Goal: Task Accomplishment & Management: Complete application form

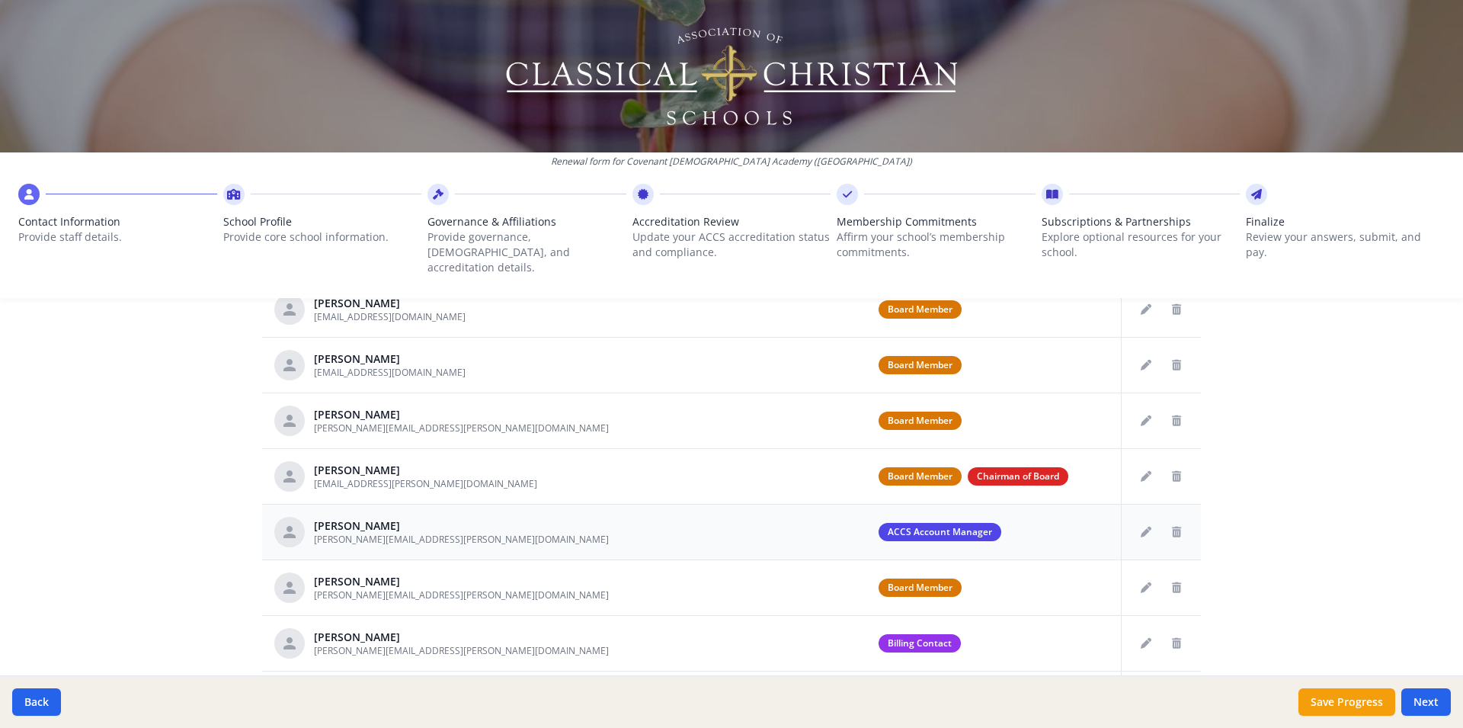
scroll to position [560, 0]
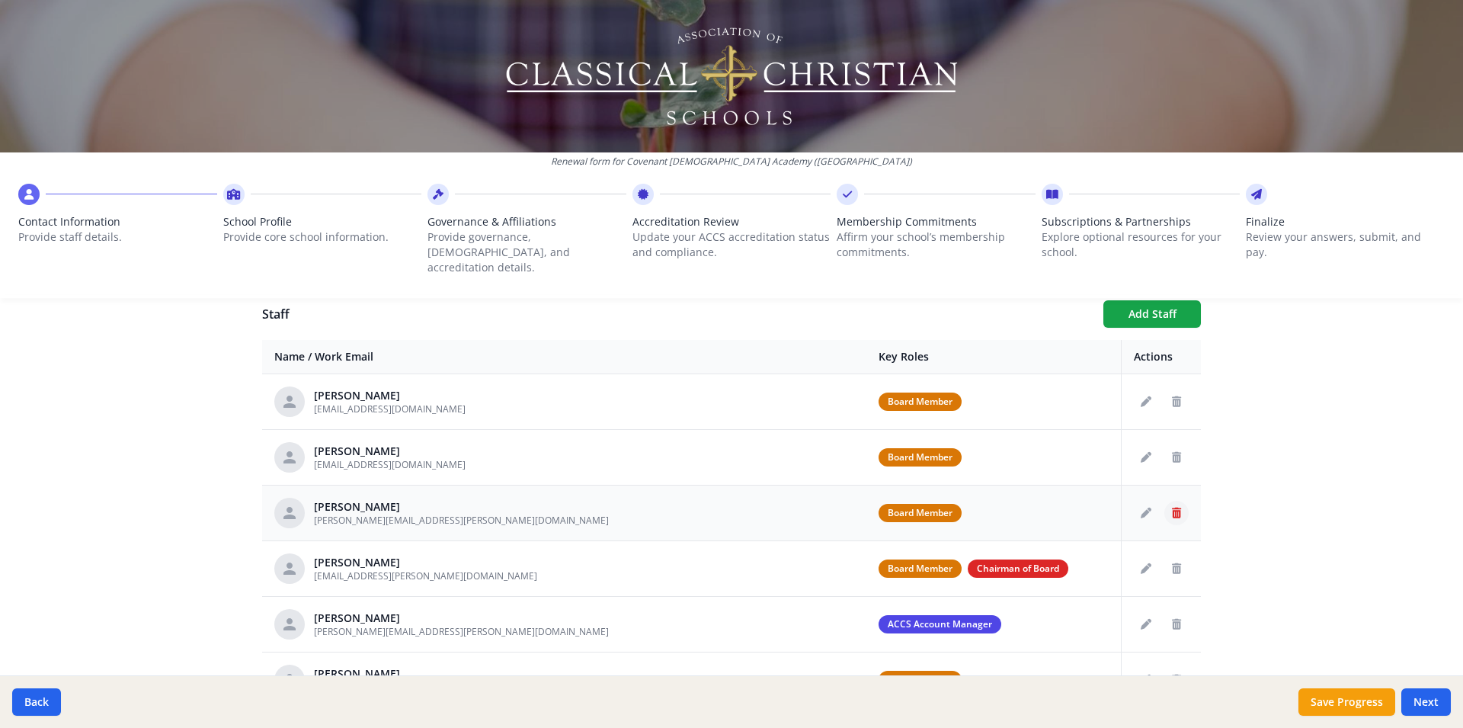
click at [1172, 508] on icon "Delete staff" at bounding box center [1176, 513] width 9 height 11
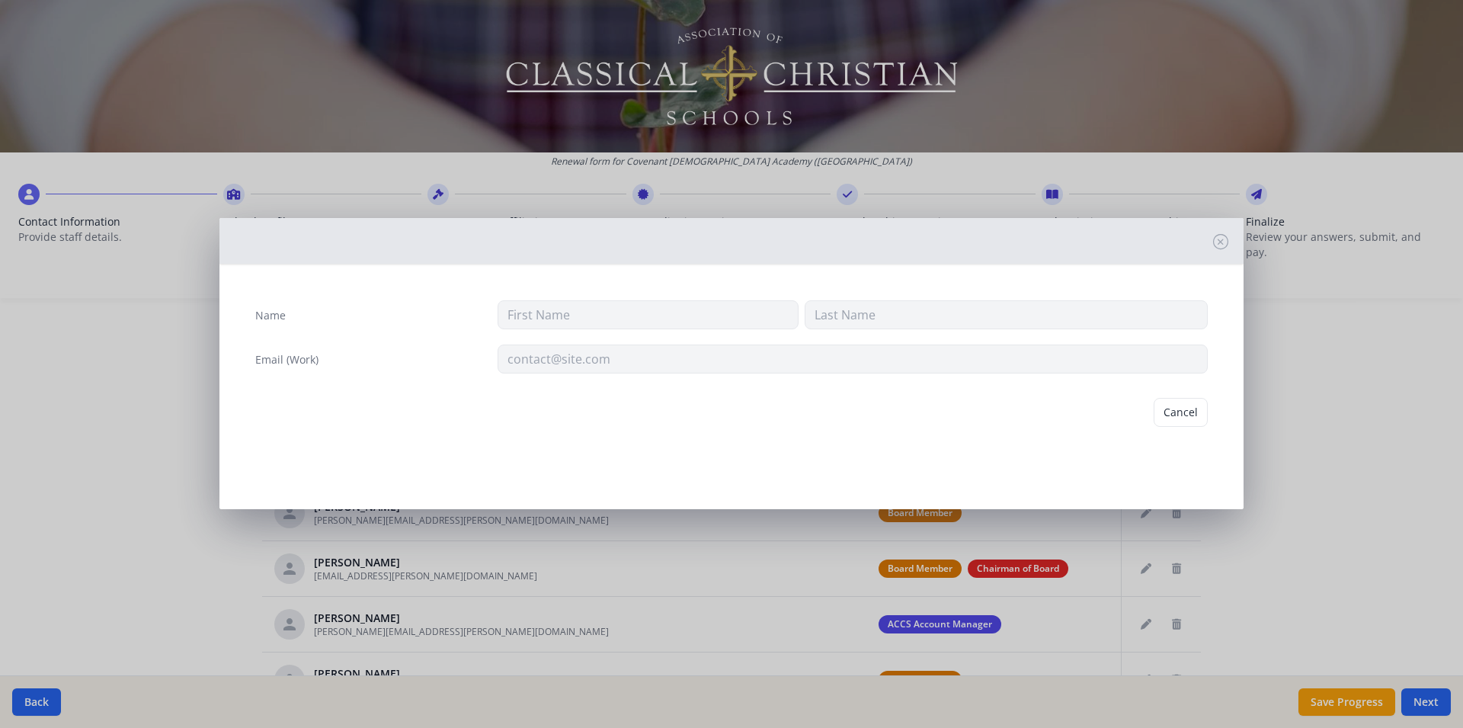
type input "[PERSON_NAME]"
type input "[PERSON_NAME][EMAIL_ADDRESS][PERSON_NAME][DOMAIN_NAME]"
click at [1186, 411] on button "Delete" at bounding box center [1181, 412] width 53 height 29
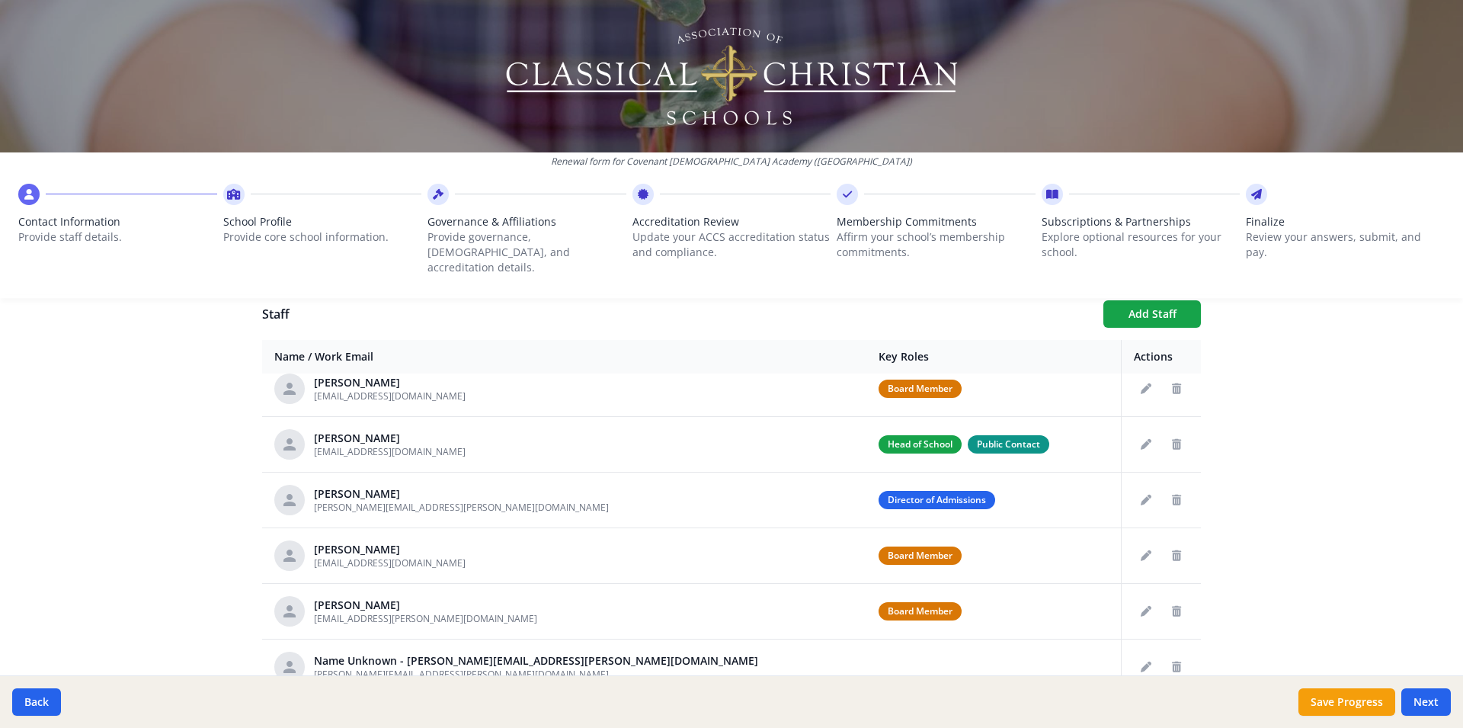
scroll to position [503, 0]
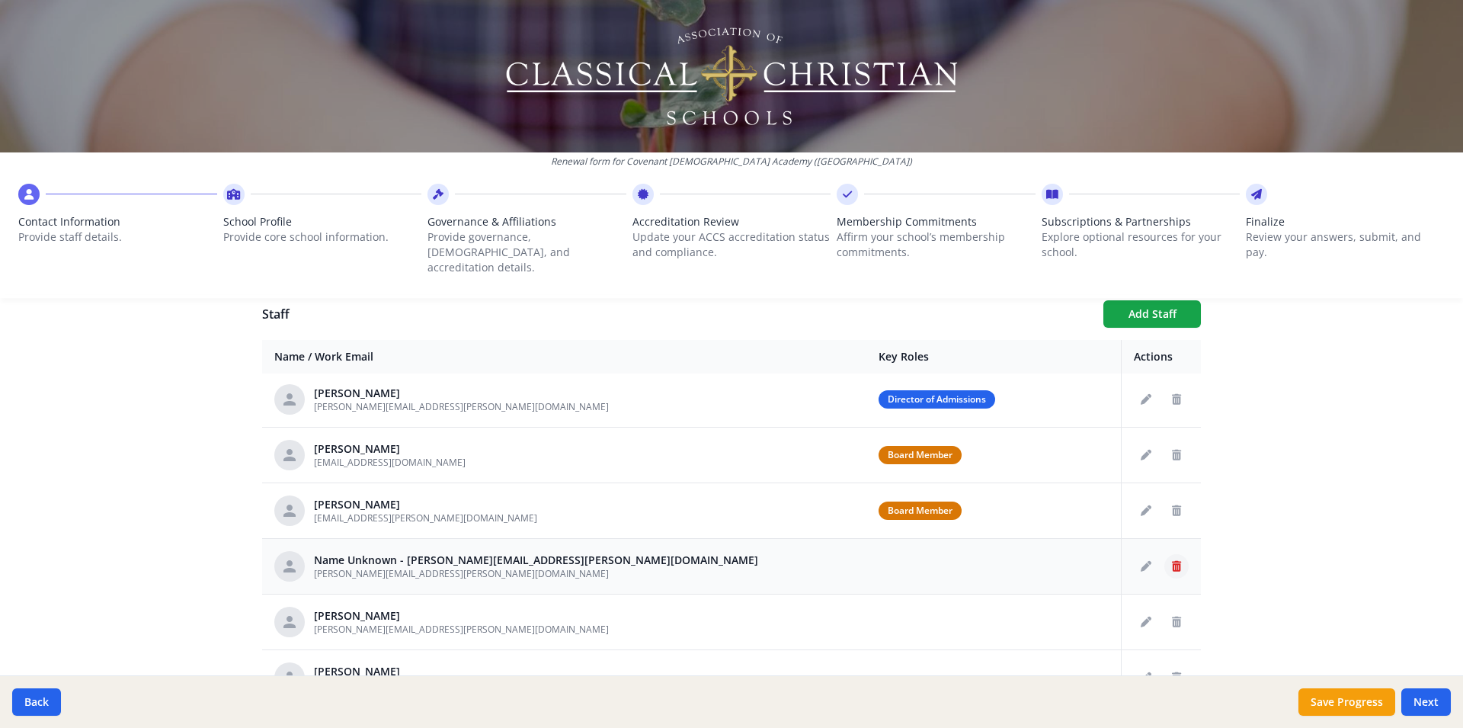
click at [1172, 561] on icon "Delete staff" at bounding box center [1176, 566] width 9 height 11
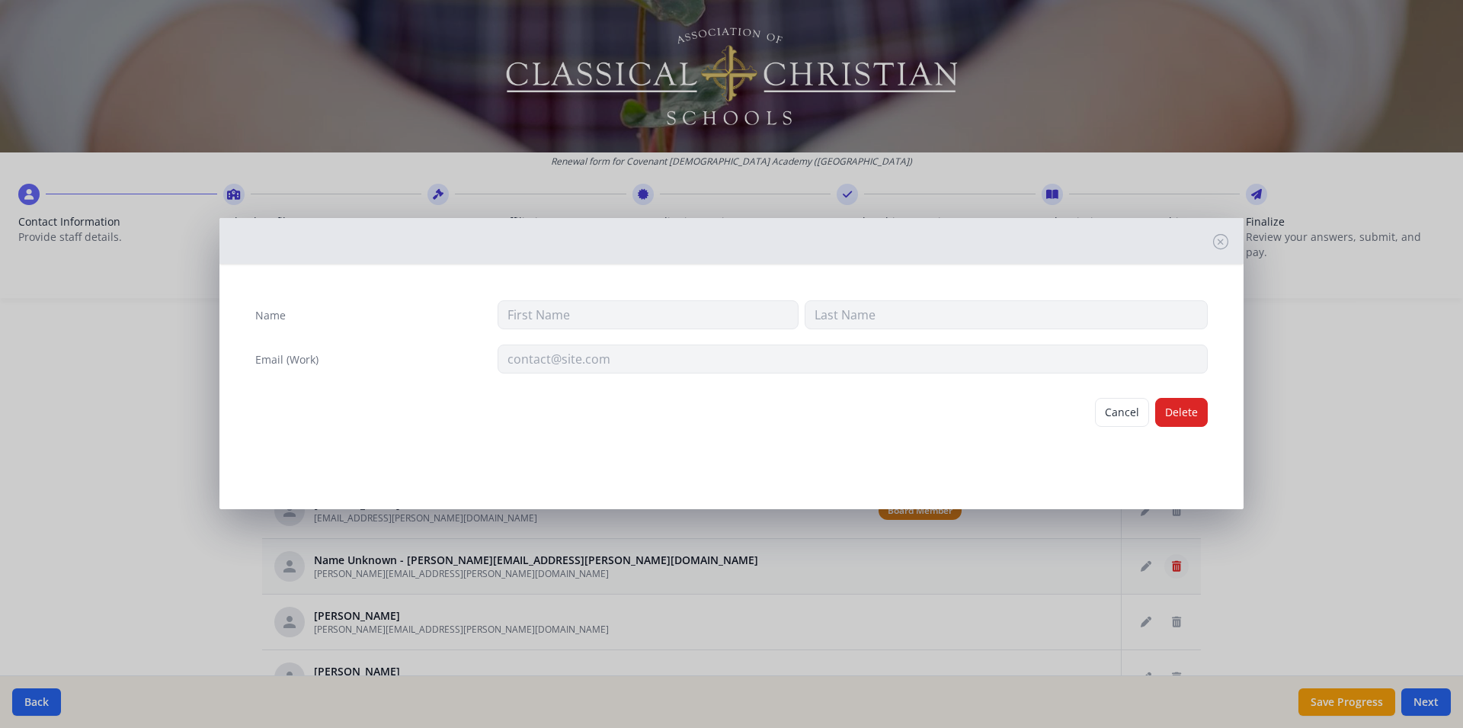
type input "[PERSON_NAME][EMAIL_ADDRESS][PERSON_NAME][DOMAIN_NAME]"
click at [1174, 409] on button "Delete" at bounding box center [1181, 412] width 53 height 29
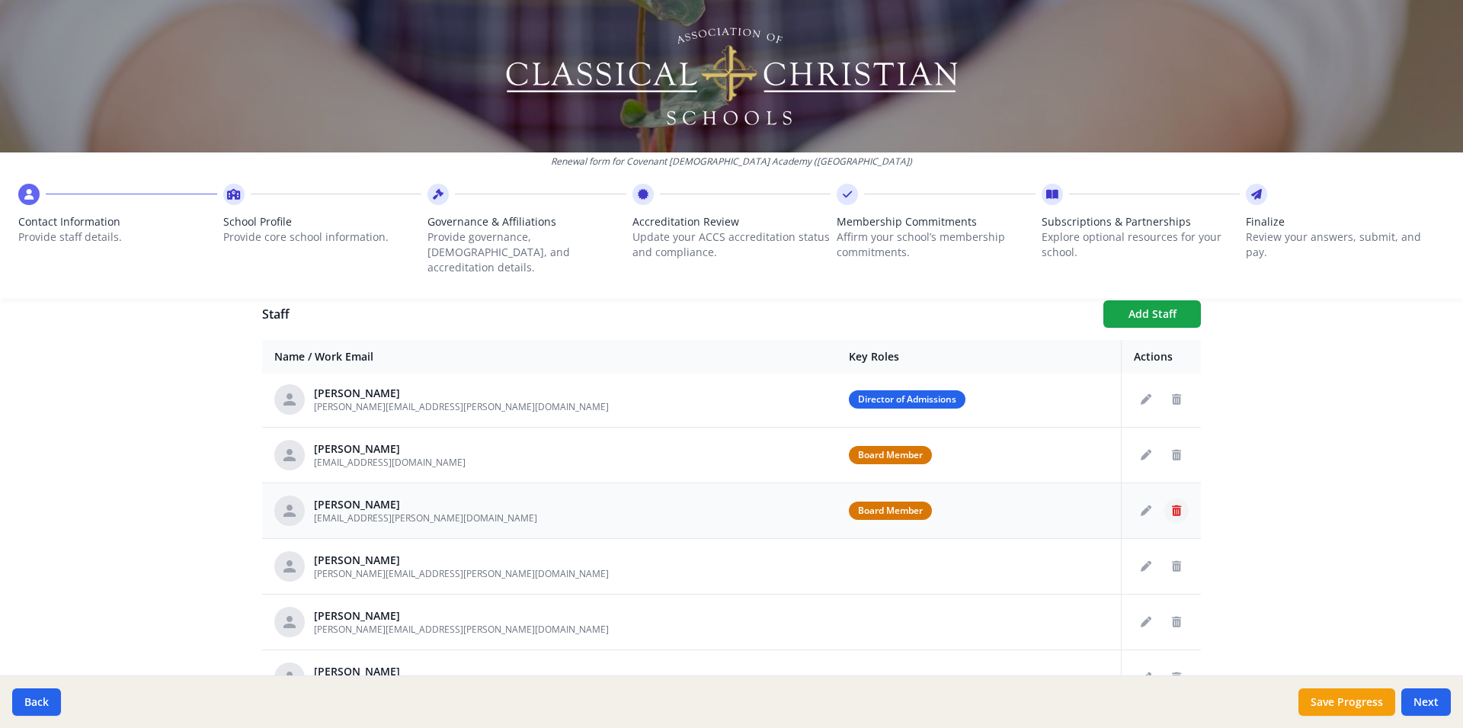
click at [1167, 498] on button "Delete staff" at bounding box center [1176, 510] width 24 height 24
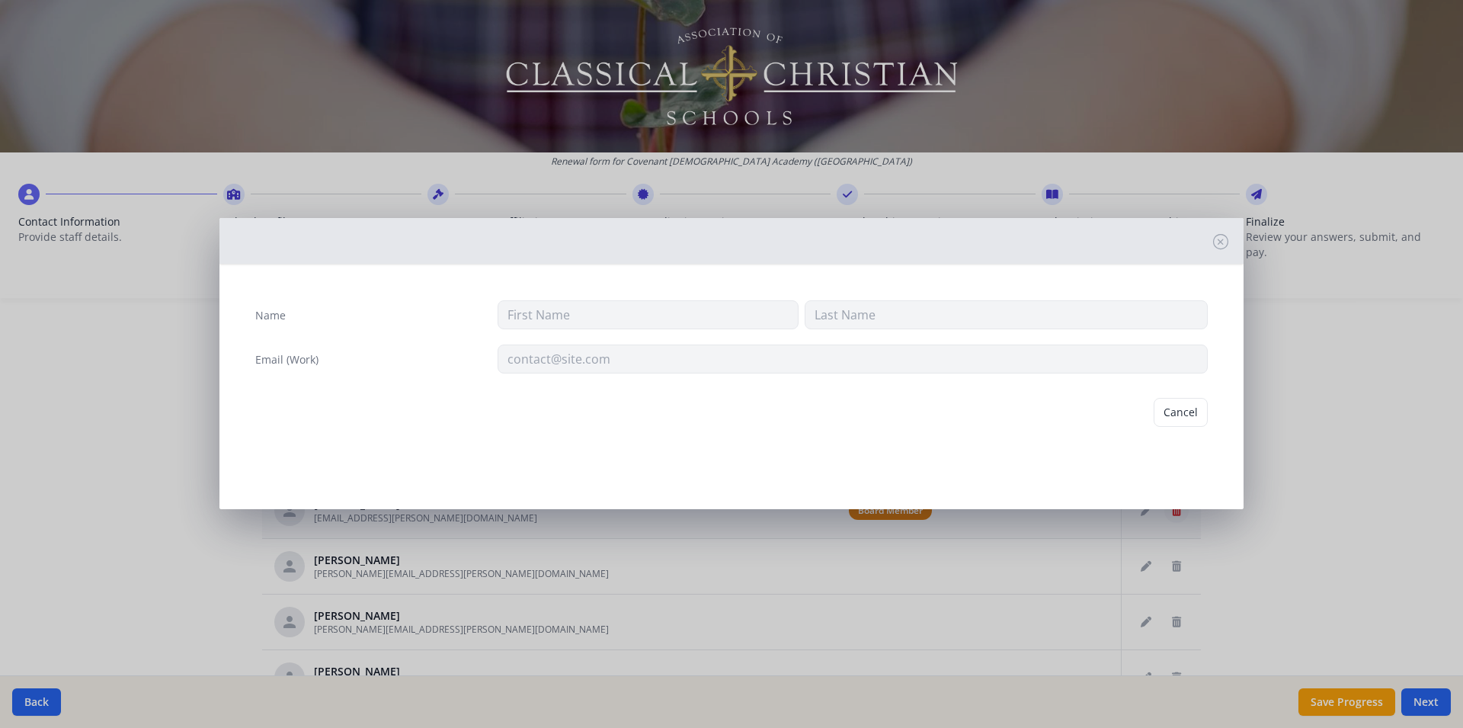
type input "Jarrod"
type input "Upton"
type input "UPTON.JARROD@GMAIL.COM"
click at [1186, 407] on button "Delete" at bounding box center [1181, 412] width 53 height 29
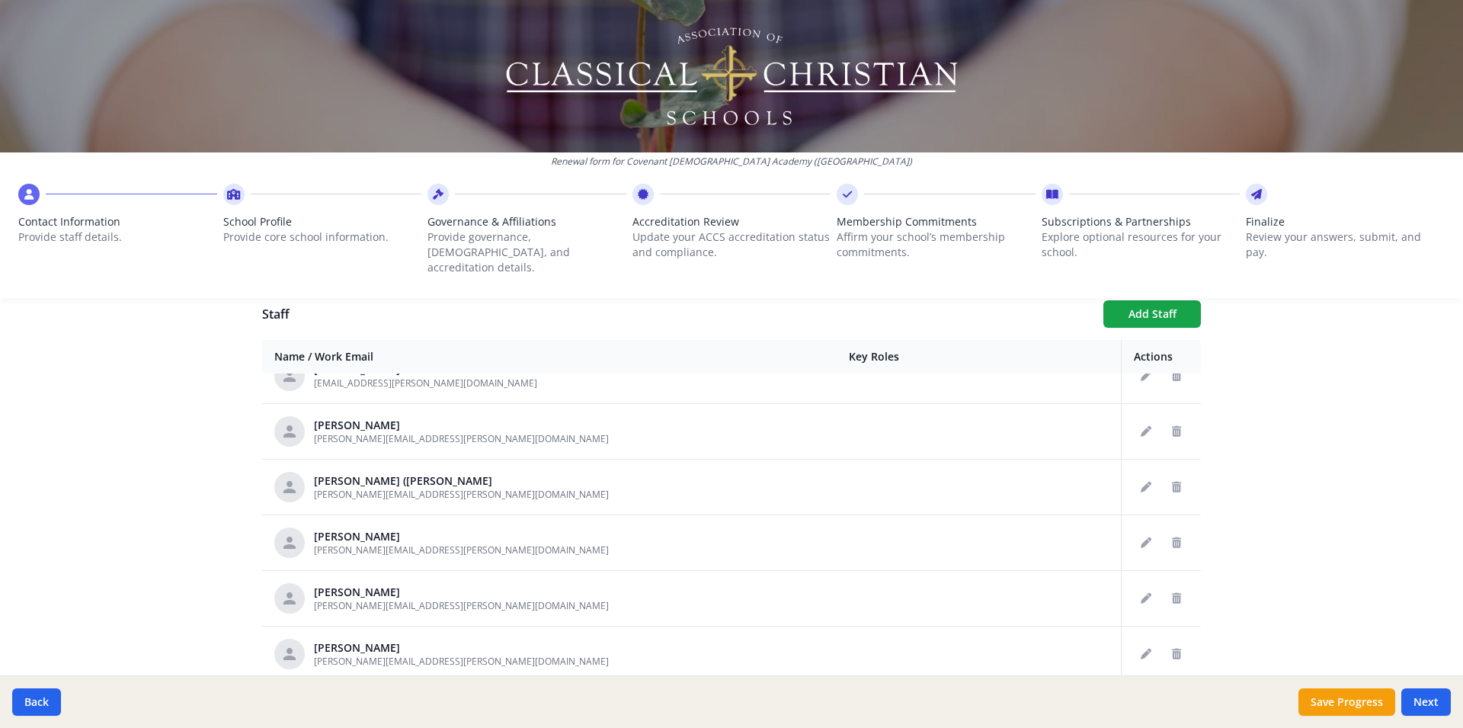
scroll to position [905, 0]
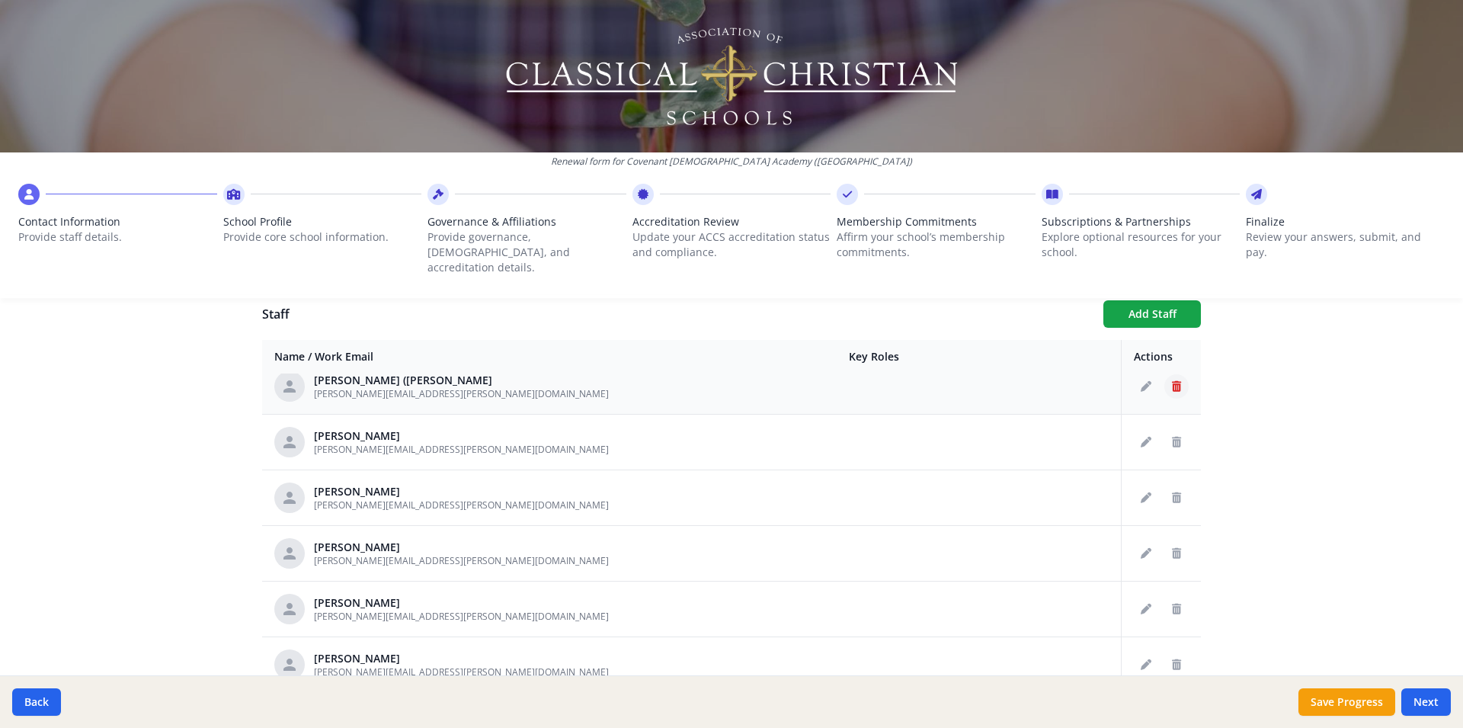
click at [1172, 381] on icon "Delete staff" at bounding box center [1176, 386] width 9 height 11
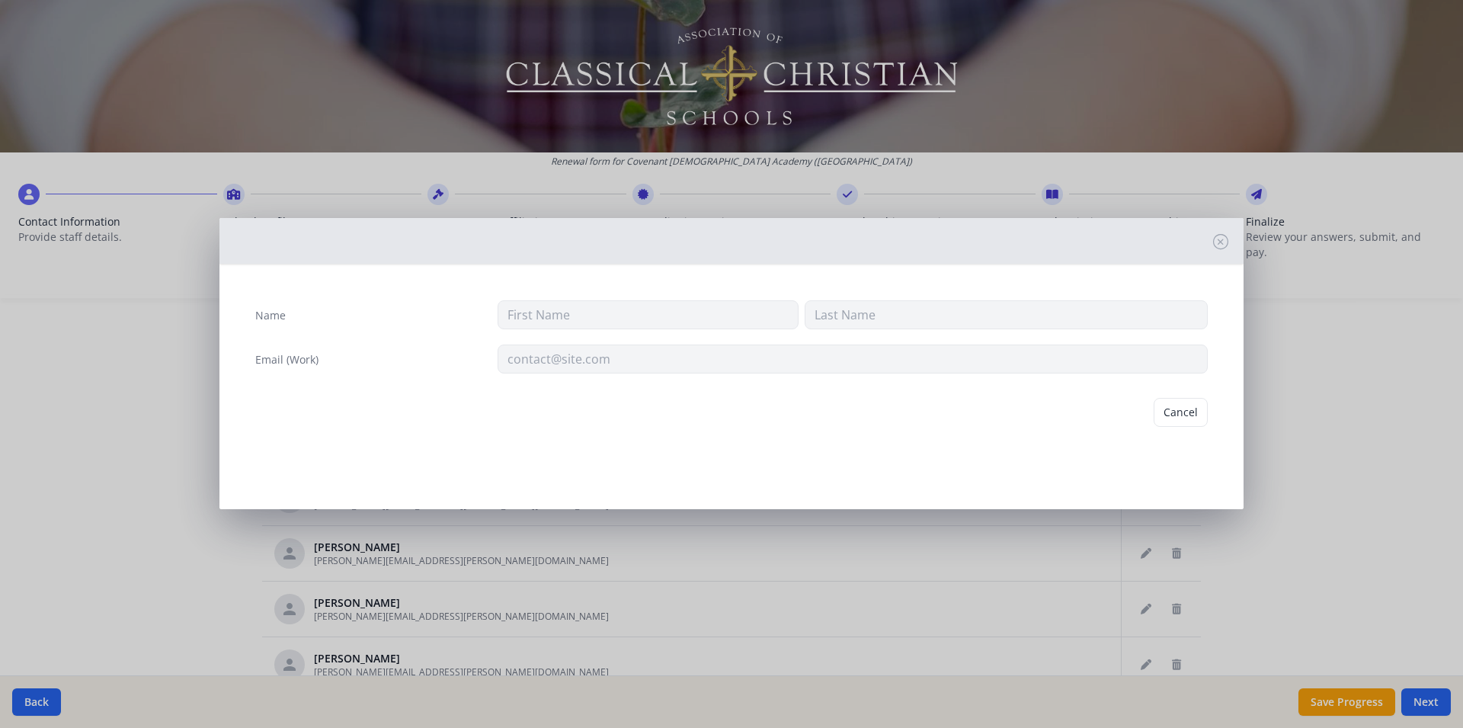
type input "Cristina (Crissy)"
type input "Barton"
type input "cristina.barton@covenantchristian.net"
click at [1189, 415] on button "Delete" at bounding box center [1181, 412] width 53 height 29
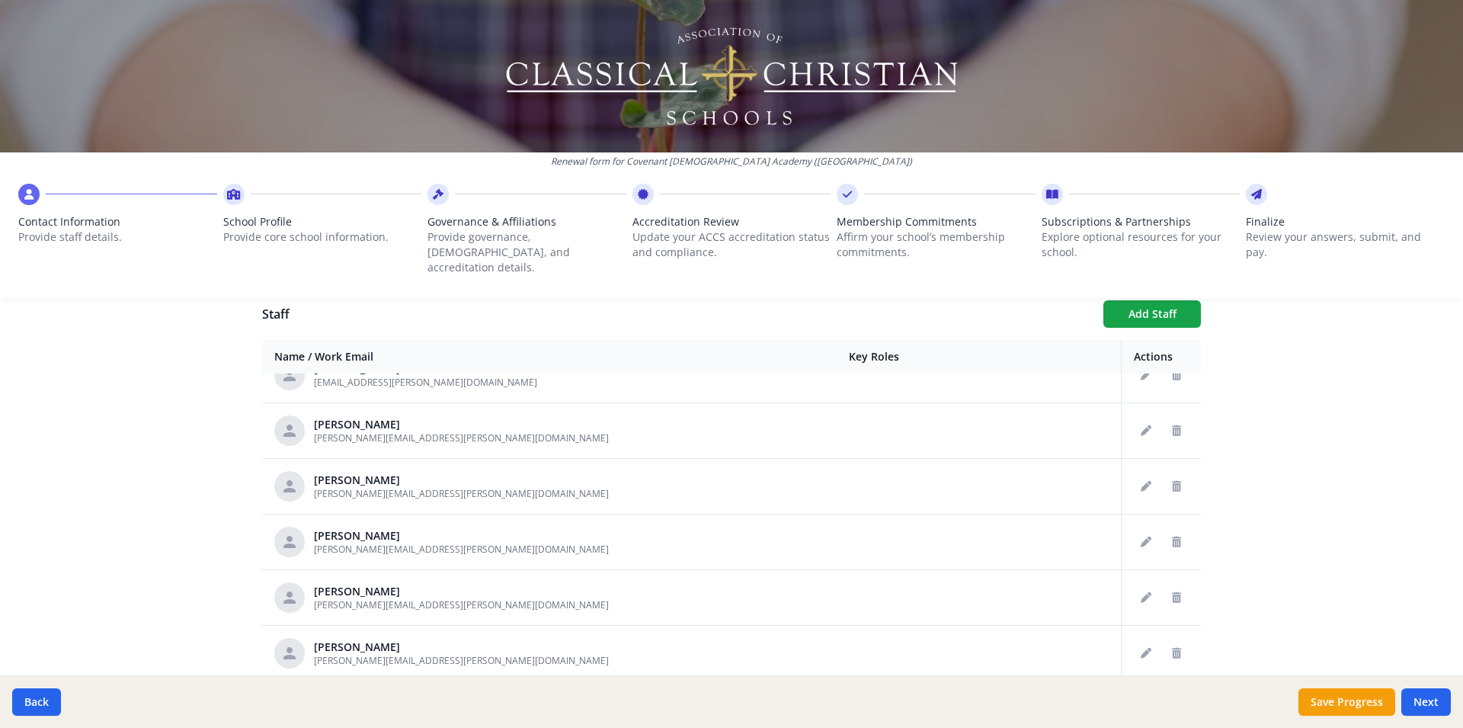
scroll to position [2012, 0]
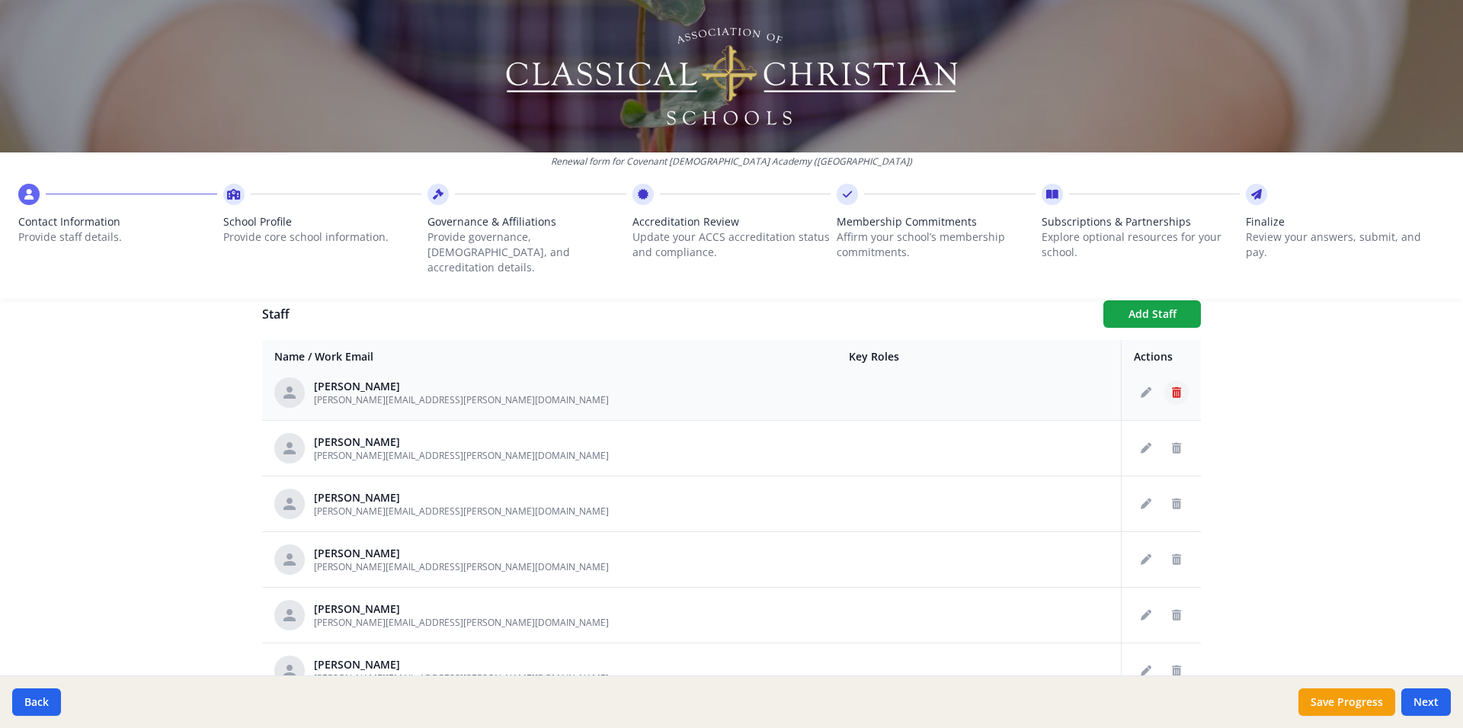
click at [1172, 387] on icon "Delete staff" at bounding box center [1176, 392] width 9 height 11
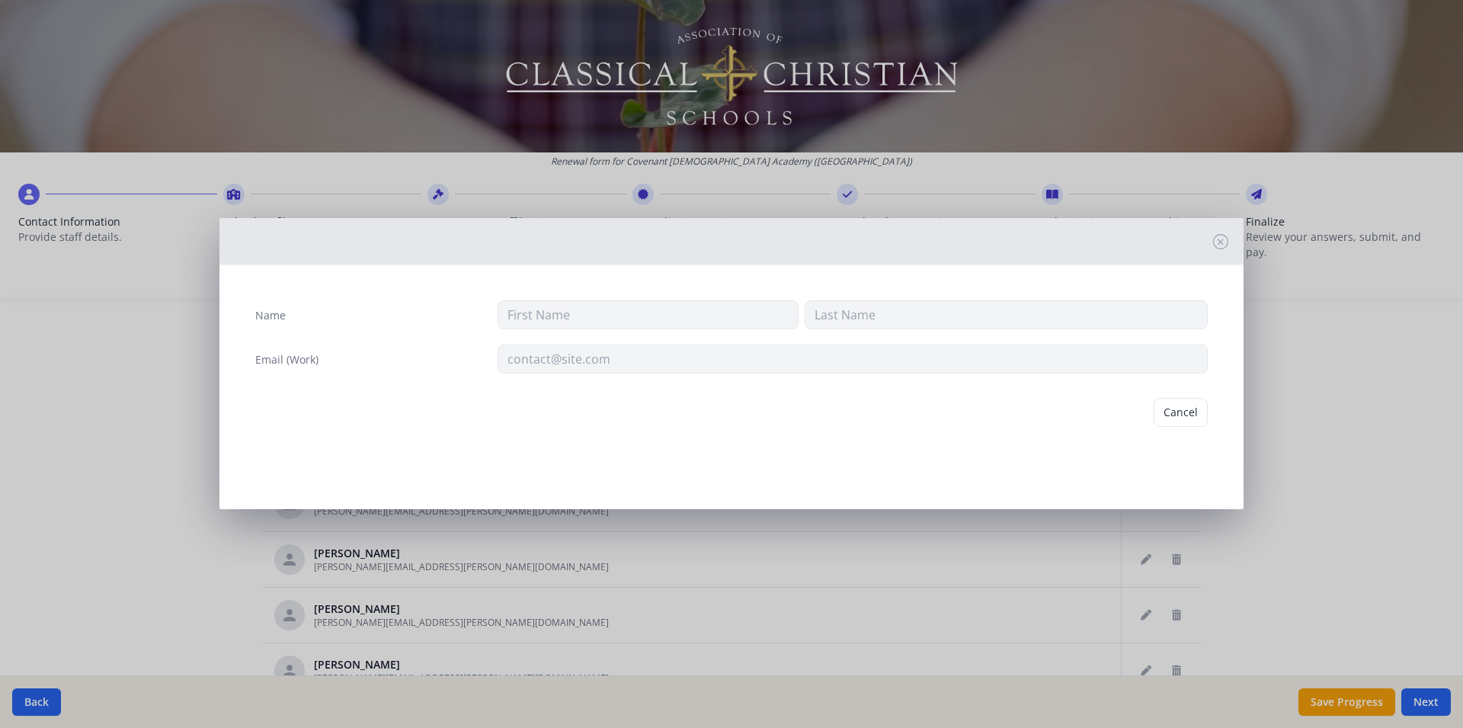
type input "Shelley"
type input "Hannegan"
type input "shelley.hannegan@covenantchristian.net"
click at [1183, 409] on button "Delete" at bounding box center [1181, 412] width 53 height 29
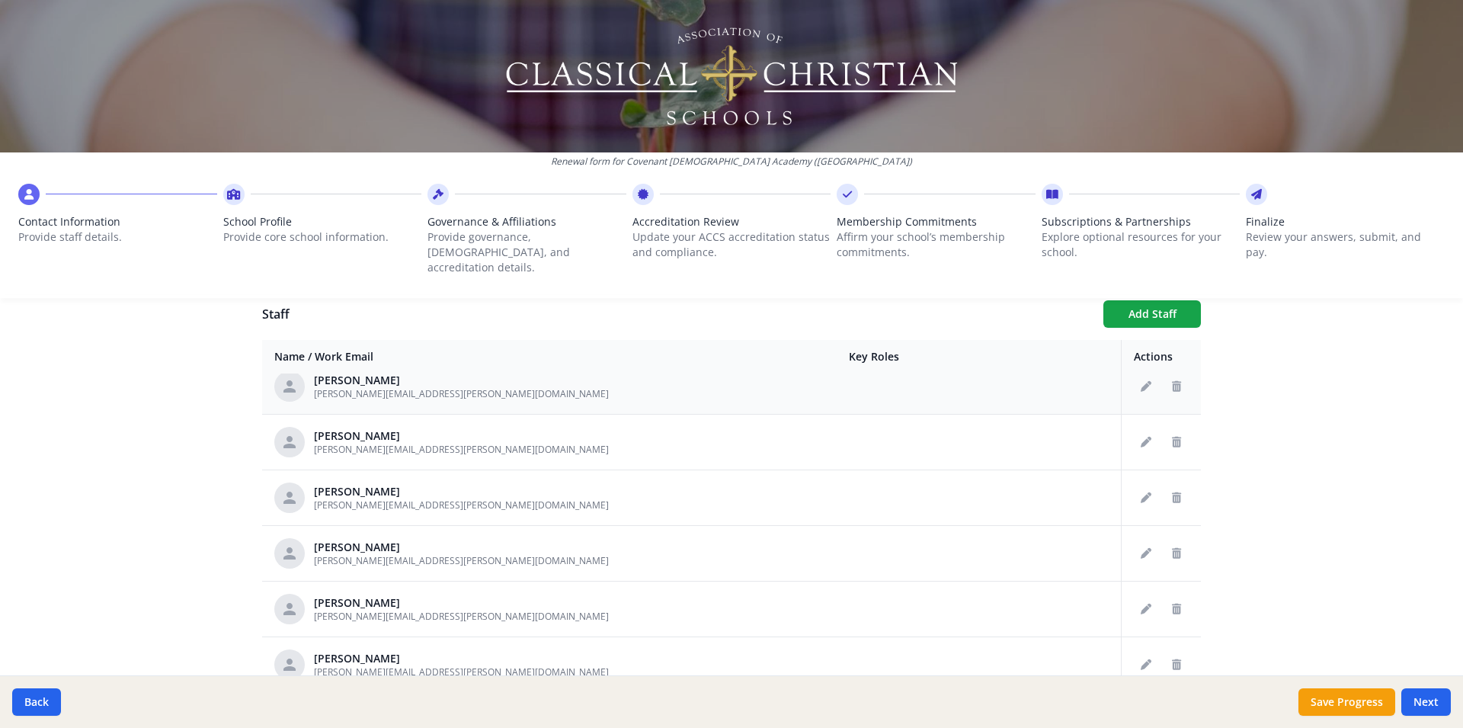
scroll to position [2112, 0]
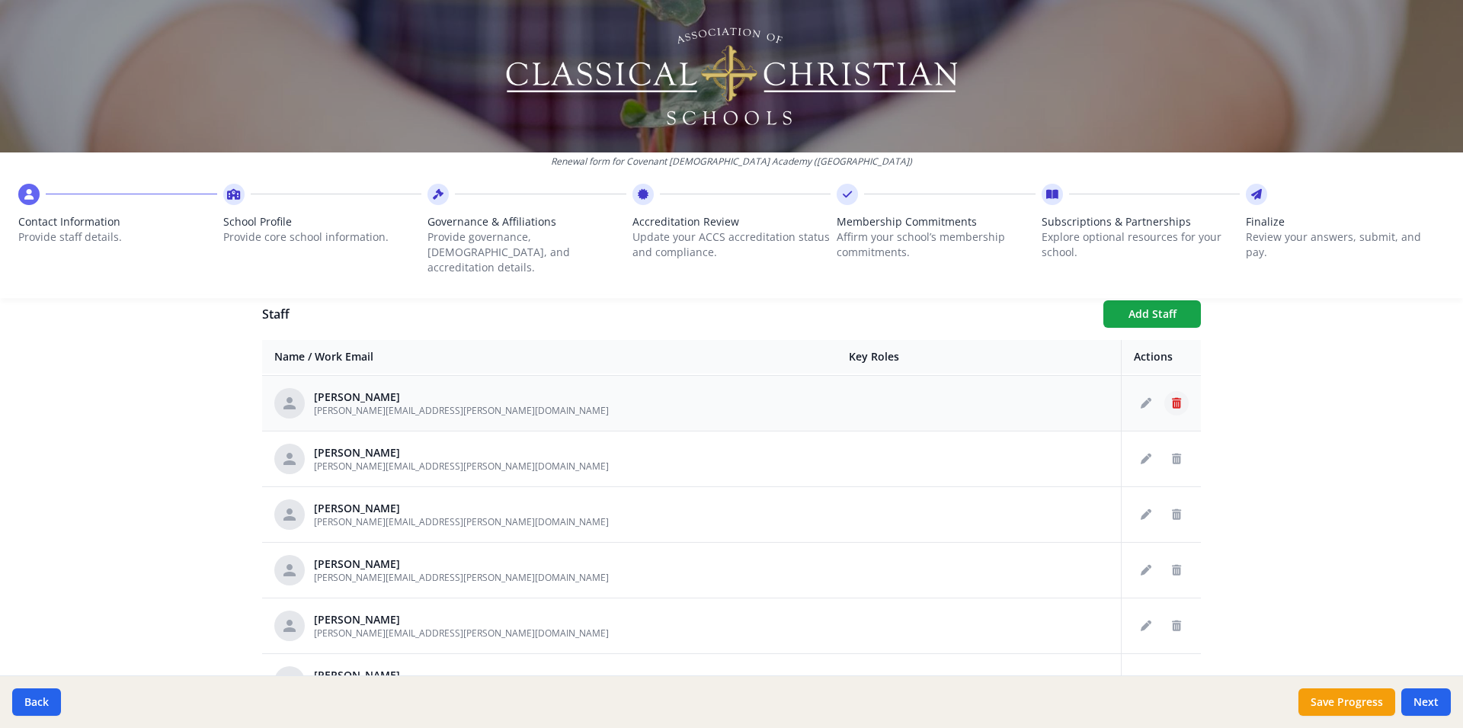
click at [1172, 398] on icon "Delete staff" at bounding box center [1176, 403] width 9 height 11
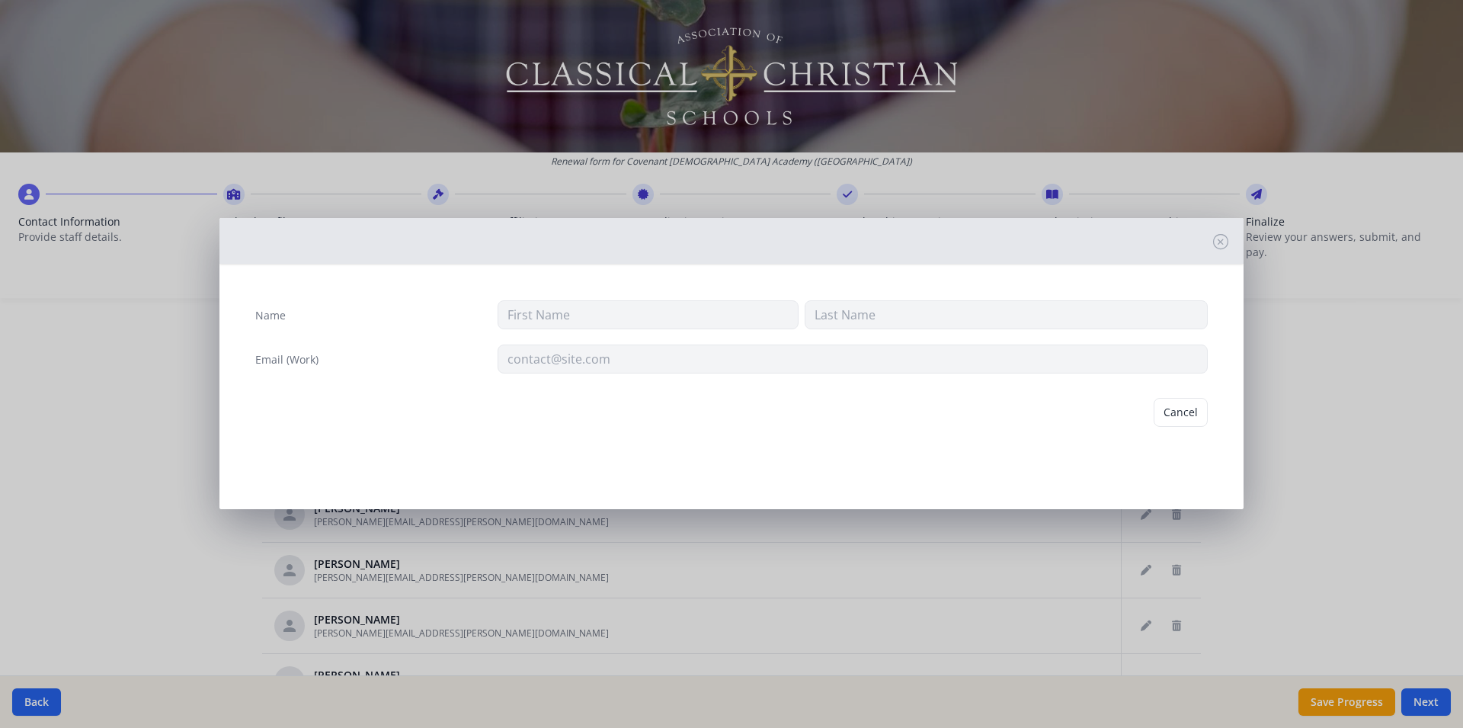
type input "Tony"
type input "Jeffrey"
type input "tony.jeffrey@covenantchristian.net"
click at [1168, 408] on button "Delete" at bounding box center [1181, 412] width 53 height 29
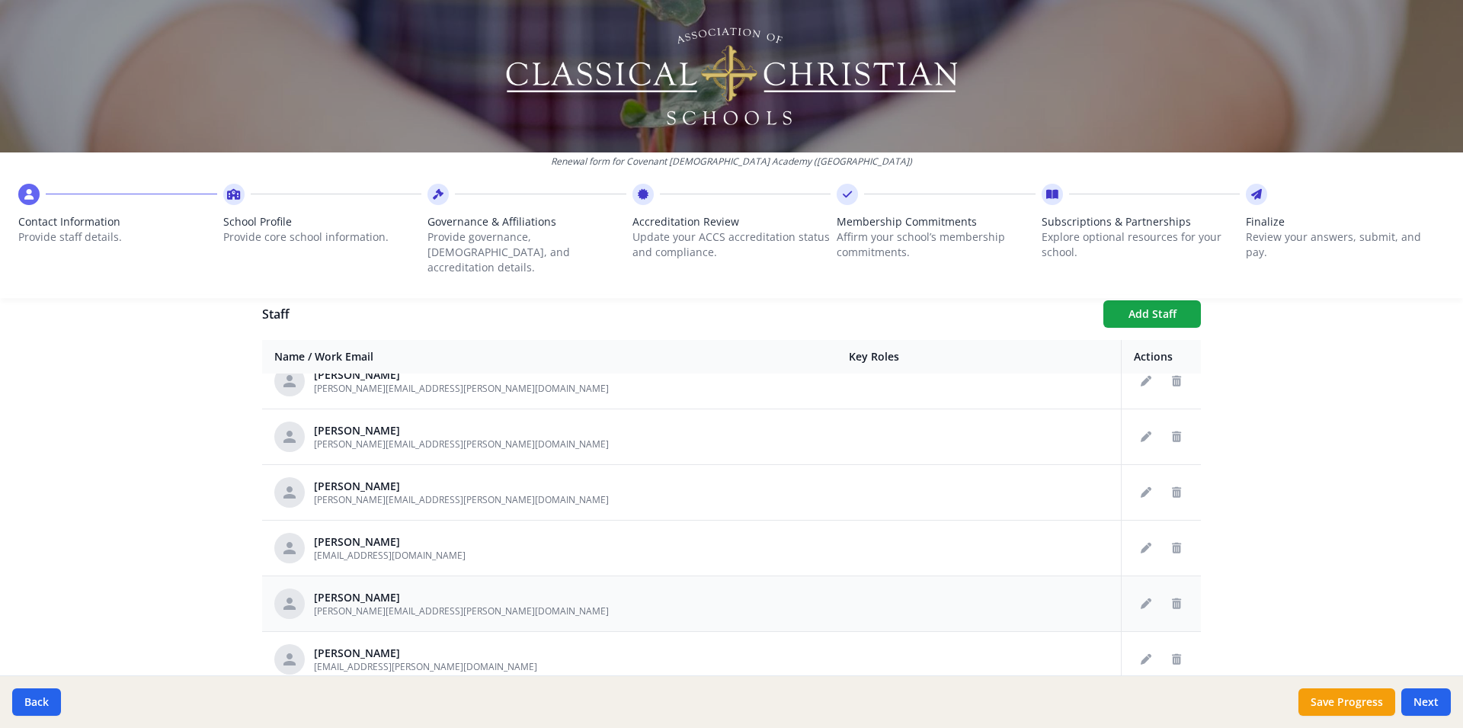
scroll to position [2314, 0]
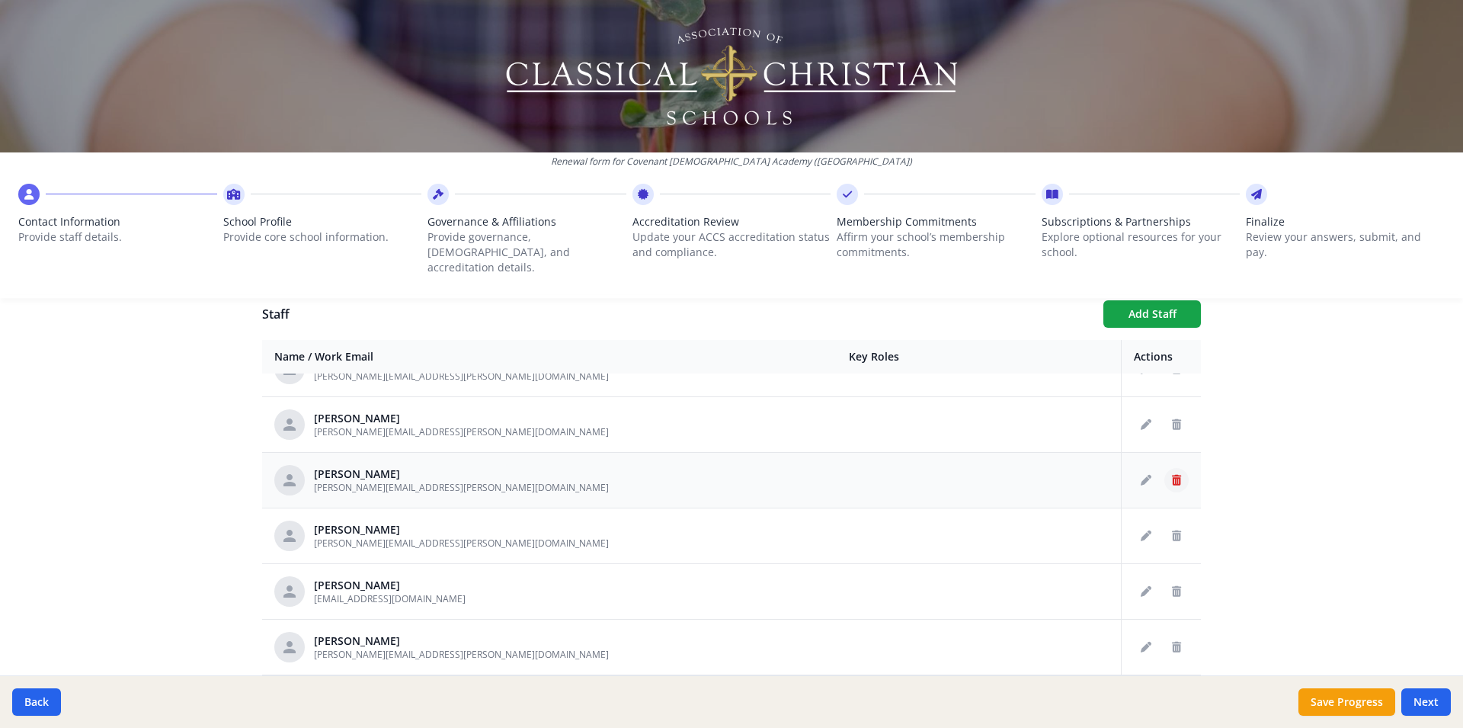
click at [1172, 475] on icon "Delete staff" at bounding box center [1176, 480] width 9 height 11
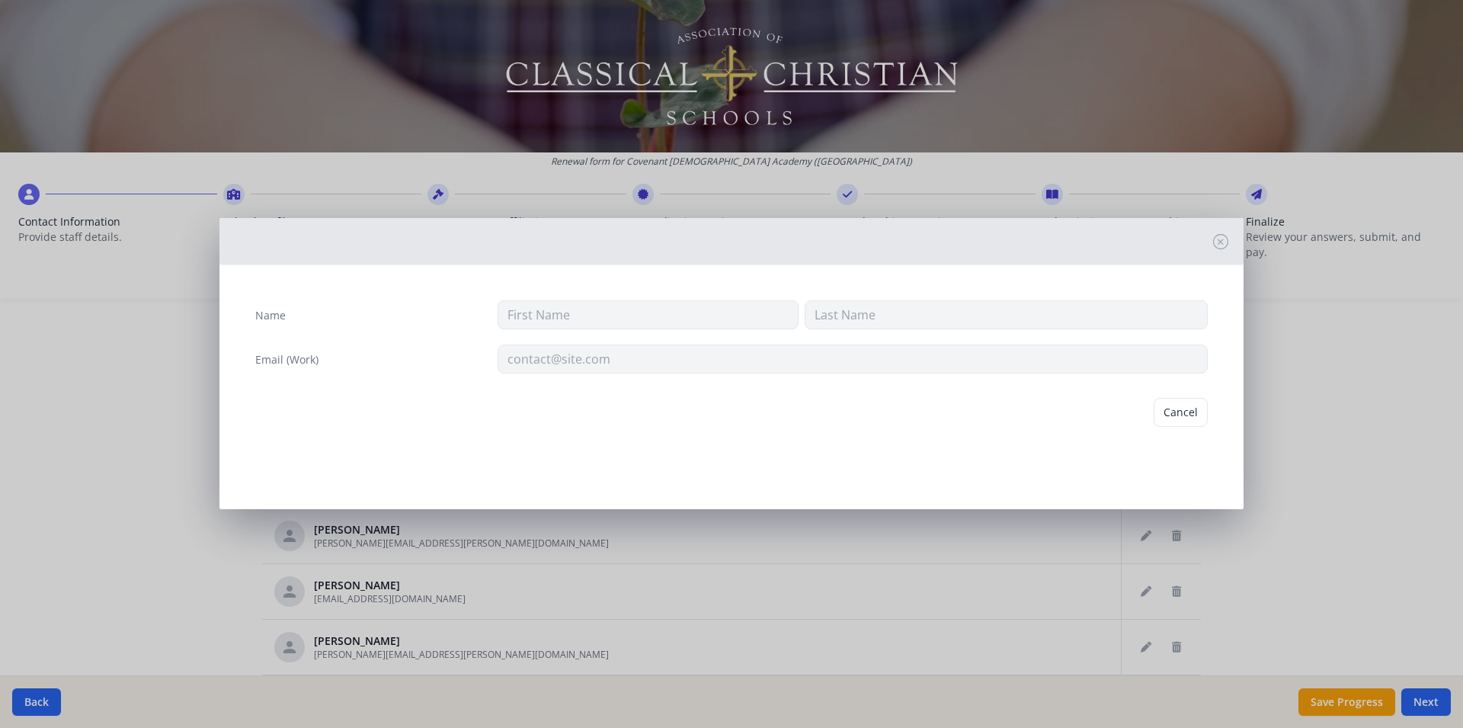
type input "Paul"
type input "Laywell"
type input "paul.laywell@covenantchristian.net"
click at [1185, 405] on button "Delete" at bounding box center [1181, 412] width 53 height 29
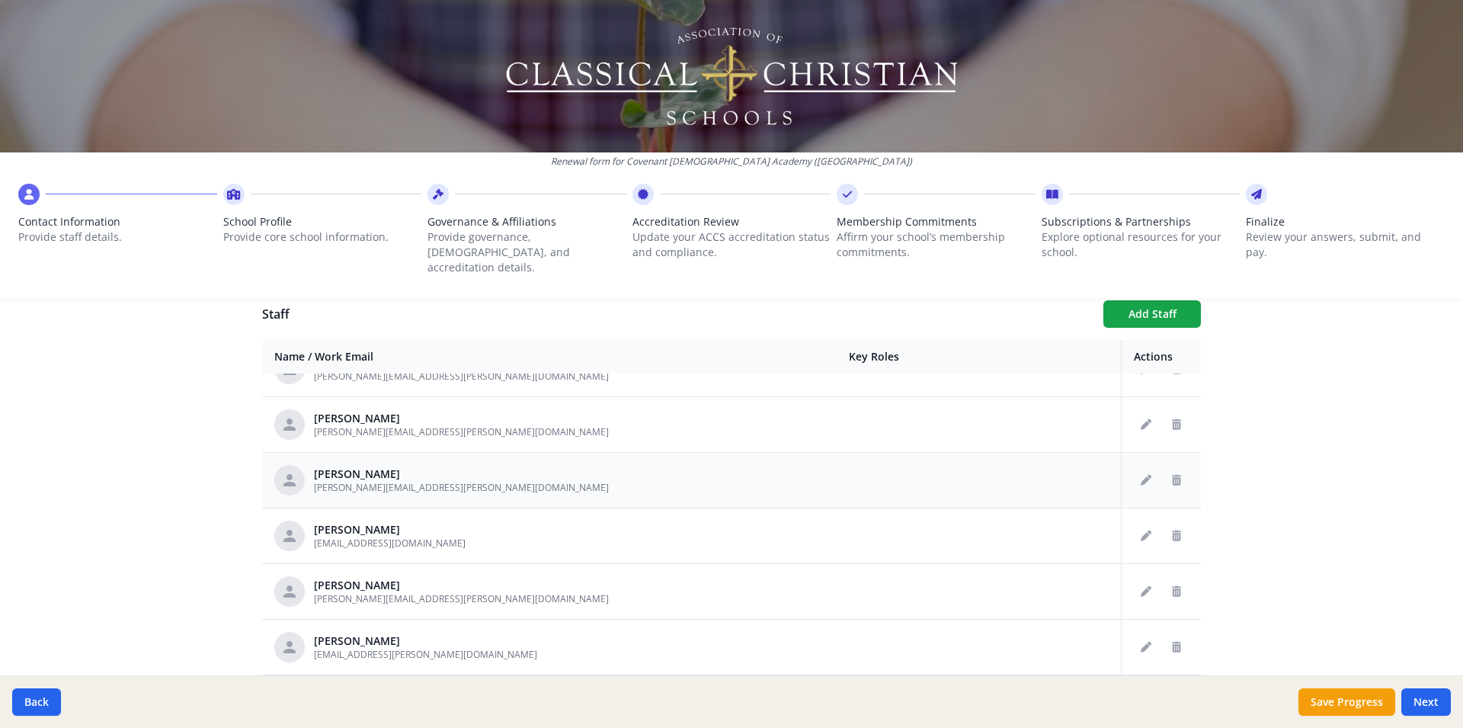
scroll to position [2414, 0]
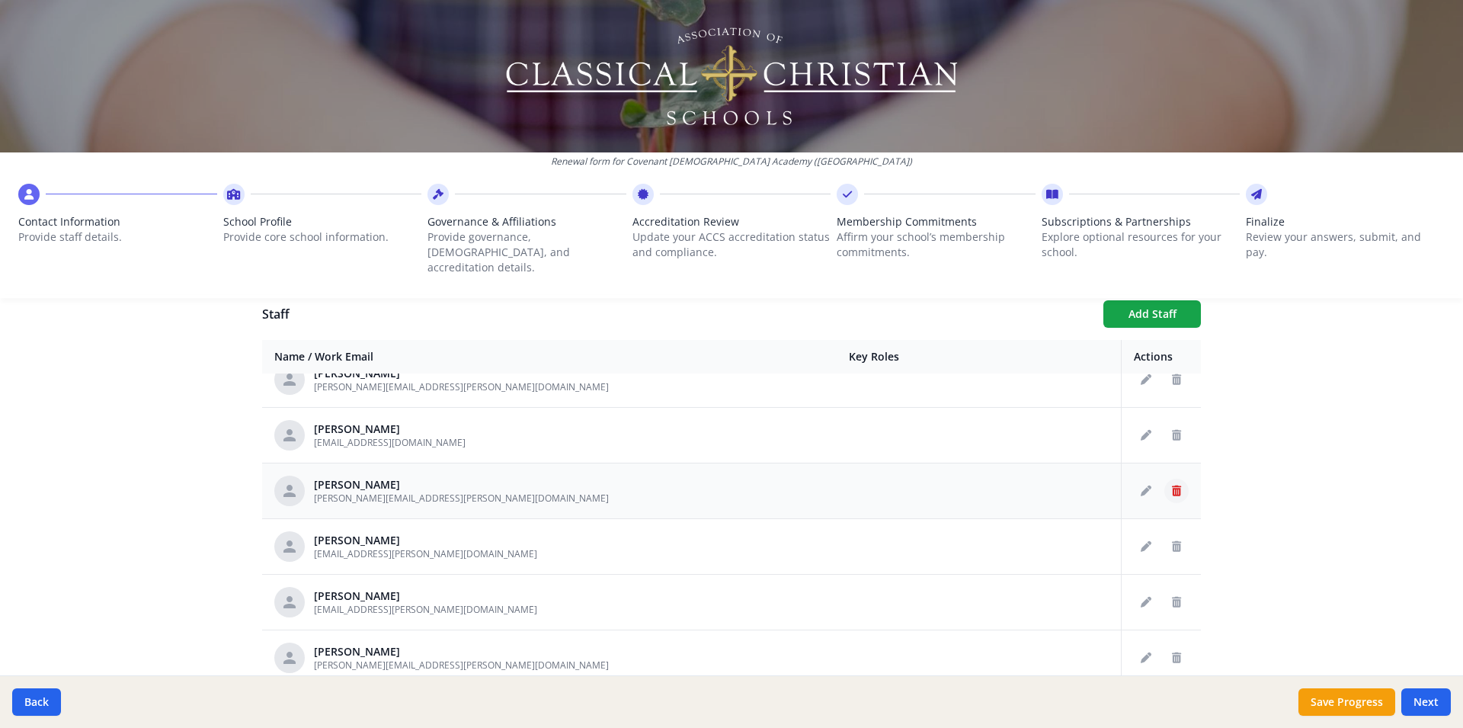
click at [1172, 485] on icon "Delete staff" at bounding box center [1176, 490] width 9 height 11
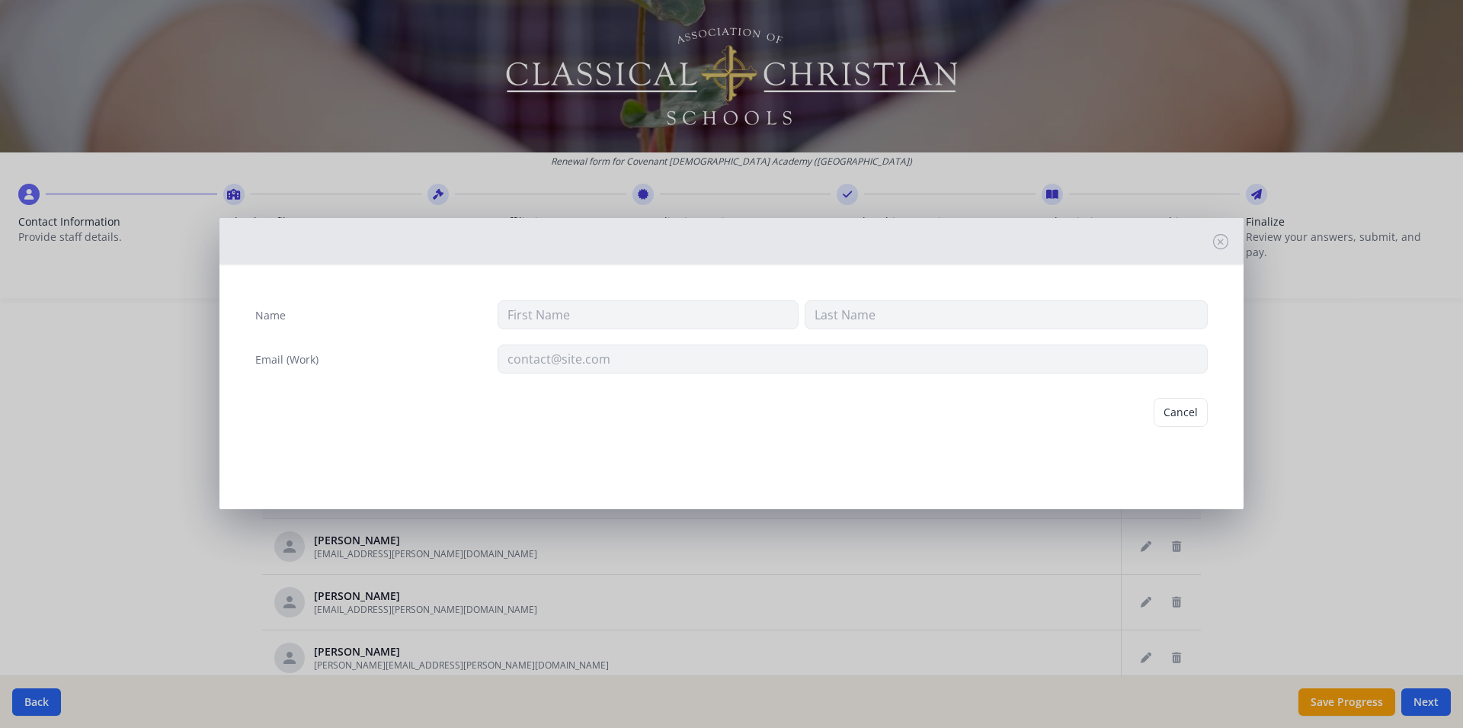
type input "Isaac"
type input "Magana"
type input "isaac.magana@covenantchristian.net"
click at [1177, 417] on button "Delete" at bounding box center [1181, 412] width 53 height 29
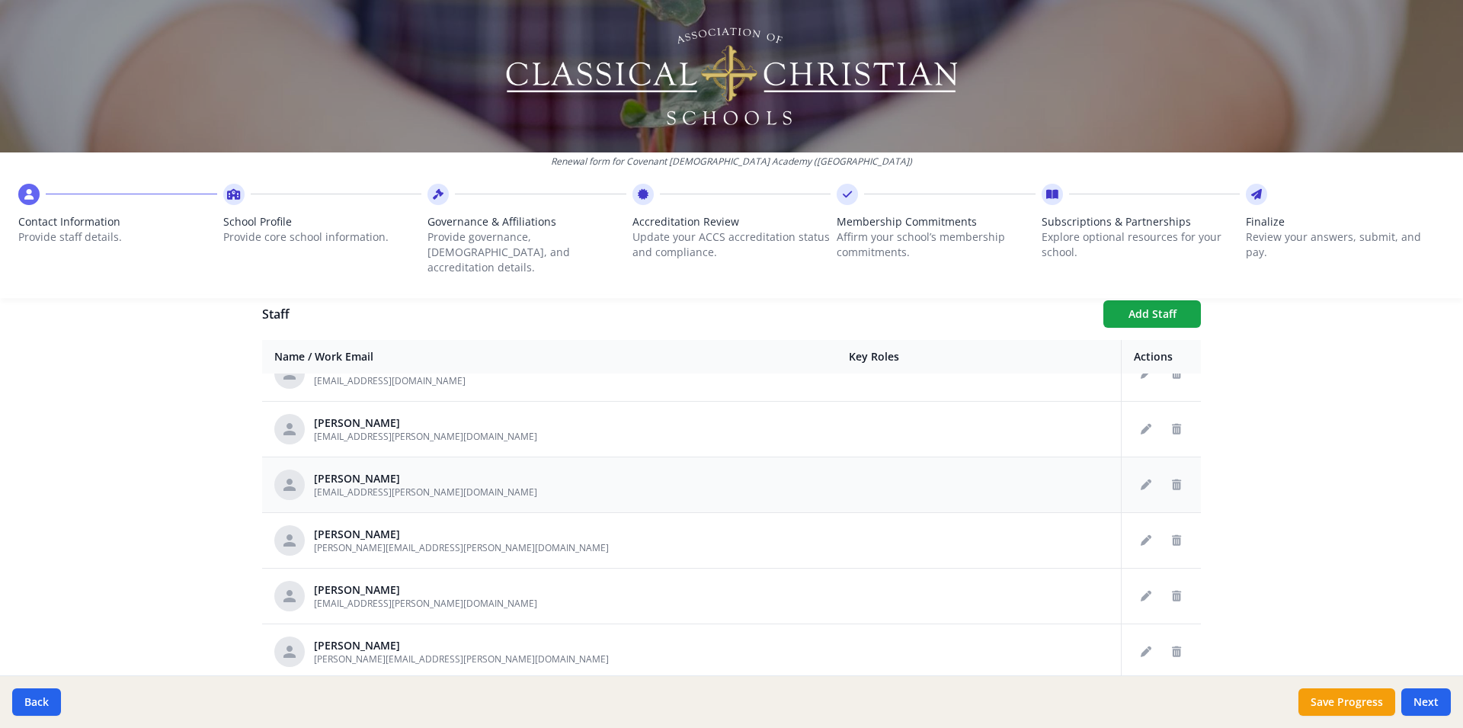
scroll to position [2515, 0]
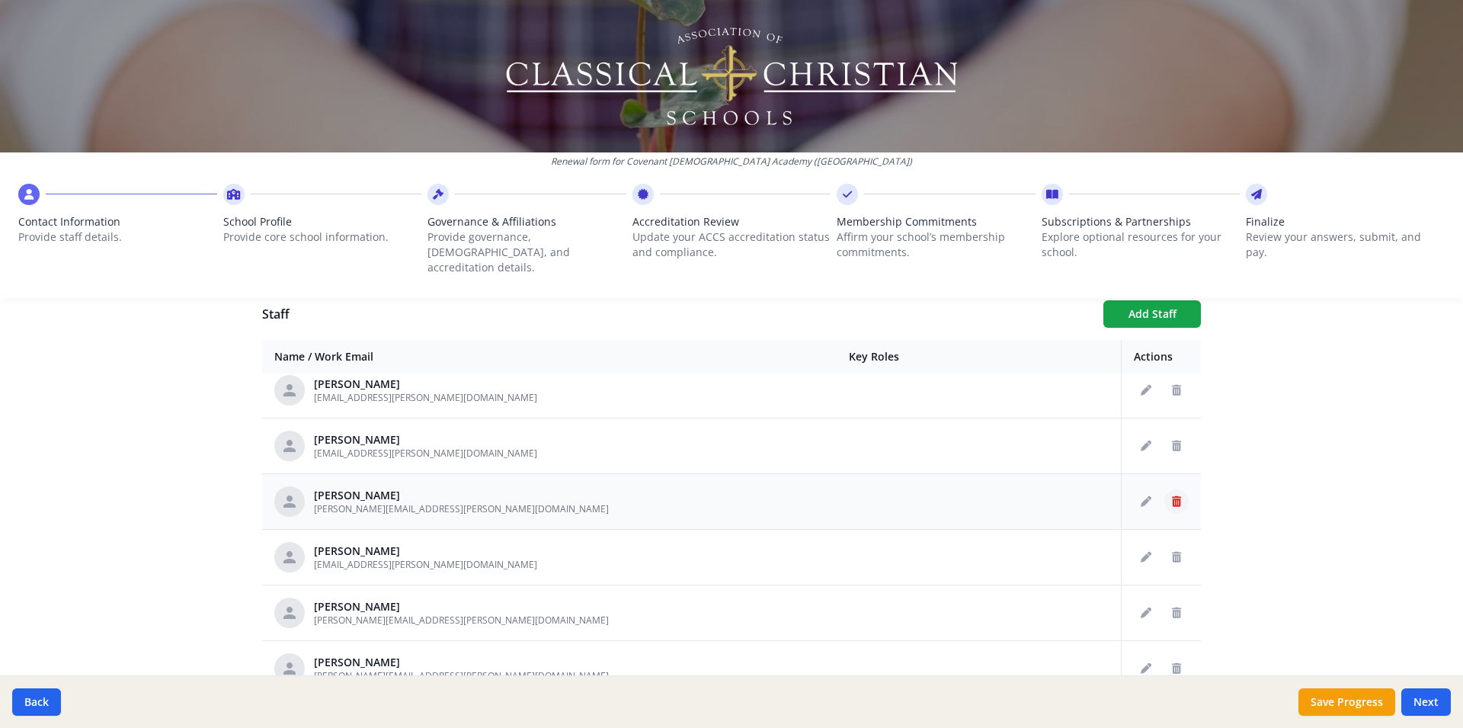
click at [1164, 489] on button "Delete staff" at bounding box center [1176, 501] width 24 height 24
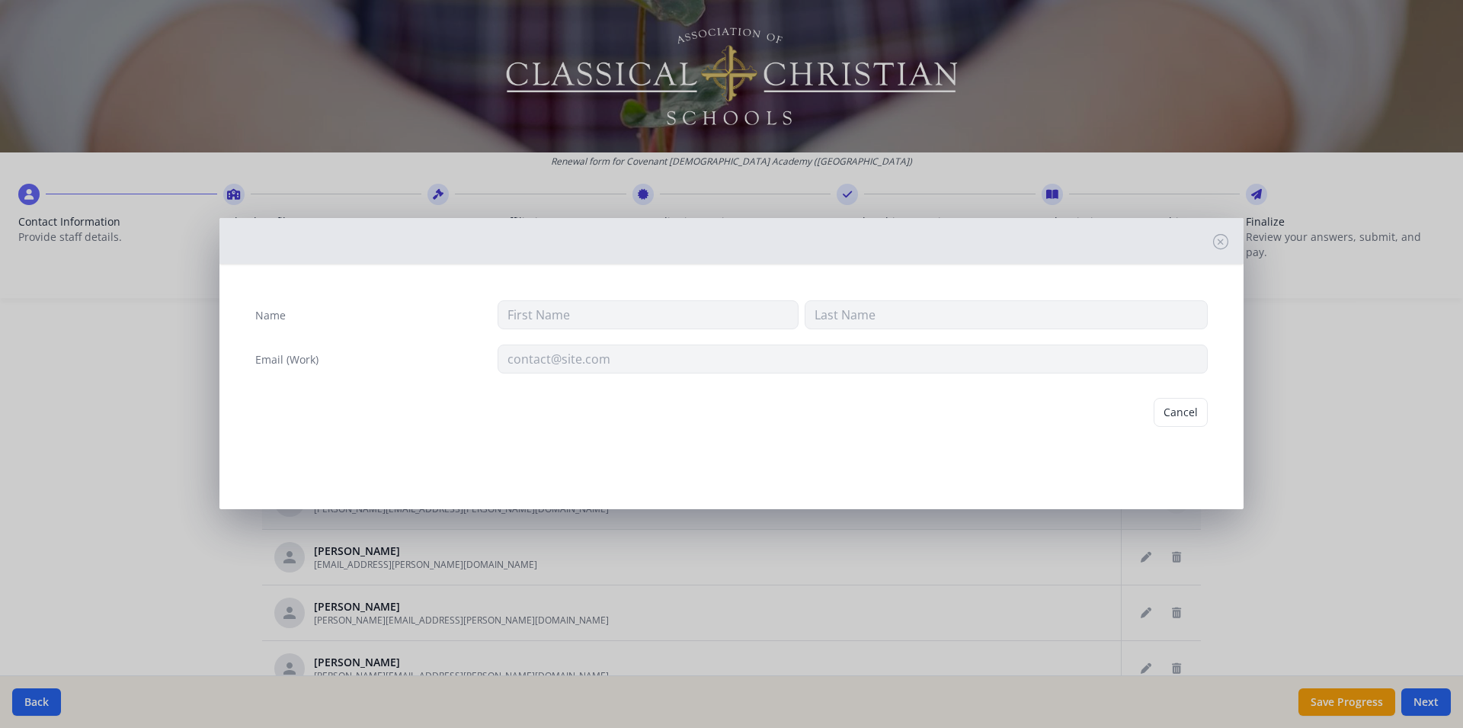
type input "Sheila"
type input "McDoniel"
type input "sheila.mcdoniel@covenantchristian.net"
click at [1185, 405] on button "Delete" at bounding box center [1181, 412] width 53 height 29
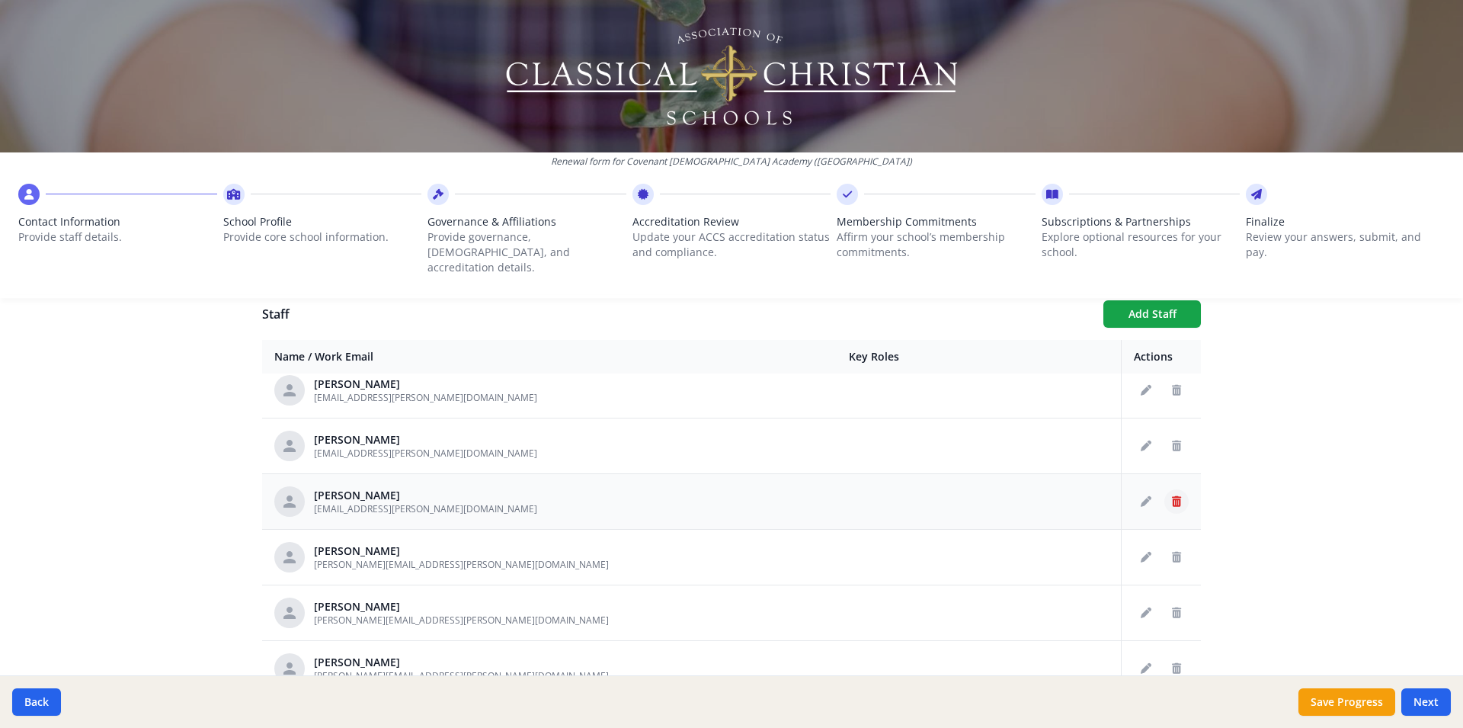
click at [1164, 489] on button "Delete staff" at bounding box center [1176, 501] width 24 height 24
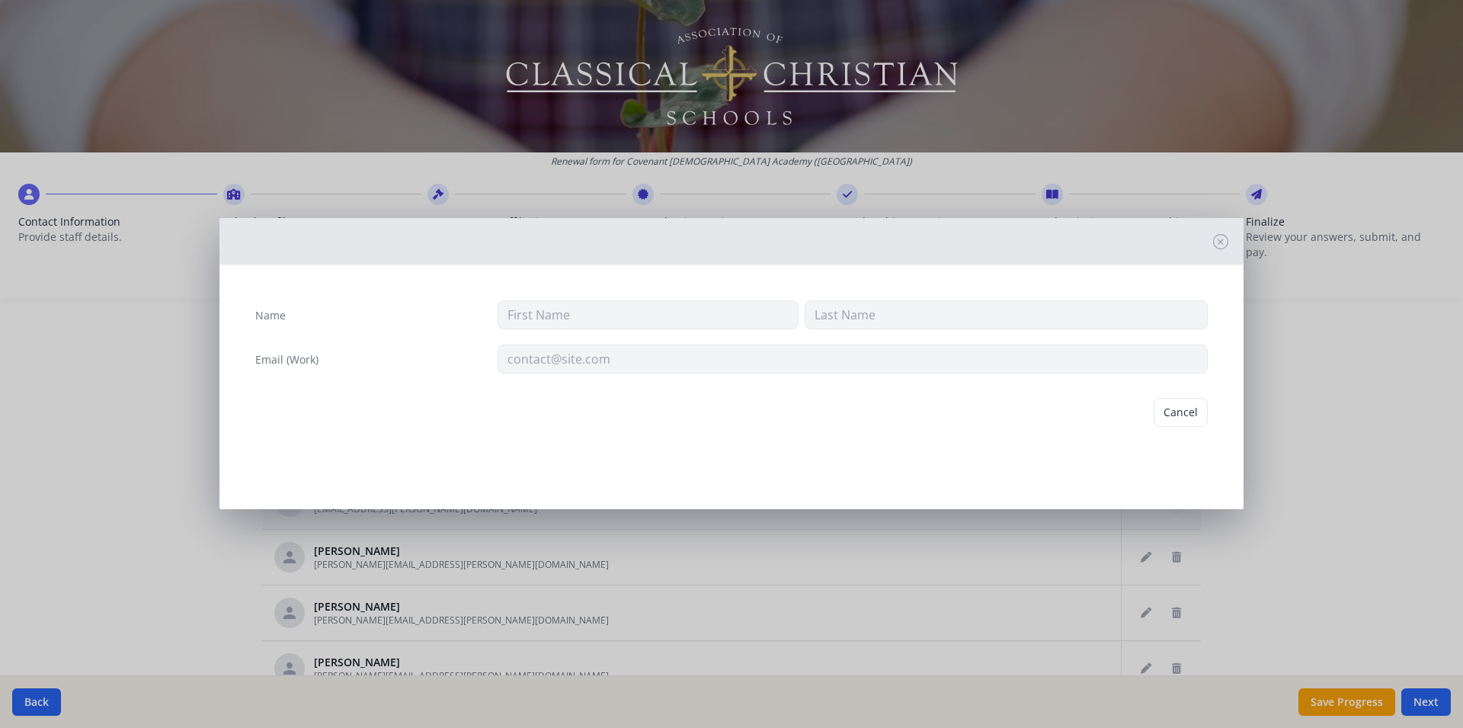
type input "Lauren"
type input "McEndree"
type input "lauren.mcendree@covenantchristian.net"
click at [1180, 415] on button "Delete" at bounding box center [1181, 412] width 53 height 29
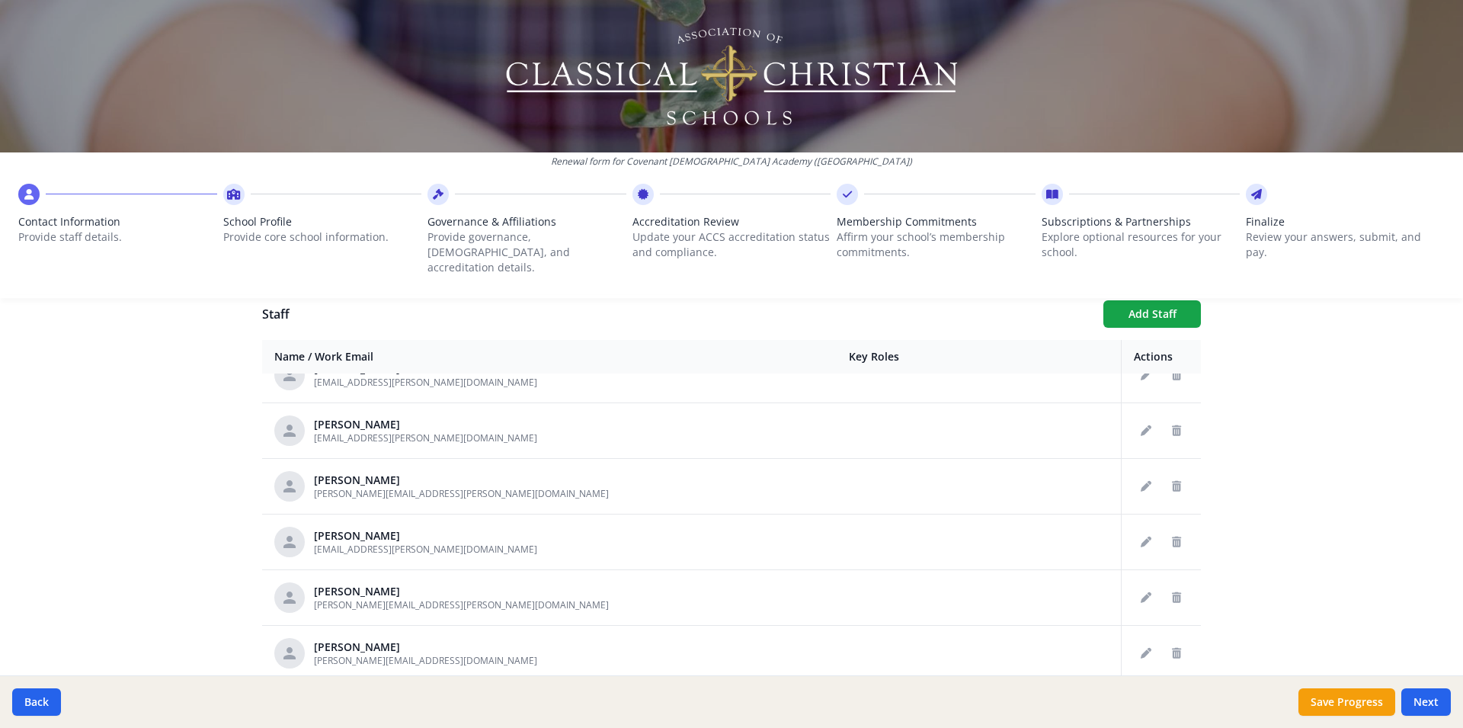
scroll to position [3521, 0]
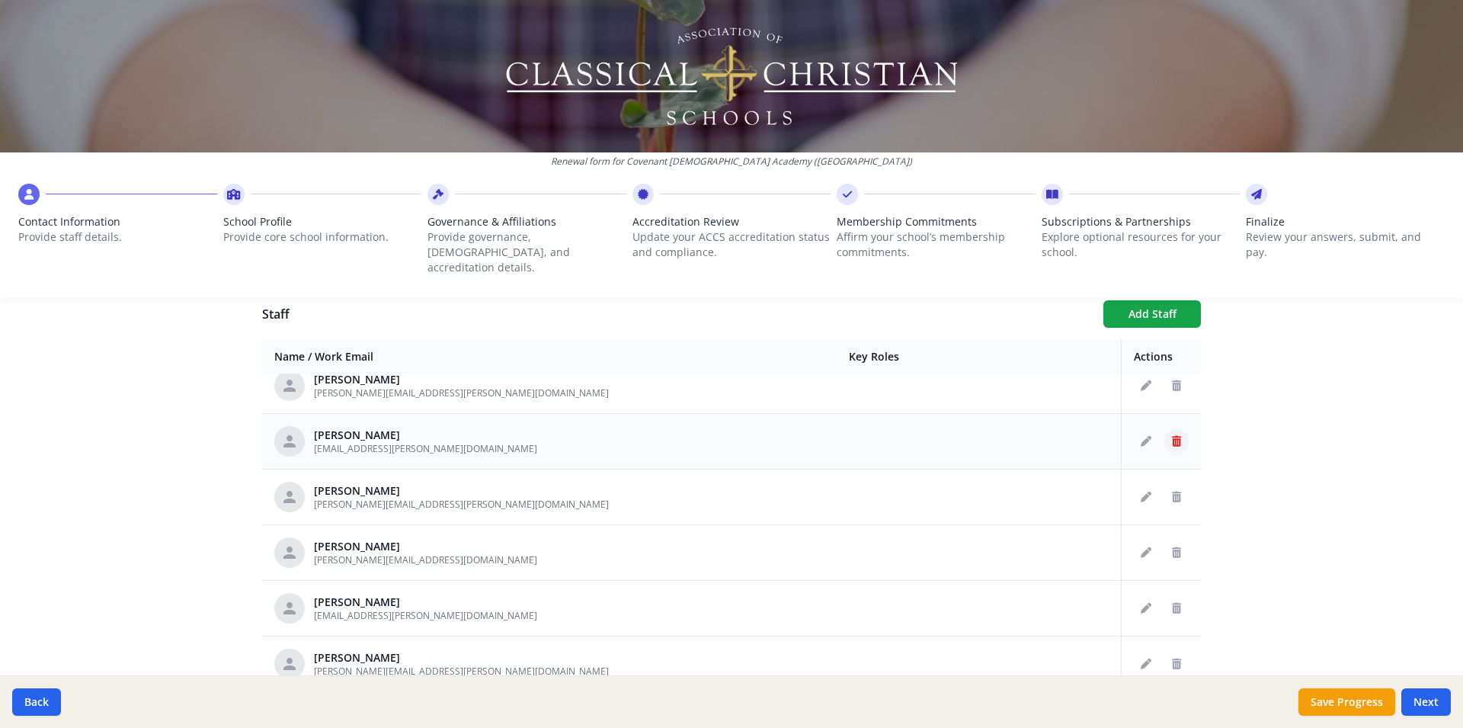
click at [1164, 429] on button "Delete staff" at bounding box center [1176, 441] width 24 height 24
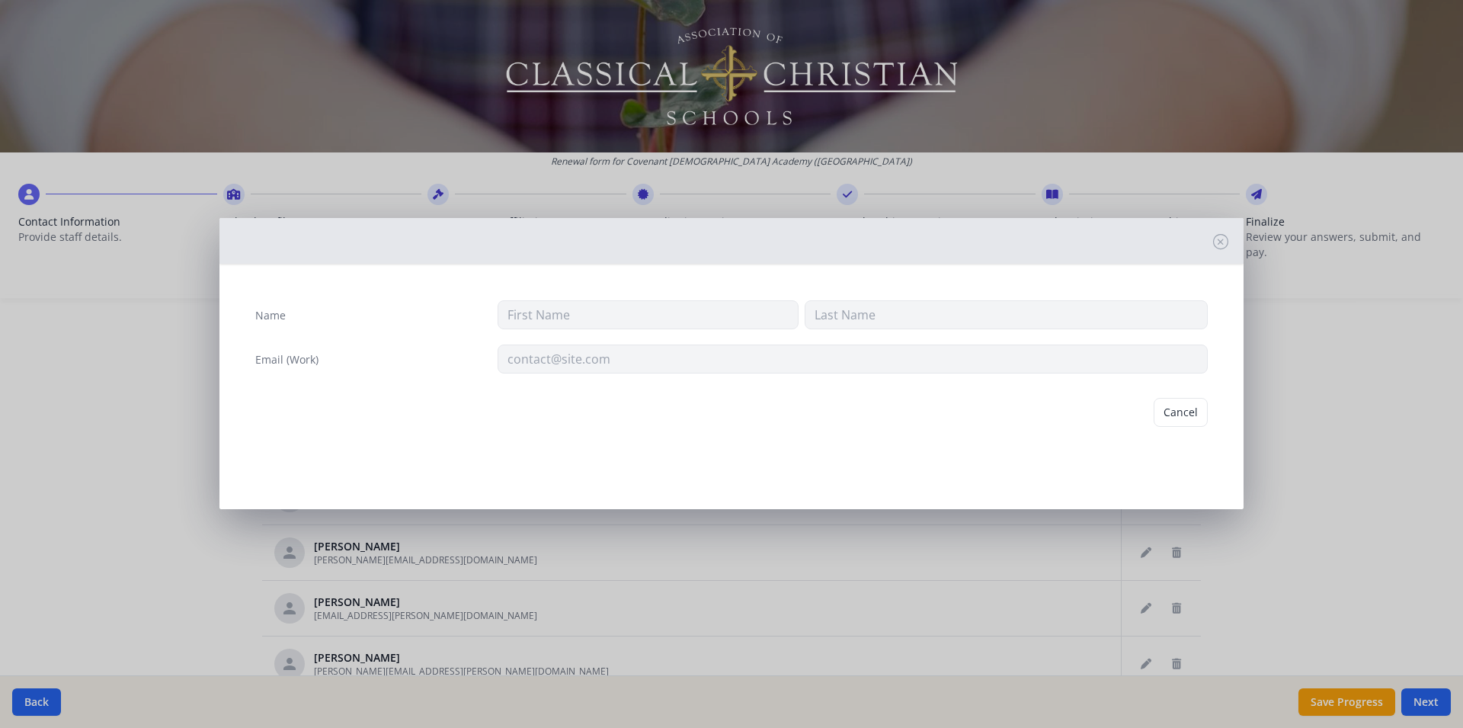
type input "Quintessa"
type input "Russell"
type input "tessa.russell@covenantchristian.net"
click at [1185, 408] on button "Delete" at bounding box center [1181, 412] width 53 height 29
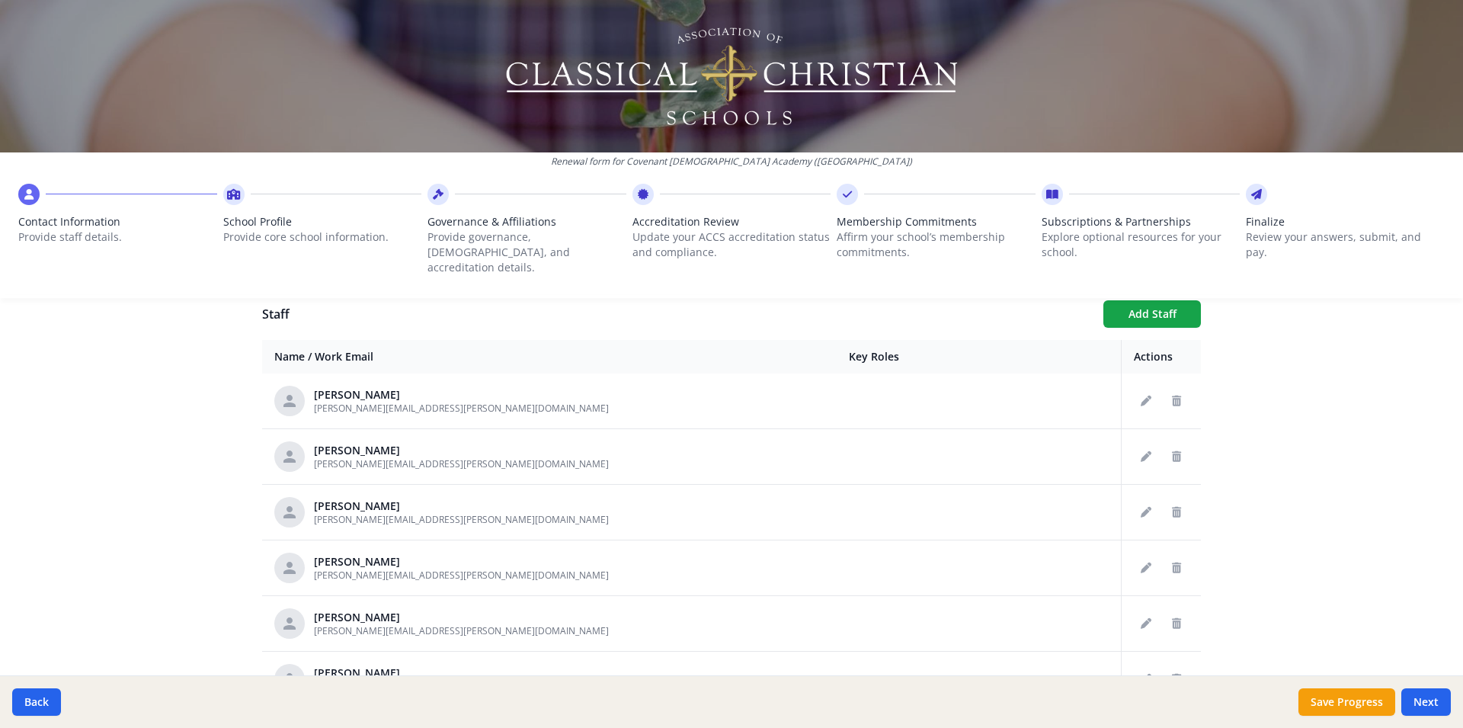
scroll to position [3923, 0]
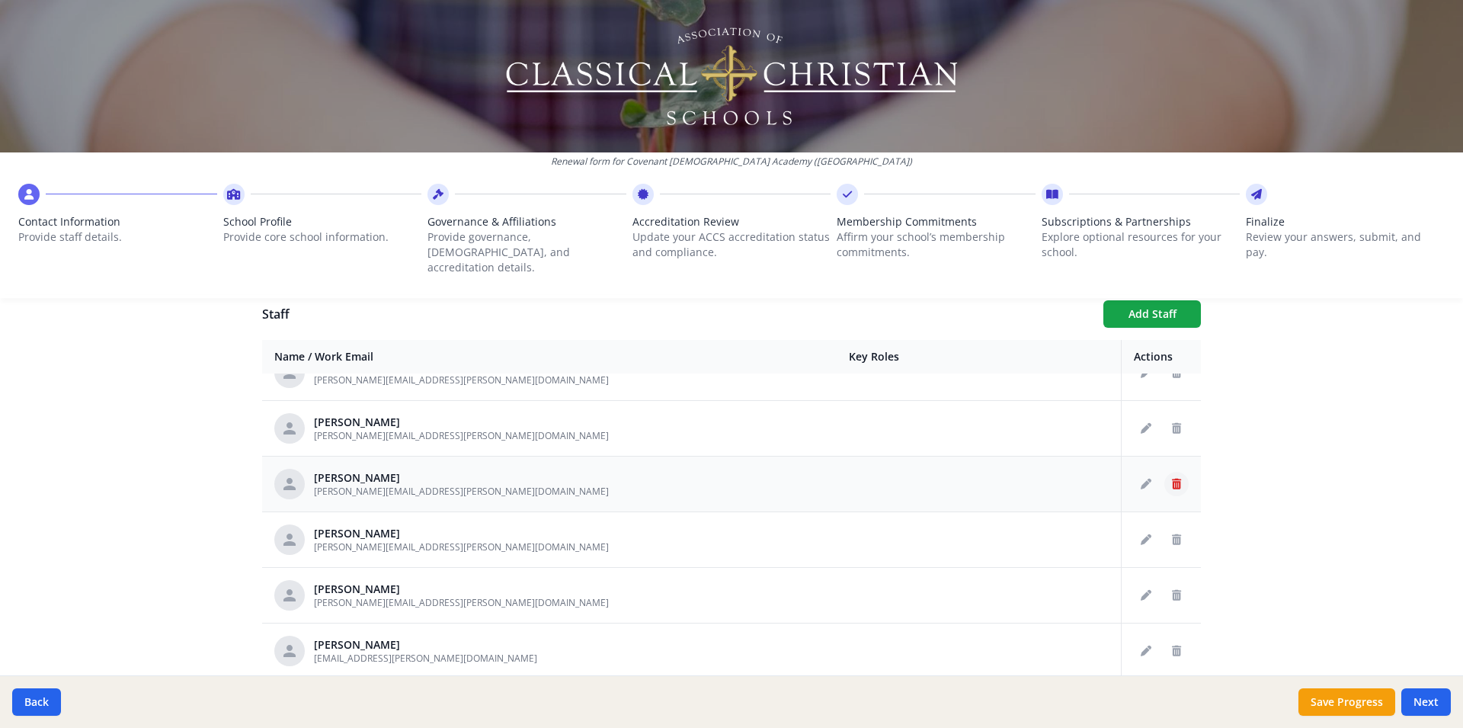
click at [1172, 479] on icon "Delete staff" at bounding box center [1176, 484] width 9 height 11
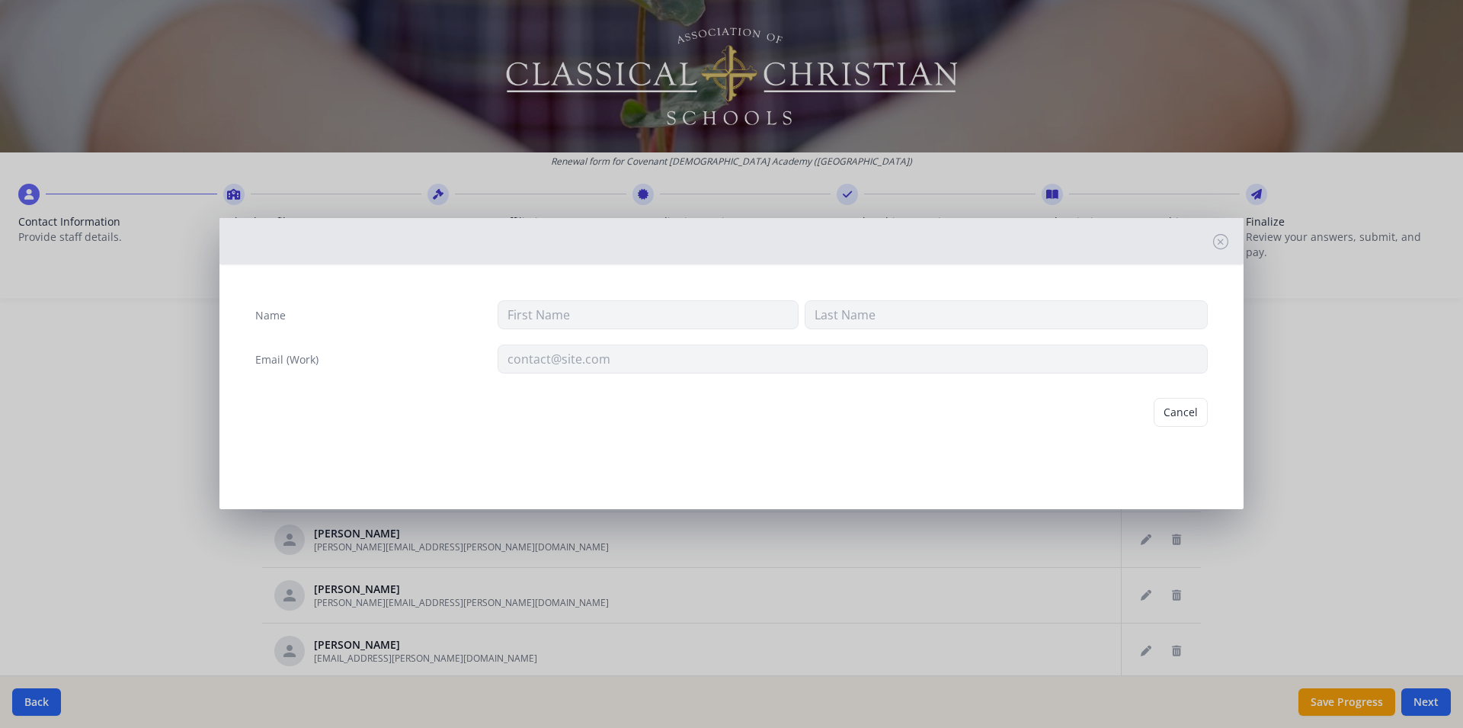
type input "Cindy"
type input "Taylor"
type input "cindy.taylor@covenantchristian.net"
click at [1187, 408] on button "Delete" at bounding box center [1181, 412] width 53 height 29
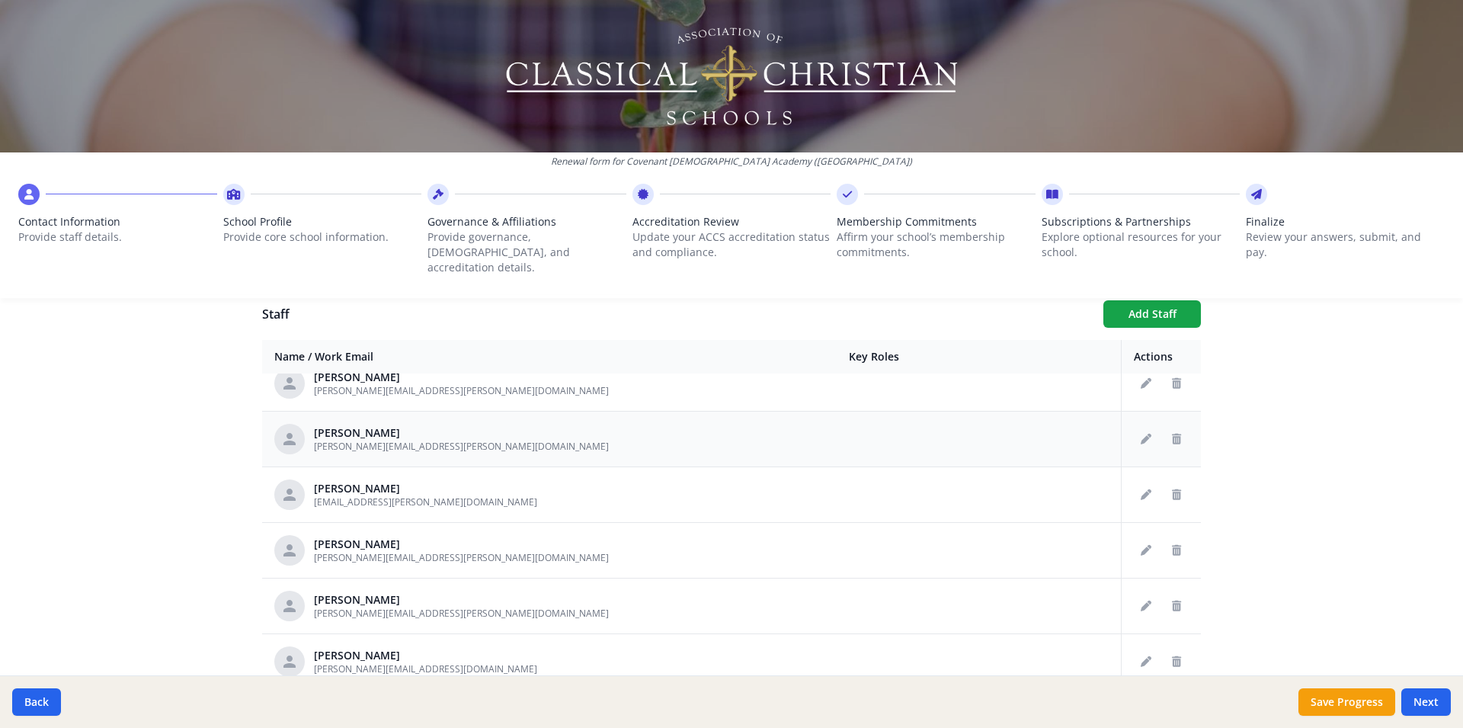
scroll to position [4107, 0]
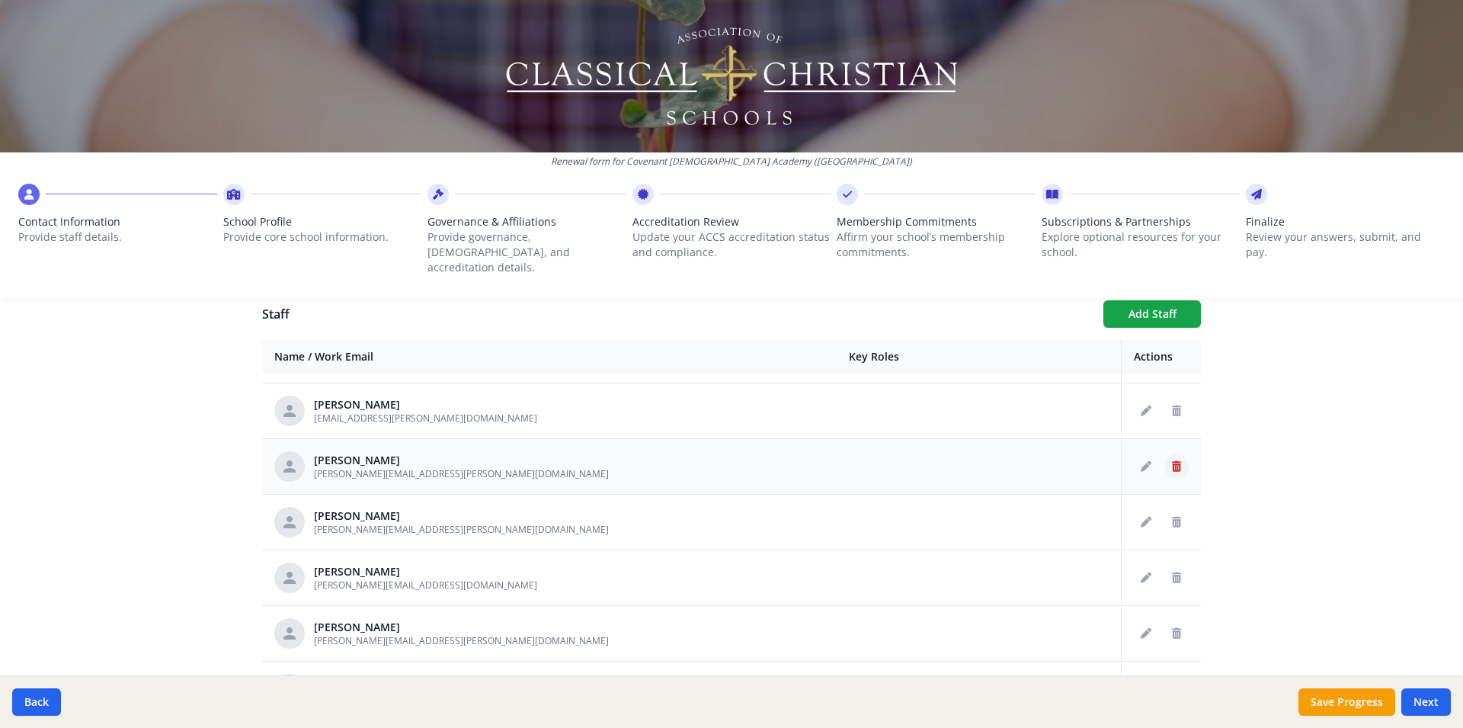
click at [1172, 461] on icon "Delete staff" at bounding box center [1176, 466] width 9 height 11
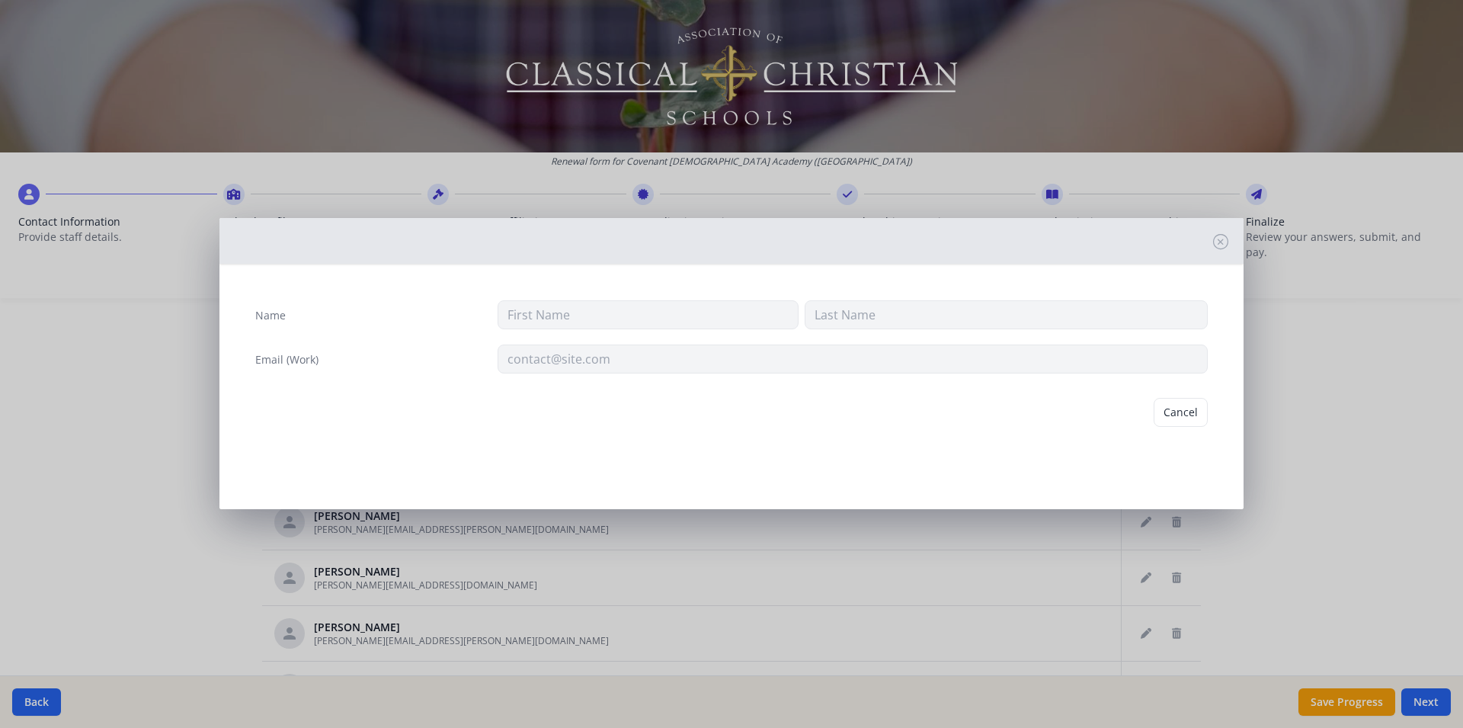
type input "Dana"
type input "Walker"
type input "dana.walker@covenantchristian.net"
click at [1178, 414] on button "Delete" at bounding box center [1181, 412] width 53 height 29
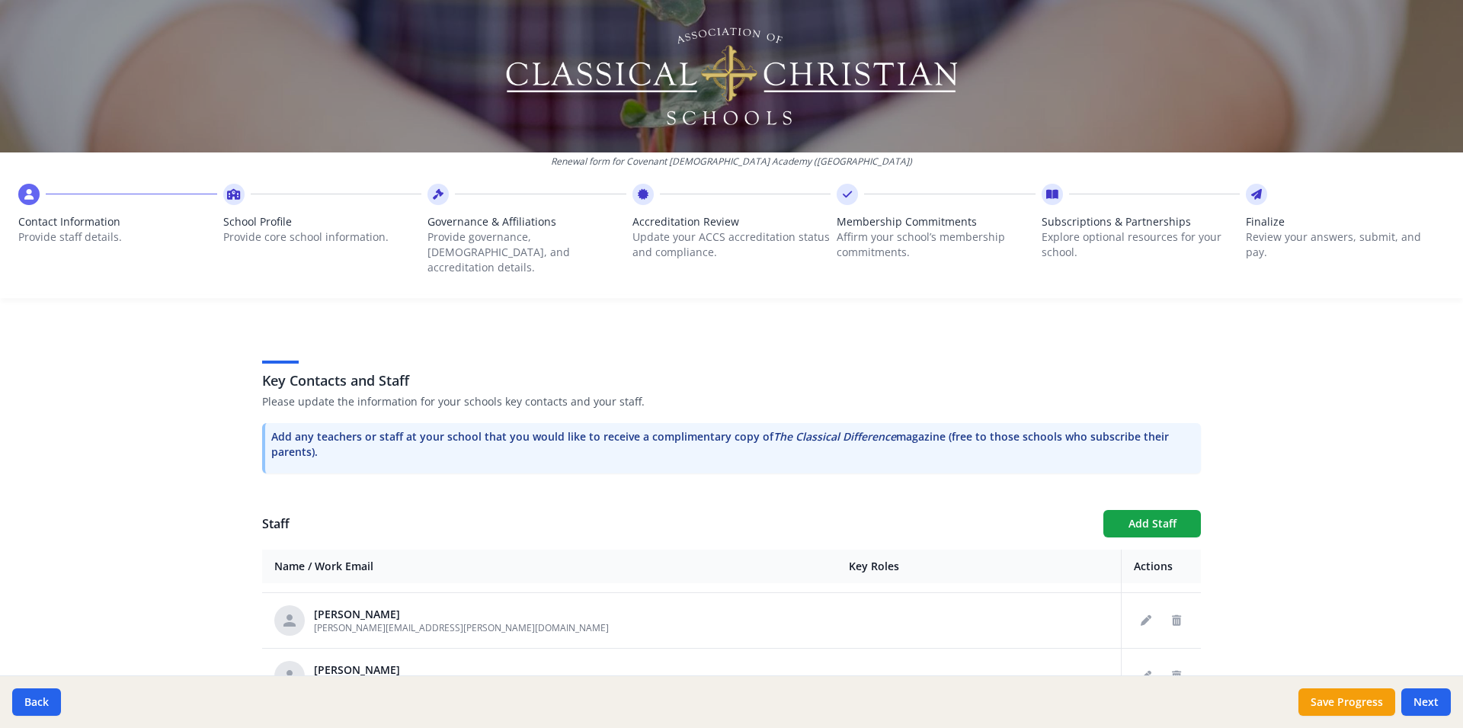
scroll to position [460, 0]
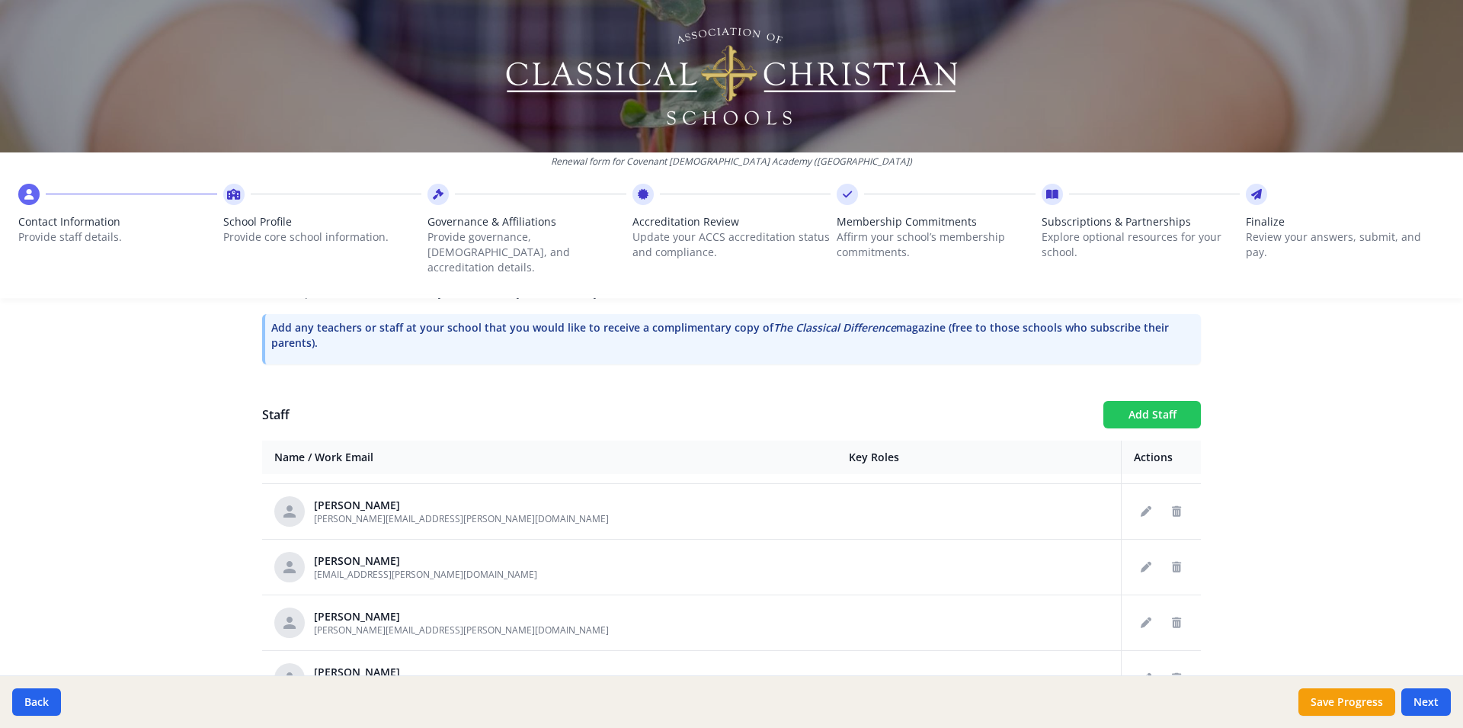
click at [1148, 401] on button "Add Staff" at bounding box center [1152, 414] width 98 height 27
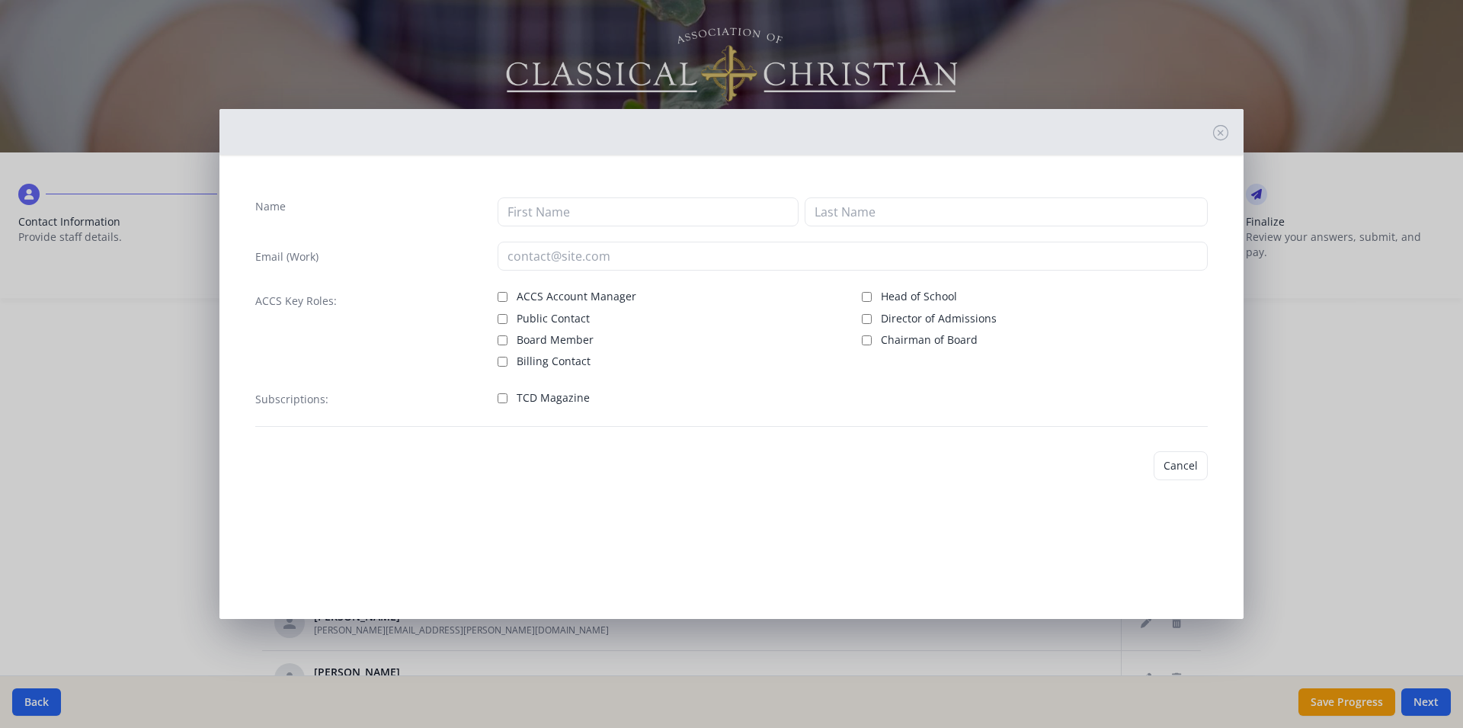
checkbox input "false"
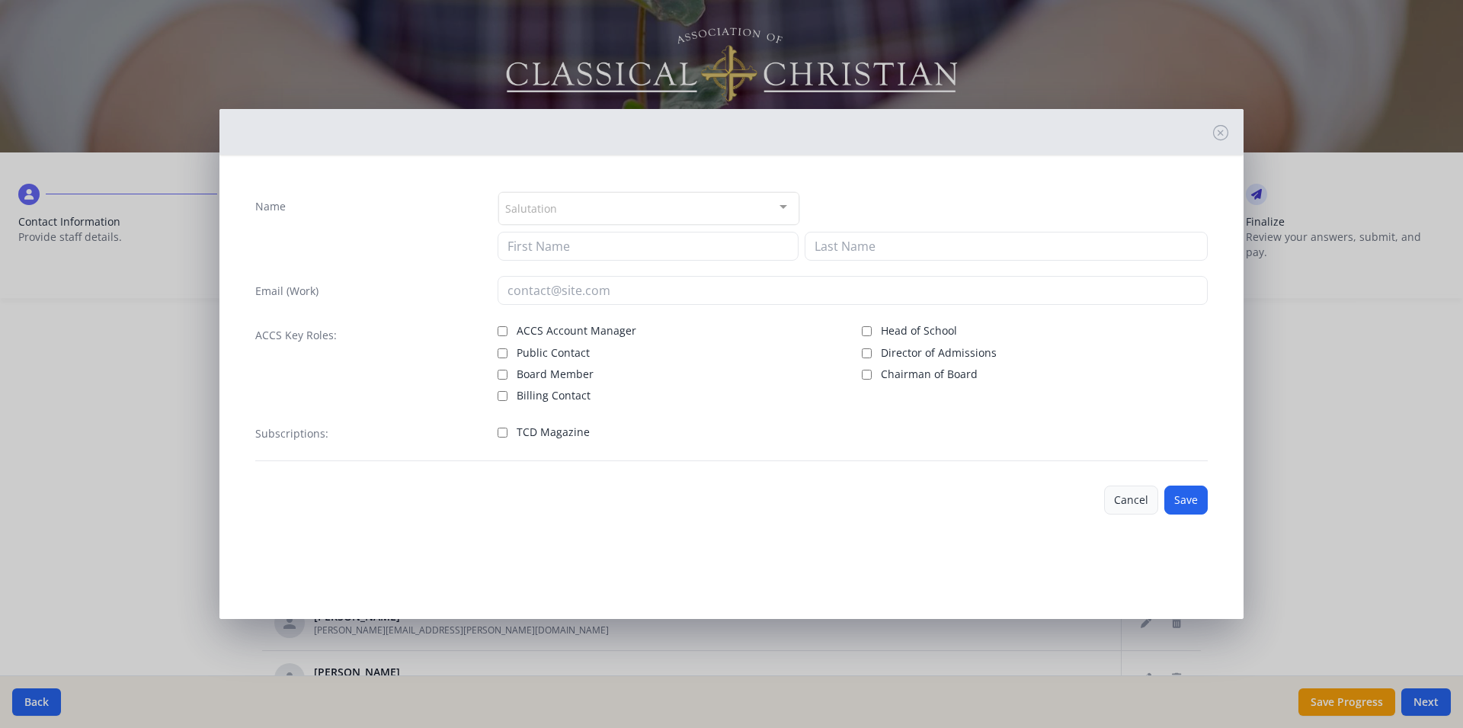
click at [1137, 497] on button "Cancel" at bounding box center [1131, 499] width 54 height 29
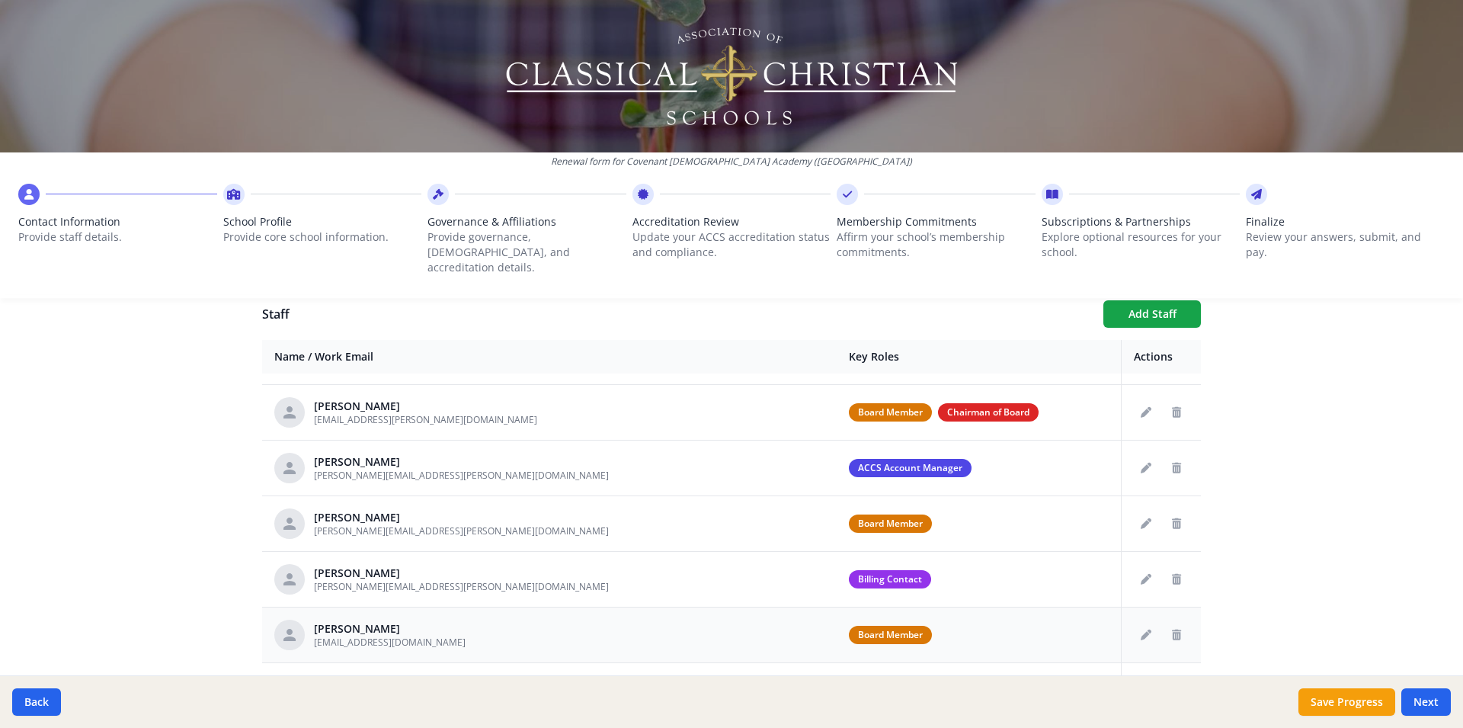
scroll to position [0, 0]
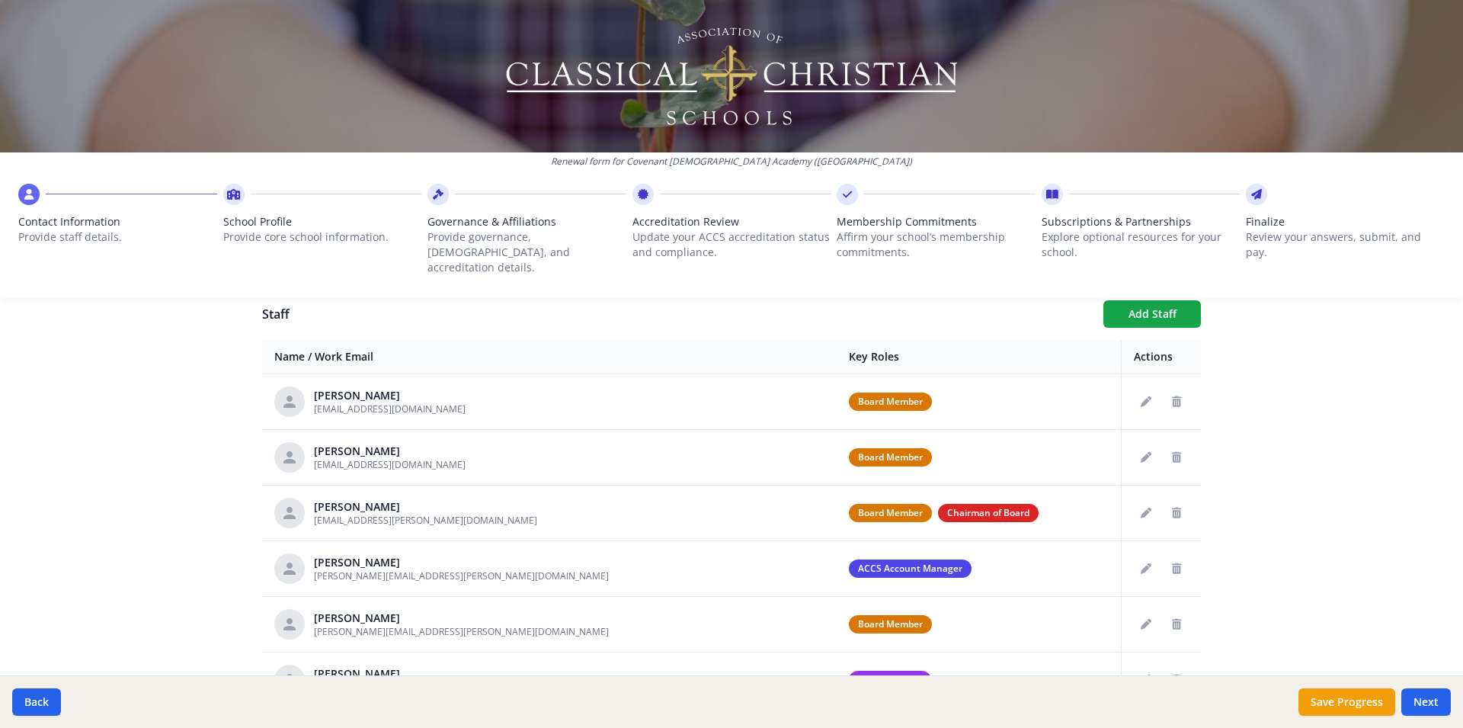
click at [1138, 292] on div "Renewal form for Covenant Christian Academy (TX) Contact Information Provide st…" at bounding box center [731, 155] width 1463 height 310
click at [1138, 300] on button "Add Staff" at bounding box center [1152, 313] width 98 height 27
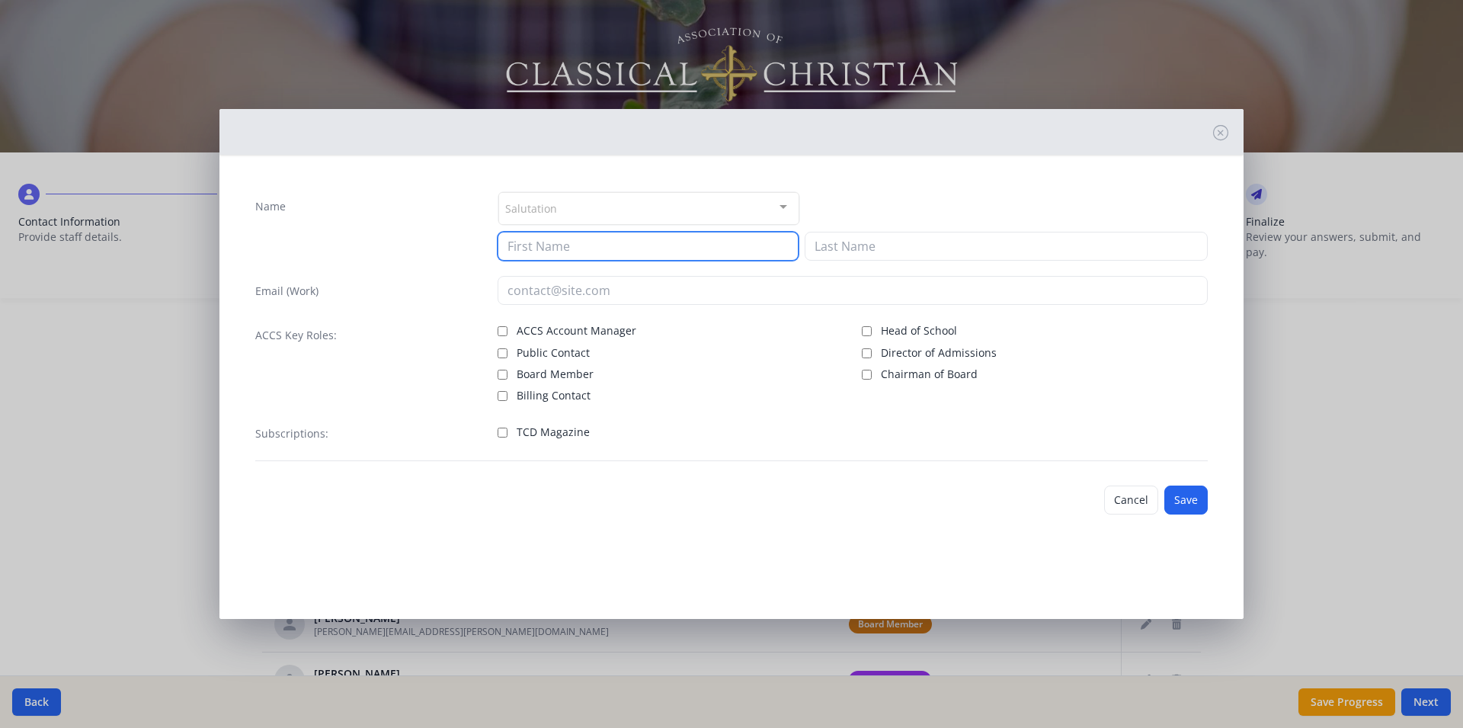
click at [531, 240] on input at bounding box center [648, 246] width 301 height 29
type input "Rachel"
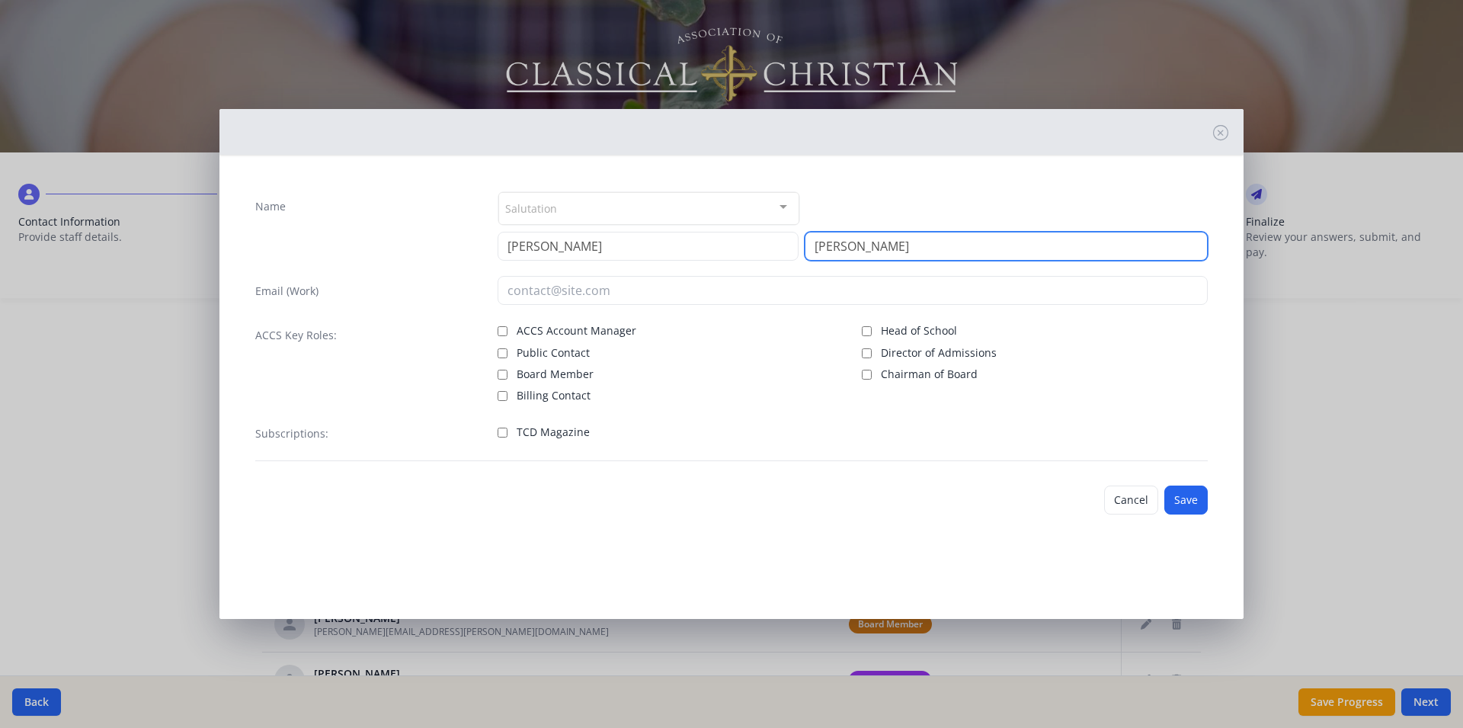
type input "Ballard"
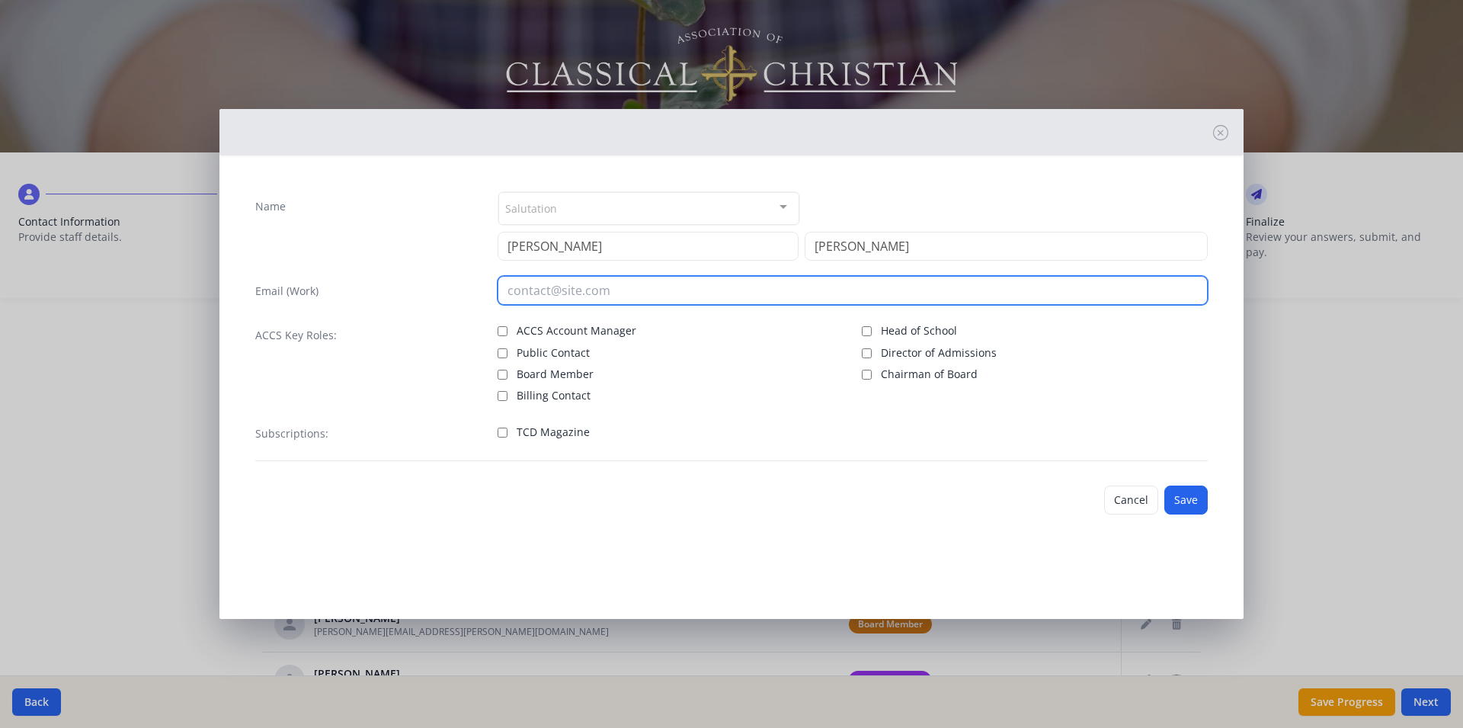
click at [526, 287] on input "email" at bounding box center [853, 290] width 711 height 29
type input "rballard1312@gmail.com"
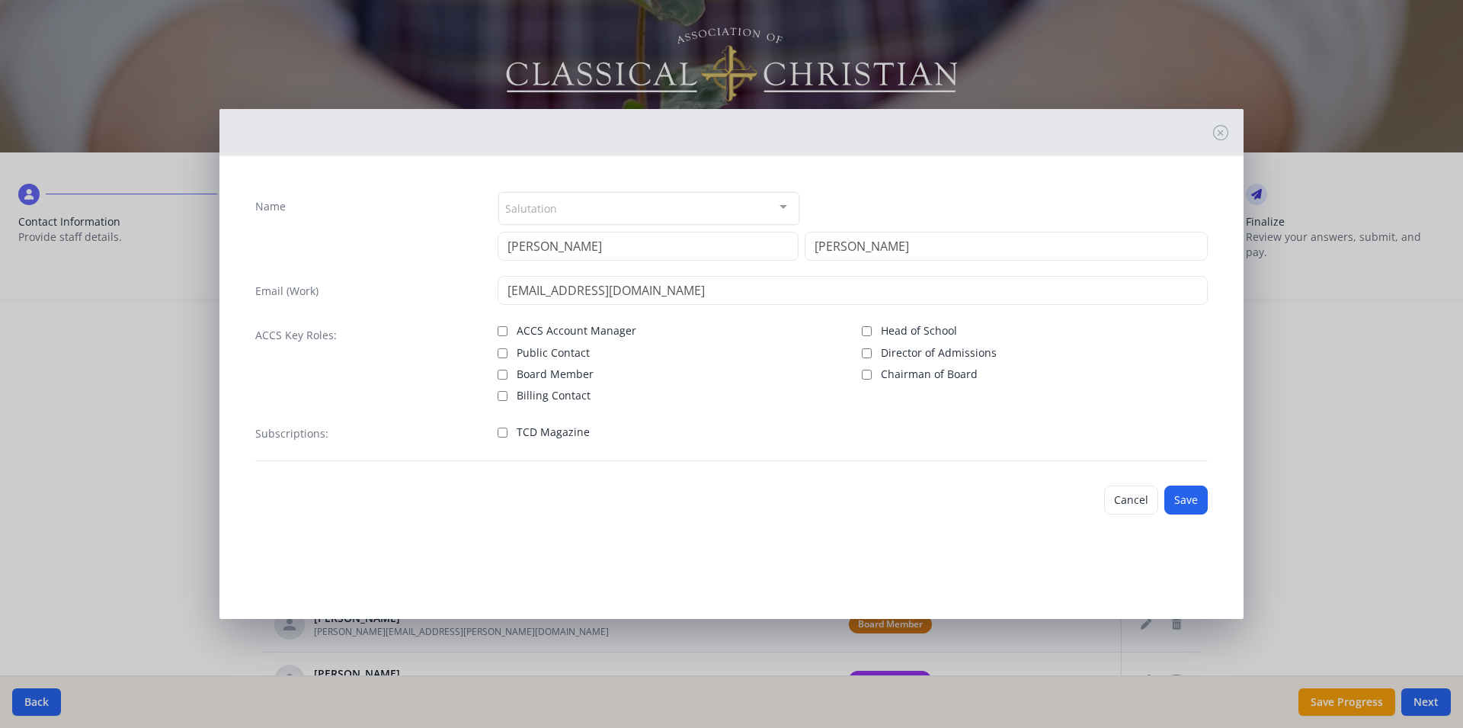
click at [506, 377] on input "Board Member" at bounding box center [503, 375] width 10 height 10
checkbox input "true"
click at [1187, 500] on button "Save" at bounding box center [1185, 499] width 43 height 29
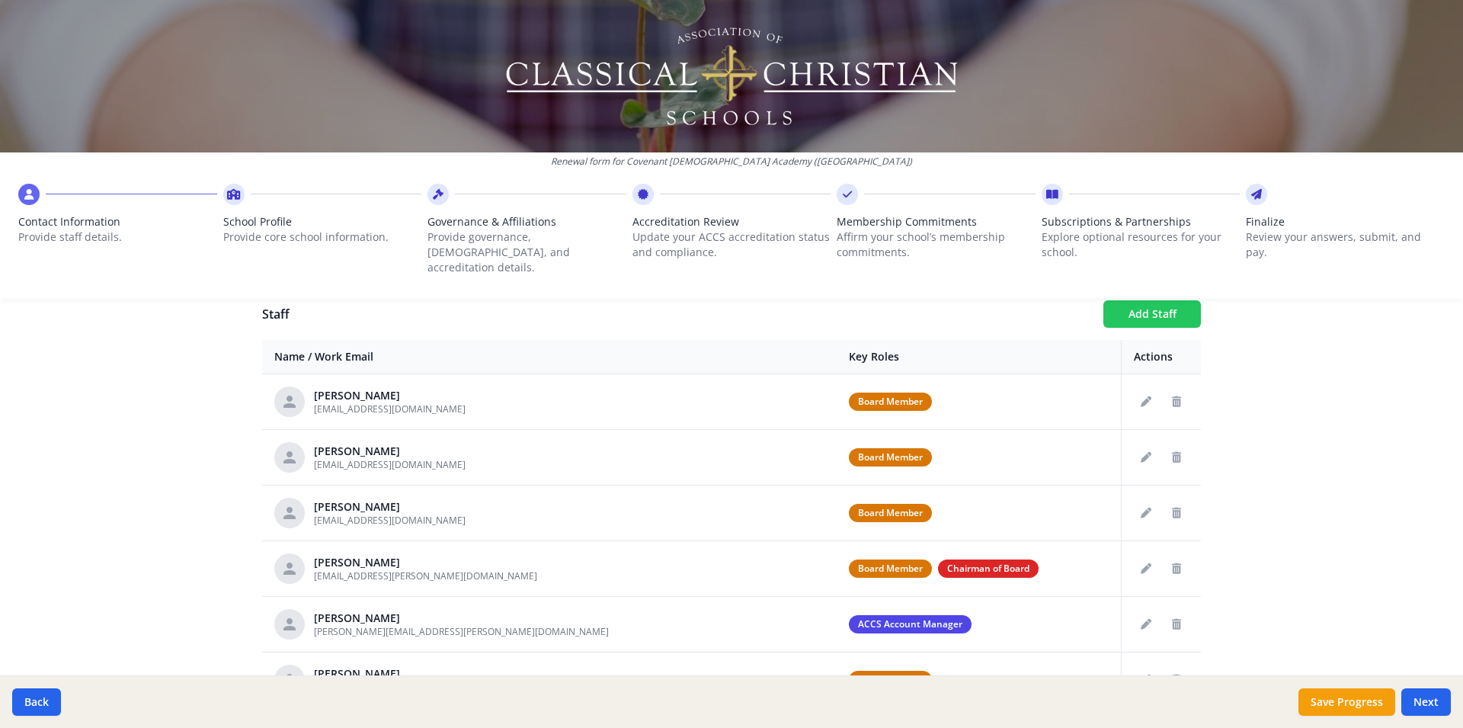
click at [1136, 300] on button "Add Staff" at bounding box center [1152, 313] width 98 height 27
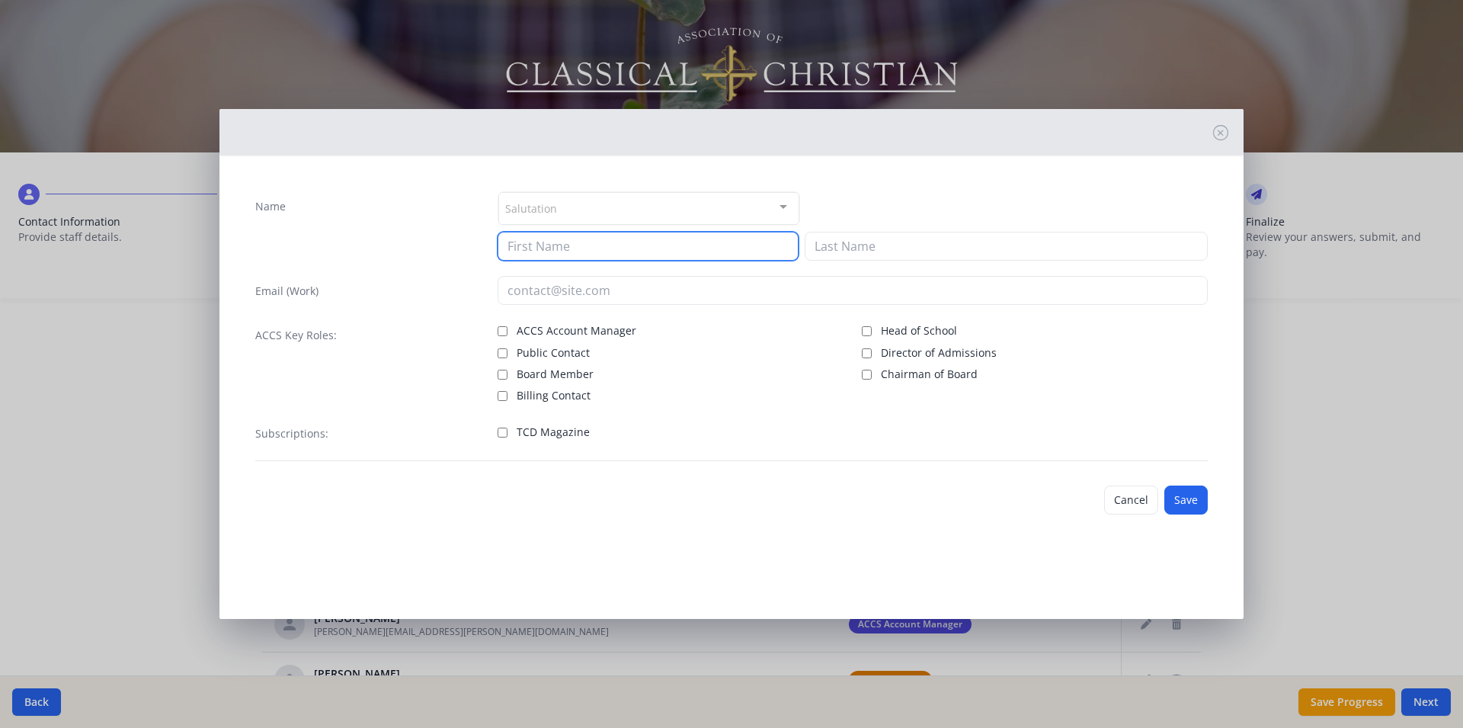
click at [530, 245] on input at bounding box center [648, 246] width 301 height 29
type input "Jimbo"
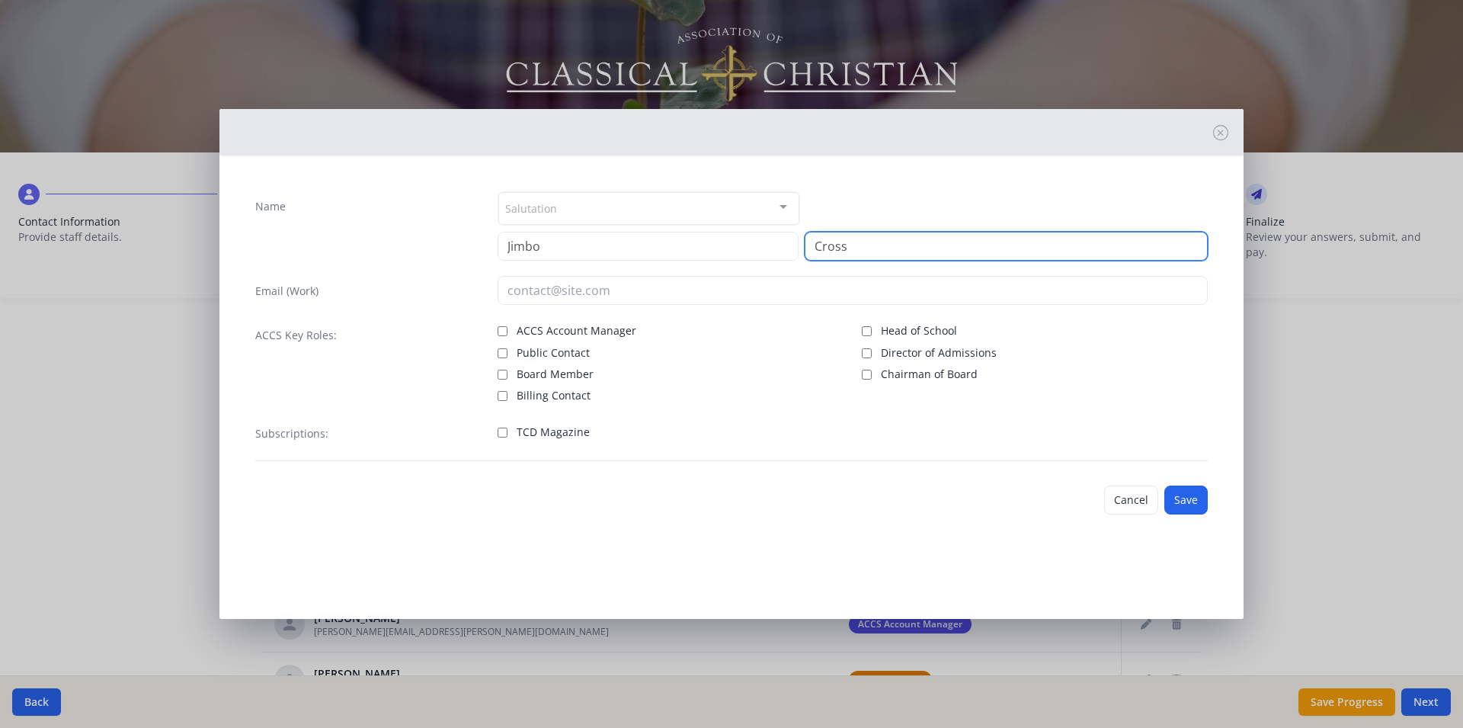
type input "Cross"
click at [500, 370] on input "Board Member" at bounding box center [503, 375] width 10 height 10
checkbox input "true"
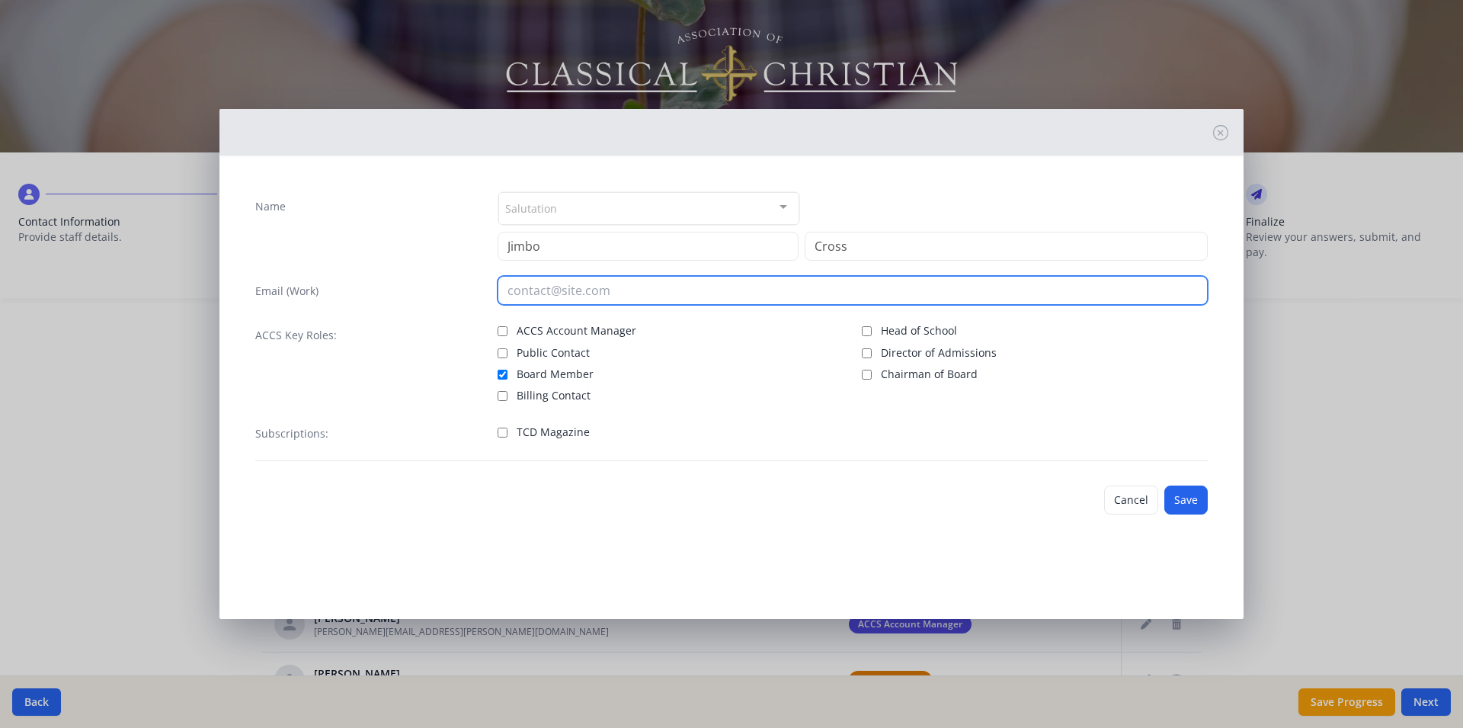
click at [528, 280] on input "email" at bounding box center [853, 290] width 711 height 29
type input "jimbocross1@gmail.com"
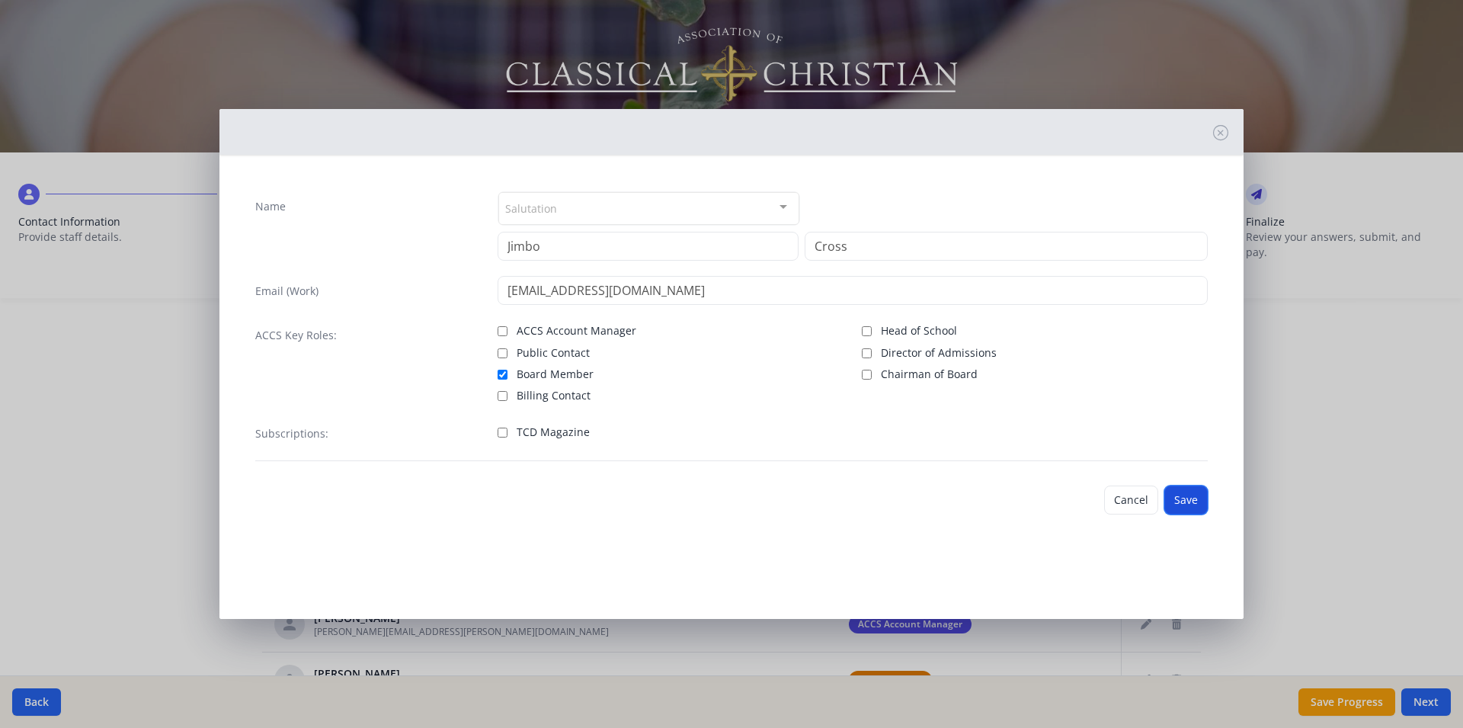
click at [1186, 500] on button "Save" at bounding box center [1185, 499] width 43 height 29
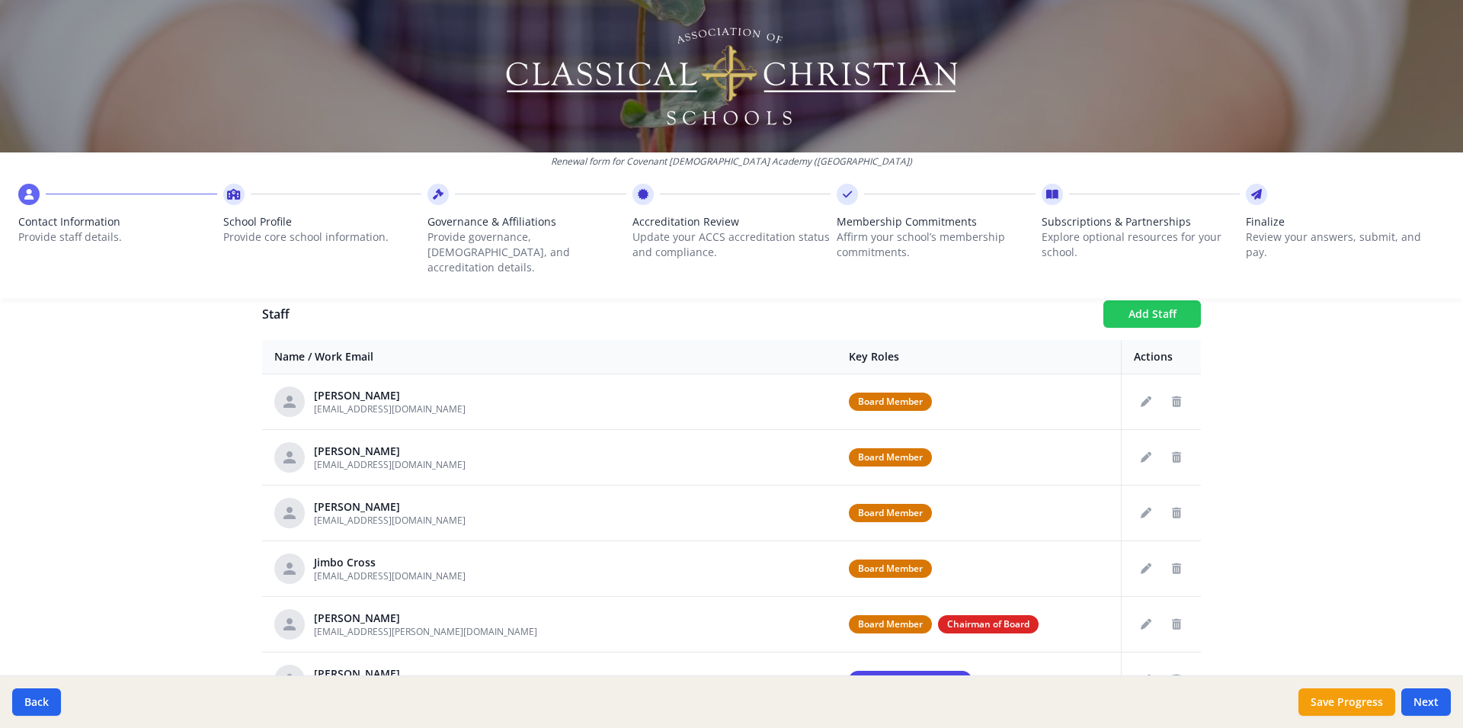
click at [1120, 301] on button "Add Staff" at bounding box center [1152, 313] width 98 height 27
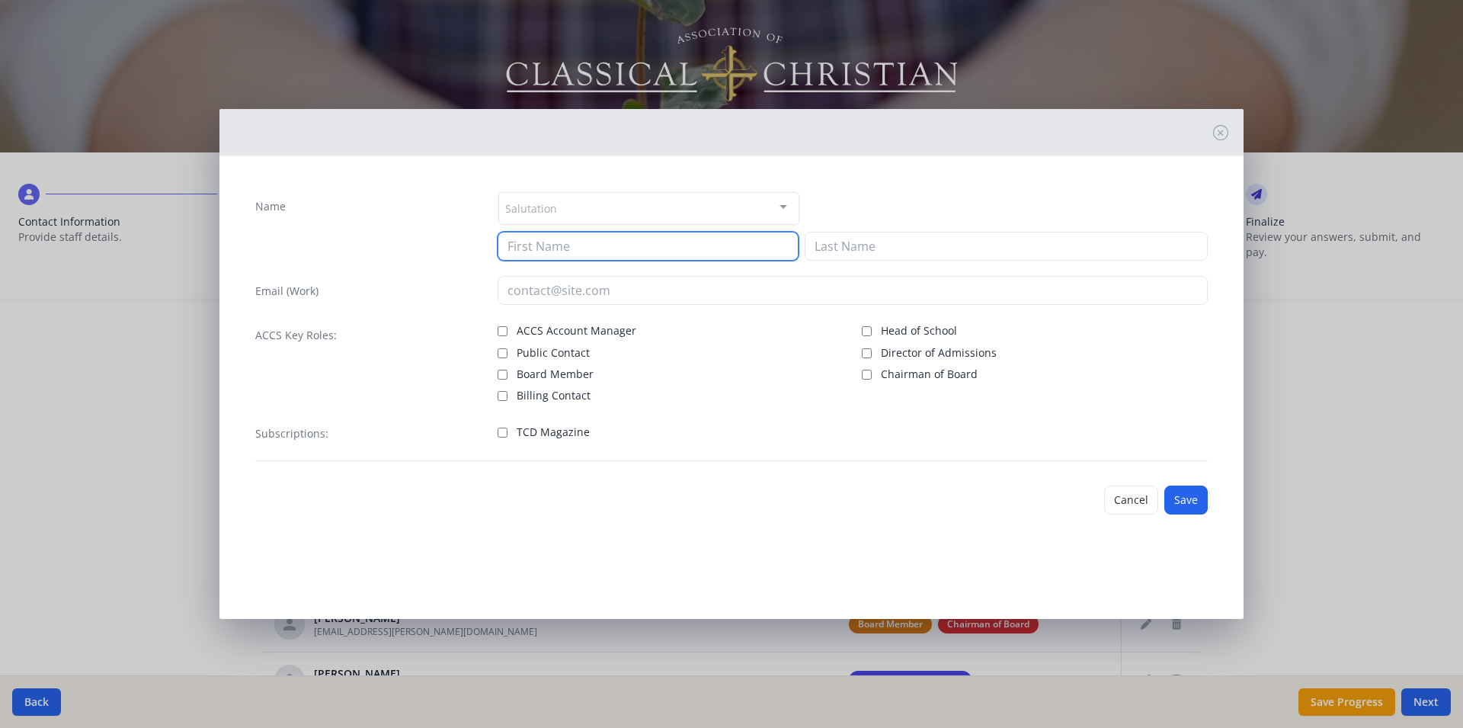
click at [536, 253] on input at bounding box center [648, 246] width 301 height 29
type input "Ryan"
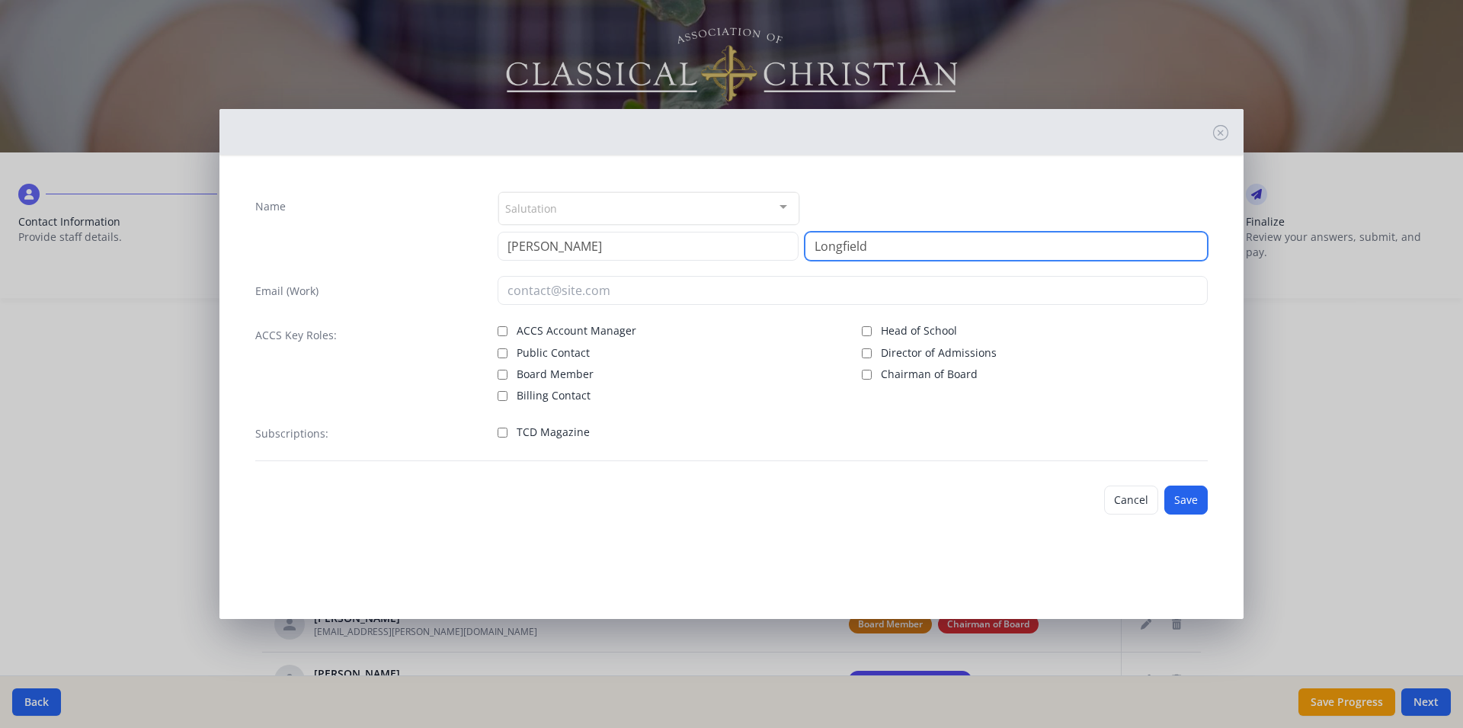
type input "Longfield"
click at [503, 376] on input "Board Member" at bounding box center [503, 375] width 10 height 10
checkbox input "true"
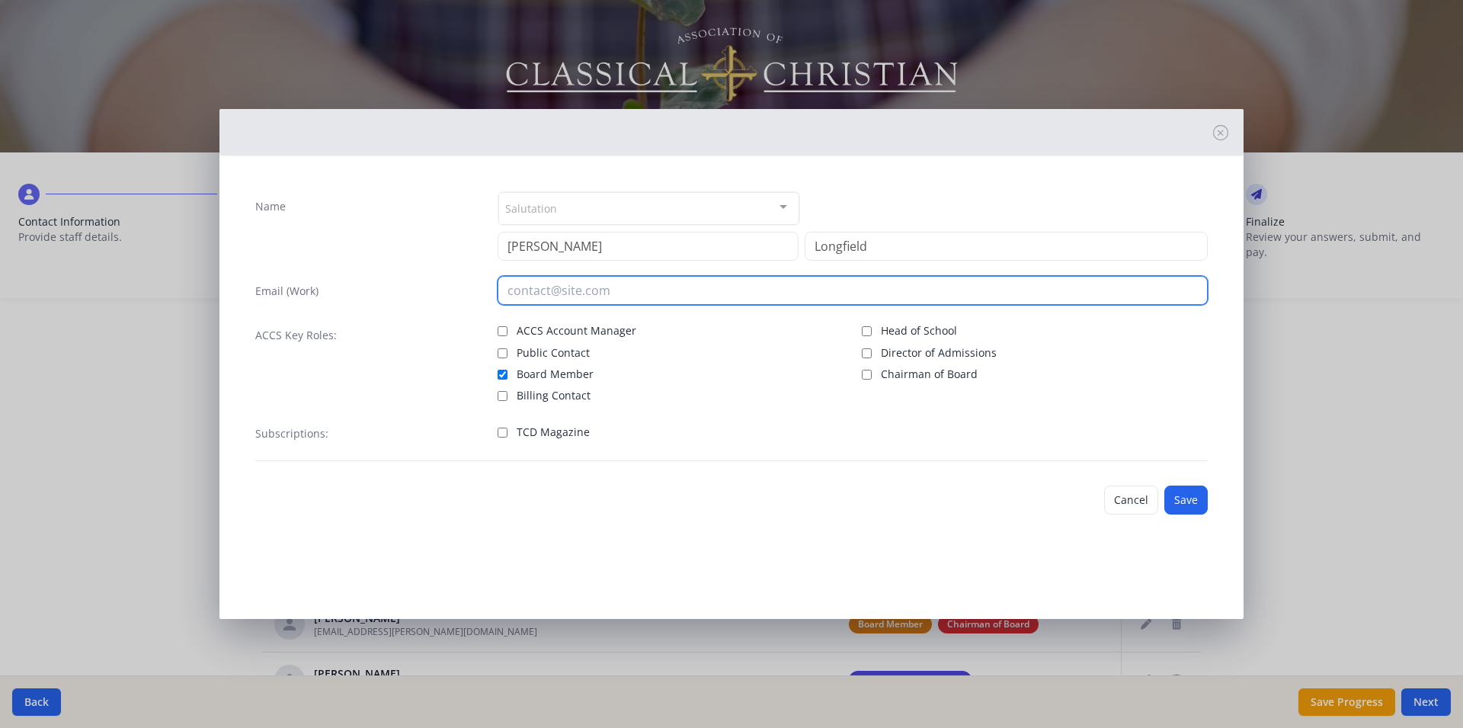
click at [557, 290] on input "email" at bounding box center [853, 290] width 711 height 29
type input "ryanlongfield@gmail.com"
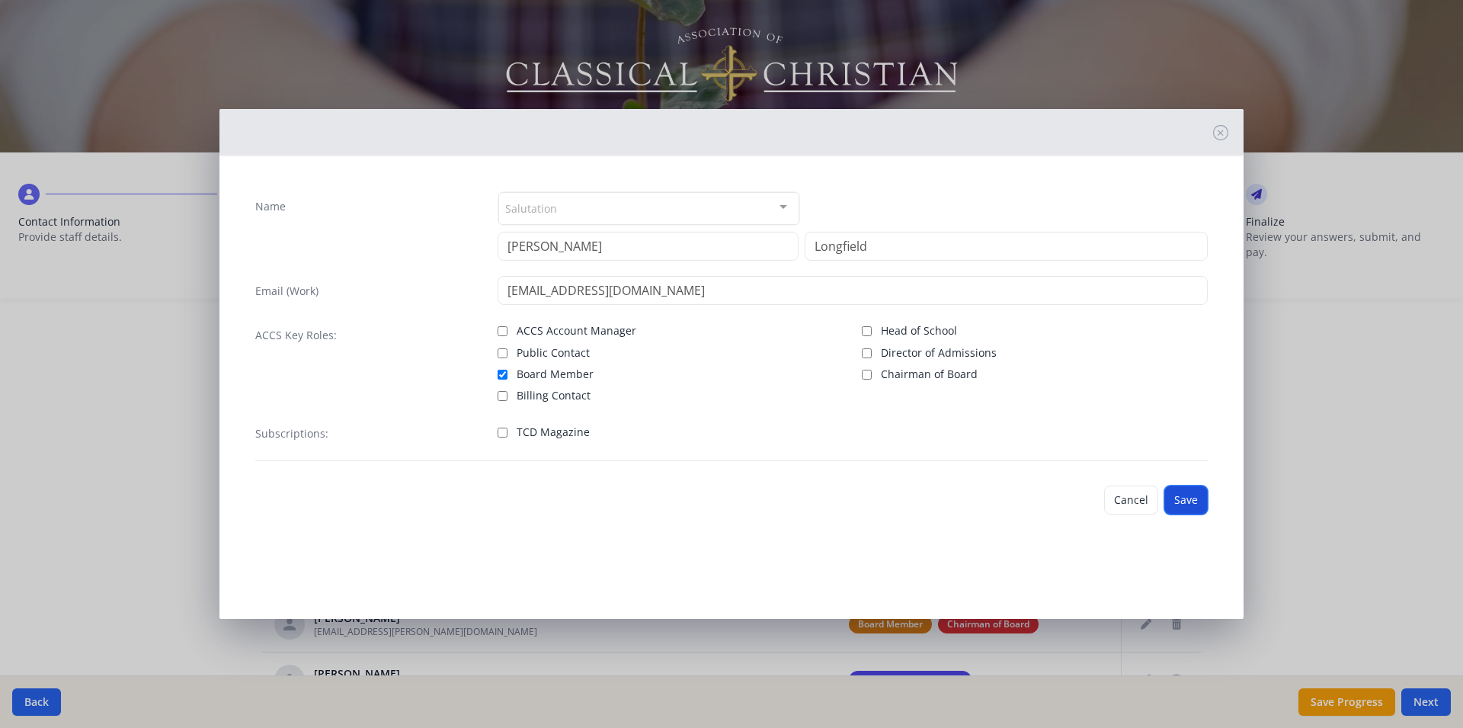
click at [1201, 504] on button "Save" at bounding box center [1185, 499] width 43 height 29
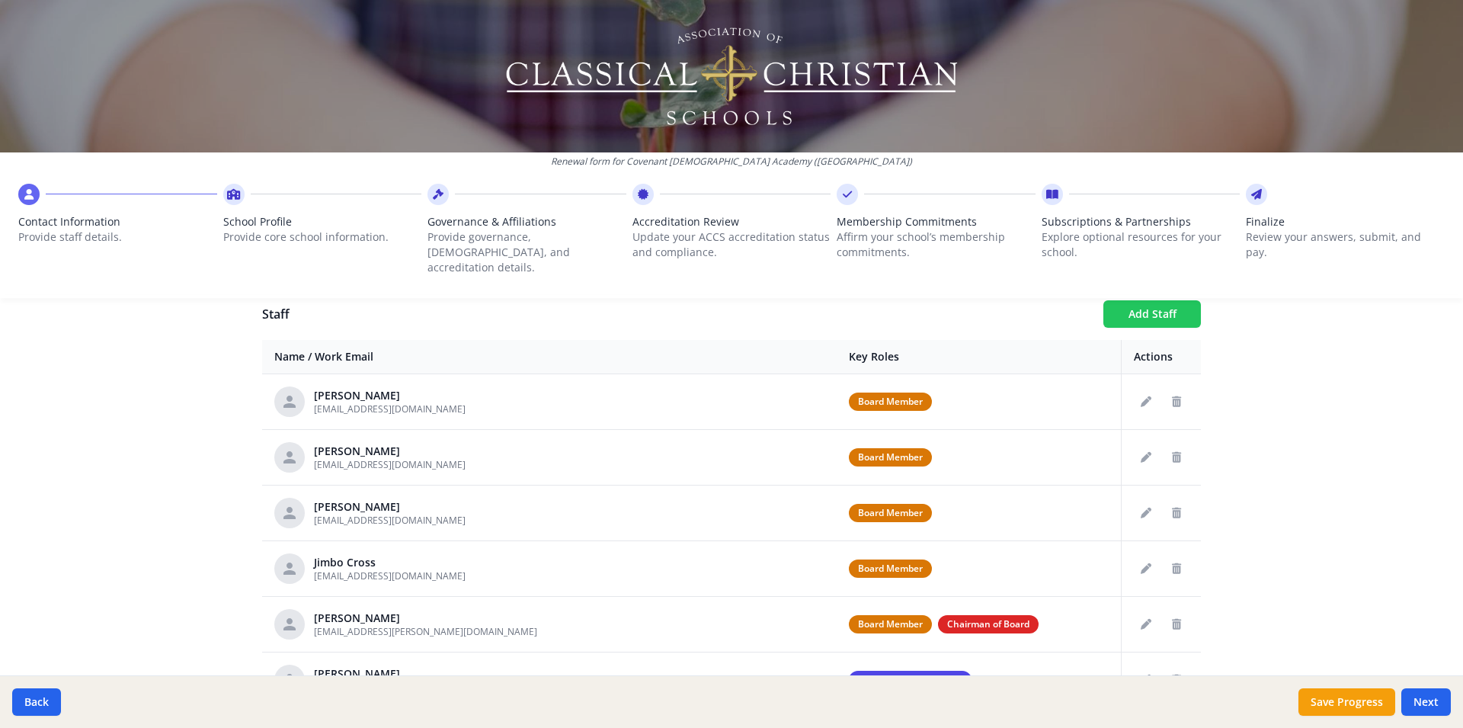
click at [1138, 304] on button "Add Staff" at bounding box center [1152, 313] width 98 height 27
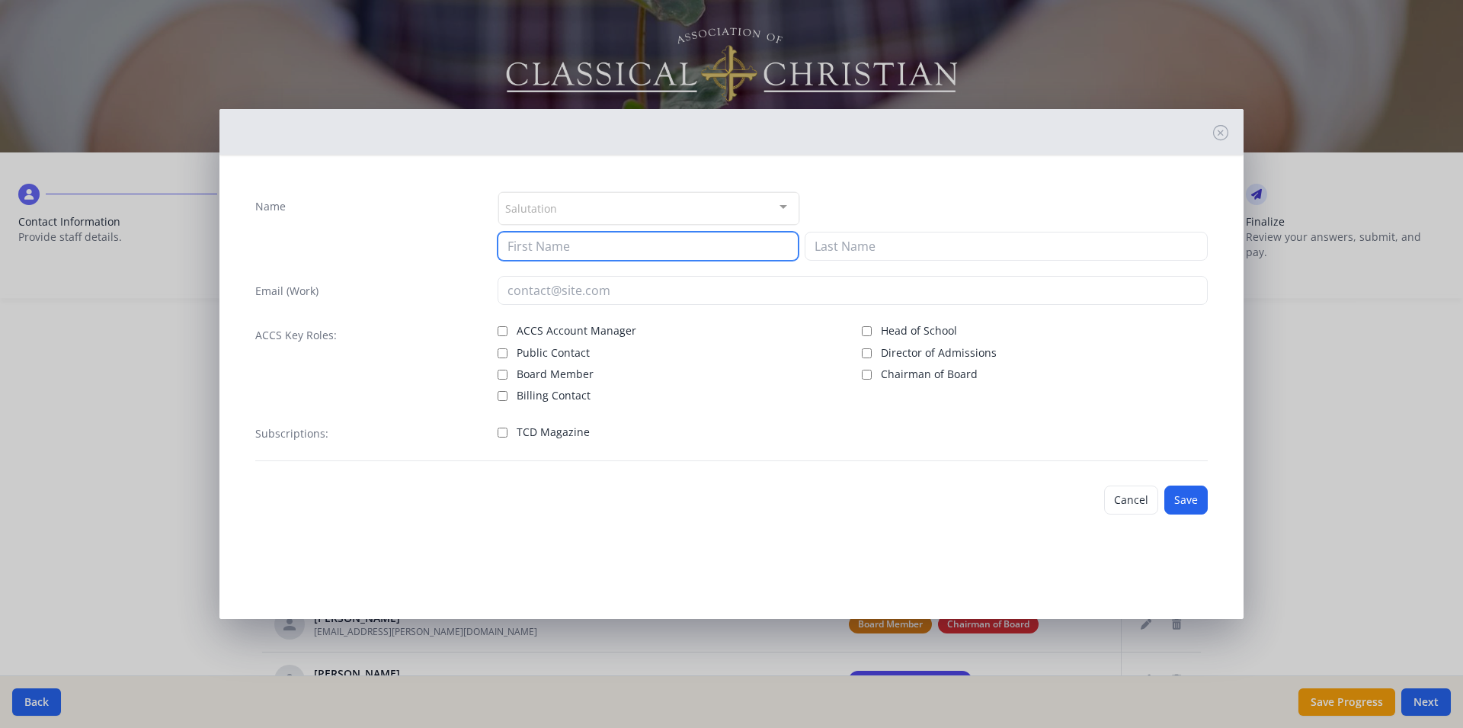
click at [607, 245] on input at bounding box center [648, 246] width 301 height 29
type input "Emris"
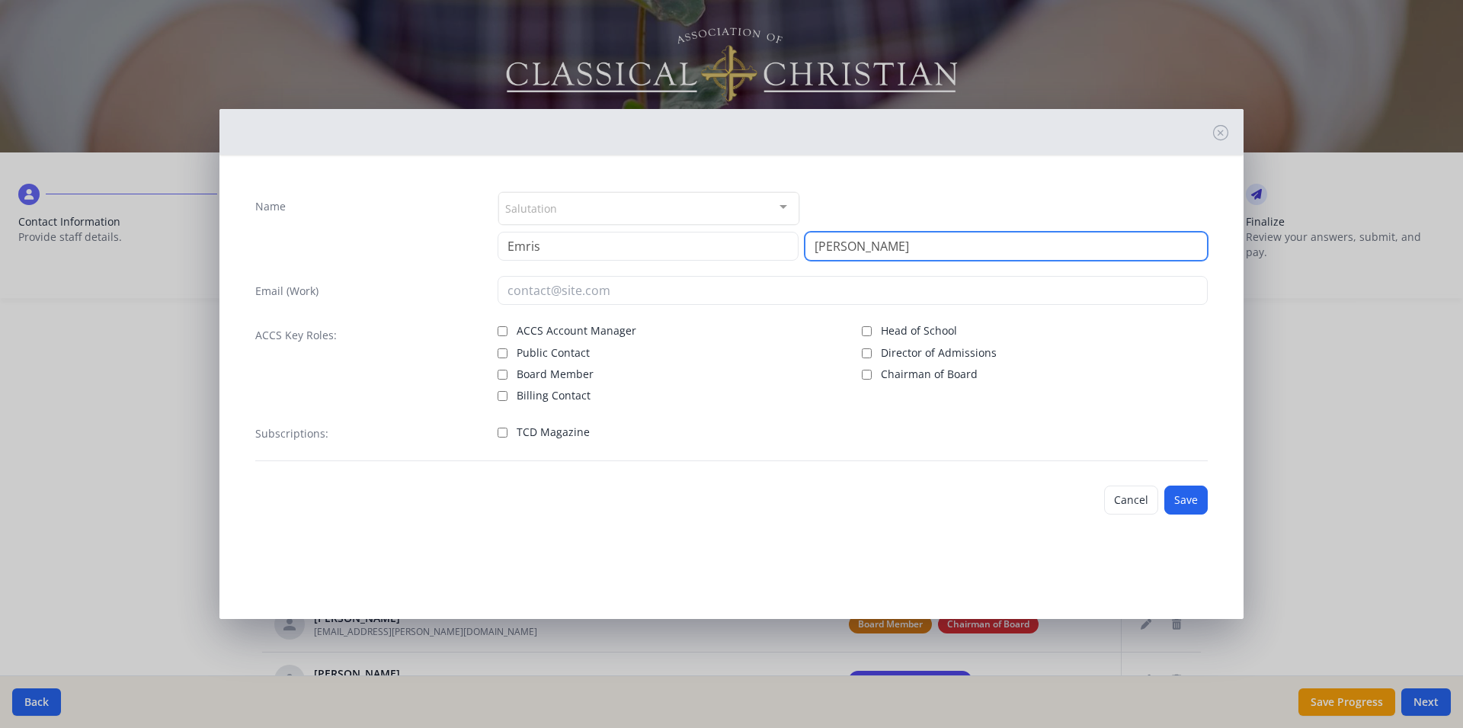
type input "Varghese"
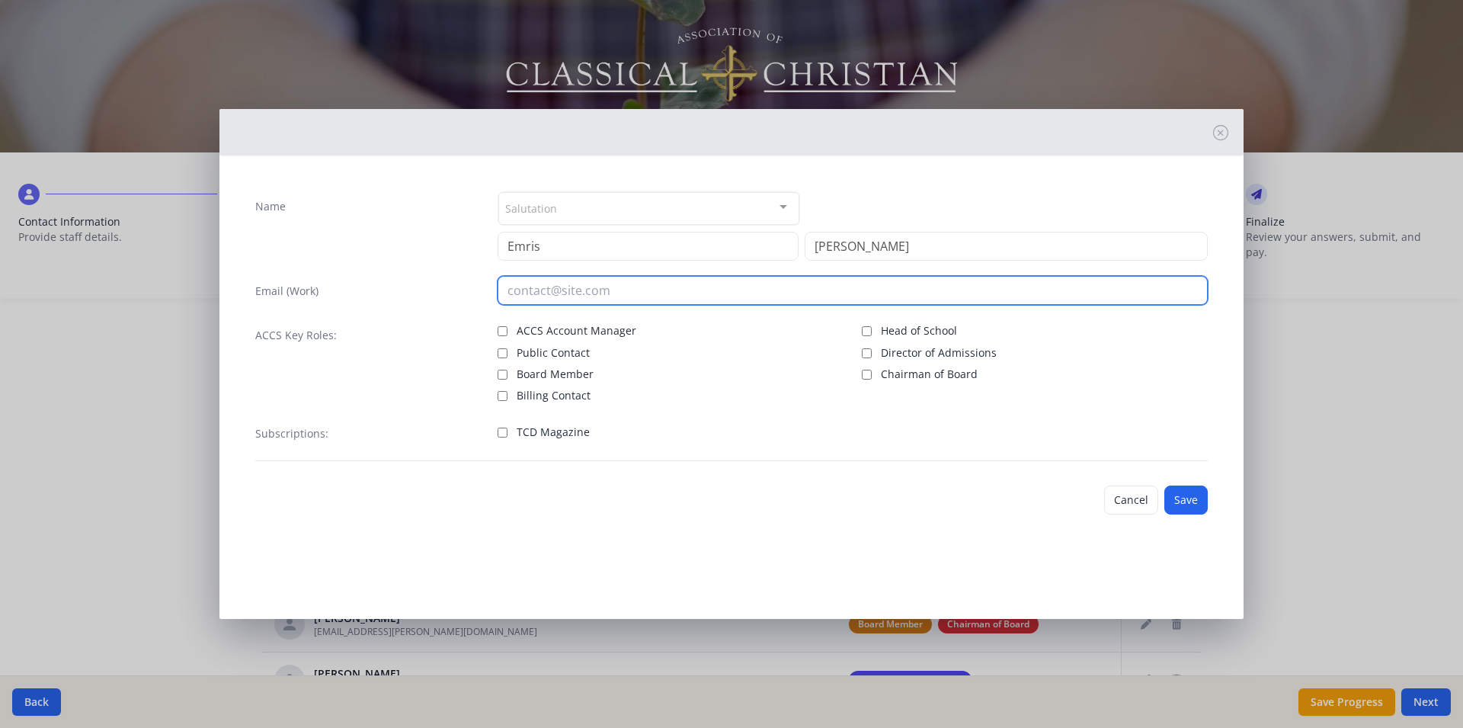
click at [524, 287] on input "email" at bounding box center [853, 290] width 711 height 29
type input "emris.varghese@gmail.com"
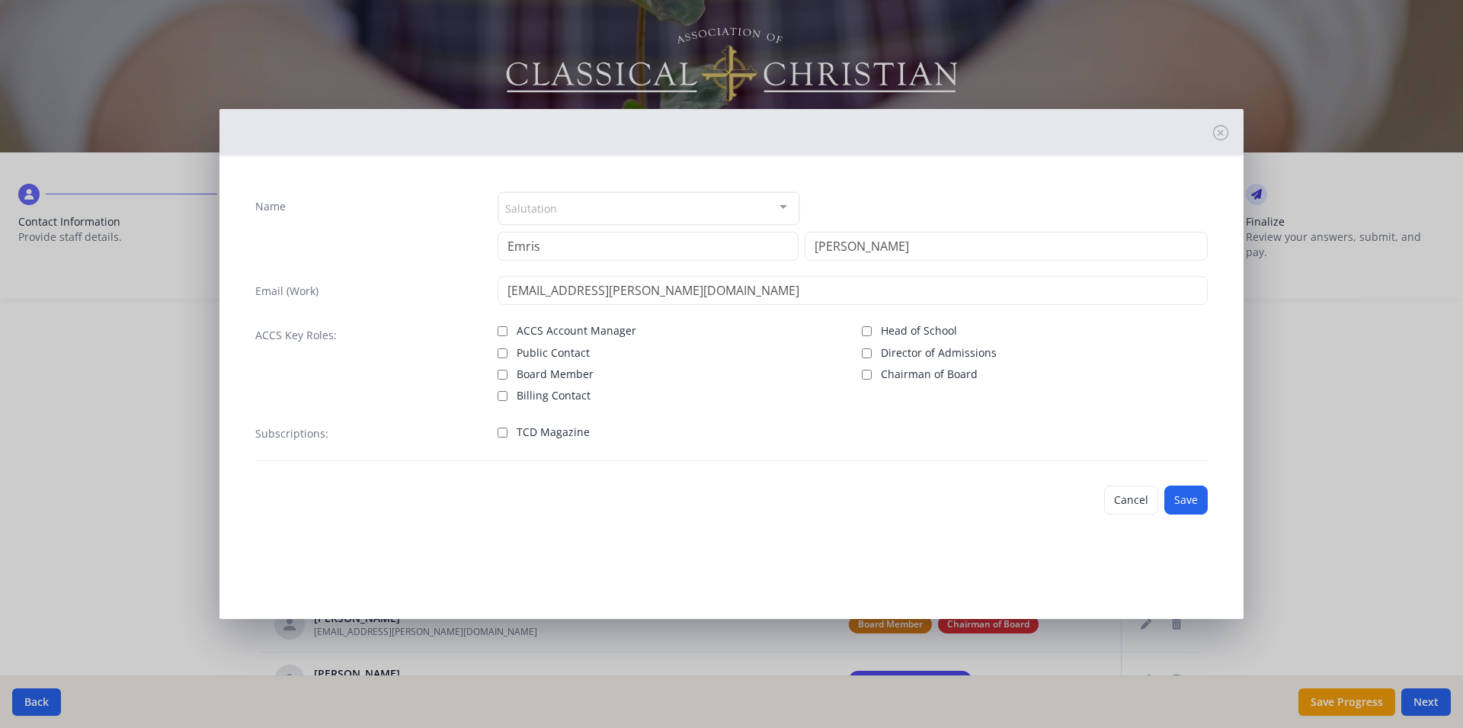
click at [498, 372] on input "Board Member" at bounding box center [503, 375] width 10 height 10
checkbox input "true"
click at [1188, 502] on button "Save" at bounding box center [1185, 499] width 43 height 29
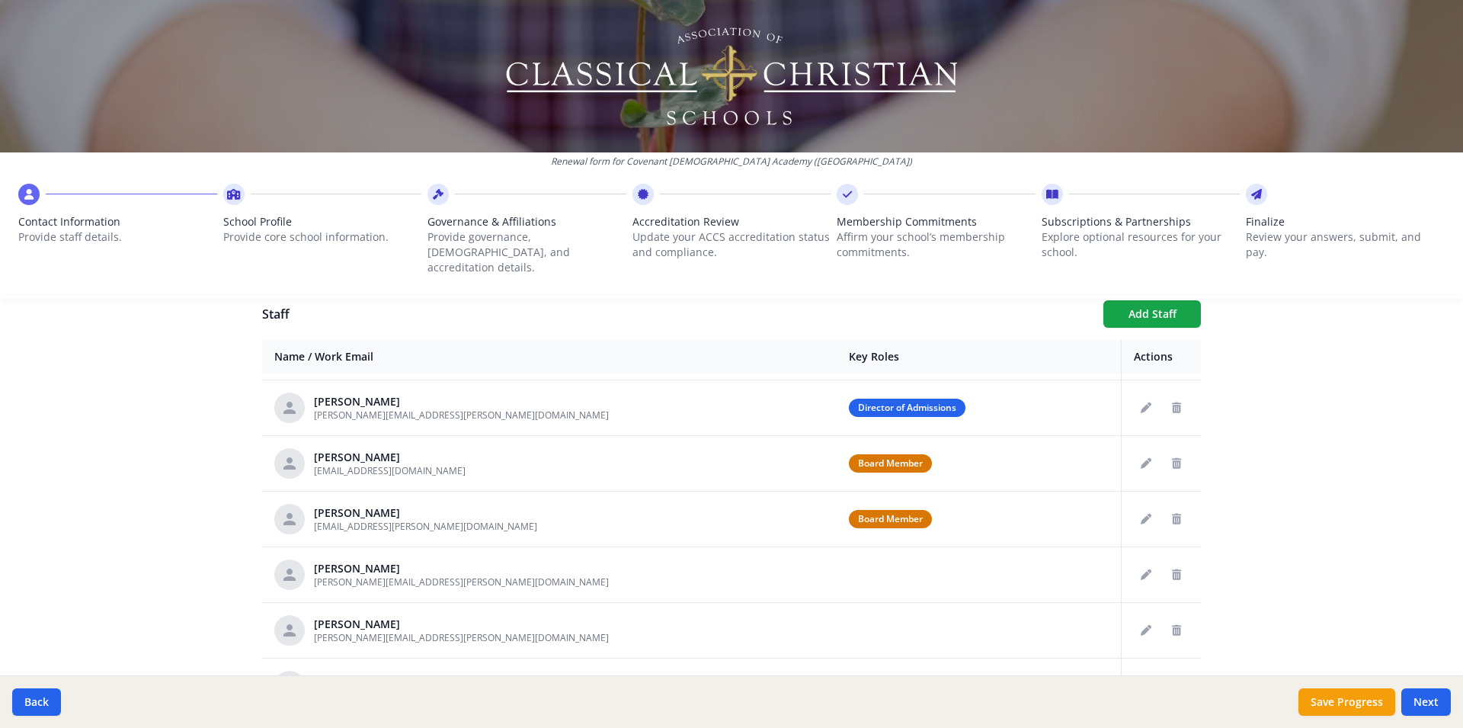
scroll to position [704, 0]
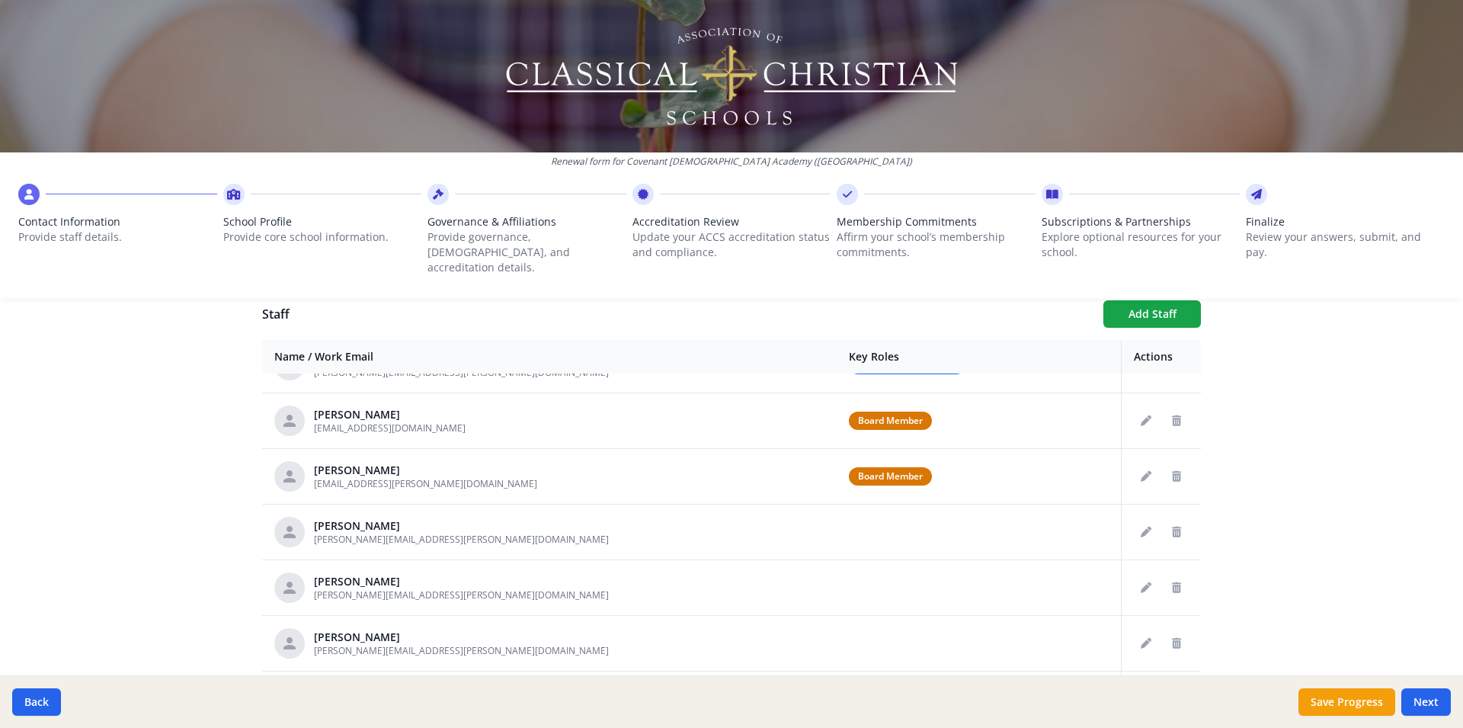
click at [1162, 293] on div "Renewal form for Covenant Christian Academy (TX) Contact Information Provide st…" at bounding box center [731, 155] width 1463 height 310
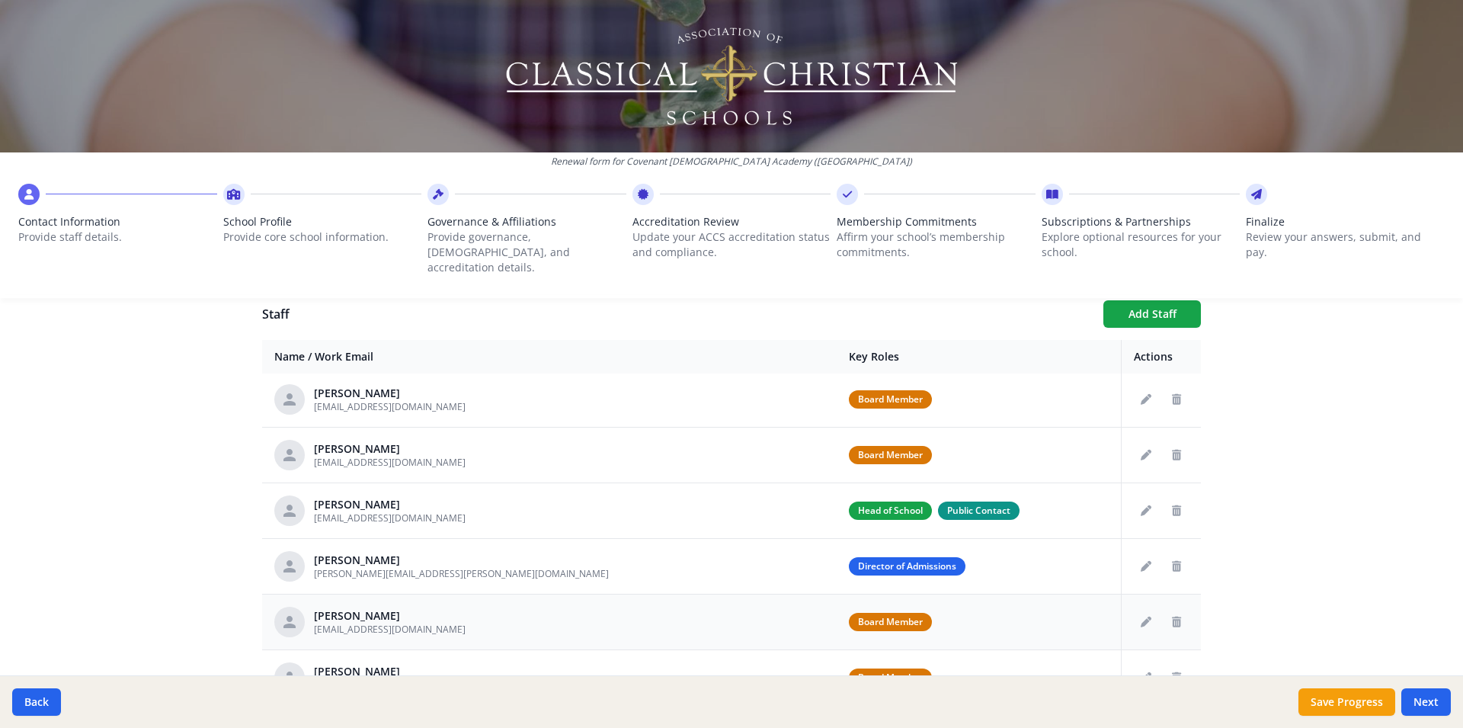
scroll to position [604, 0]
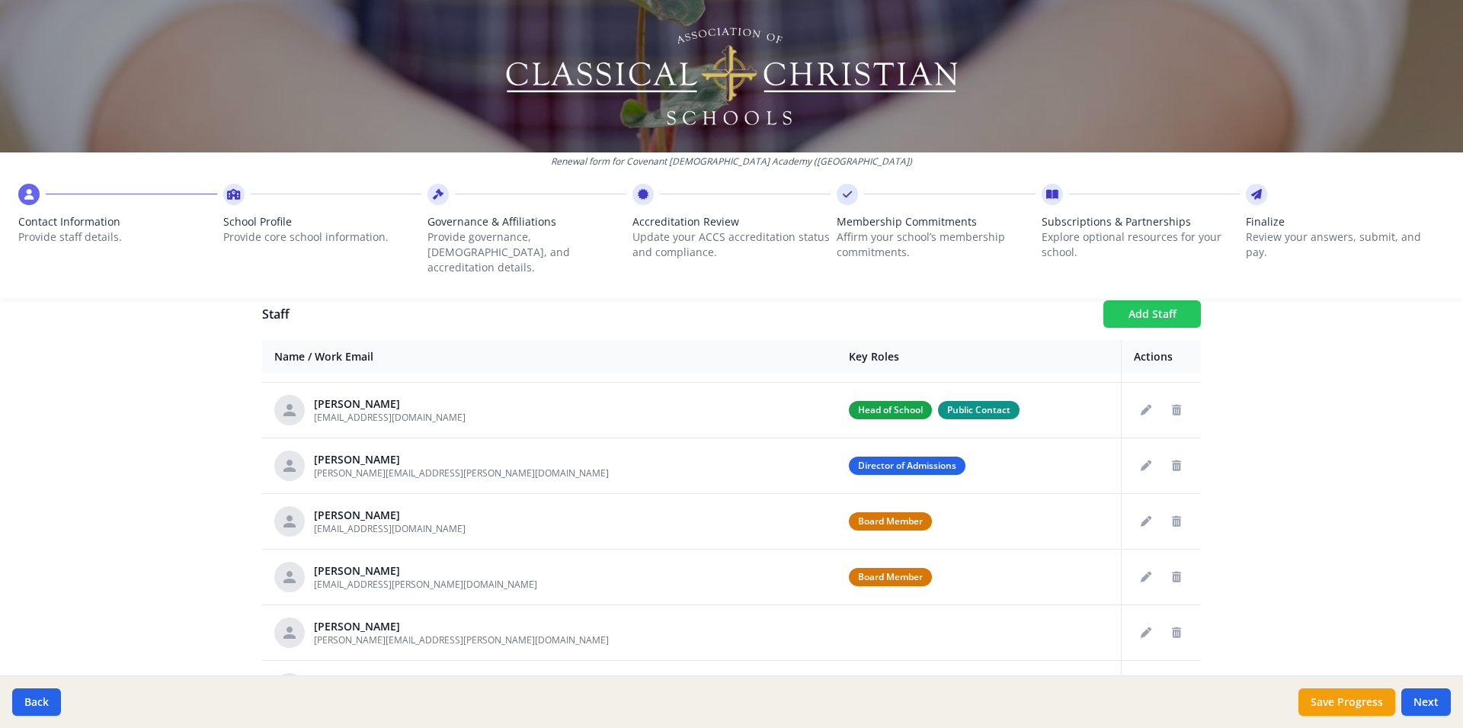
click at [1151, 300] on button "Add Staff" at bounding box center [1152, 313] width 98 height 27
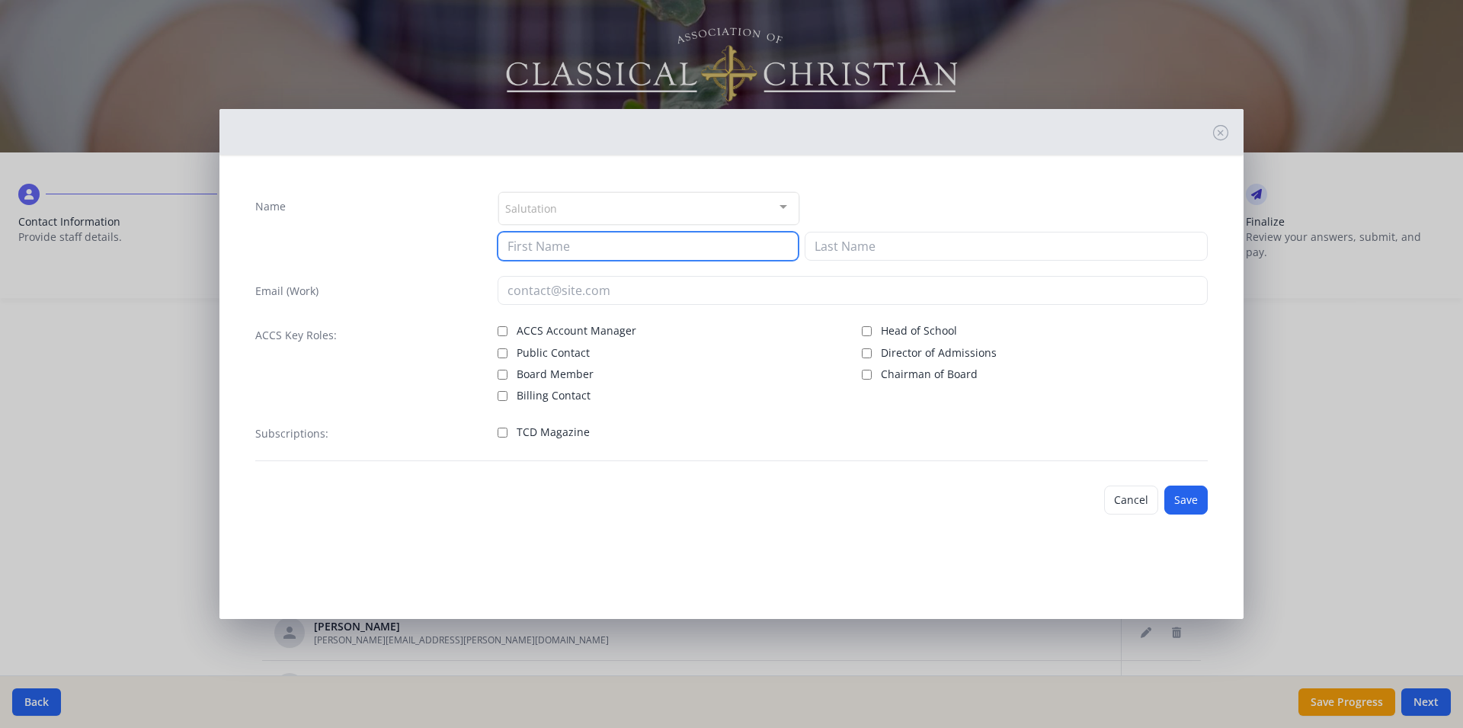
click at [542, 234] on input at bounding box center [648, 246] width 301 height 29
type input "Jay"
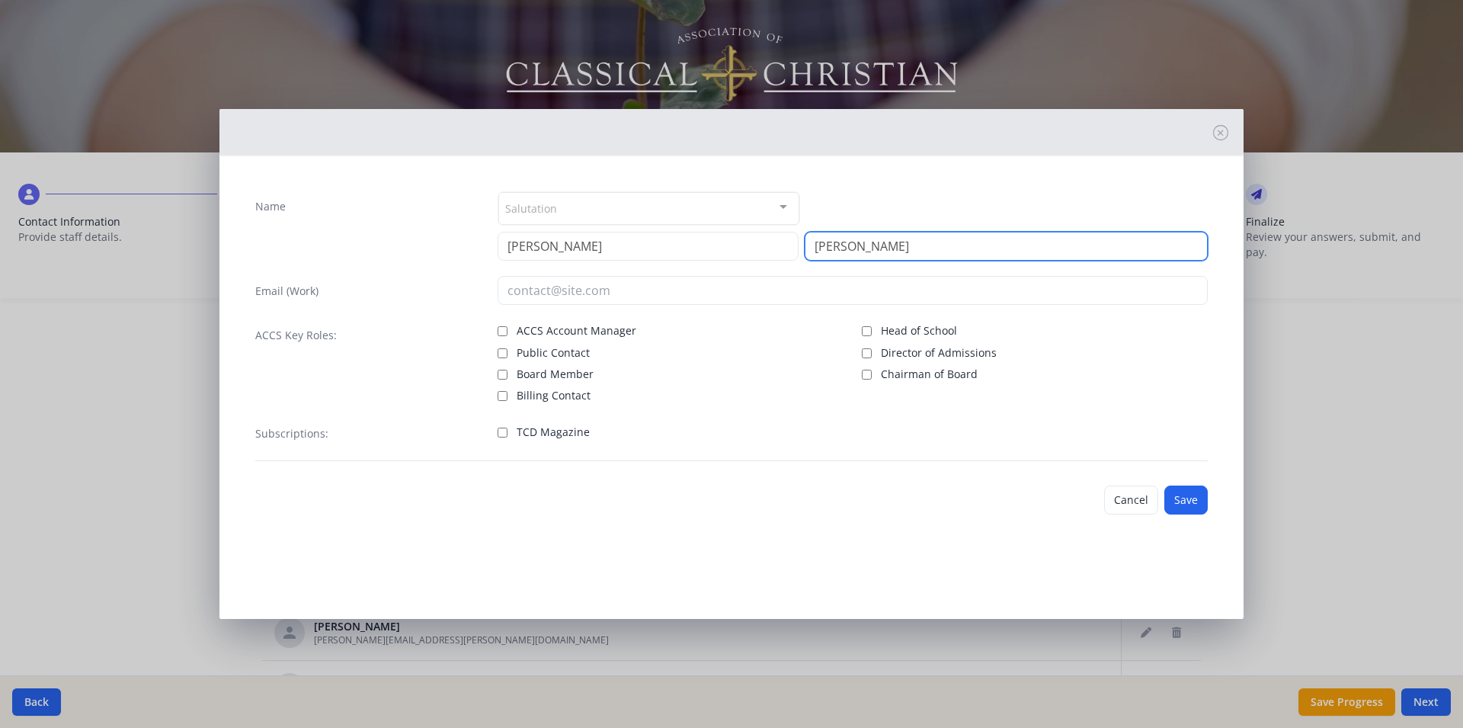
type input "Alexander"
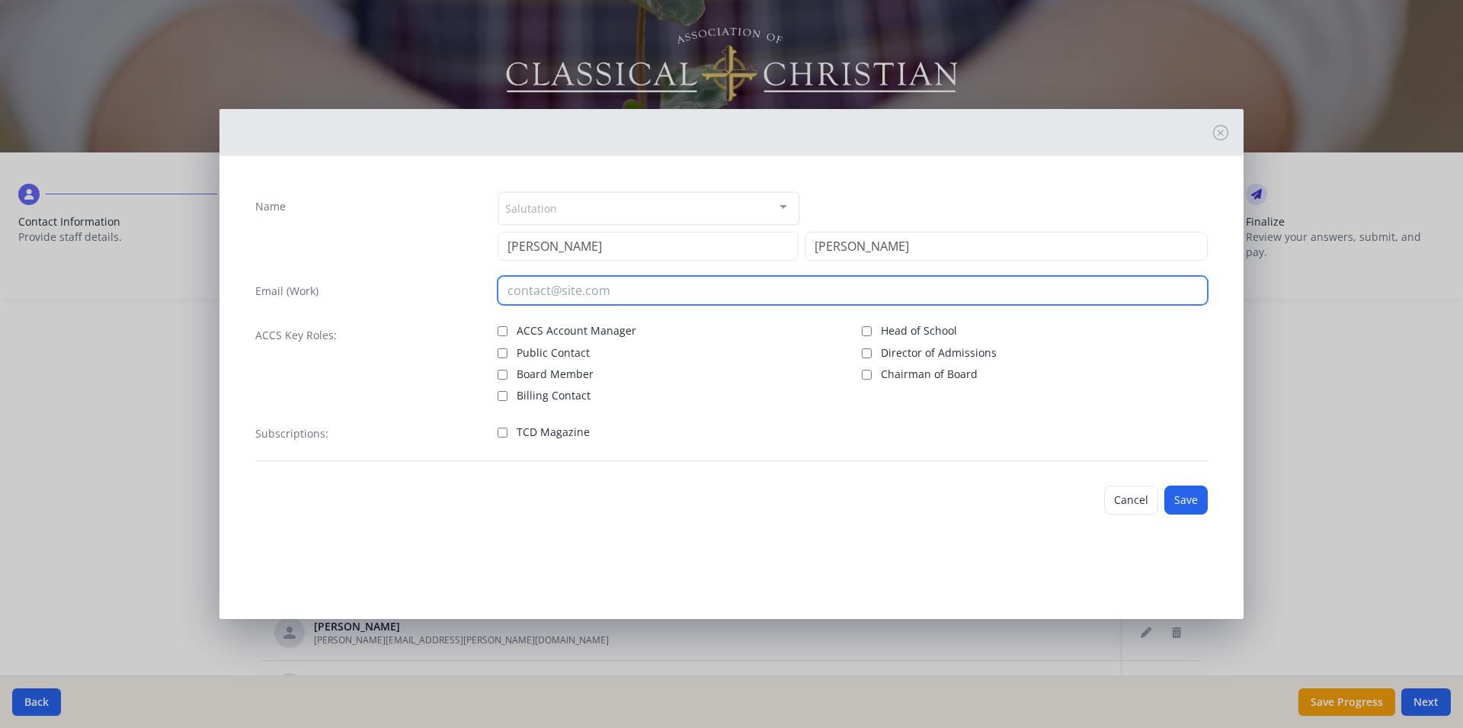
click at [521, 286] on input "email" at bounding box center [853, 290] width 711 height 29
type input "jay.alexander@covenantchristian.net"
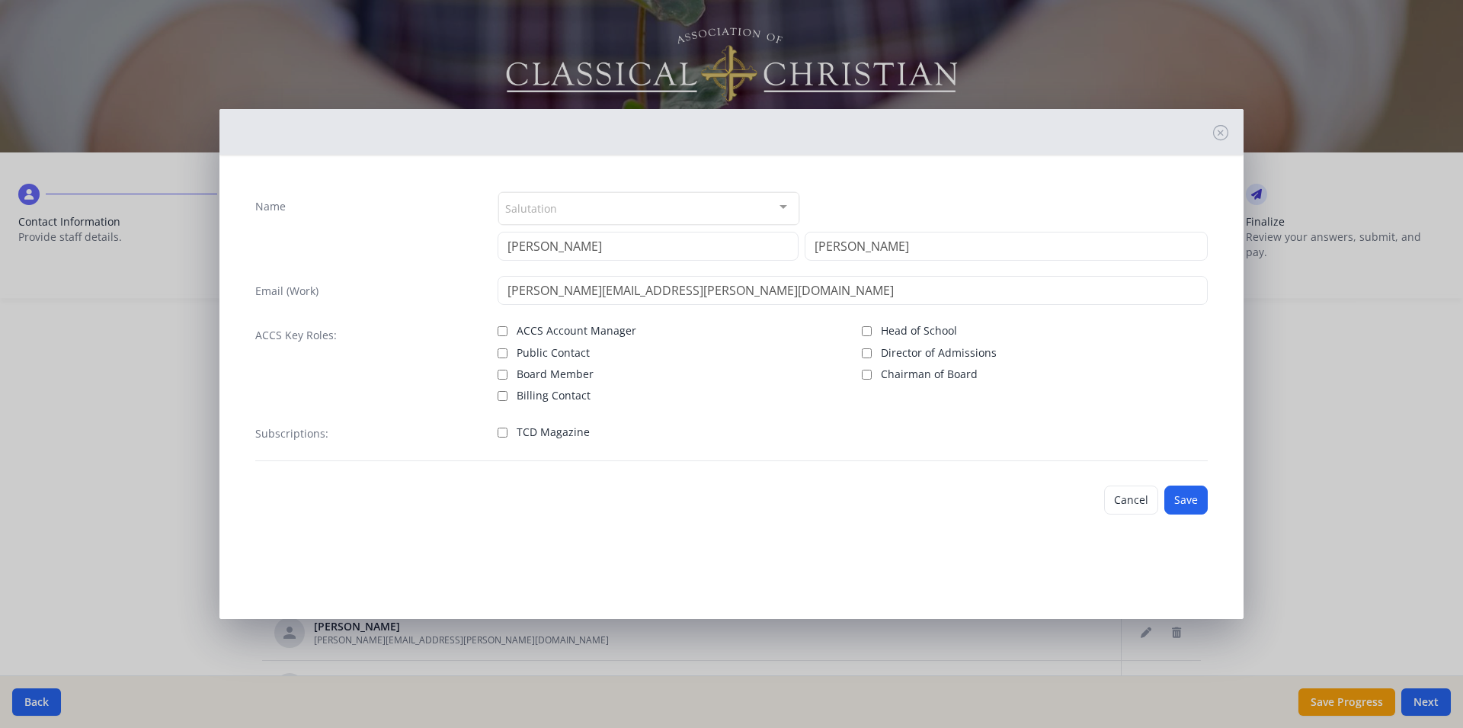
click at [499, 433] on input "TCD Magazine" at bounding box center [503, 433] width 10 height 10
checkbox input "true"
click at [1187, 498] on button "Save" at bounding box center [1185, 499] width 43 height 29
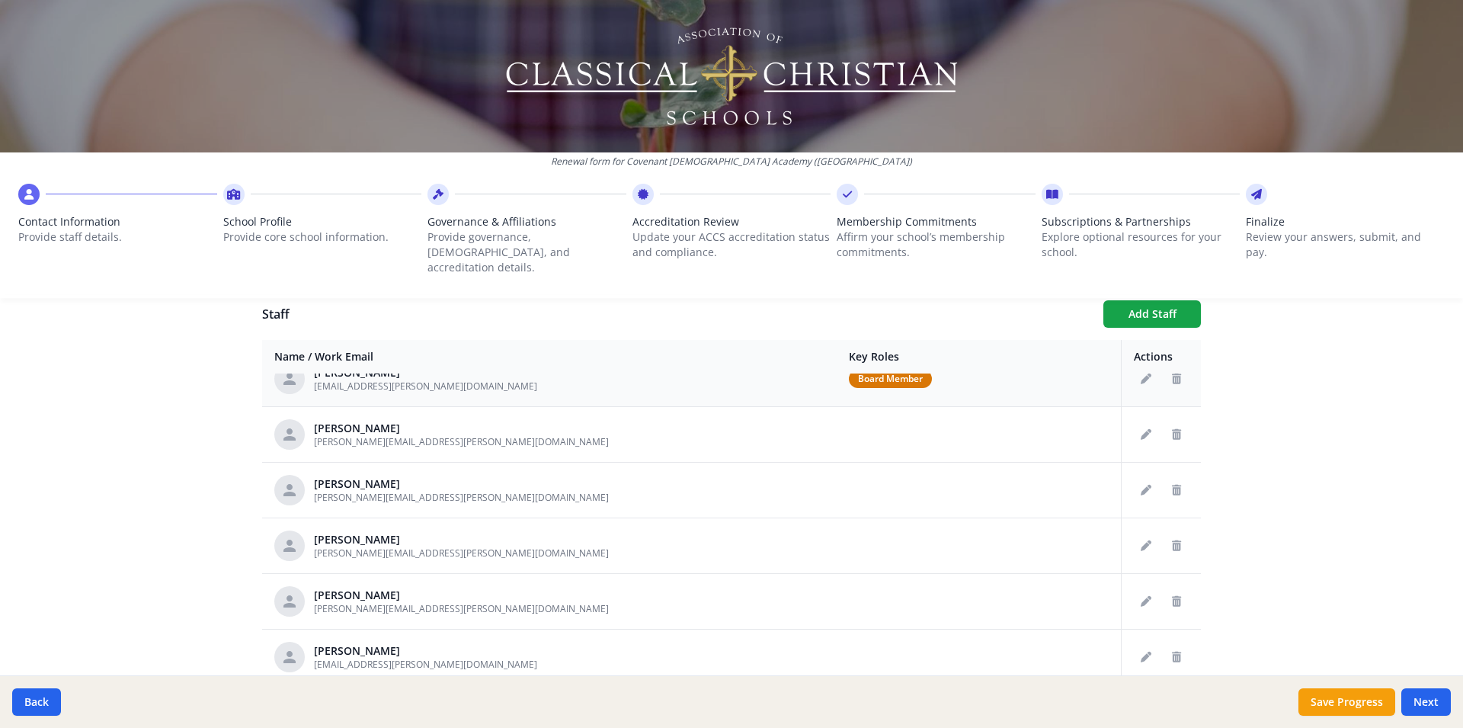
scroll to position [805, 0]
click at [837, 421] on td at bounding box center [979, 431] width 285 height 56
click at [1134, 419] on button "Edit staff" at bounding box center [1146, 431] width 24 height 24
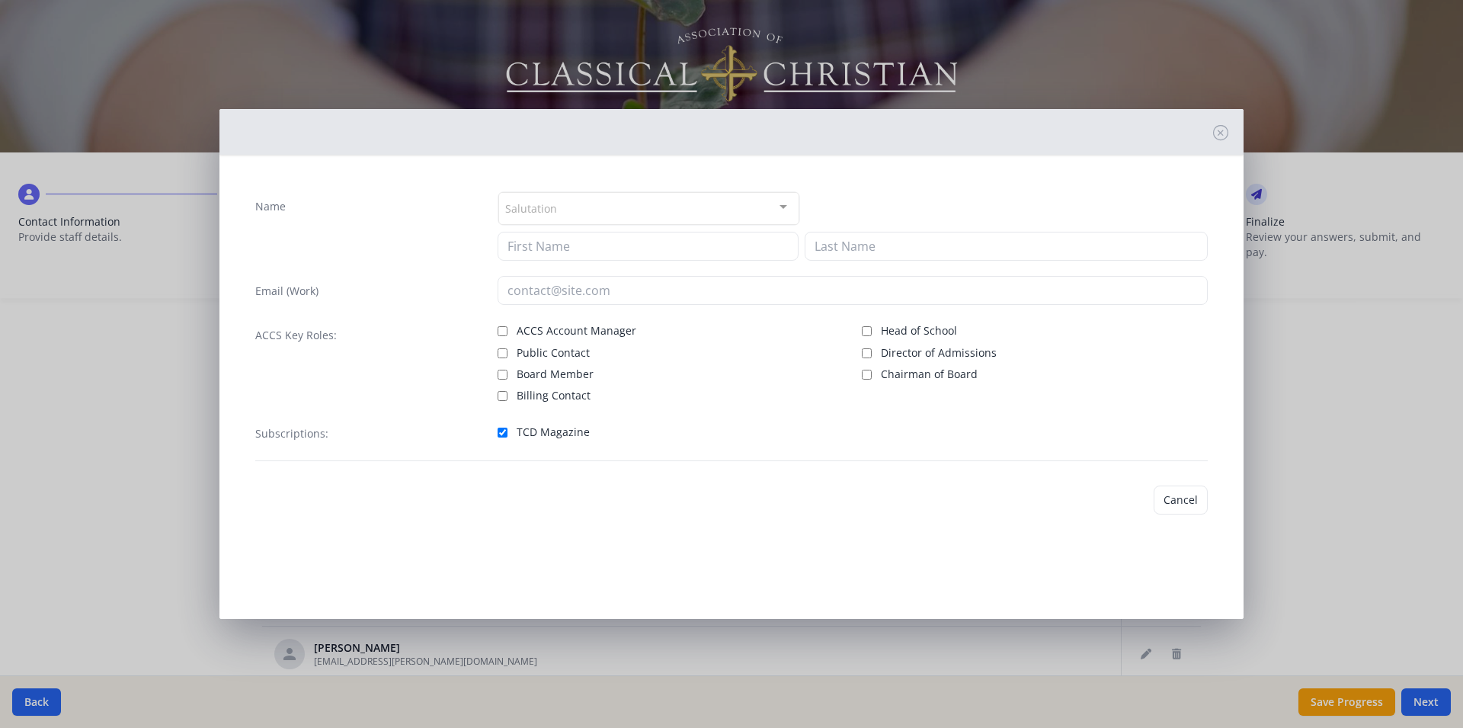
type input "Jacoba"
type input "Alderink"
type input "jacoba.alderink@covenantchristian.net"
checkbox input "true"
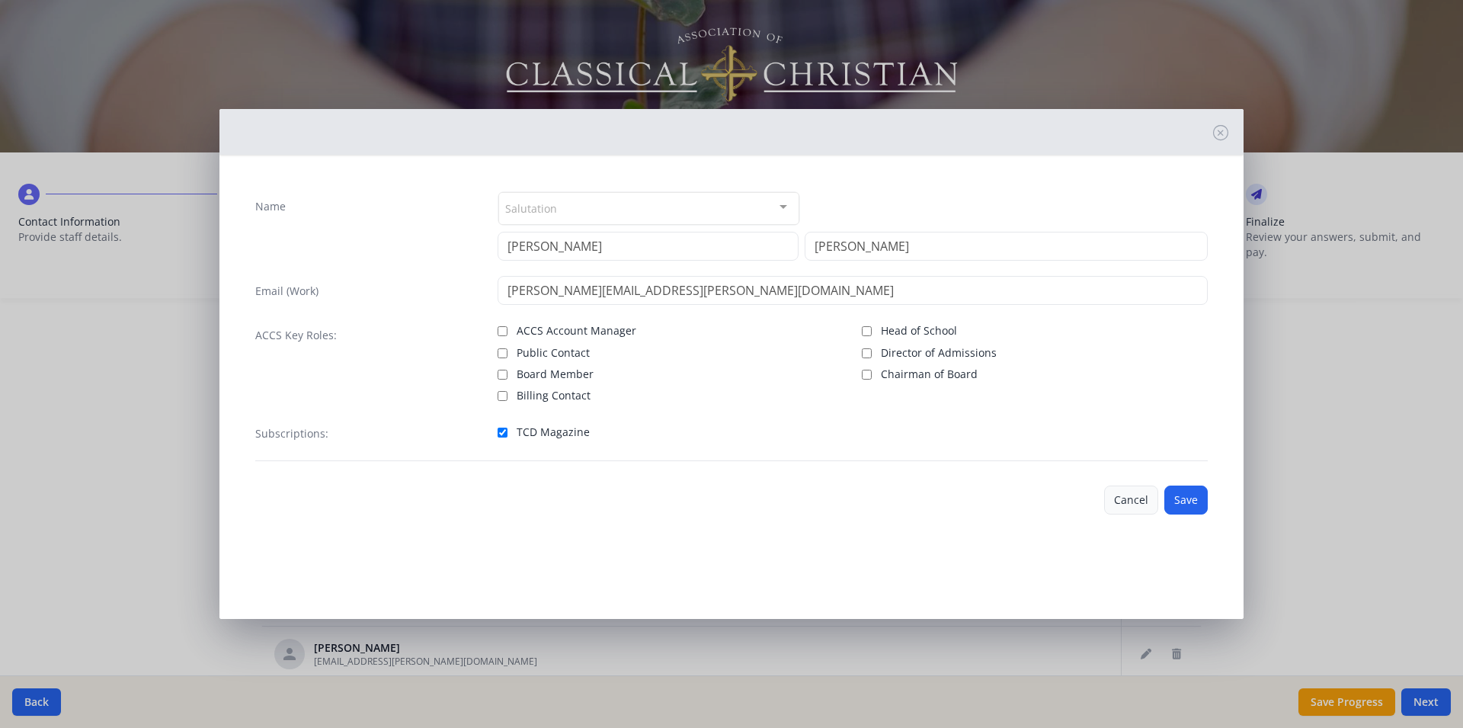
click at [1130, 508] on button "Cancel" at bounding box center [1131, 499] width 54 height 29
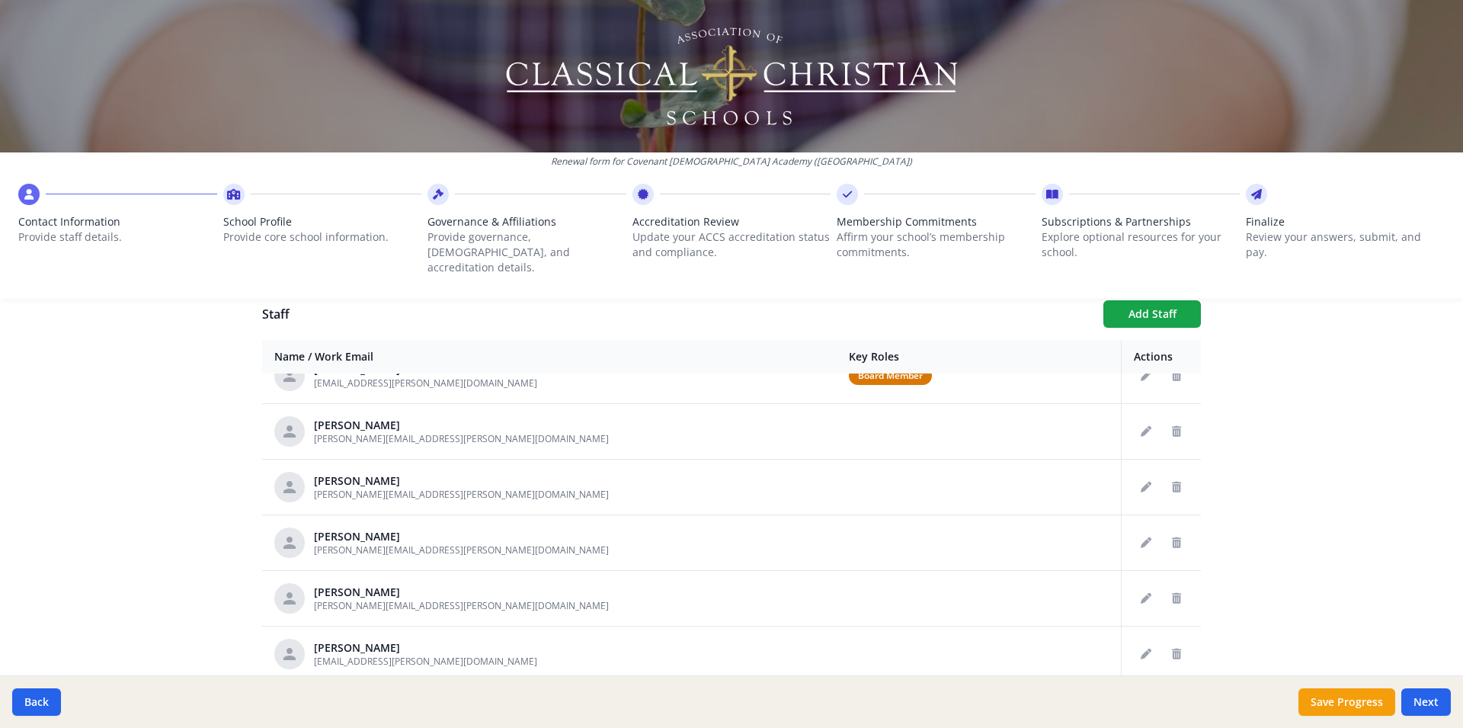
click at [1122, 293] on div "Renewal form for Covenant Christian Academy (TX) Contact Information Provide st…" at bounding box center [731, 155] width 1463 height 310
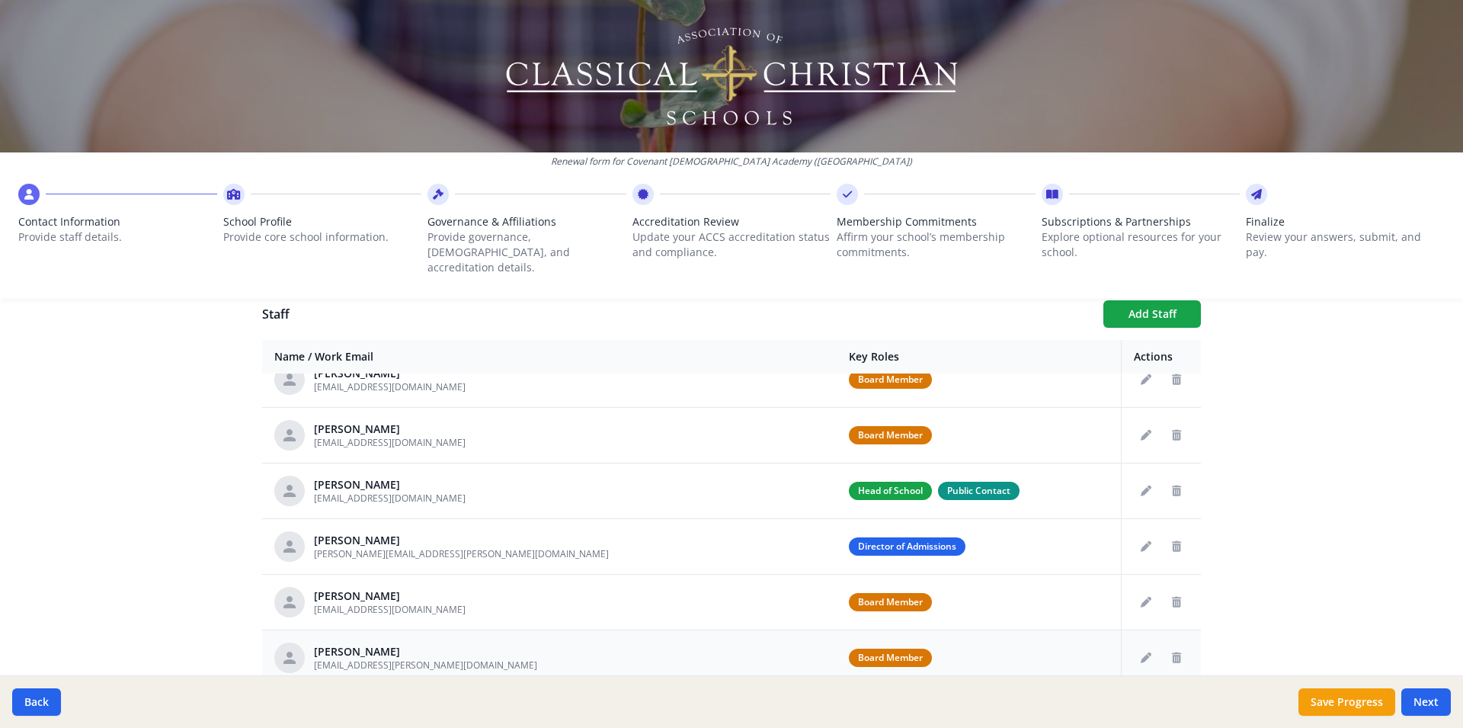
scroll to position [503, 0]
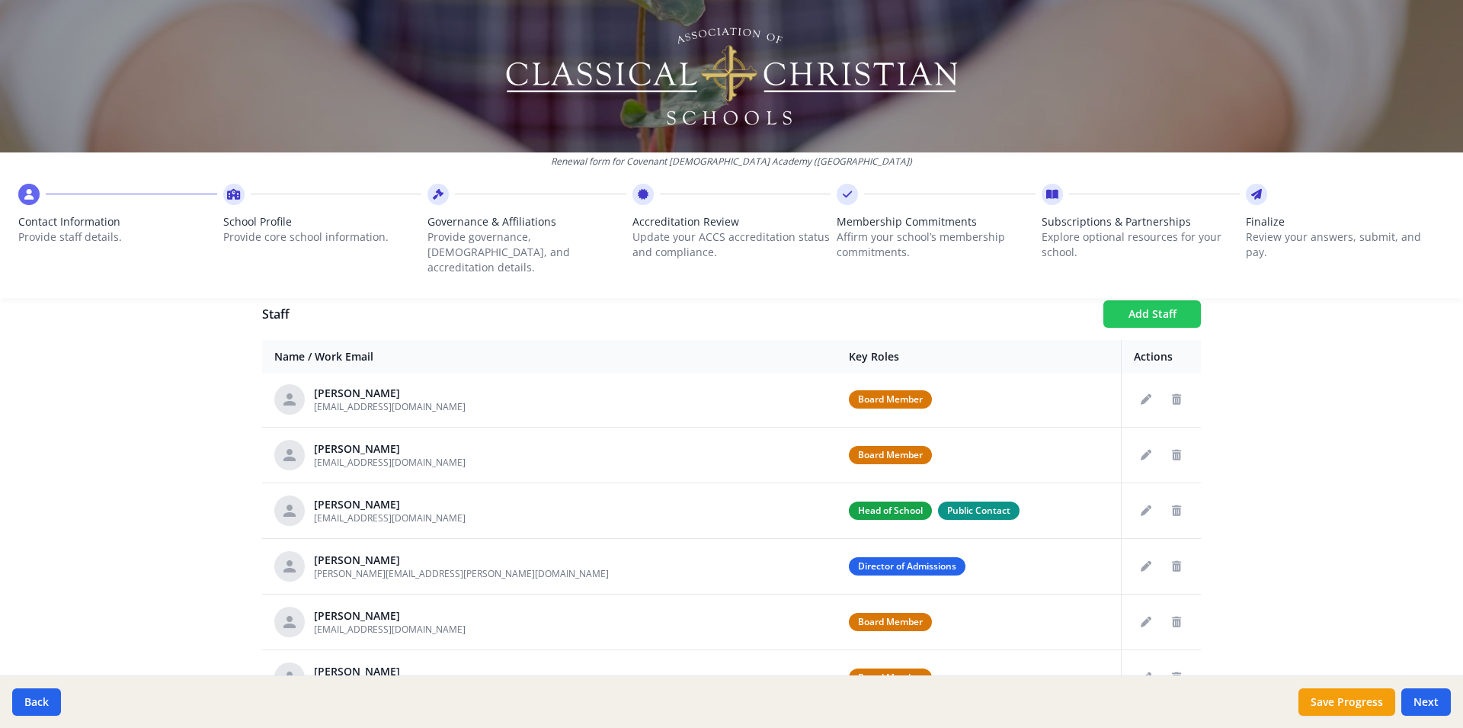
click at [1145, 301] on button "Add Staff" at bounding box center [1152, 313] width 98 height 27
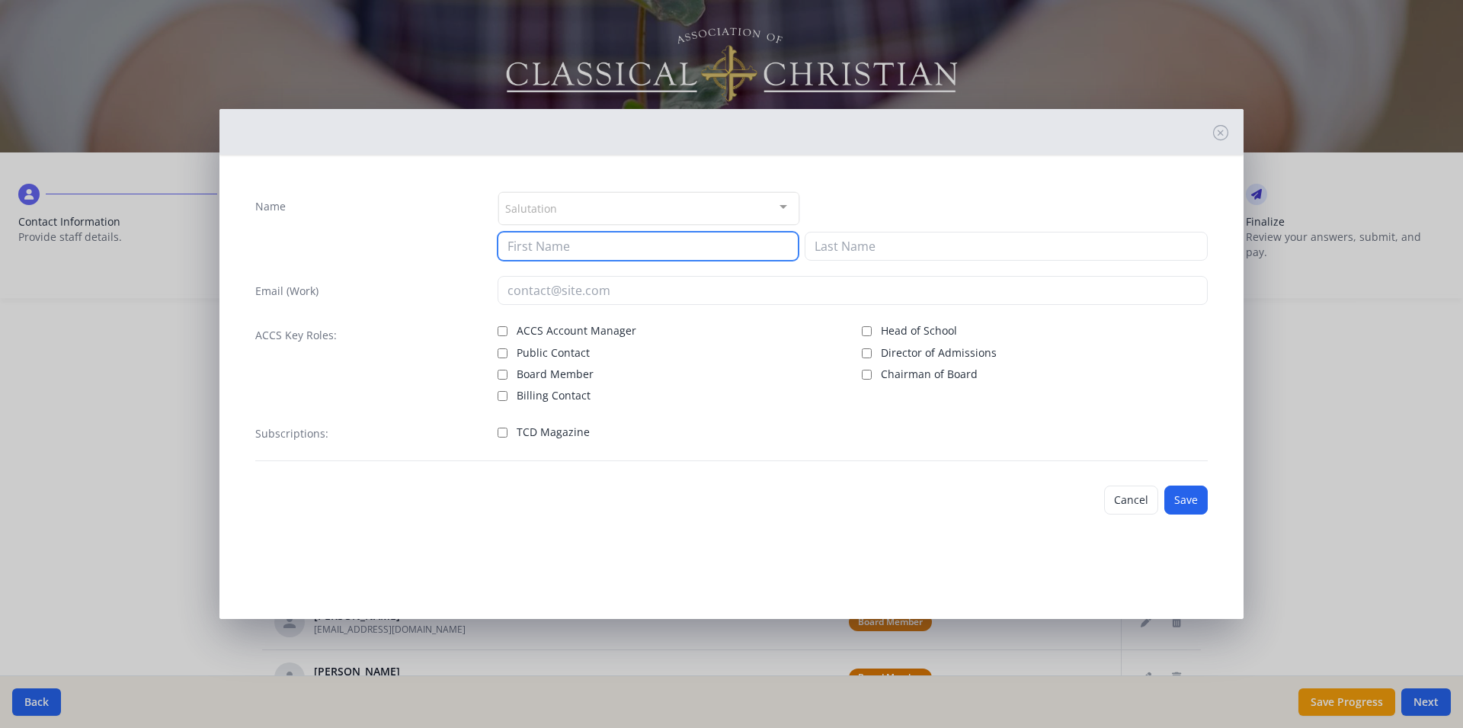
click at [520, 242] on input at bounding box center [648, 246] width 301 height 29
type input "Rachel"
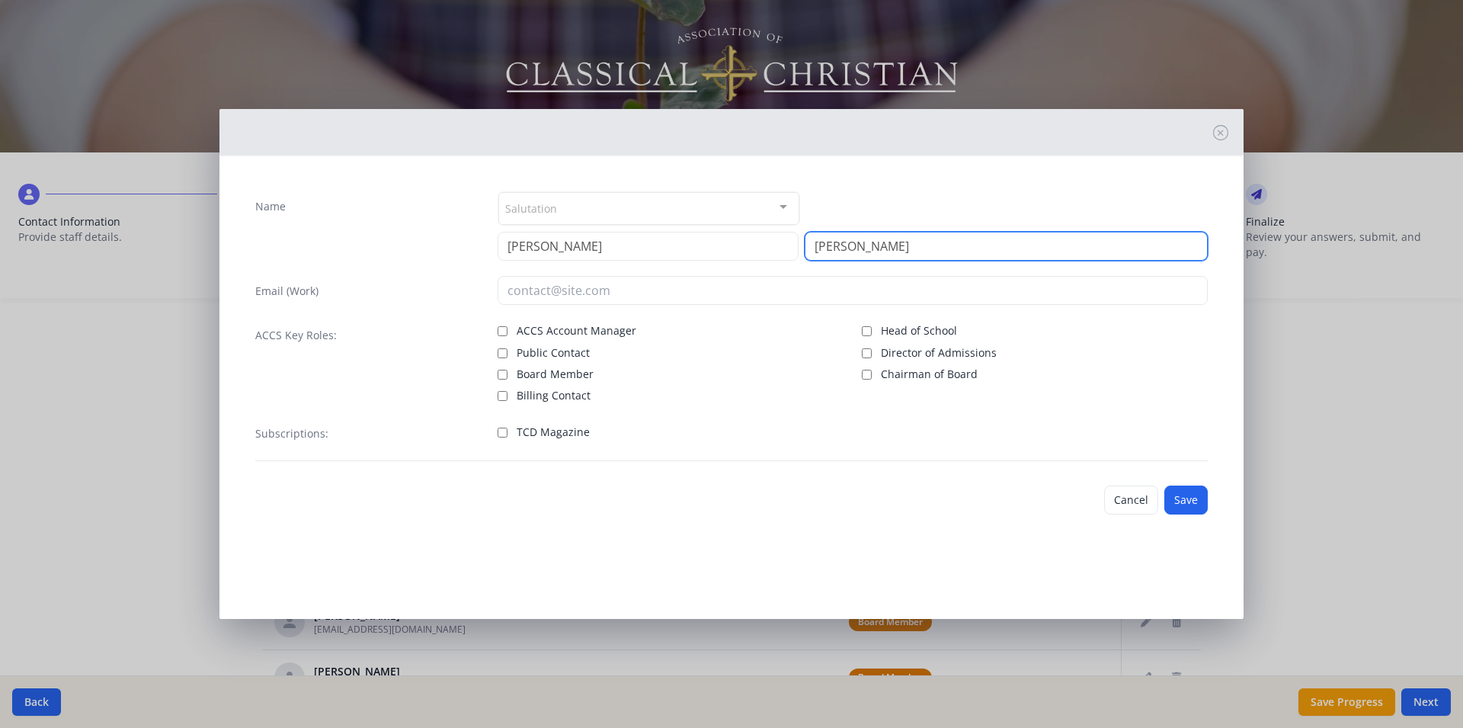
type input "Armstrong"
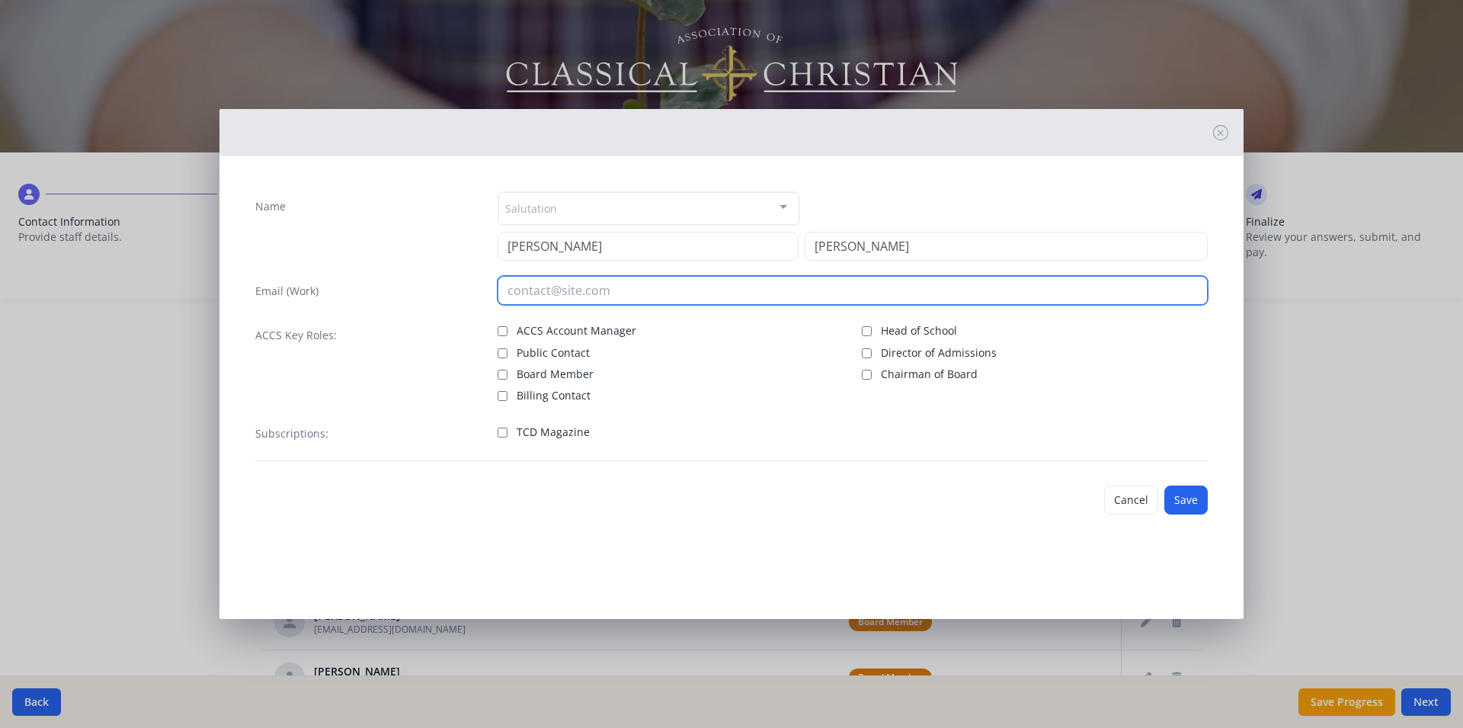
click at [504, 297] on input "email" at bounding box center [853, 290] width 711 height 29
type input "rachel.armstrong@covenantchristian.net"
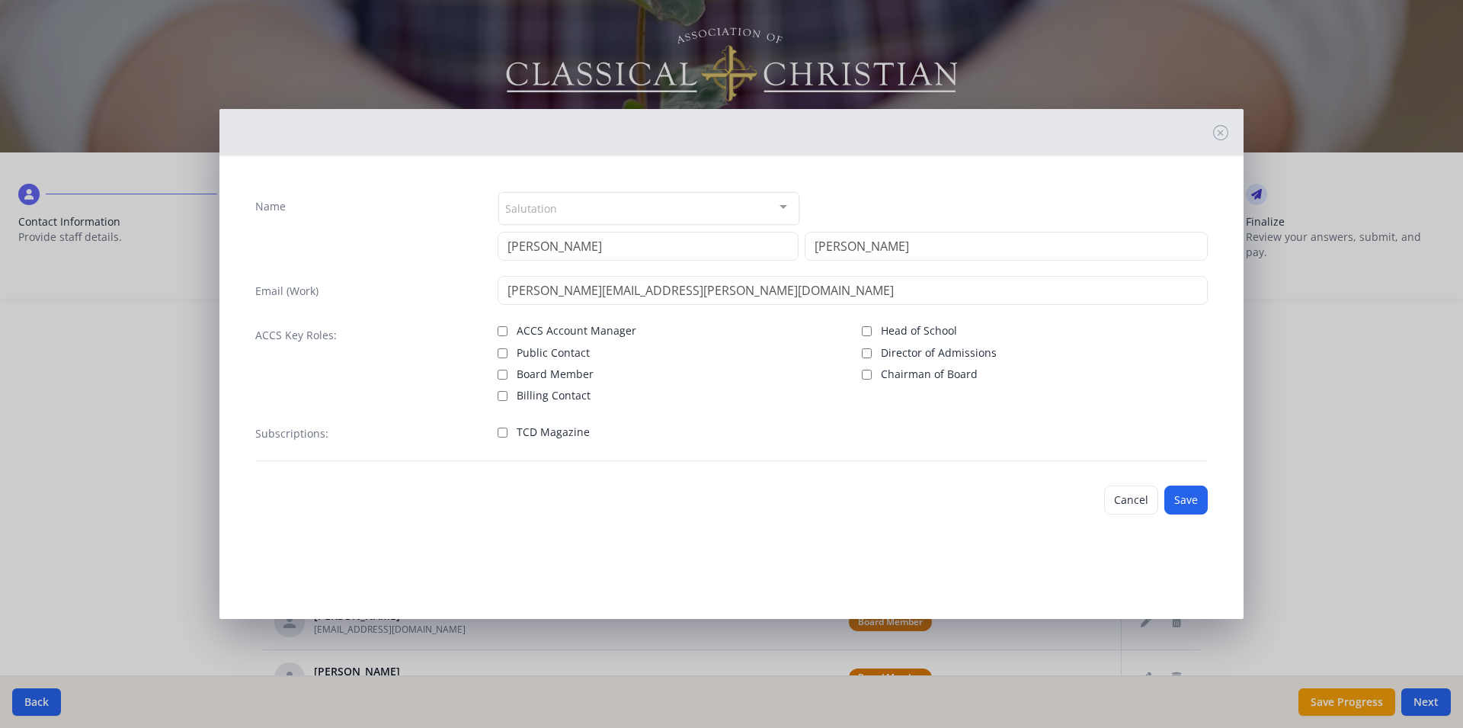
click at [504, 431] on input "TCD Magazine" at bounding box center [503, 433] width 10 height 10
checkbox input "true"
click at [1179, 501] on button "Save" at bounding box center [1185, 499] width 43 height 29
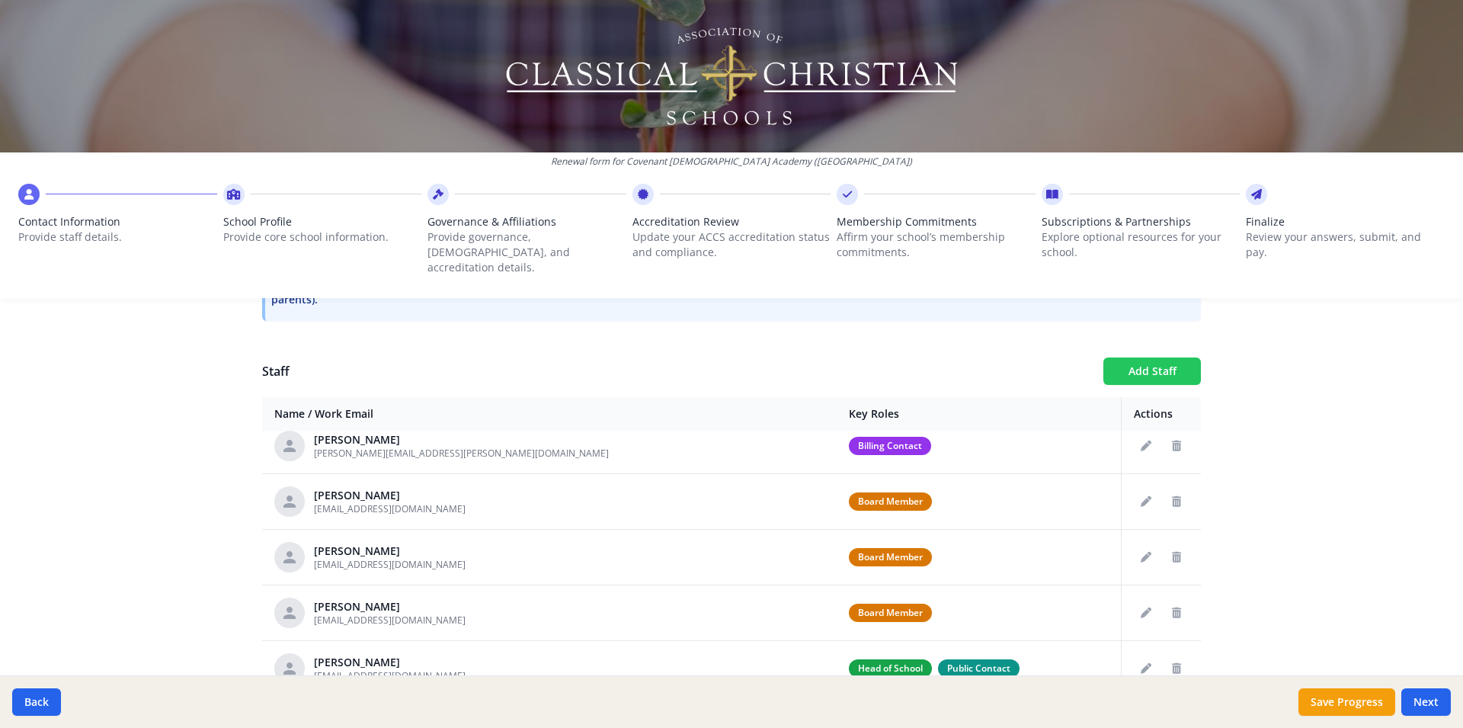
click at [1118, 360] on button "Add Staff" at bounding box center [1152, 370] width 98 height 27
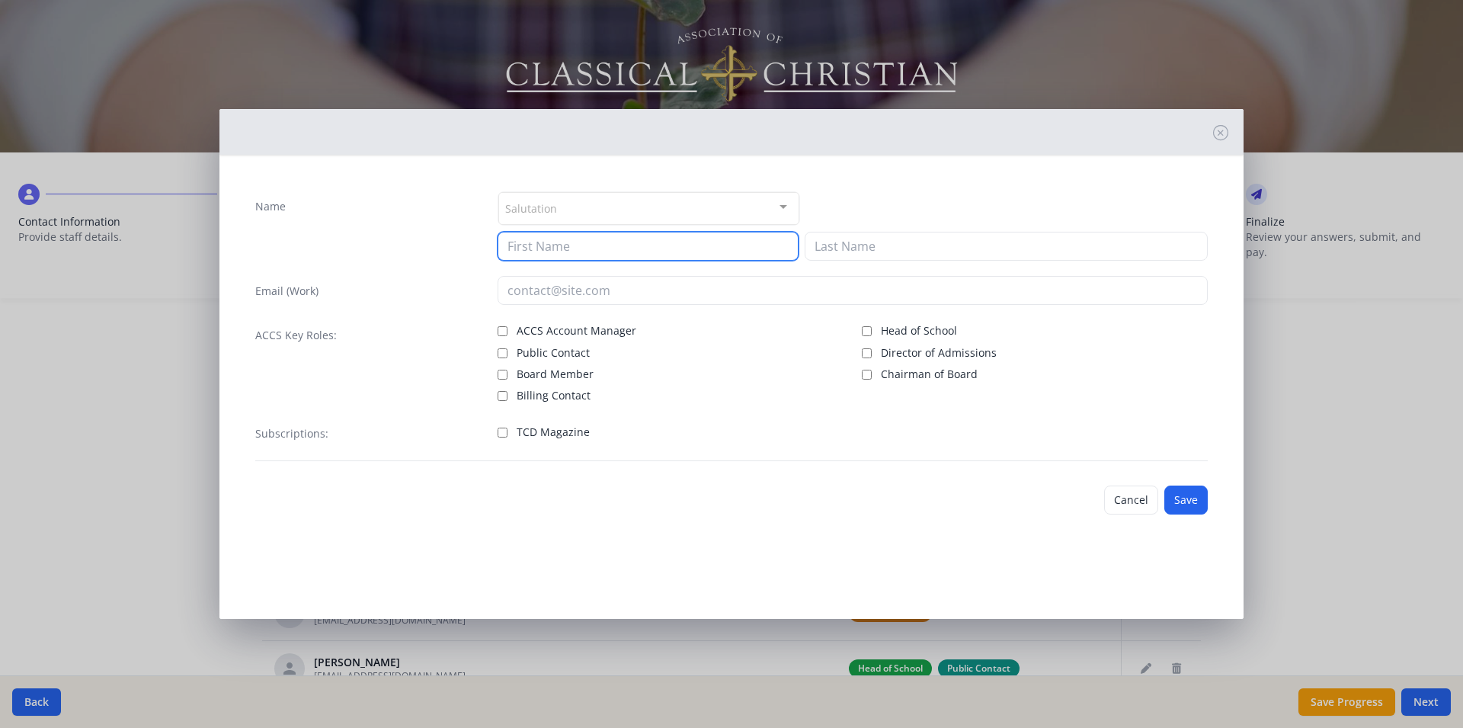
click at [541, 245] on input at bounding box center [648, 246] width 301 height 29
type input "Cindi"
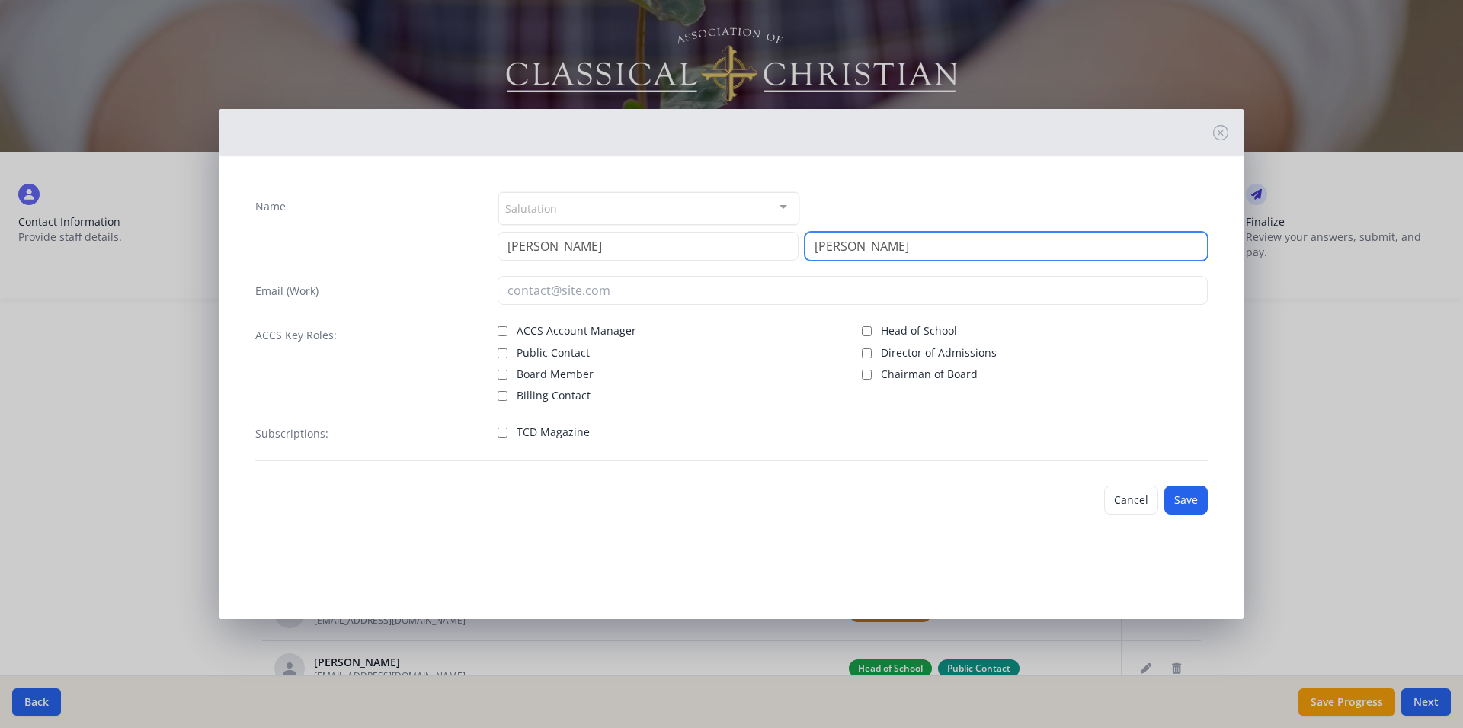
type input "Bearden"
click at [501, 435] on input "TCD Magazine" at bounding box center [503, 433] width 10 height 10
checkbox input "true"
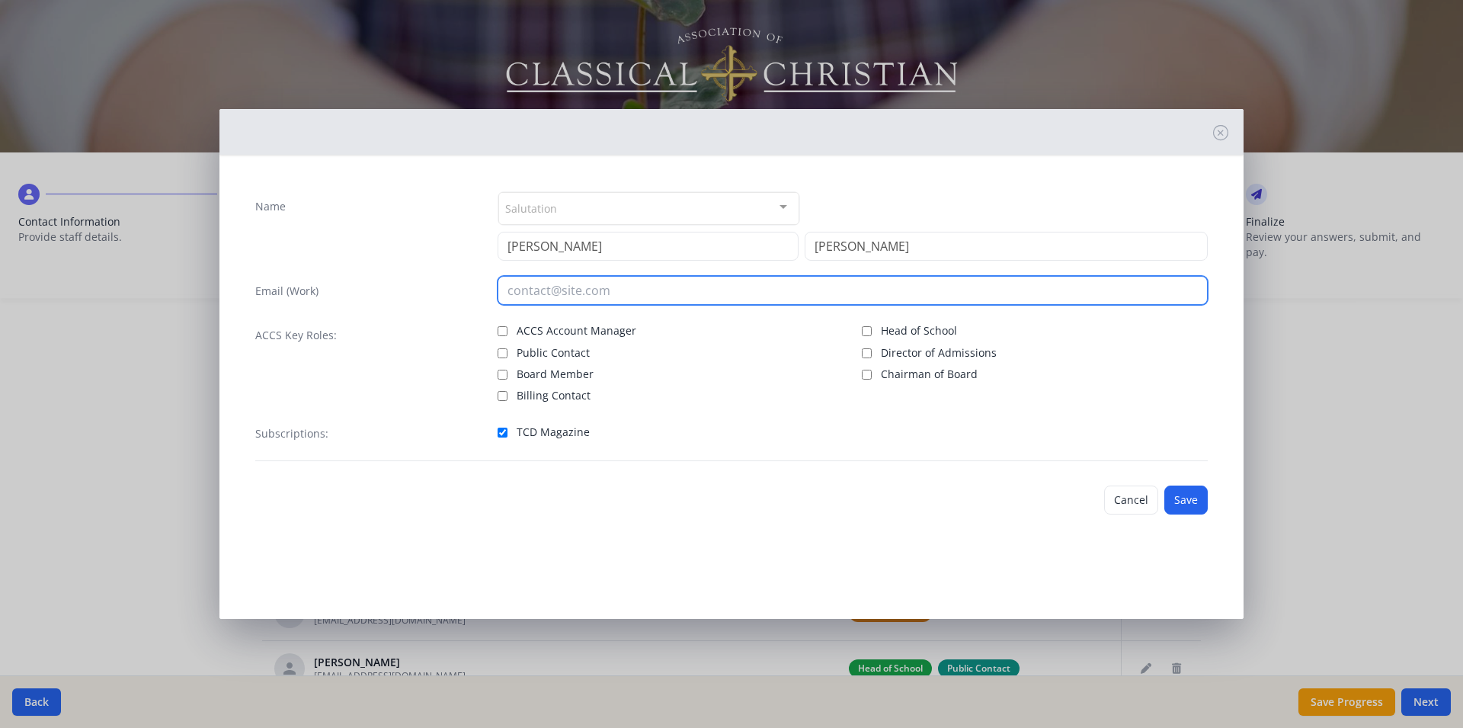
click at [527, 287] on input "email" at bounding box center [853, 290] width 711 height 29
type input "cindi.bearden@covenantchristian.net"
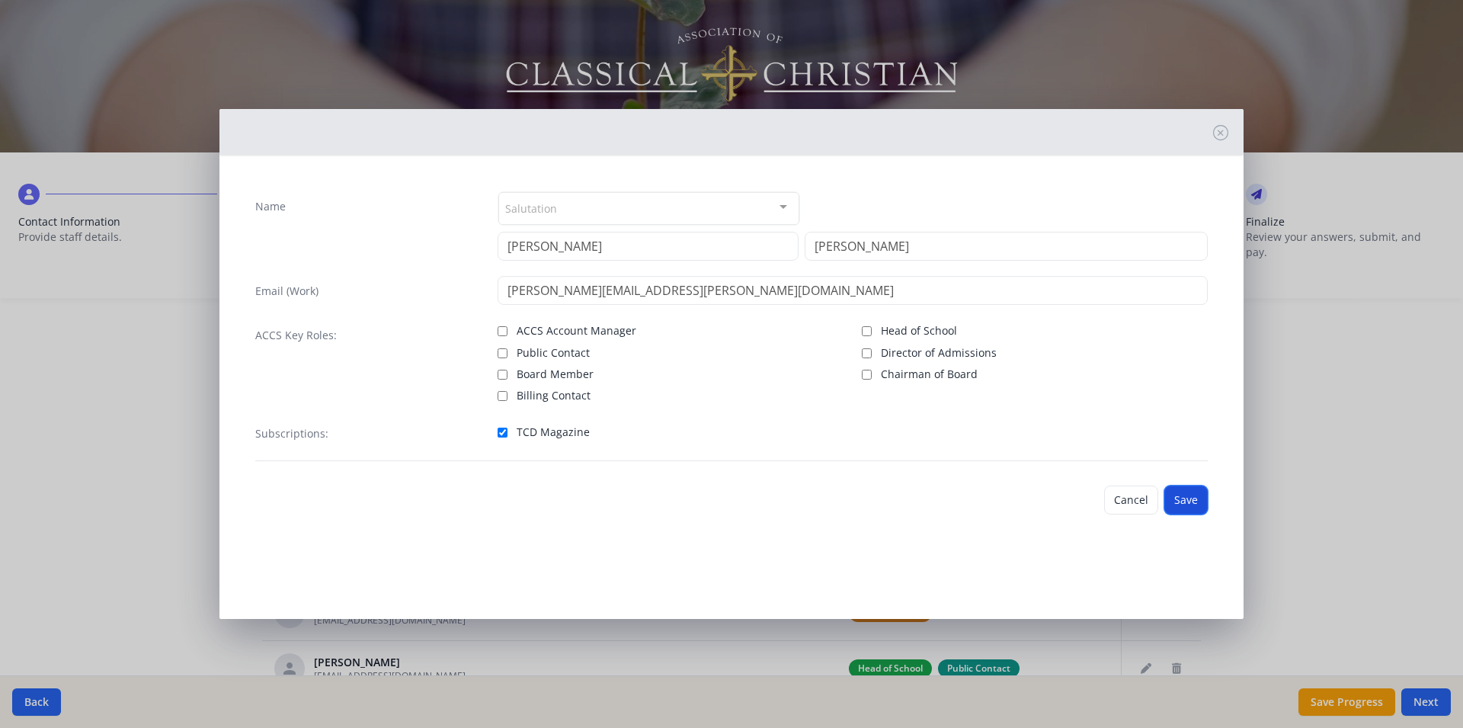
click at [1181, 495] on button "Save" at bounding box center [1185, 499] width 43 height 29
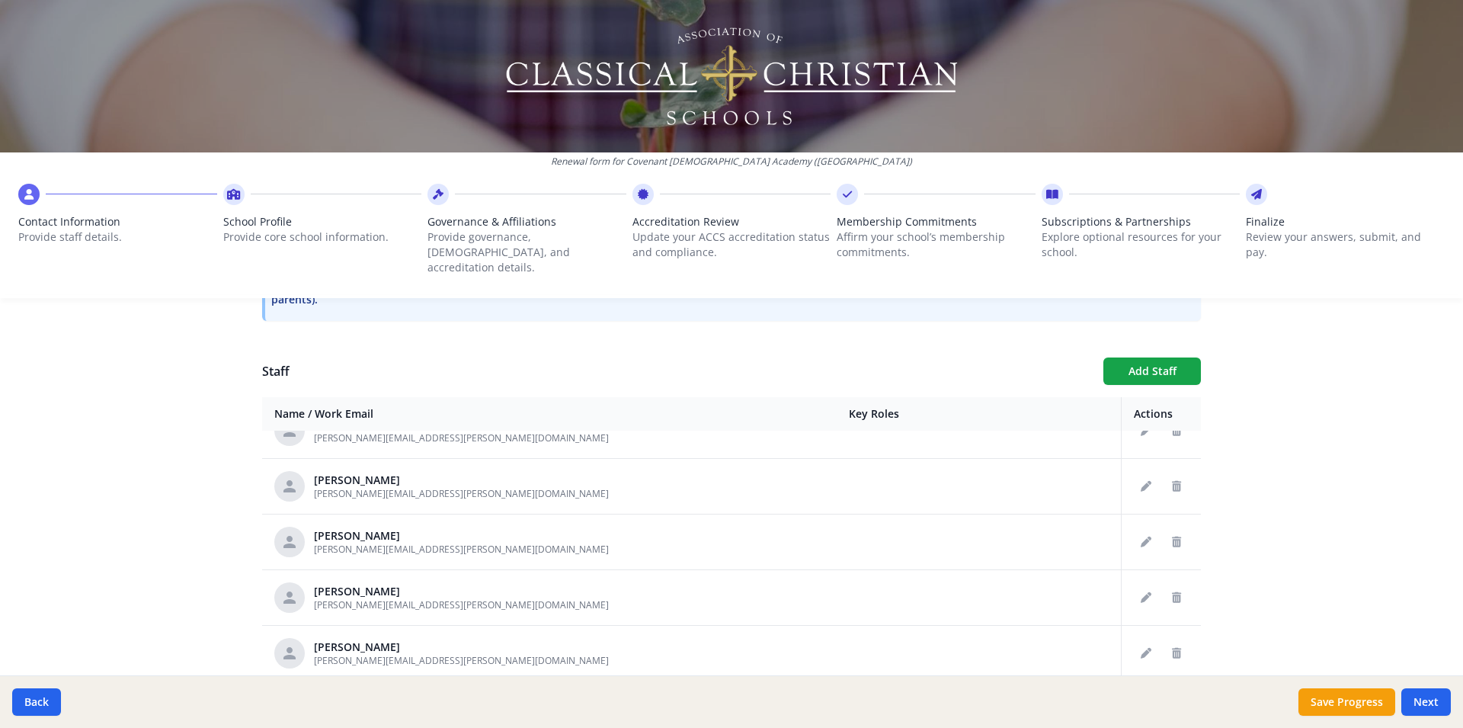
scroll to position [1207, 0]
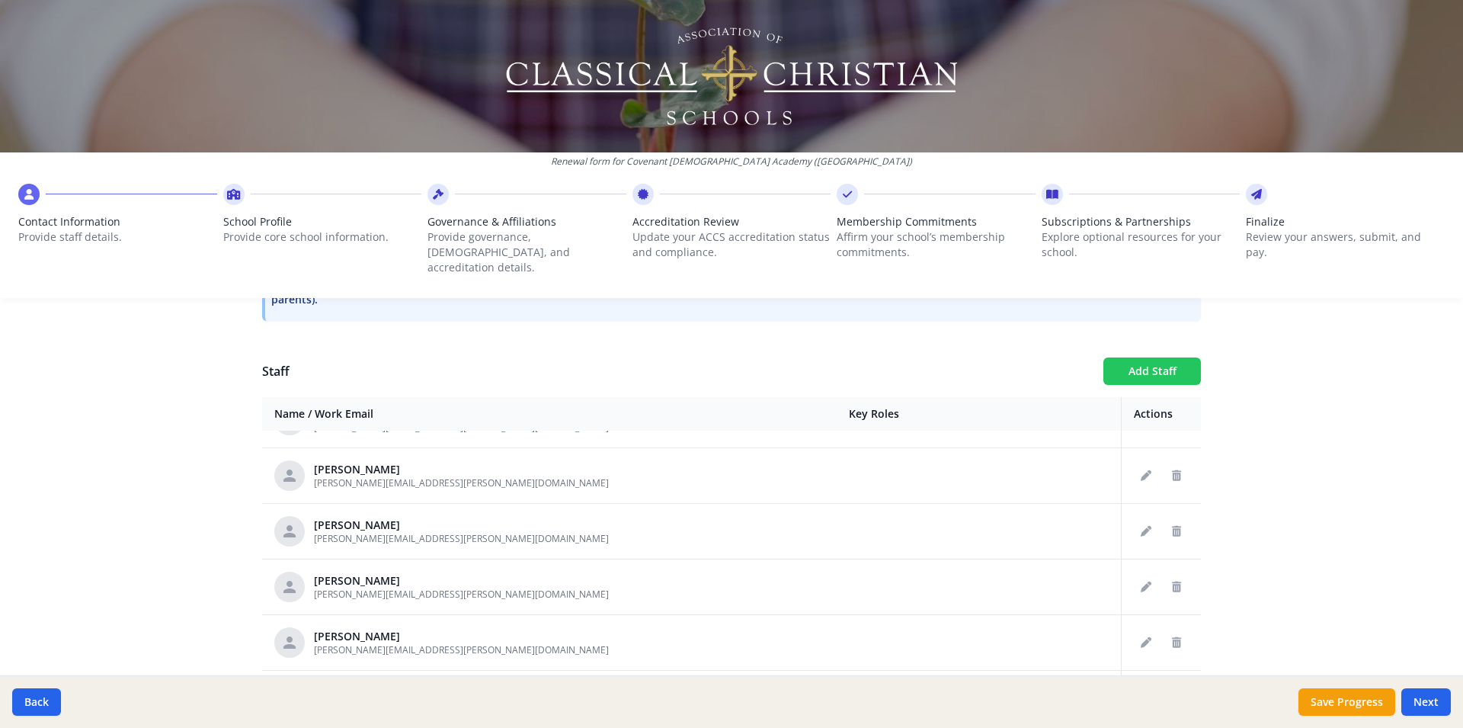
click at [1148, 357] on button "Add Staff" at bounding box center [1152, 370] width 98 height 27
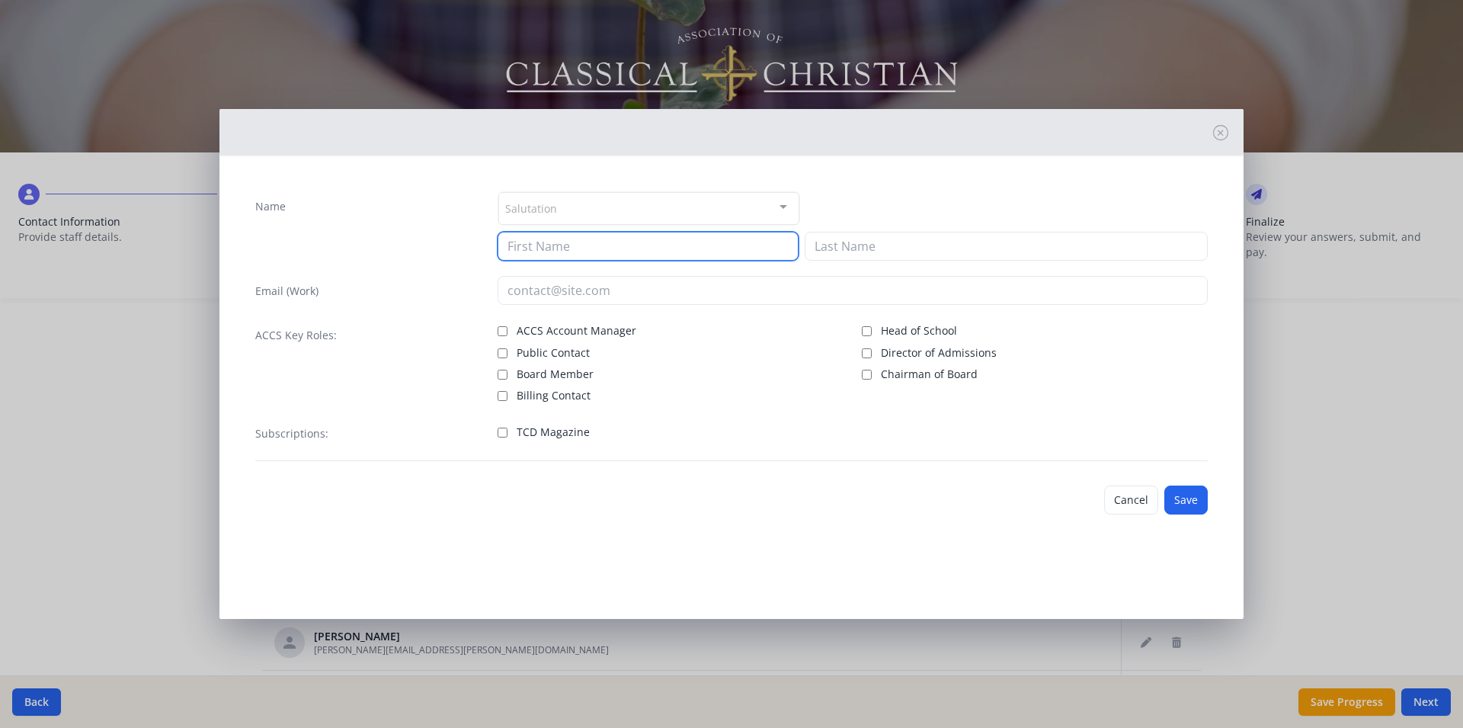
click at [567, 240] on input at bounding box center [648, 246] width 301 height 29
type input "Julie"
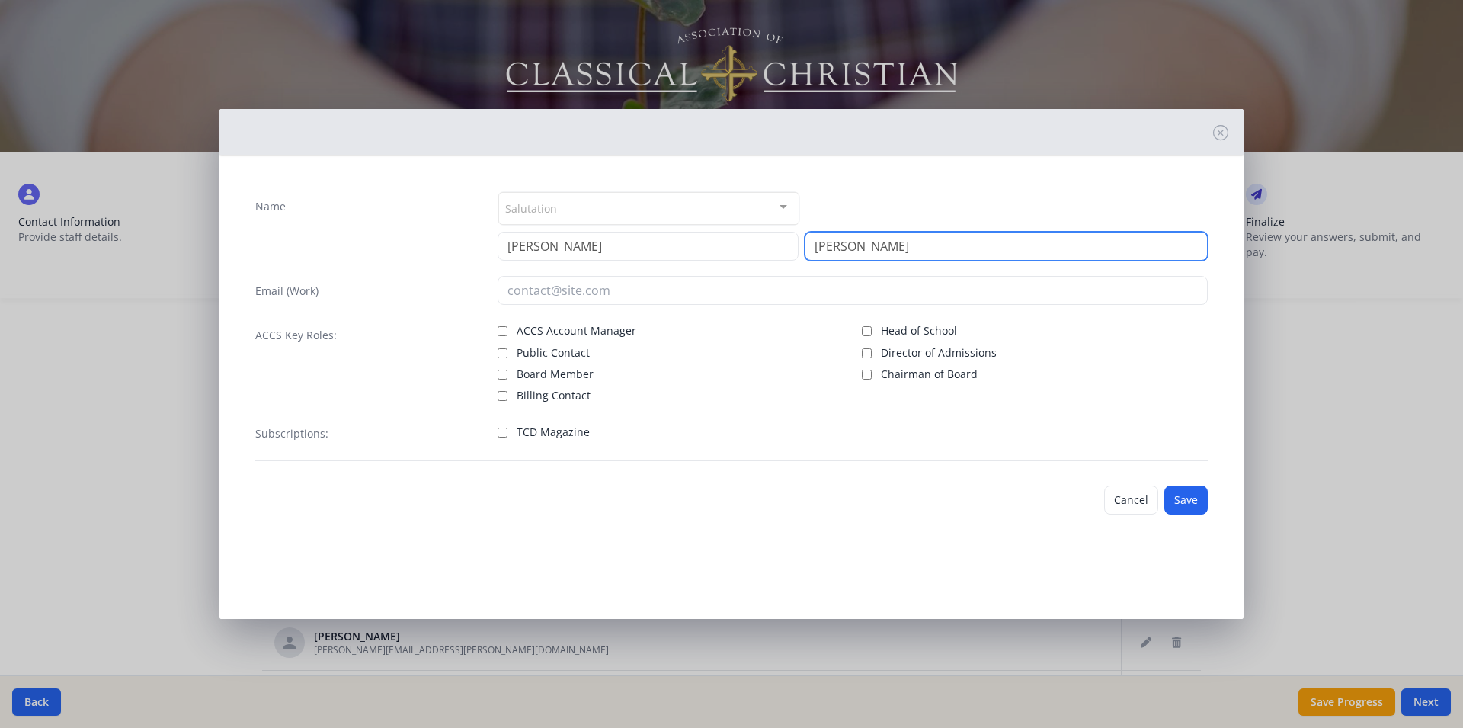
type input "Bennett"
click at [495, 428] on div "Subscriptions: TCD Magazine" at bounding box center [731, 439] width 953 height 43
click at [498, 430] on input "TCD Magazine" at bounding box center [503, 433] width 10 height 10
checkbox input "true"
click at [1188, 488] on button "Save" at bounding box center [1185, 499] width 43 height 29
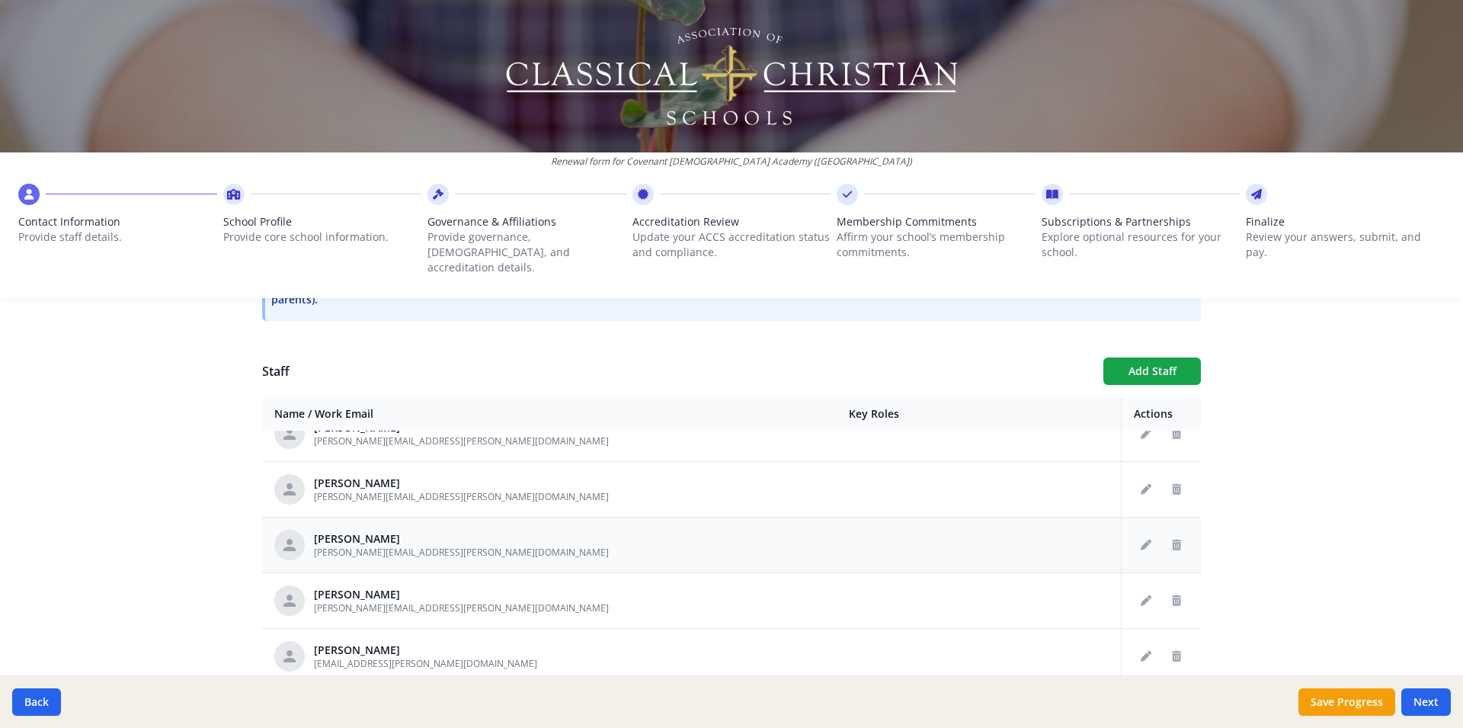
scroll to position [1408, 0]
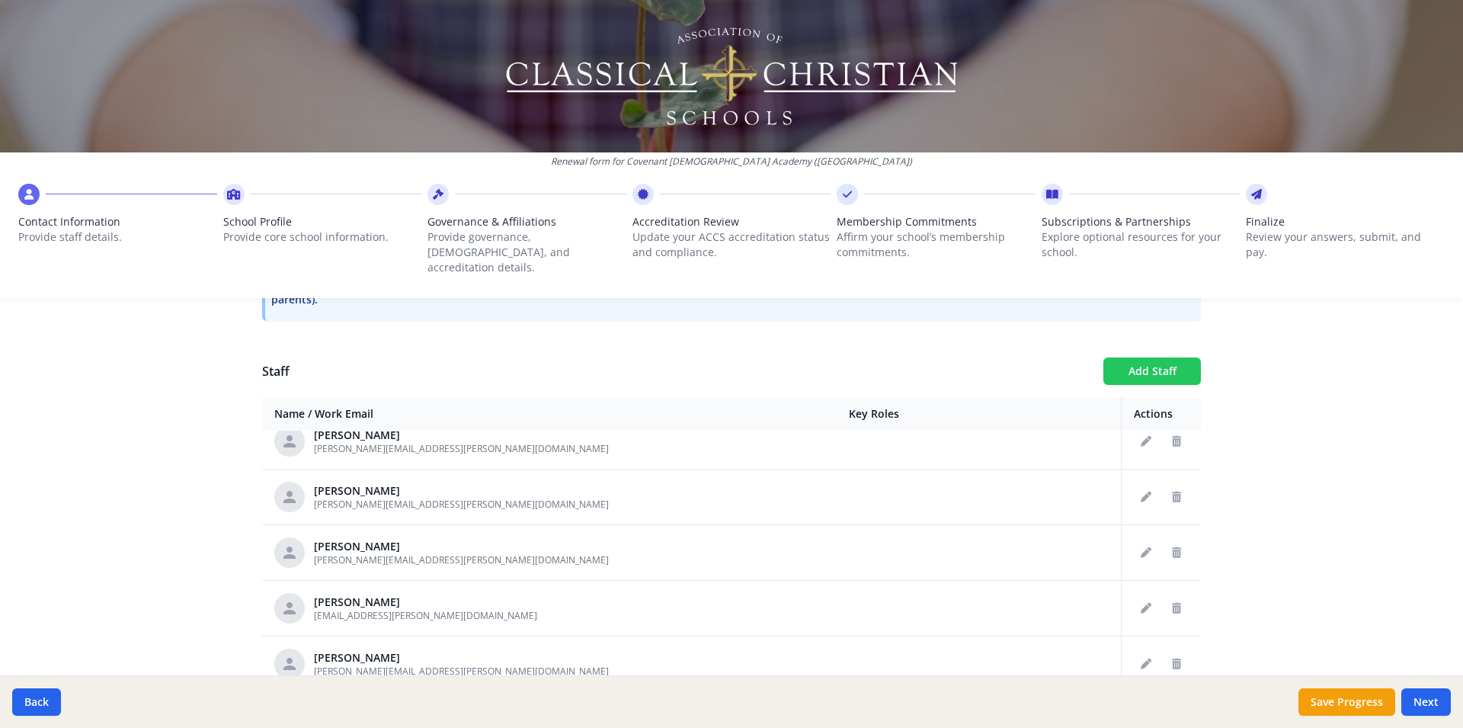
click at [1131, 357] on button "Add Staff" at bounding box center [1152, 370] width 98 height 27
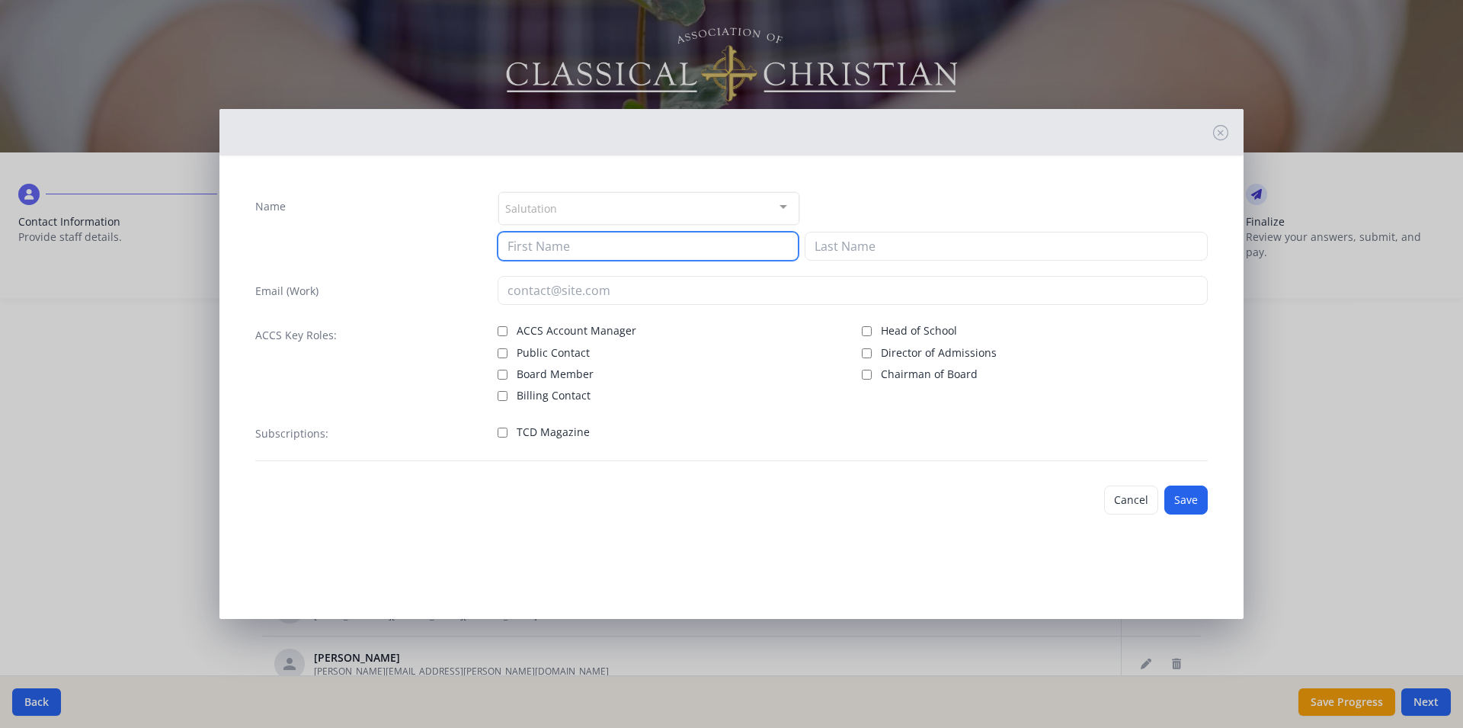
click at [523, 253] on input at bounding box center [648, 246] width 301 height 29
type input "Anne"
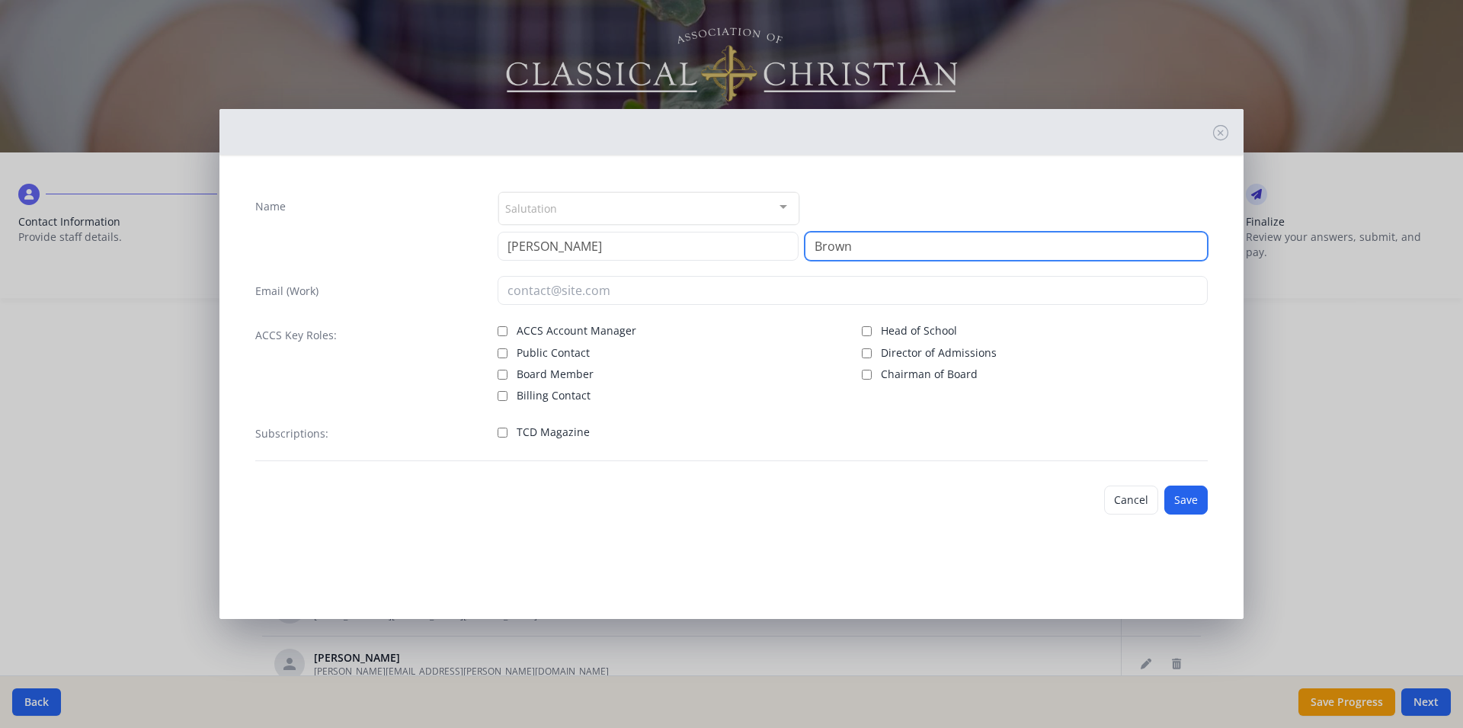
type input "Brown"
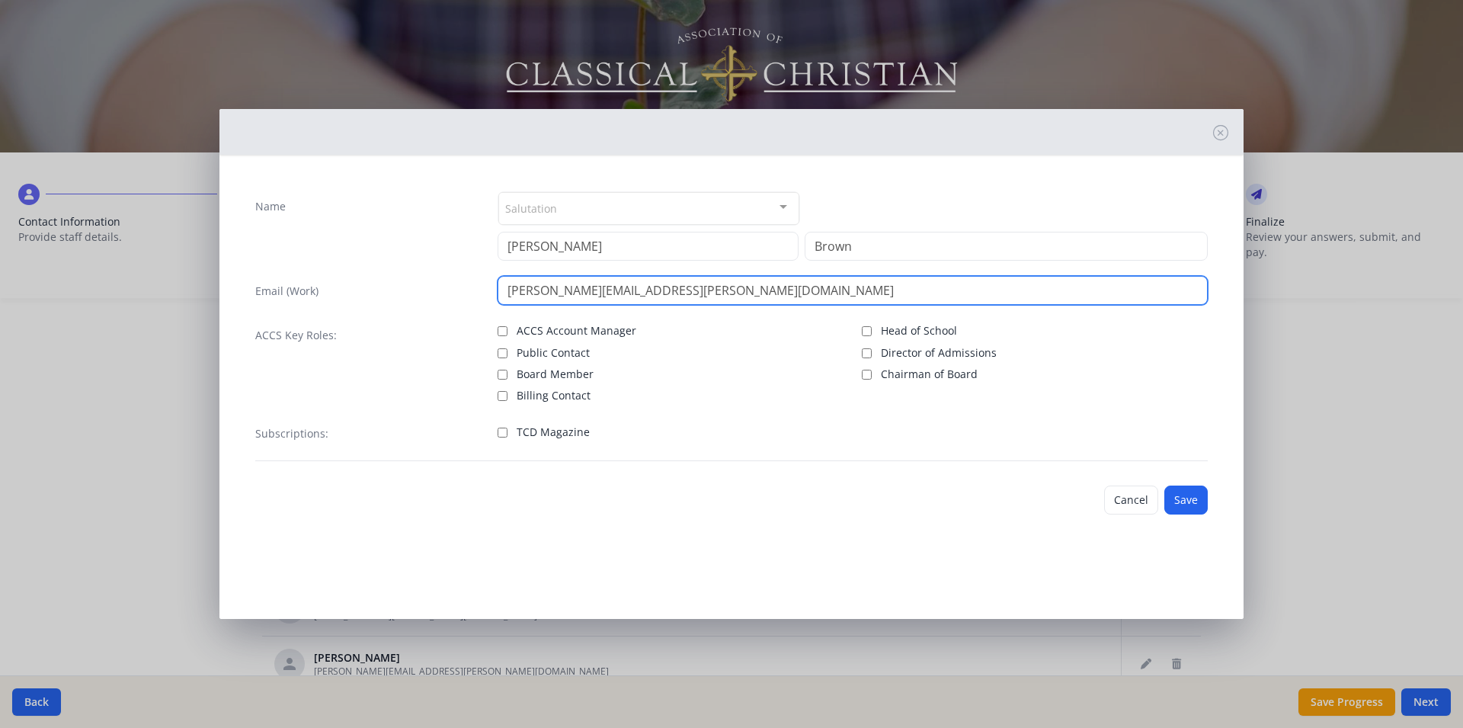
type input "anne.brown@covenantchristian.net"
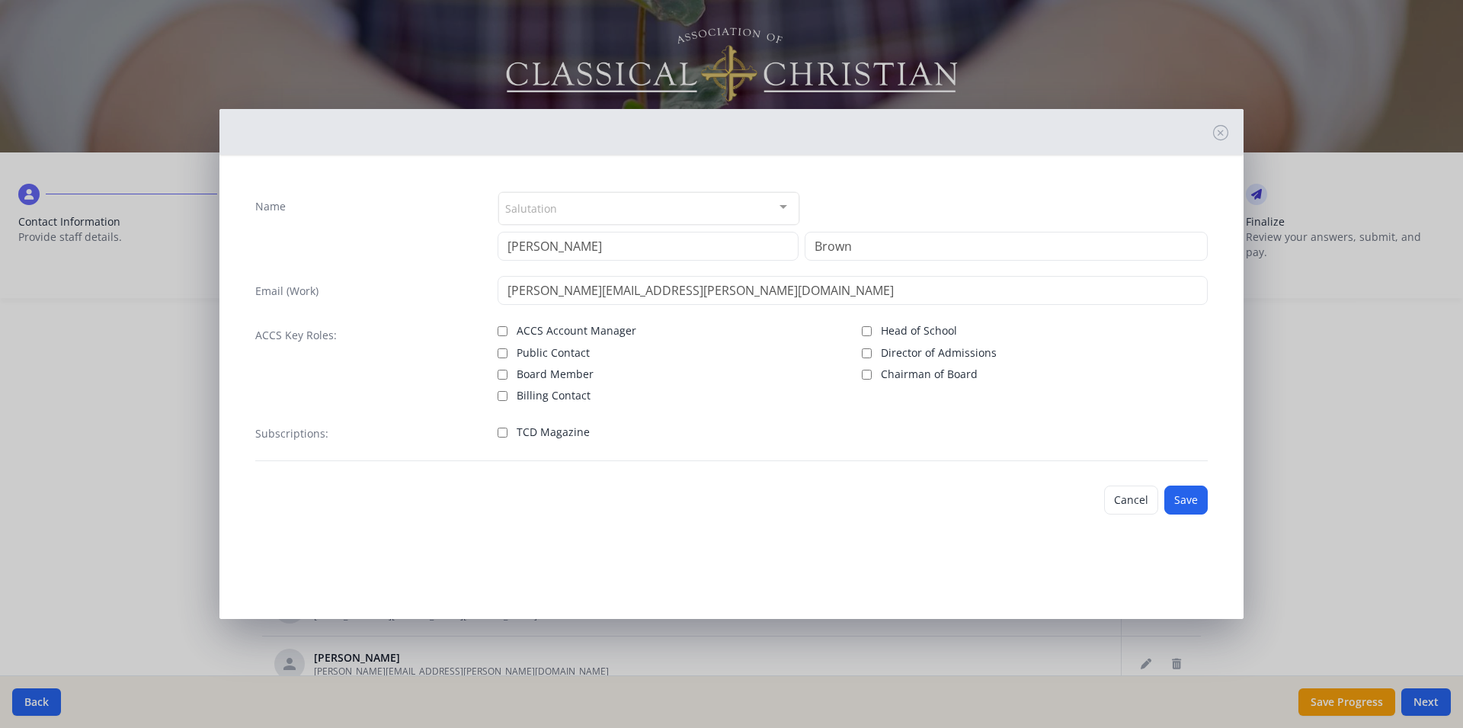
click at [501, 437] on label "TCD Magazine" at bounding box center [671, 430] width 346 height 18
click at [501, 437] on input "TCD Magazine" at bounding box center [503, 433] width 10 height 10
checkbox input "true"
click at [1186, 493] on button "Save" at bounding box center [1185, 499] width 43 height 29
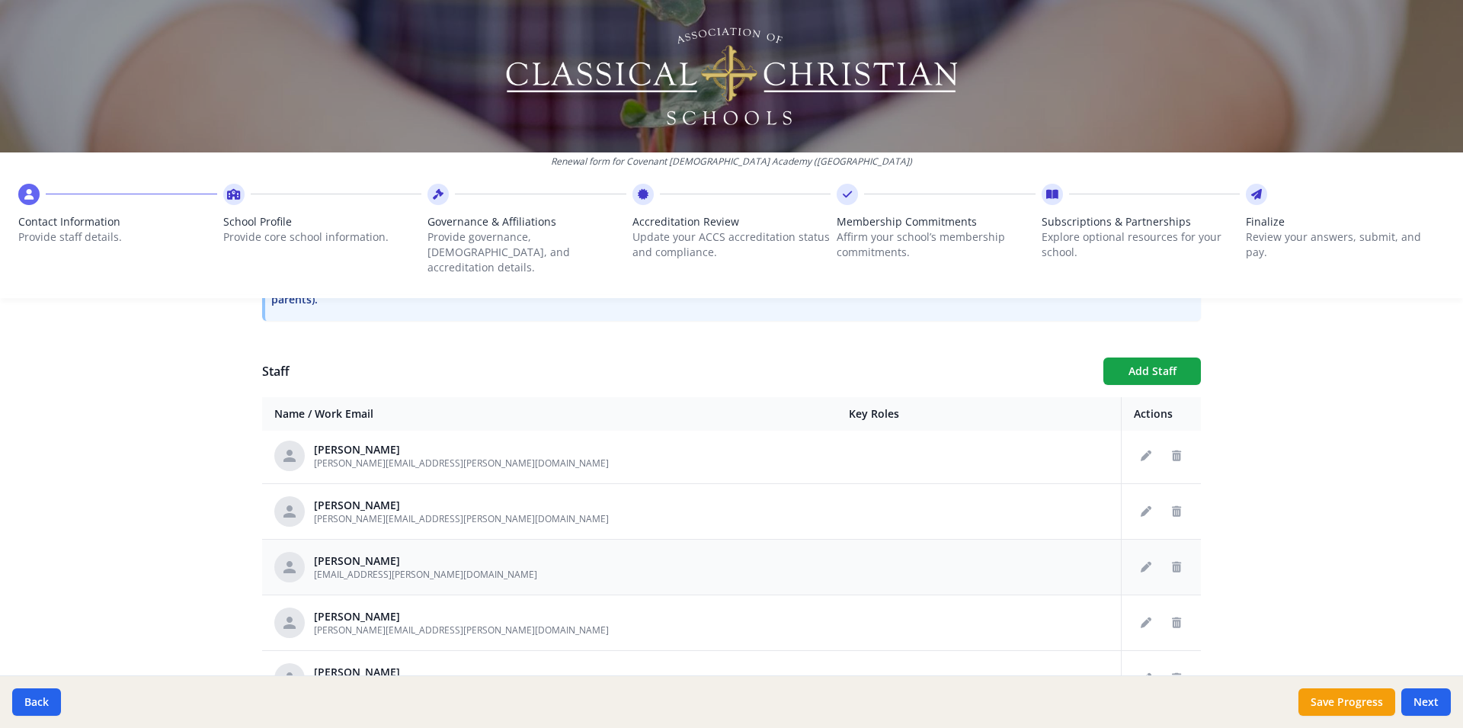
scroll to position [1509, 0]
click at [1139, 357] on button "Add Staff" at bounding box center [1152, 370] width 98 height 27
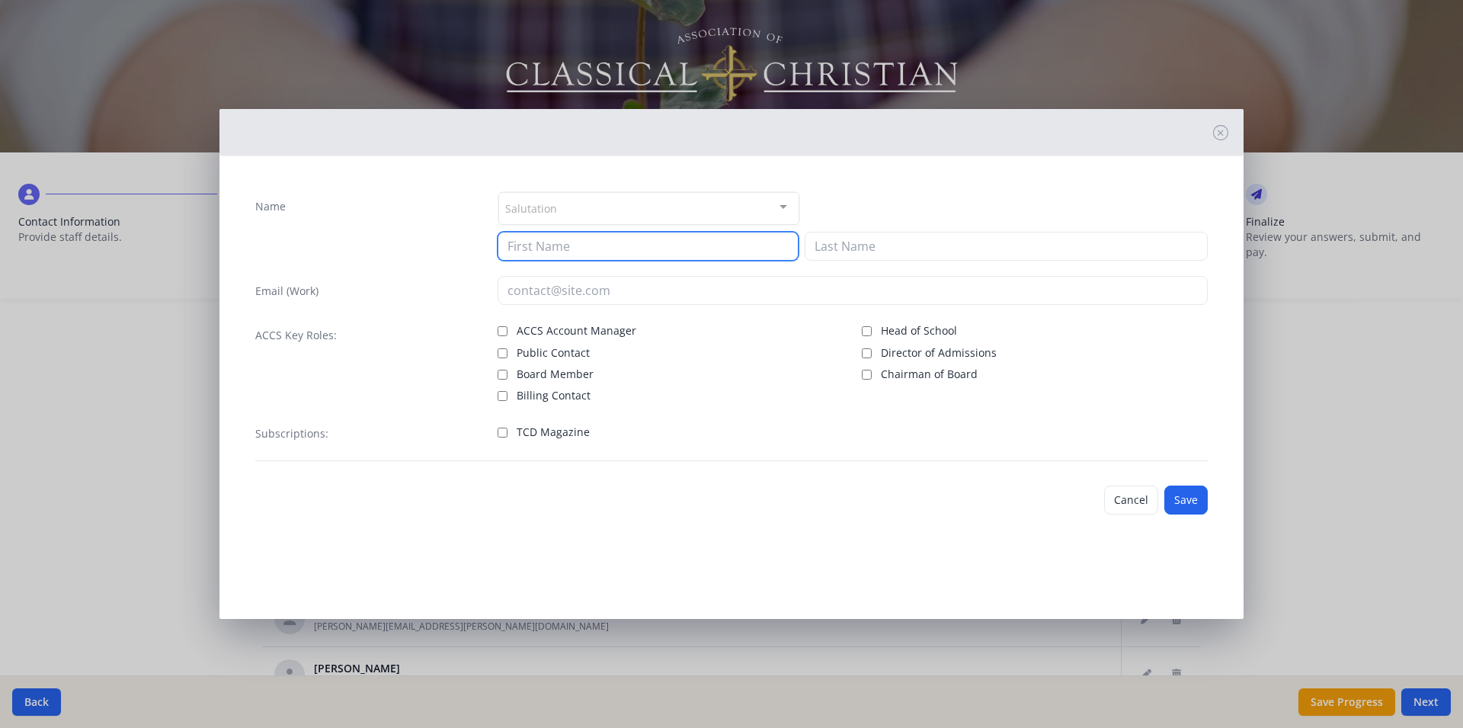
click at [529, 246] on input at bounding box center [648, 246] width 301 height 29
type input "Alicia"
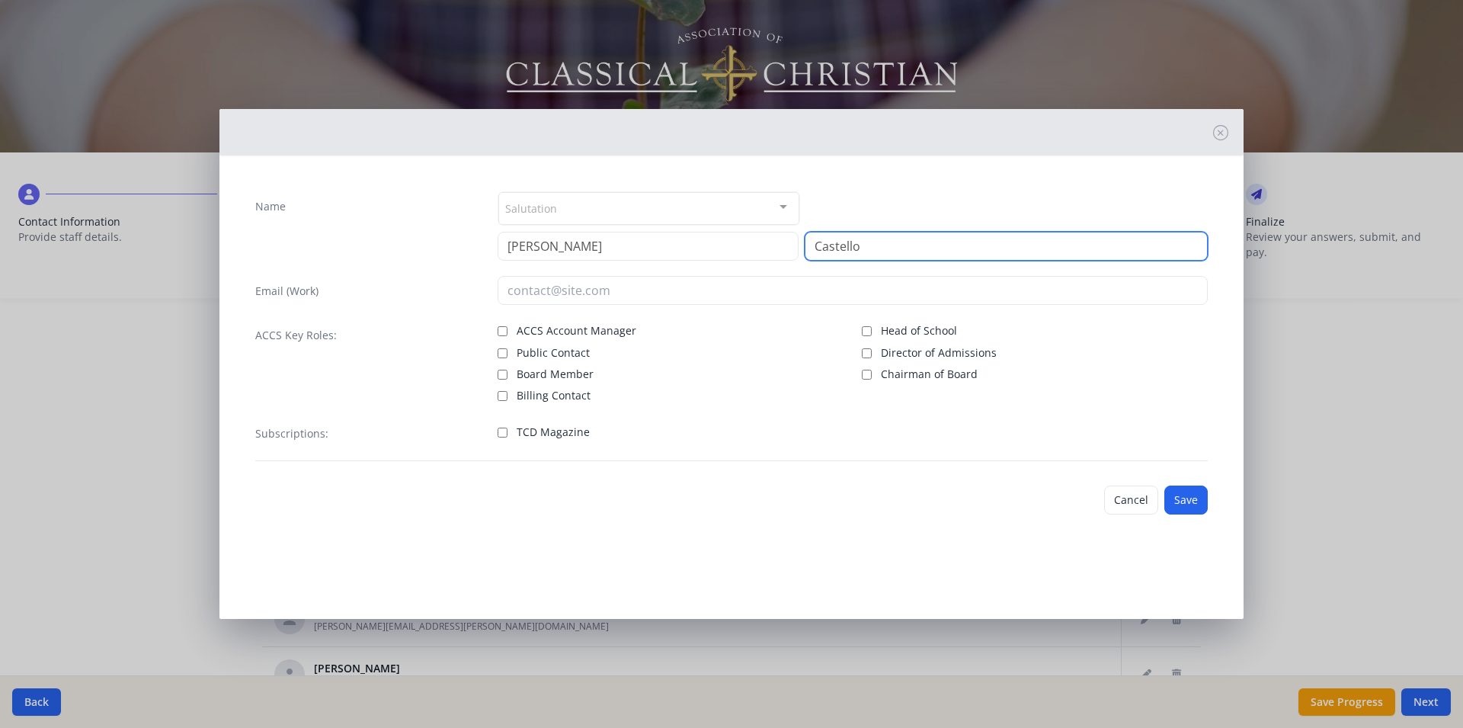
type input "Castello"
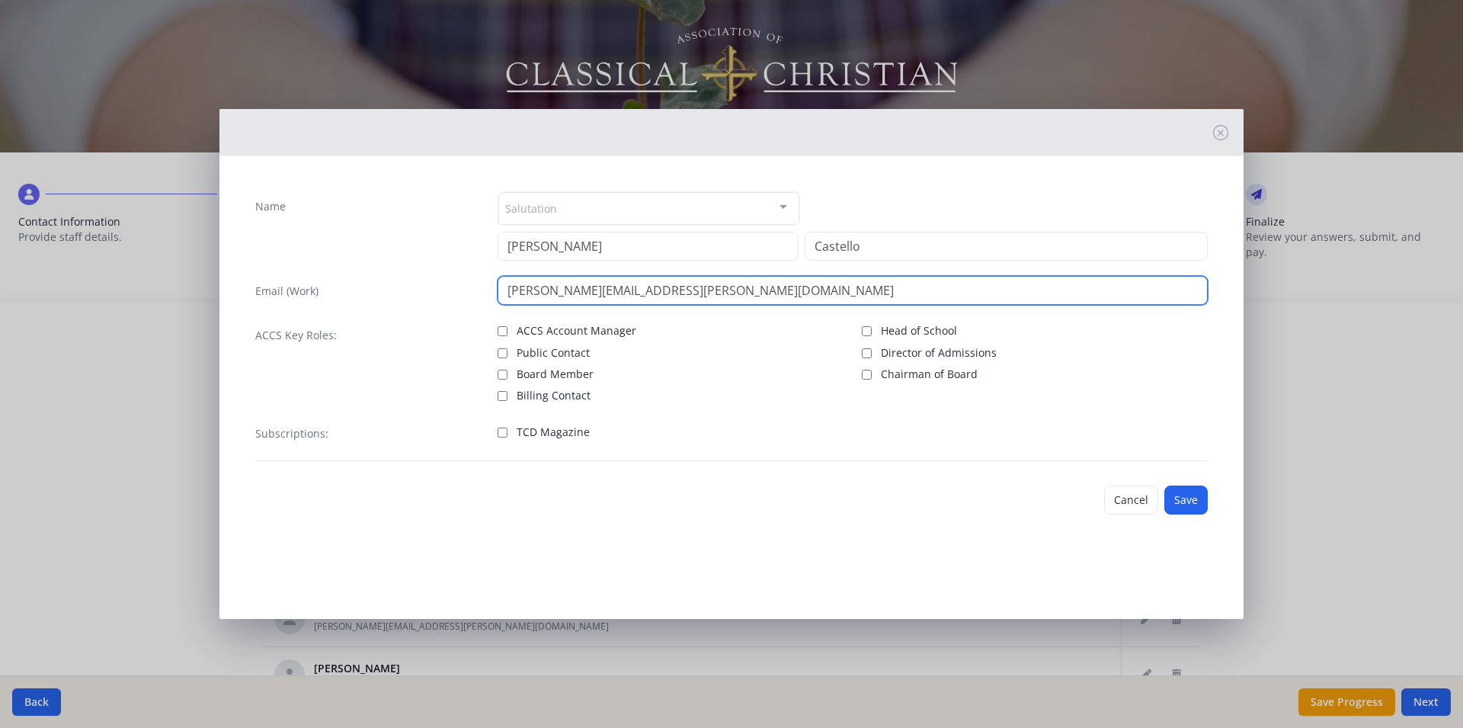
type input "alicia.castello@covenantchristian.net"
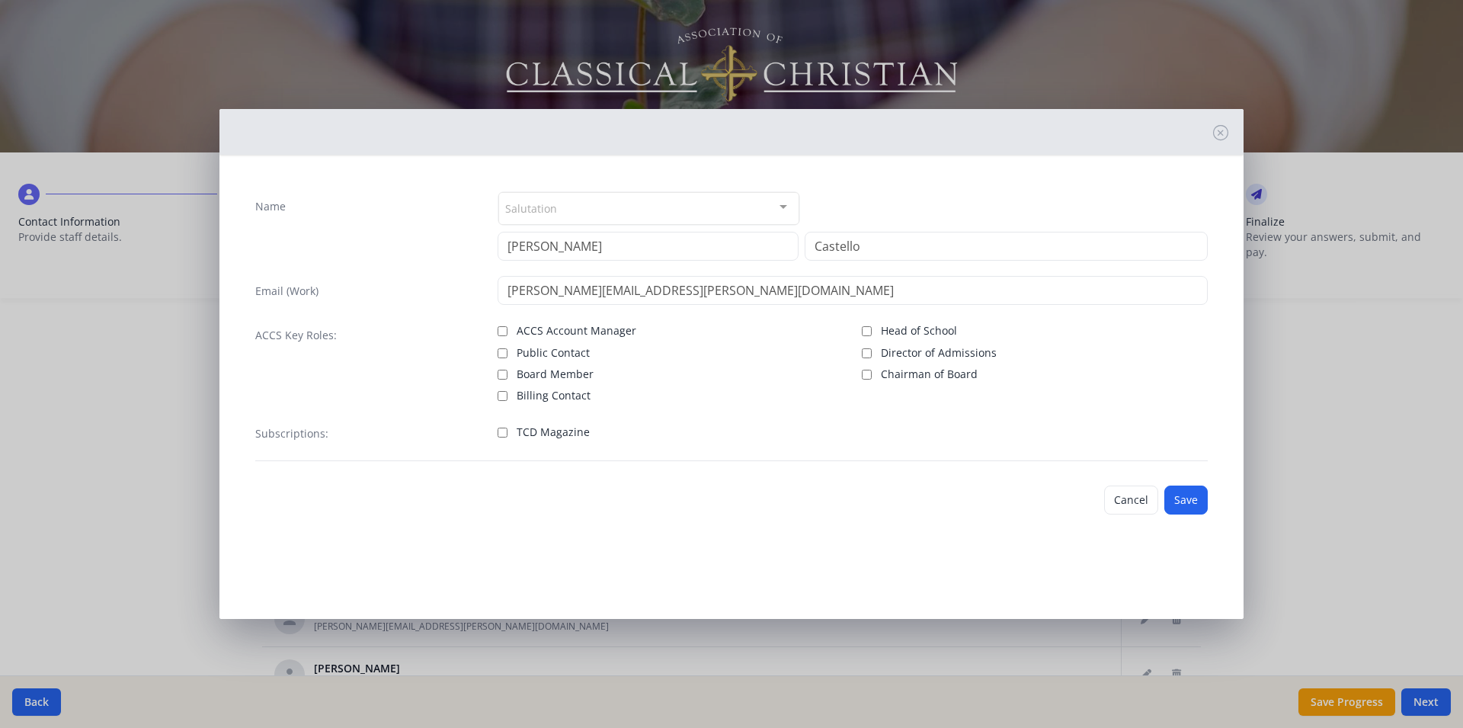
click at [501, 435] on input "TCD Magazine" at bounding box center [503, 433] width 10 height 10
checkbox input "true"
click at [1201, 505] on button "Save" at bounding box center [1185, 499] width 43 height 29
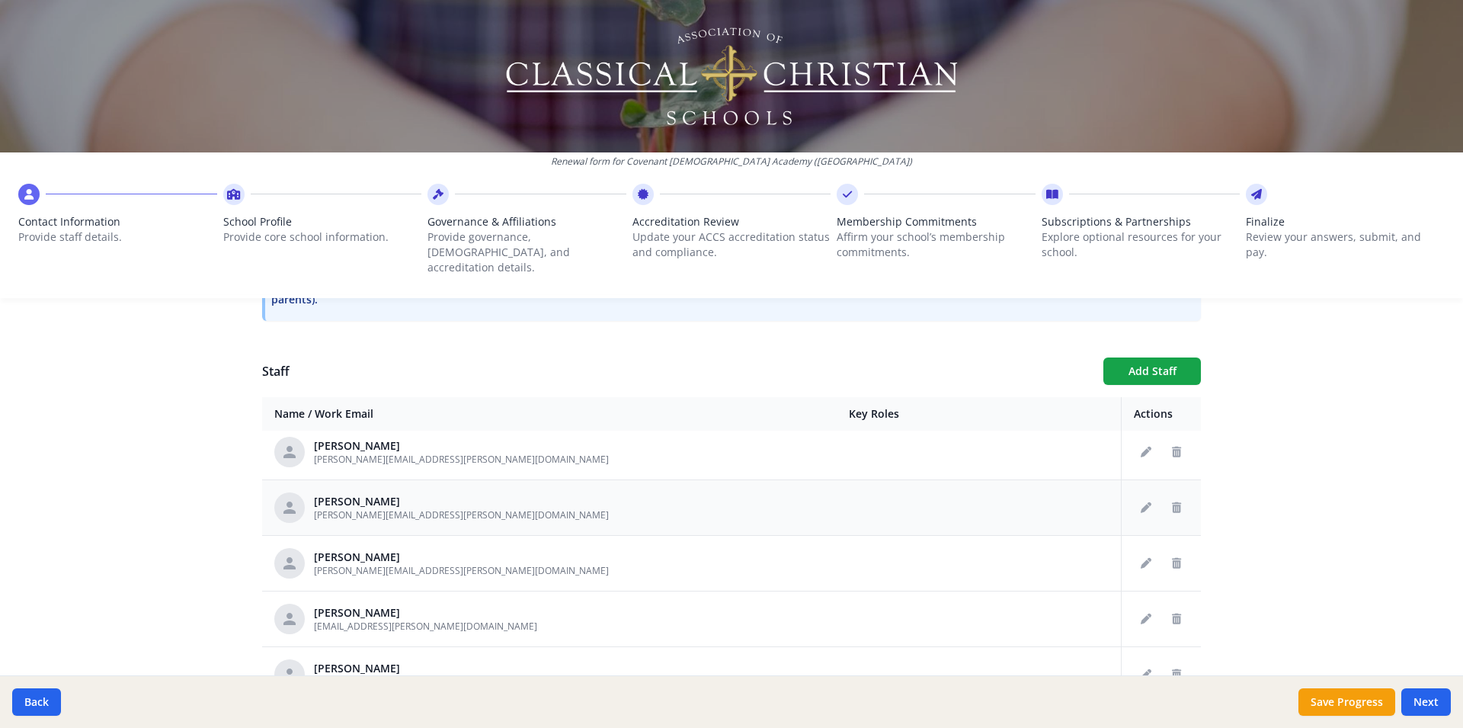
scroll to position [1609, 0]
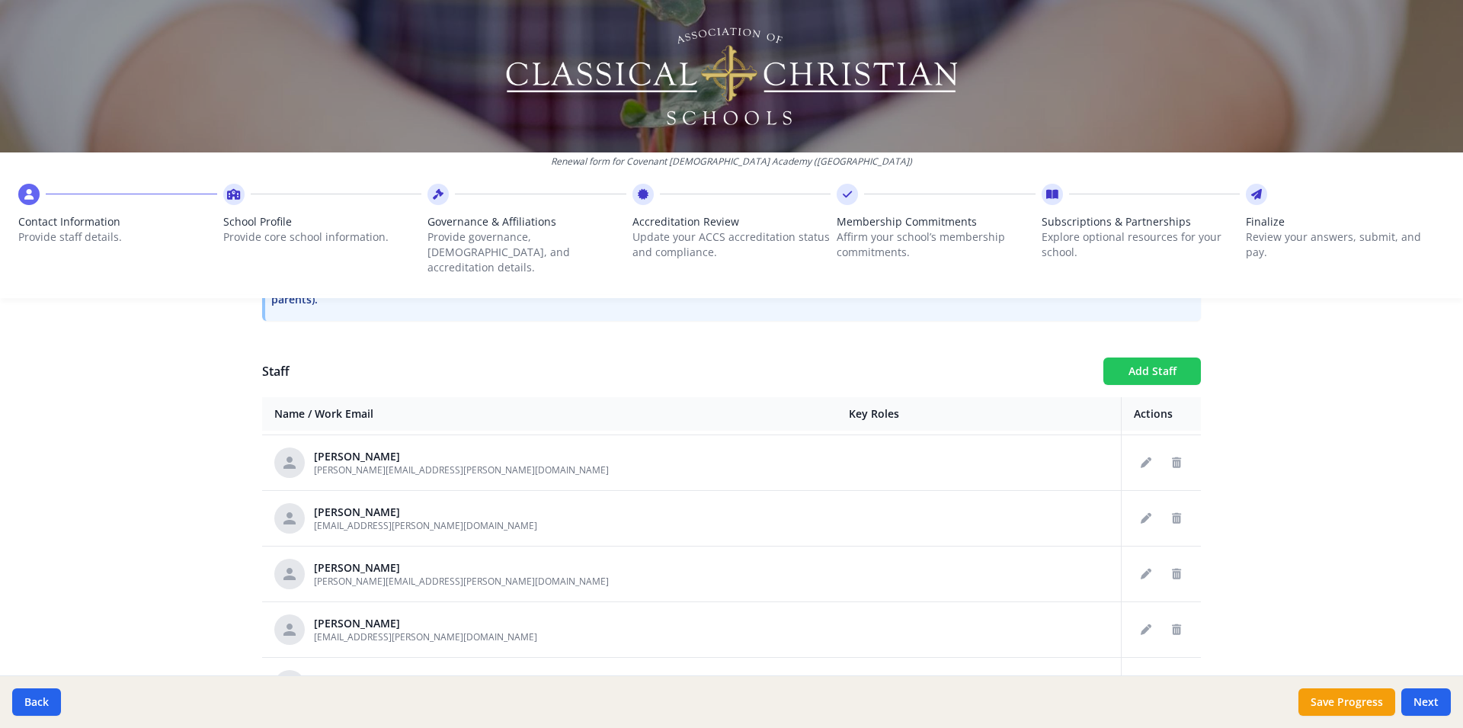
click at [1132, 357] on button "Add Staff" at bounding box center [1152, 370] width 98 height 27
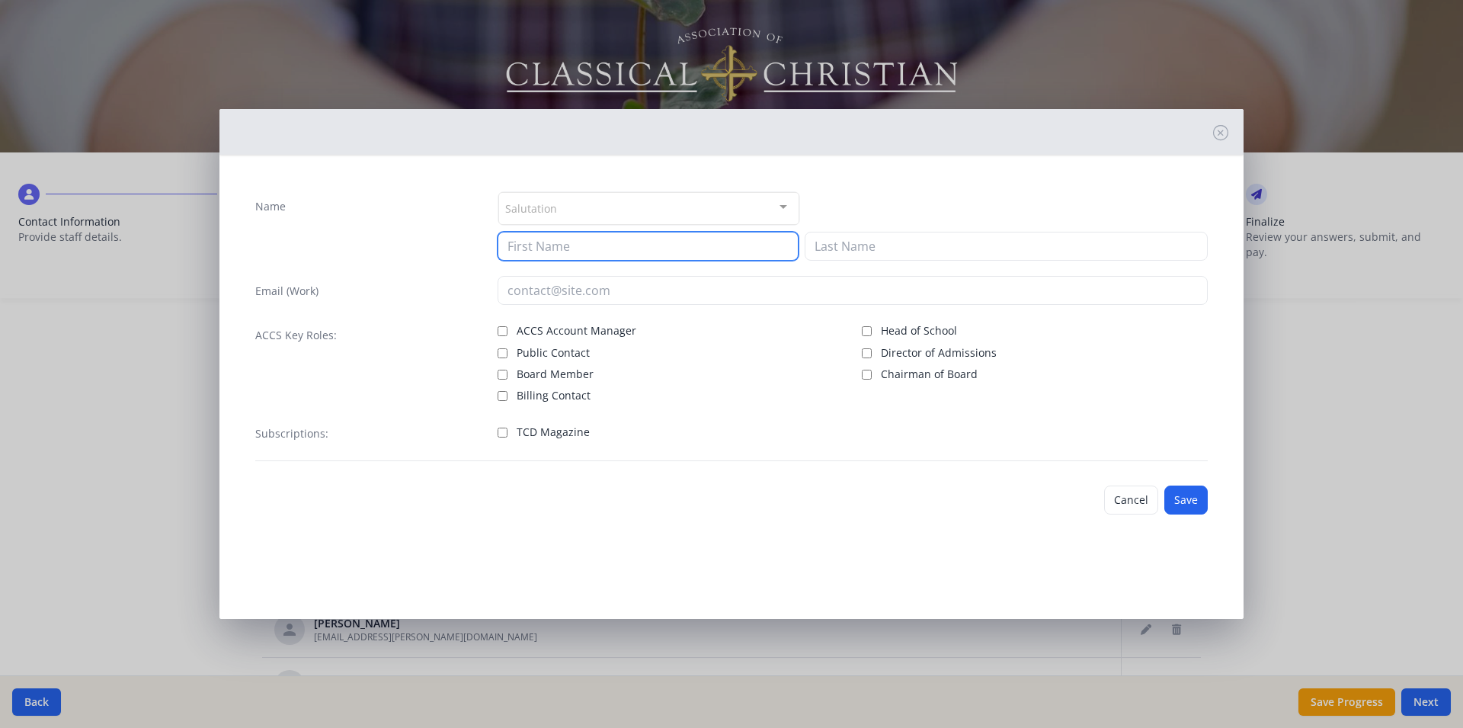
click at [537, 243] on input at bounding box center [648, 246] width 301 height 29
type input "Cali"
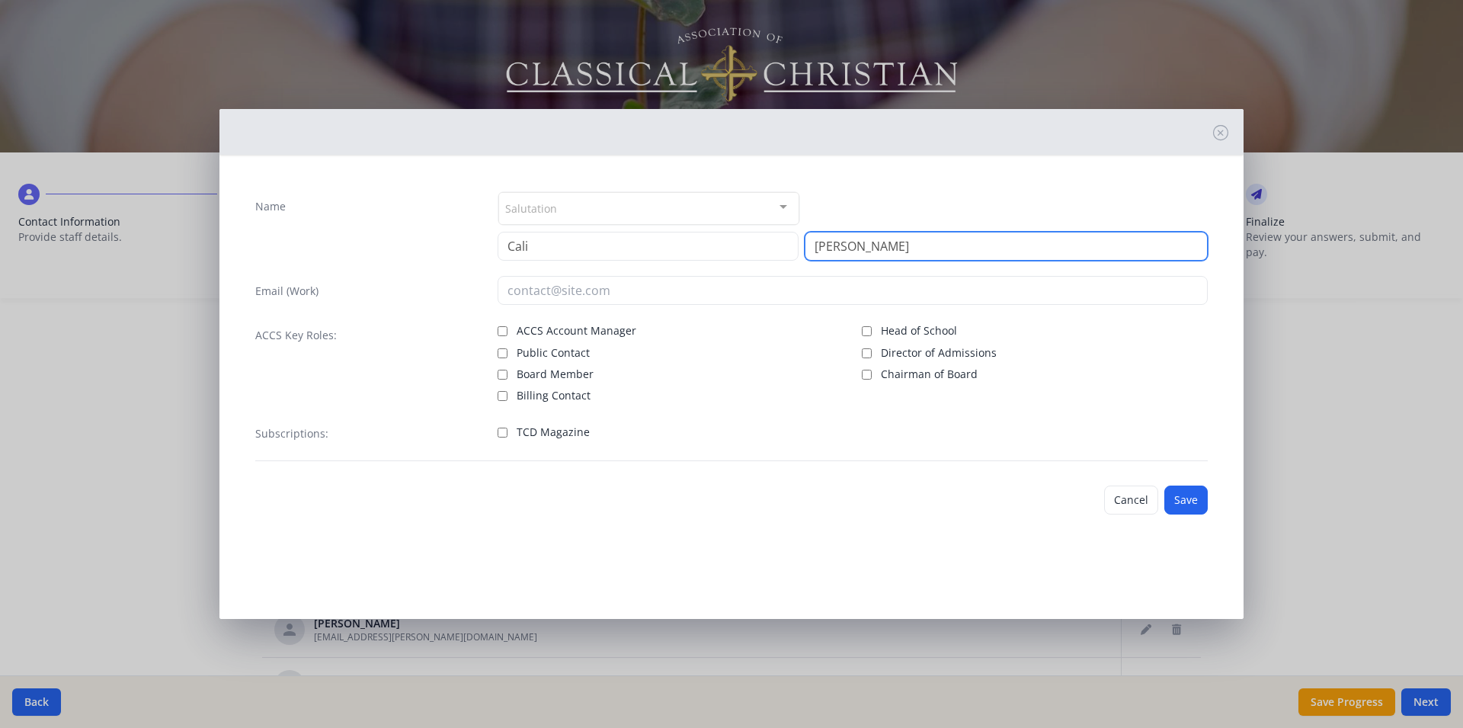
type input "Clark"
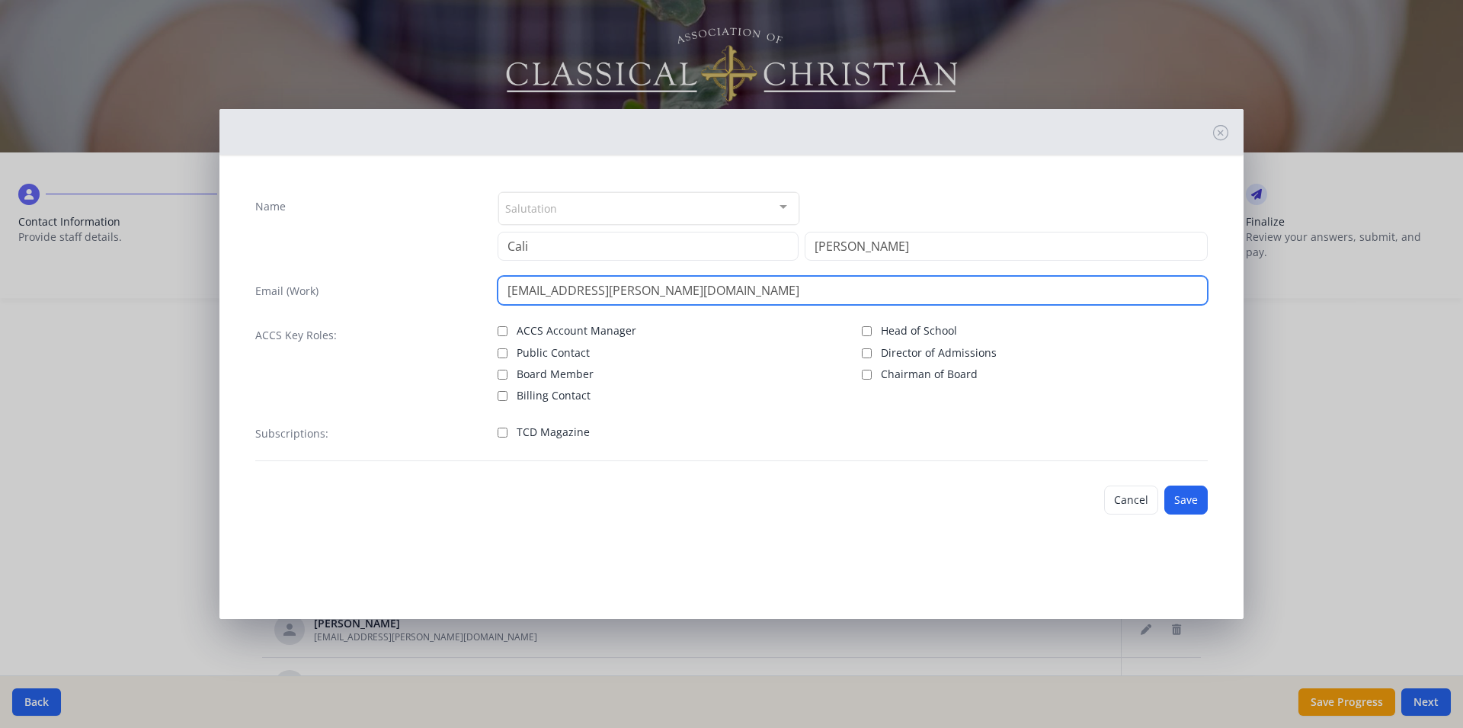
type input "cali.clark@covenantchristian.net"
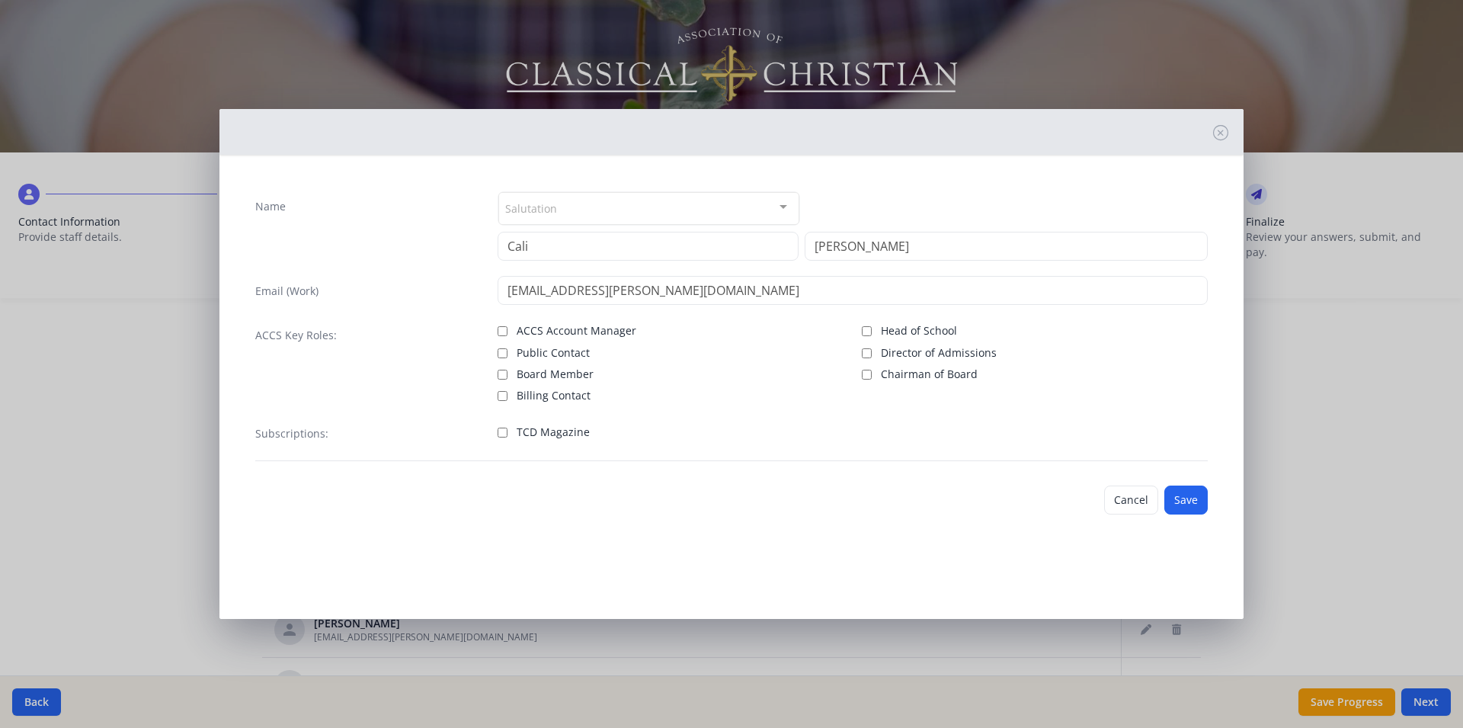
click at [497, 433] on div "Subscriptions: TCD Magazine" at bounding box center [731, 439] width 953 height 43
click at [500, 431] on input "TCD Magazine" at bounding box center [503, 433] width 10 height 10
checkbox input "true"
click at [1191, 503] on button "Save" at bounding box center [1185, 499] width 43 height 29
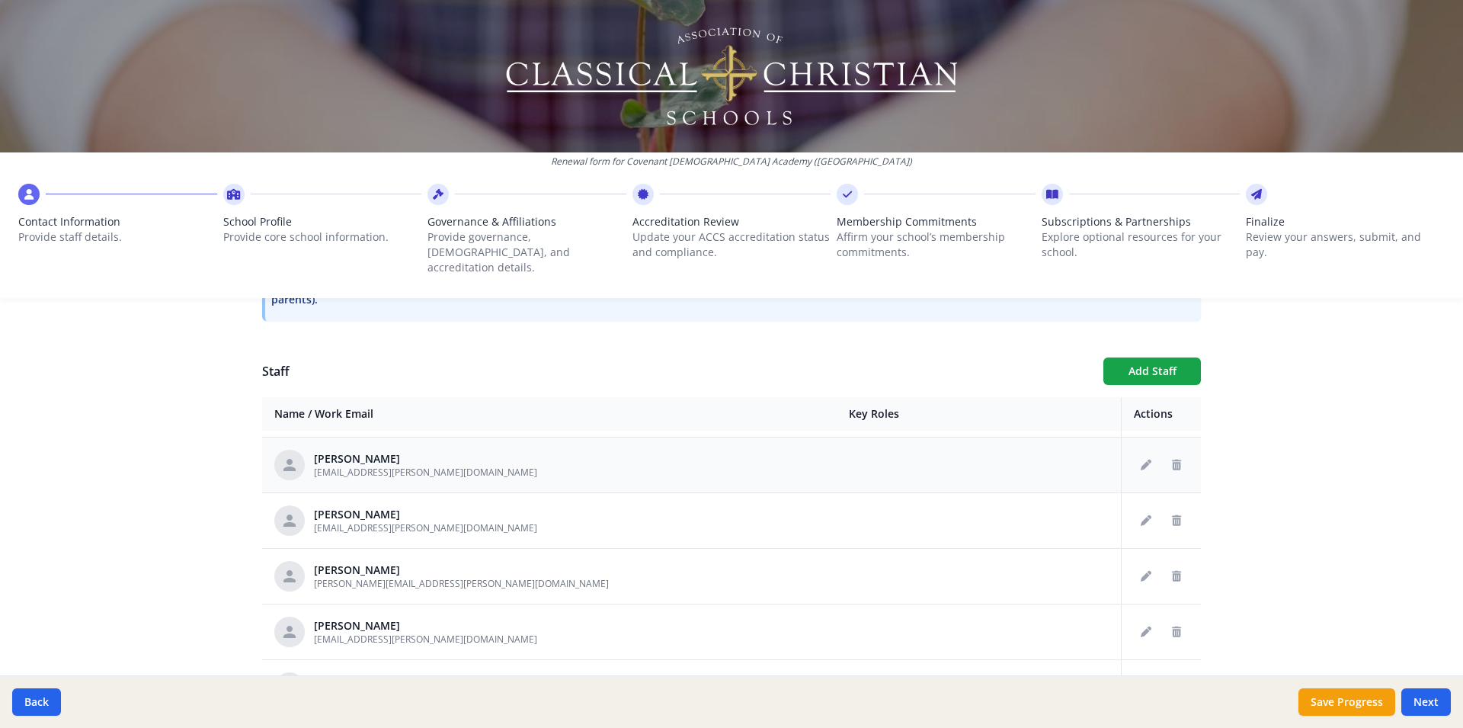
scroll to position [1710, 0]
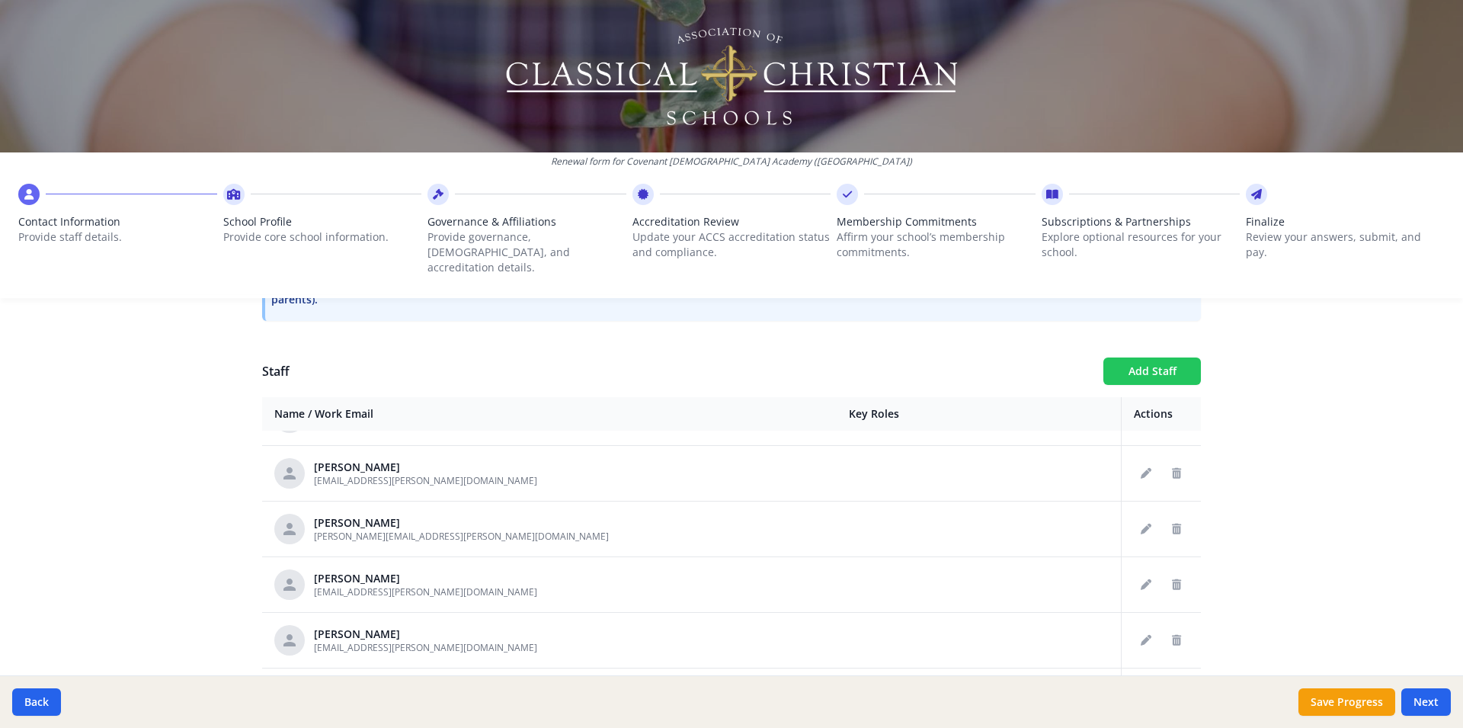
click at [1136, 357] on button "Add Staff" at bounding box center [1152, 370] width 98 height 27
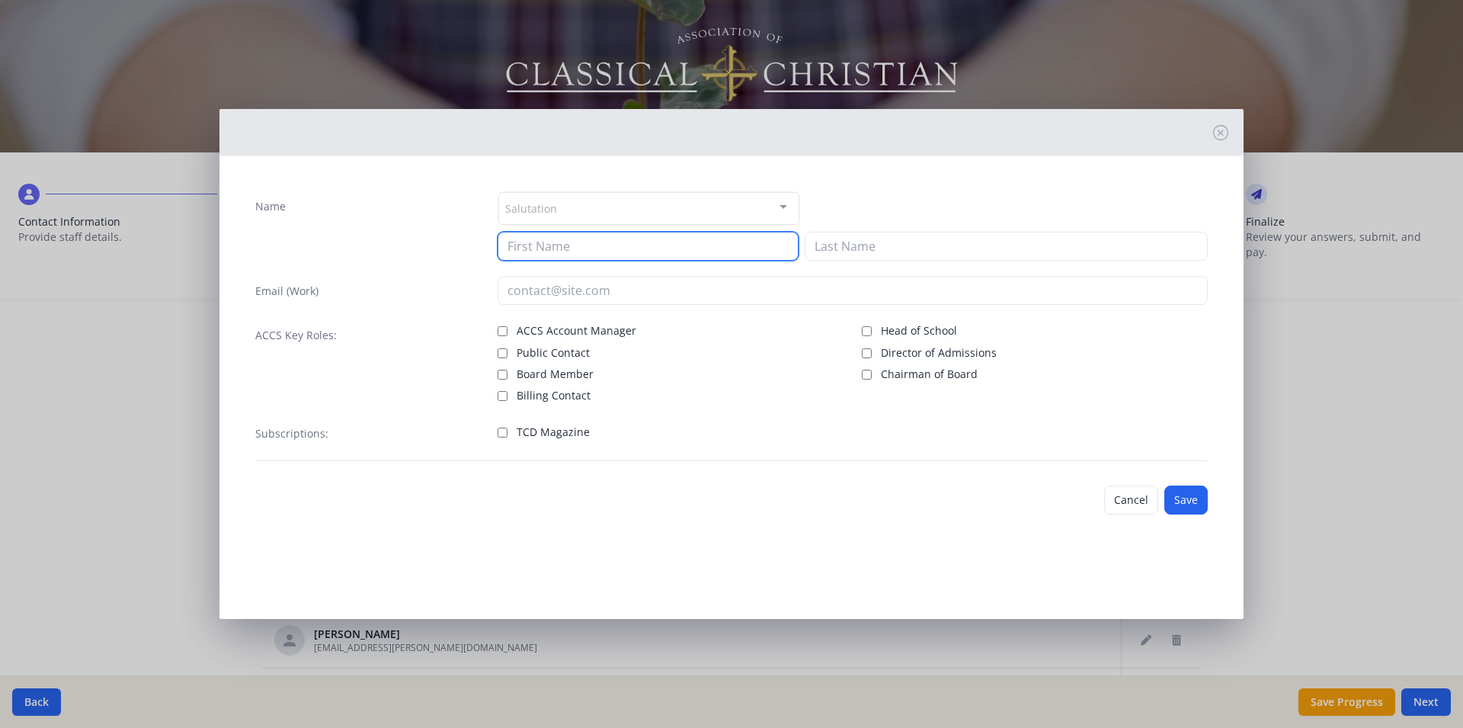
click at [552, 244] on input at bounding box center [648, 246] width 301 height 29
type input "Taylor"
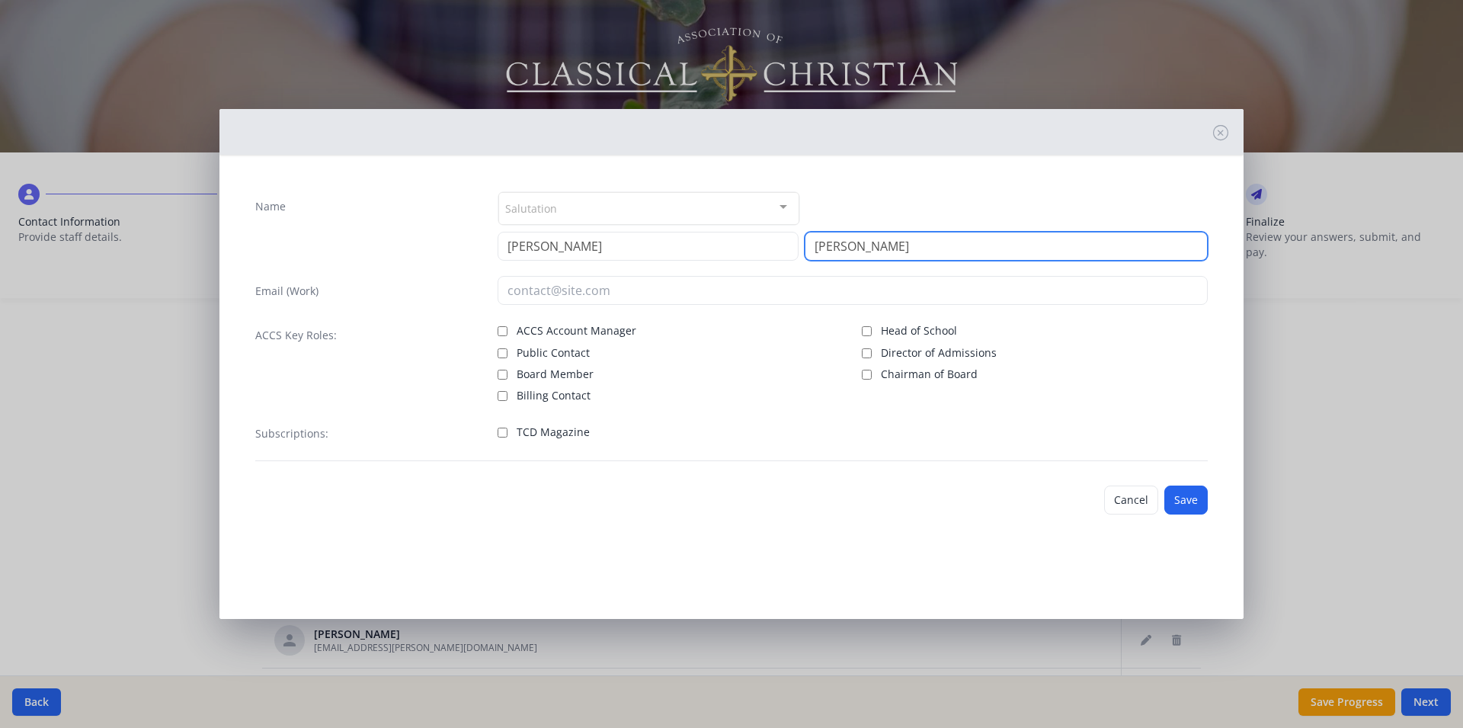
type input "Conlon"
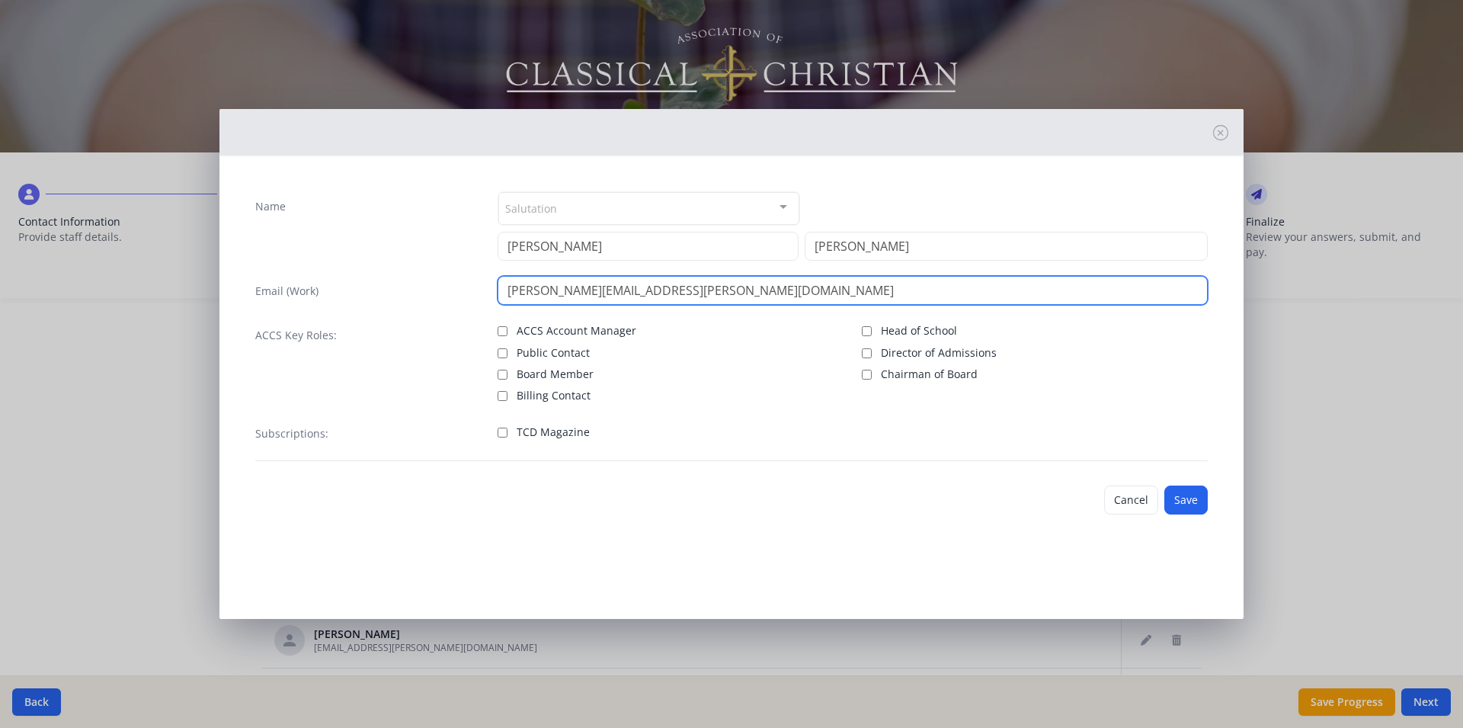
type input "taylor.conlon@covenantchristian.net"
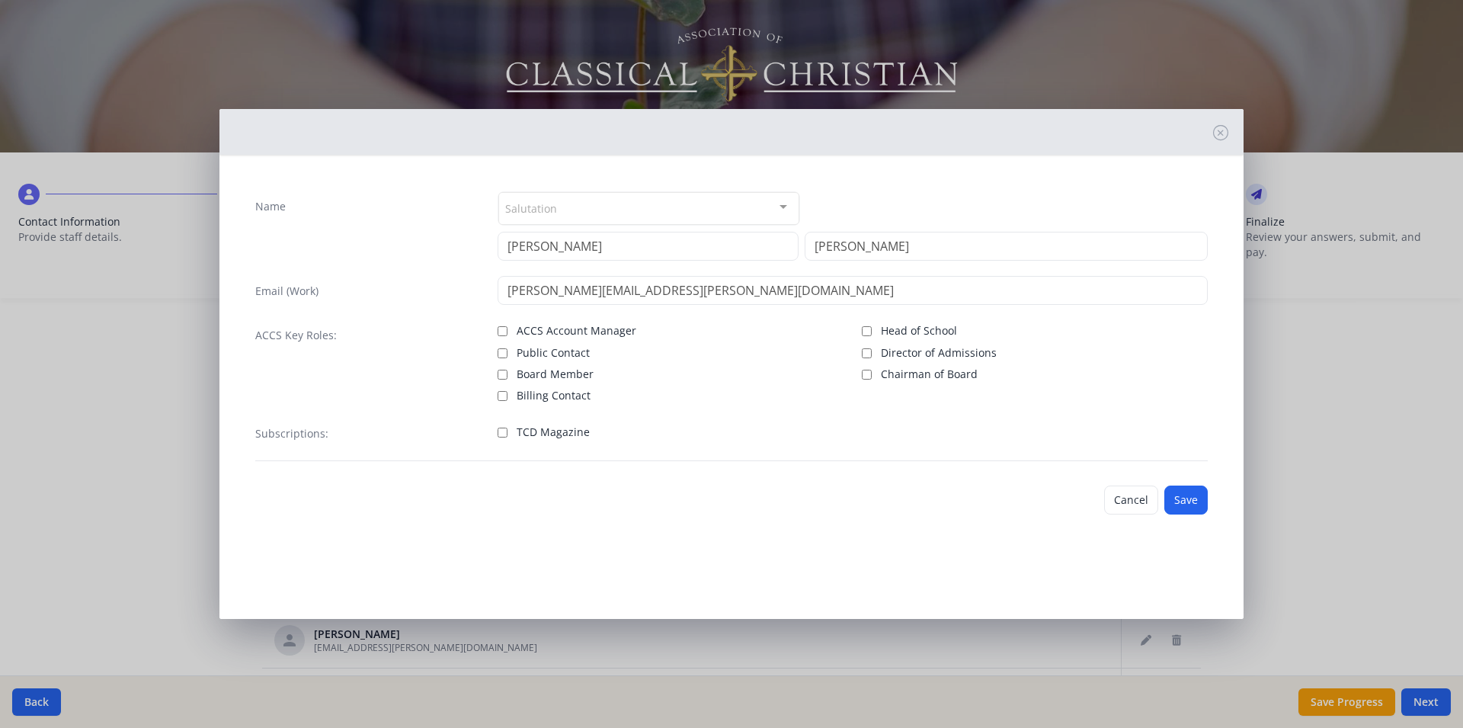
click at [507, 434] on input "TCD Magazine" at bounding box center [503, 433] width 10 height 10
checkbox input "true"
click at [1186, 495] on button "Save" at bounding box center [1185, 499] width 43 height 29
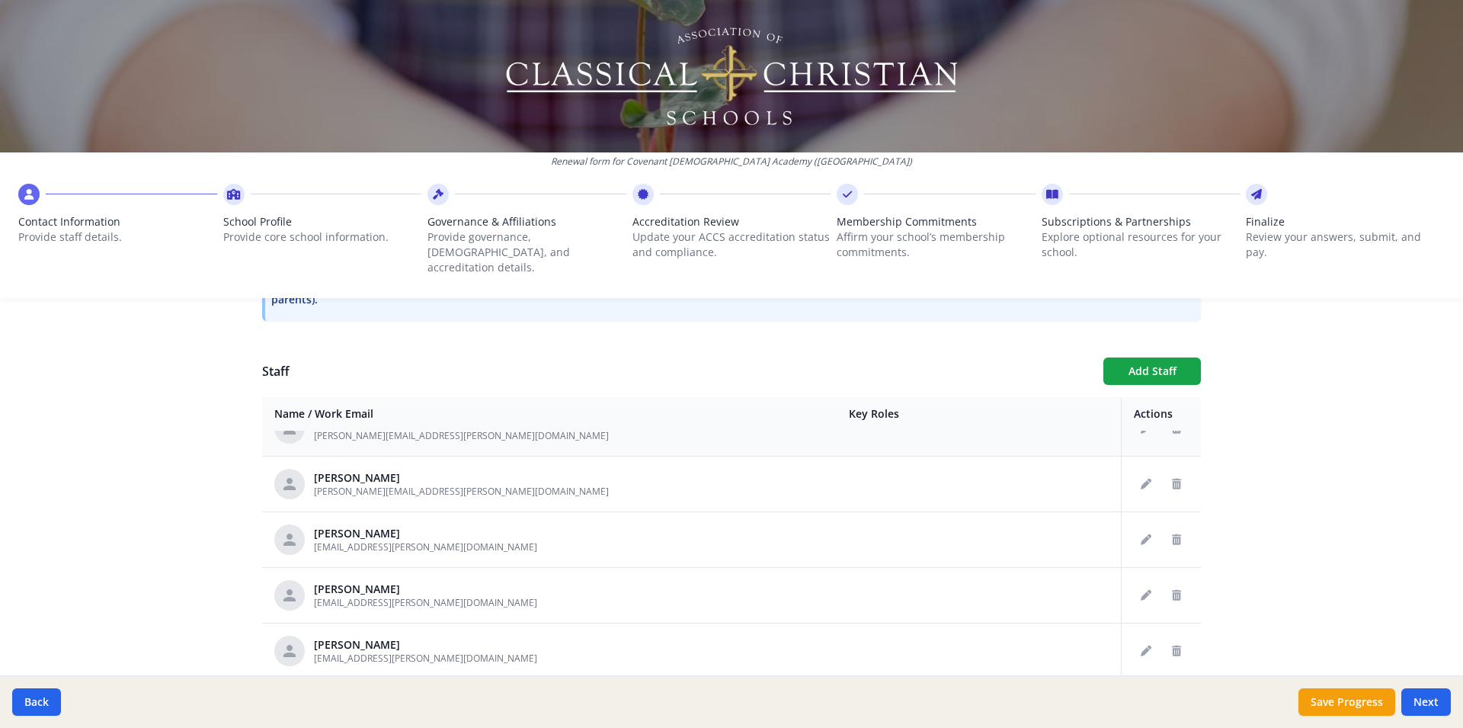
scroll to position [1911, 0]
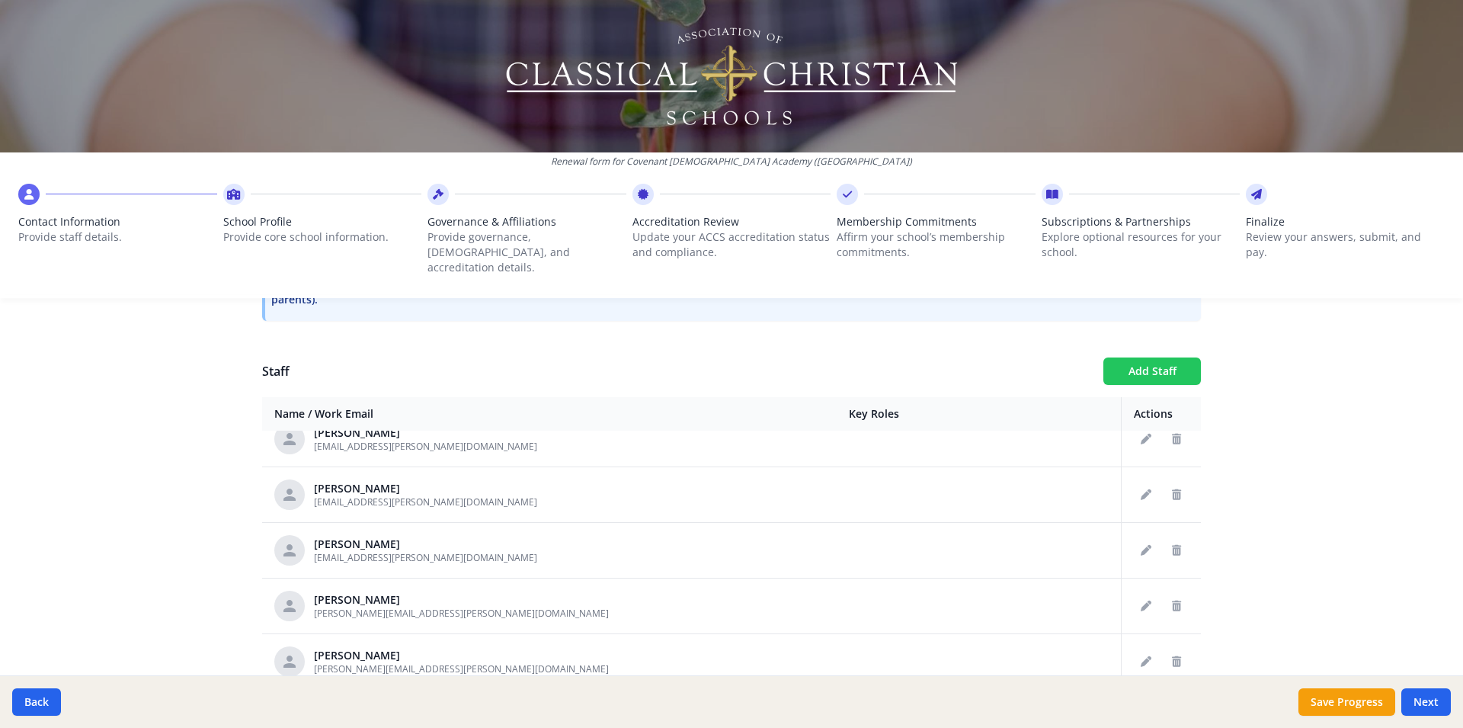
click at [1124, 360] on button "Add Staff" at bounding box center [1152, 370] width 98 height 27
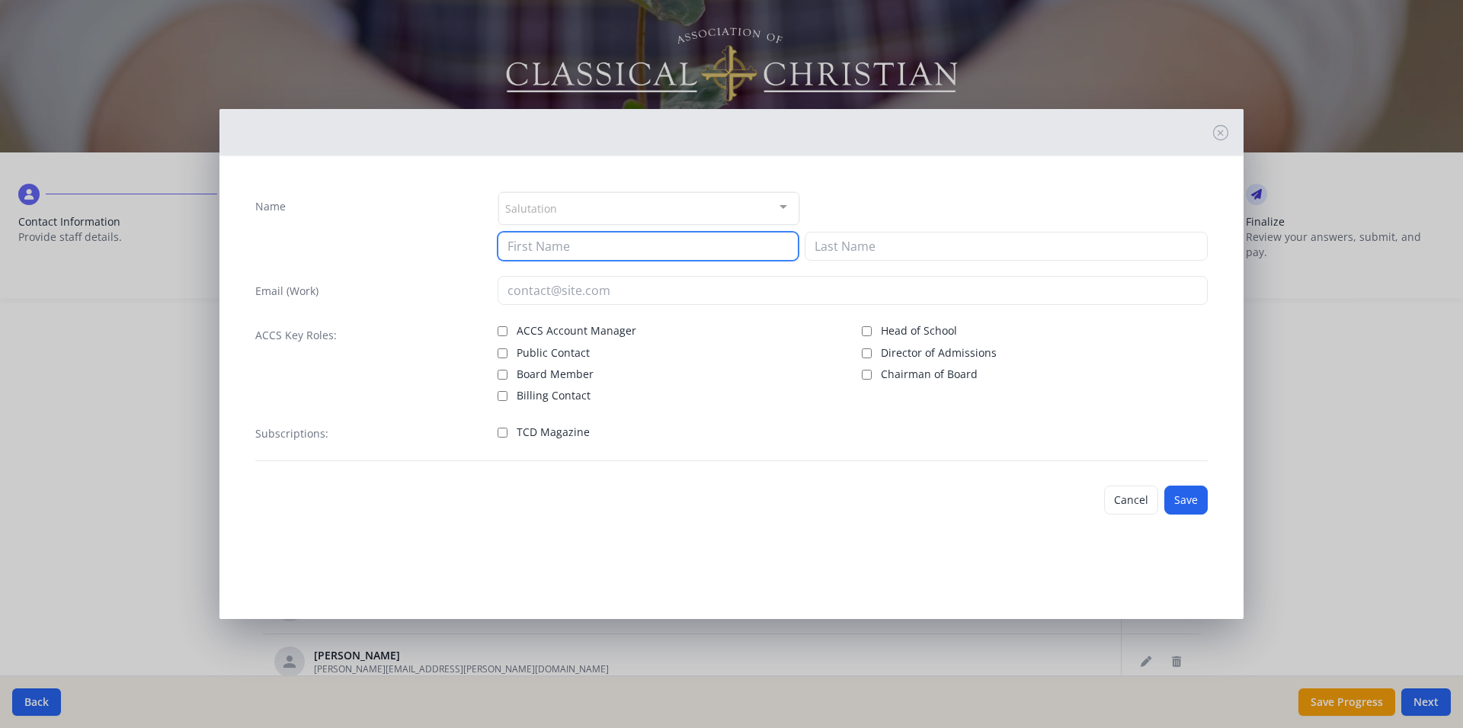
click at [556, 248] on input at bounding box center [648, 246] width 301 height 29
type input "Mary Lou"
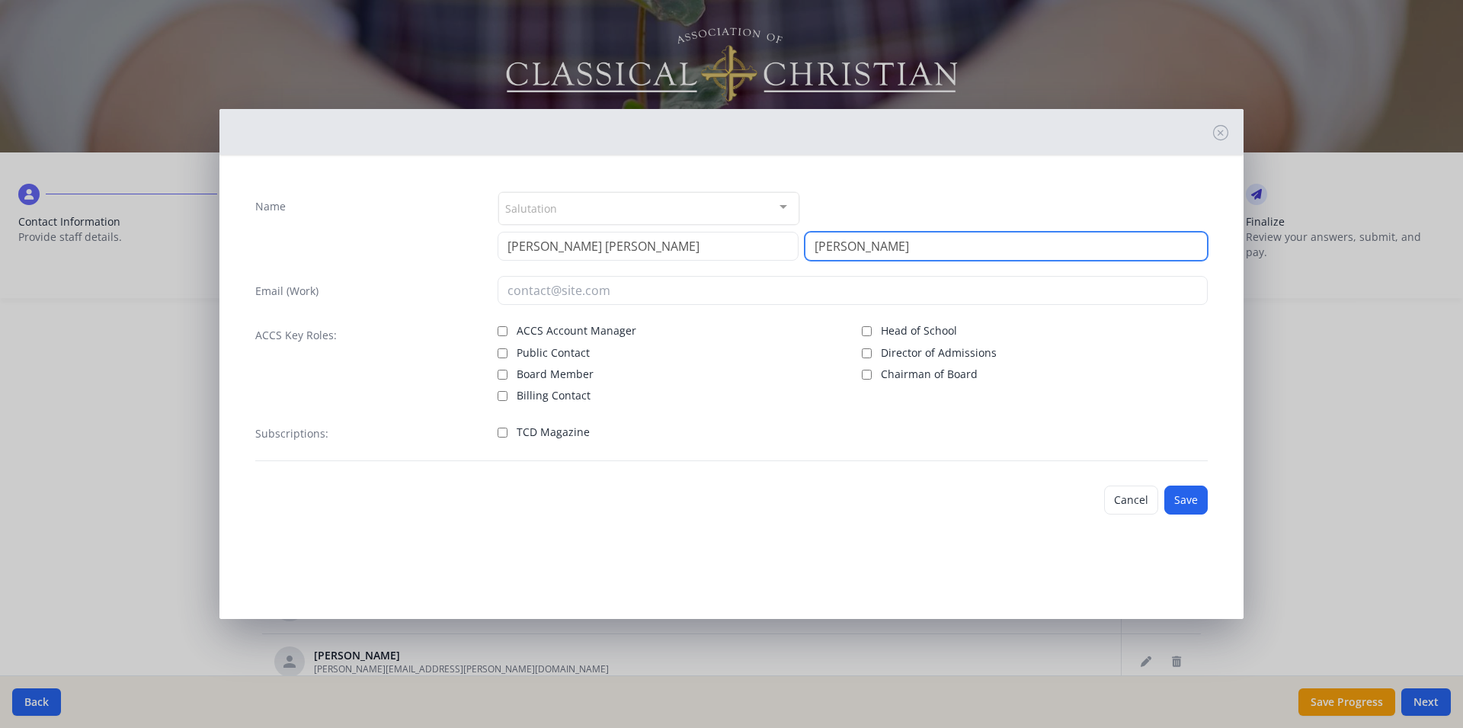
type input "Crist"
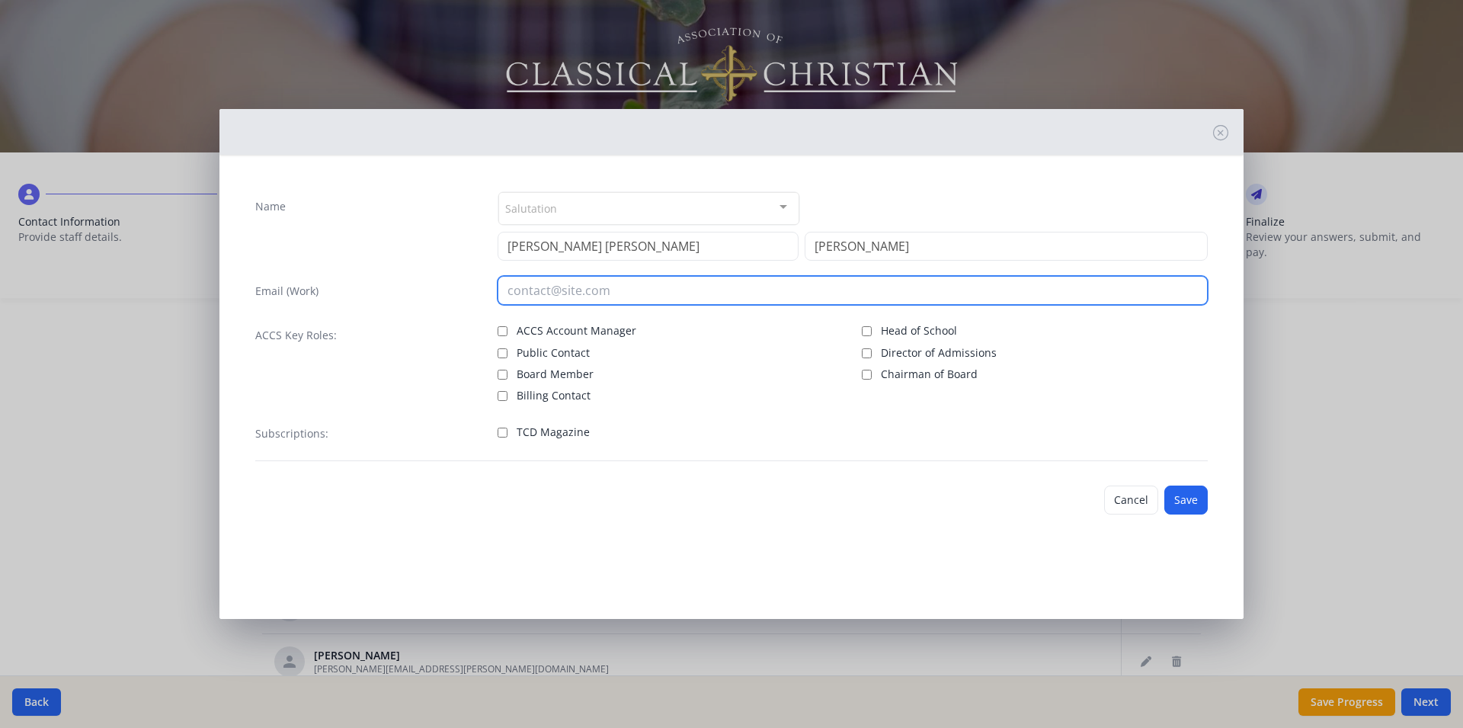
click at [562, 302] on input "email" at bounding box center [853, 290] width 711 height 29
type input "marylou.crist@covenantchristian.net"
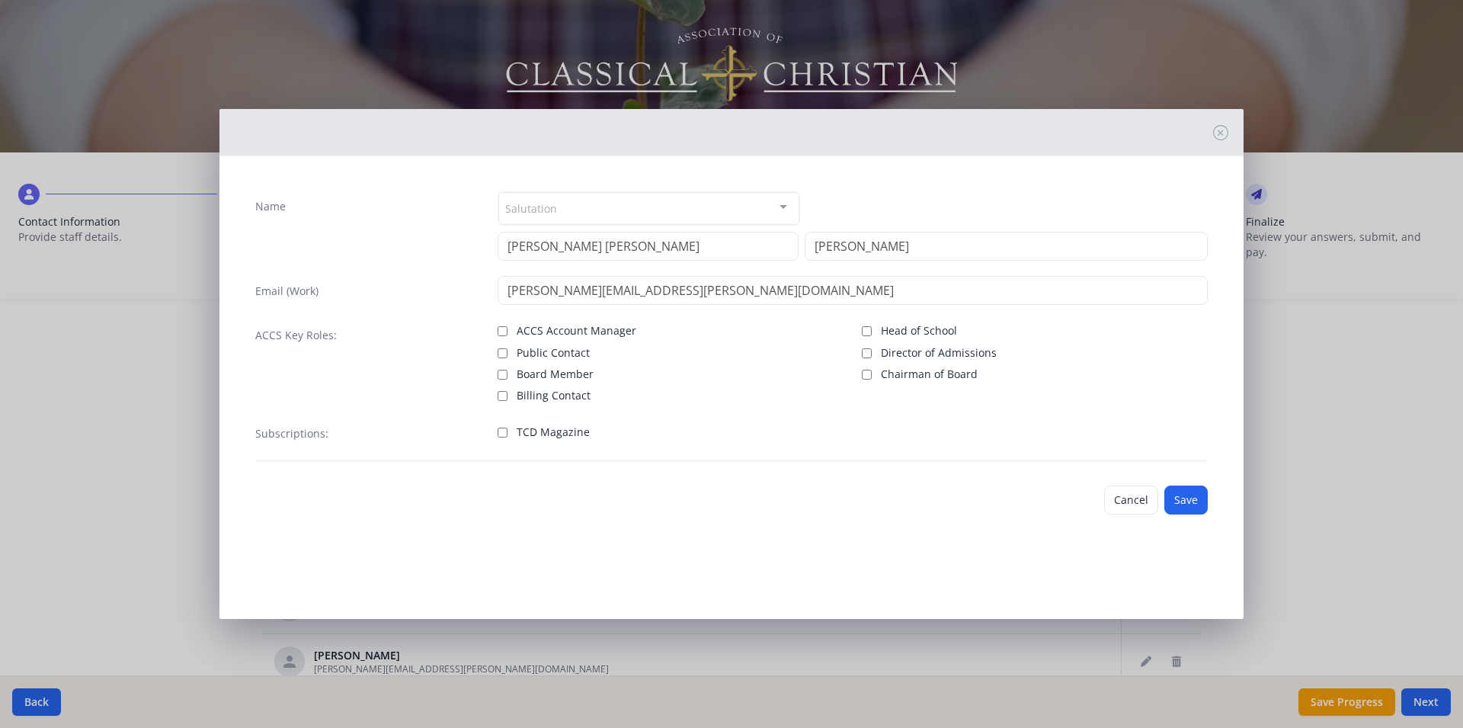
drag, startPoint x: 504, startPoint y: 432, endPoint x: 547, endPoint y: 451, distance: 47.4
click at [506, 436] on input "TCD Magazine" at bounding box center [503, 433] width 10 height 10
checkbox input "true"
click at [1202, 503] on button "Save" at bounding box center [1185, 499] width 43 height 29
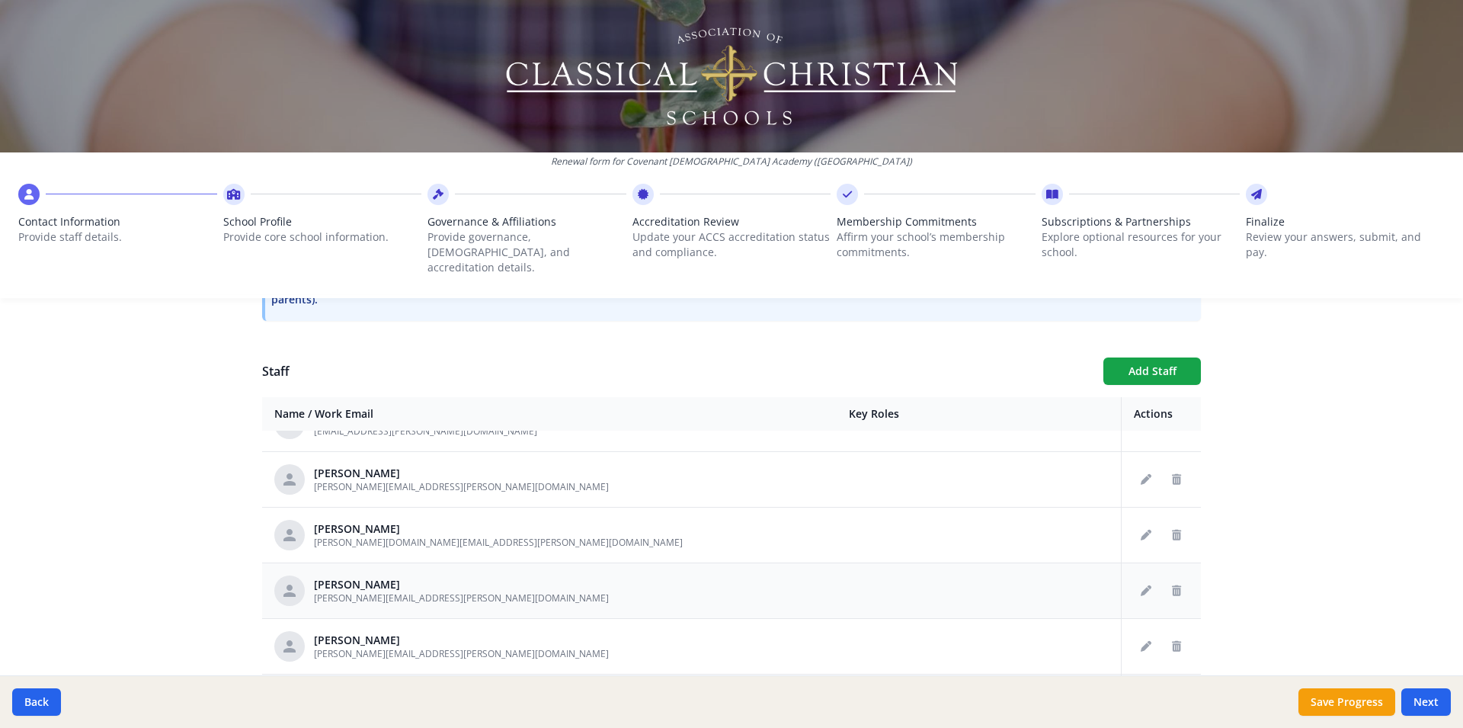
scroll to position [2414, 0]
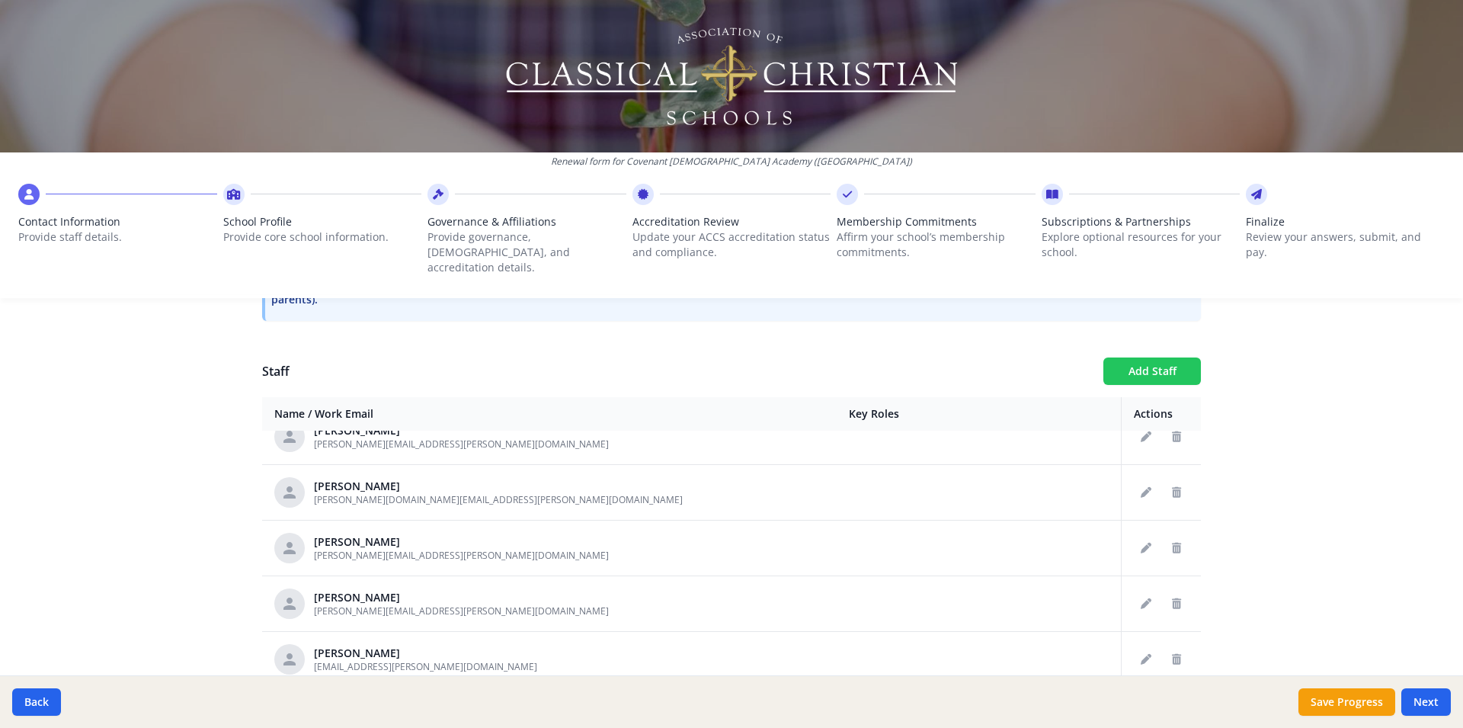
click at [1134, 357] on button "Add Staff" at bounding box center [1152, 370] width 98 height 27
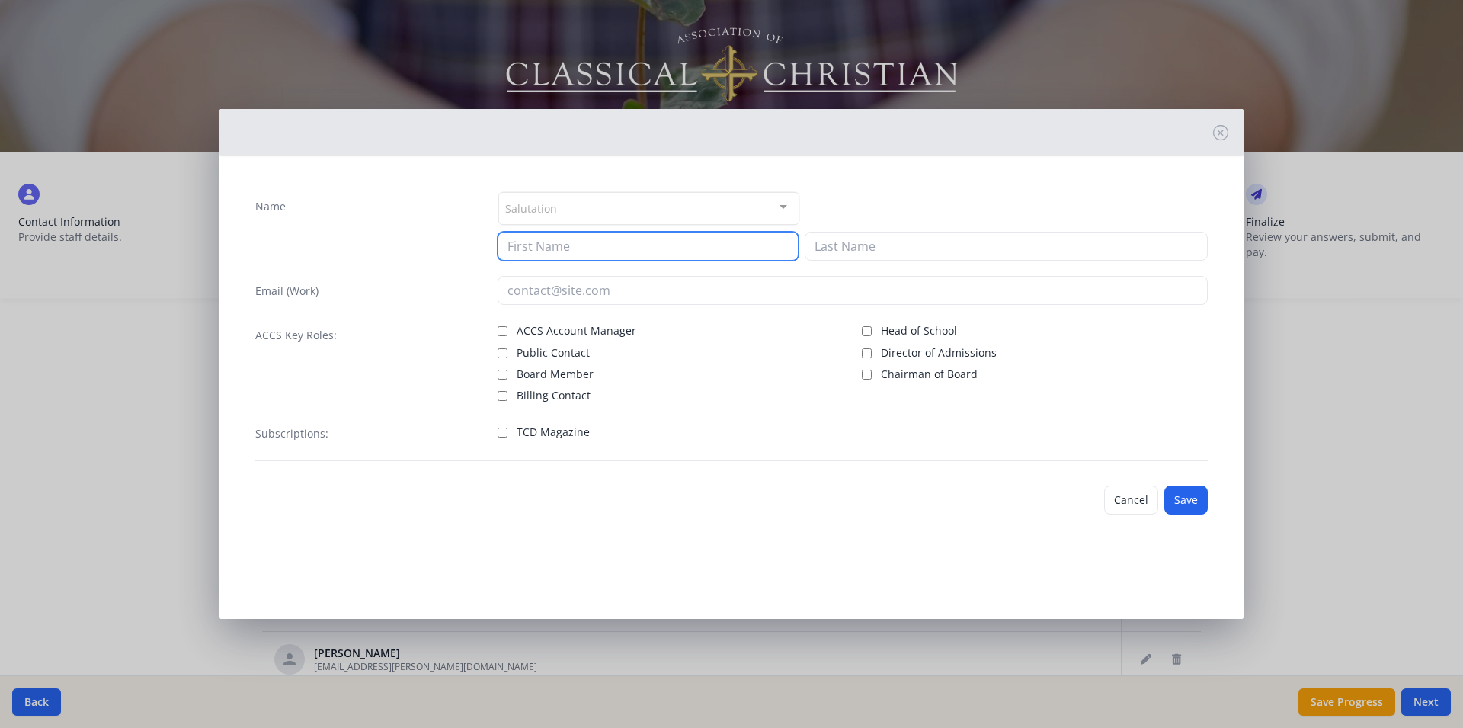
click at [533, 245] on input at bounding box center [648, 246] width 301 height 29
type input "Terri"
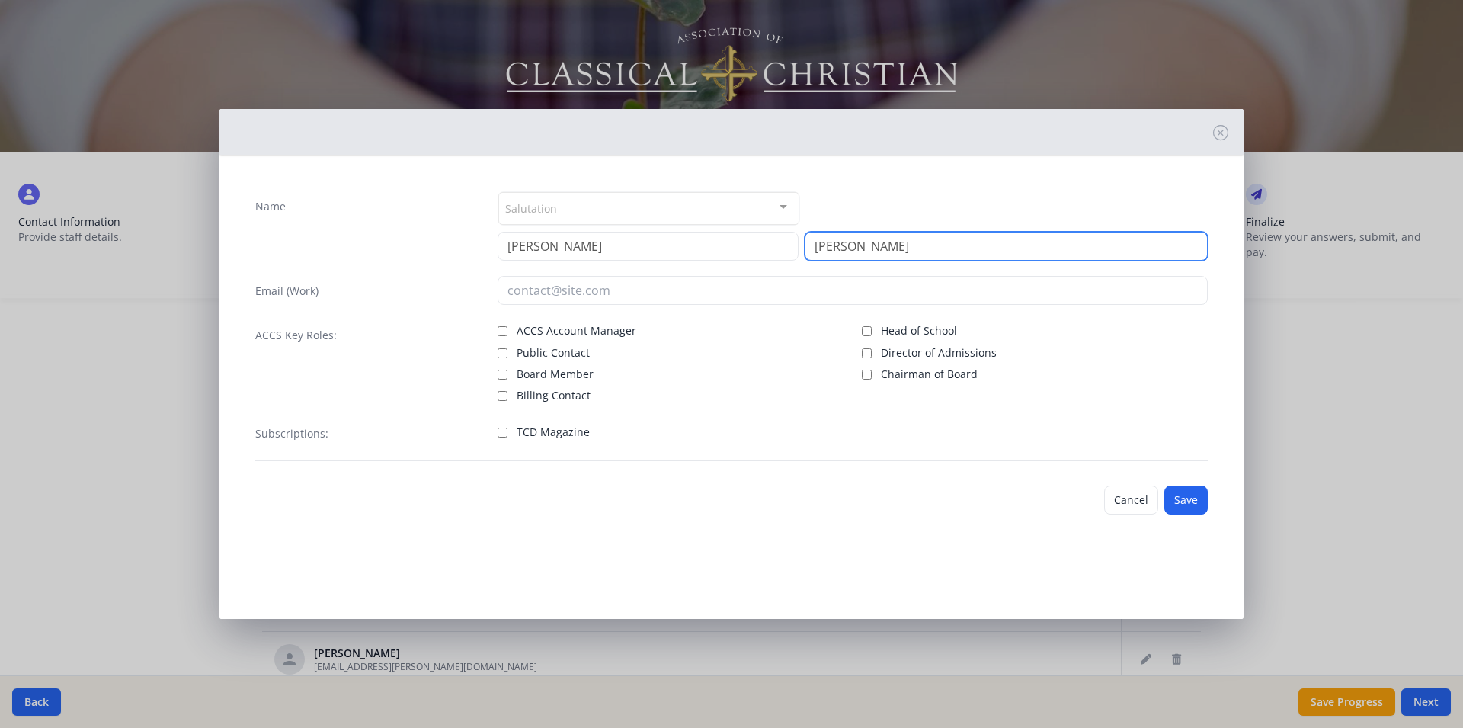
type input "Eubank"
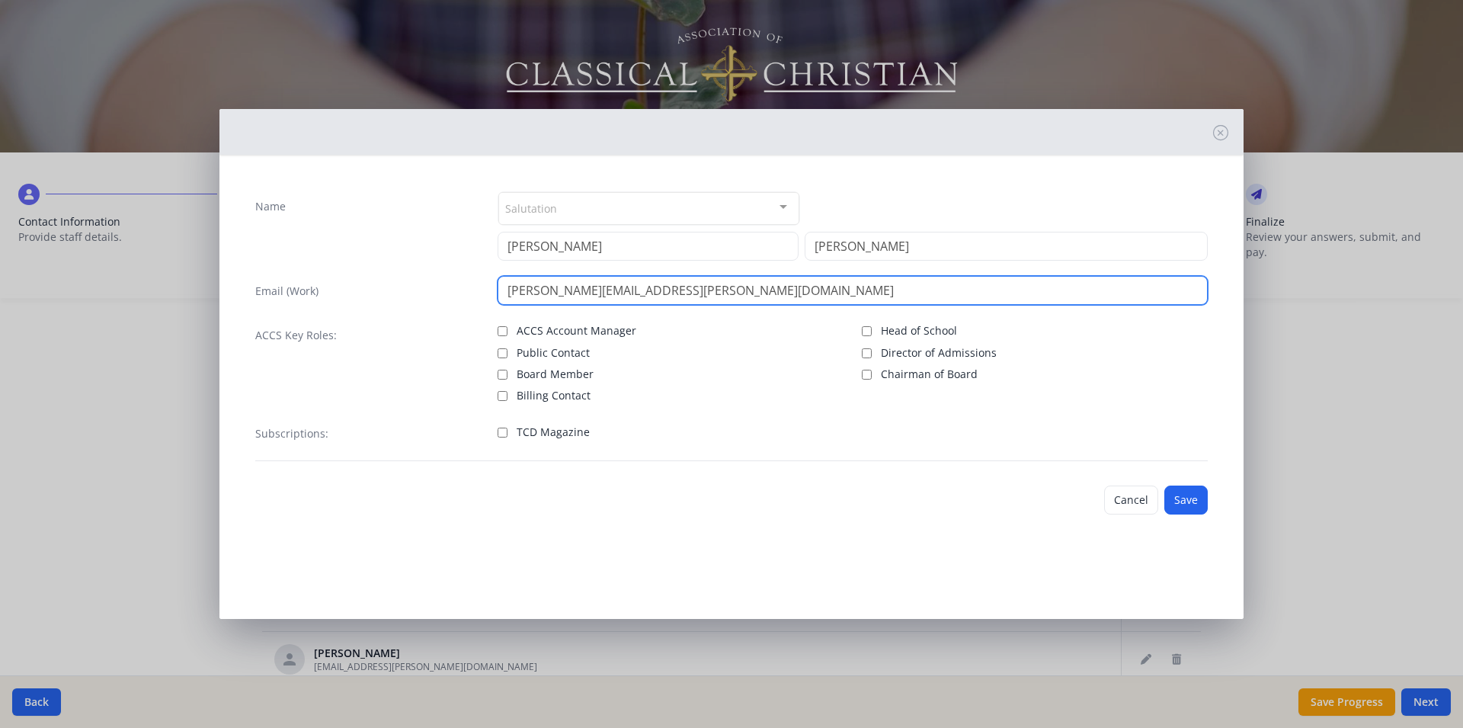
type input "terri.eubank@covenantchristian.net"
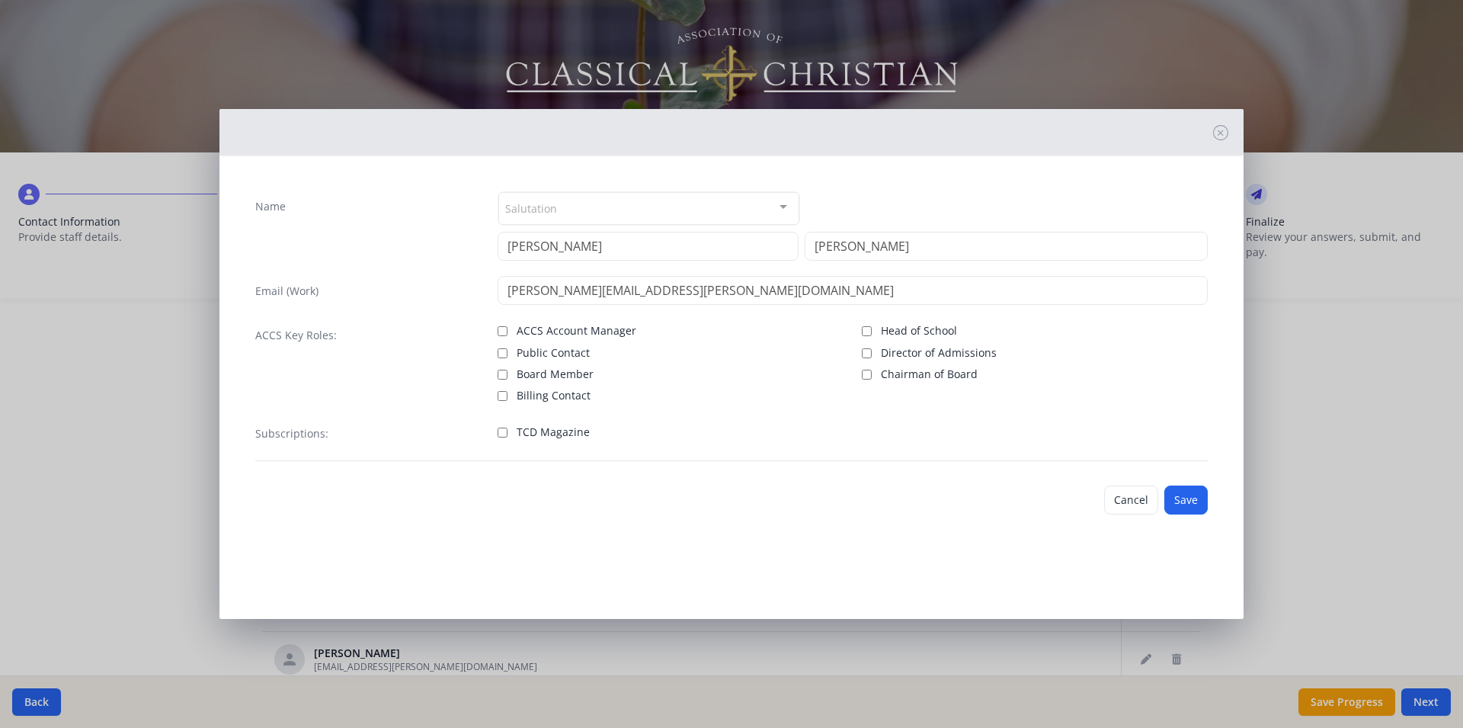
click at [495, 432] on div "Subscriptions: TCD Magazine" at bounding box center [731, 439] width 953 height 43
click at [500, 433] on input "TCD Magazine" at bounding box center [503, 433] width 10 height 10
checkbox input "true"
click at [1181, 493] on button "Save" at bounding box center [1185, 499] width 43 height 29
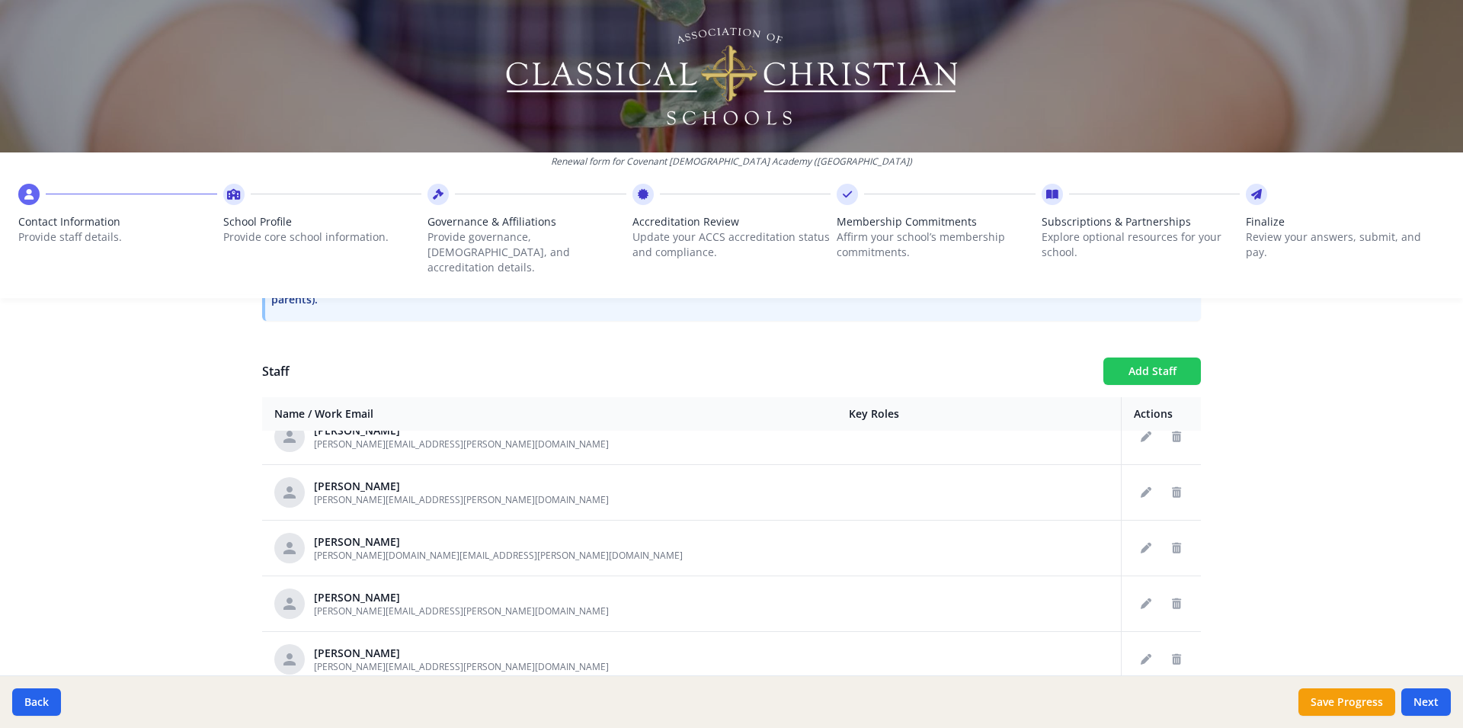
click at [1137, 357] on button "Add Staff" at bounding box center [1152, 370] width 98 height 27
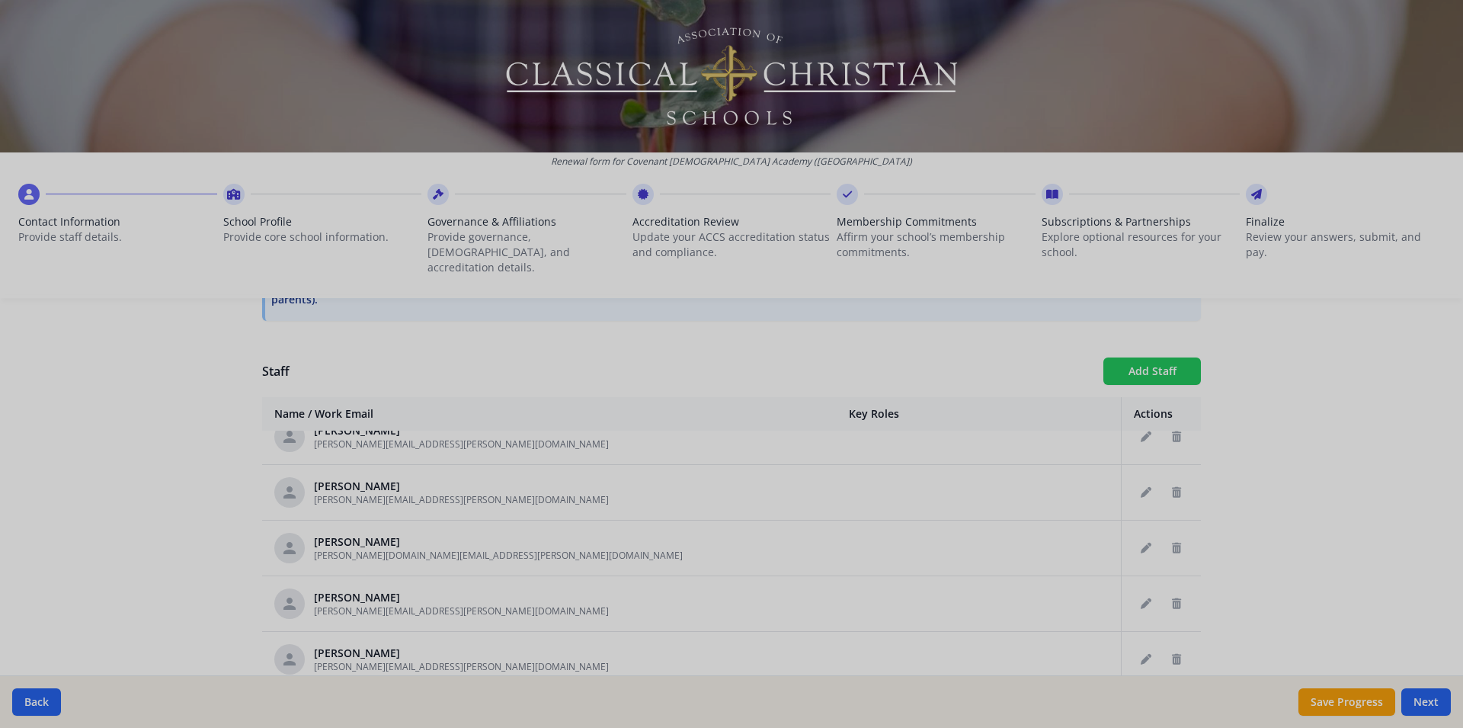
checkbox input "false"
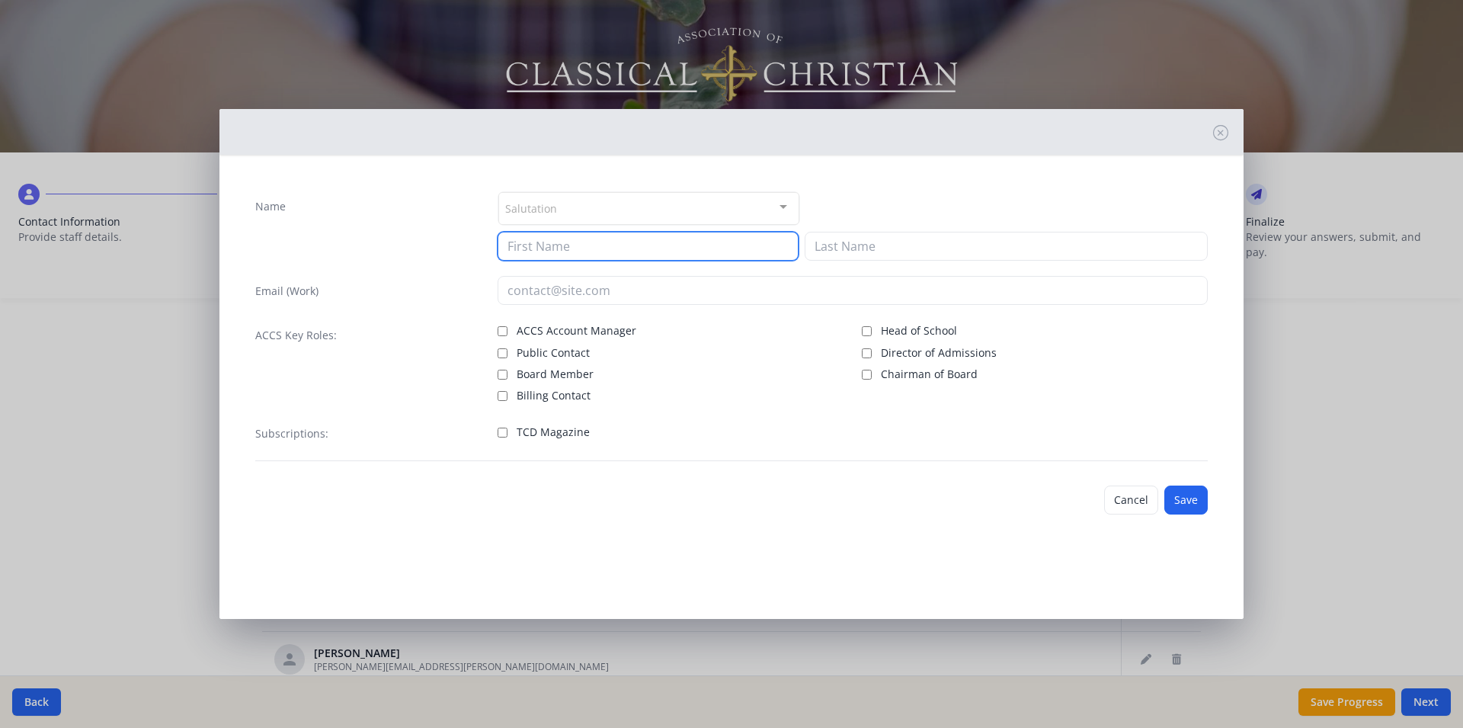
click at [540, 246] on input at bounding box center [648, 246] width 301 height 29
type input "Raychel"
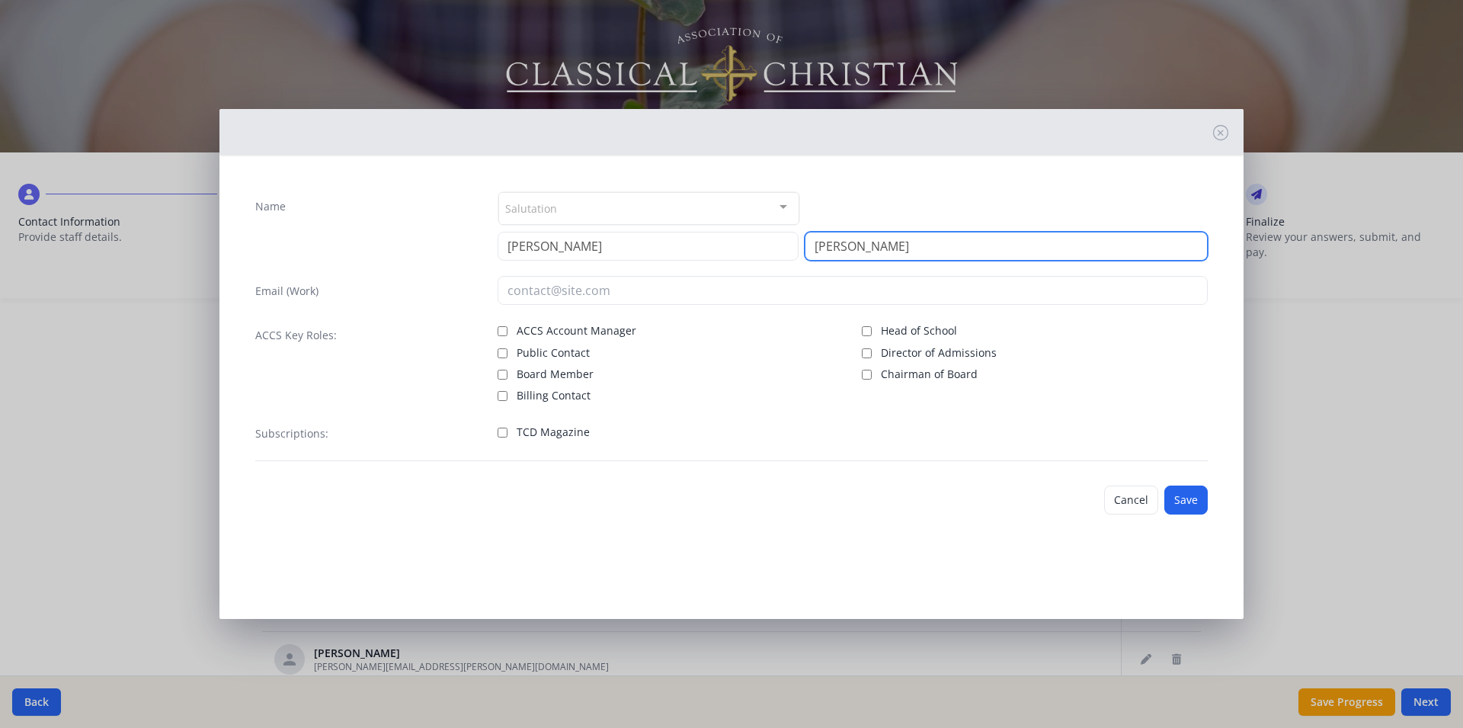
type input "Garcia"
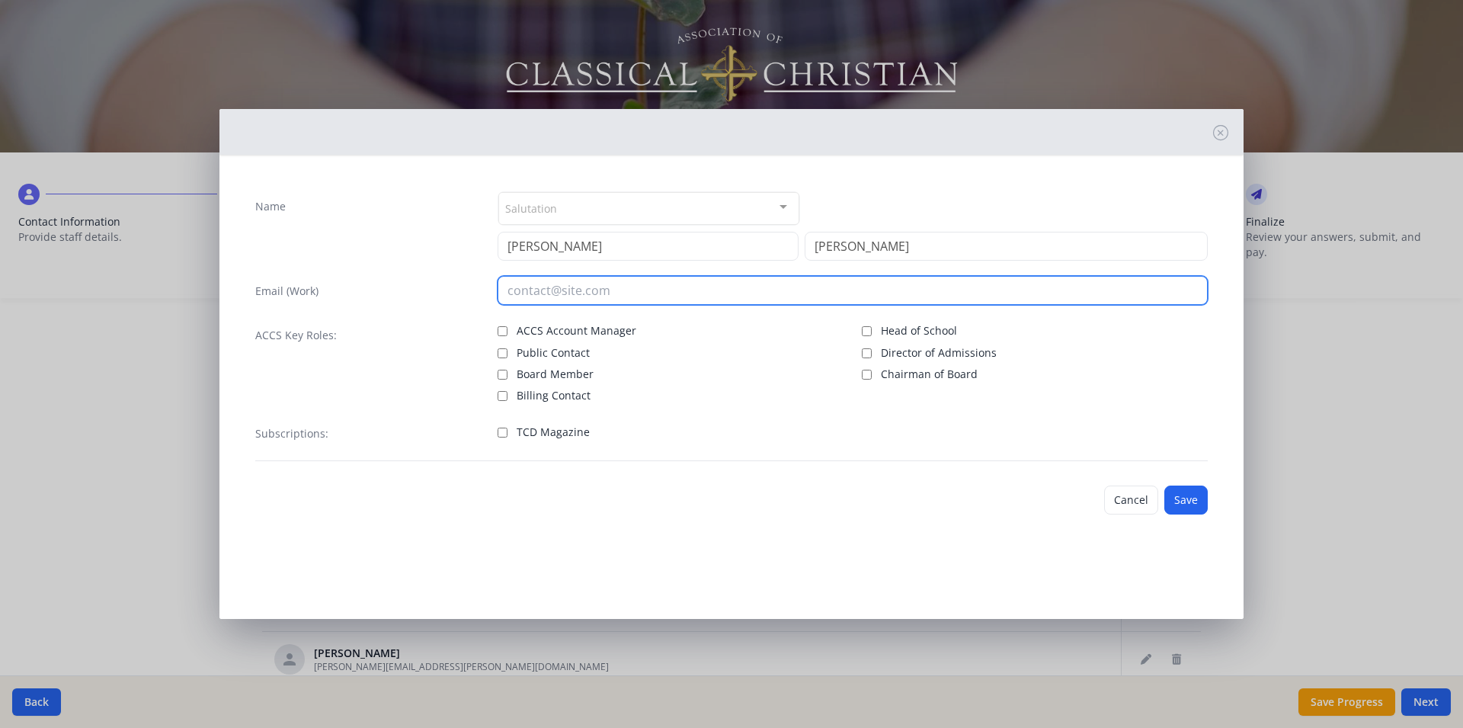
click at [550, 287] on input "email" at bounding box center [853, 290] width 711 height 29
type input "raychel.garcia@covenantchristian.net"
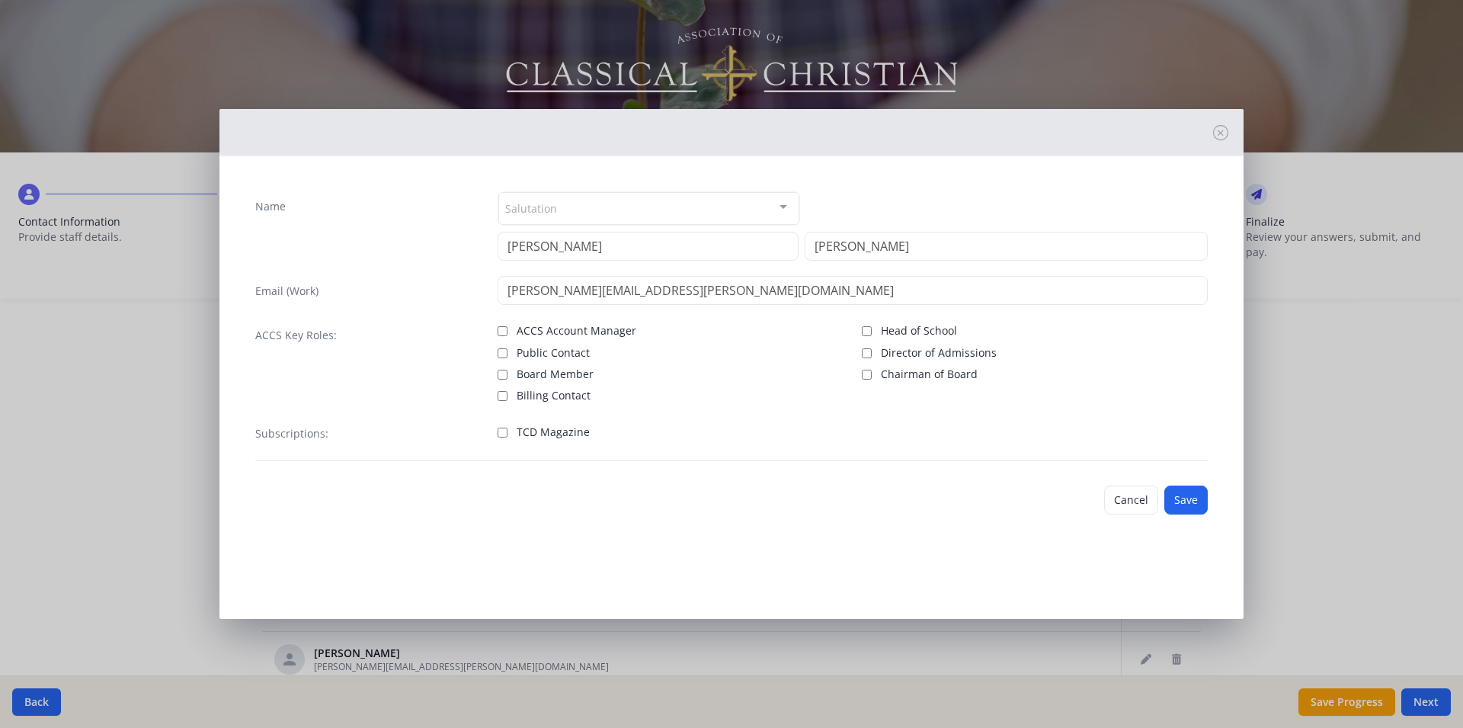
click at [503, 428] on input "TCD Magazine" at bounding box center [503, 433] width 10 height 10
checkbox input "true"
click at [1190, 496] on button "Save" at bounding box center [1185, 499] width 43 height 29
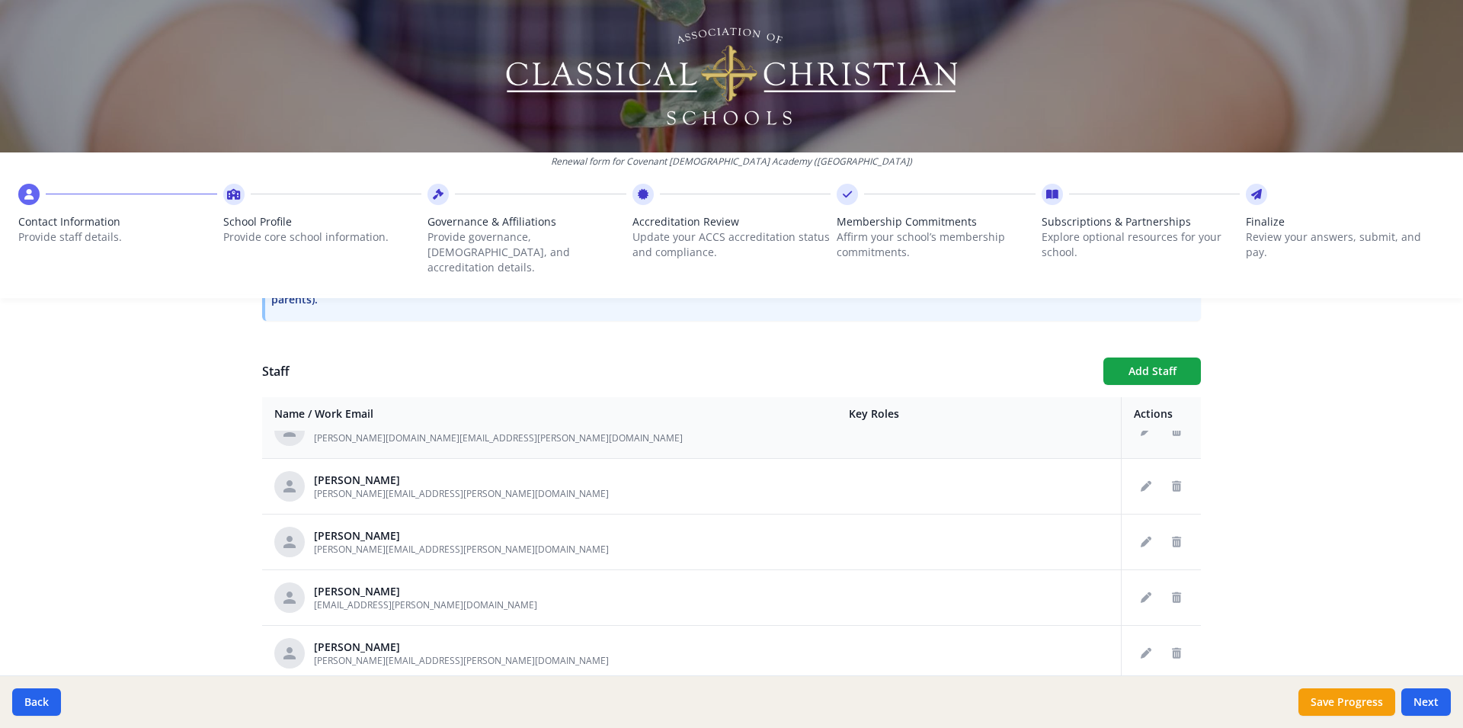
scroll to position [2615, 0]
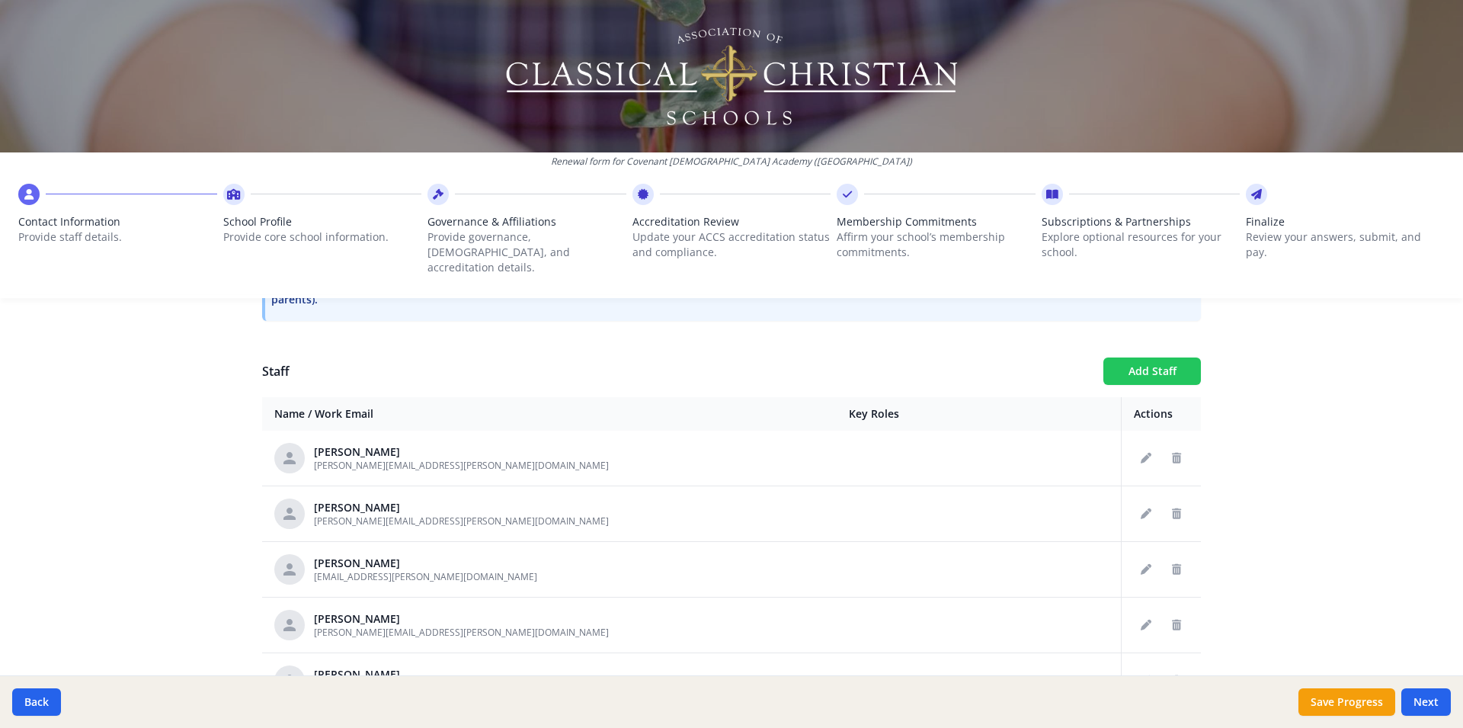
click at [1142, 357] on button "Add Staff" at bounding box center [1152, 370] width 98 height 27
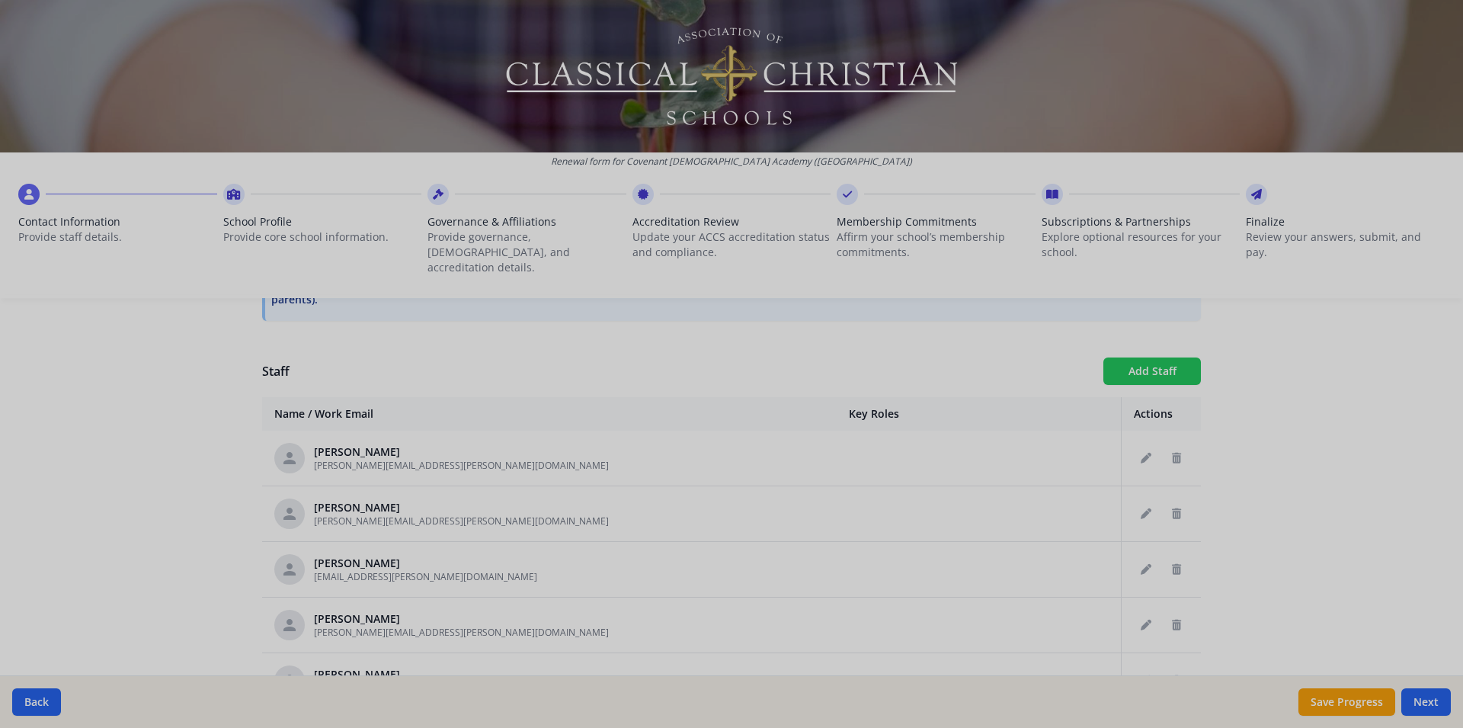
checkbox input "false"
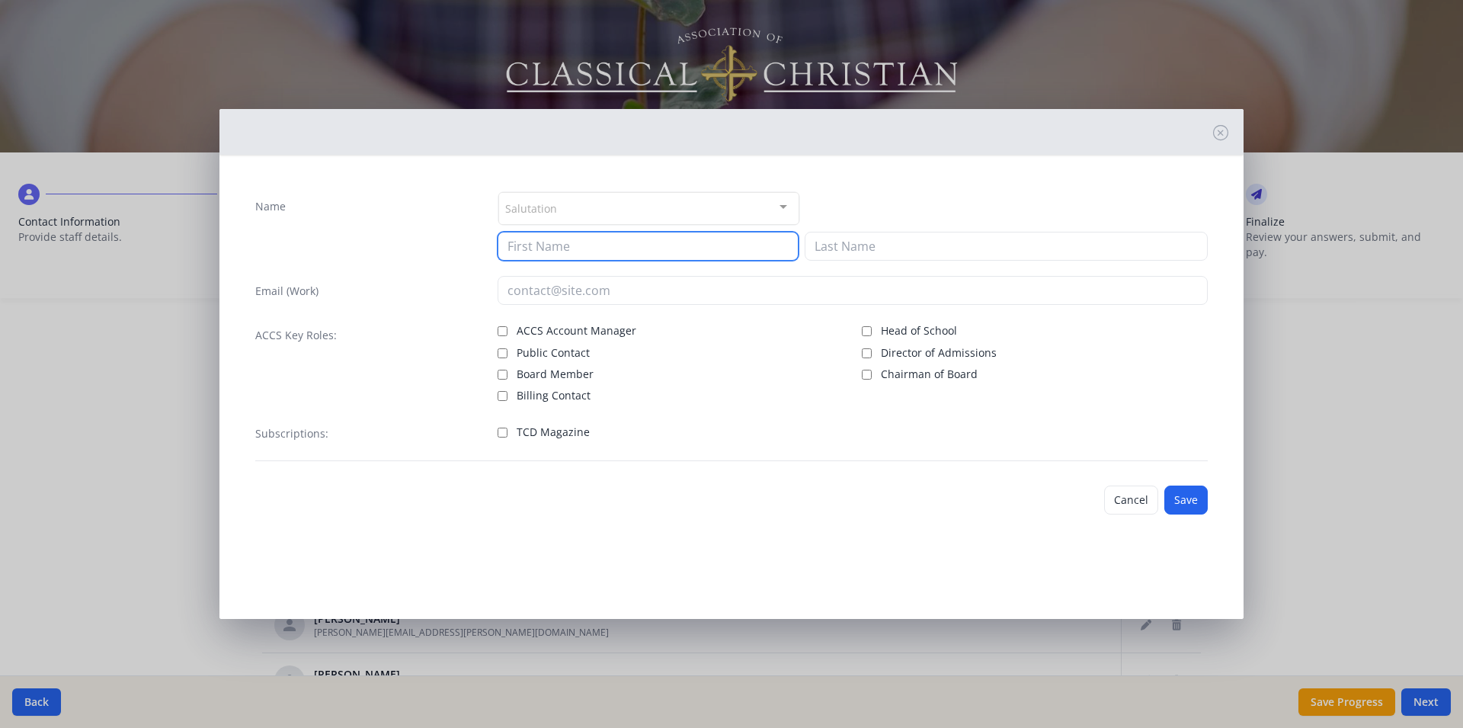
click at [590, 237] on input at bounding box center [648, 246] width 301 height 29
click at [520, 250] on input "MOnica" at bounding box center [648, 246] width 301 height 29
type input "Monica"
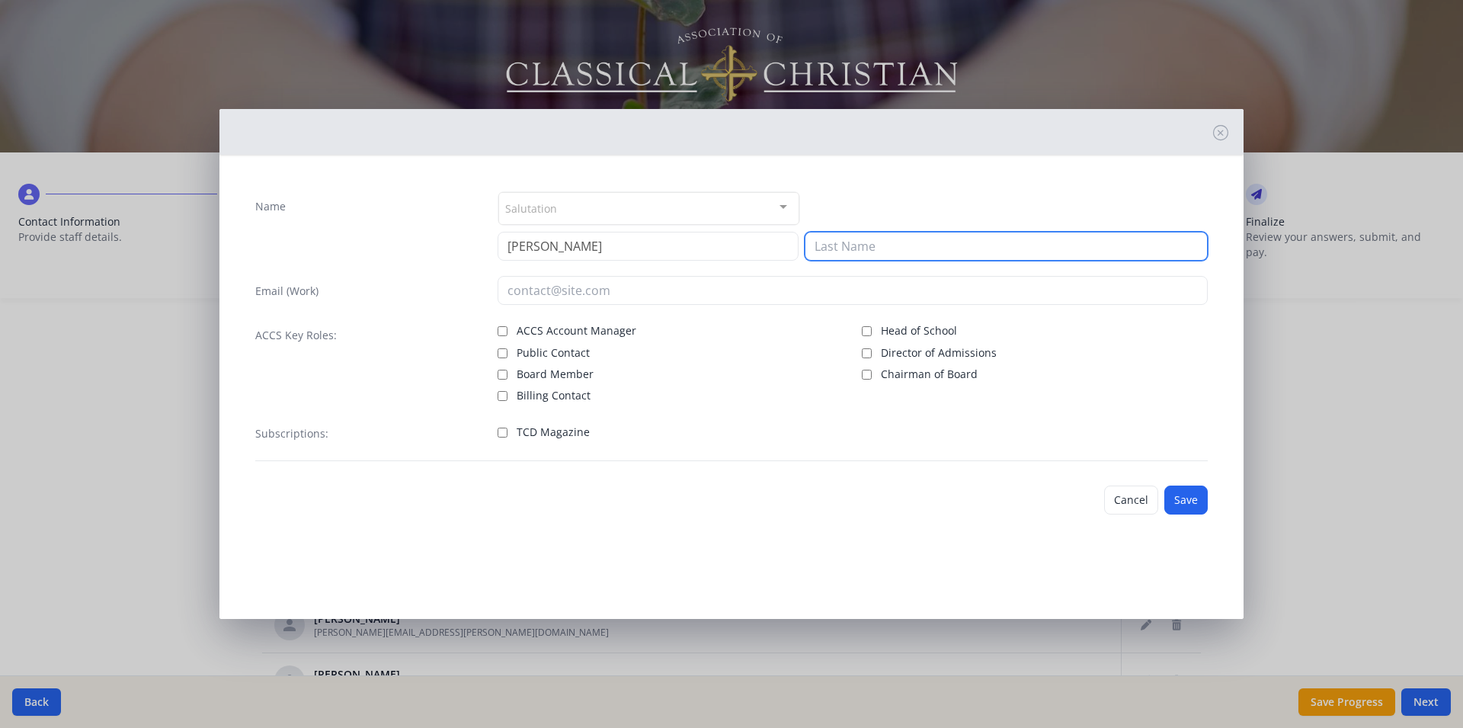
click at [852, 249] on input at bounding box center [1006, 246] width 403 height 29
type input "Greene"
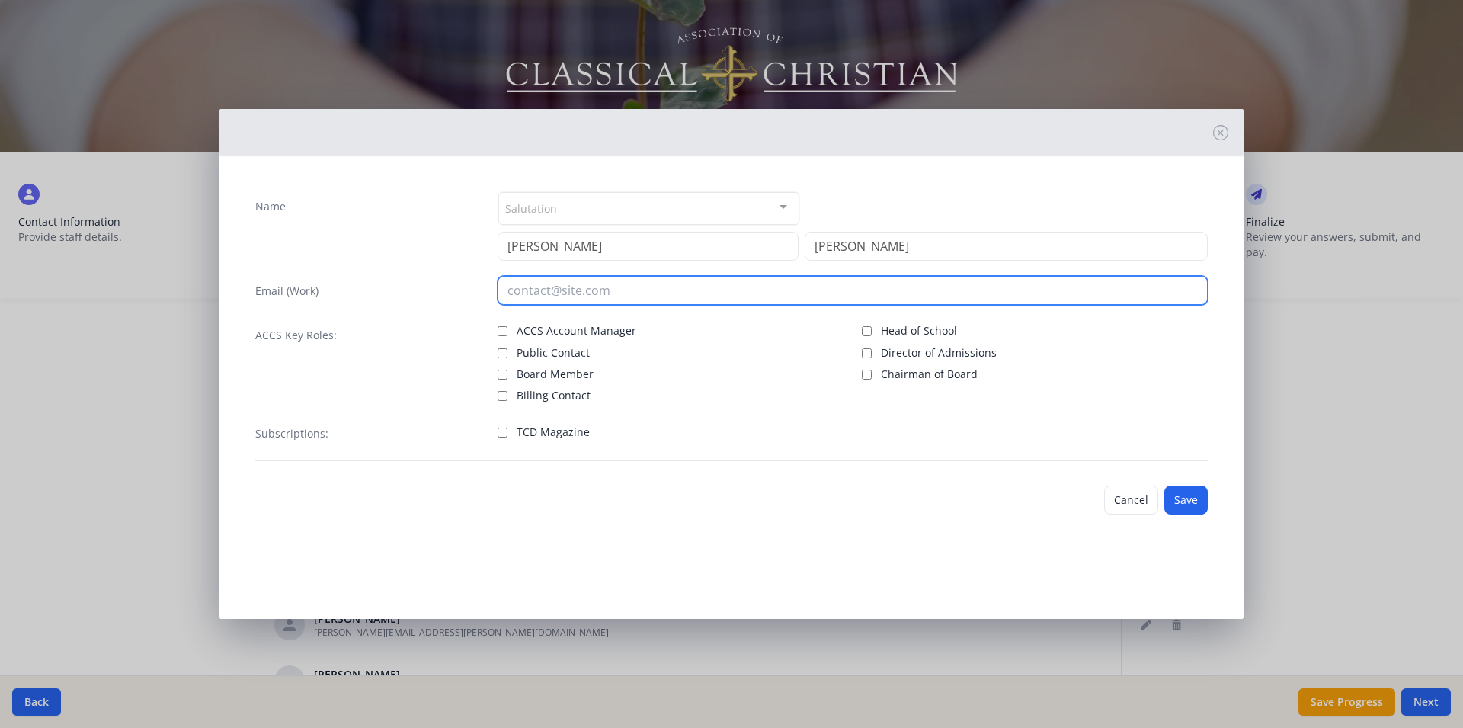
click at [517, 294] on input "email" at bounding box center [853, 290] width 711 height 29
type input "monica.greene@covenantchristian.com"
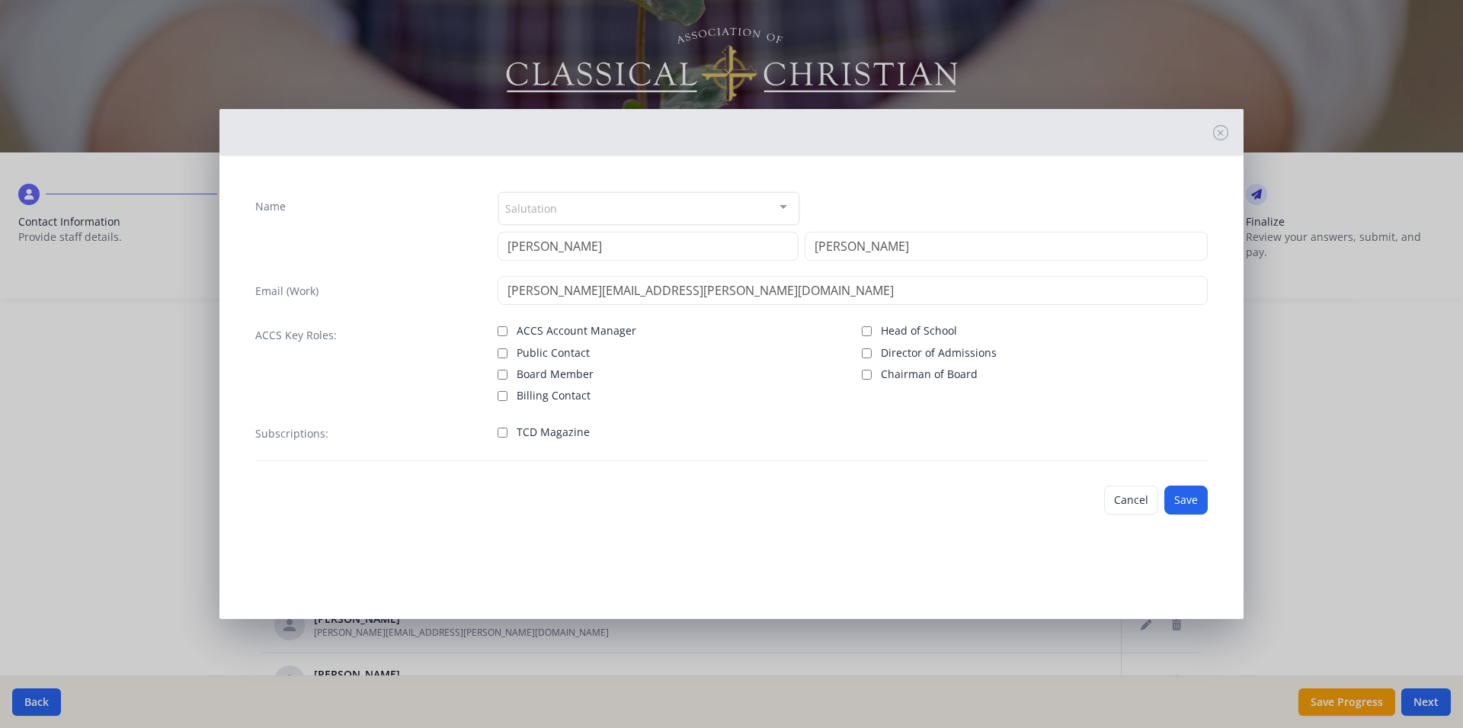
click at [494, 431] on div "Subscriptions: TCD Magazine" at bounding box center [731, 439] width 953 height 43
click at [505, 435] on input "TCD Magazine" at bounding box center [503, 433] width 10 height 10
checkbox input "true"
click at [1174, 507] on button "Save" at bounding box center [1185, 499] width 43 height 29
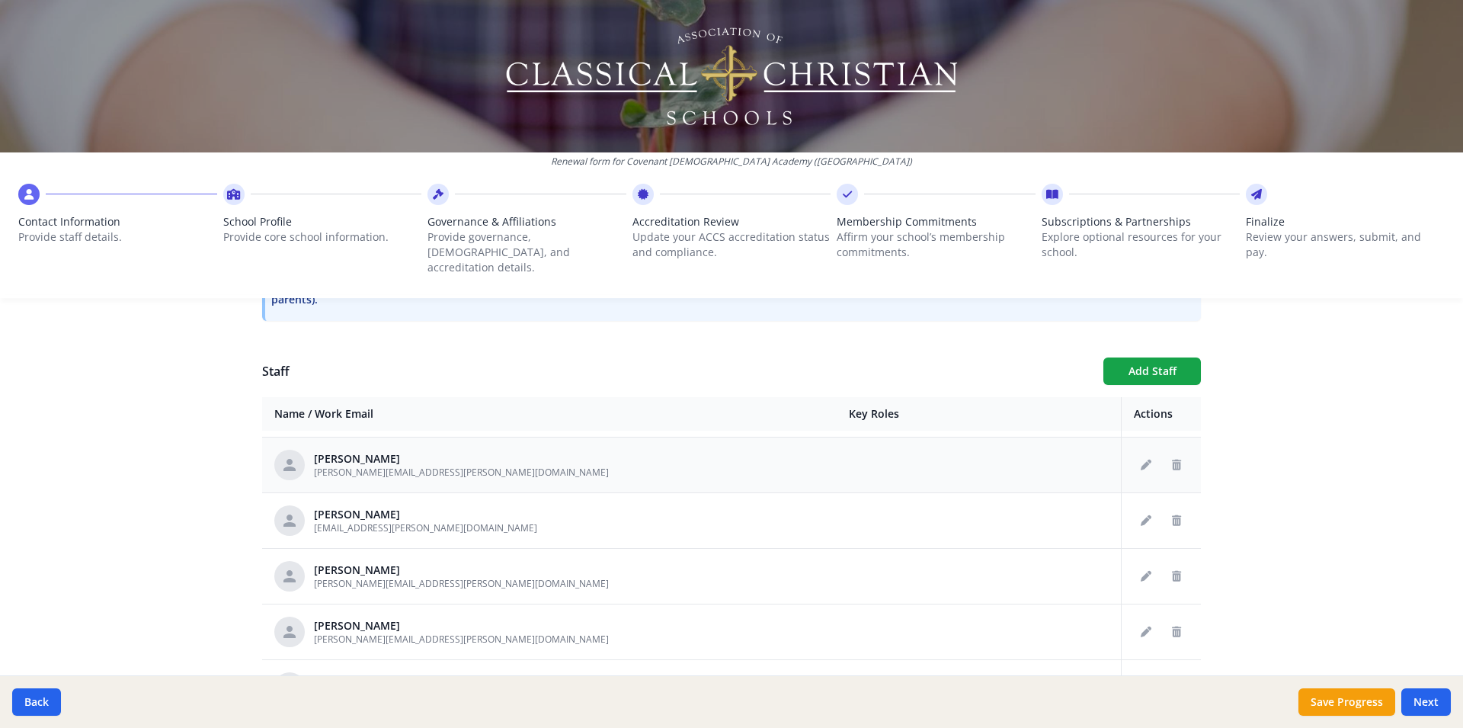
scroll to position [2716, 0]
click at [1155, 357] on button "Add Staff" at bounding box center [1152, 370] width 98 height 27
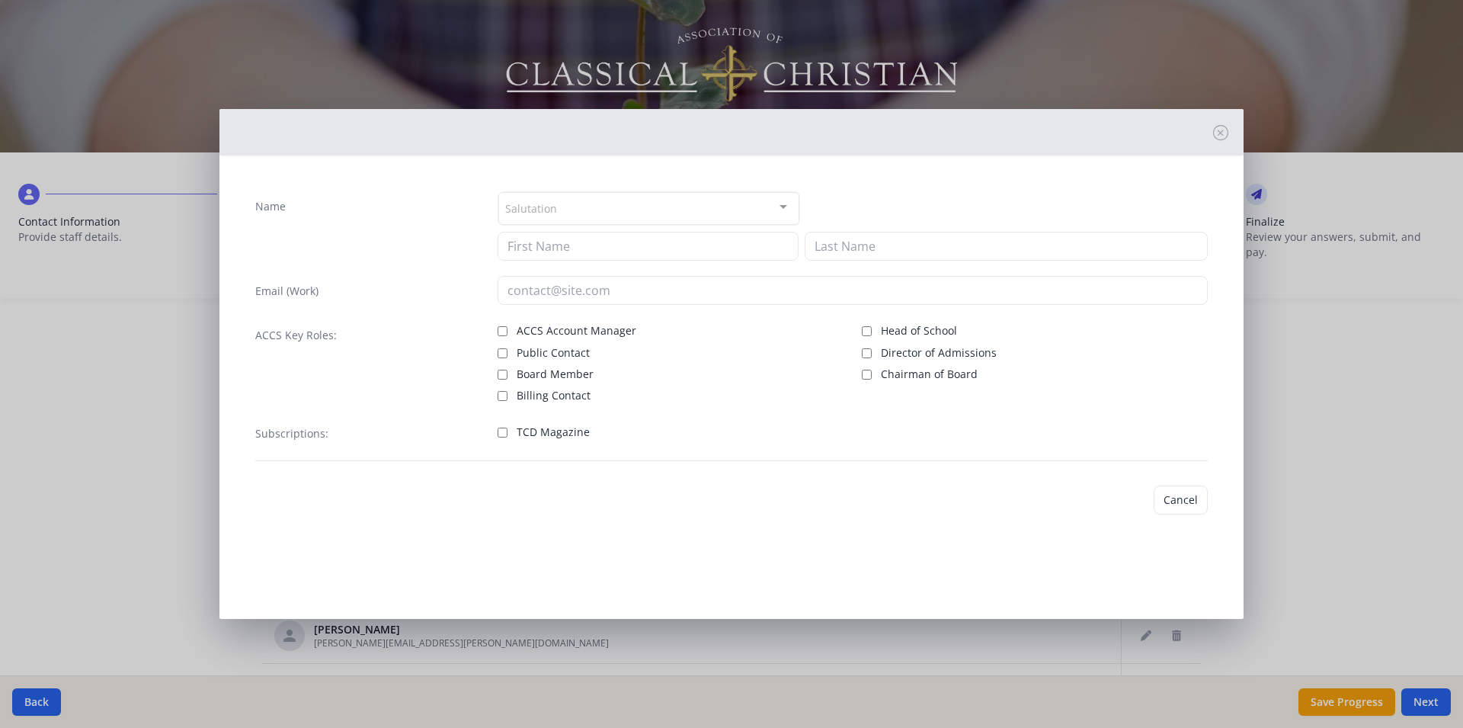
checkbox input "false"
click at [569, 245] on input at bounding box center [648, 246] width 301 height 29
type input "C"
type input "Zac"
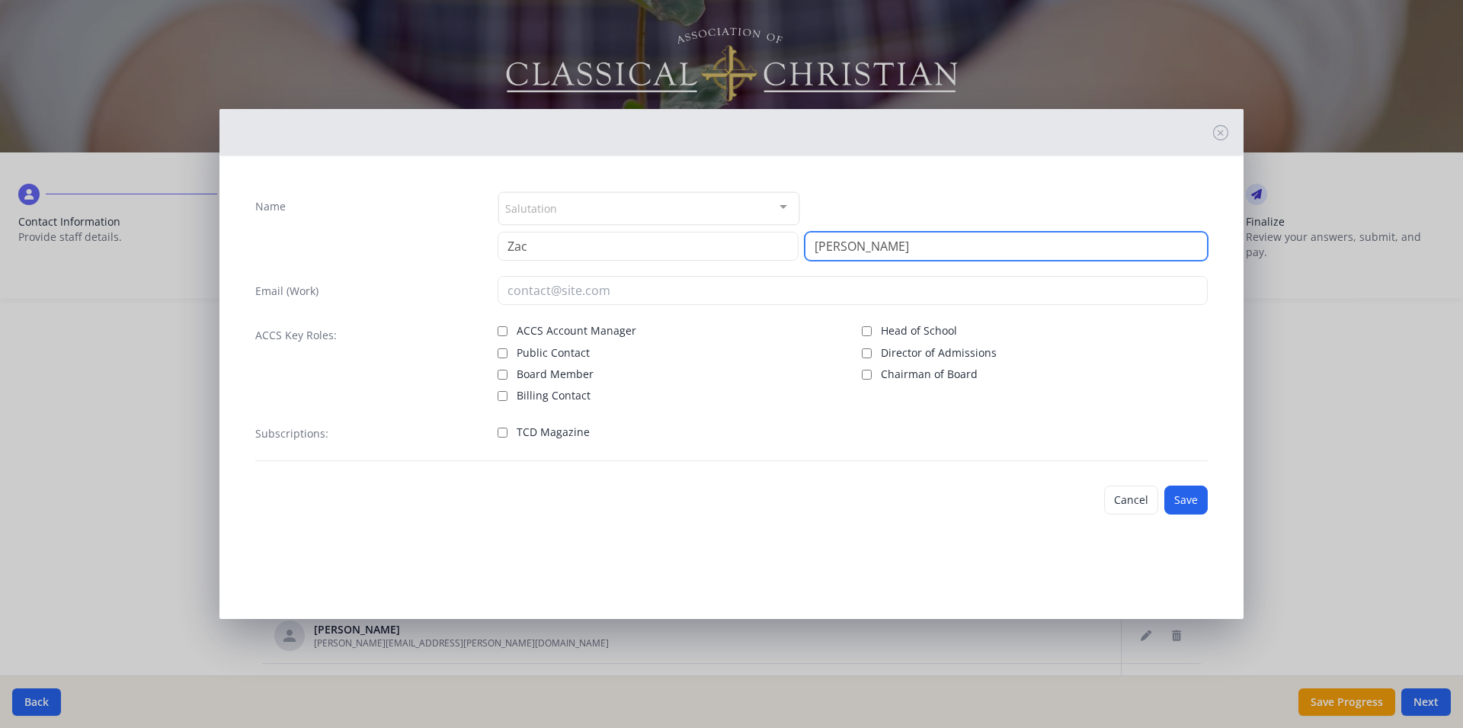
type input "Harris"
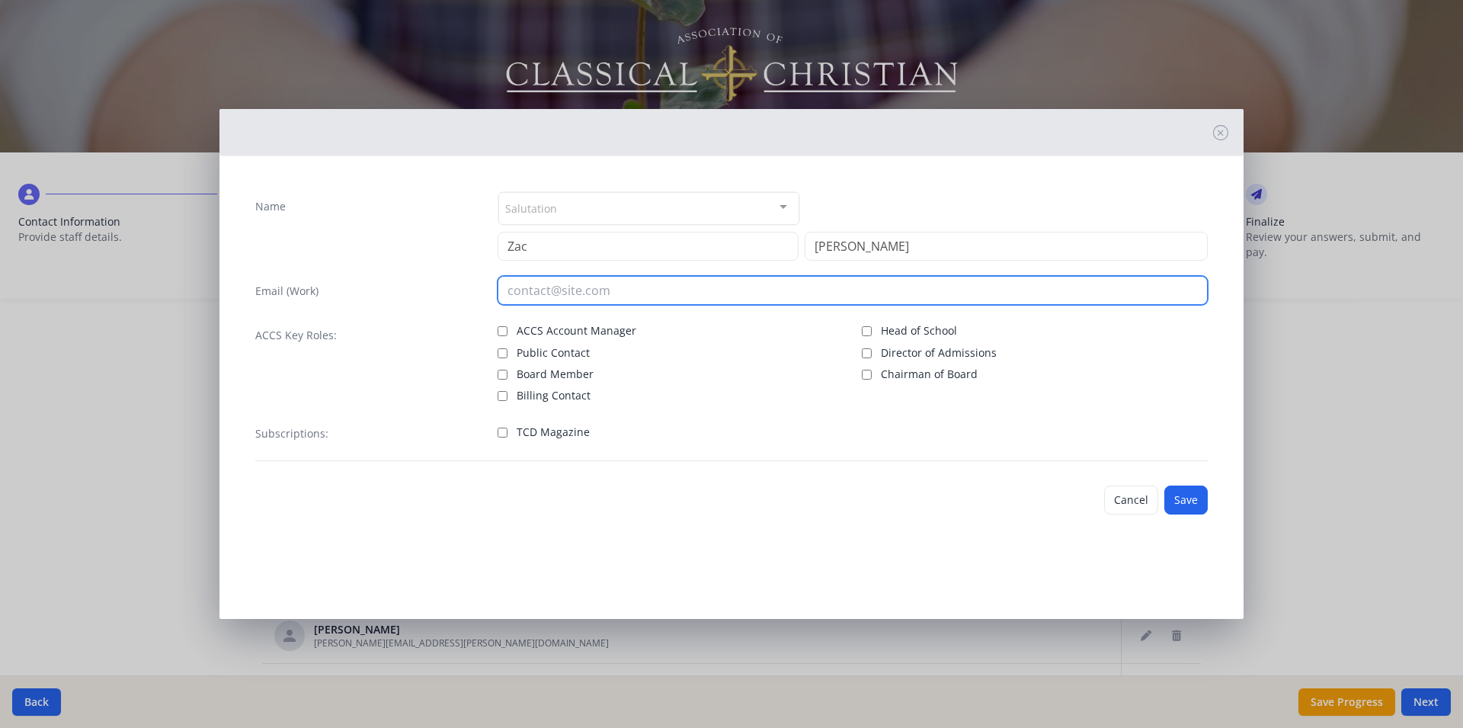
type input "c"
type input "zac.harris@covenantchristian.net"
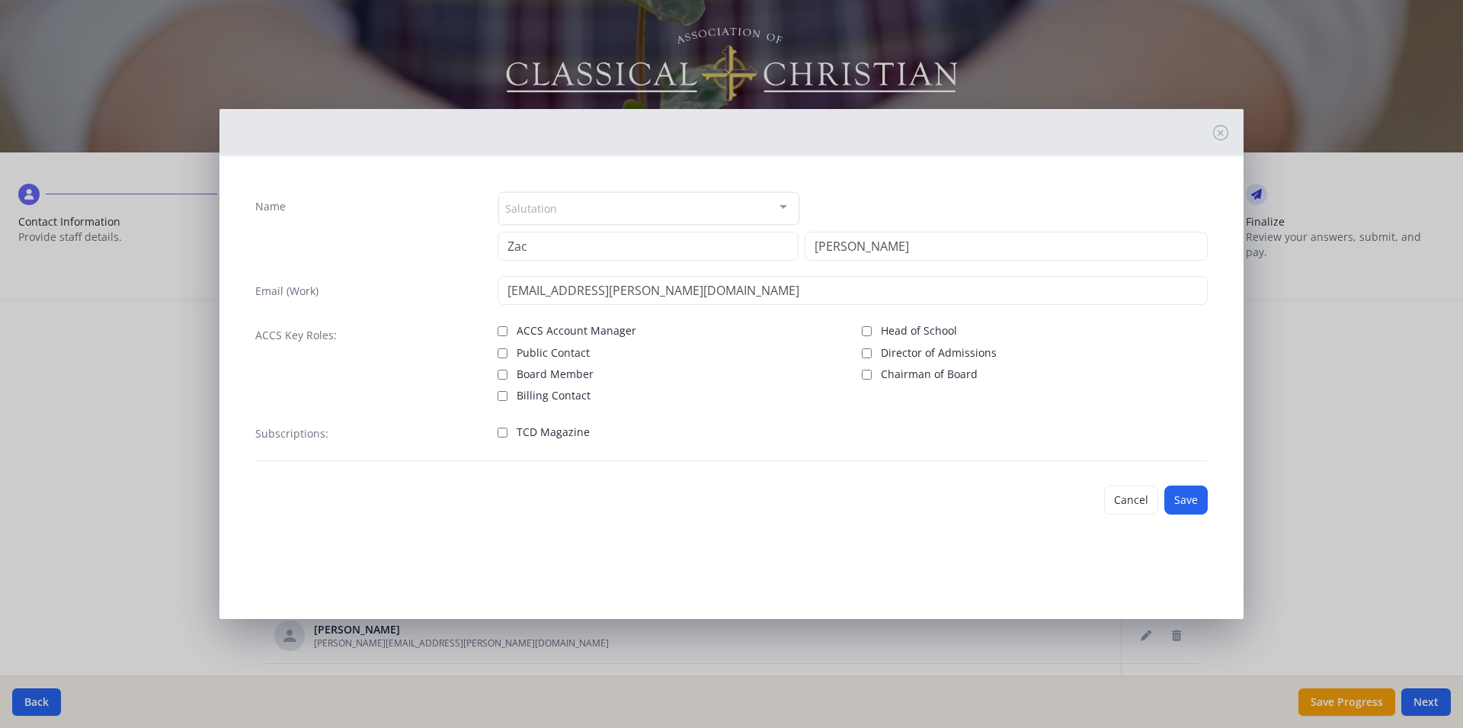
click at [500, 428] on input "TCD Magazine" at bounding box center [503, 433] width 10 height 10
checkbox input "true"
click at [1190, 498] on button "Save" at bounding box center [1185, 499] width 43 height 29
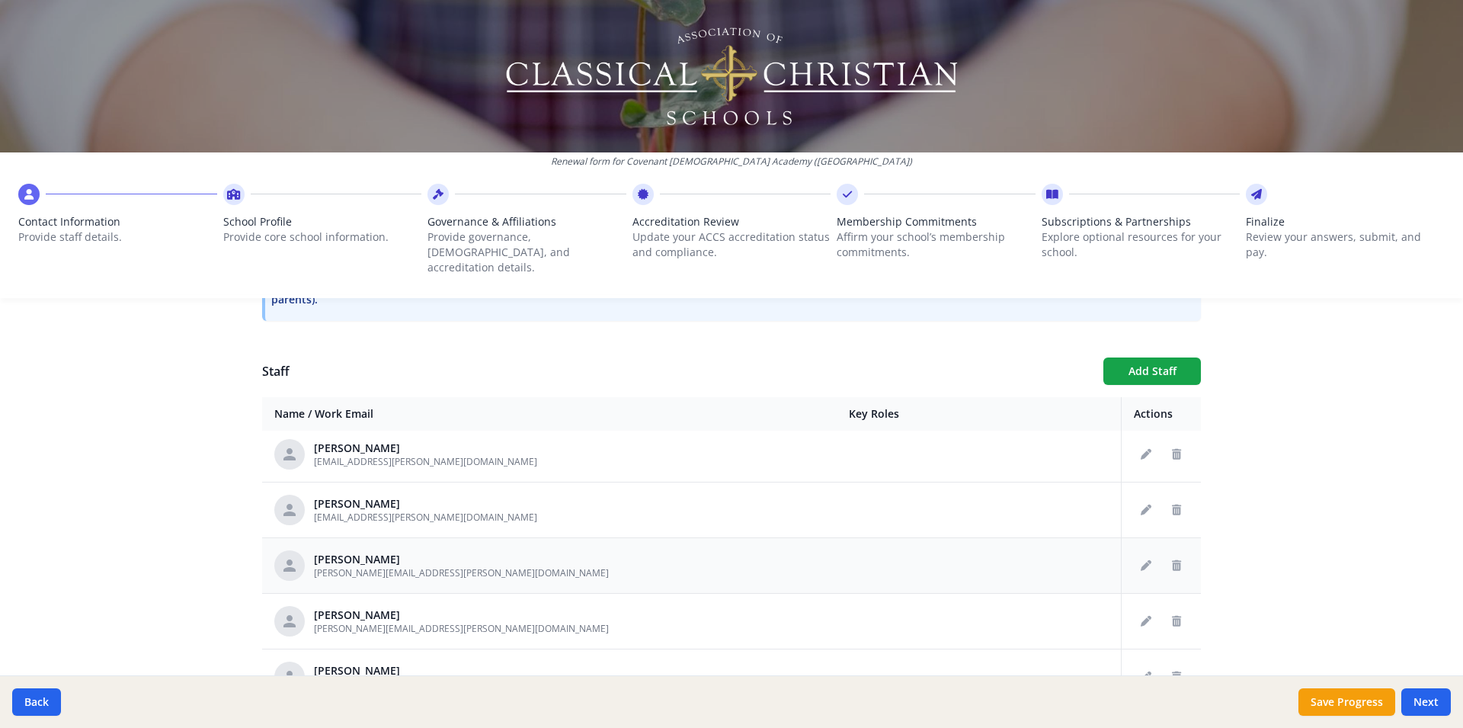
scroll to position [2816, 0]
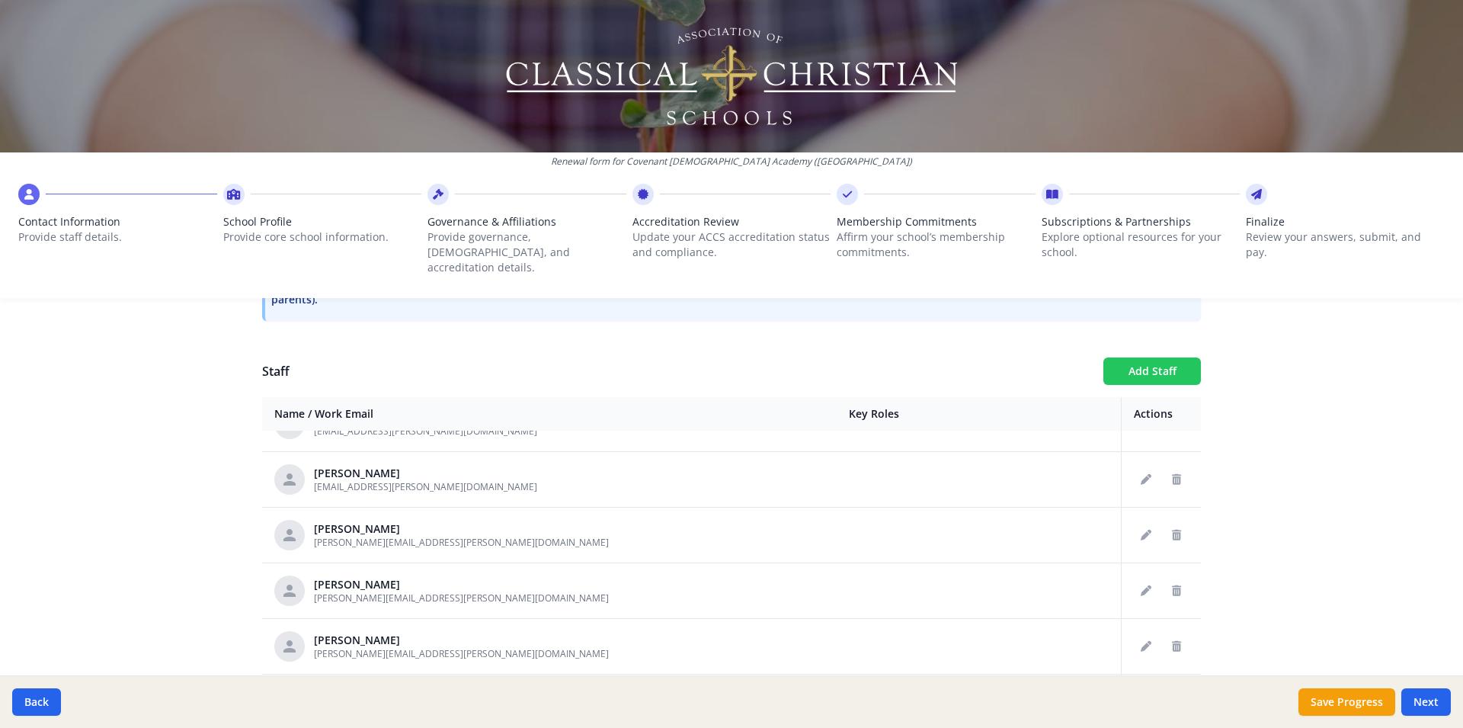
click at [1151, 357] on button "Add Staff" at bounding box center [1152, 370] width 98 height 27
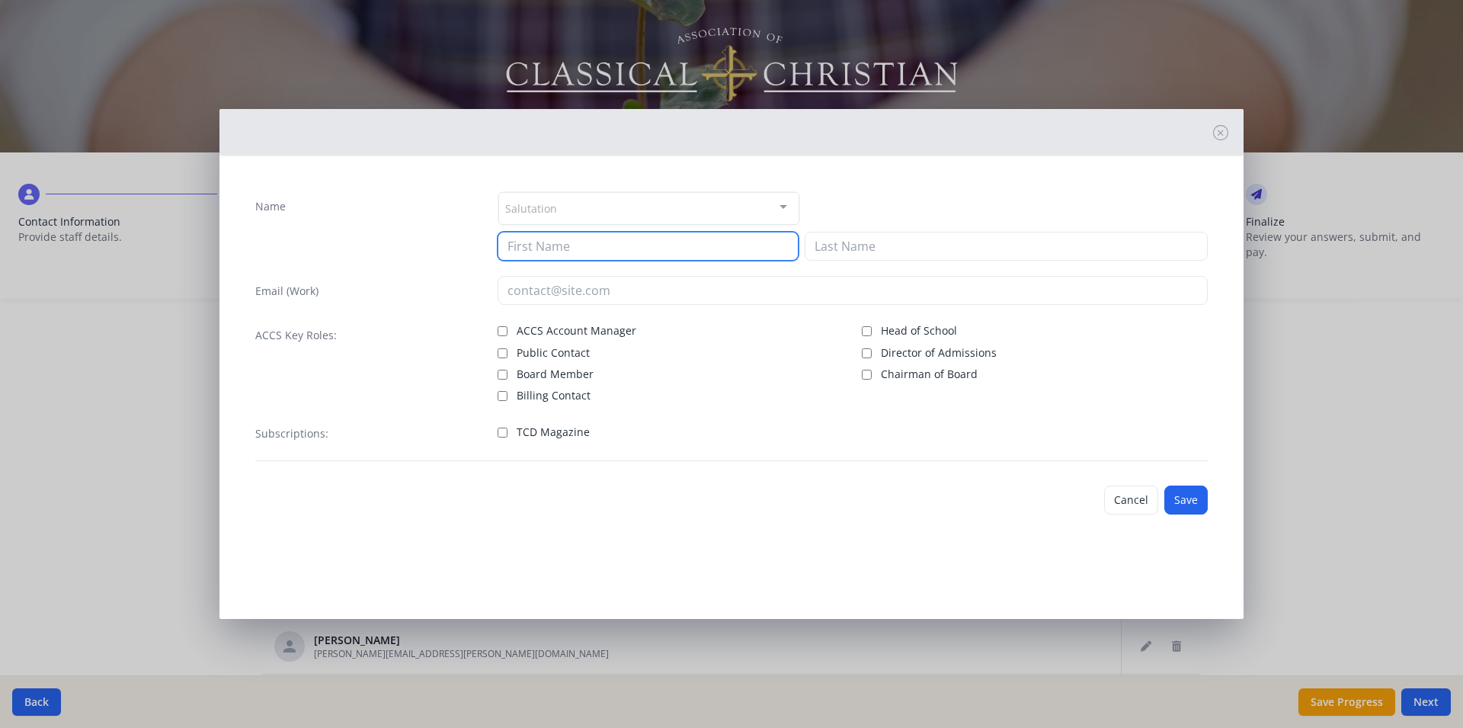
click at [606, 251] on input at bounding box center [648, 246] width 301 height 29
type input "Keith"
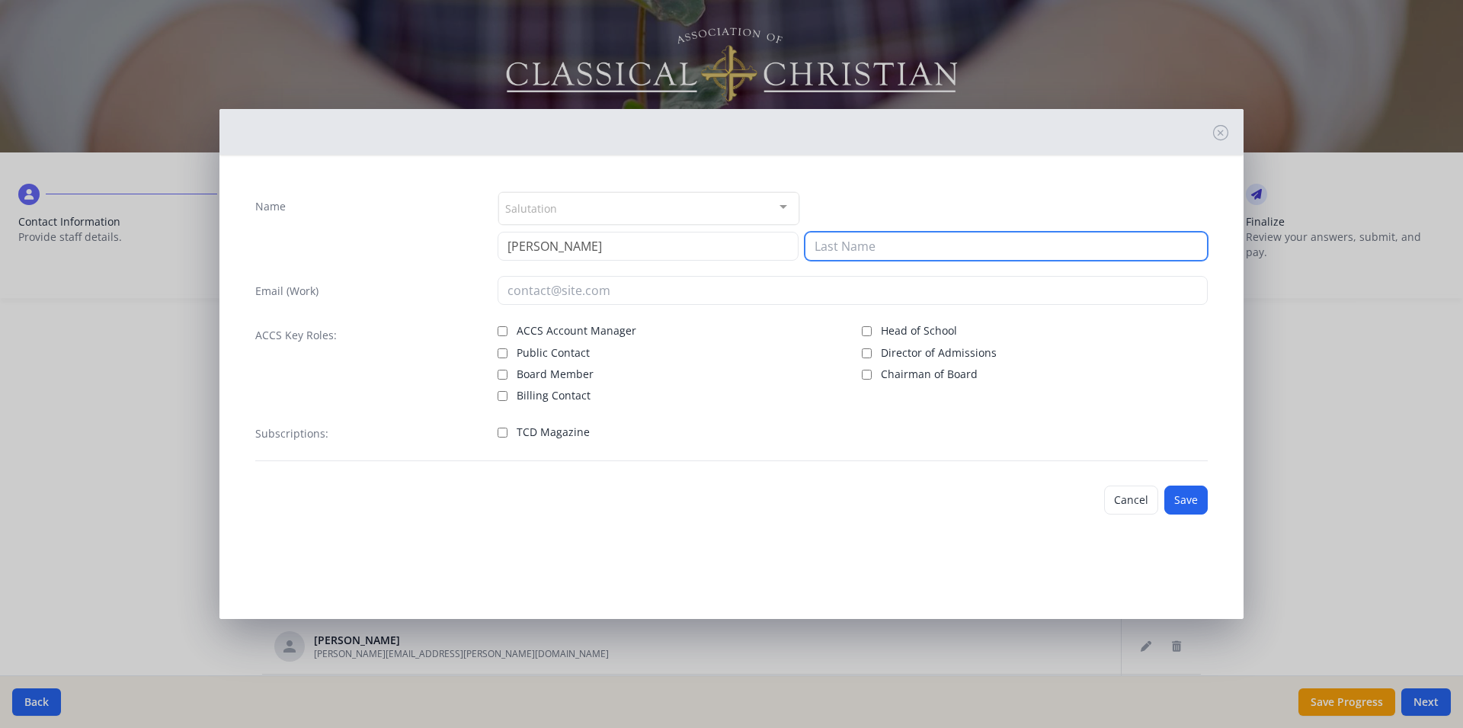
type input "G"
type input "Harris"
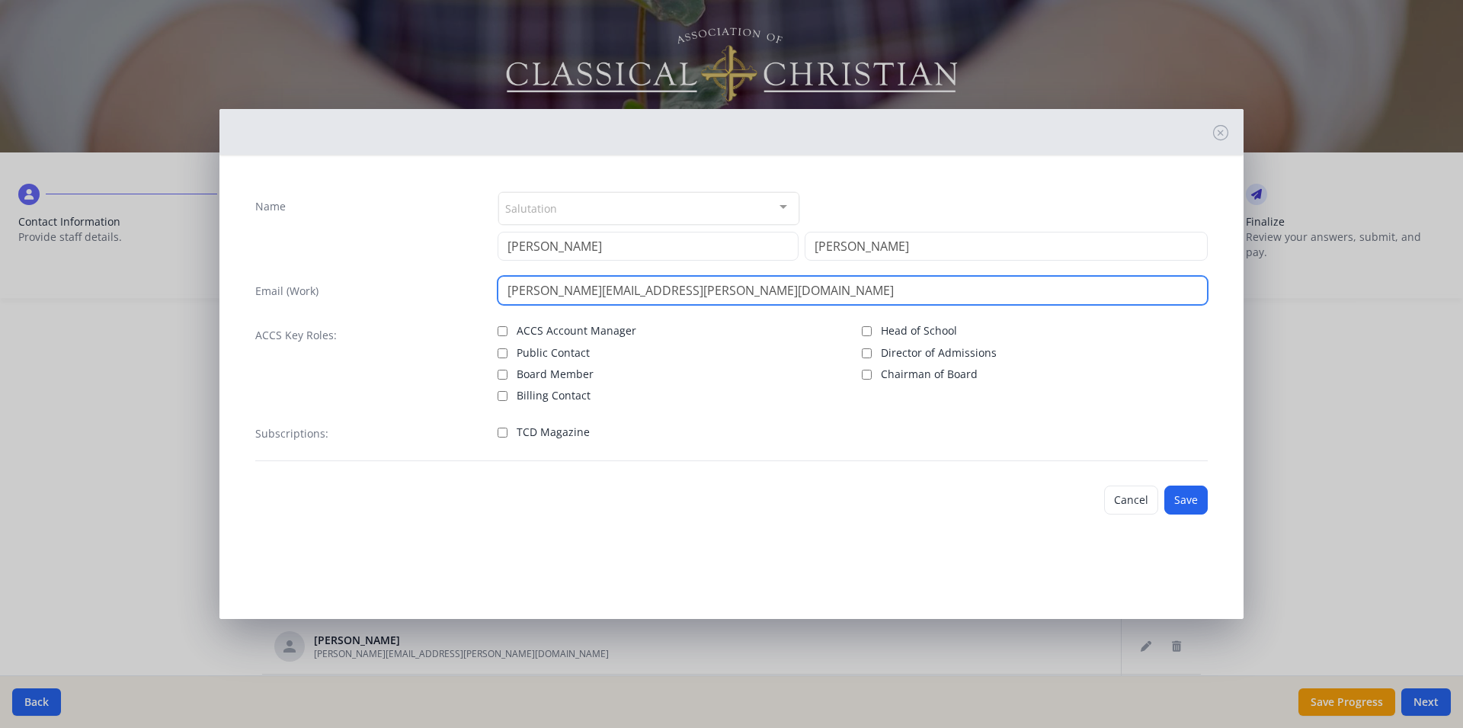
type input "keith.harris@covenantchristian.net"
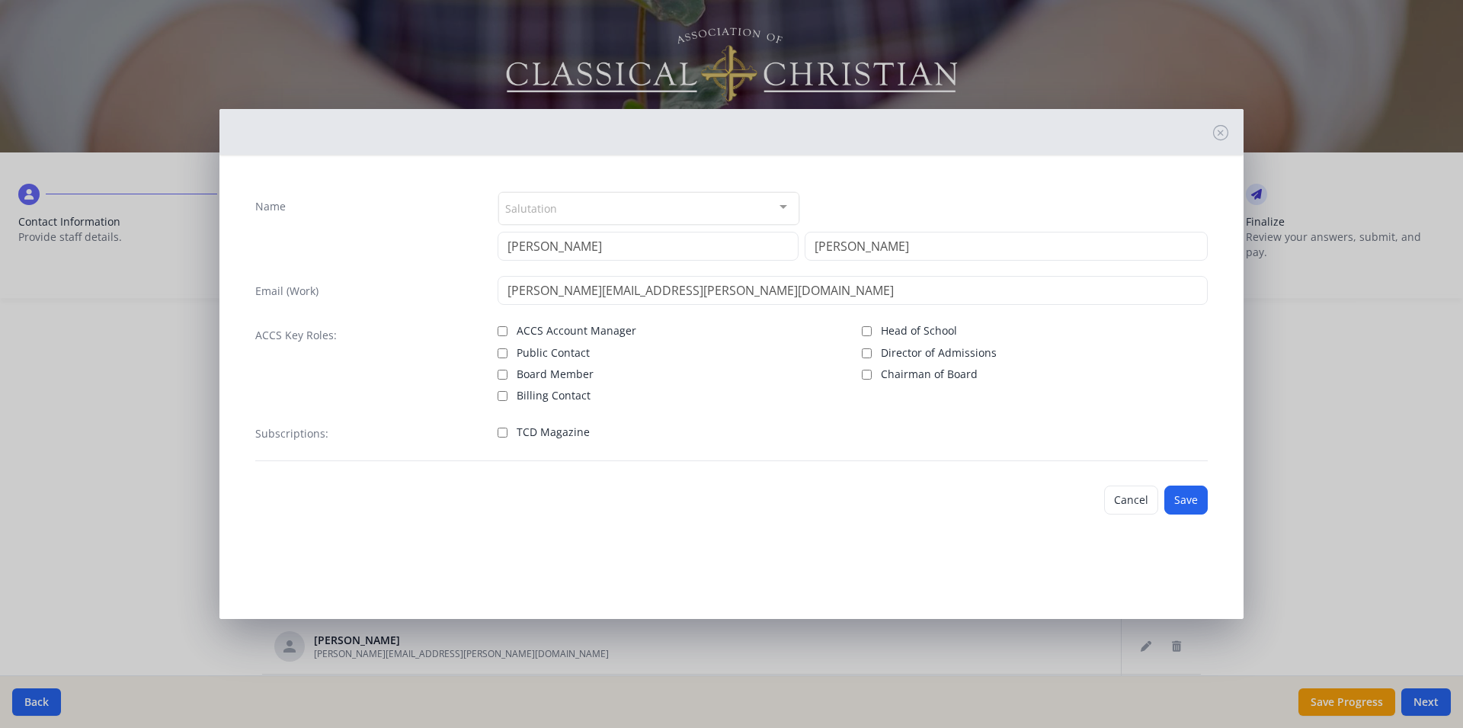
click at [504, 432] on input "TCD Magazine" at bounding box center [503, 433] width 10 height 10
checkbox input "true"
click at [1193, 501] on button "Save" at bounding box center [1185, 499] width 43 height 29
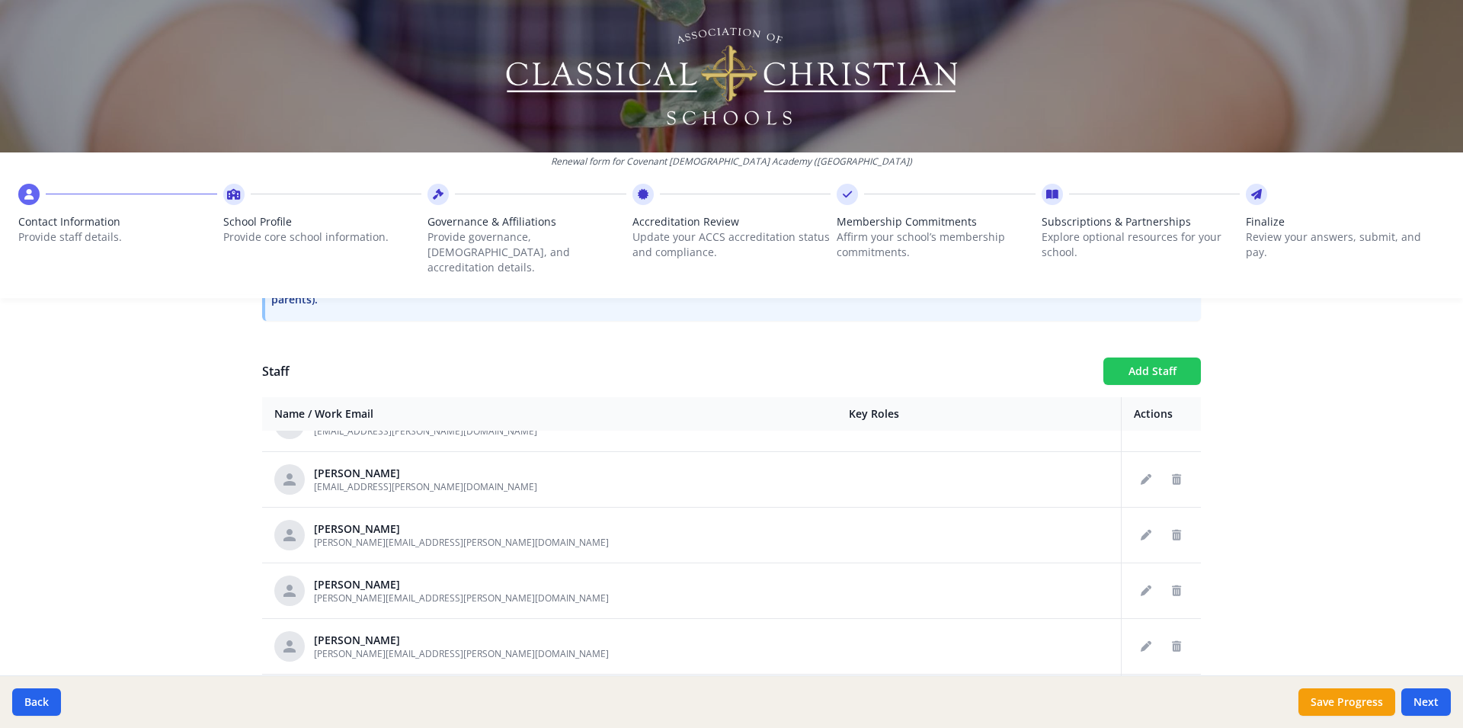
click at [1138, 357] on button "Add Staff" at bounding box center [1152, 370] width 98 height 27
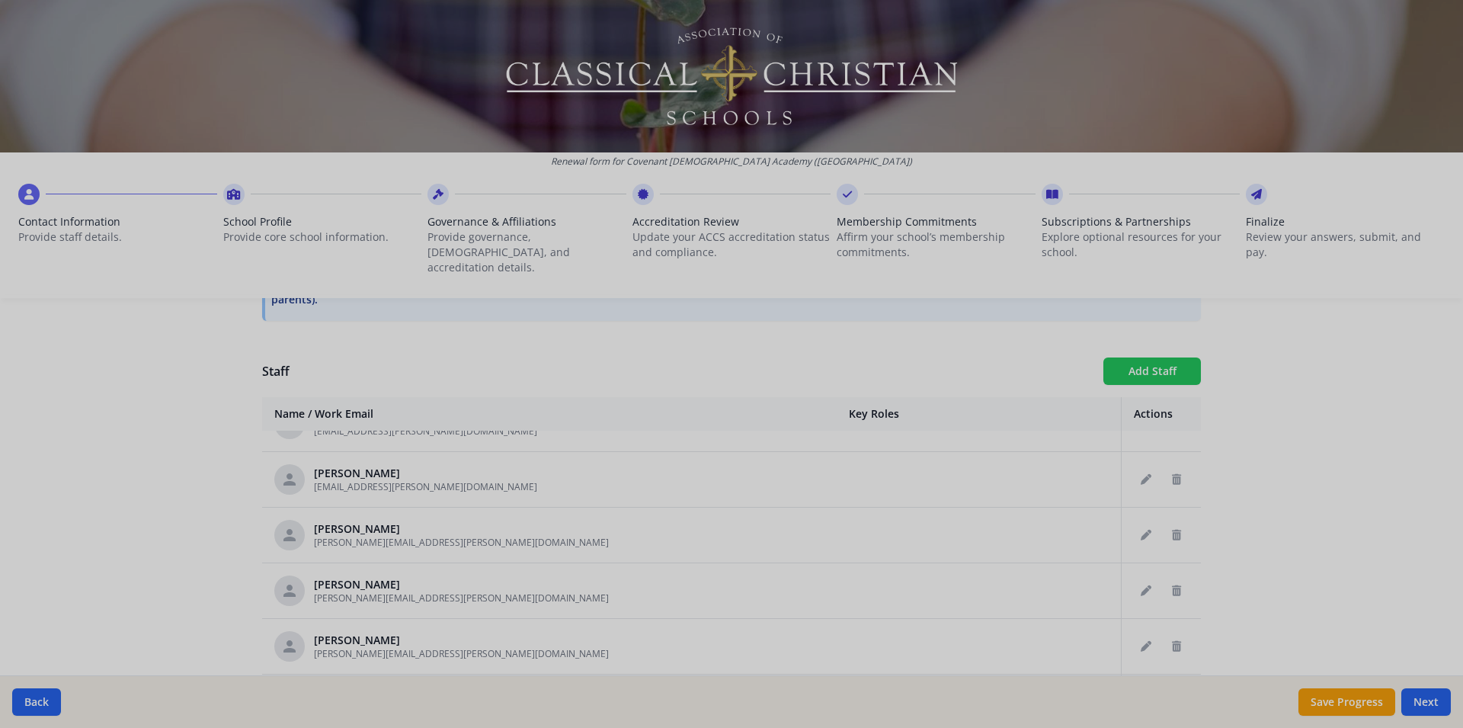
checkbox input "false"
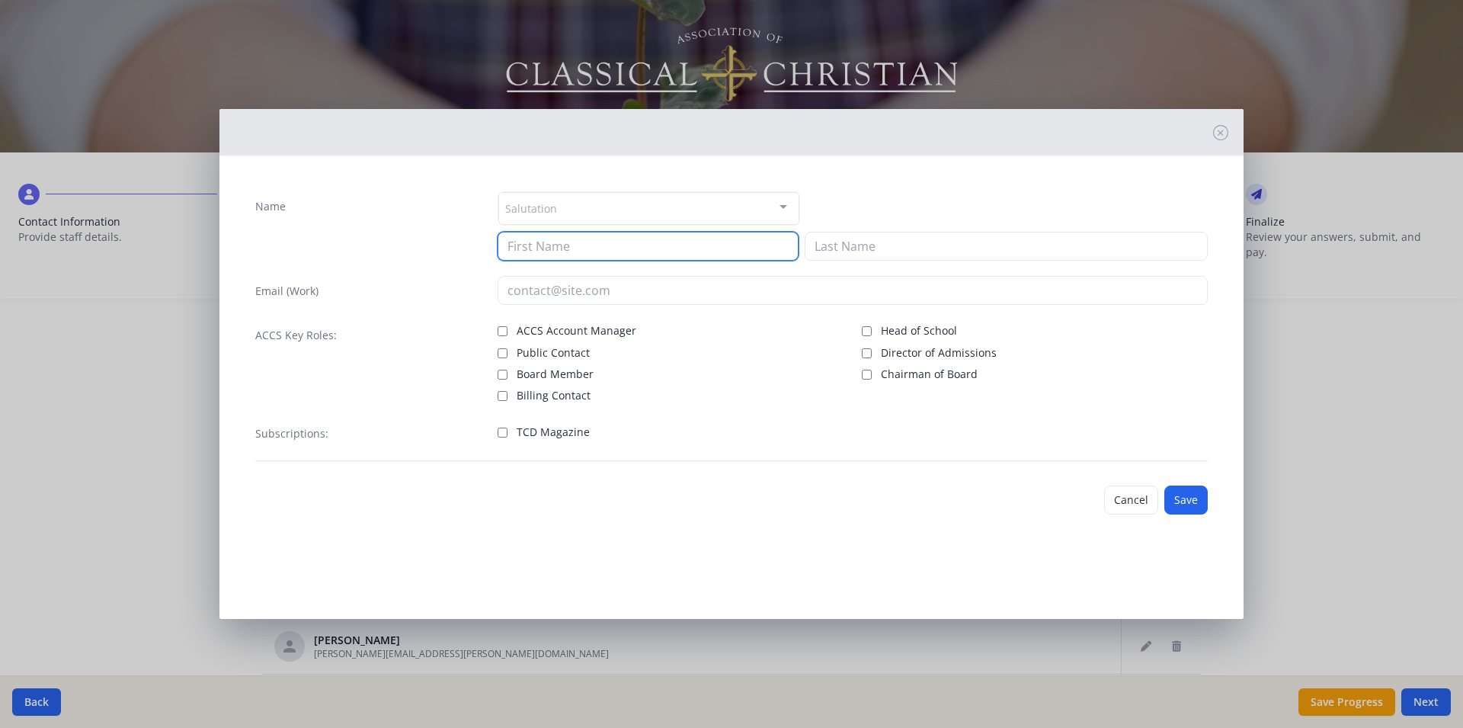
click at [546, 245] on input at bounding box center [648, 246] width 301 height 29
type input "Jasmine"
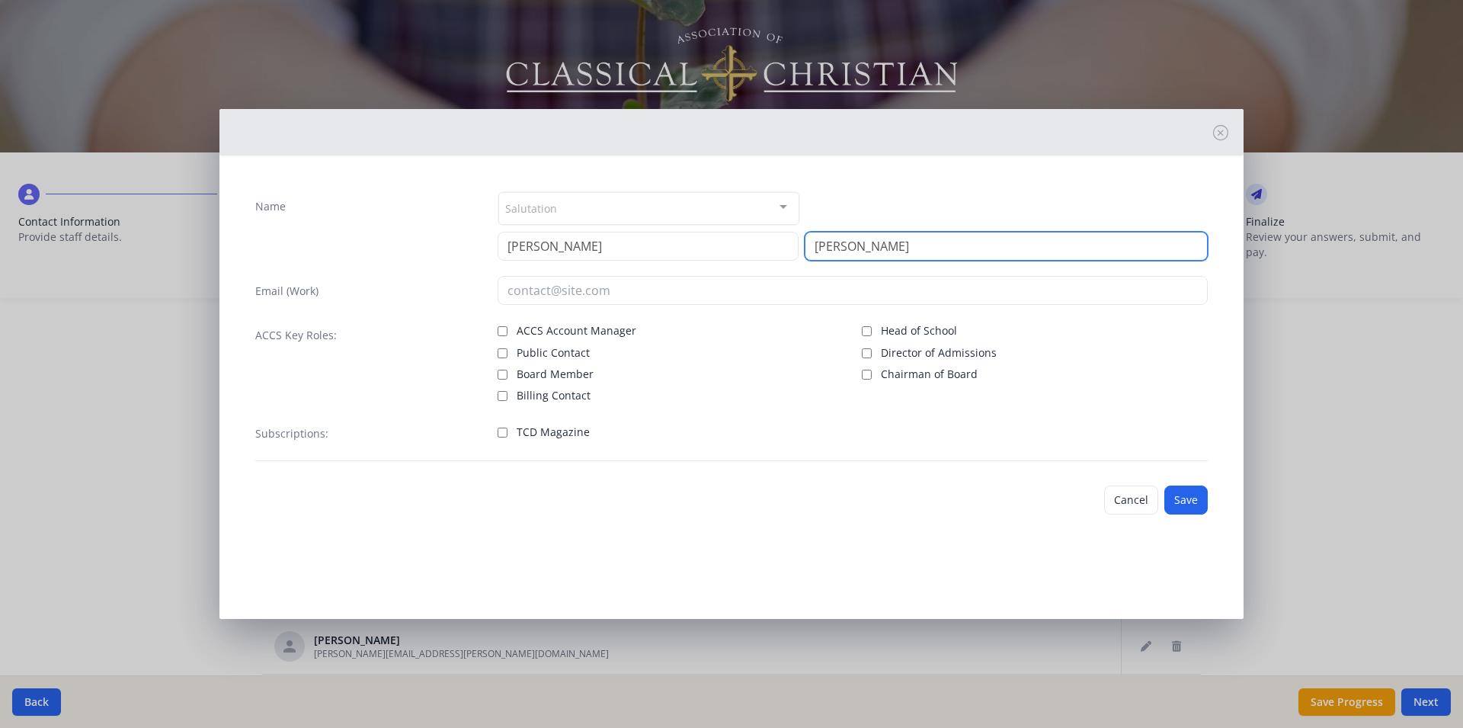
type input "Henifin"
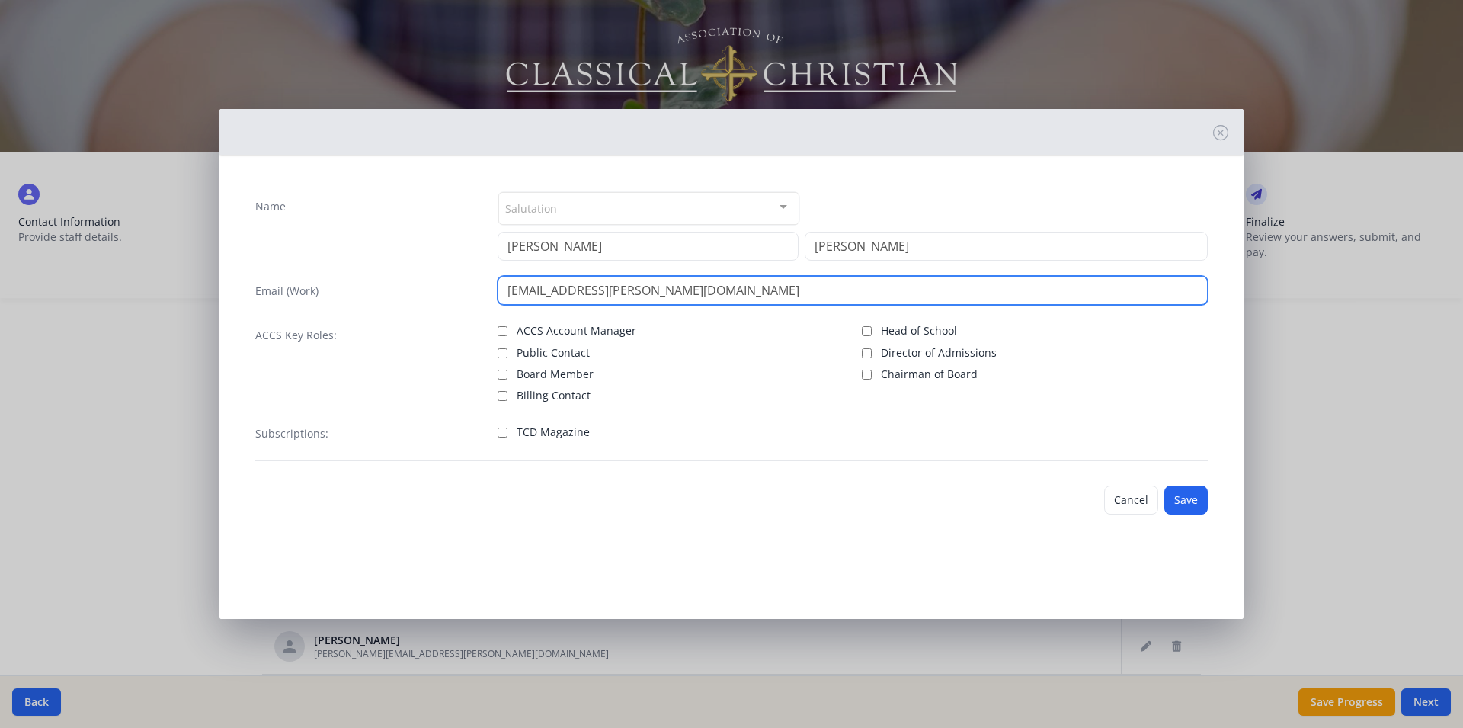
type input "jasmine.henifin@covenantchristian.net"
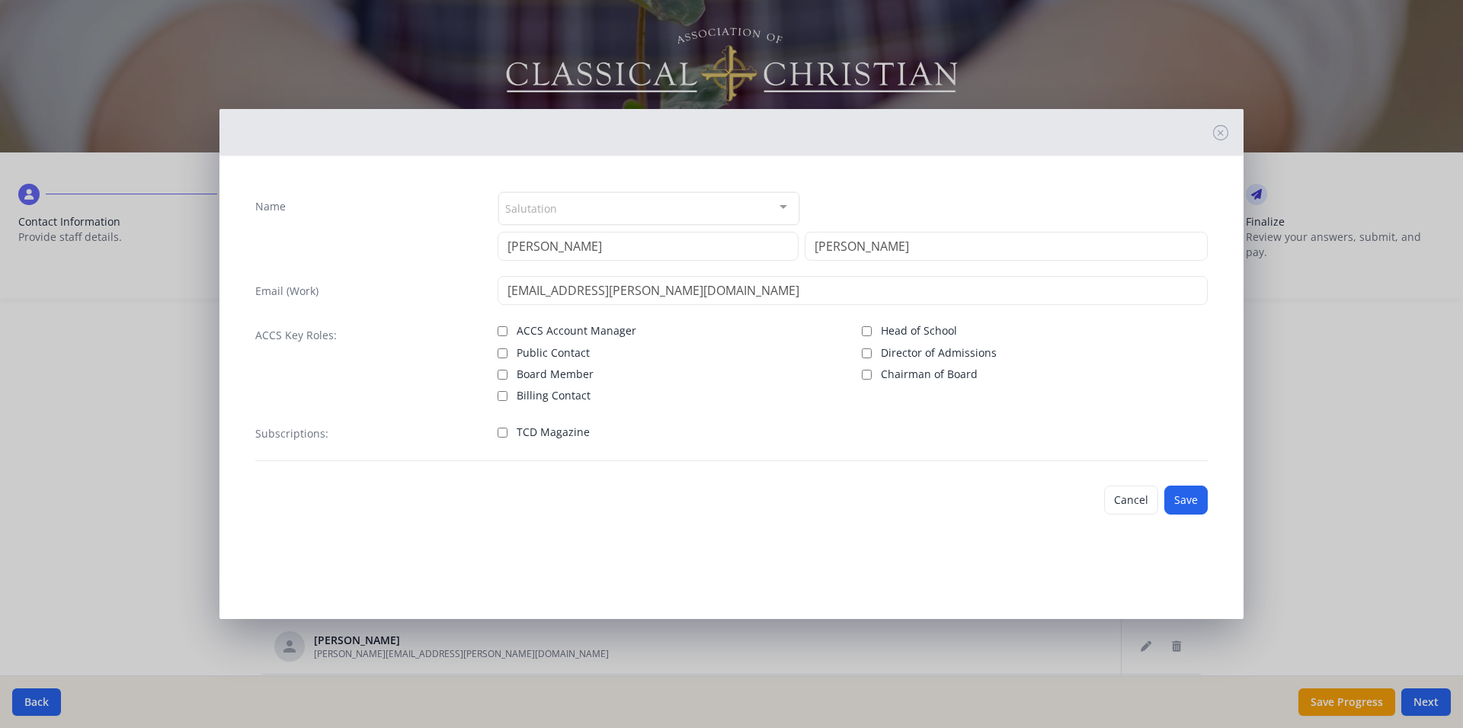
click at [501, 428] on input "TCD Magazine" at bounding box center [503, 433] width 10 height 10
checkbox input "true"
click at [1185, 498] on button "Save" at bounding box center [1185, 499] width 43 height 29
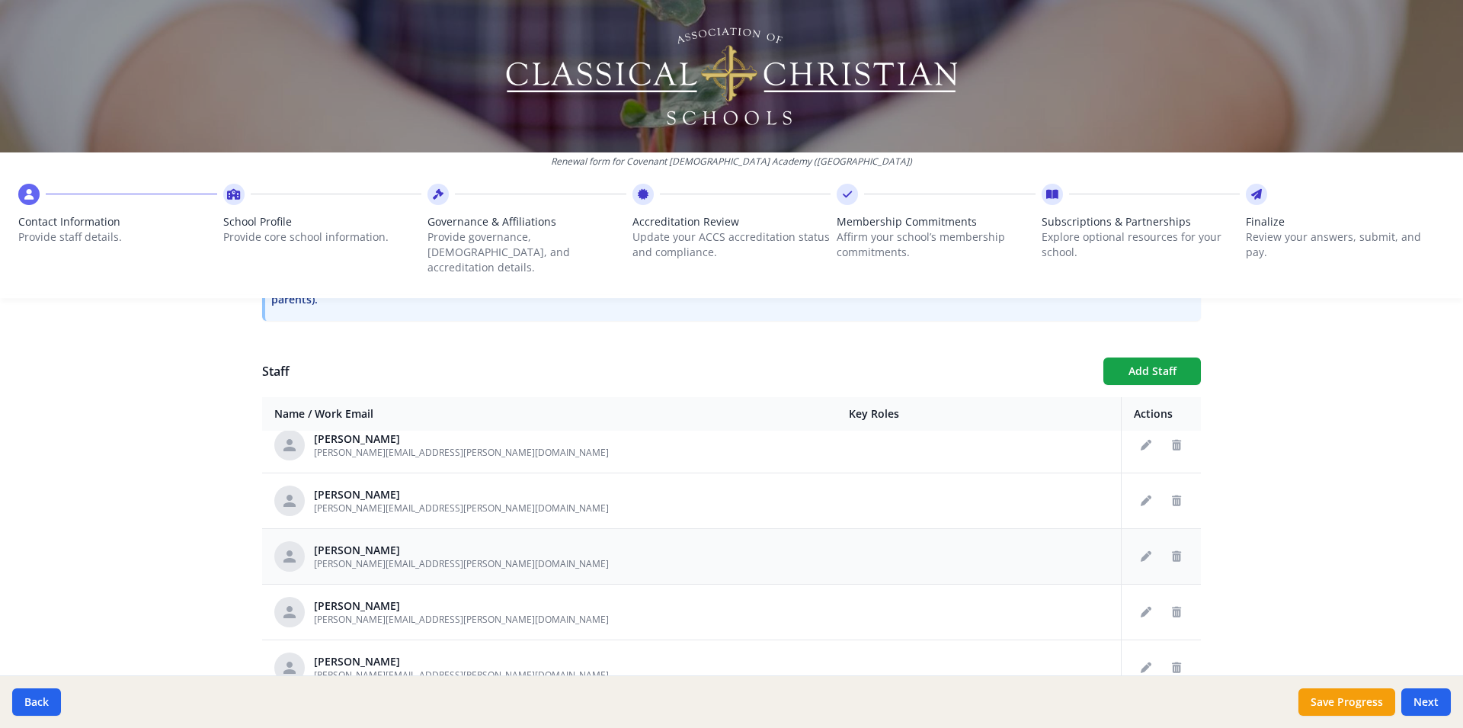
scroll to position [3118, 0]
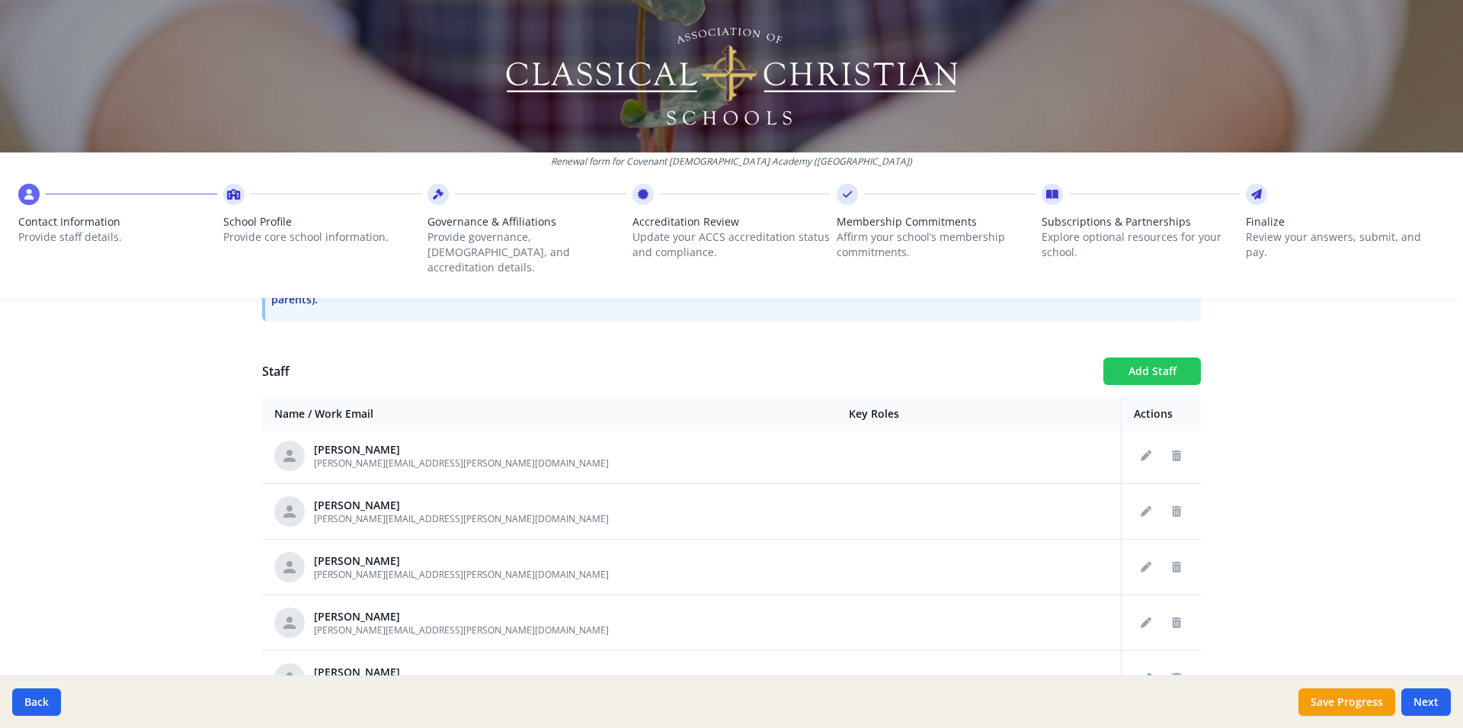
click at [1132, 357] on button "Add Staff" at bounding box center [1152, 370] width 98 height 27
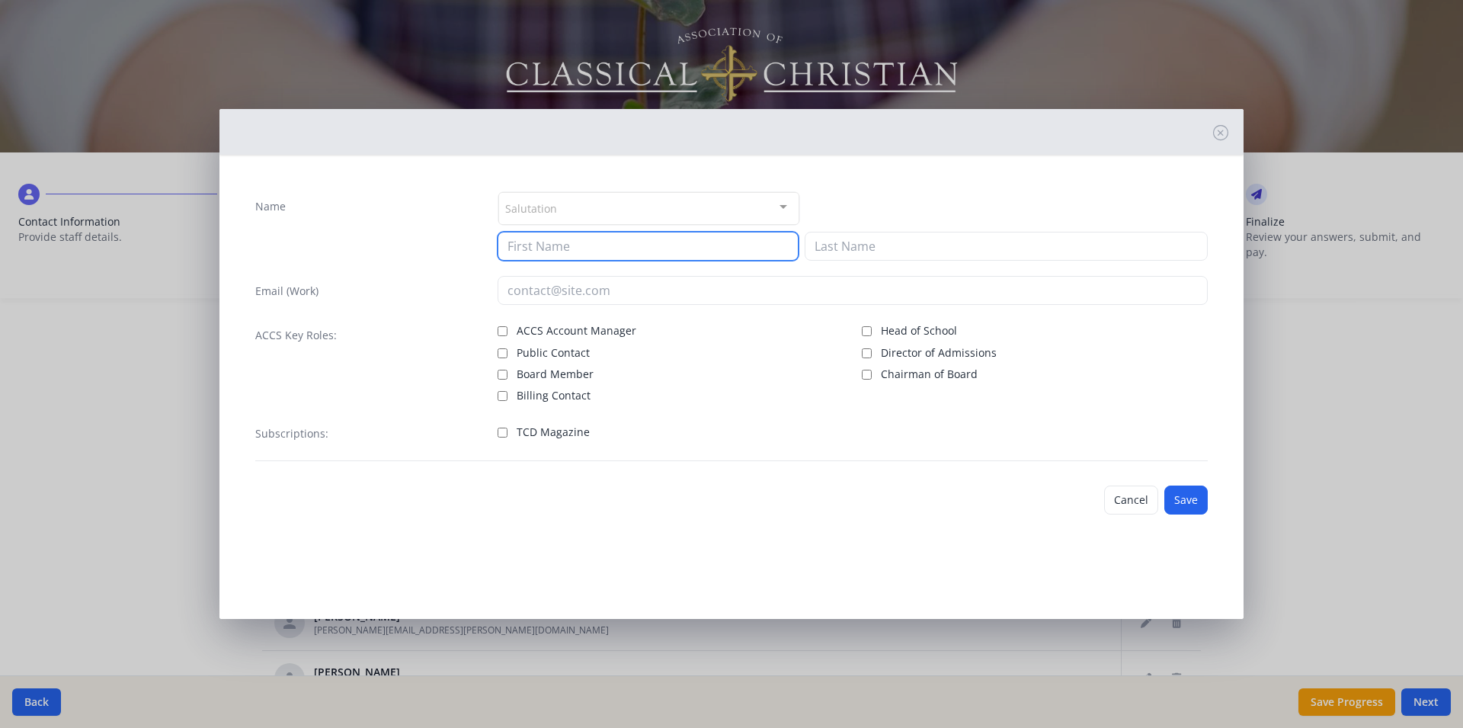
click at [570, 248] on input at bounding box center [648, 246] width 301 height 29
type input "Laura"
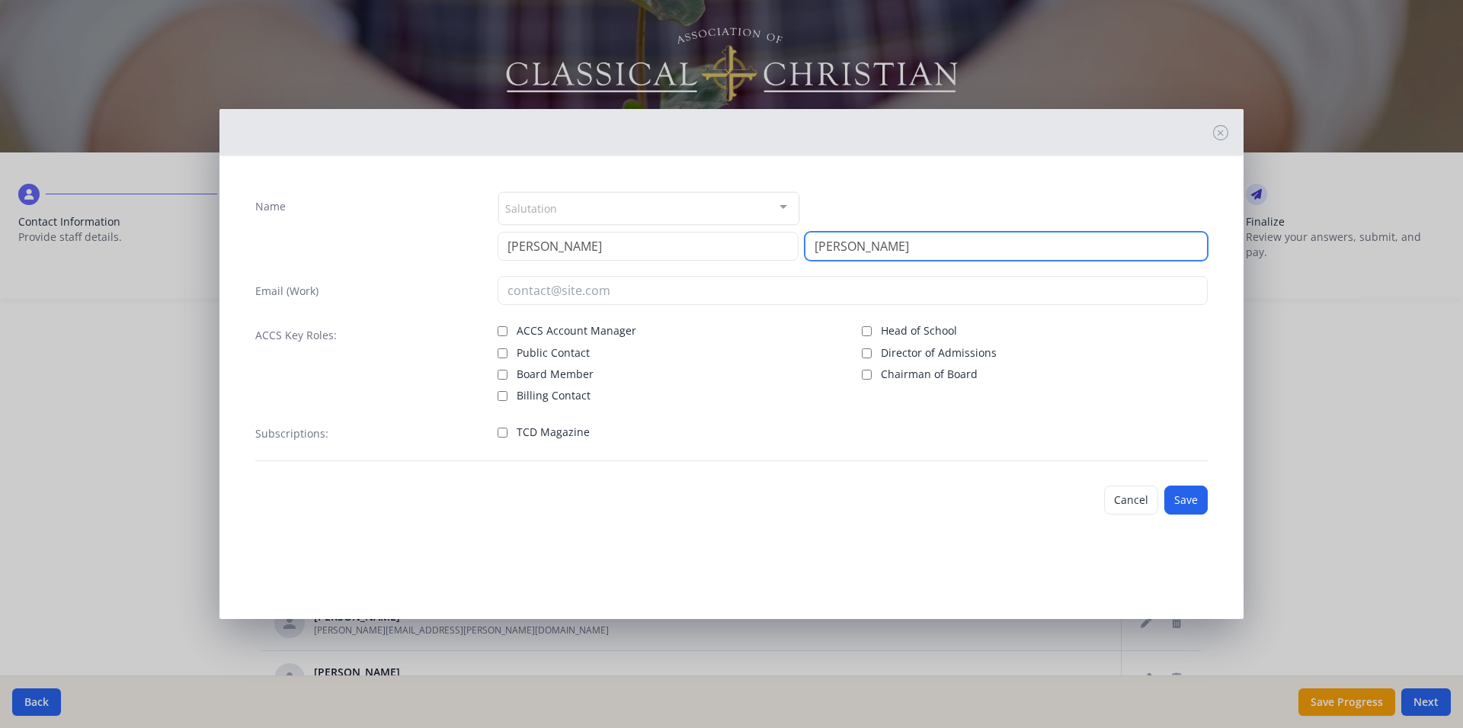
type input "Hurlburt"
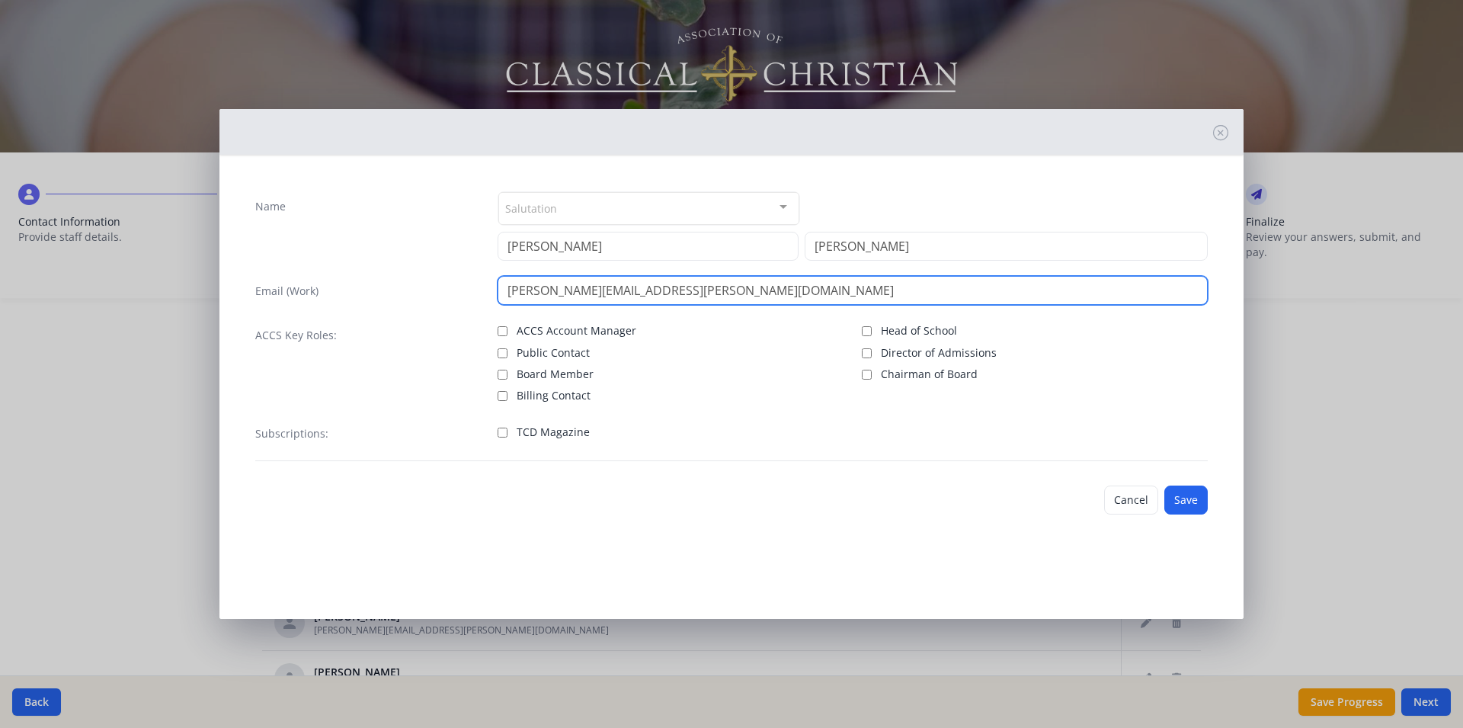
type input "laura.hurlburt@covenantchristian.net"
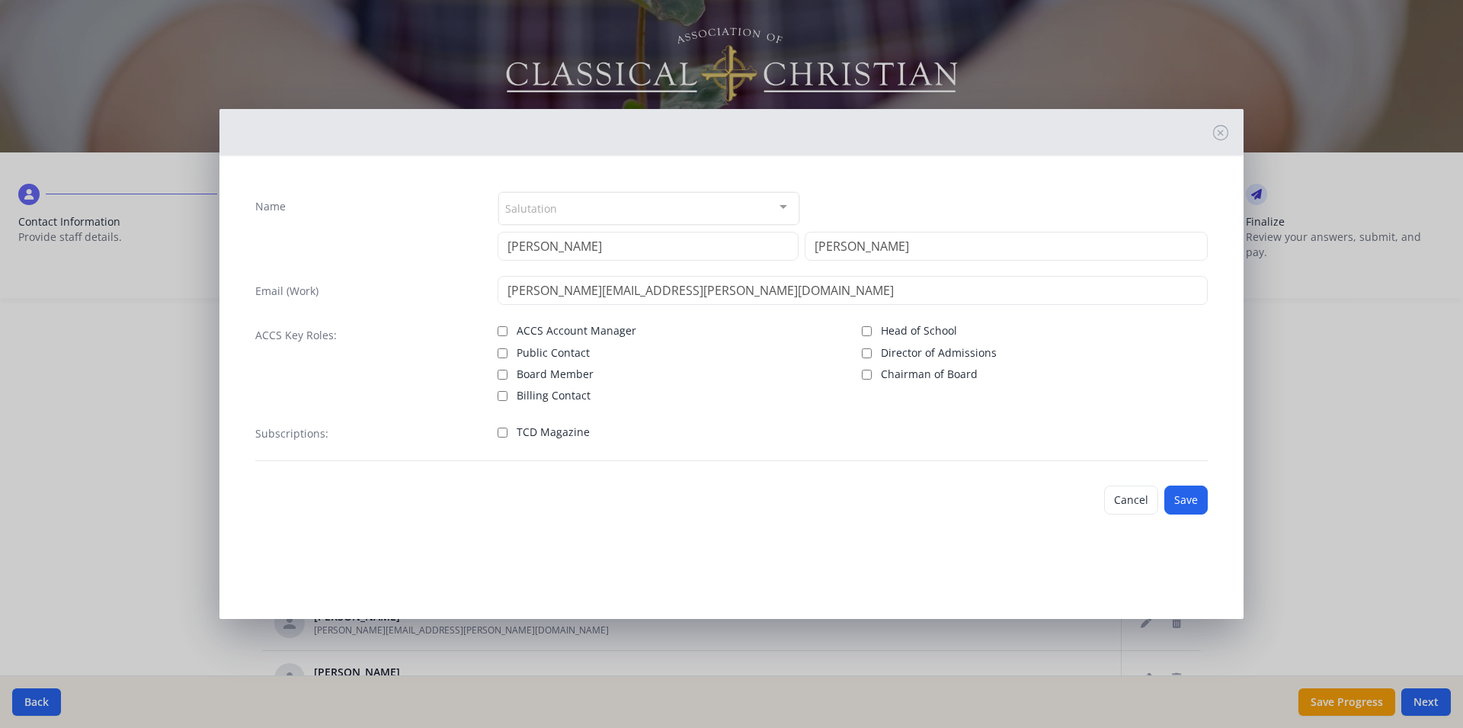
click at [505, 434] on input "TCD Magazine" at bounding box center [503, 433] width 10 height 10
checkbox input "true"
click at [1192, 496] on button "Save" at bounding box center [1185, 499] width 43 height 29
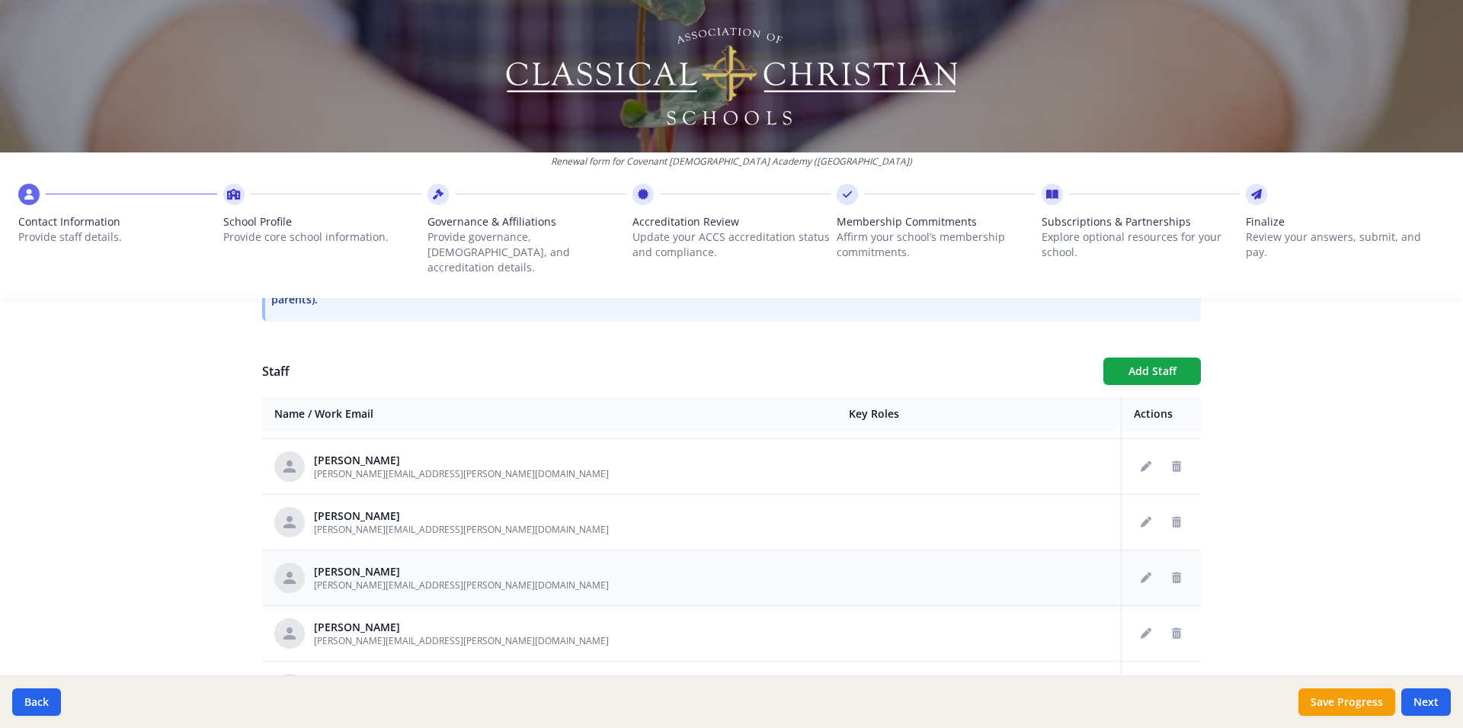
scroll to position [3319, 0]
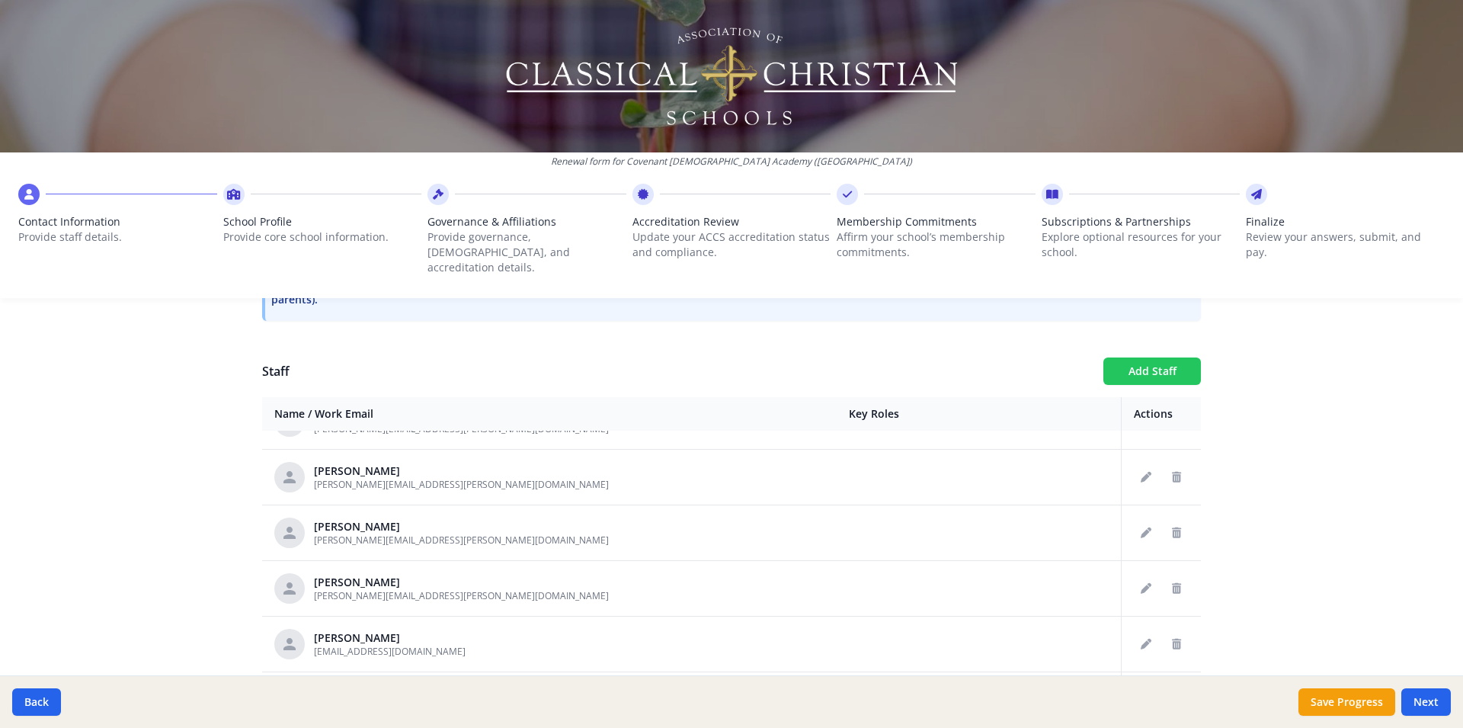
click at [1132, 357] on button "Add Staff" at bounding box center [1152, 370] width 98 height 27
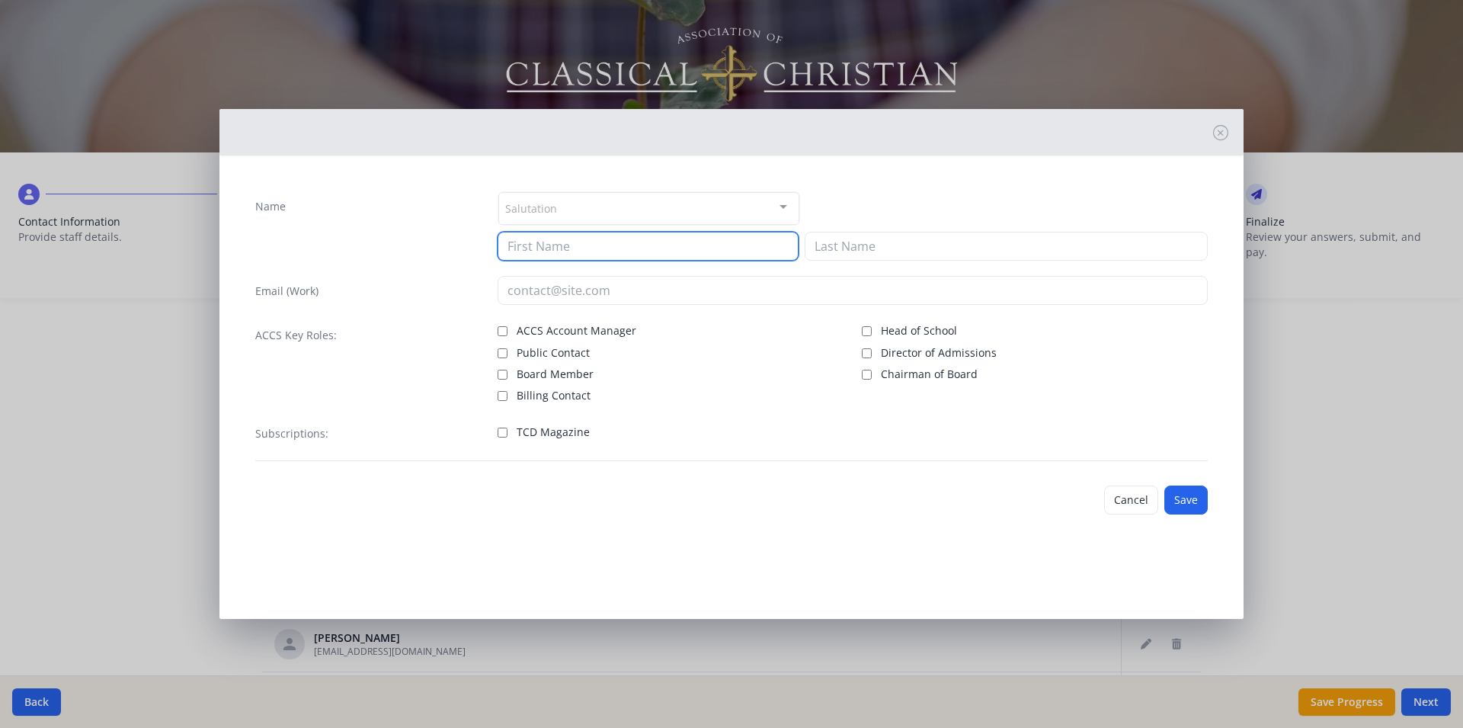
click at [521, 251] on input at bounding box center [648, 246] width 301 height 29
type input "Julie"
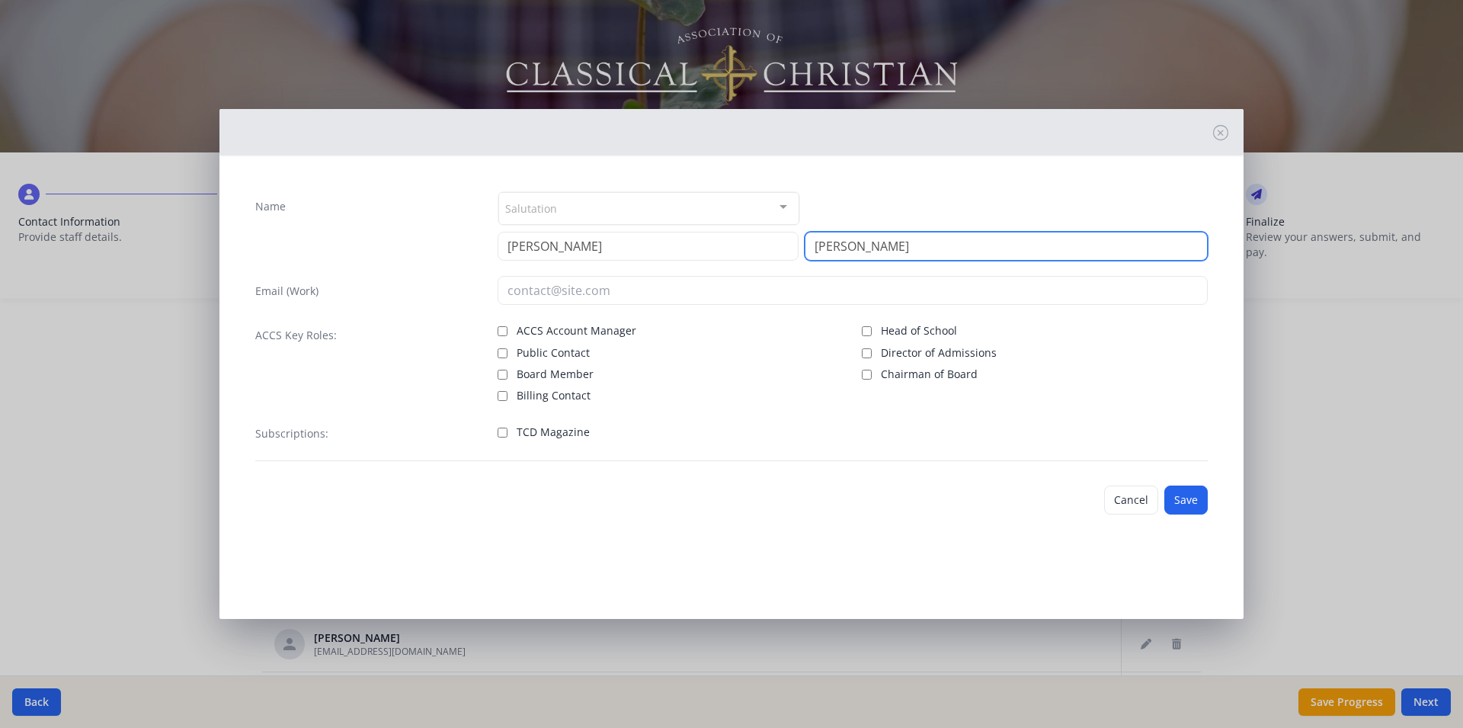
type input "Krull"
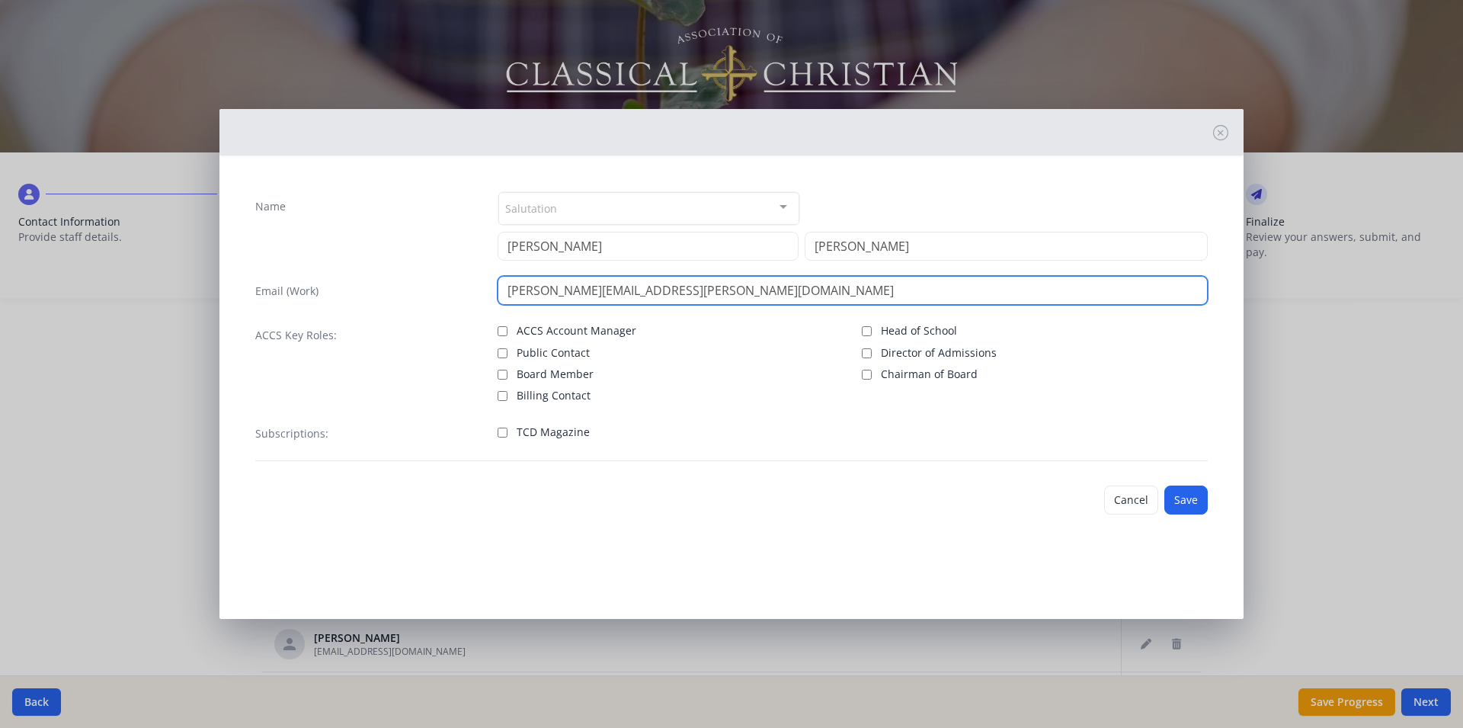
type input "julie.krull@covenantchristian.net"
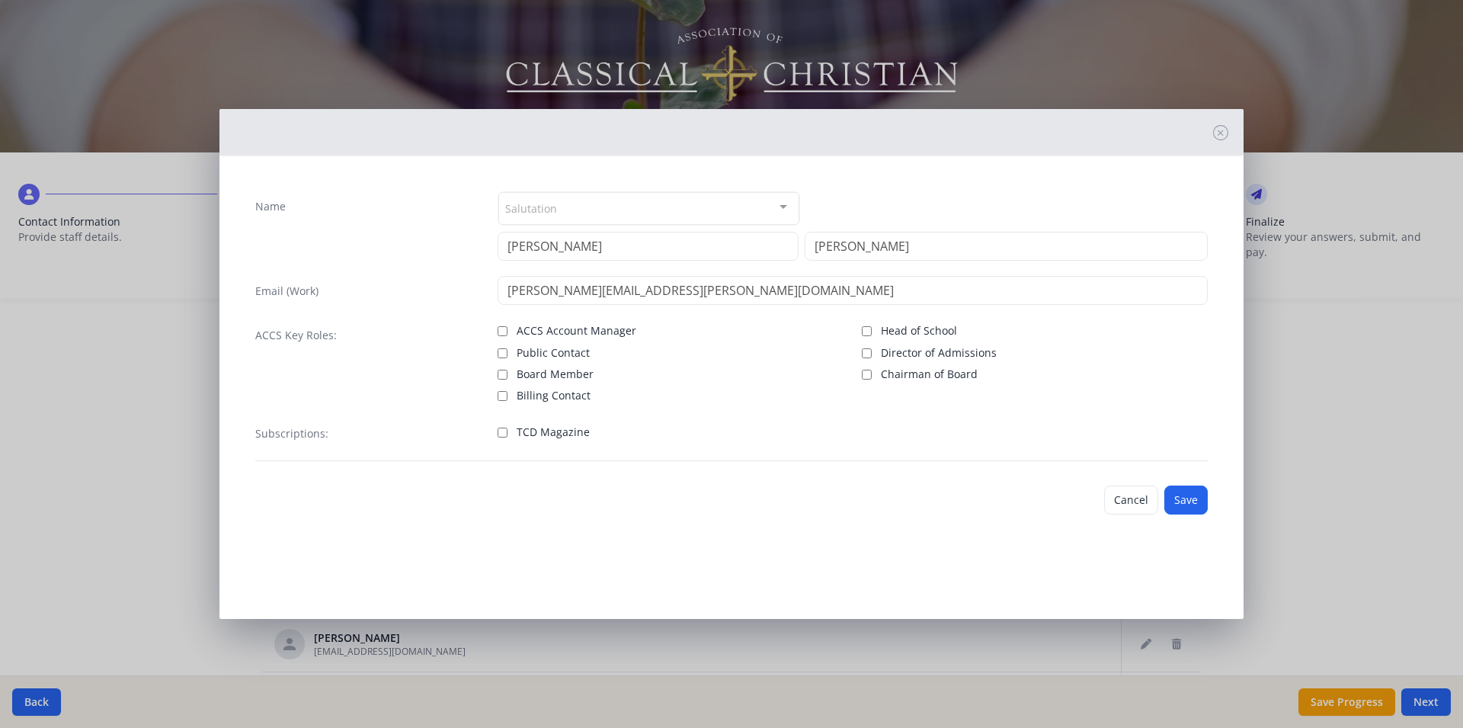
click at [503, 397] on input "Billing Contact" at bounding box center [503, 396] width 10 height 10
checkbox input "true"
click at [1186, 501] on button "Save" at bounding box center [1185, 499] width 43 height 29
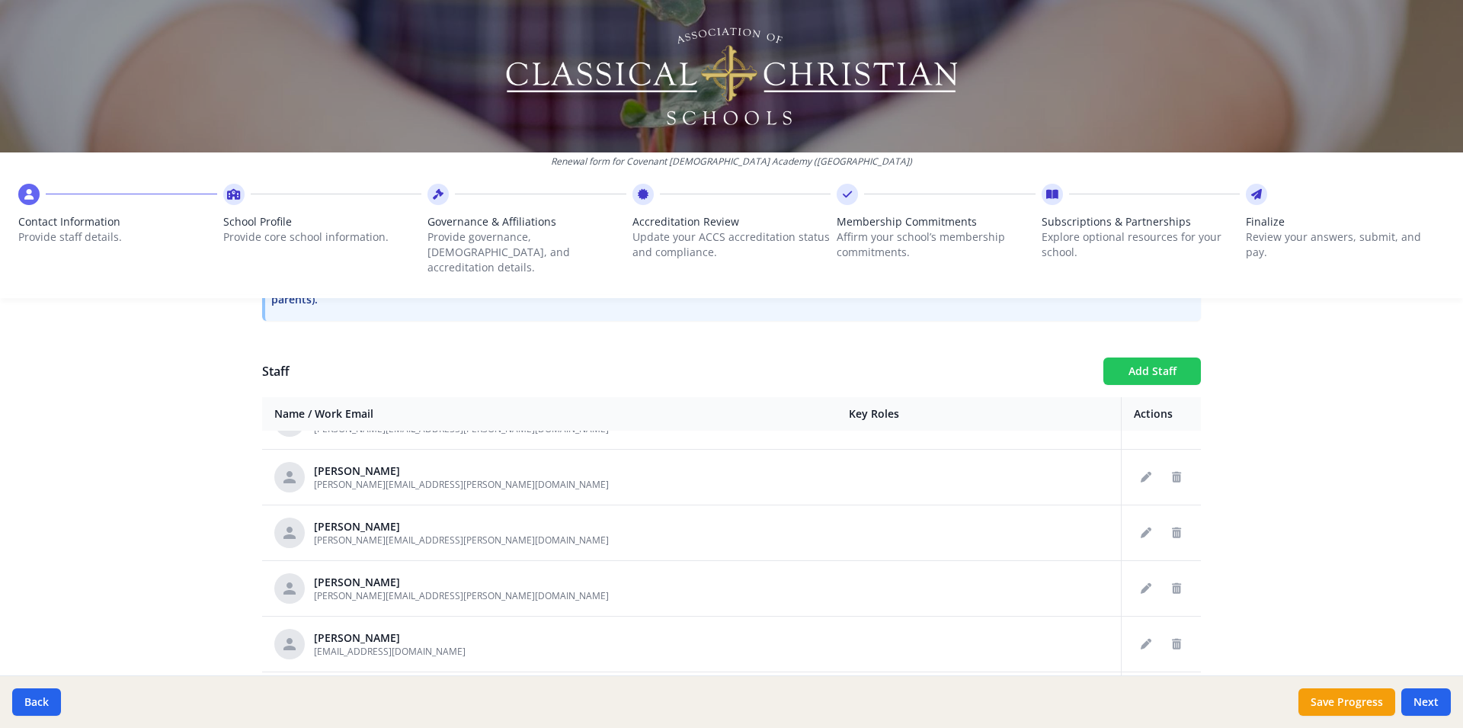
click at [1135, 357] on button "Add Staff" at bounding box center [1152, 370] width 98 height 27
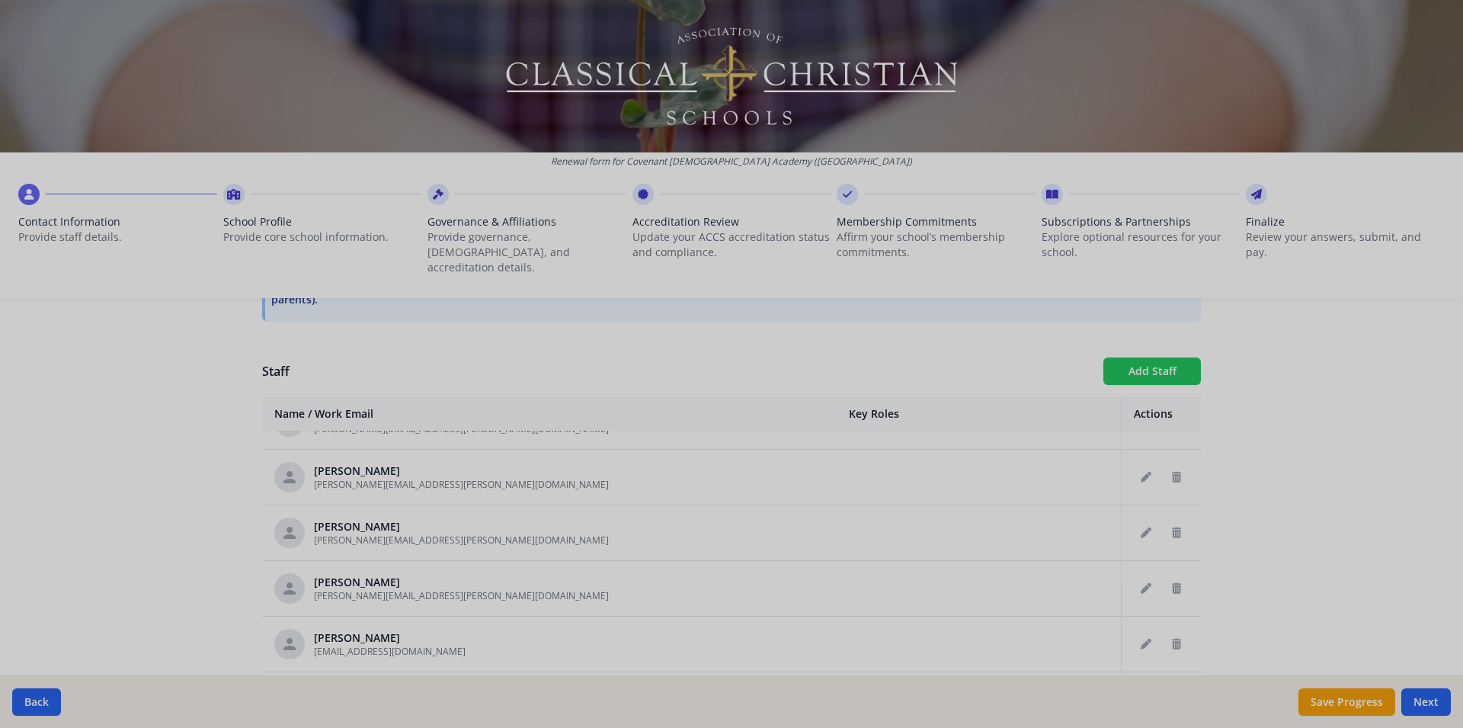
checkbox input "false"
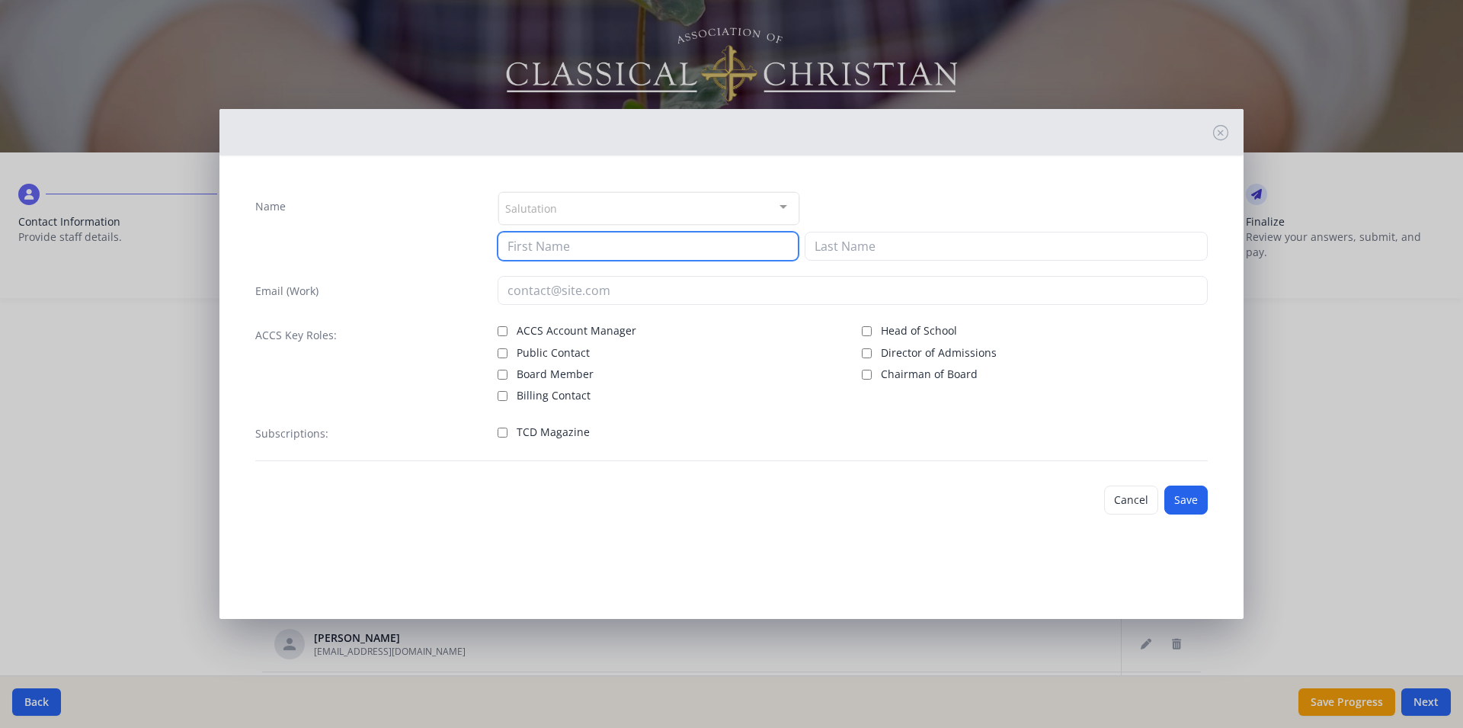
click at [550, 250] on input at bounding box center [648, 246] width 301 height 29
type input "Katie"
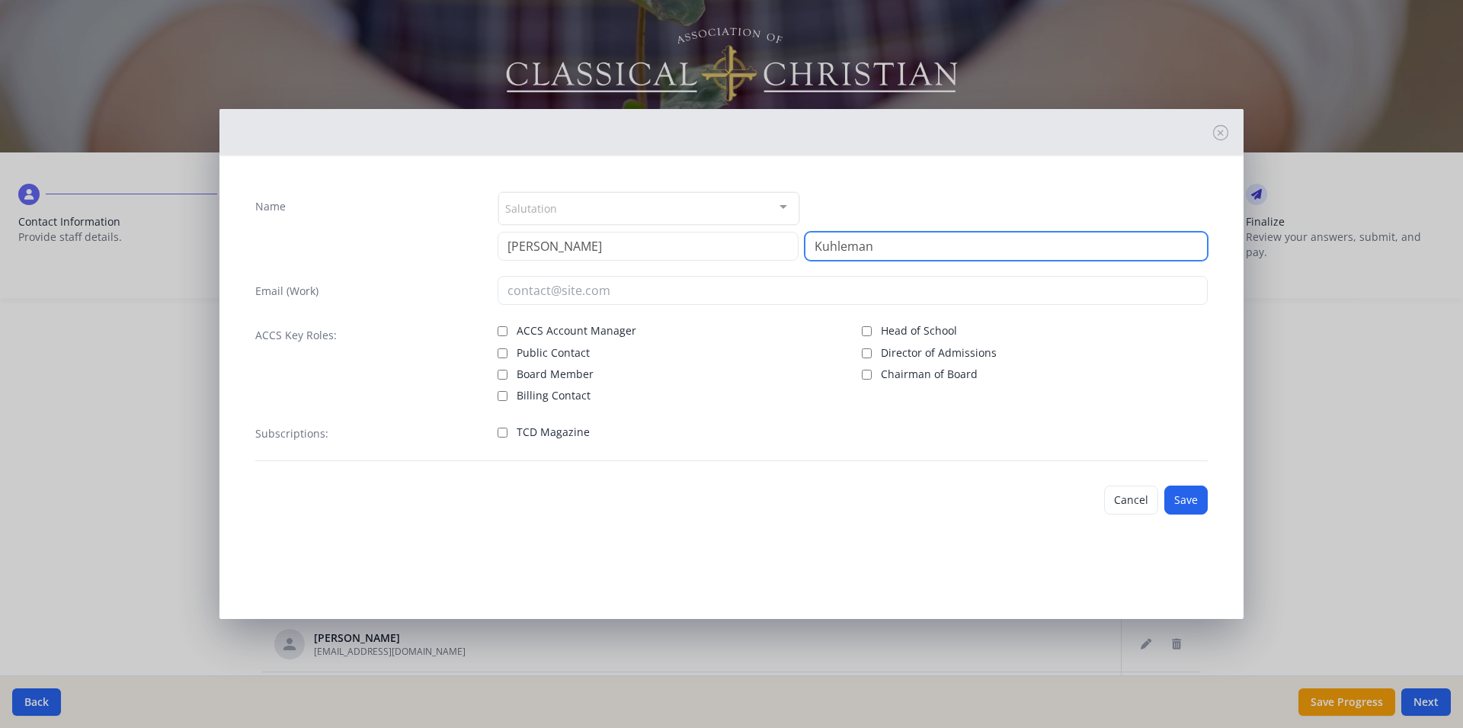
type input "Kuhleman"
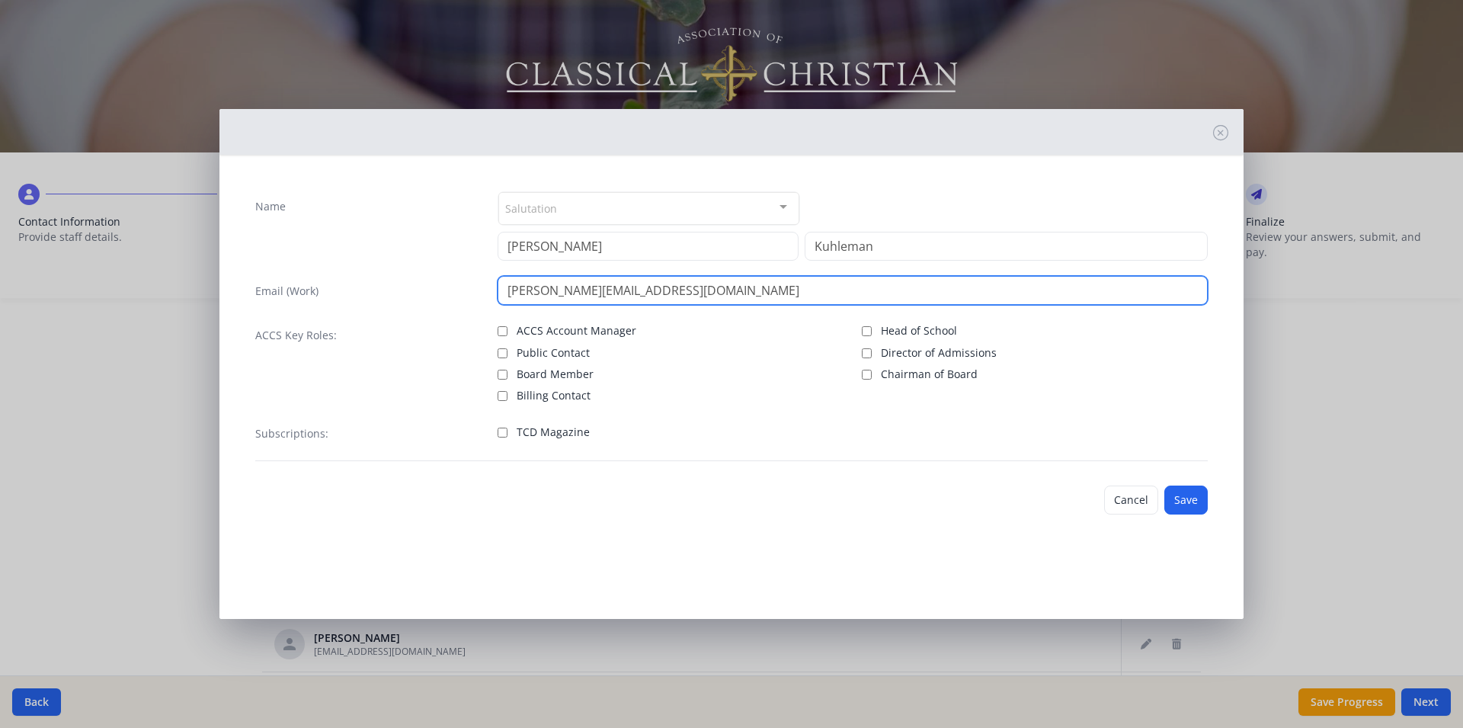
type input "katie.kuhleman@covenantchristian.net"
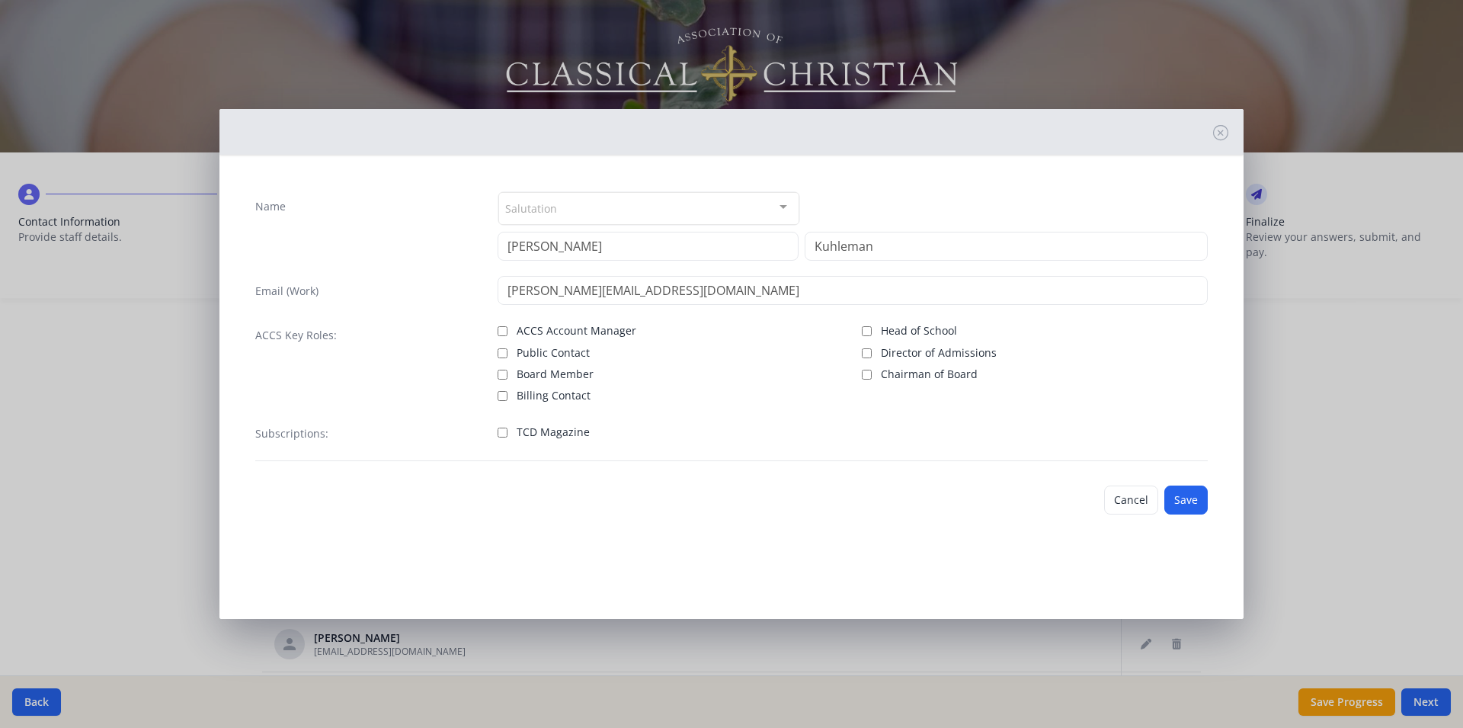
click at [504, 432] on input "TCD Magazine" at bounding box center [503, 433] width 10 height 10
checkbox input "true"
click at [1199, 492] on button "Save" at bounding box center [1185, 499] width 43 height 29
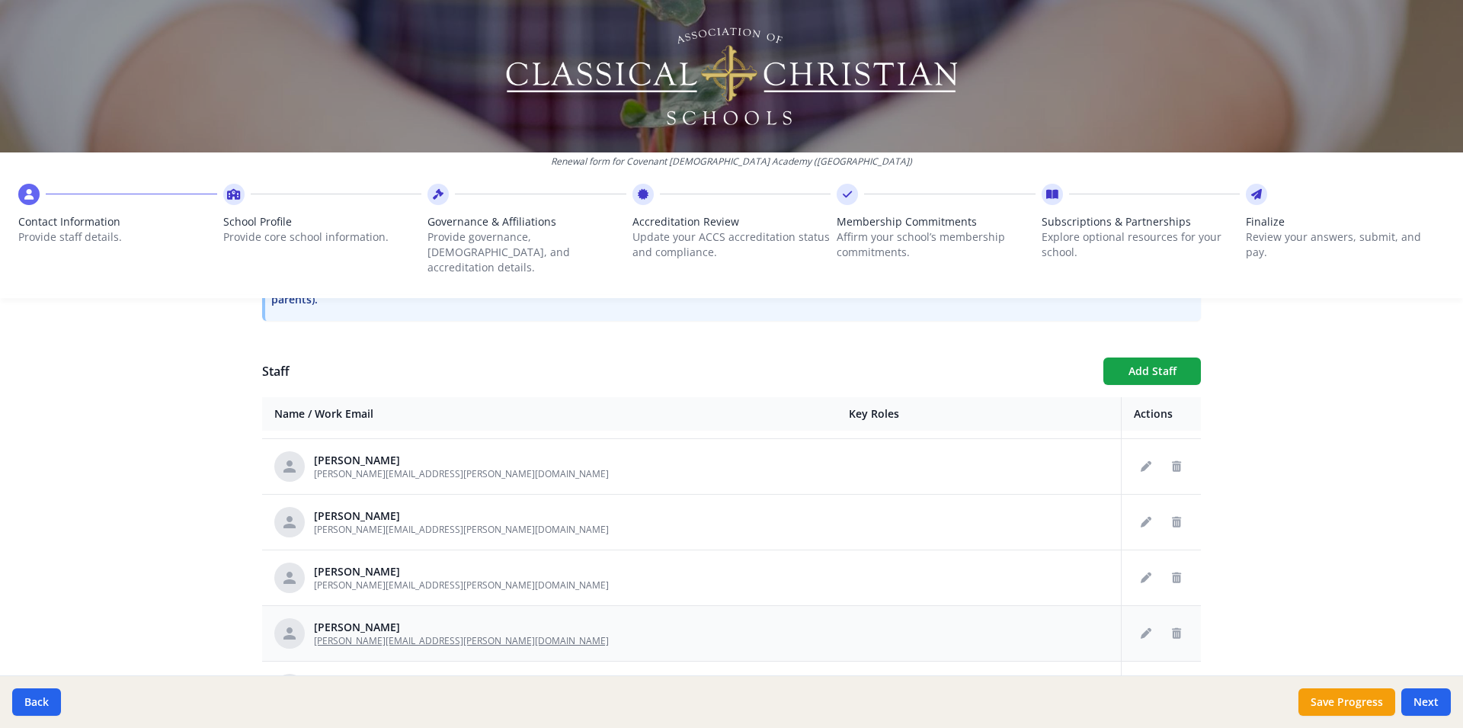
scroll to position [3375, 0]
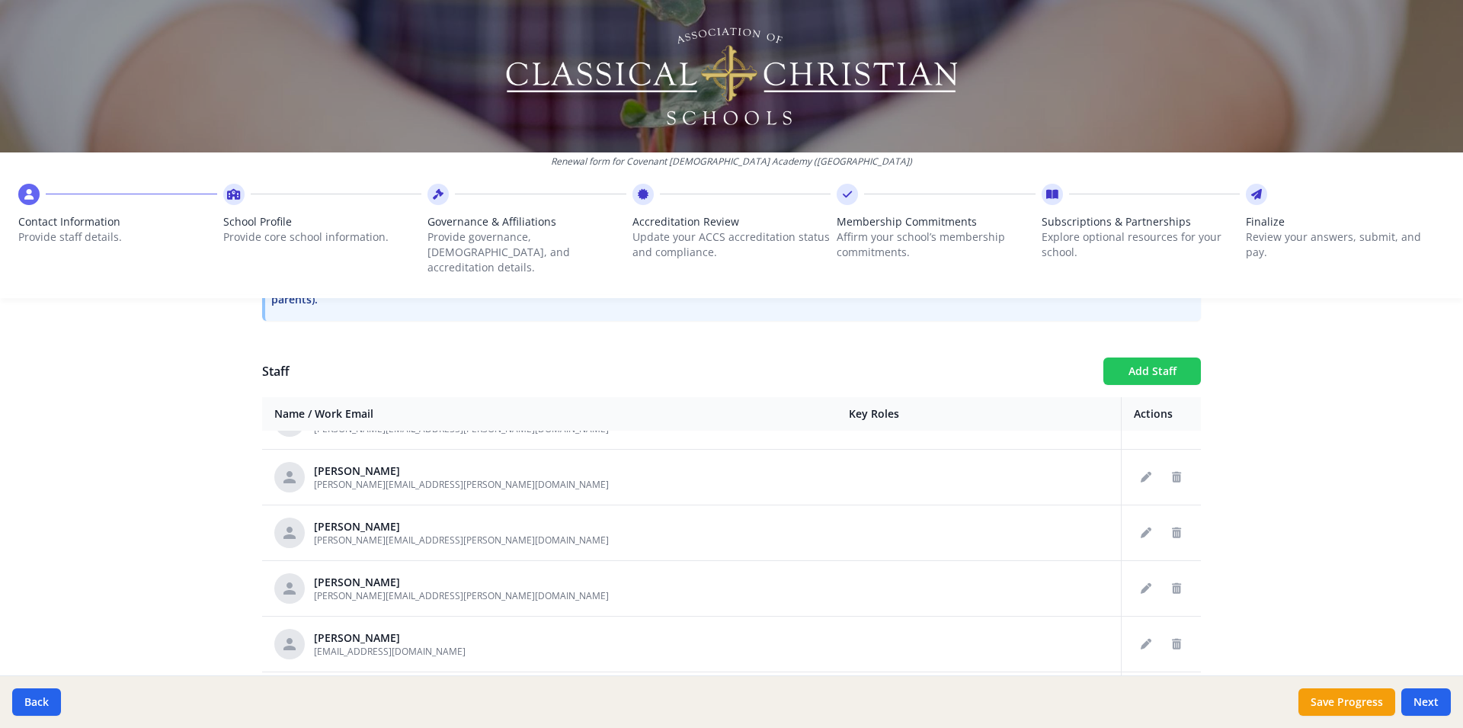
click at [1155, 357] on button "Add Staff" at bounding box center [1152, 370] width 98 height 27
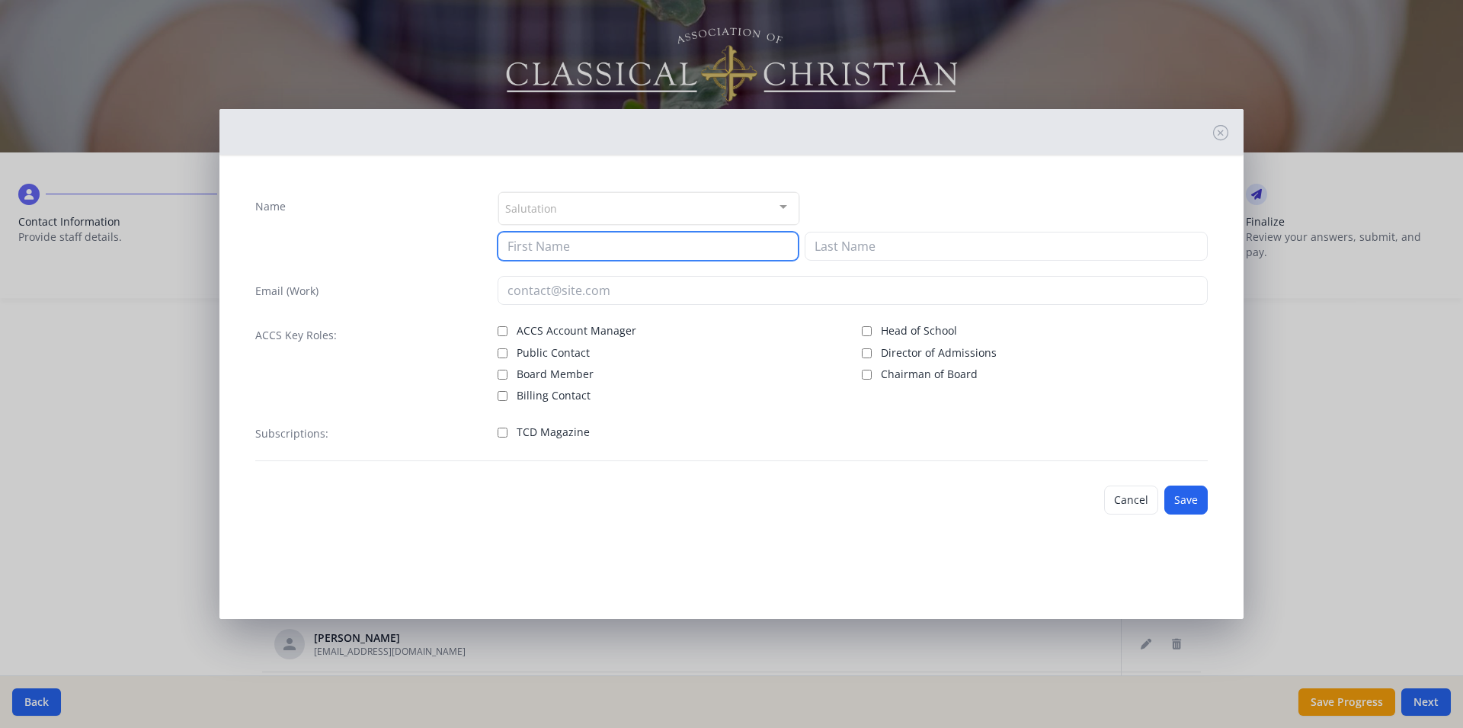
click at [549, 244] on input at bounding box center [648, 246] width 301 height 29
type input "Wendy"
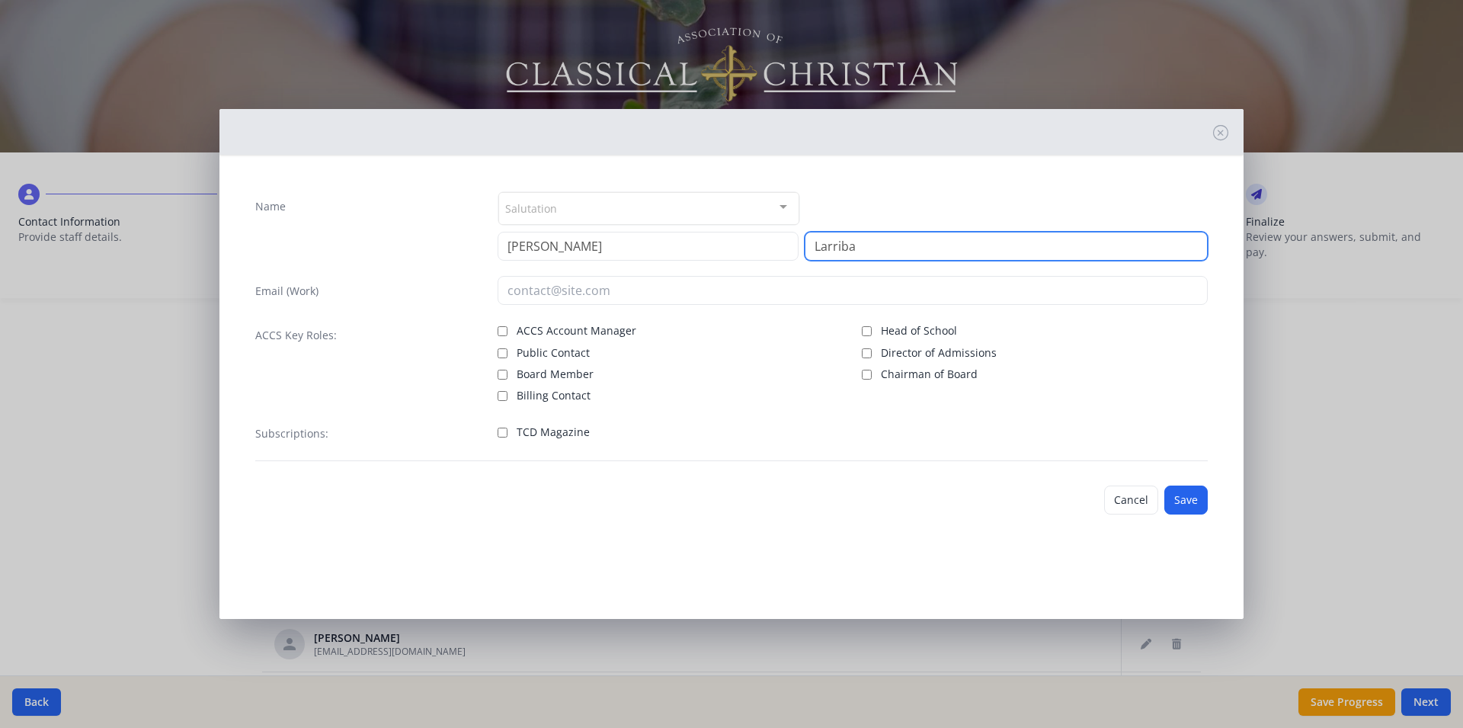
type input "Larriba"
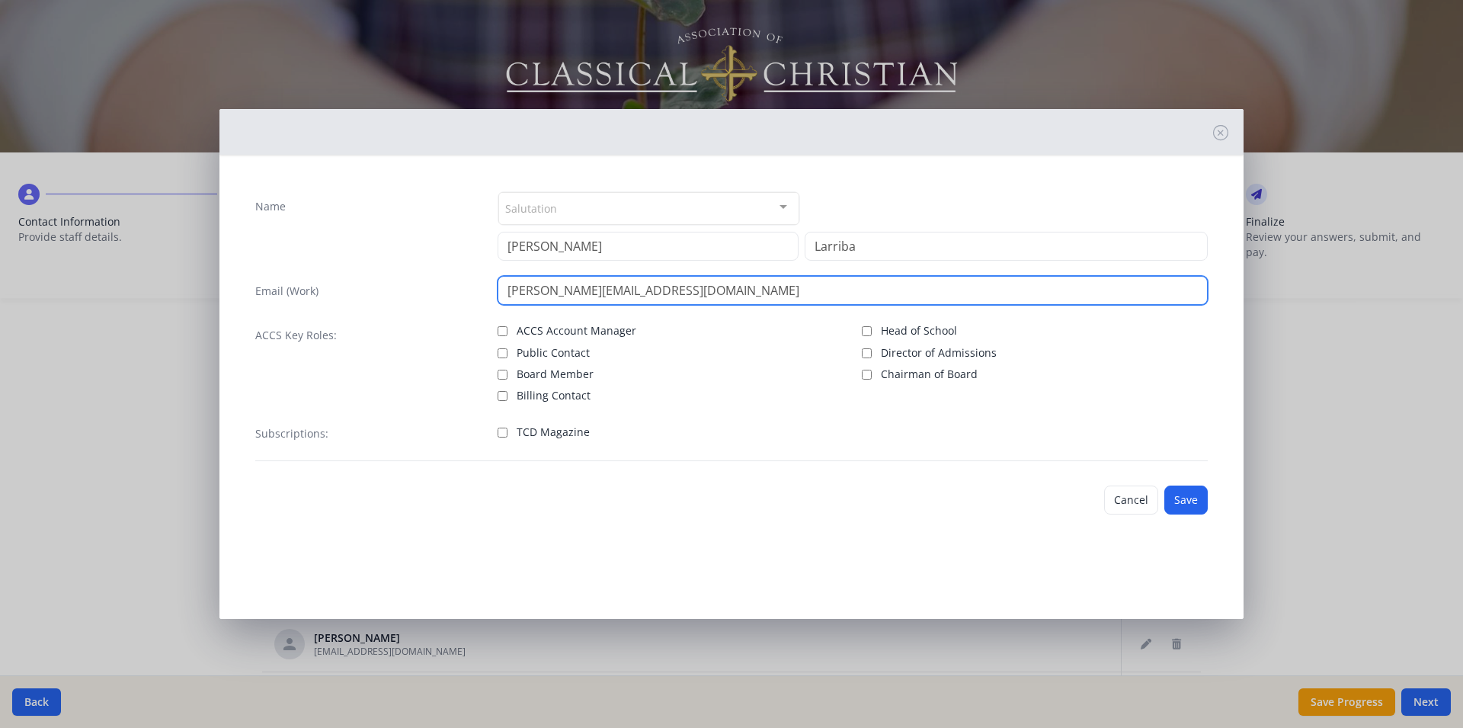
type input "wendy.larriba@covenantchristian.net"
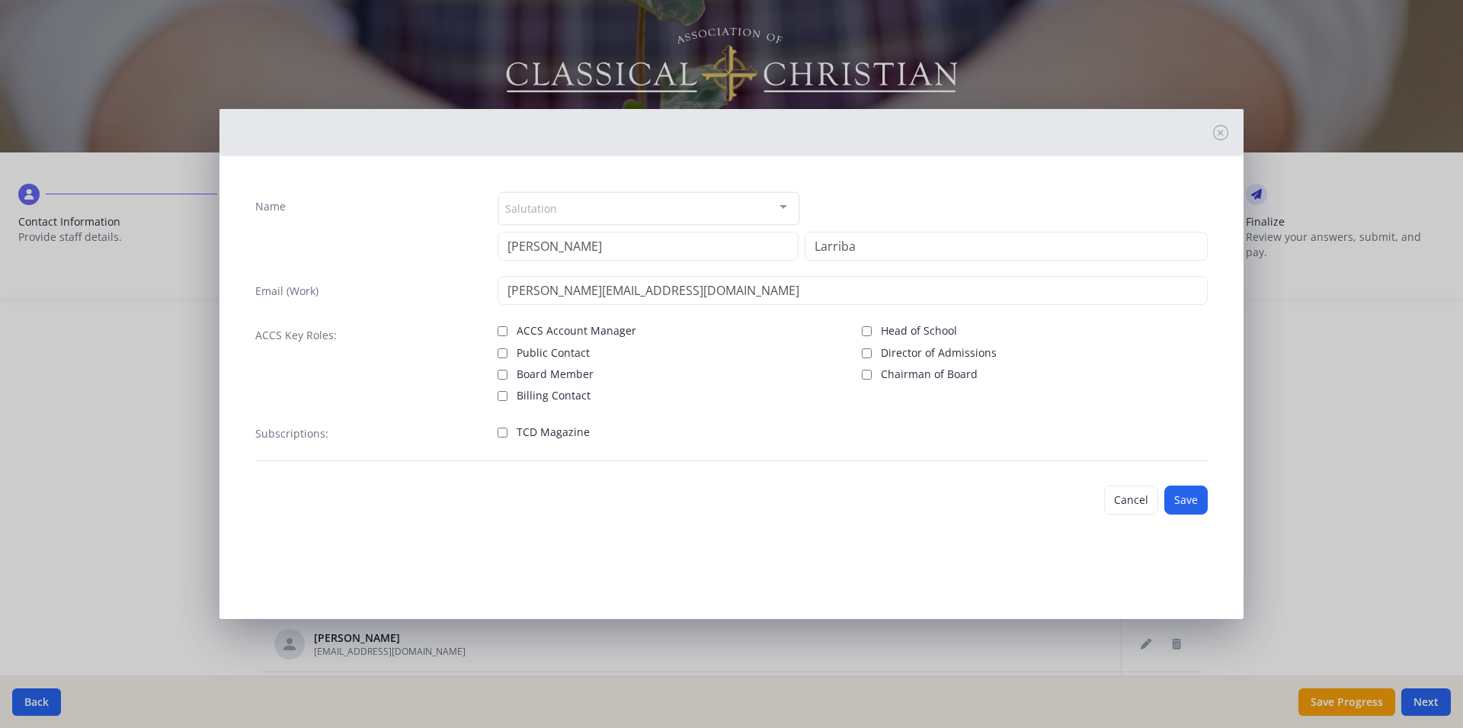
click at [500, 437] on input "TCD Magazine" at bounding box center [503, 433] width 10 height 10
checkbox input "true"
click at [1189, 498] on button "Save" at bounding box center [1185, 499] width 43 height 29
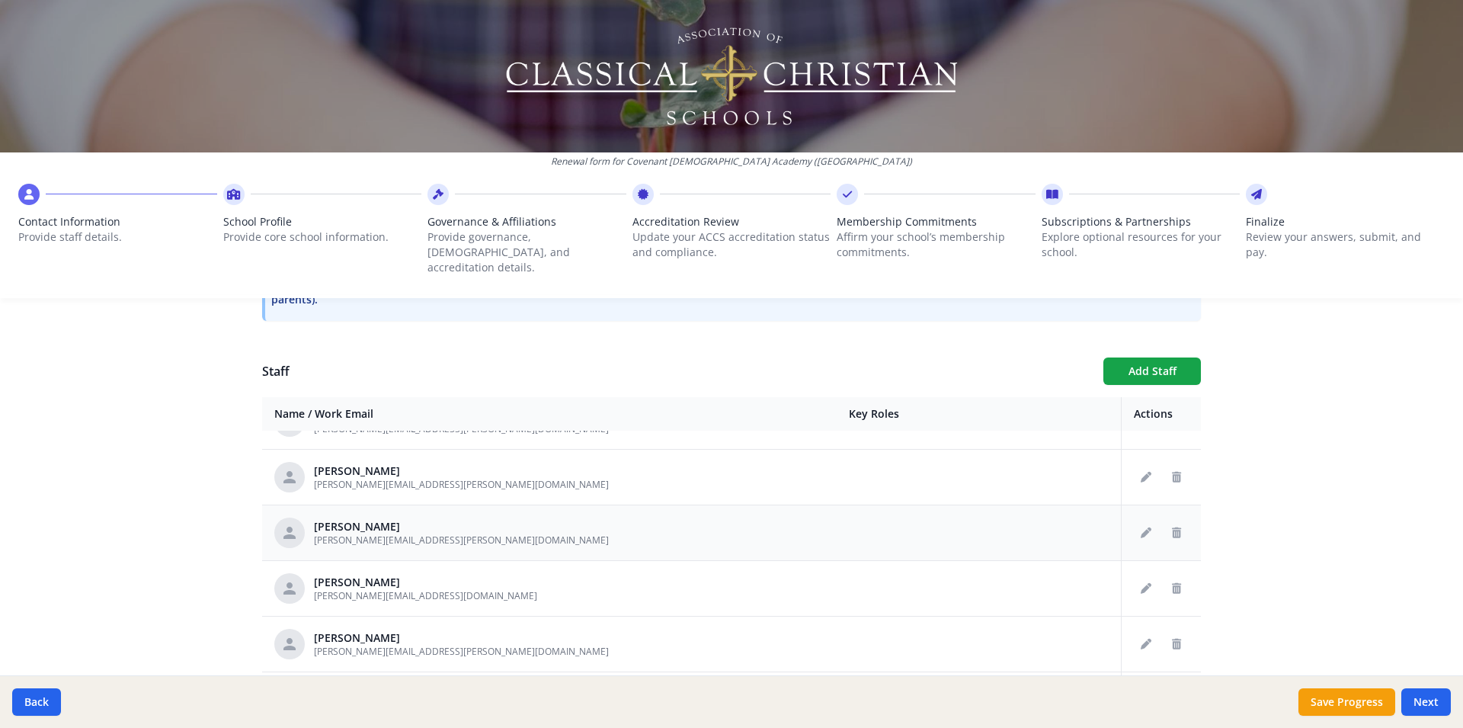
scroll to position [3476, 0]
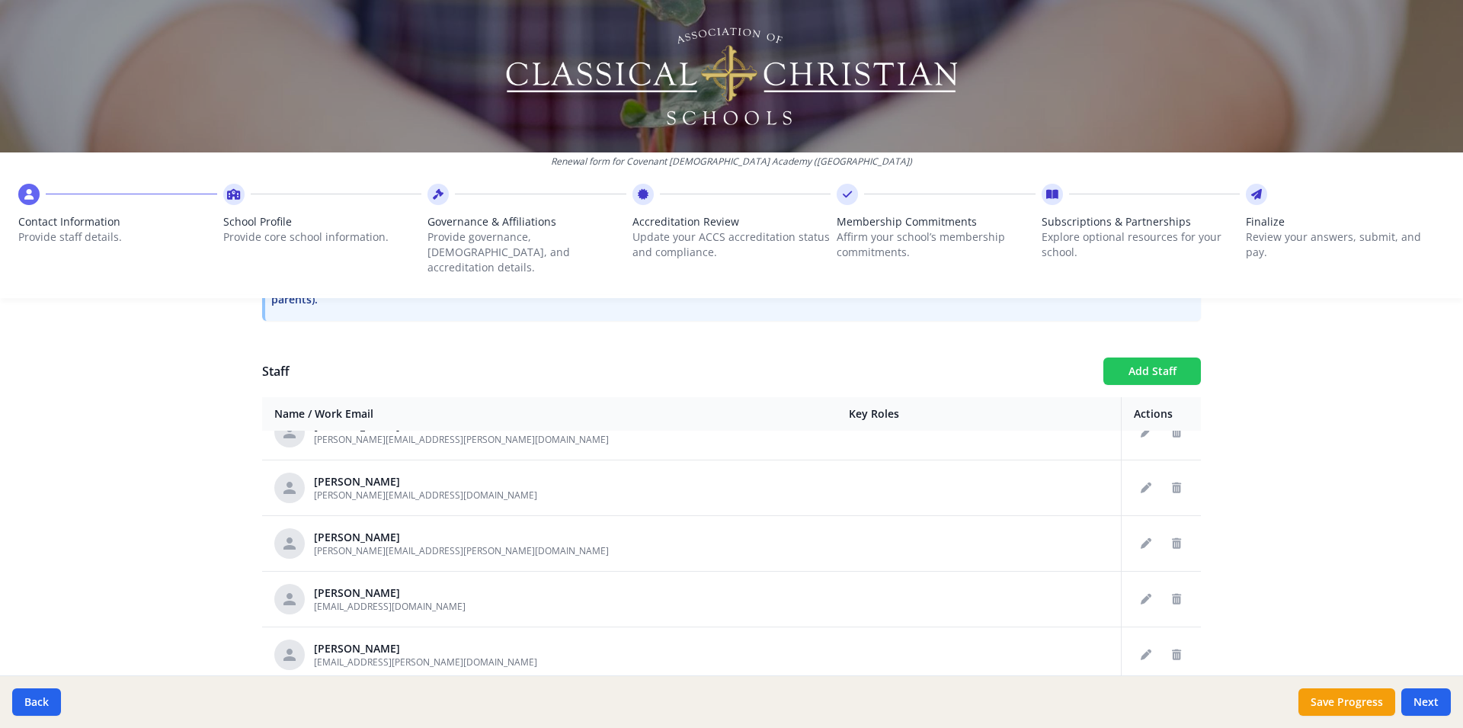
click at [1154, 357] on button "Add Staff" at bounding box center [1152, 370] width 98 height 27
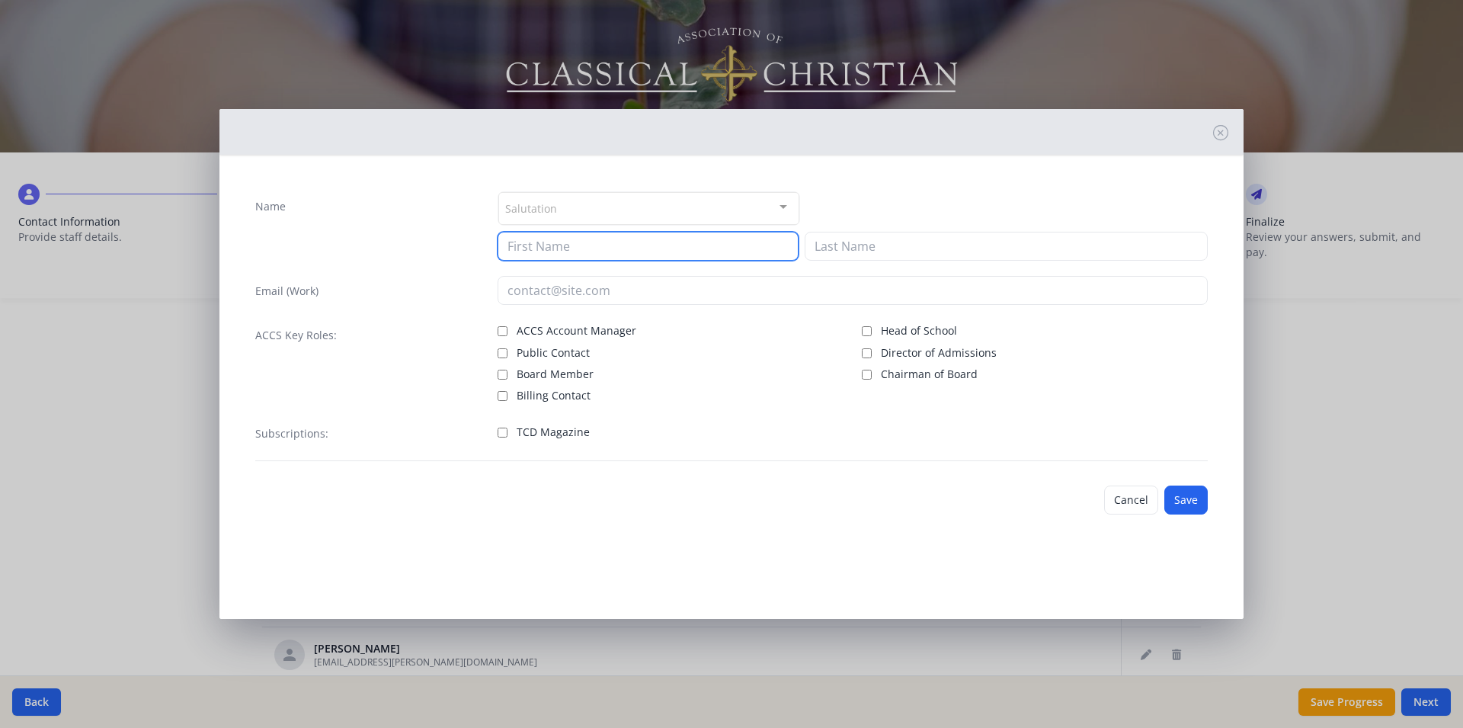
click at [541, 242] on input at bounding box center [648, 246] width 301 height 29
type input "Jon"
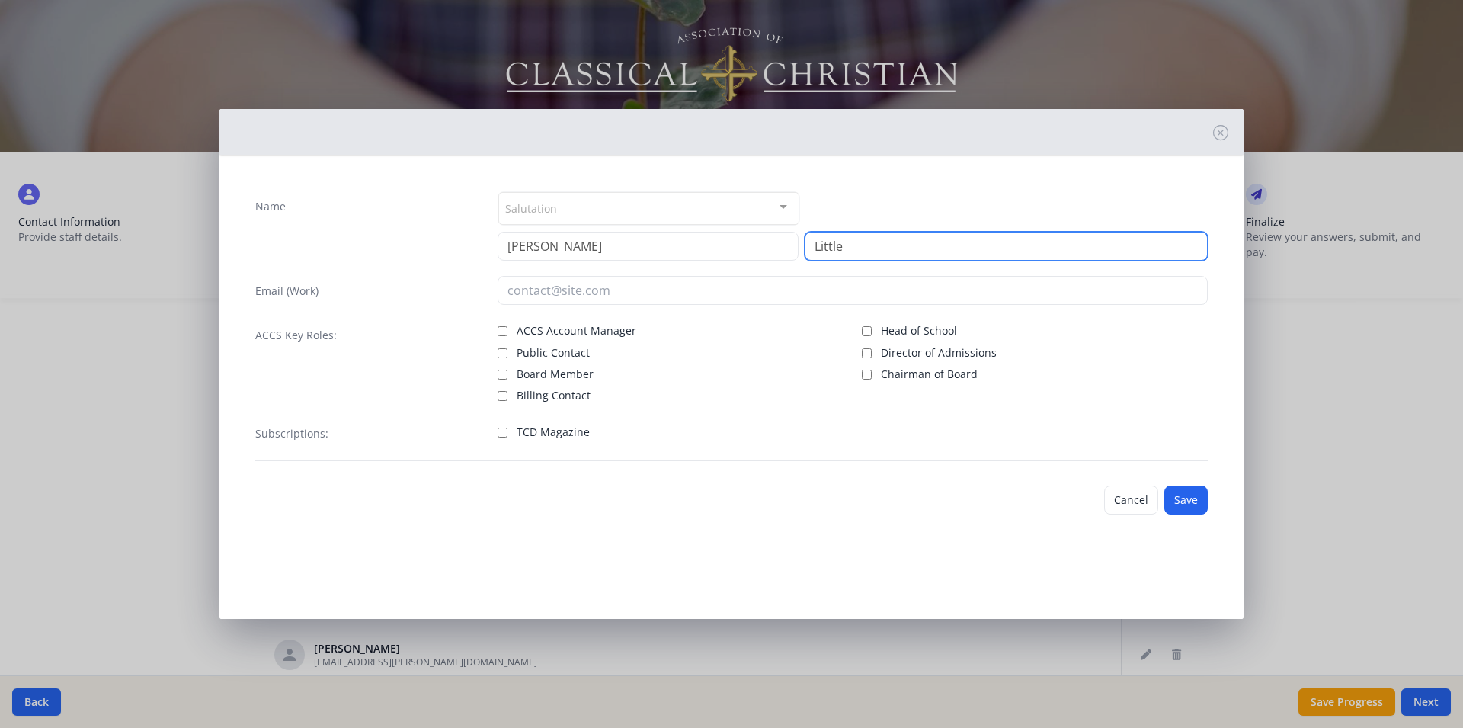
type input "Little"
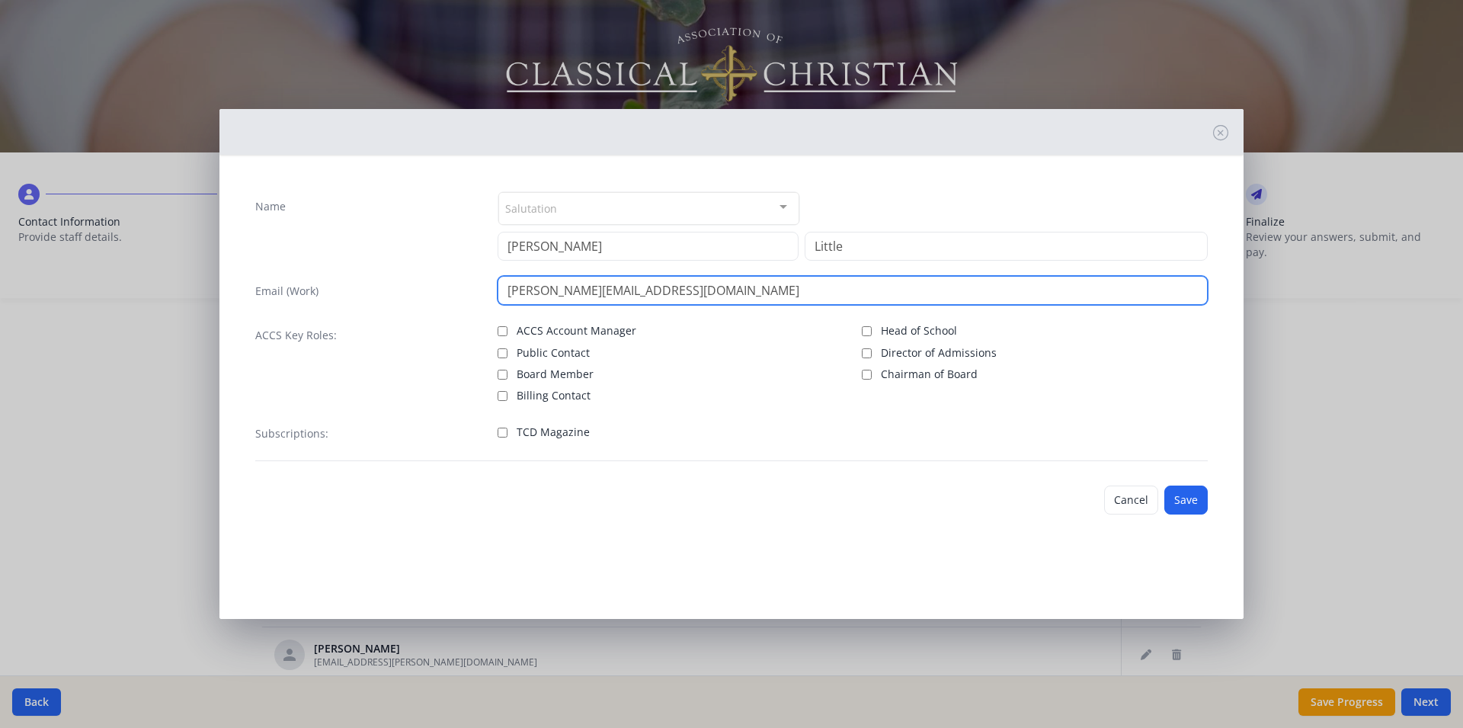
type input "jon.little@covenantchristian.net"
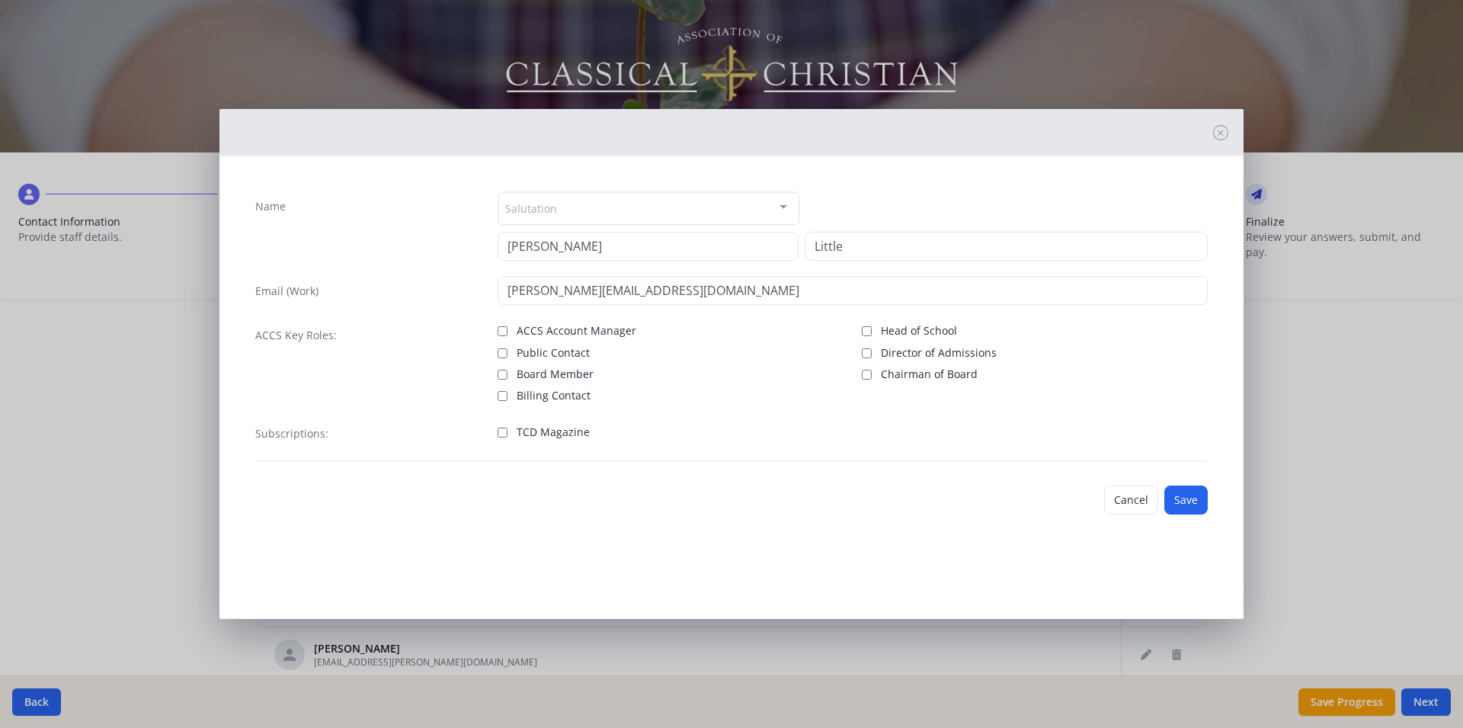
click at [504, 432] on input "TCD Magazine" at bounding box center [503, 433] width 10 height 10
checkbox input "true"
click at [1199, 493] on button "Save" at bounding box center [1185, 499] width 43 height 29
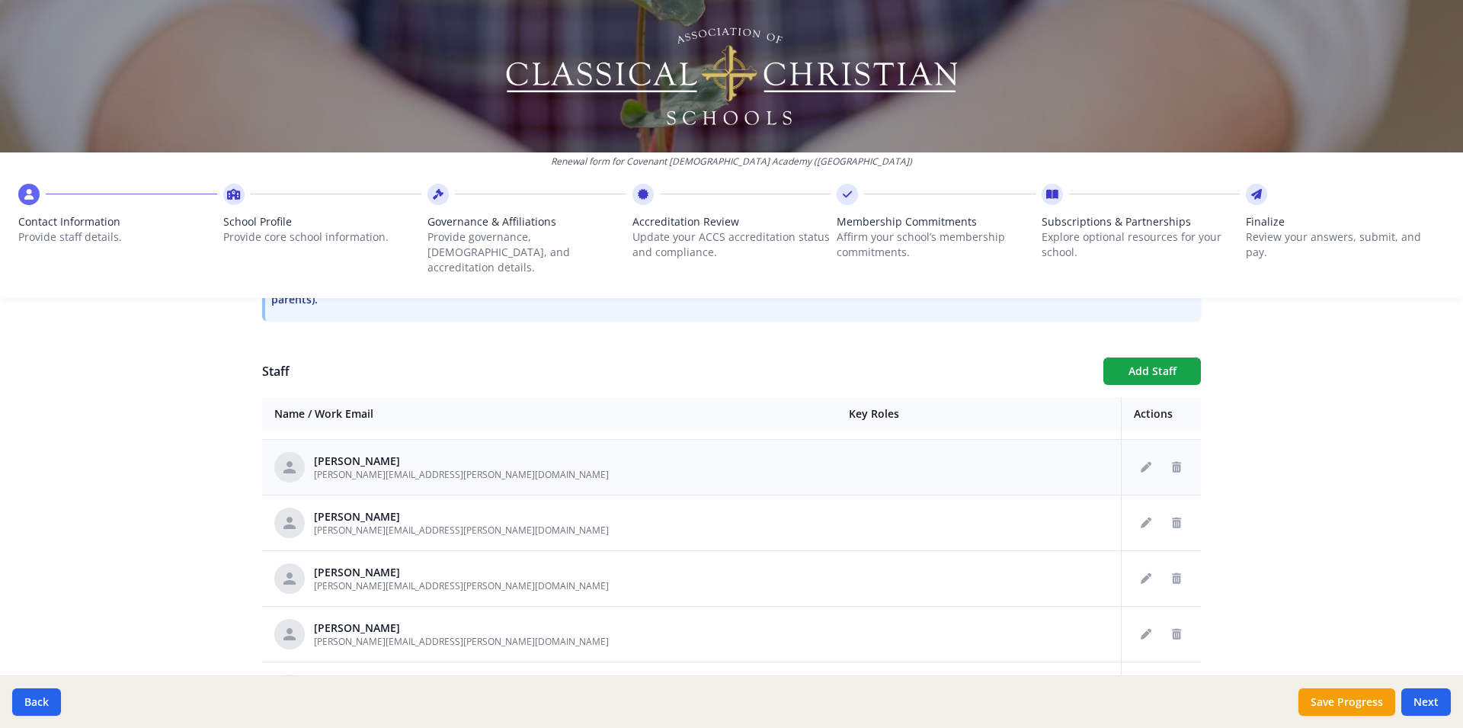
scroll to position [3878, 0]
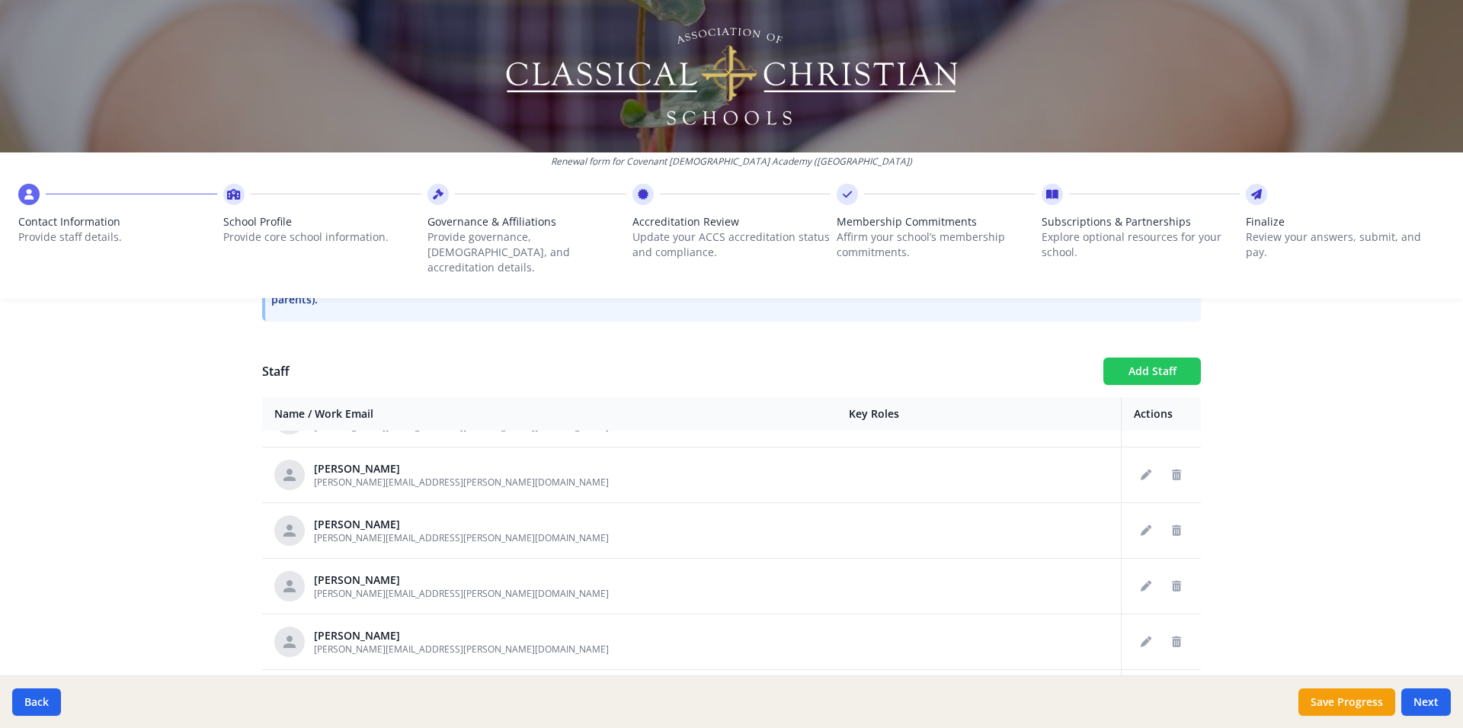
click at [1134, 357] on button "Add Staff" at bounding box center [1152, 370] width 98 height 27
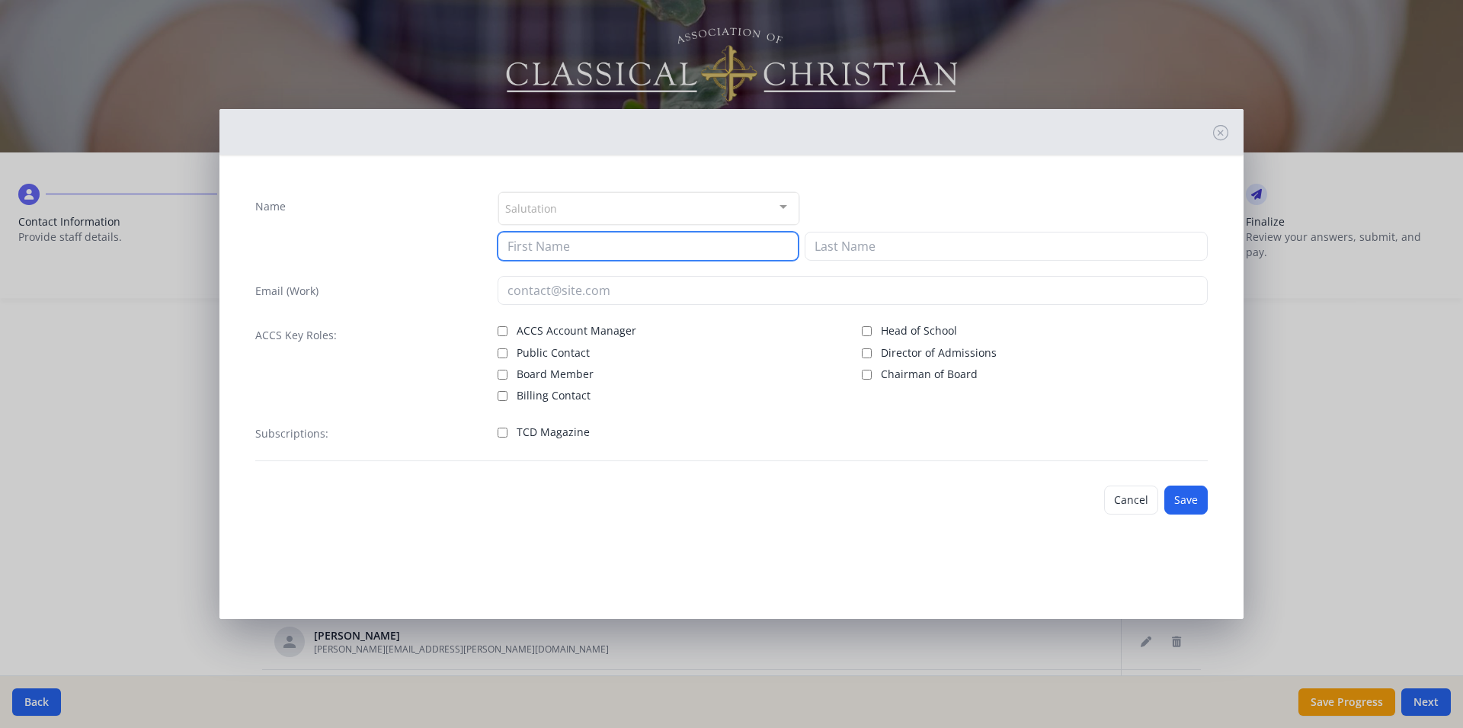
click at [547, 242] on input at bounding box center [648, 246] width 301 height 29
type input "Katie"
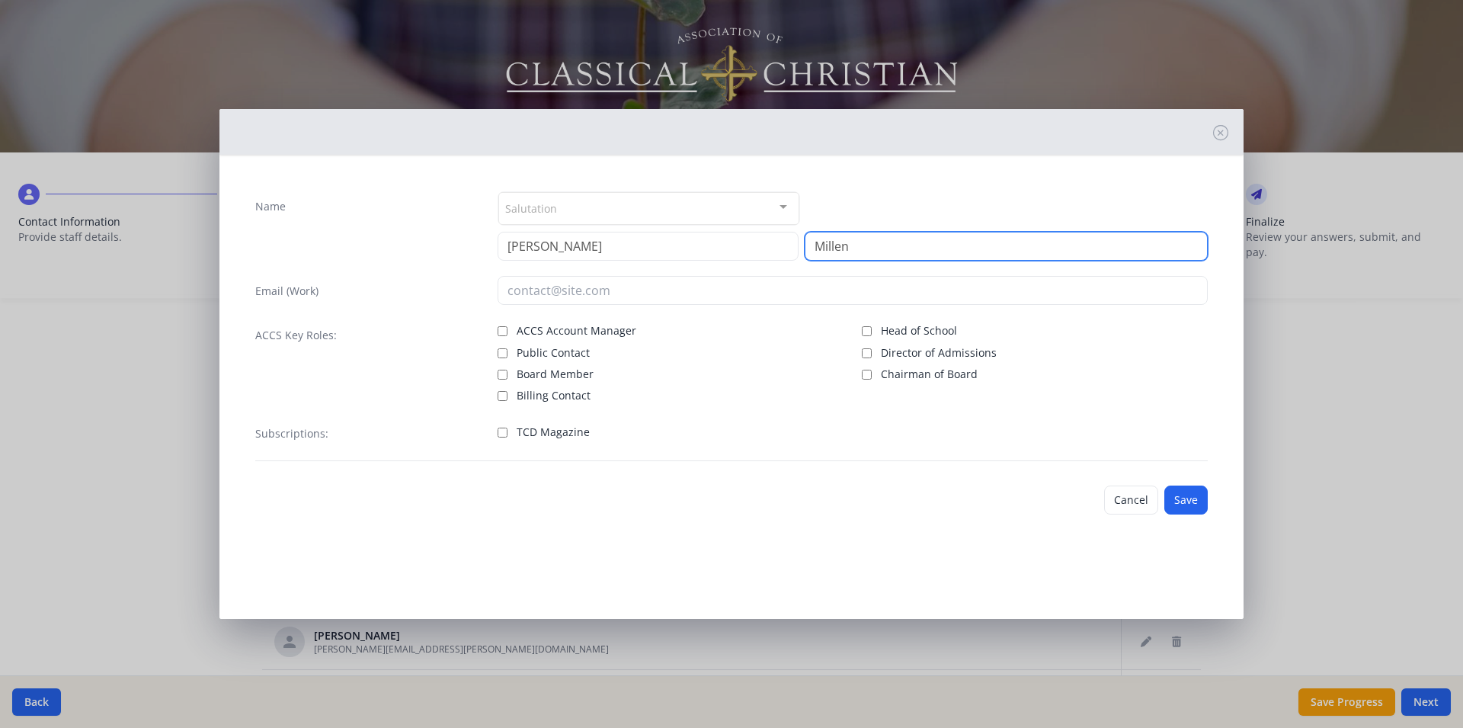
type input "Millen"
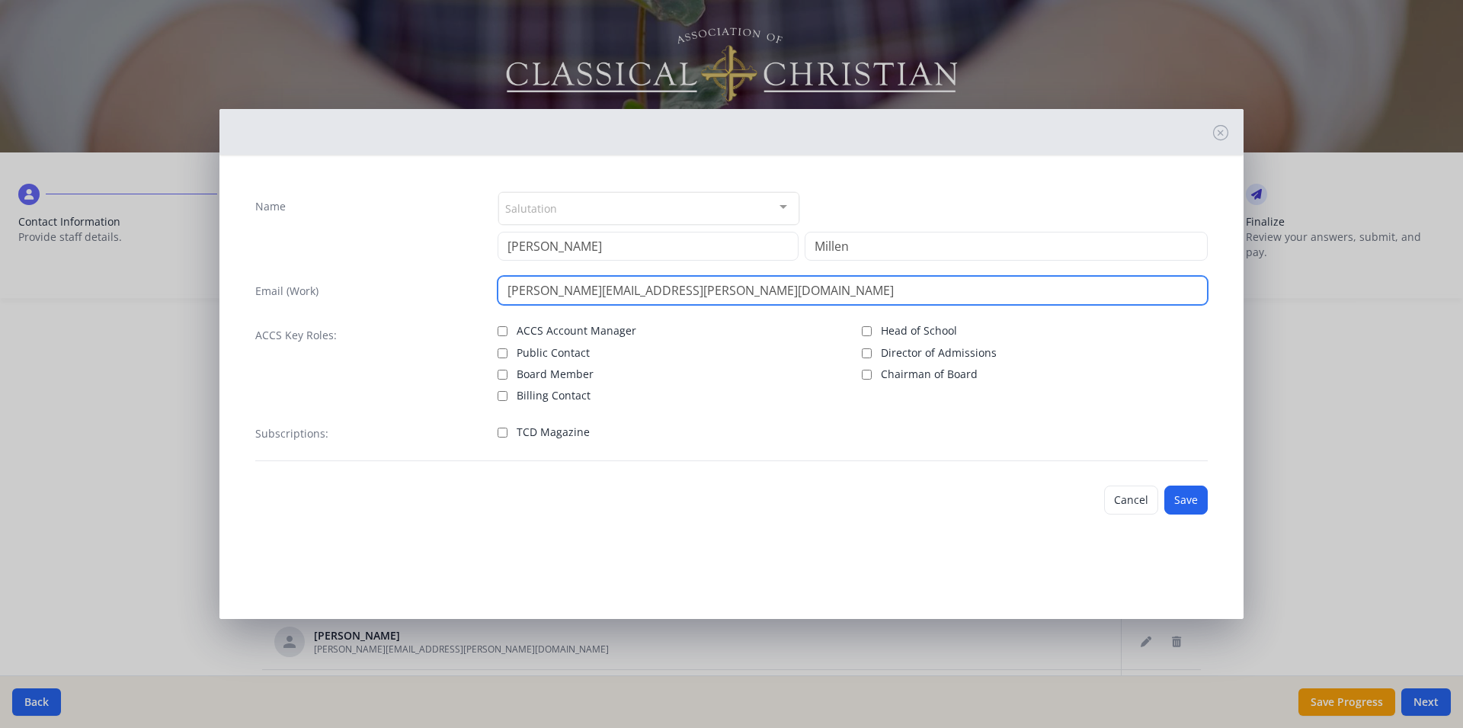
type input "katie.millen@covenantchristian.net"
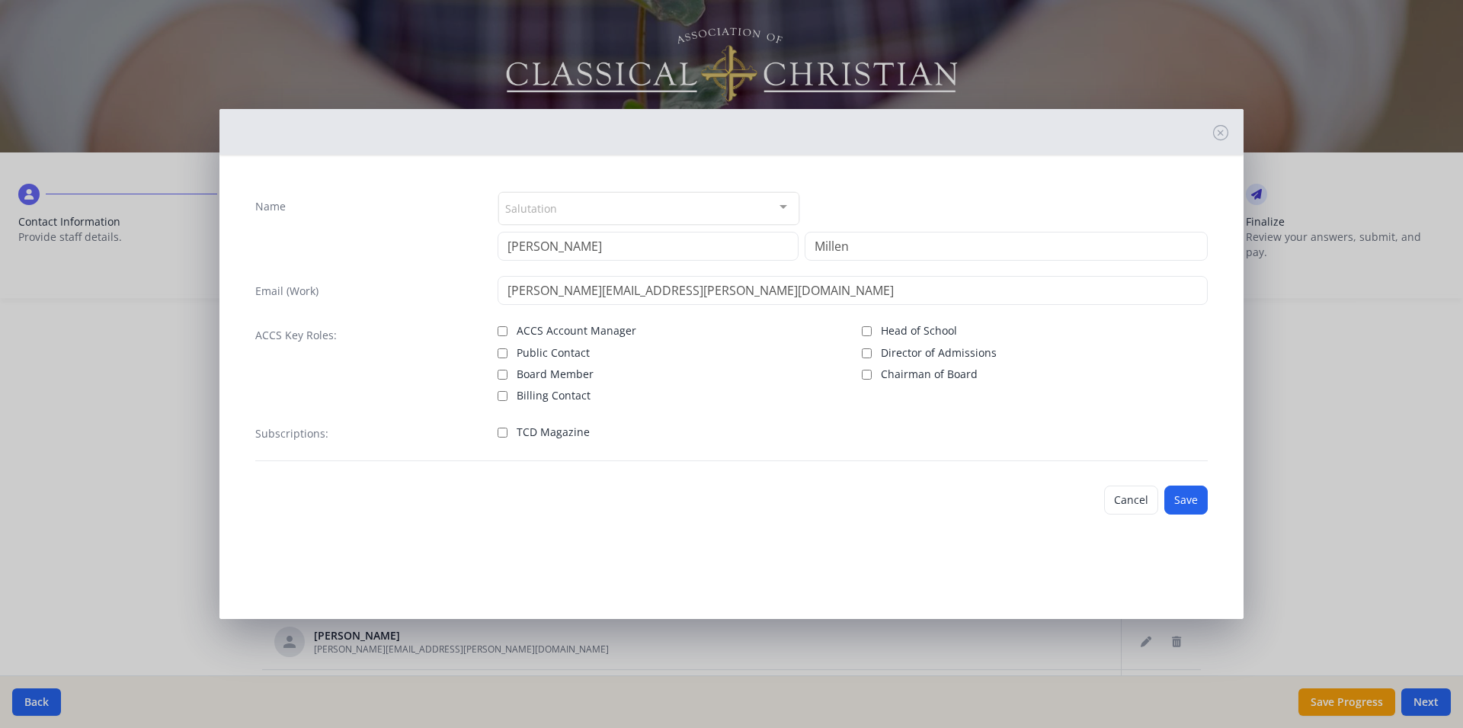
click at [502, 432] on input "TCD Magazine" at bounding box center [503, 433] width 10 height 10
checkbox input "true"
click at [1188, 504] on button "Save" at bounding box center [1185, 499] width 43 height 29
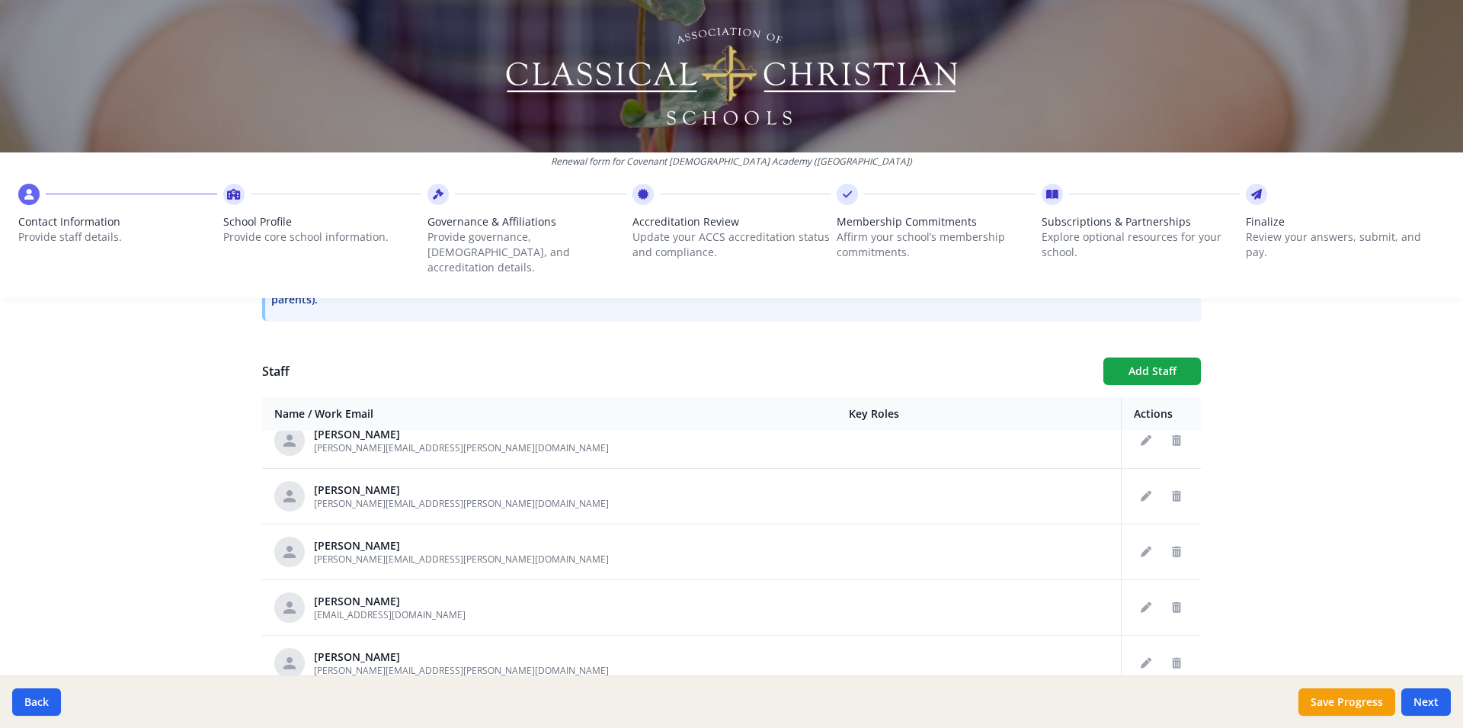
scroll to position [4180, 0]
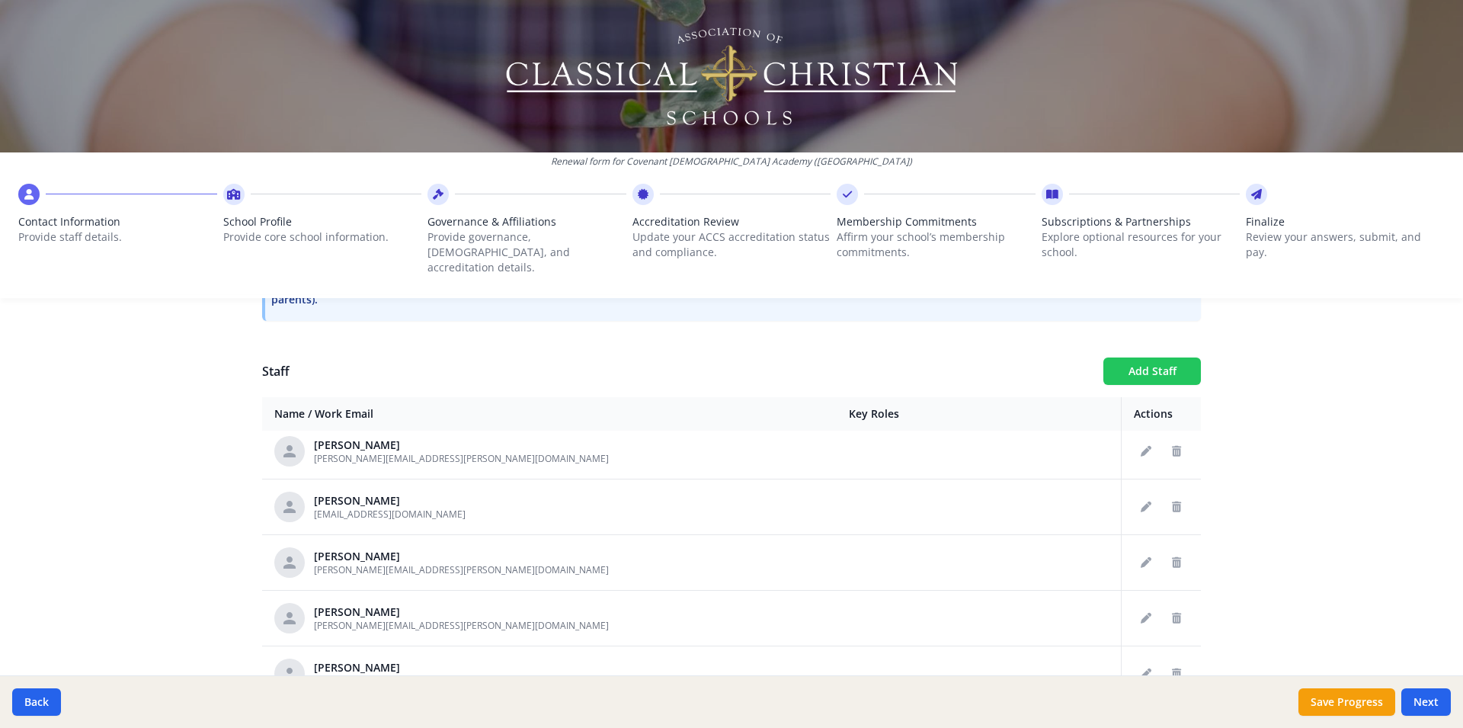
click at [1135, 357] on button "Add Staff" at bounding box center [1152, 370] width 98 height 27
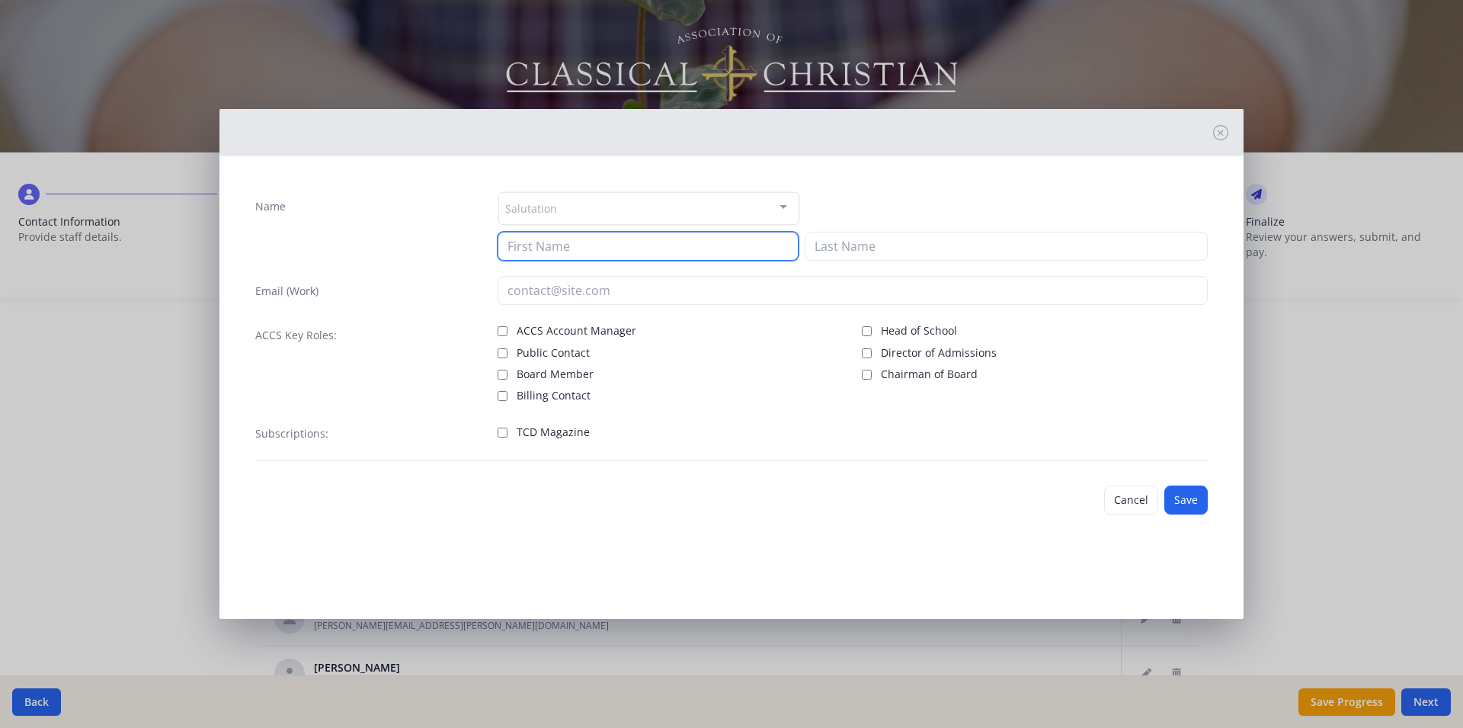
click at [532, 248] on input at bounding box center [648, 246] width 301 height 29
type input "Jayne"
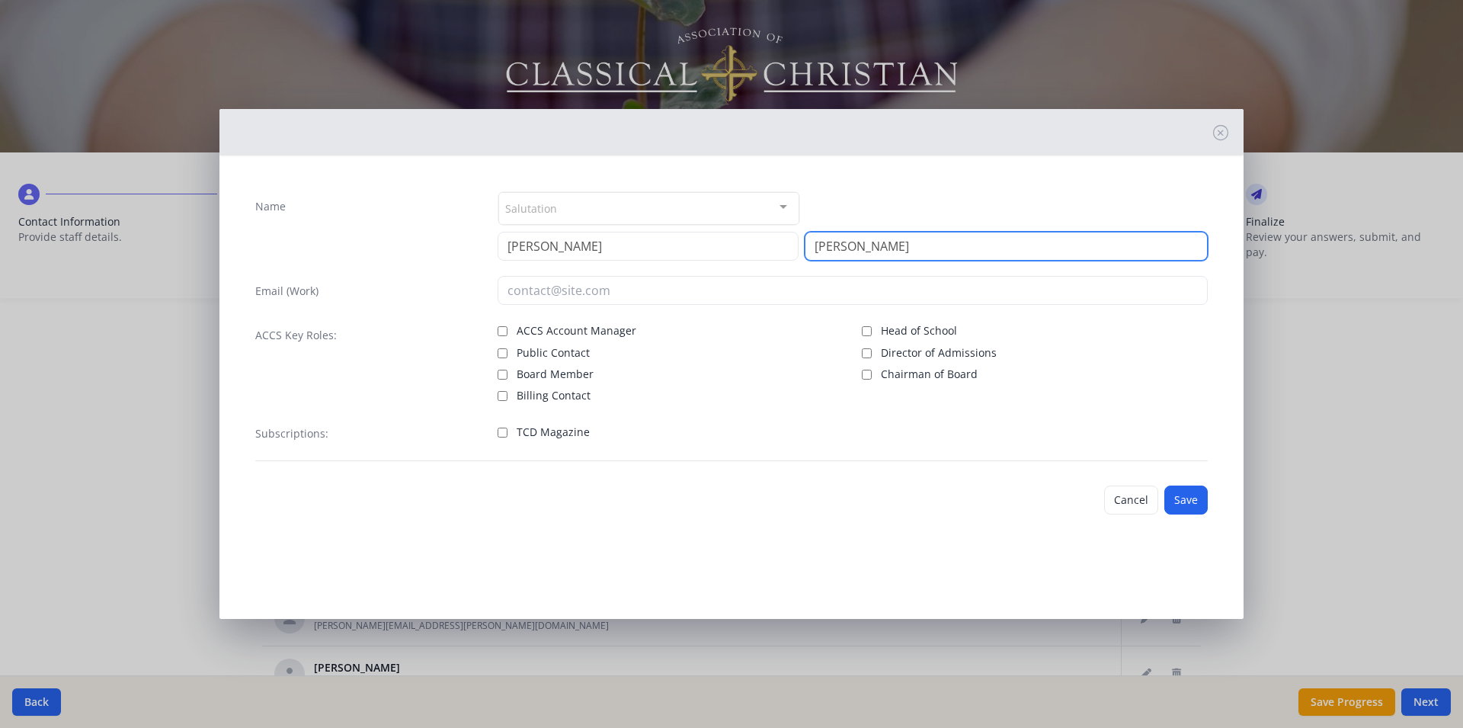
type input "Pelton"
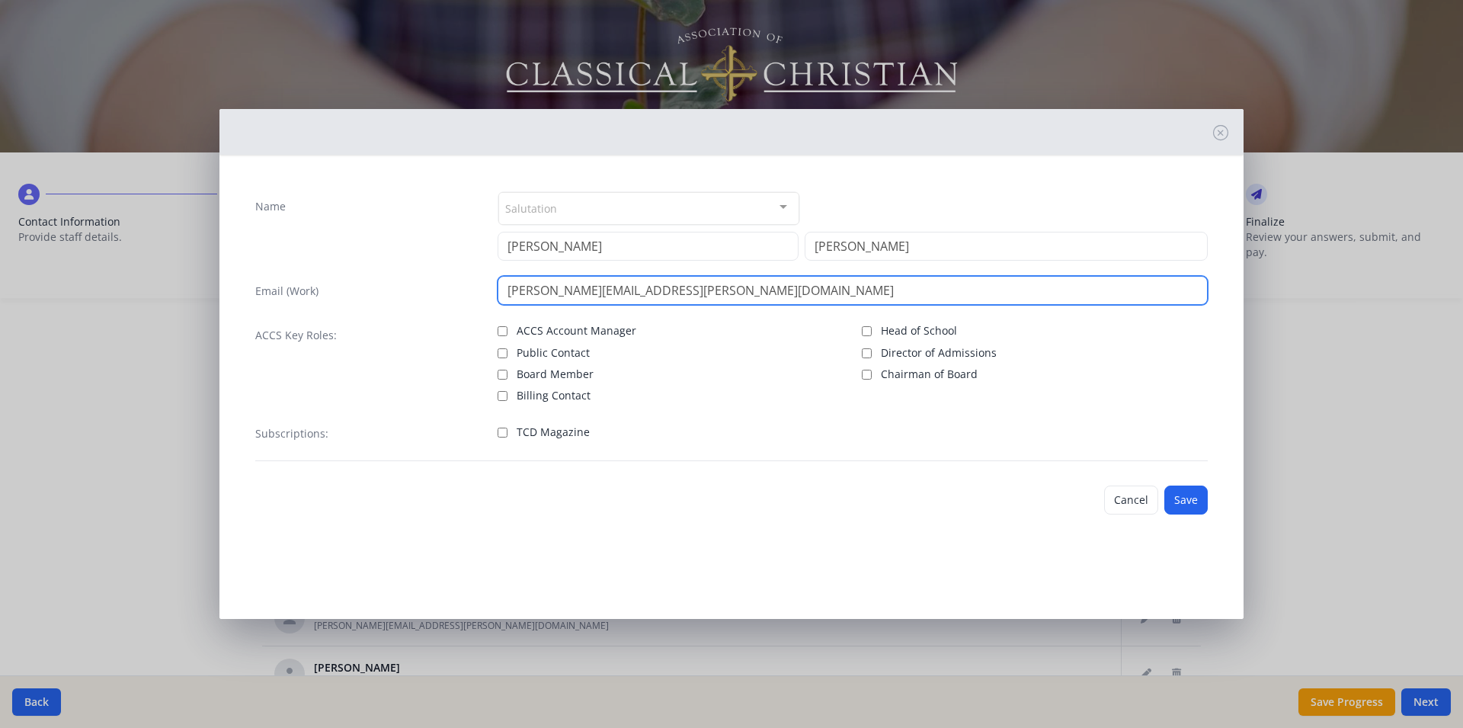
type input "jayne.pelton@covenantchristian.net"
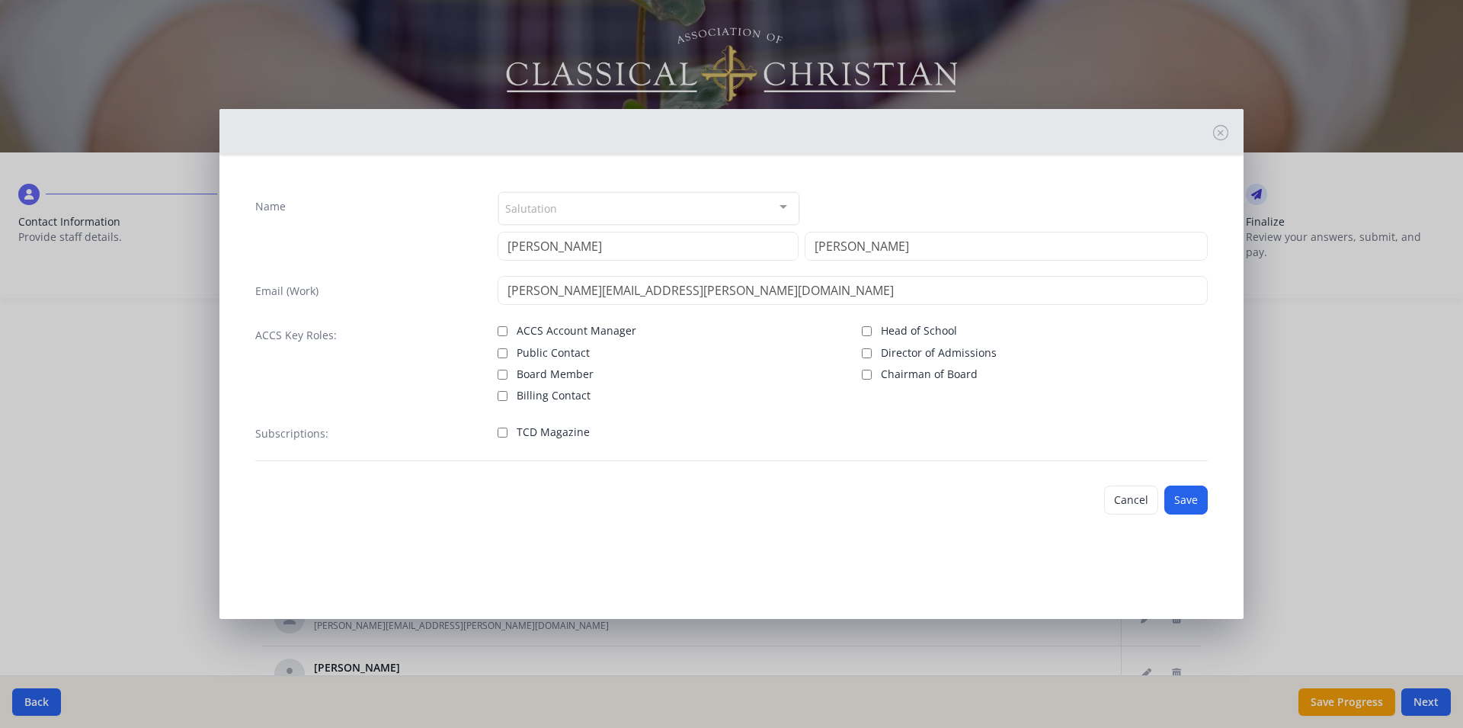
click at [502, 437] on input "TCD Magazine" at bounding box center [503, 433] width 10 height 10
checkbox input "true"
click at [1177, 503] on button "Save" at bounding box center [1185, 499] width 43 height 29
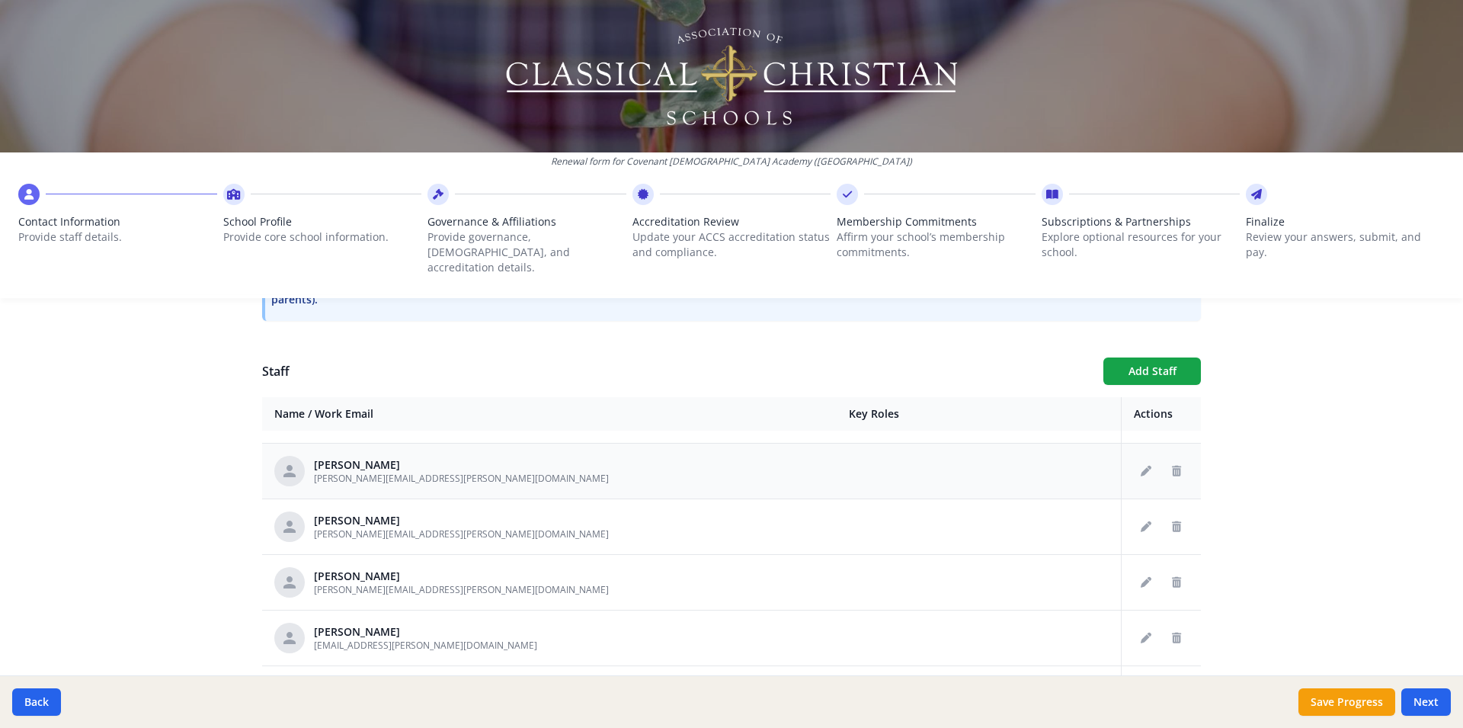
scroll to position [4381, 0]
click at [1138, 357] on button "Add Staff" at bounding box center [1152, 370] width 98 height 27
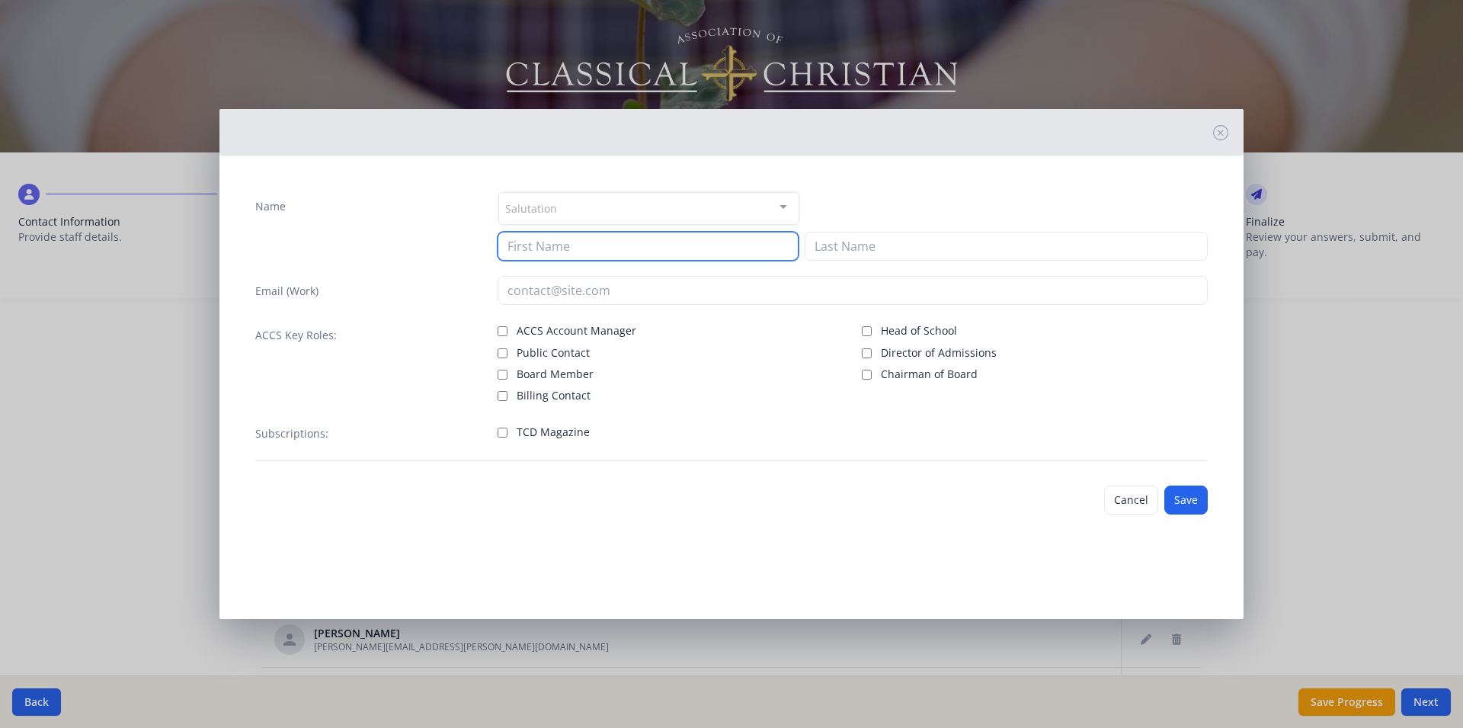
click at [540, 243] on input at bounding box center [648, 246] width 301 height 29
type input "Joey"
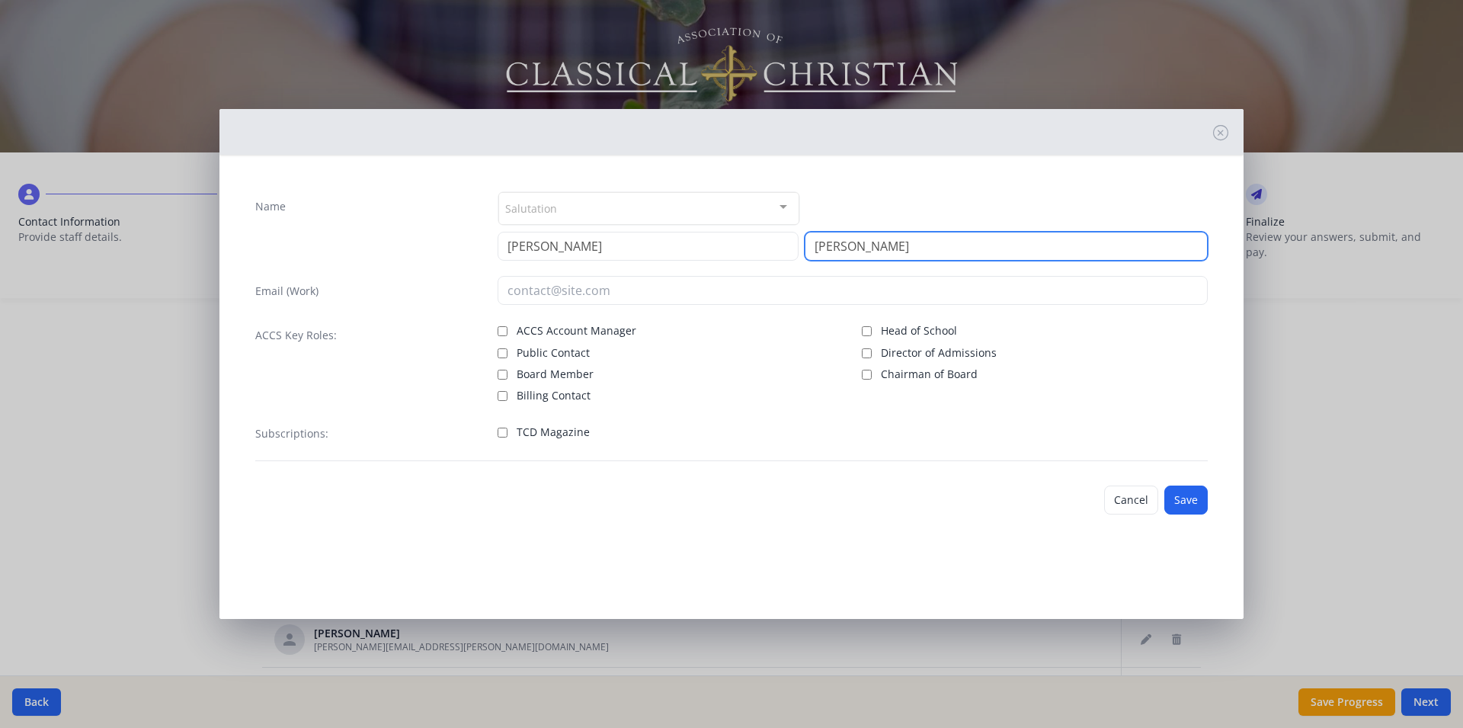
type input "Phillips"
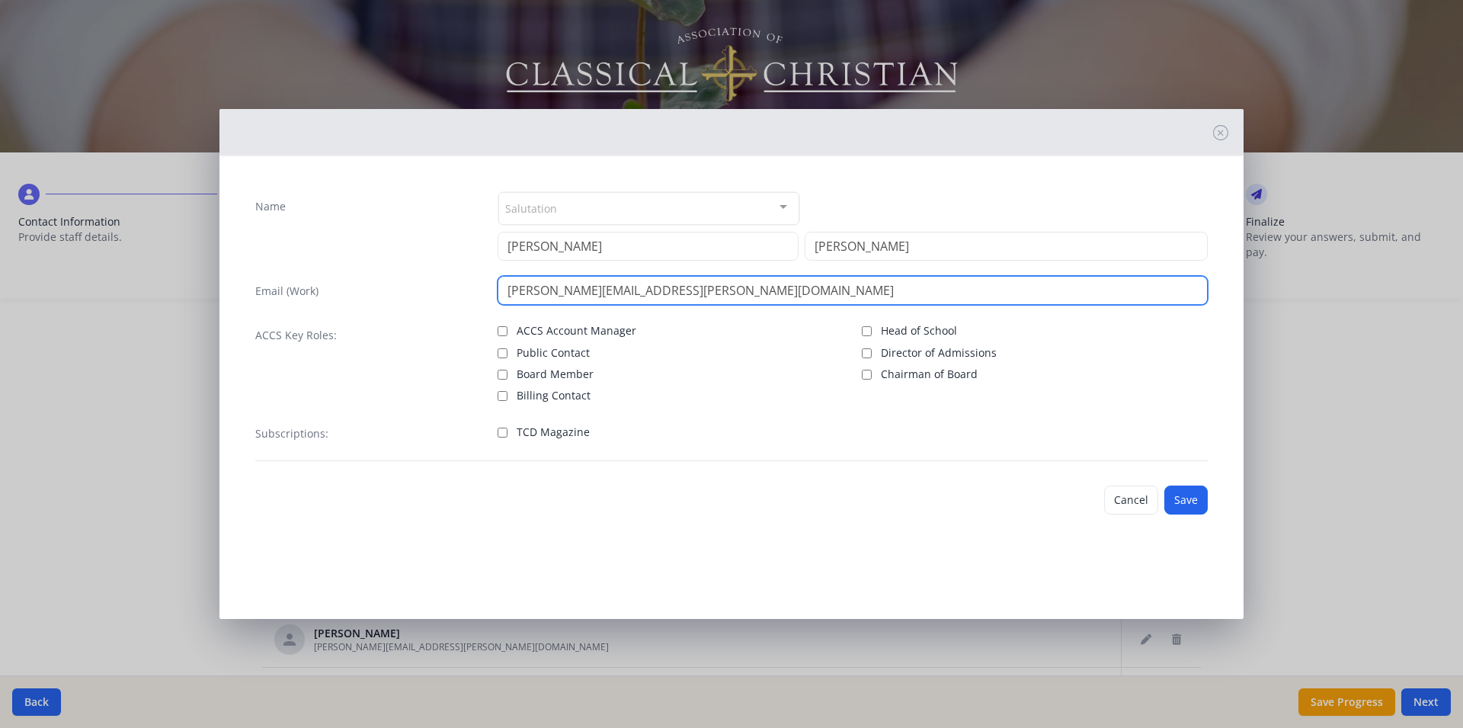
type input "joey.phillips@covenantchristian.net"
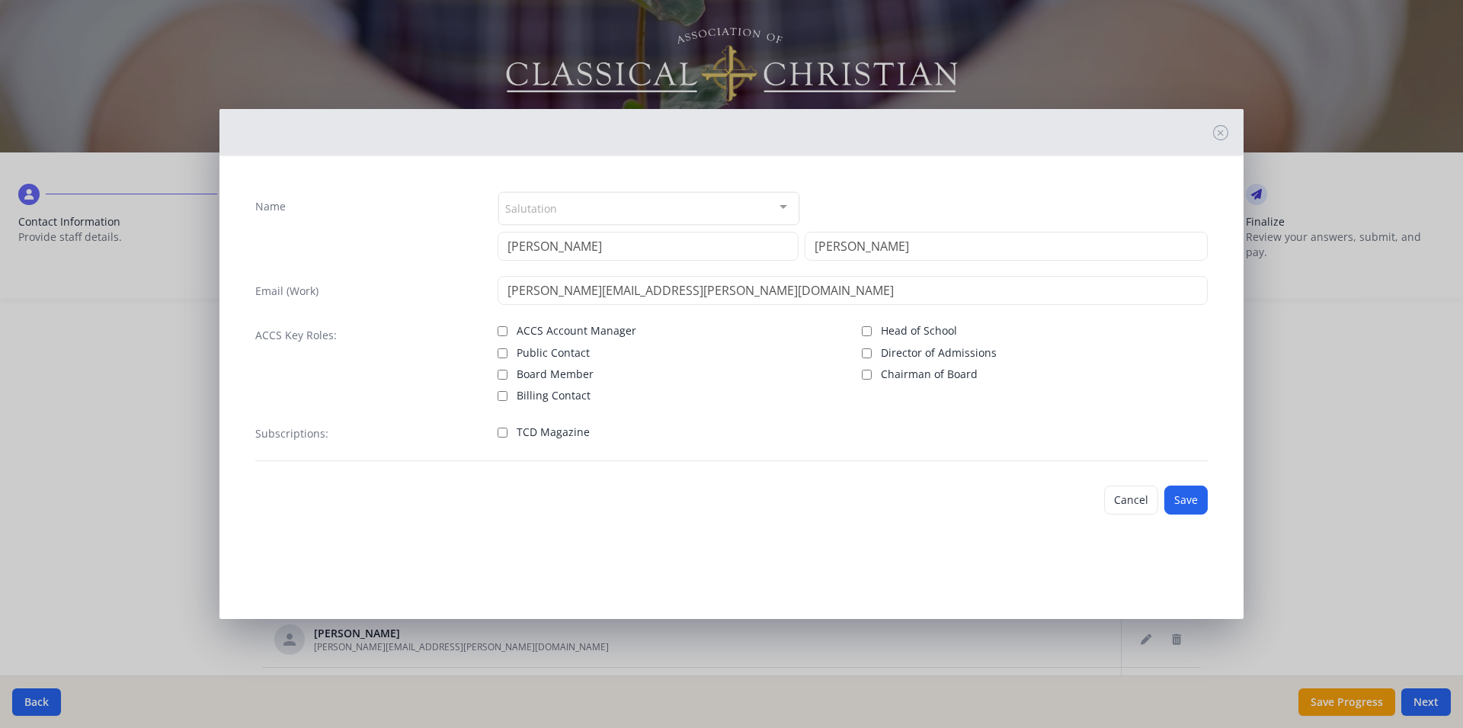
click at [496, 434] on div "Subscriptions: TCD Magazine" at bounding box center [731, 439] width 953 height 43
click at [503, 433] on input "TCD Magazine" at bounding box center [503, 433] width 10 height 10
checkbox input "true"
click at [1183, 496] on button "Save" at bounding box center [1185, 499] width 43 height 29
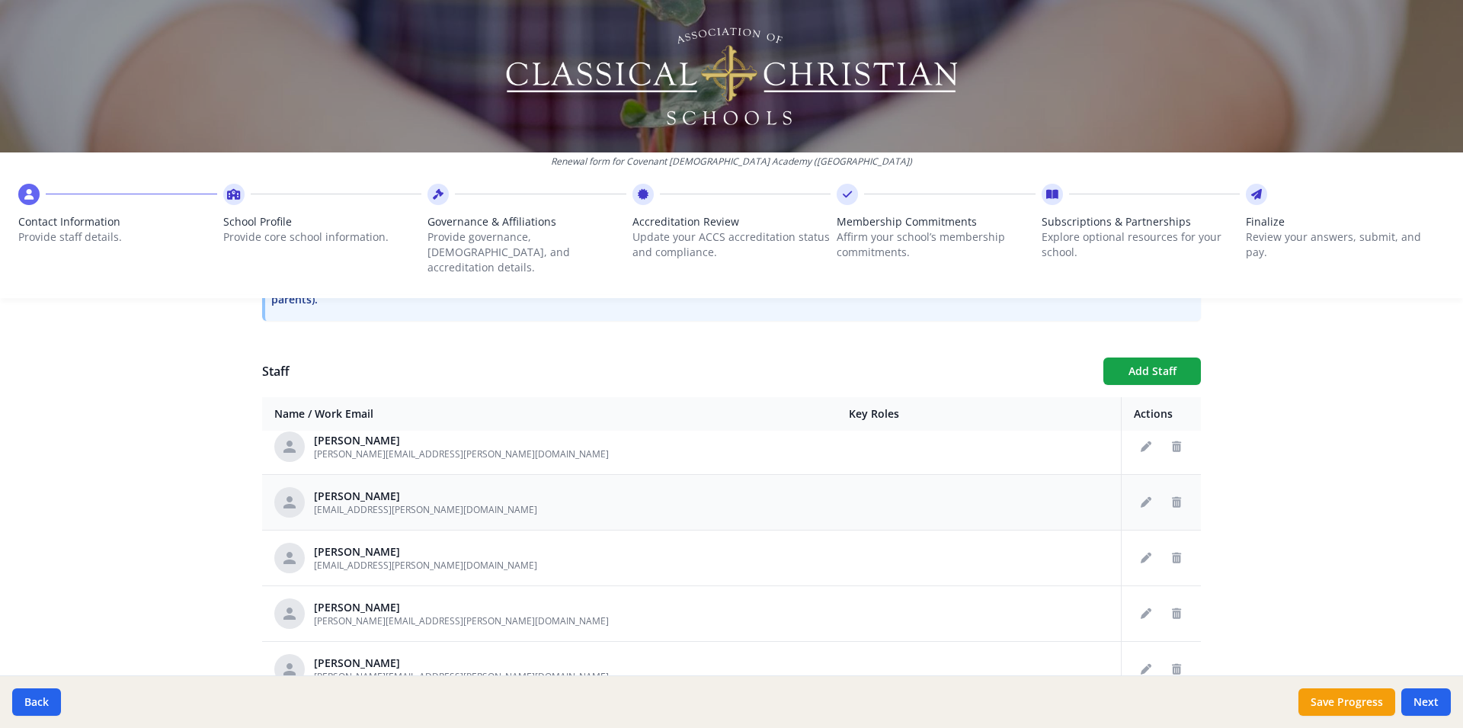
scroll to position [4783, 0]
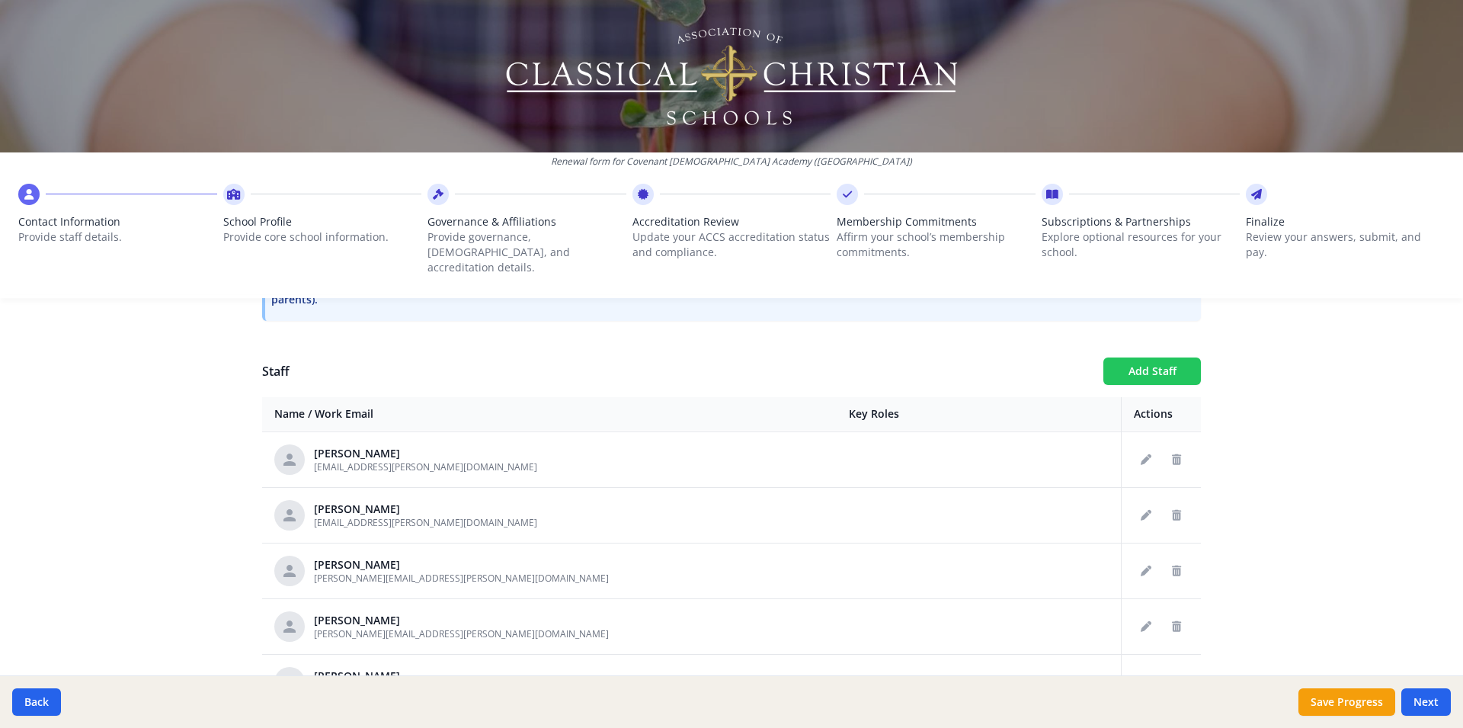
click at [1129, 357] on button "Add Staff" at bounding box center [1152, 370] width 98 height 27
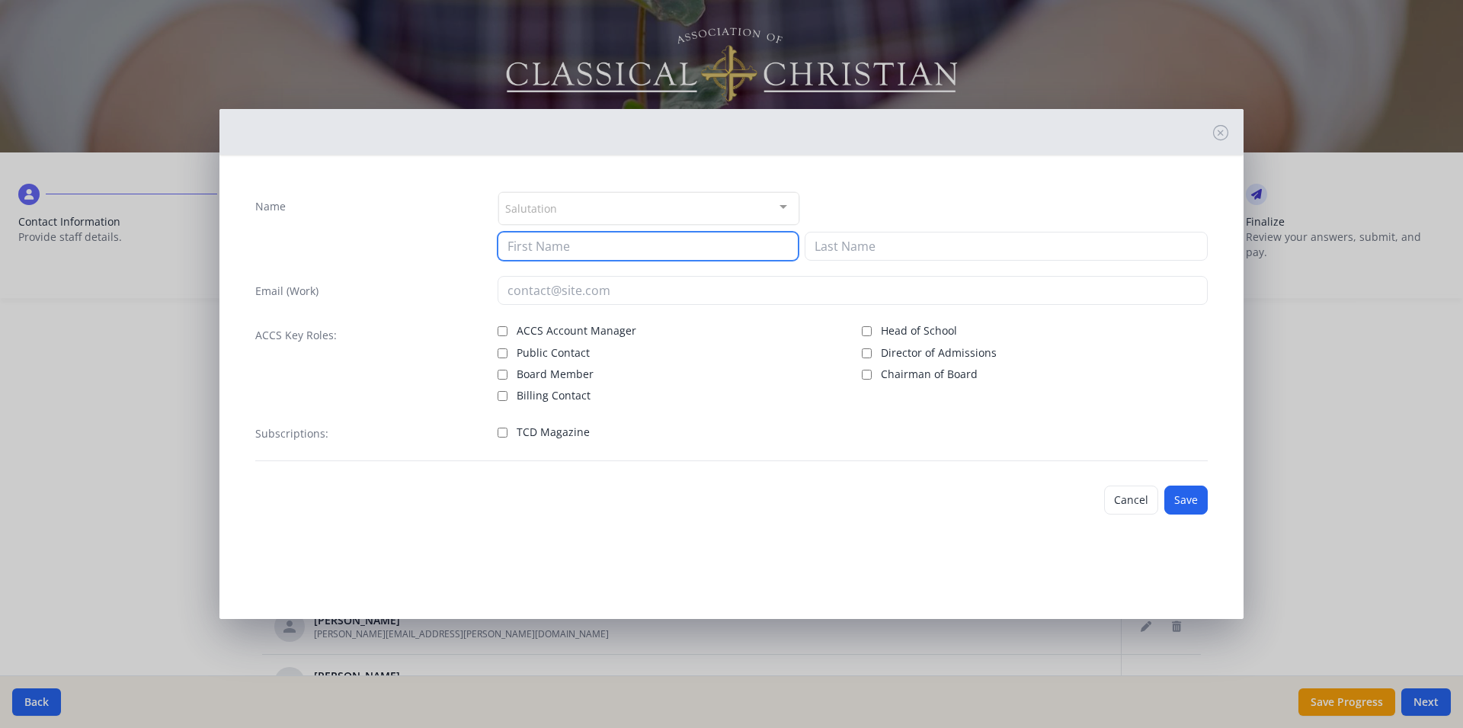
click at [543, 247] on input at bounding box center [648, 246] width 301 height 29
type input "Aaron"
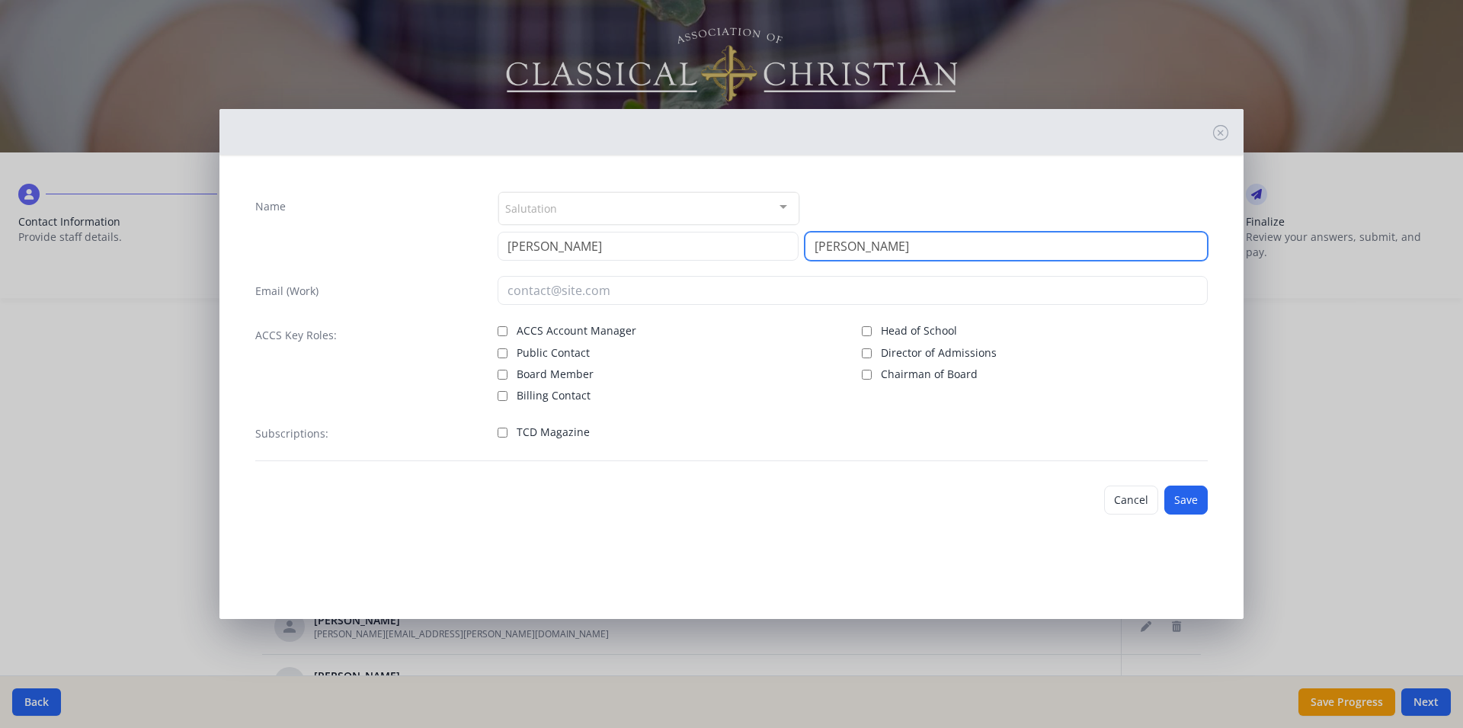
type input "Russo"
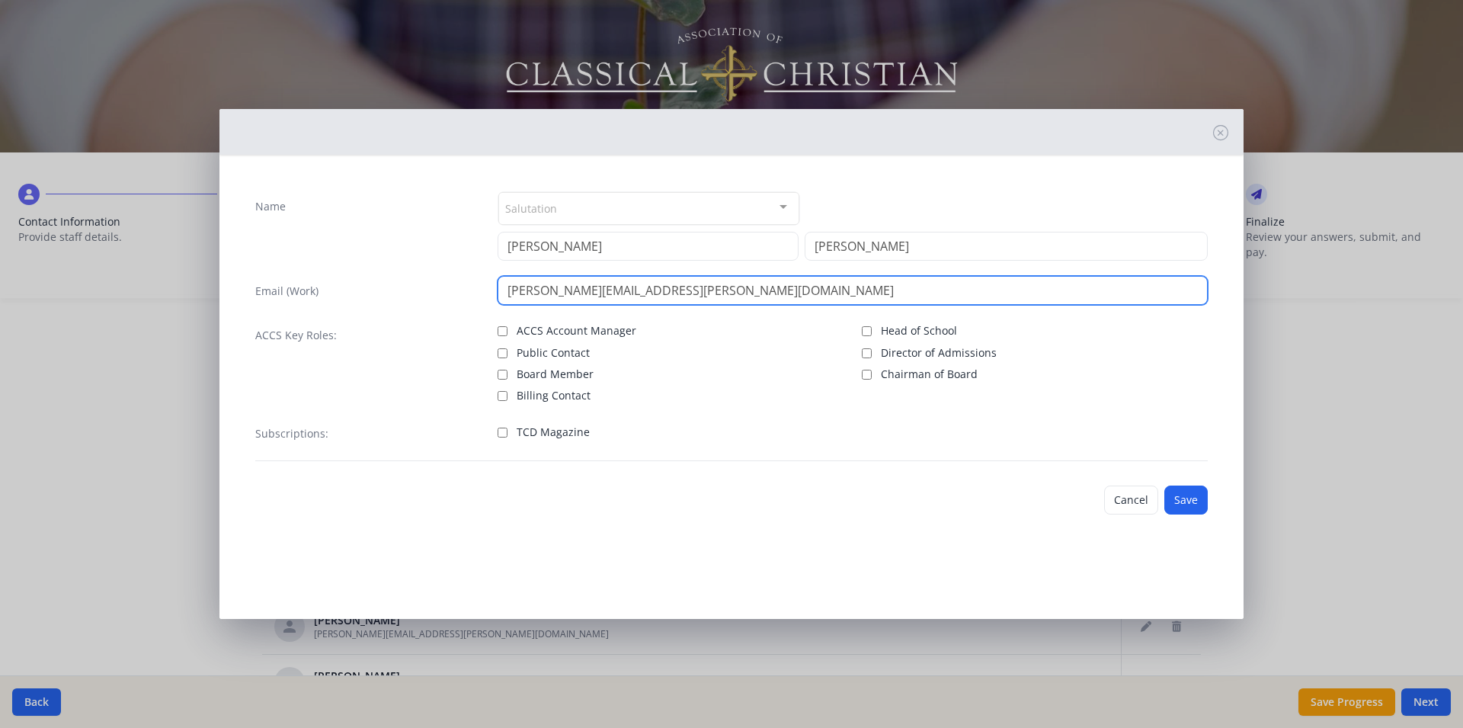
type input "aaron.russo@covenantchristian.net"
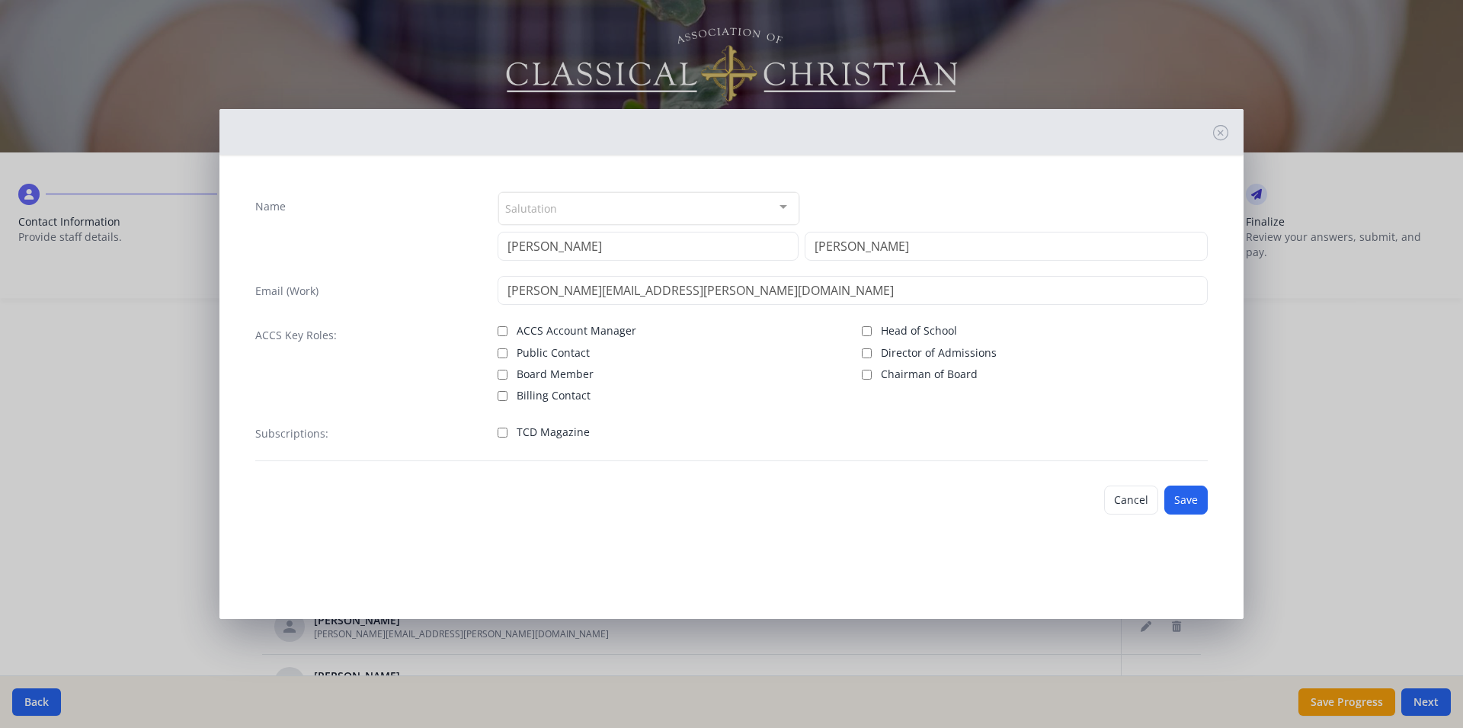
click at [493, 430] on div "Subscriptions: TCD Magazine" at bounding box center [731, 439] width 953 height 43
click at [505, 436] on input "TCD Magazine" at bounding box center [503, 433] width 10 height 10
checkbox input "true"
click at [1199, 508] on button "Save" at bounding box center [1185, 499] width 43 height 29
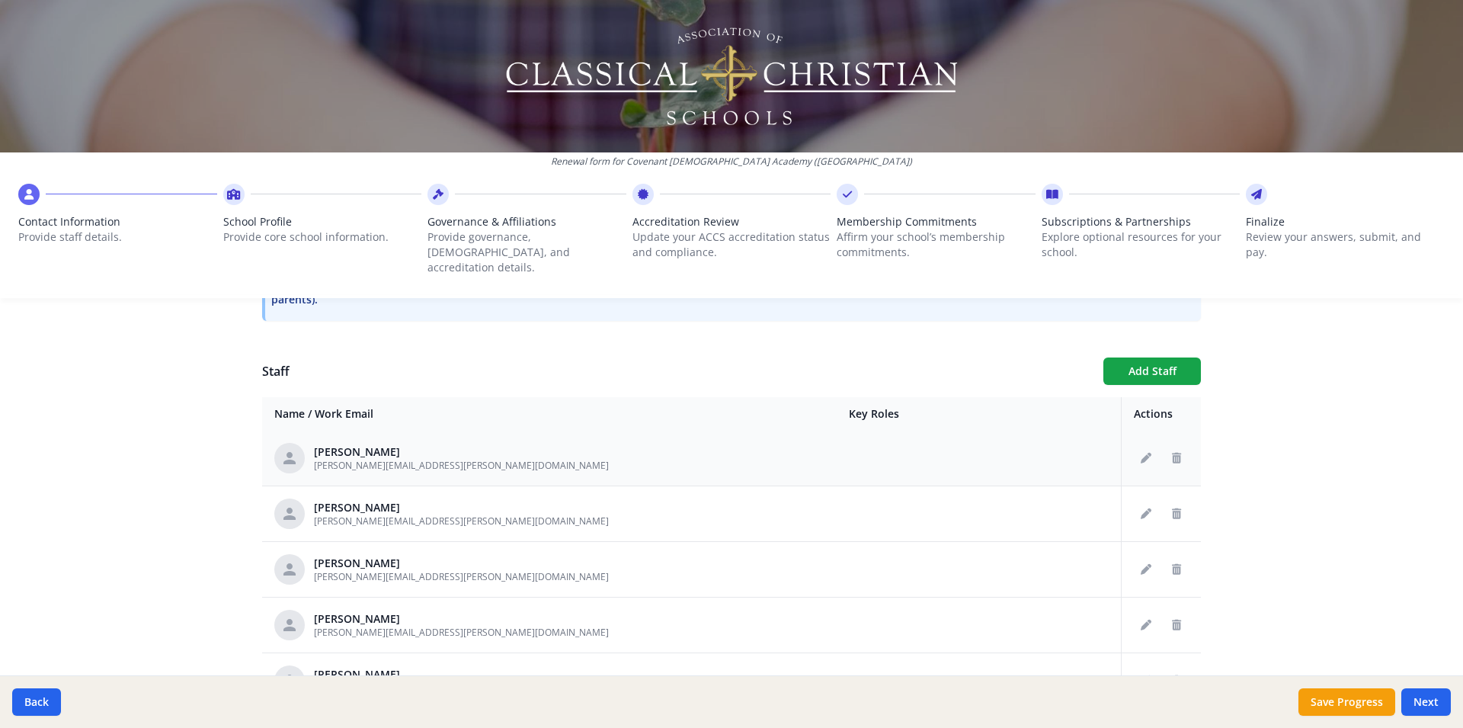
scroll to position [5286, 0]
click at [1144, 360] on button "Add Staff" at bounding box center [1152, 370] width 98 height 27
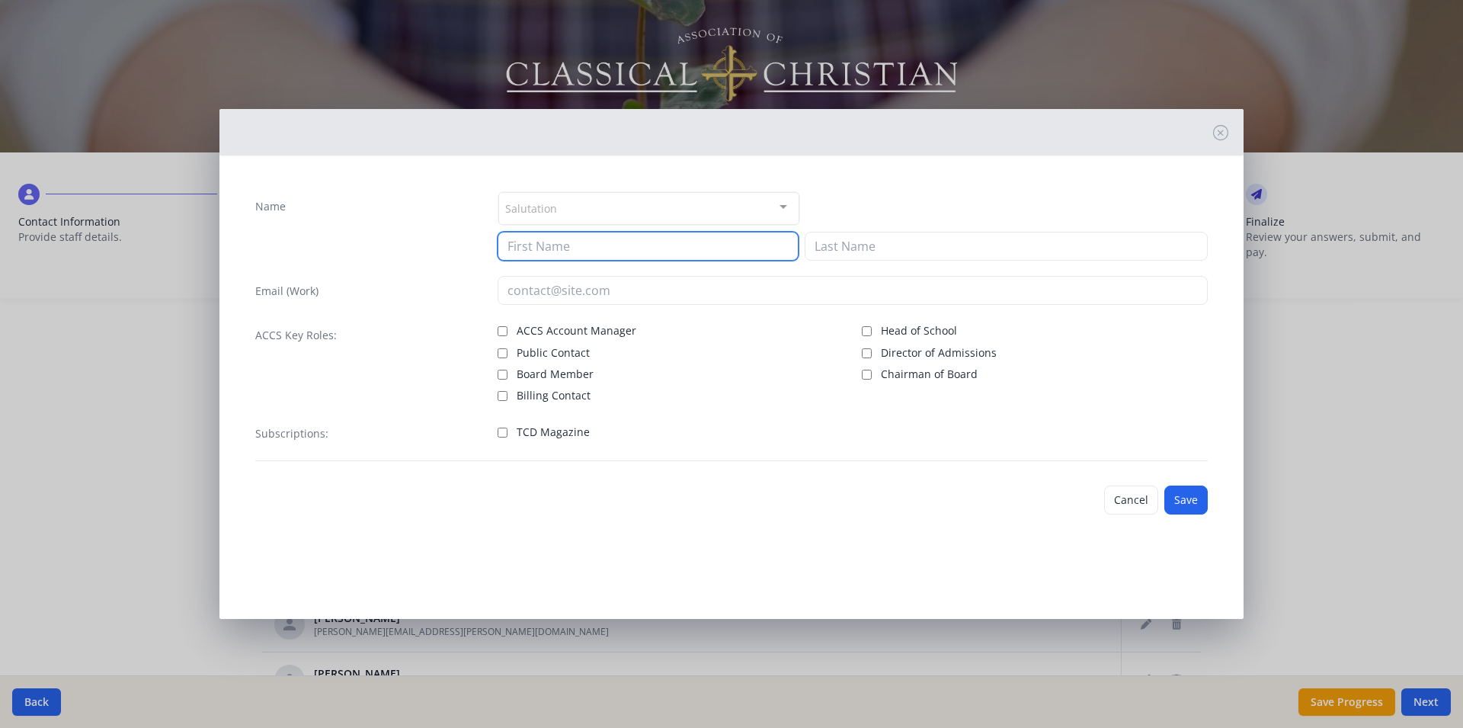
click at [527, 243] on input at bounding box center [648, 246] width 301 height 29
type input "Julie"
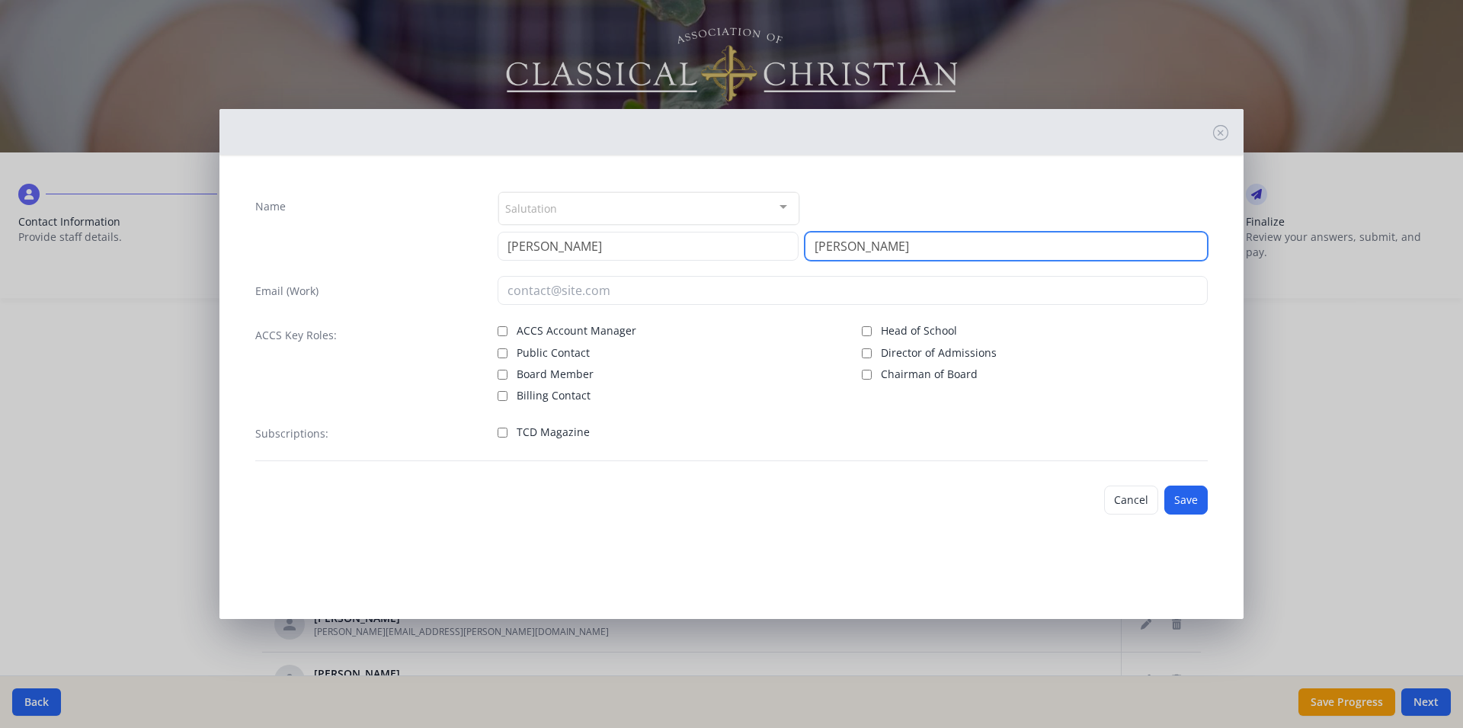
type input "Snyder"
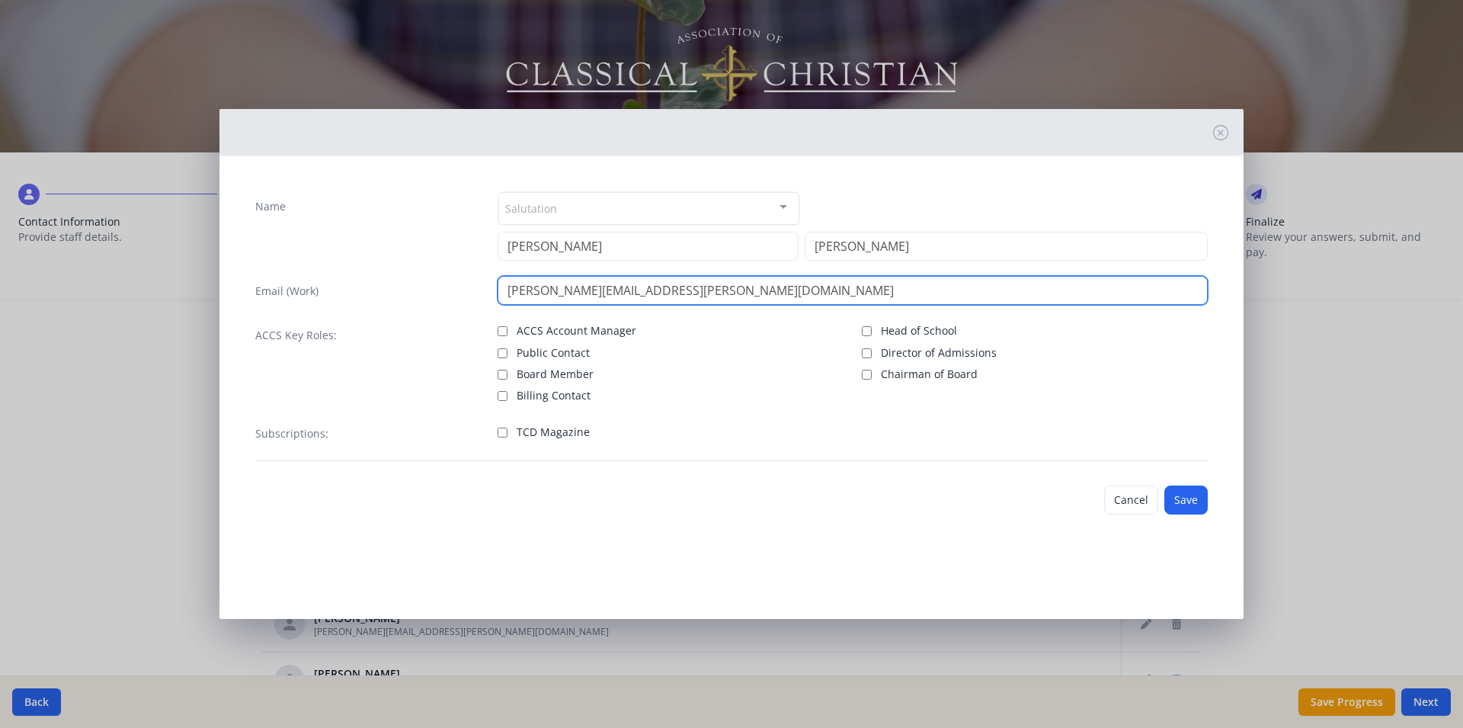
type input "julie.snyder@covenantchristian.net"
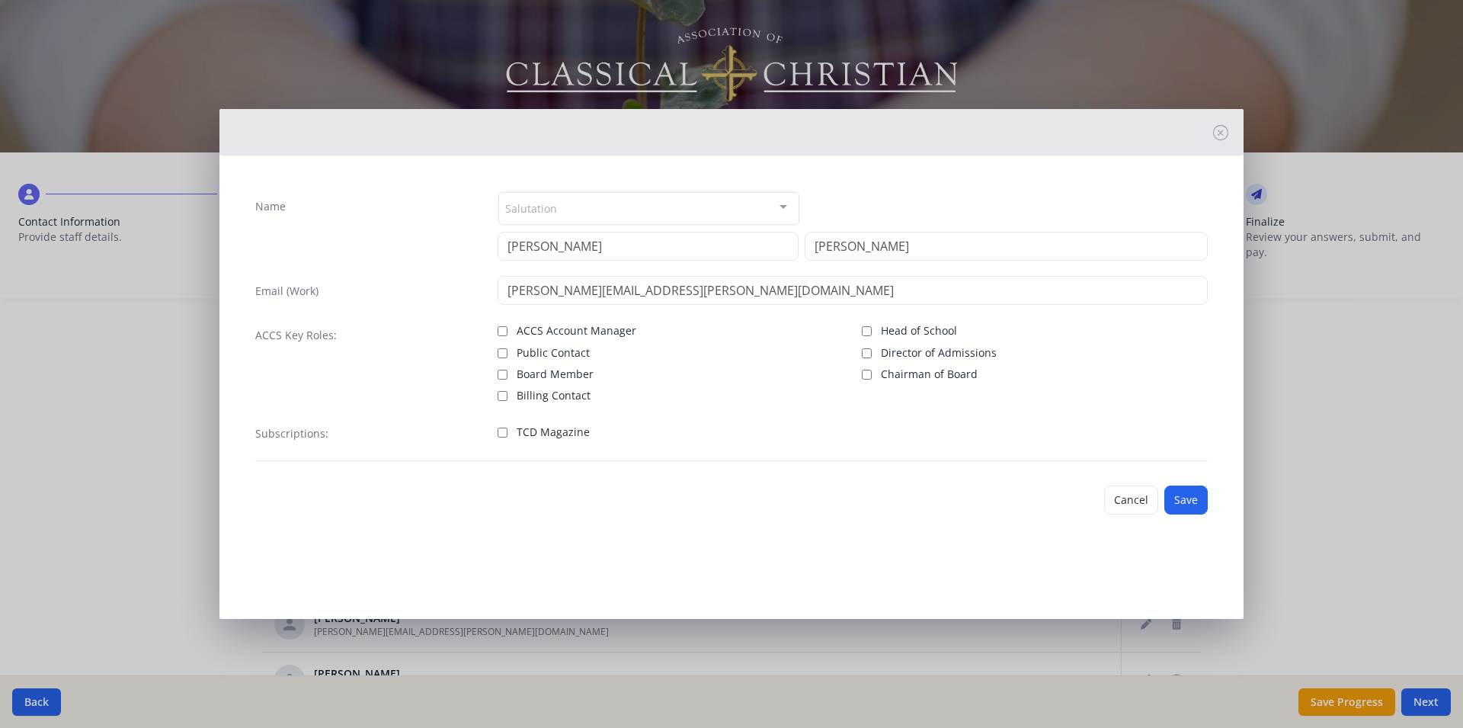
click at [508, 437] on label "TCD Magazine" at bounding box center [671, 430] width 346 height 18
click at [508, 437] on input "TCD Magazine" at bounding box center [503, 433] width 10 height 10
checkbox input "true"
click at [1198, 506] on button "Save" at bounding box center [1185, 499] width 43 height 29
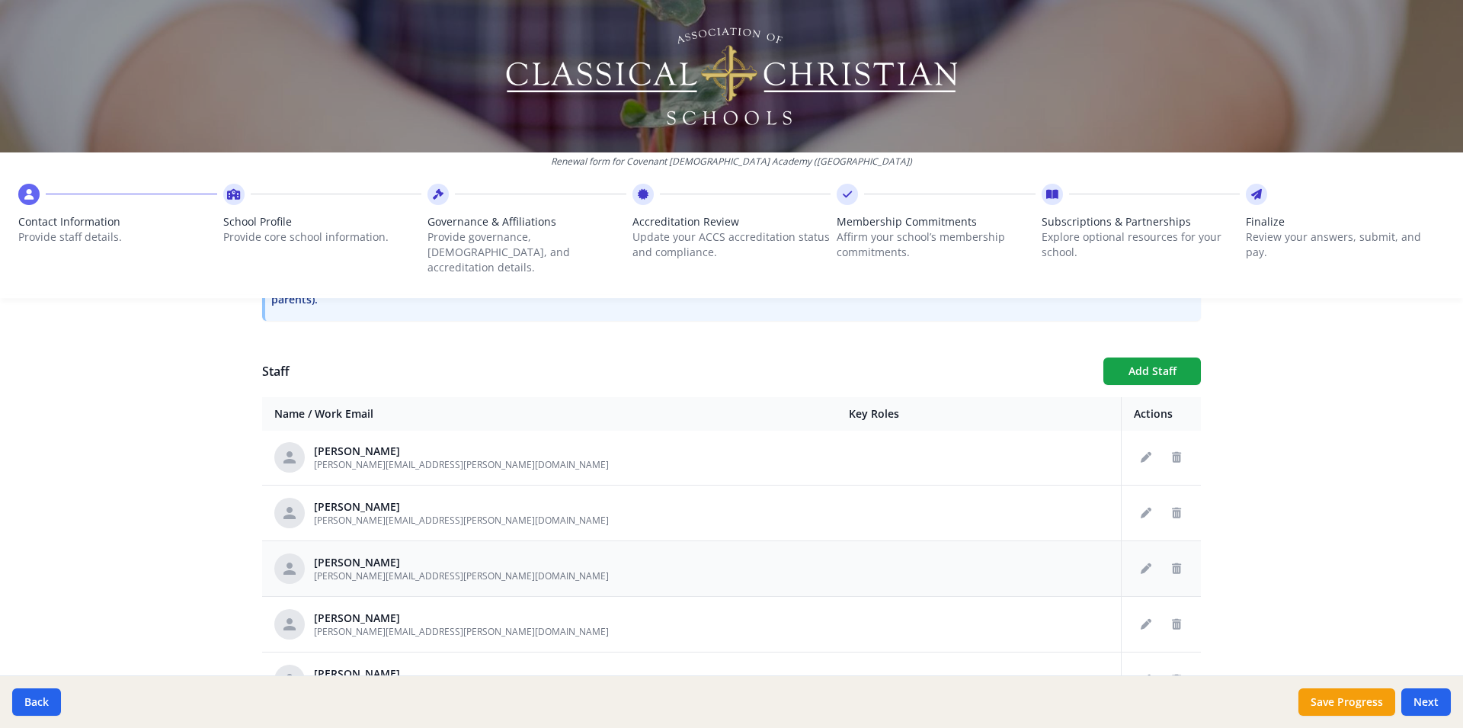
scroll to position [5387, 0]
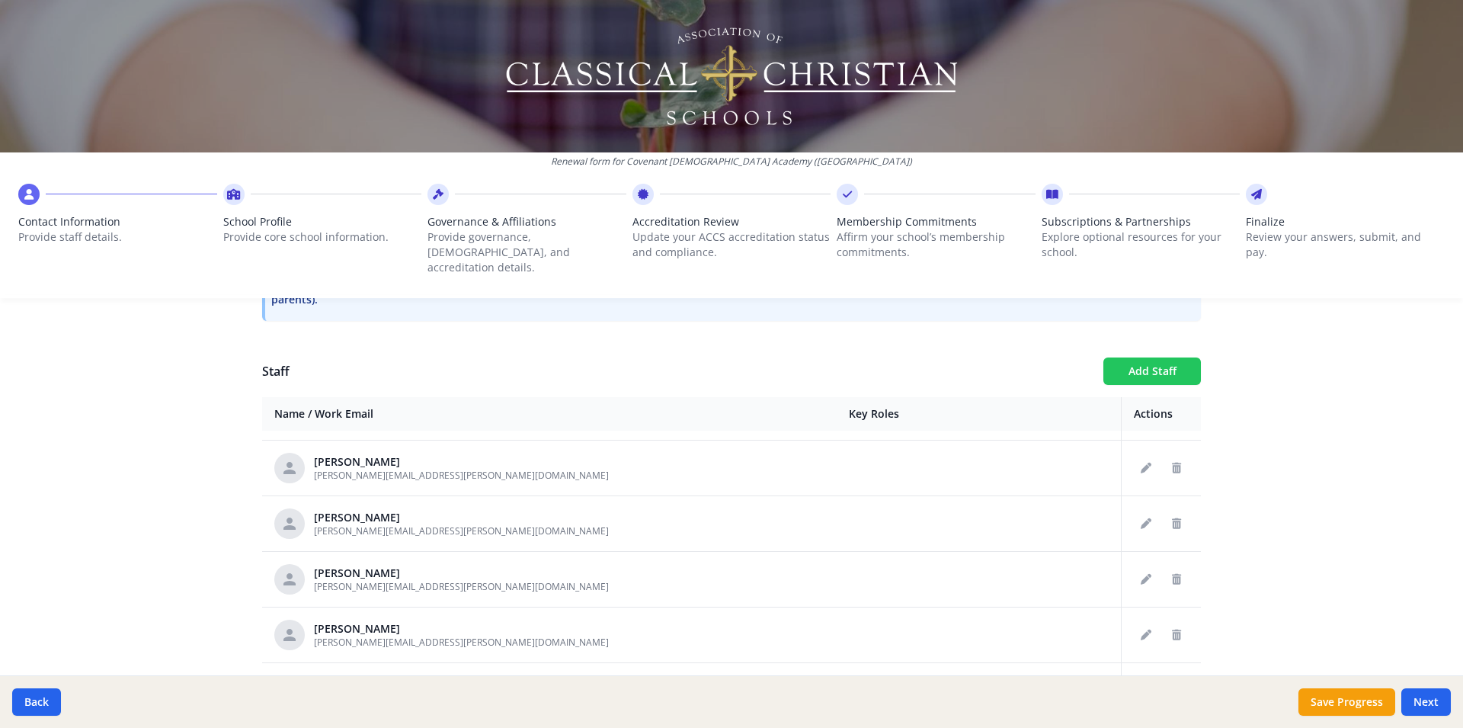
click at [1110, 357] on button "Add Staff" at bounding box center [1152, 370] width 98 height 27
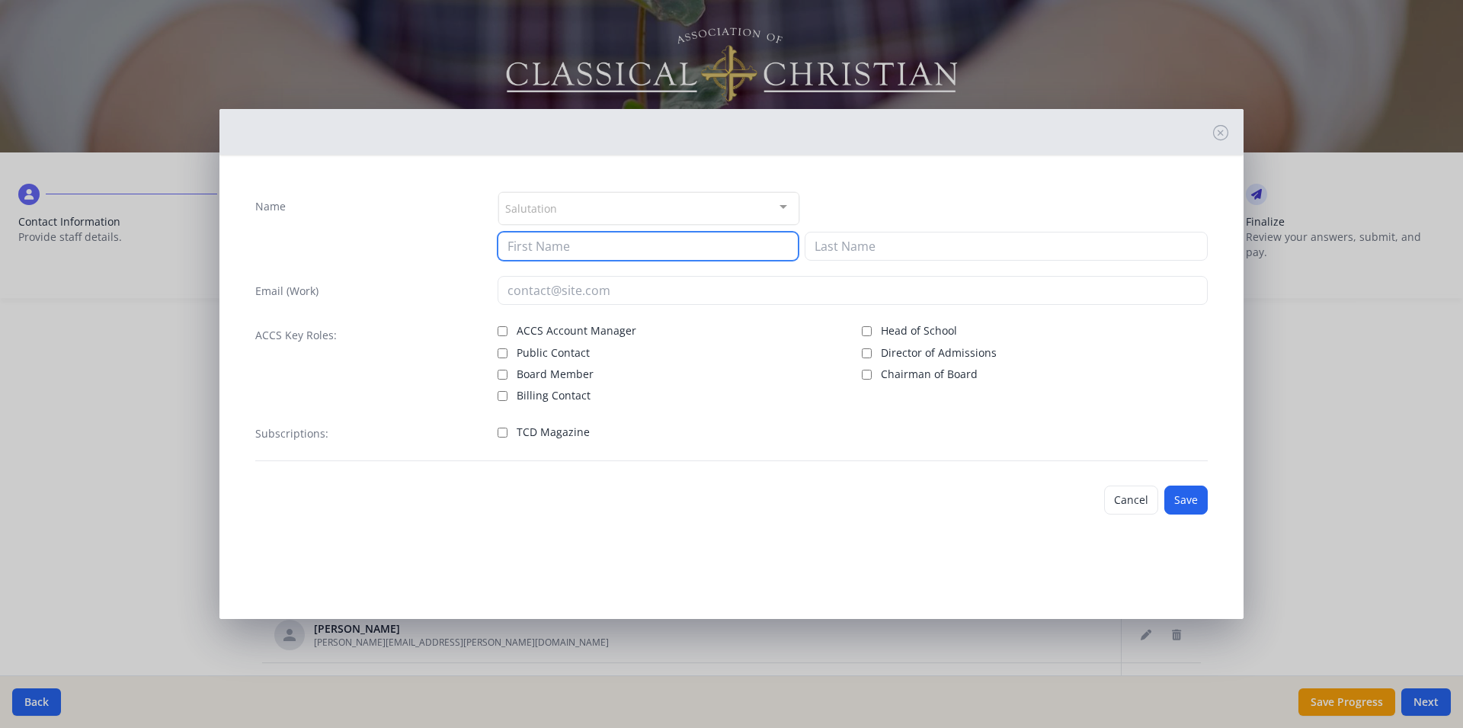
click at [545, 248] on input at bounding box center [648, 246] width 301 height 29
type input "Shayla"
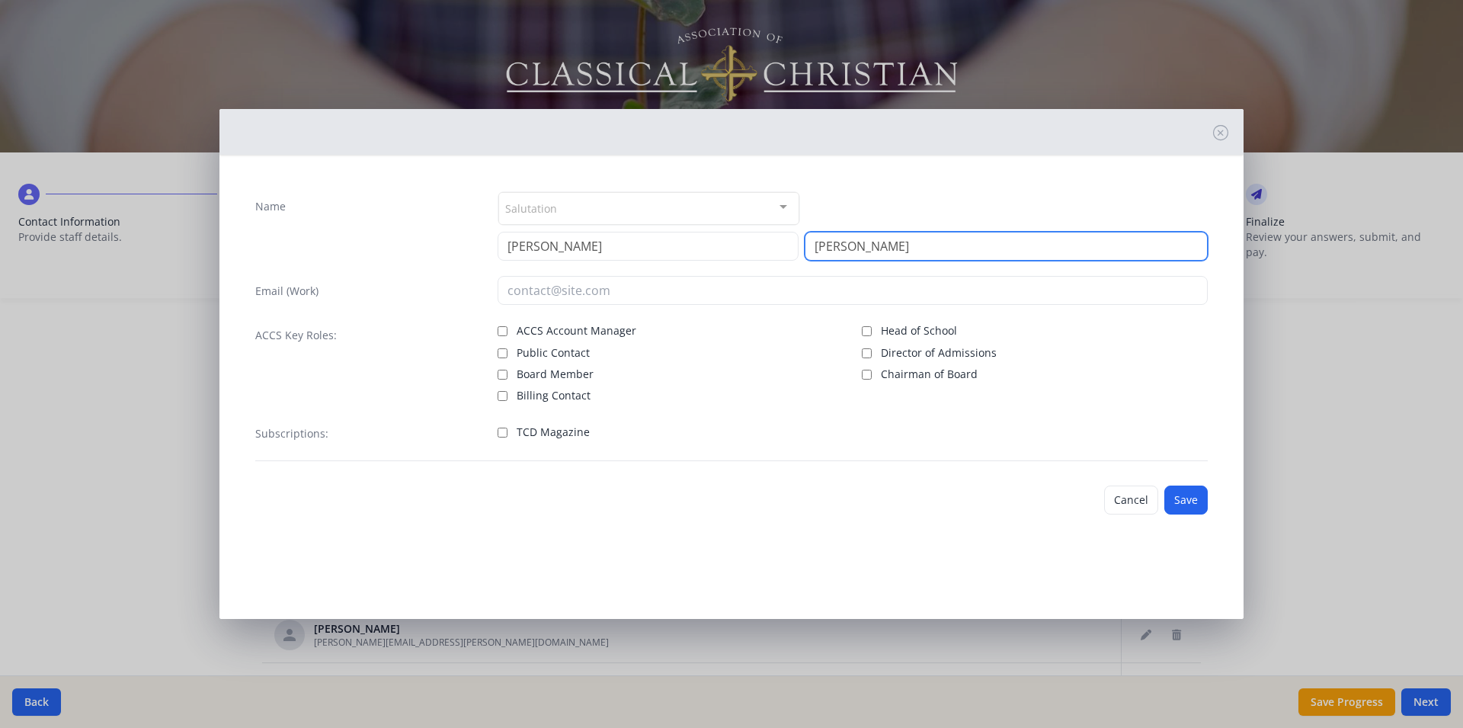
type input "Stepanian"
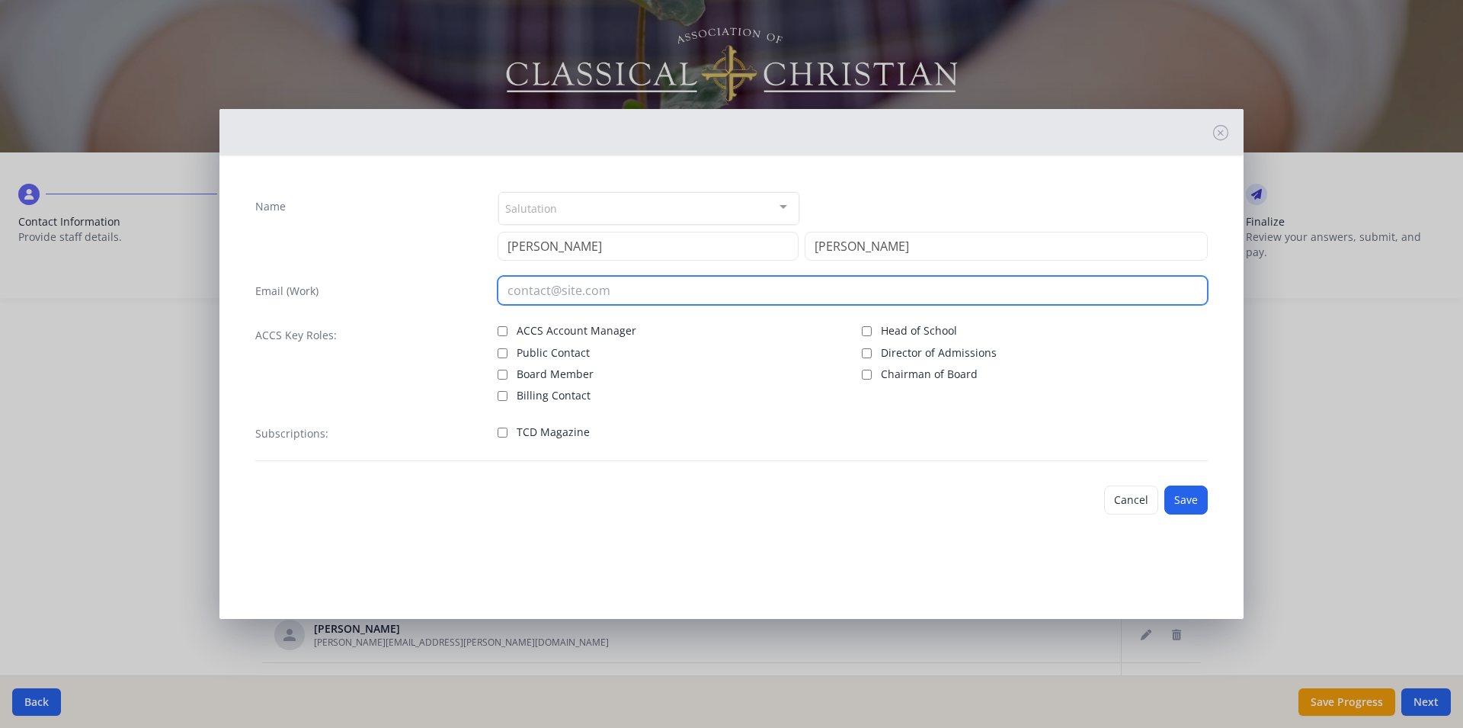
click at [531, 296] on input "email" at bounding box center [853, 290] width 711 height 29
type input "shayla.stepanian@covenantchristian.net"
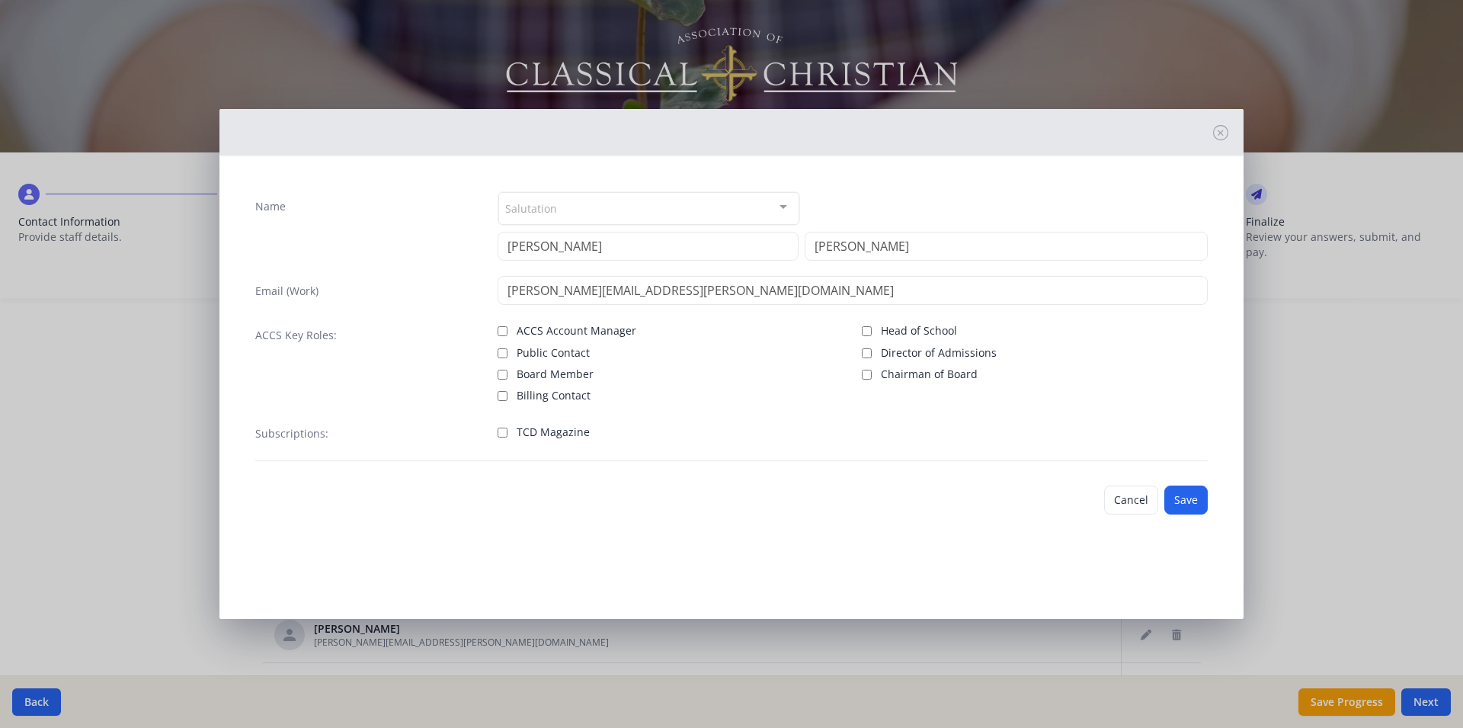
click at [504, 436] on input "TCD Magazine" at bounding box center [503, 433] width 10 height 10
checkbox input "true"
click at [1186, 495] on button "Save" at bounding box center [1185, 499] width 43 height 29
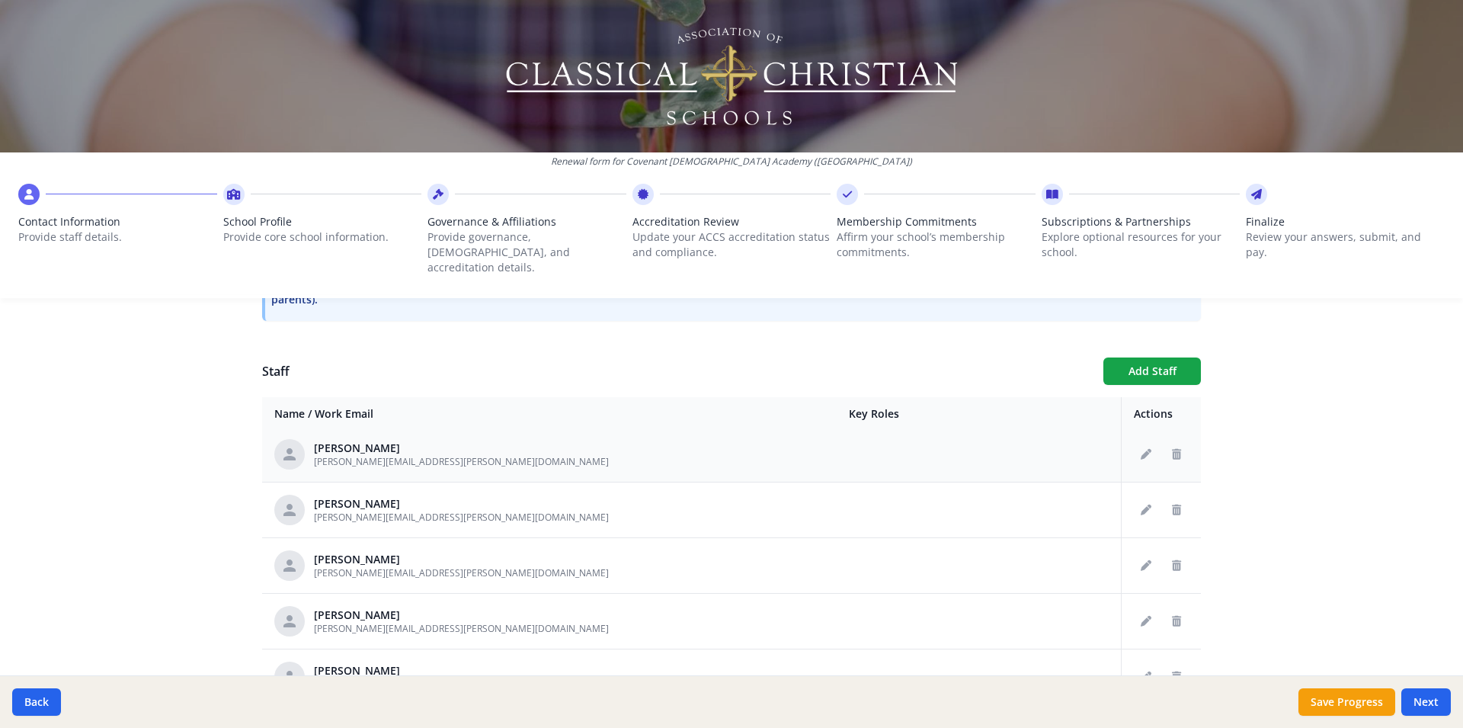
scroll to position [5487, 0]
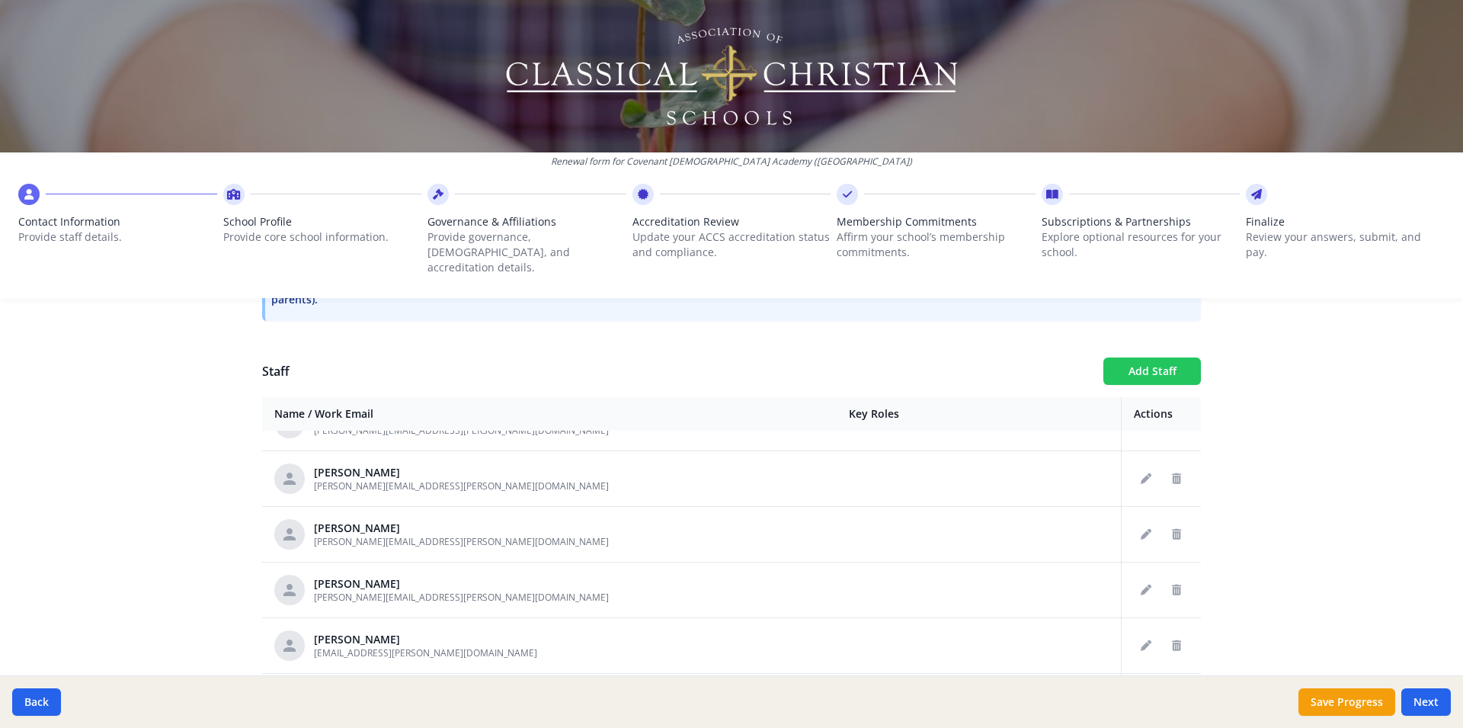
click at [1155, 357] on button "Add Staff" at bounding box center [1152, 370] width 98 height 27
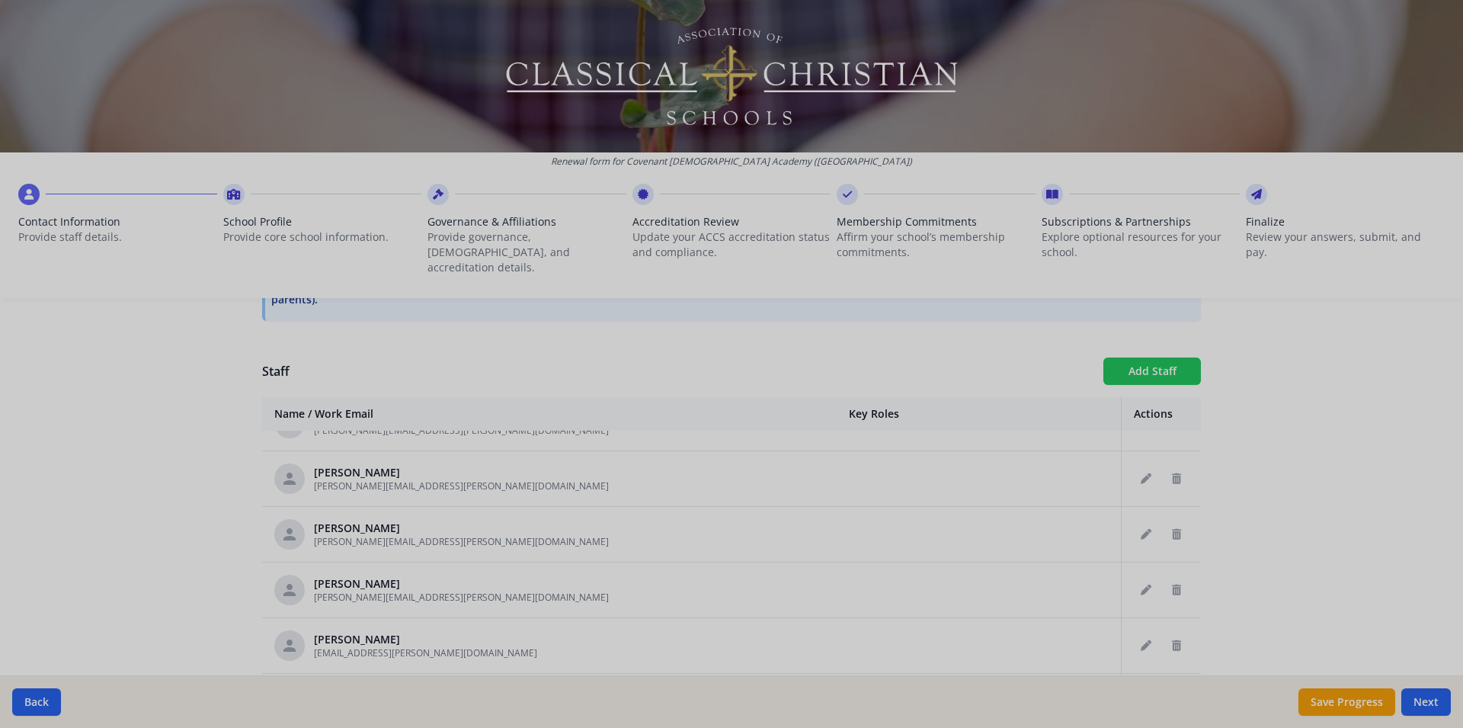
checkbox input "false"
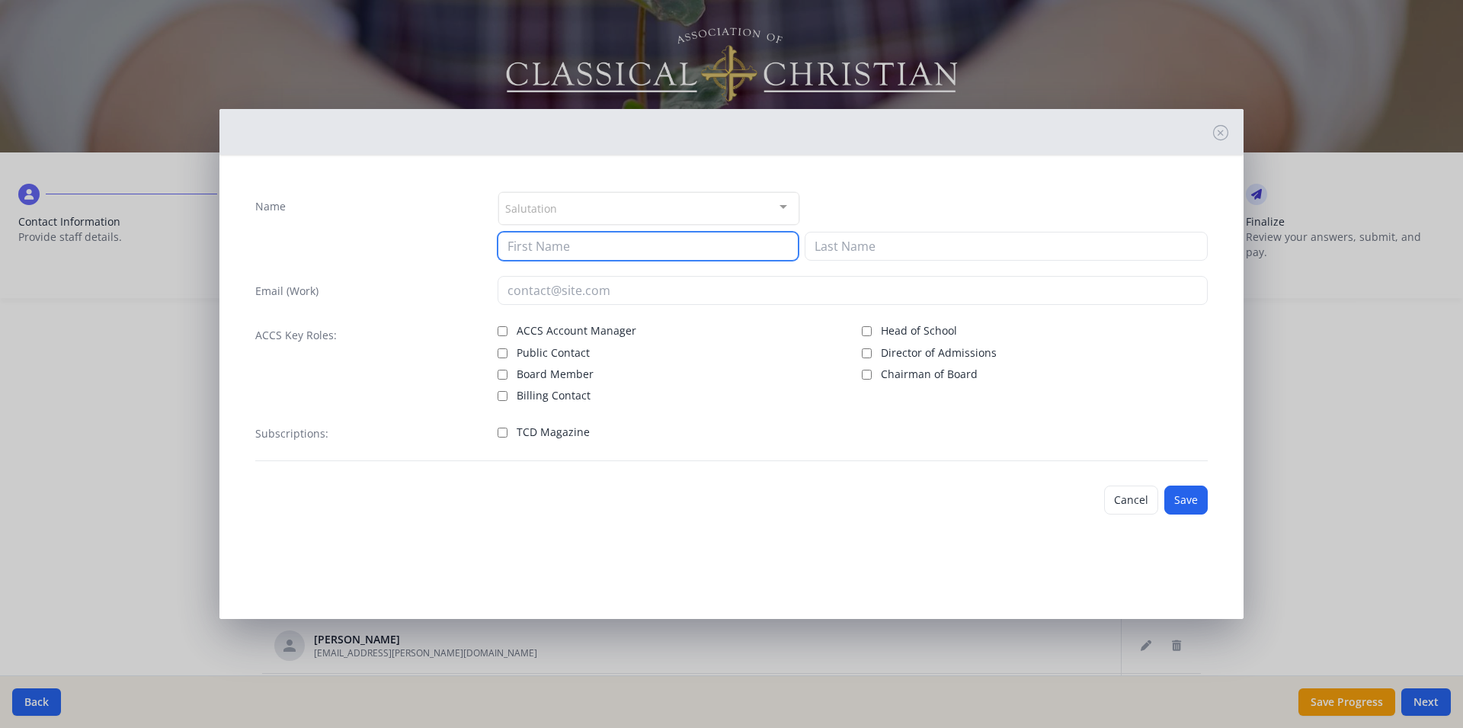
click at [555, 248] on input at bounding box center [648, 246] width 301 height 29
type input "Amanda"
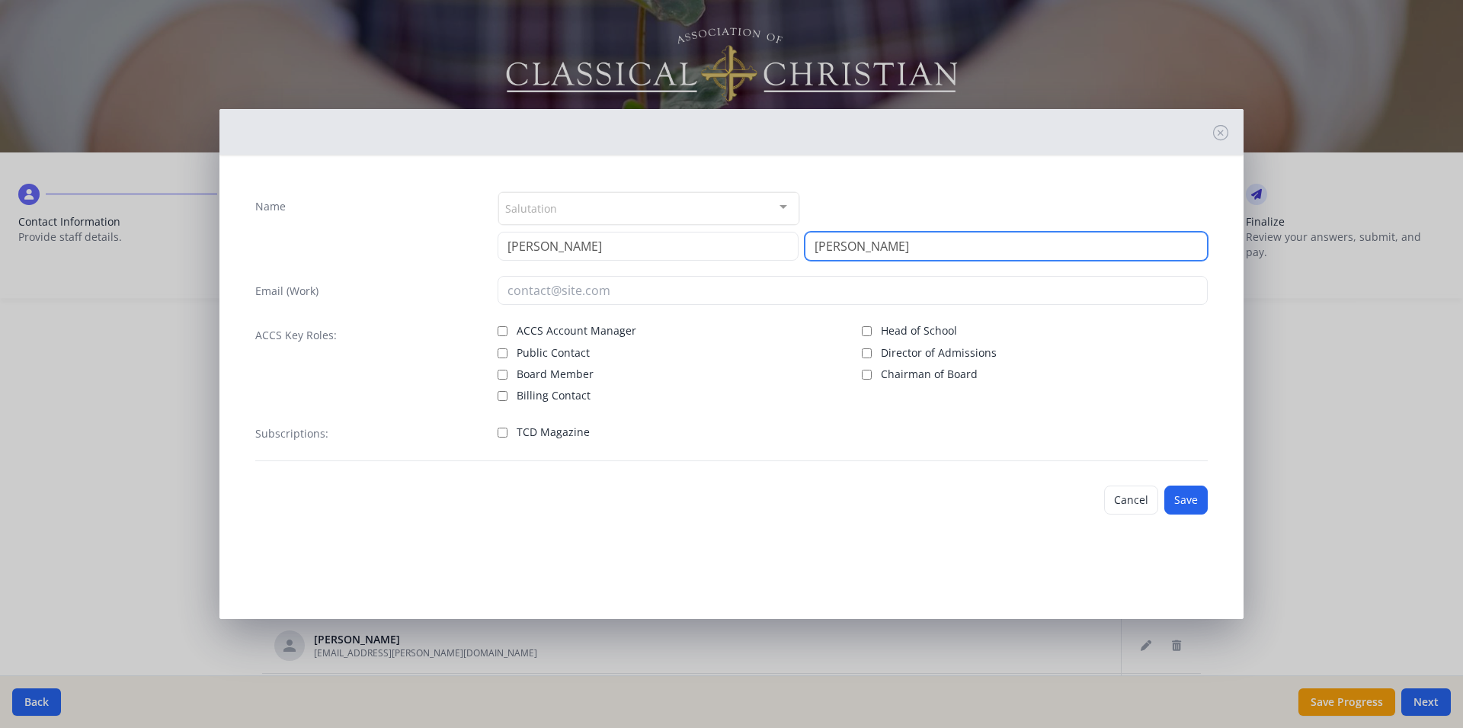
type input "Stites"
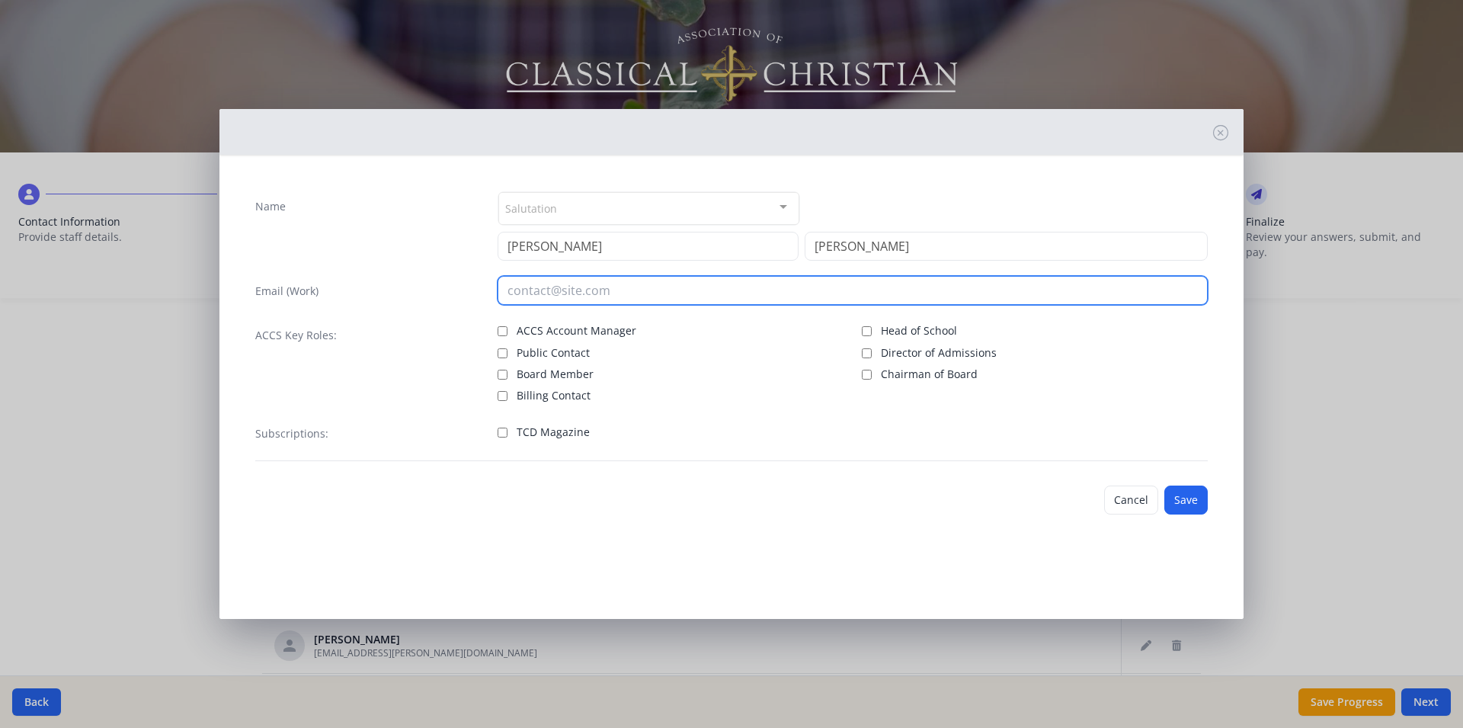
click at [613, 293] on input "email" at bounding box center [853, 290] width 711 height 29
type input "amanda.stites@covenantchristian.net"
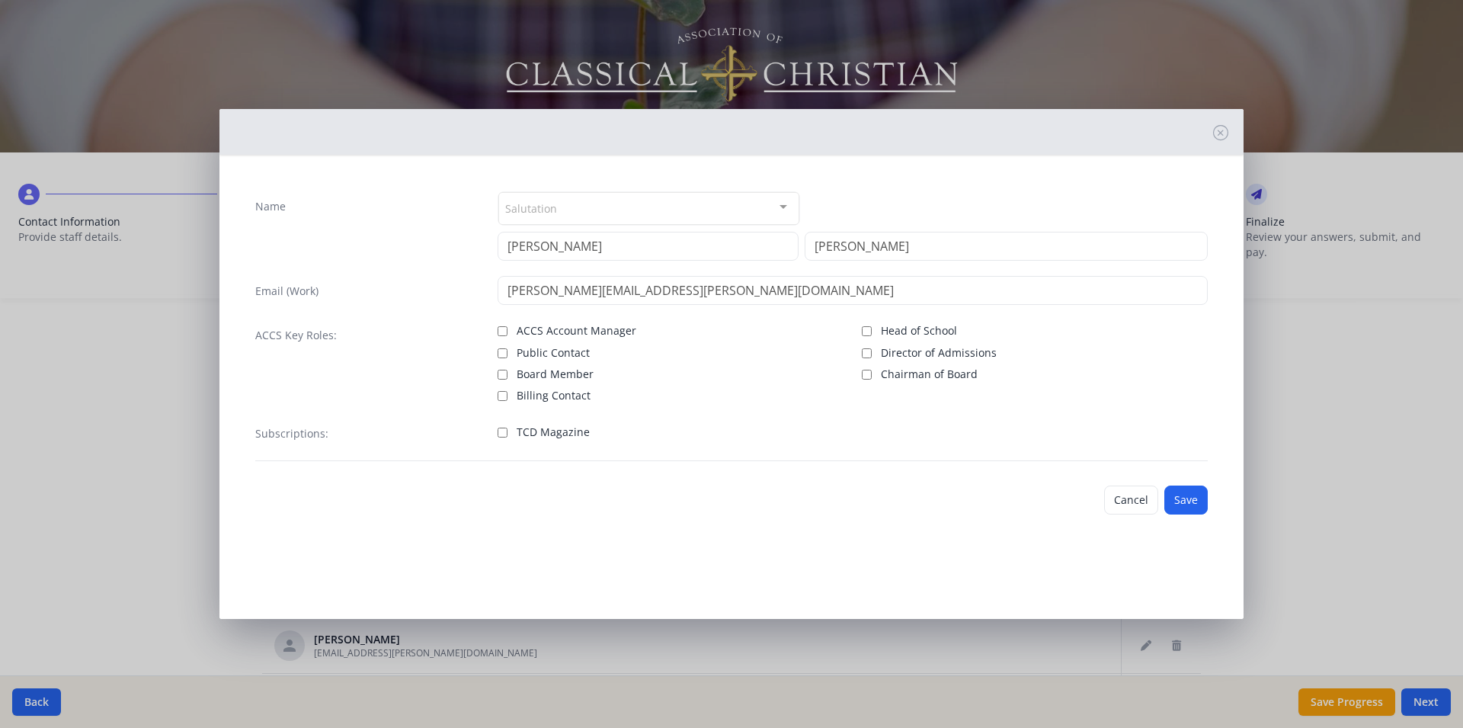
click at [502, 433] on input "TCD Magazine" at bounding box center [503, 433] width 10 height 10
checkbox input "true"
click at [1186, 493] on button "Save" at bounding box center [1185, 499] width 43 height 29
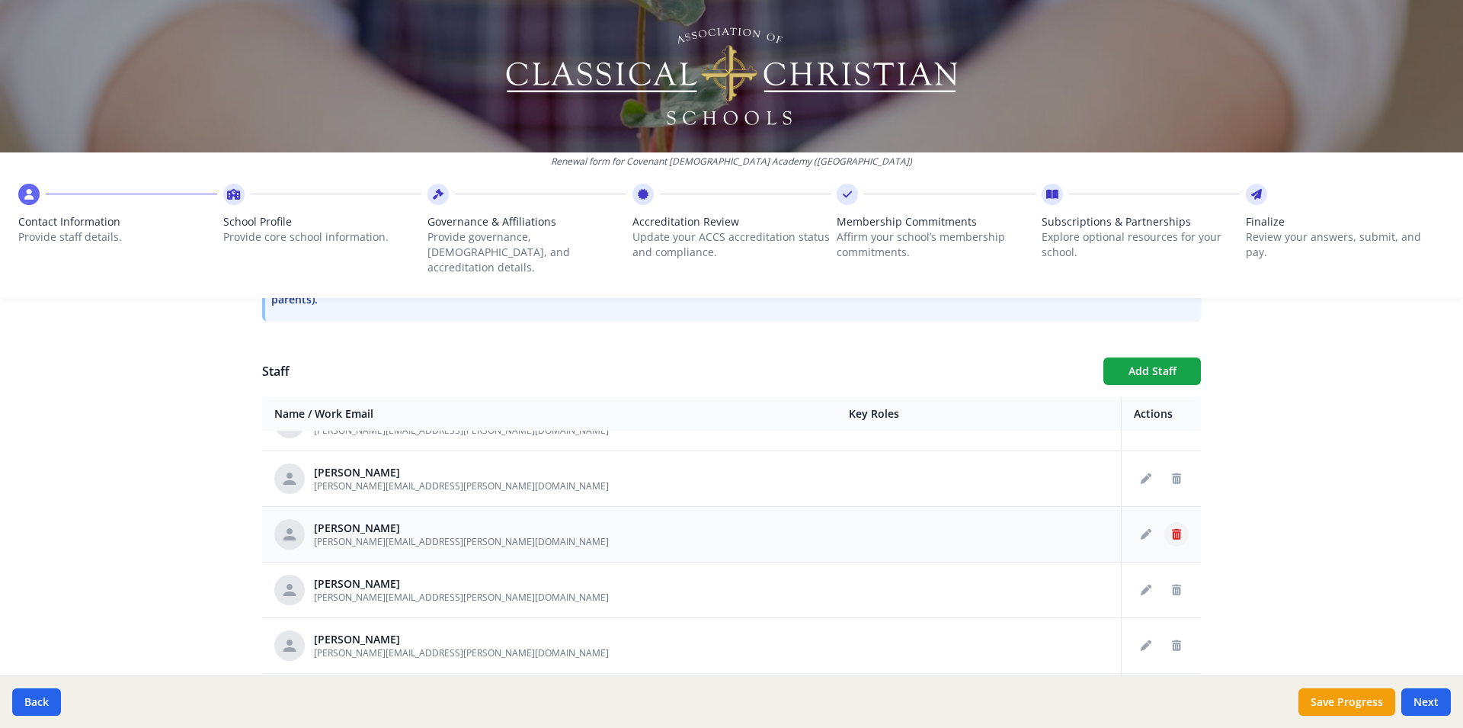
click at [1164, 522] on button "Delete staff" at bounding box center [1176, 534] width 24 height 24
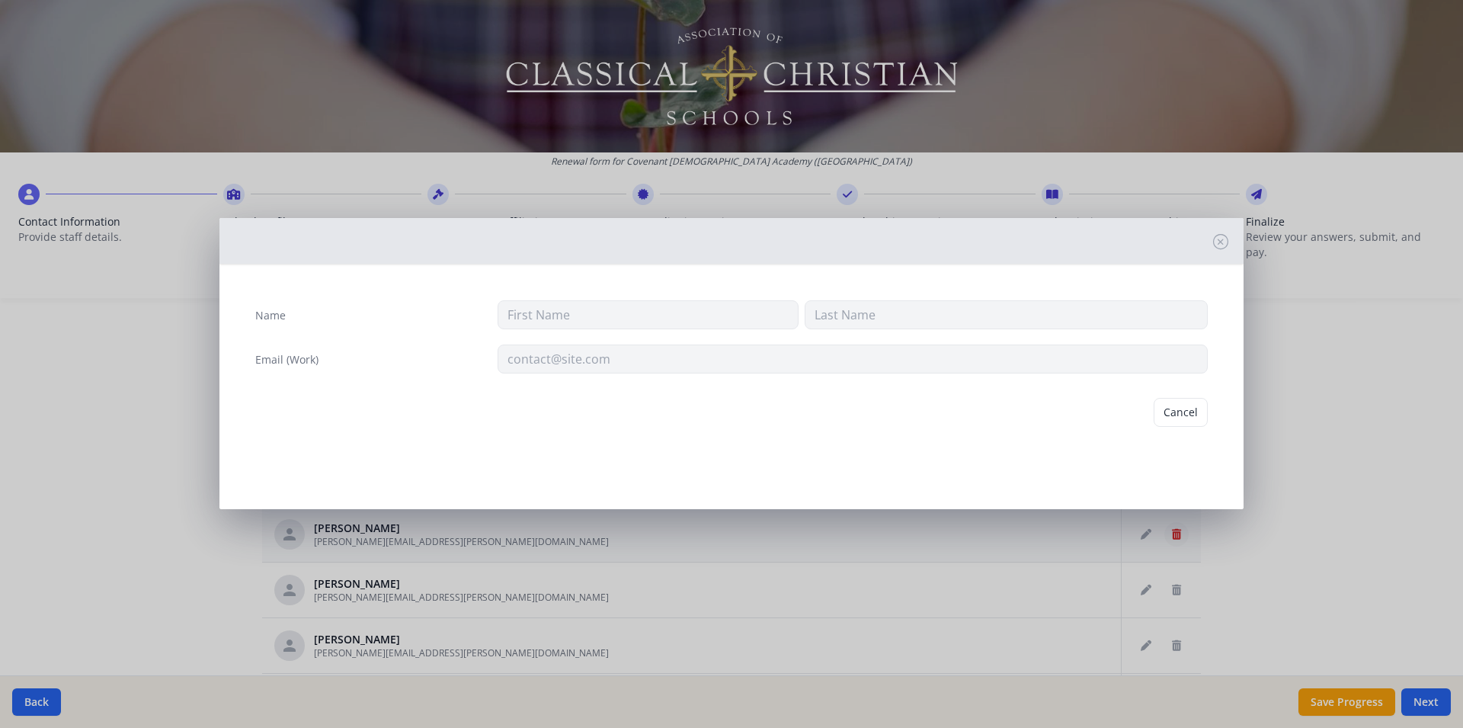
type input "Karon"
type input "Sutton"
type input "karon.sutton@covenantchristian.net"
click at [1184, 413] on button "Delete" at bounding box center [1181, 412] width 53 height 29
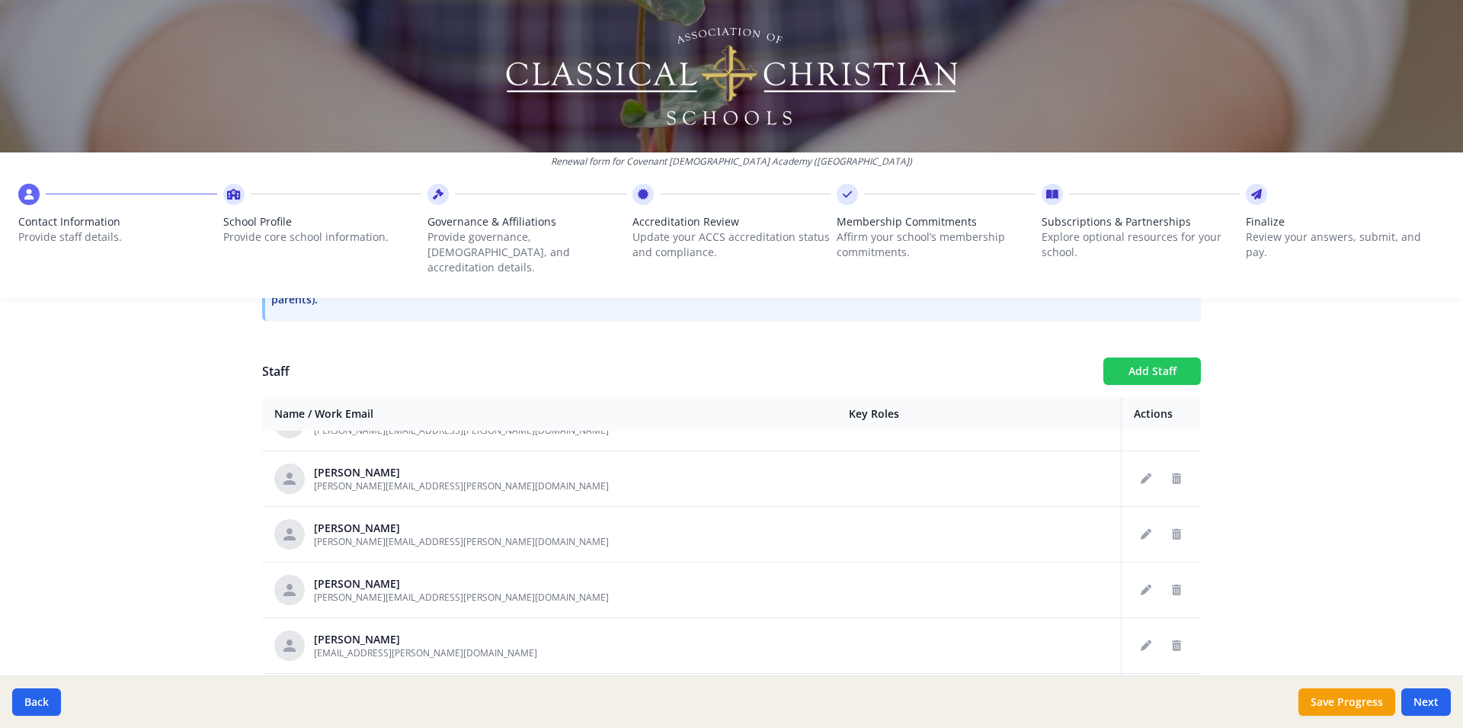
click at [1148, 357] on button "Add Staff" at bounding box center [1152, 370] width 98 height 27
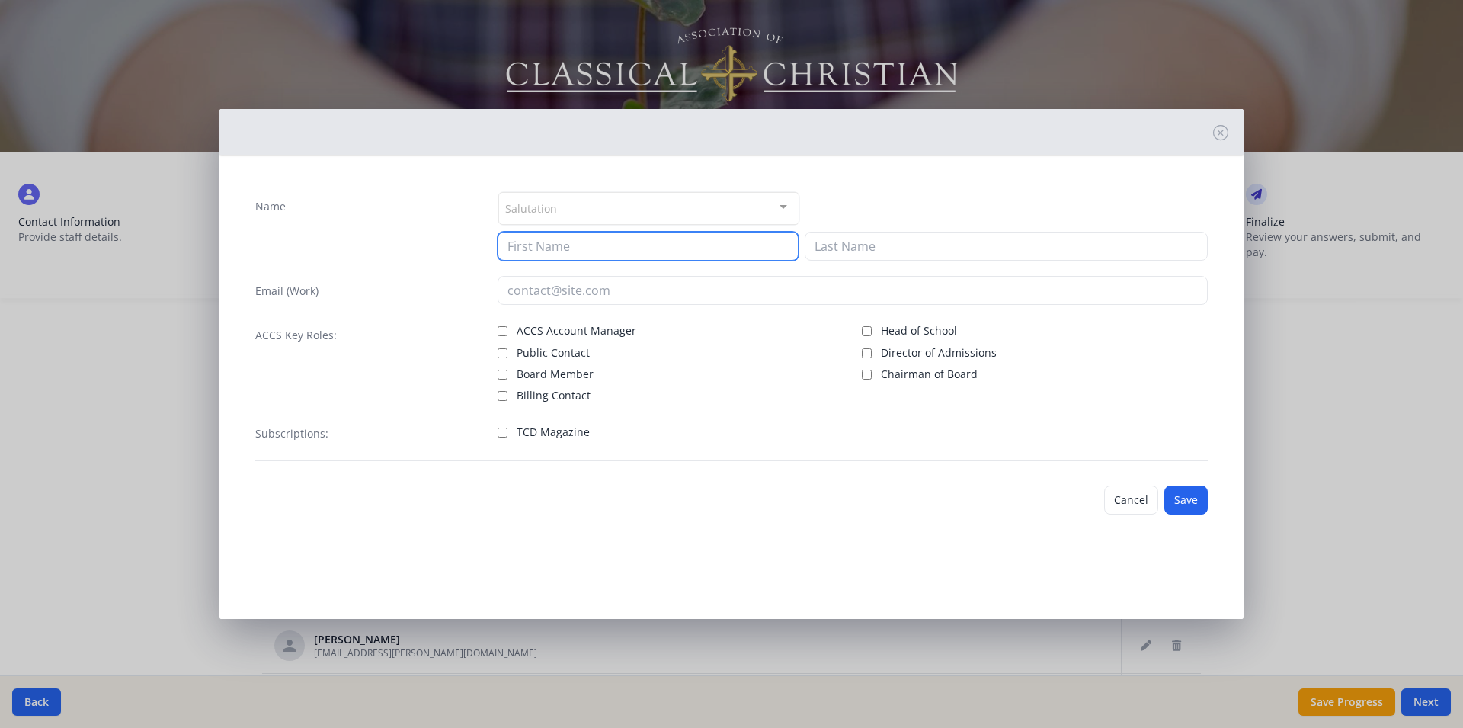
click at [553, 246] on input at bounding box center [648, 246] width 301 height 29
type input "Tammy"
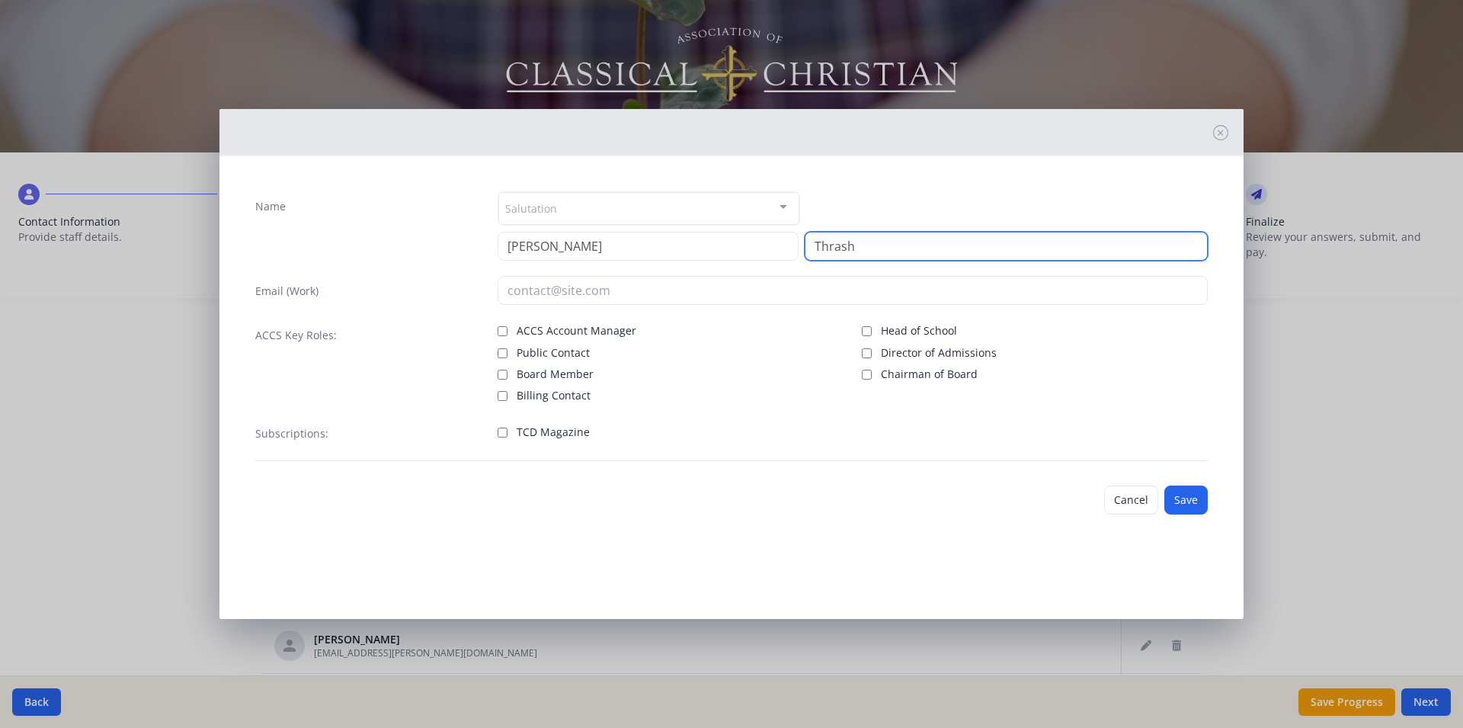
type input "Thrash"
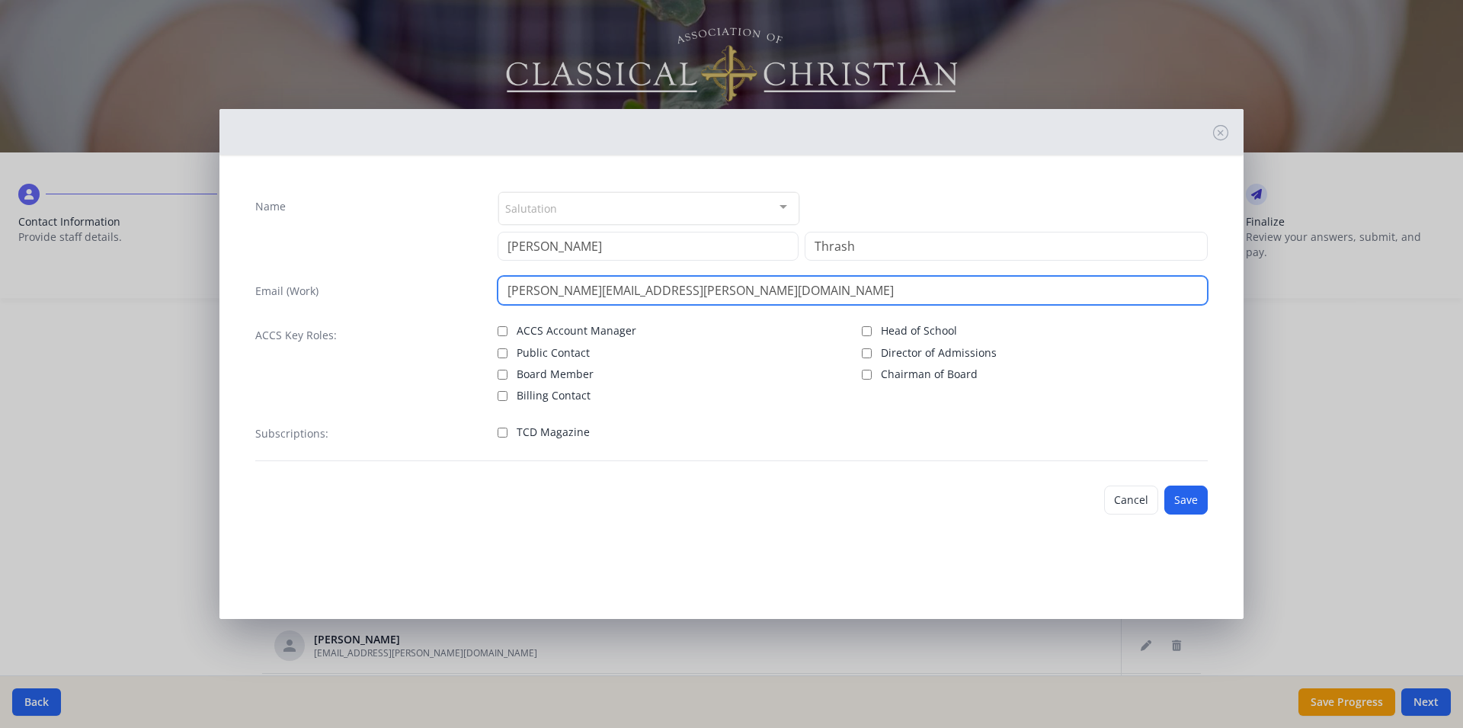
type input "tammy.thrash@covenantchristian.net"
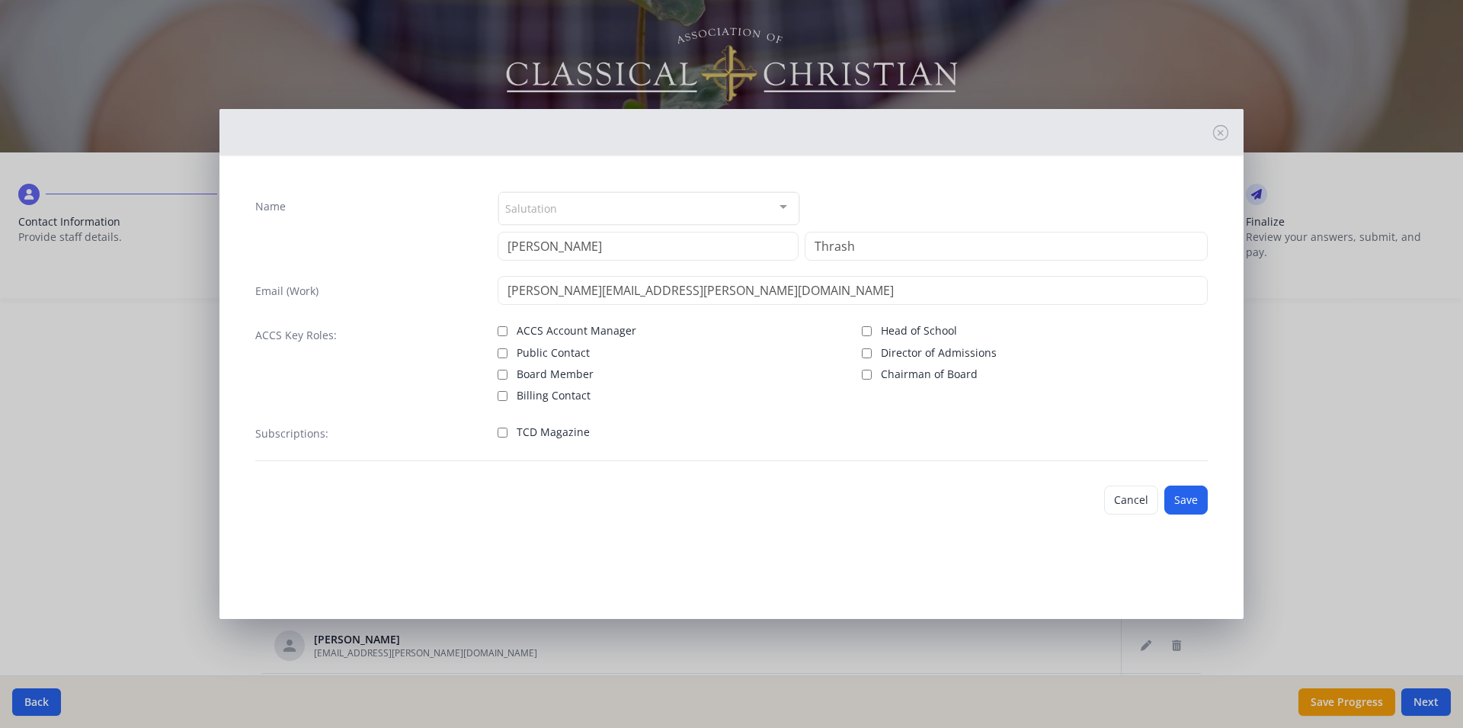
click at [498, 434] on input "TCD Magazine" at bounding box center [503, 433] width 10 height 10
checkbox input "true"
click at [1204, 498] on button "Save" at bounding box center [1185, 499] width 43 height 29
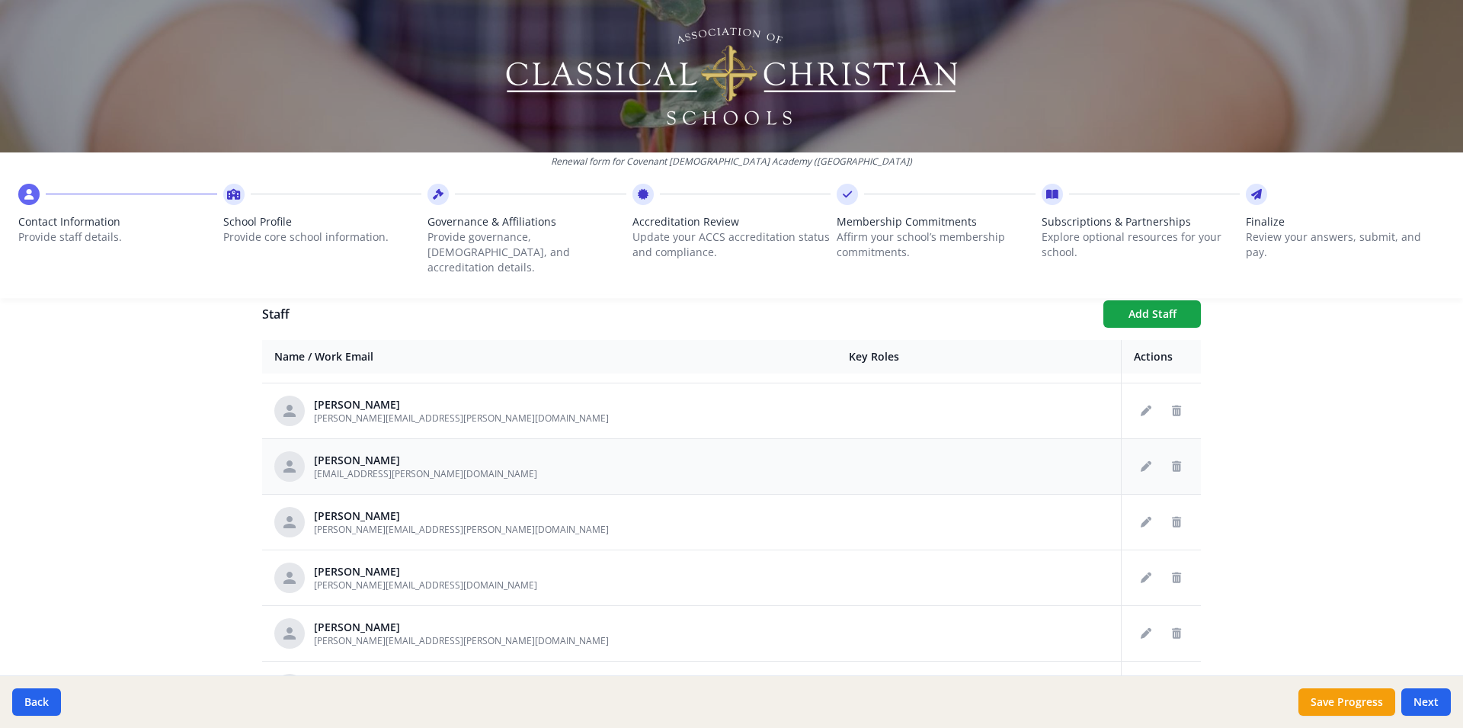
scroll to position [761, 0]
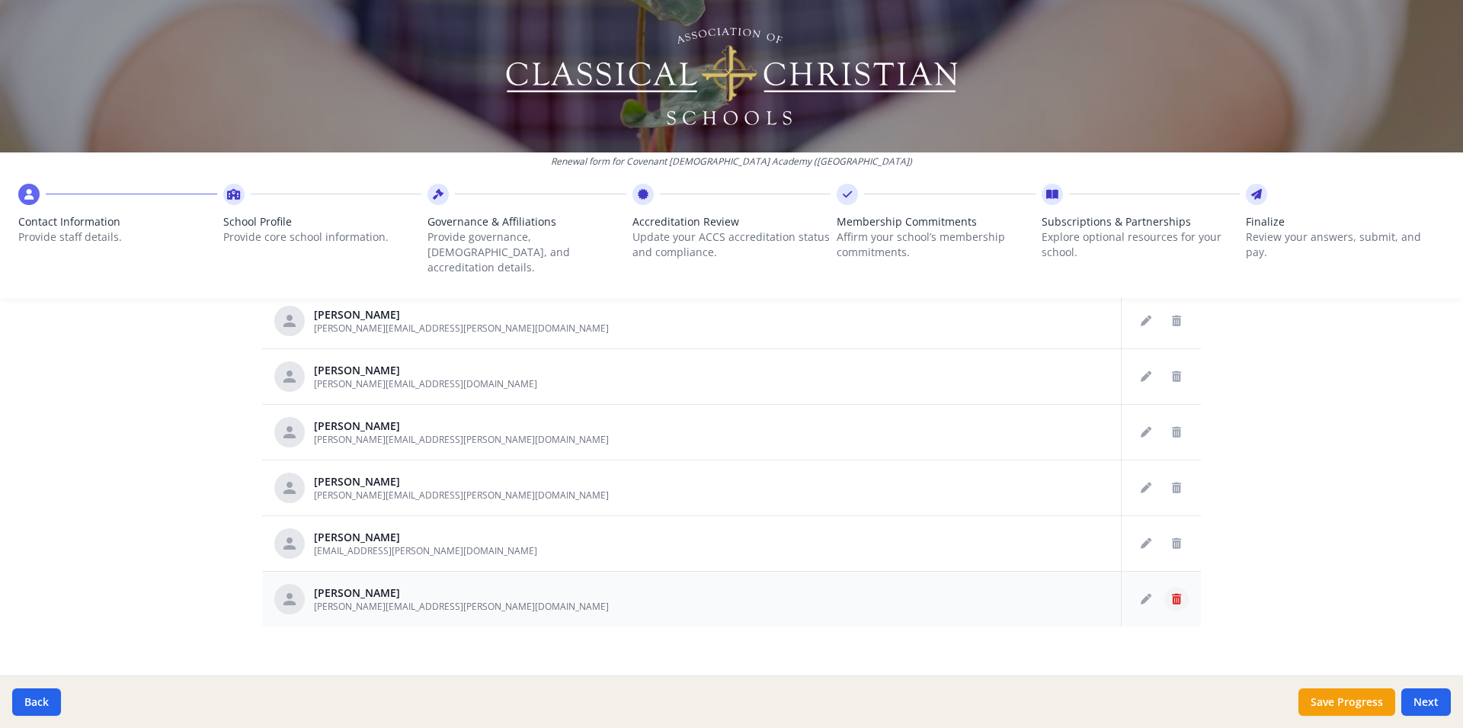
click at [1172, 594] on icon "Delete staff" at bounding box center [1176, 599] width 9 height 11
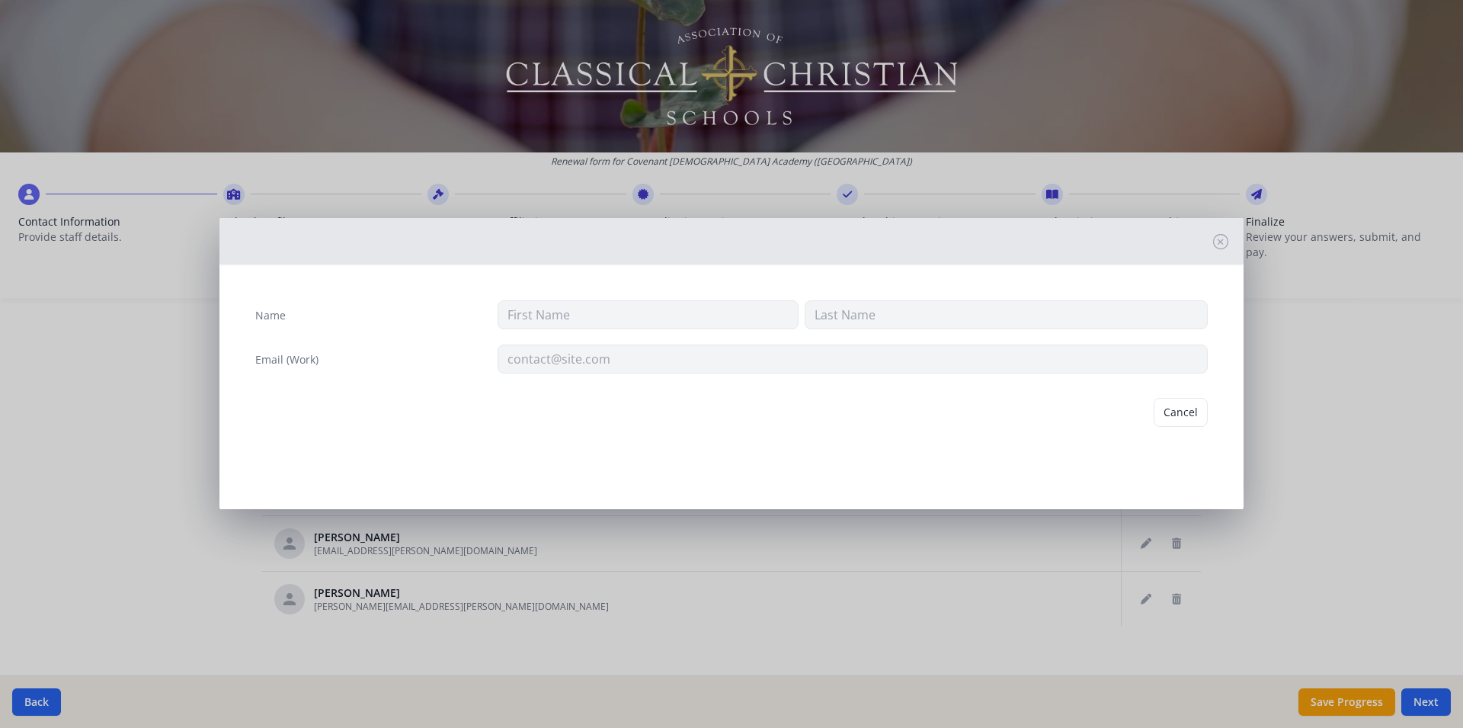
type input "Aaron"
type input "Wise"
type input "aaron.wise@covenantchristian.net"
click at [1173, 415] on button "Delete" at bounding box center [1181, 412] width 53 height 29
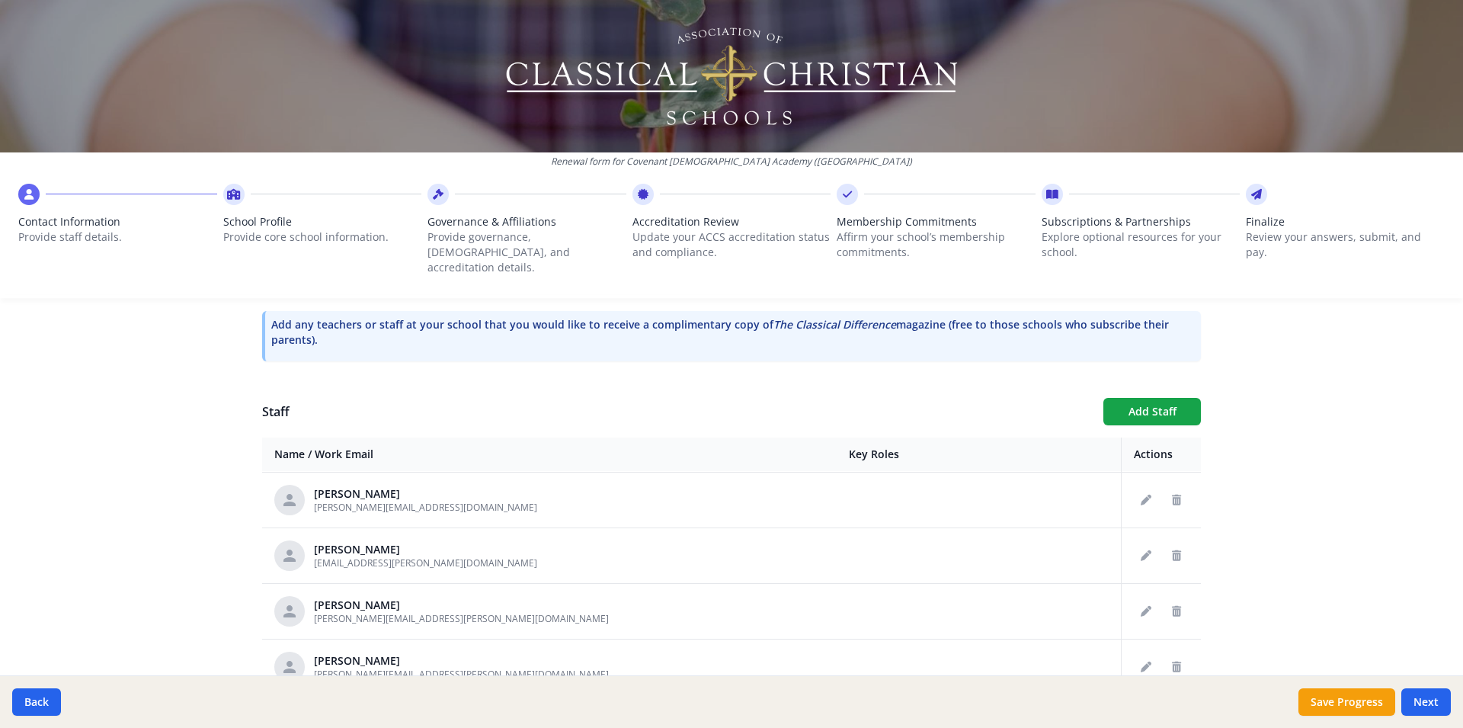
scroll to position [560, 0]
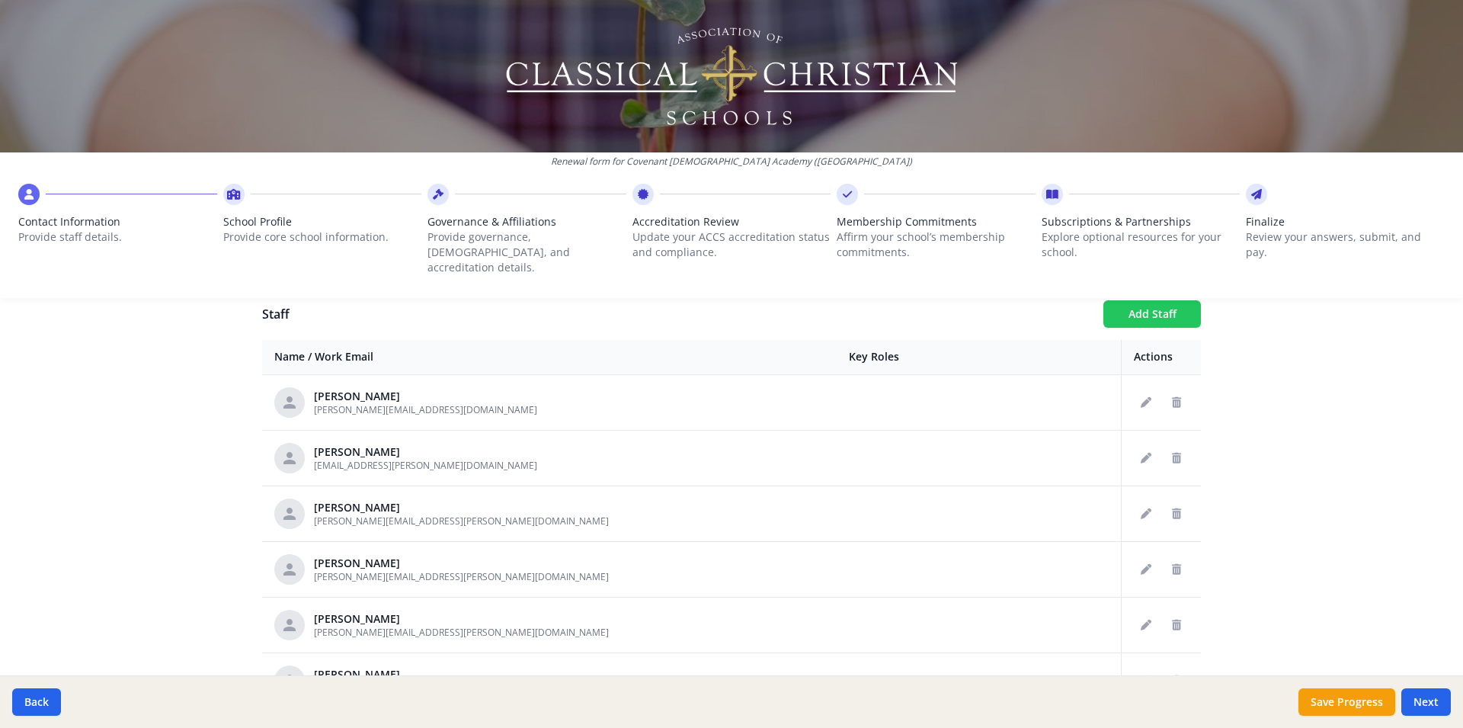
click at [1154, 300] on button "Add Staff" at bounding box center [1152, 313] width 98 height 27
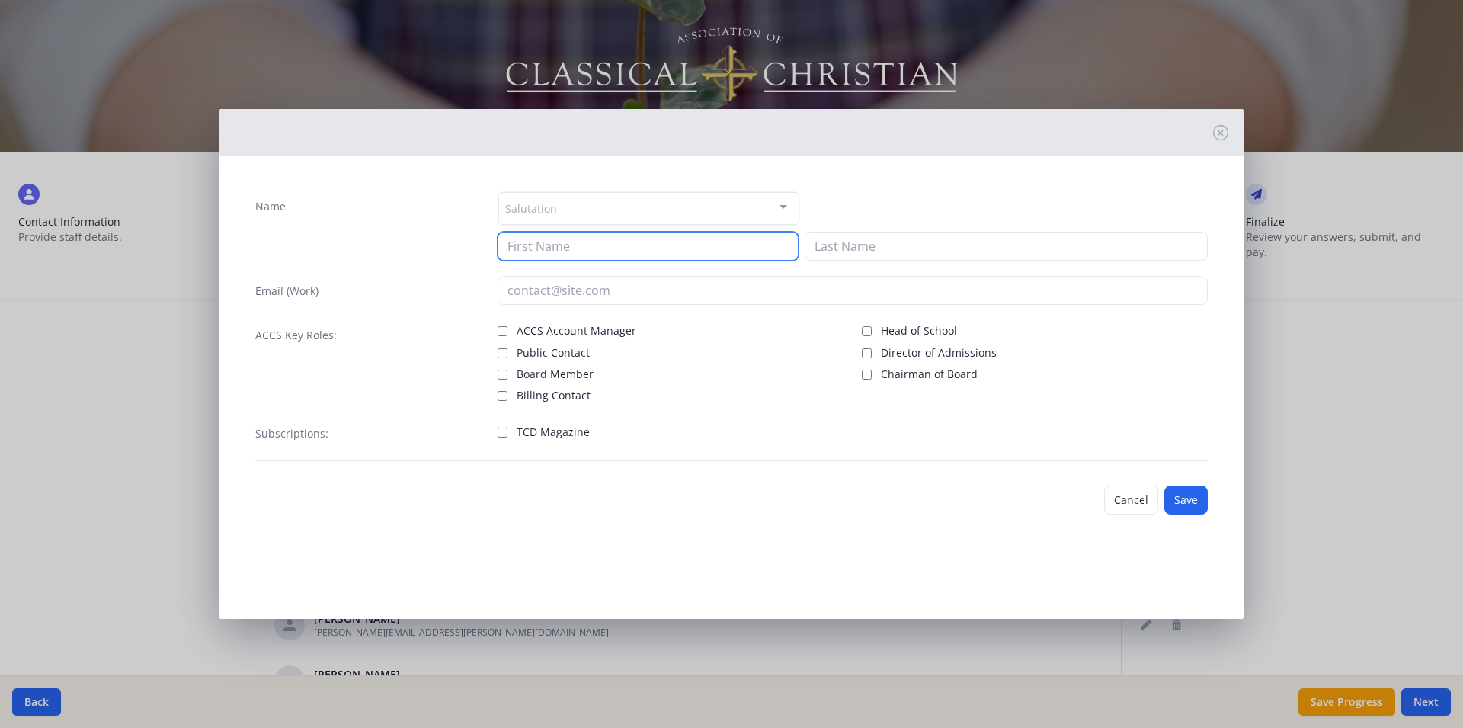
click at [540, 234] on input at bounding box center [648, 246] width 301 height 29
click at [524, 244] on input "Daen" at bounding box center [648, 246] width 301 height 29
type input "Dawn"
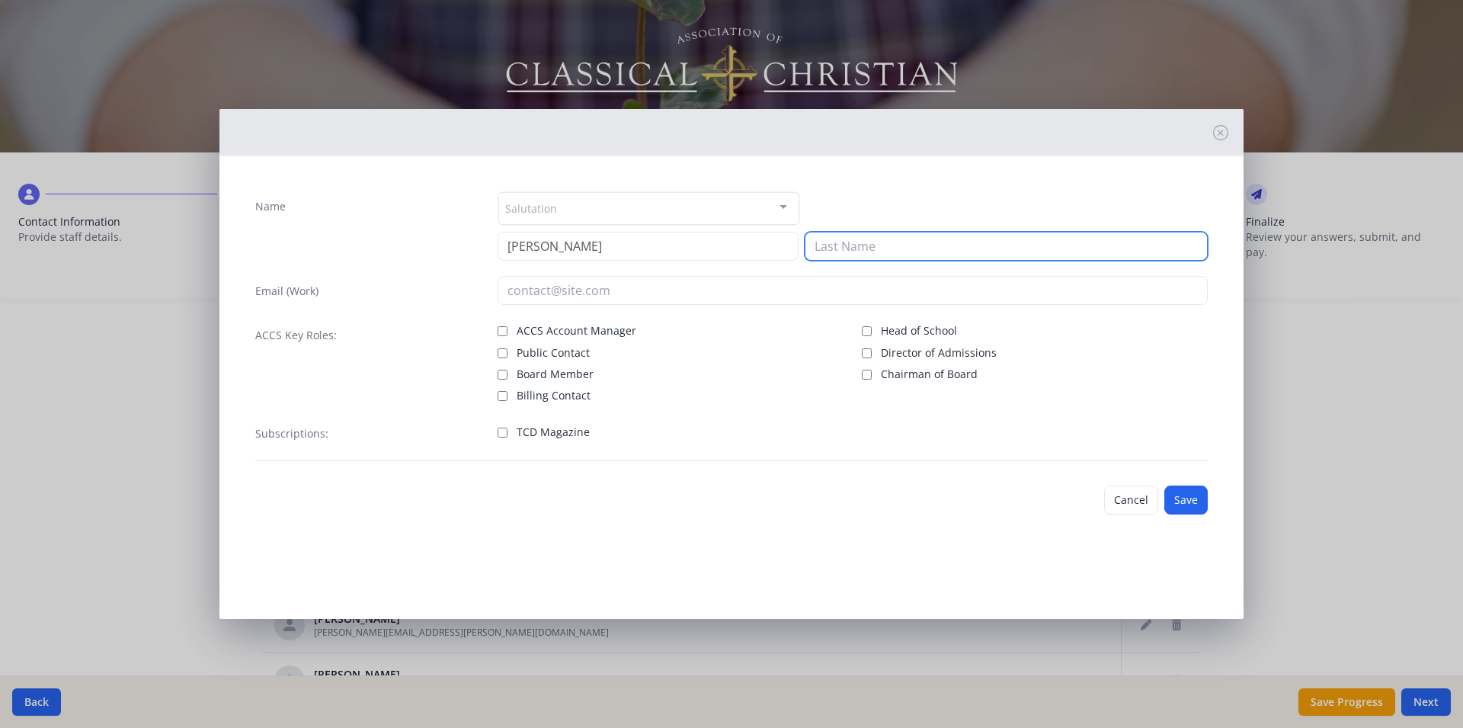
click at [850, 240] on input at bounding box center [1006, 246] width 403 height 29
type input "Underhill"
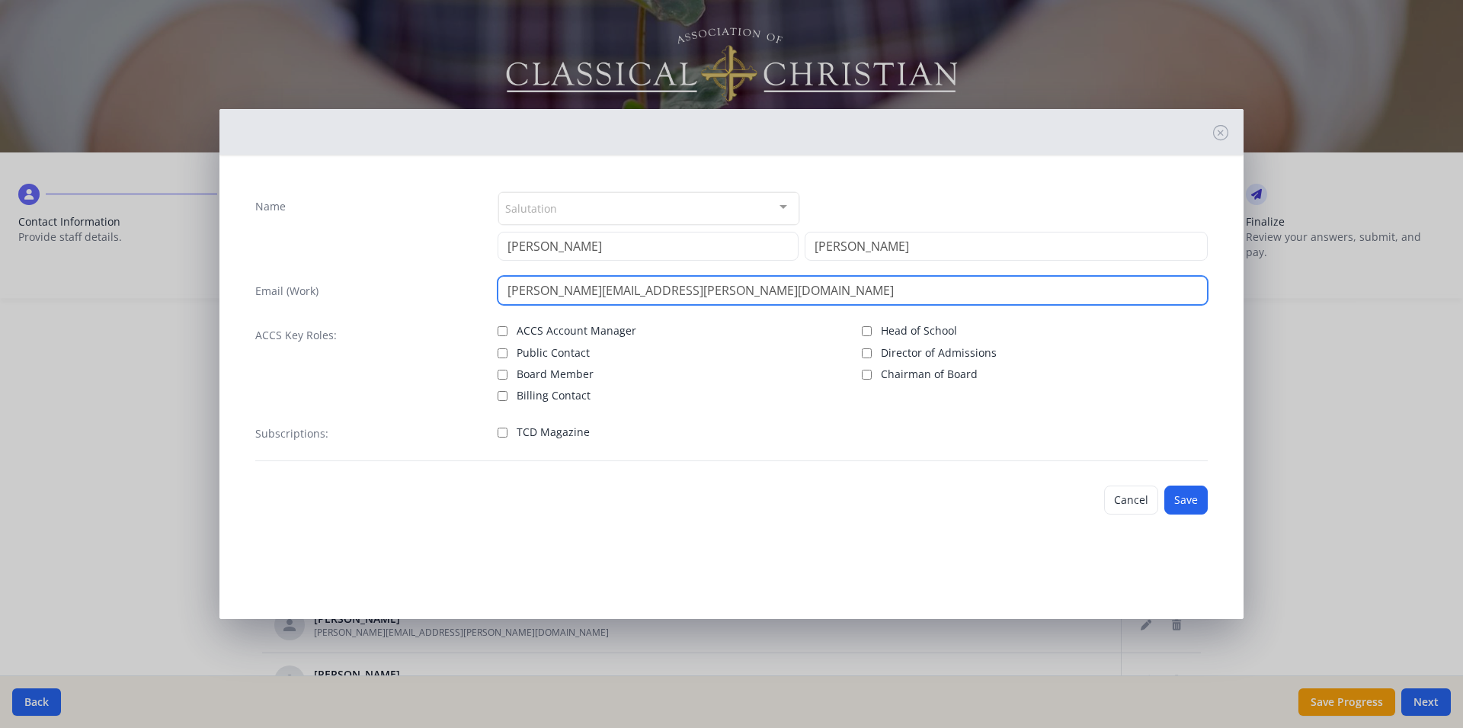
type input "dawn.underhill@covenantchristian.net"
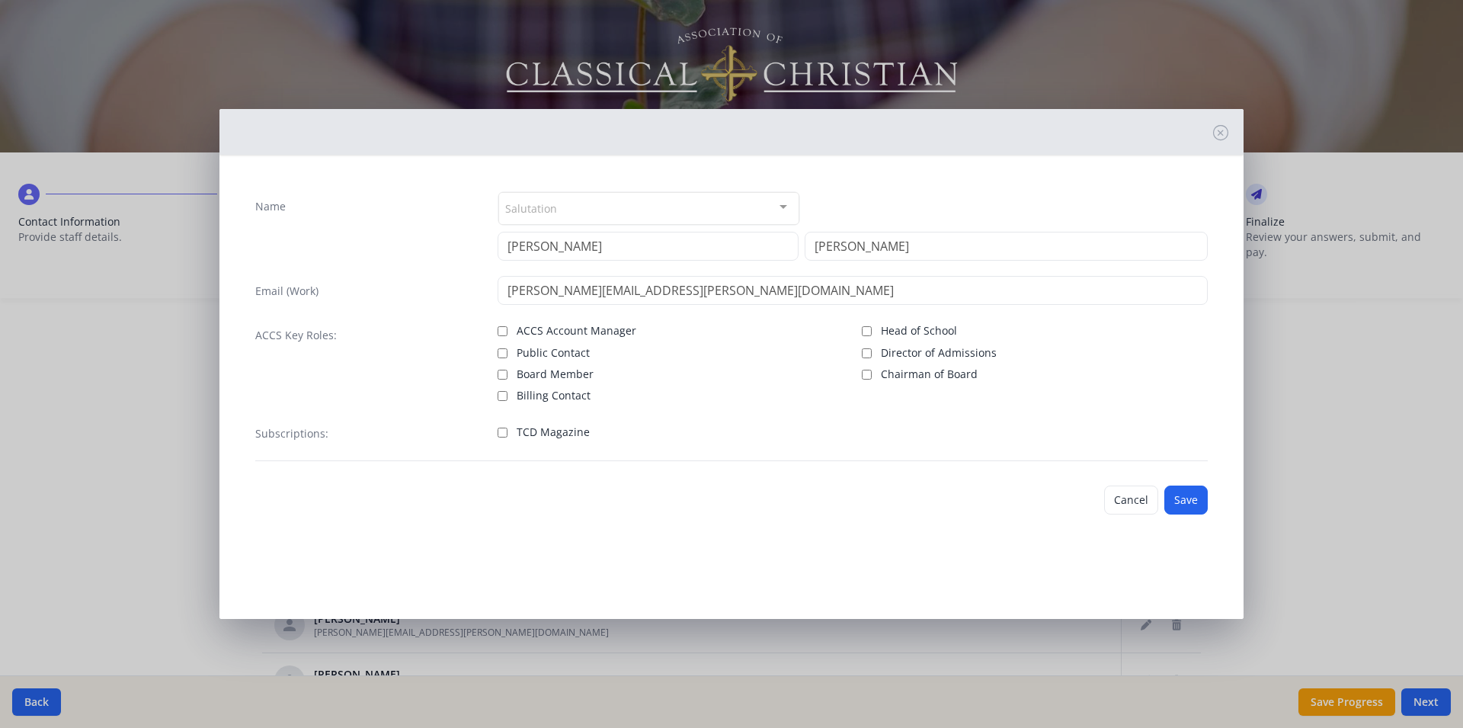
click at [506, 433] on input "TCD Magazine" at bounding box center [503, 433] width 10 height 10
checkbox input "true"
click at [1194, 498] on button "Save" at bounding box center [1185, 499] width 43 height 29
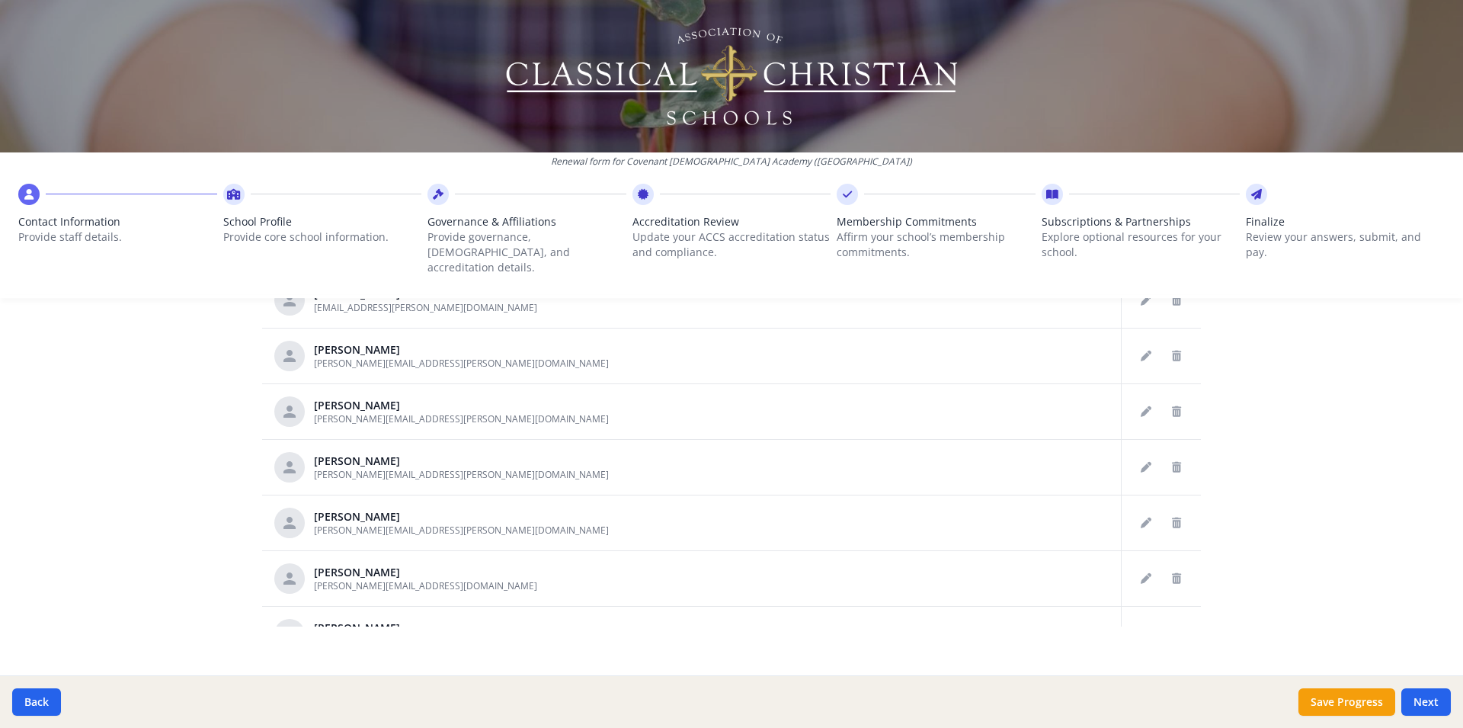
scroll to position [2547, 0]
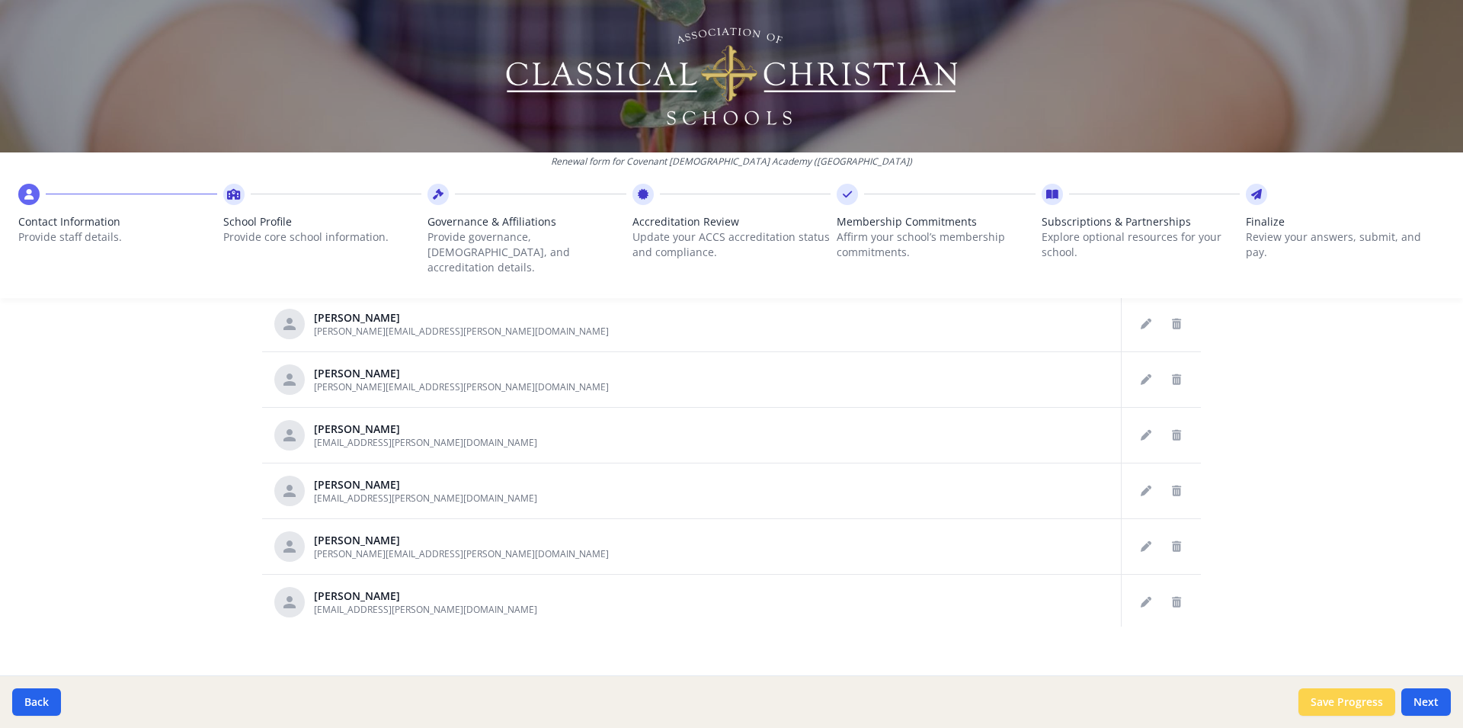
click at [1363, 700] on button "Save Progress" at bounding box center [1347, 701] width 97 height 27
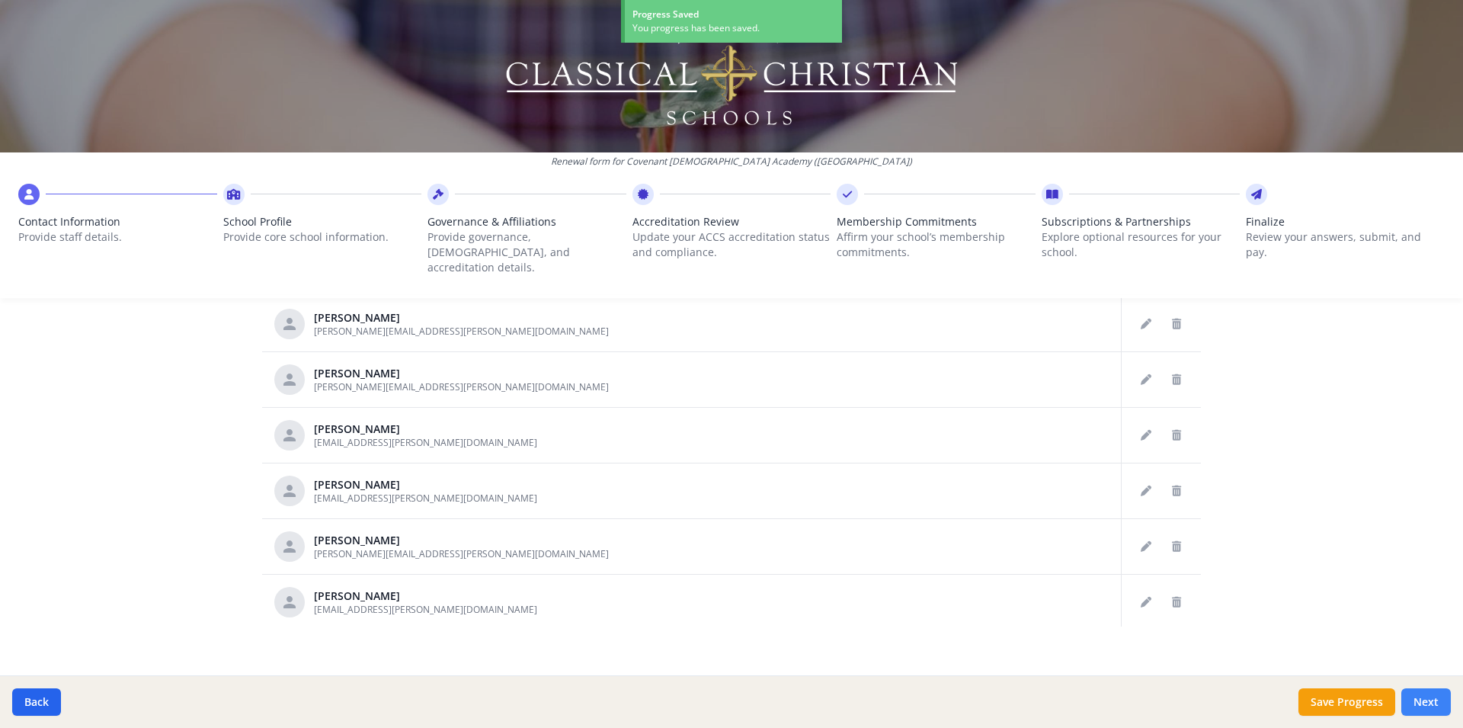
click at [1436, 700] on button "Next" at bounding box center [1426, 701] width 50 height 27
type input "(817) 281-4333"
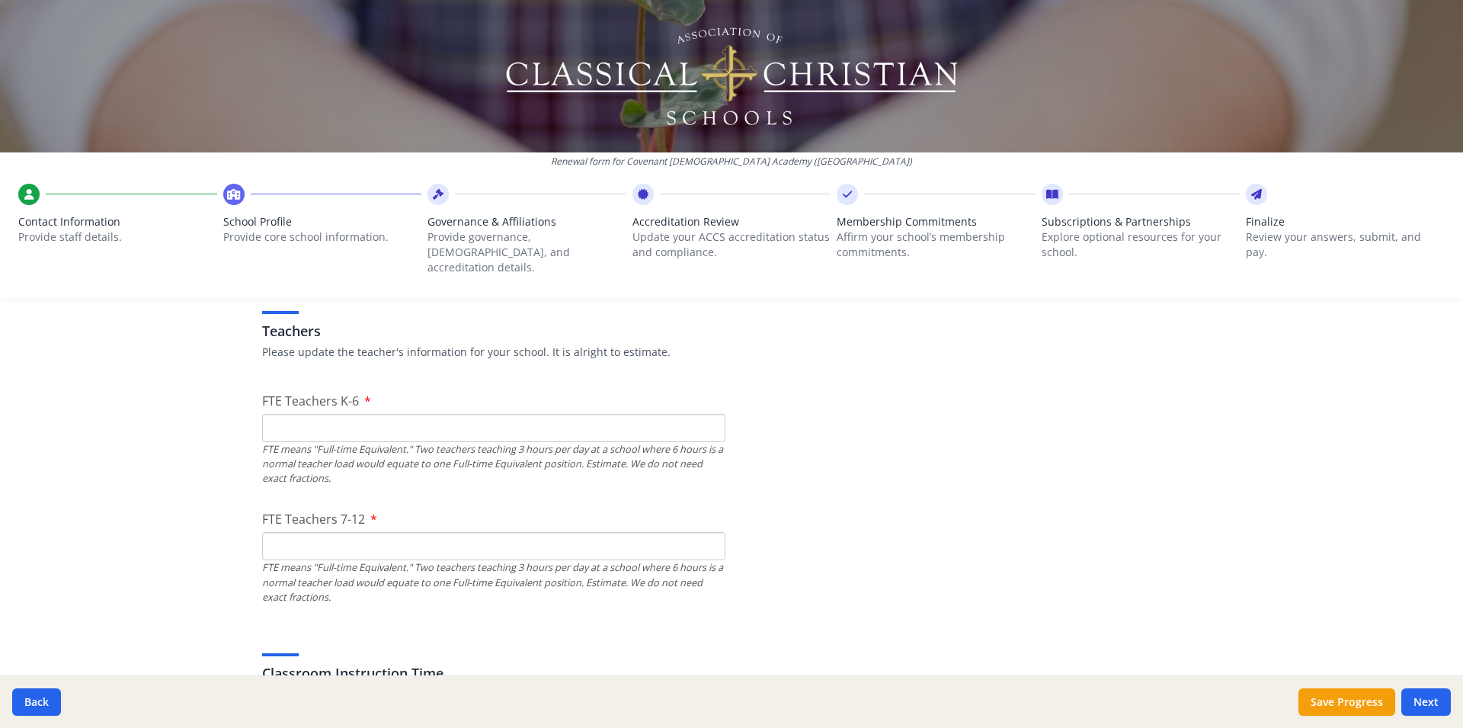
scroll to position [862, 0]
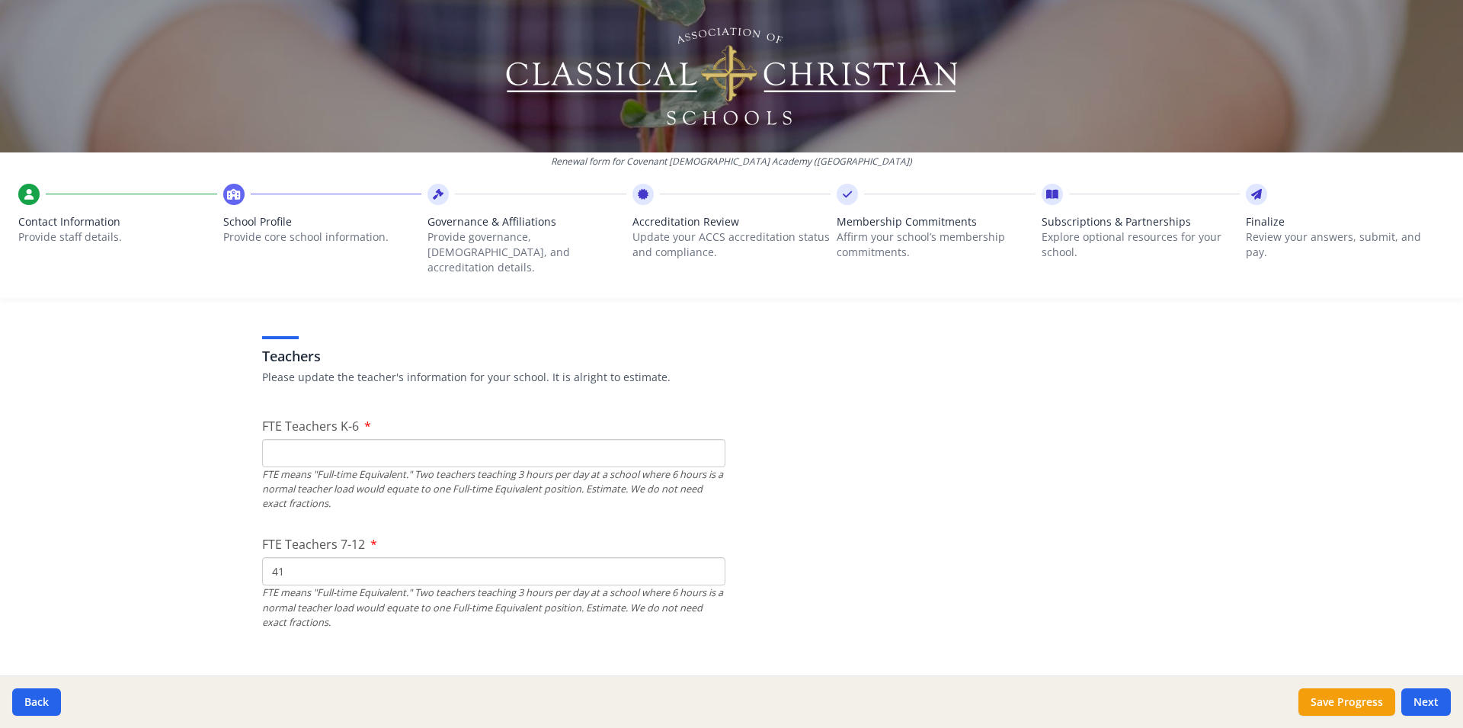
click at [705, 557] on input "41" at bounding box center [493, 571] width 463 height 28
click at [703, 558] on input "40" at bounding box center [493, 571] width 463 height 28
click at [703, 558] on input "39" at bounding box center [493, 571] width 463 height 28
type input "38"
click at [703, 558] on input "38" at bounding box center [493, 571] width 463 height 28
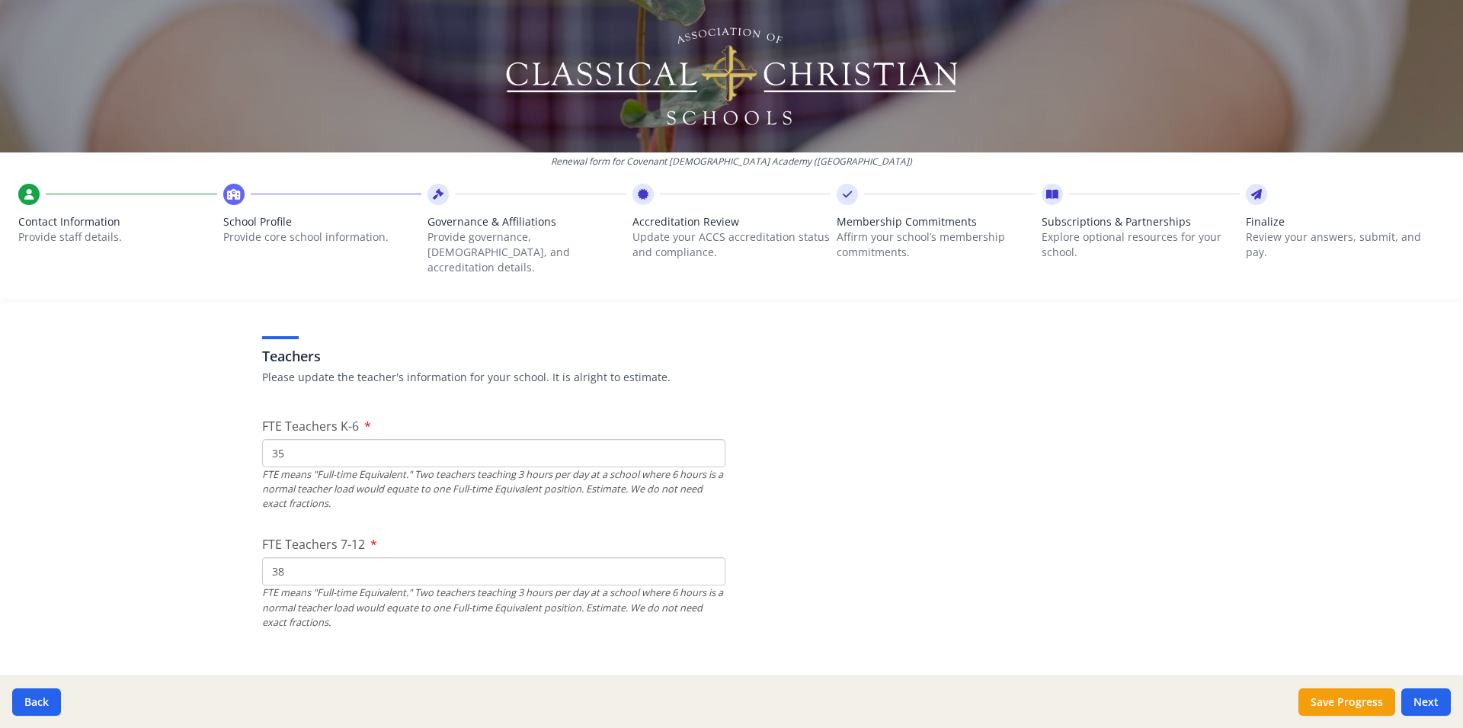
click at [701, 439] on input "35" at bounding box center [493, 453] width 463 height 28
click at [701, 439] on input "36" at bounding box center [493, 453] width 463 height 28
click at [702, 439] on input "37" at bounding box center [493, 453] width 463 height 28
click at [702, 439] on input "38" at bounding box center [493, 453] width 463 height 28
type input "39"
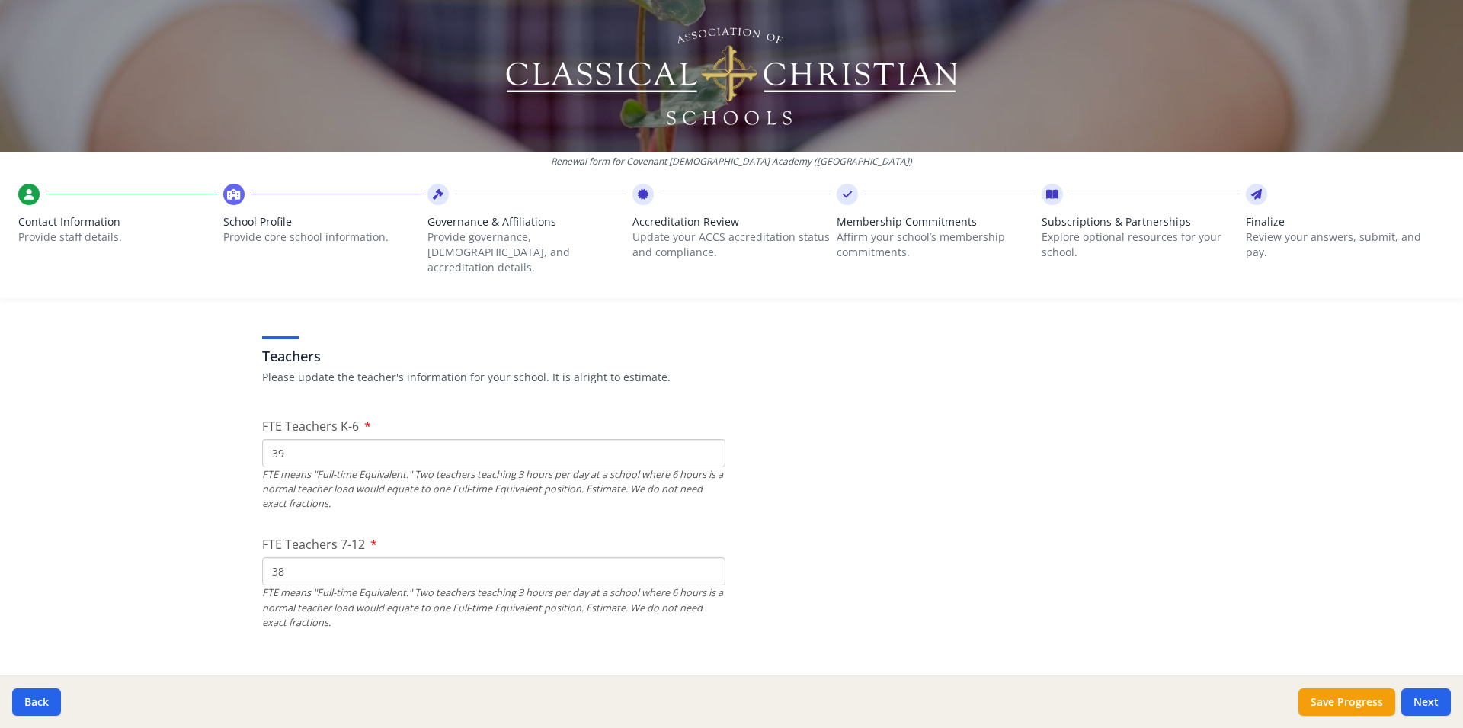
click at [702, 439] on input "39" at bounding box center [493, 453] width 463 height 28
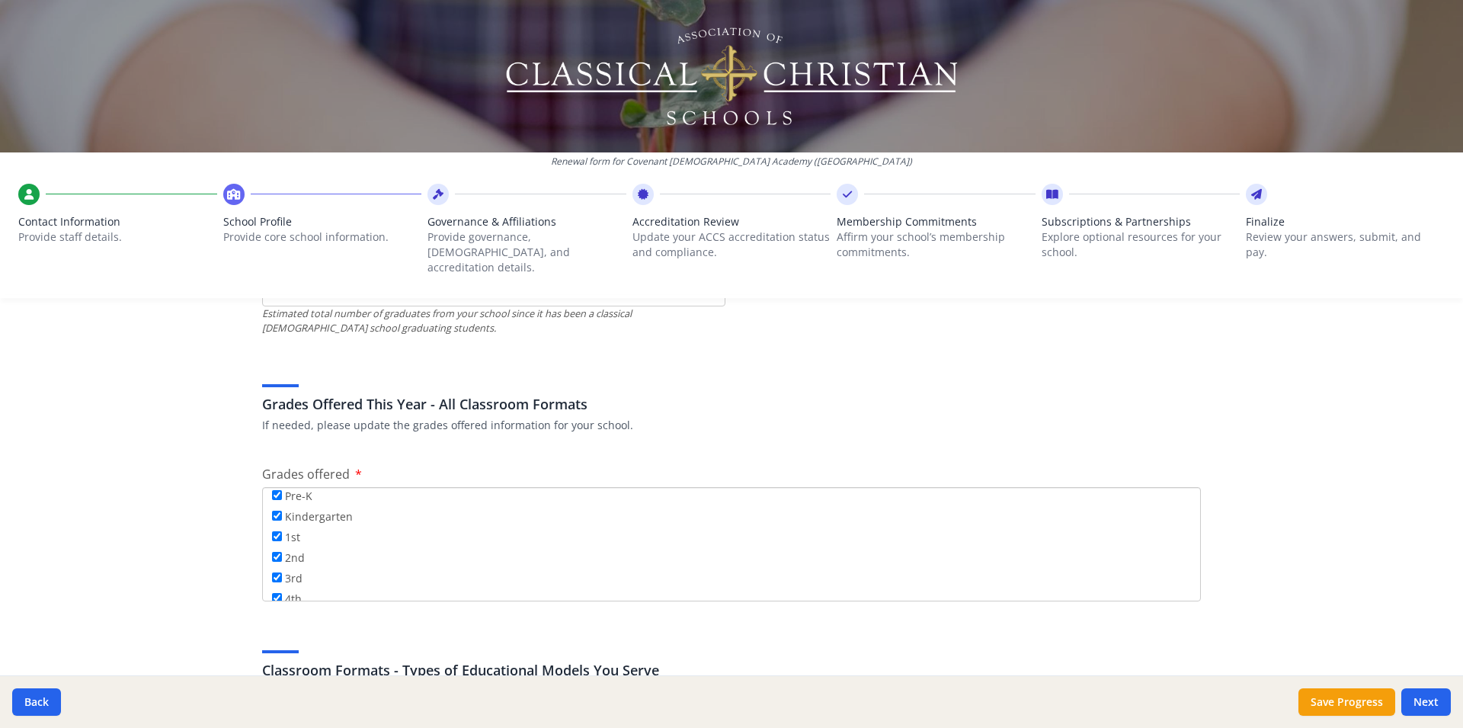
scroll to position [2170, 0]
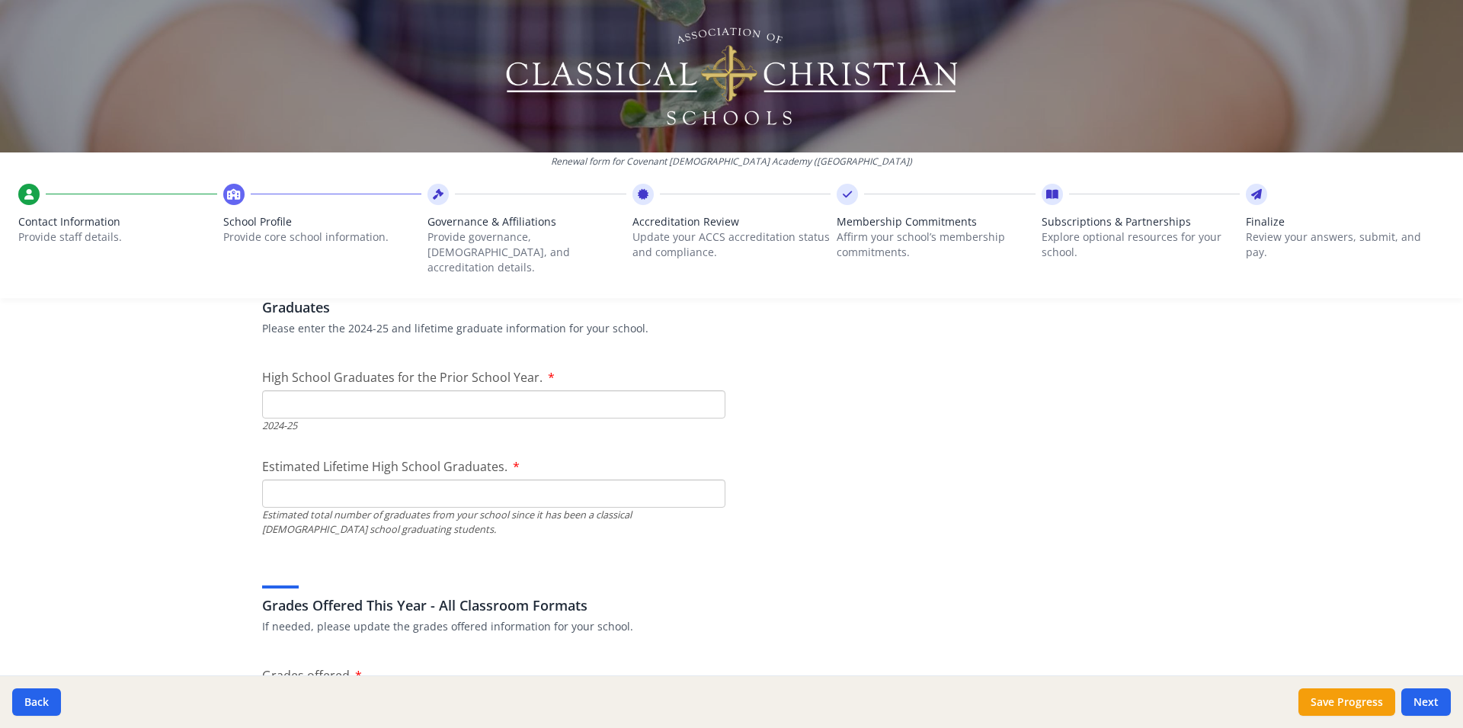
click at [318, 479] on input "Estimated Lifetime High School Graduates." at bounding box center [493, 493] width 463 height 28
type input "1929"
click at [280, 390] on input "High School Graduates for the Prior School Year." at bounding box center [493, 404] width 463 height 28
click at [702, 390] on input "1" at bounding box center [493, 404] width 463 height 28
click at [702, 390] on input "2" at bounding box center [493, 404] width 463 height 28
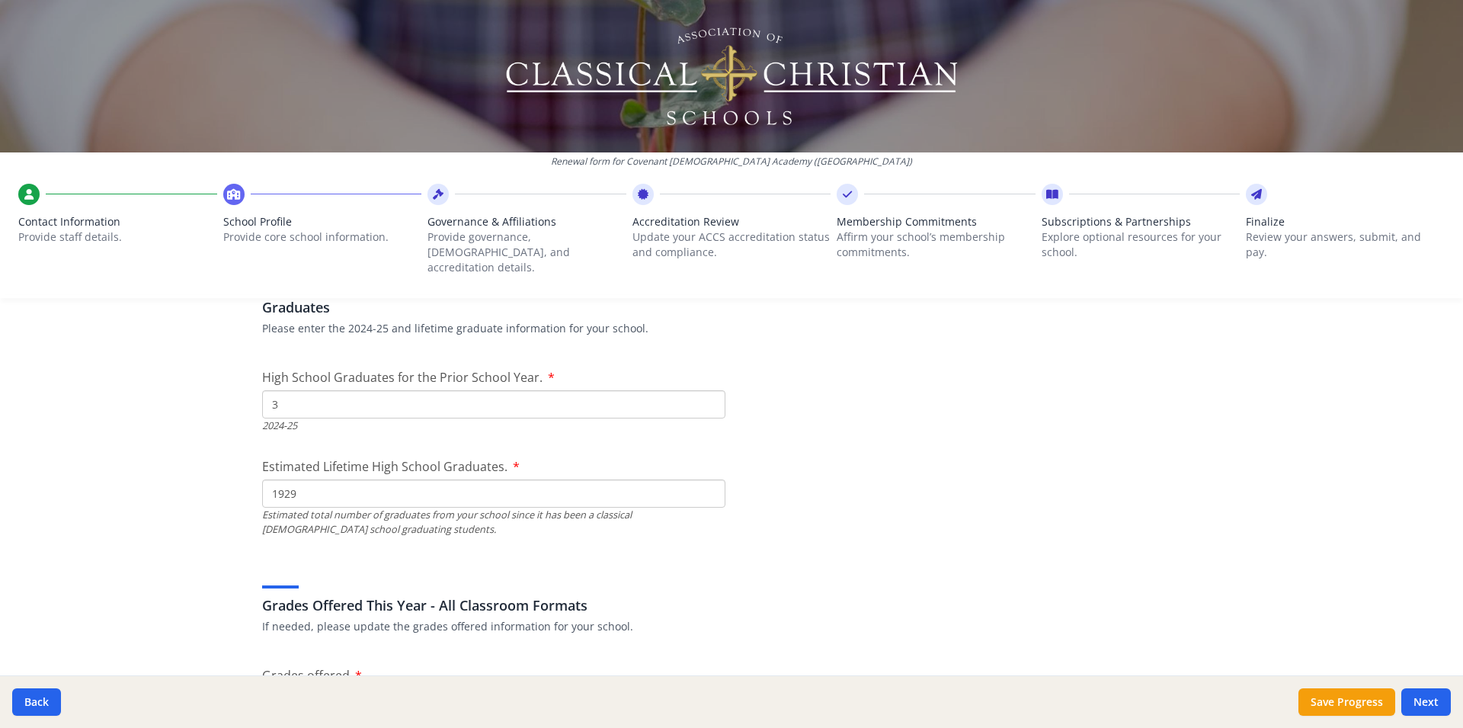
click at [702, 390] on input "3" at bounding box center [493, 404] width 463 height 28
type input "45"
click at [702, 390] on input "45" at bounding box center [493, 404] width 463 height 28
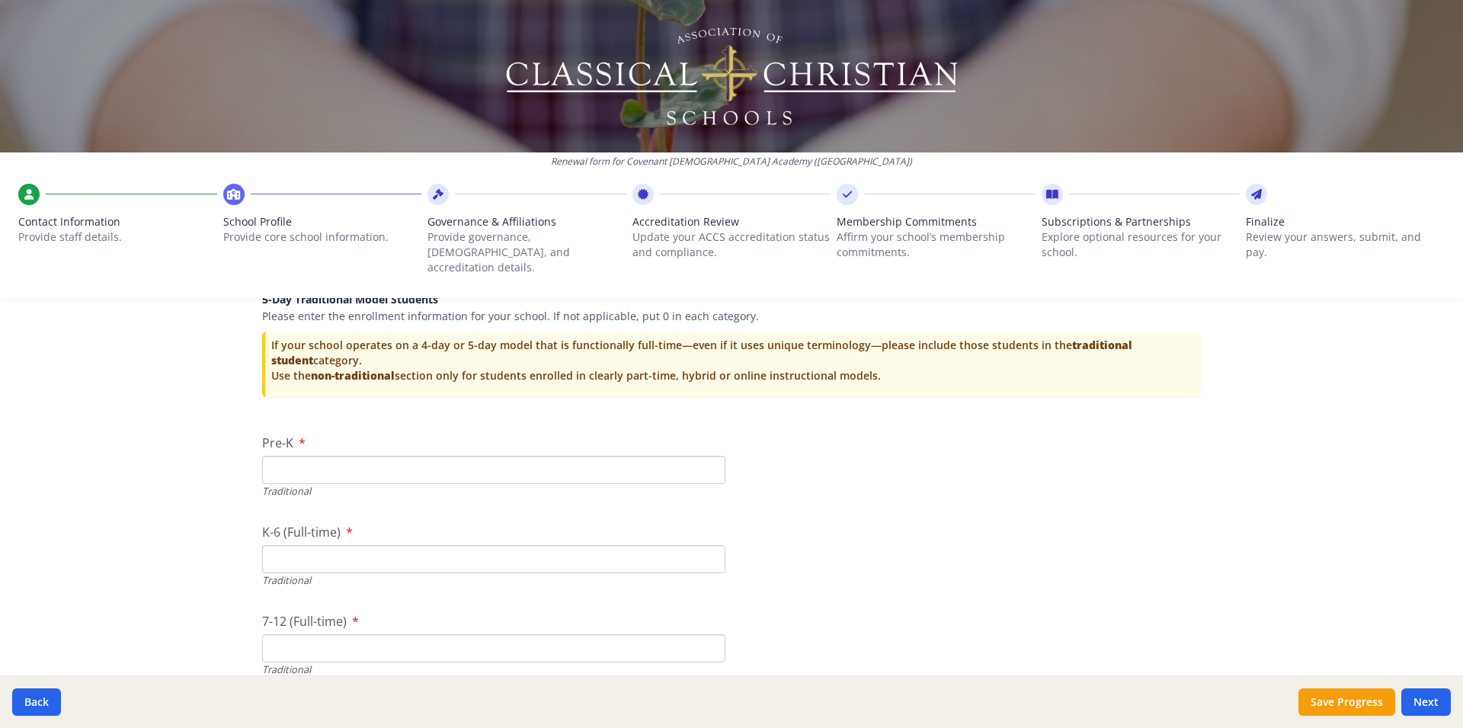
scroll to position [3175, 0]
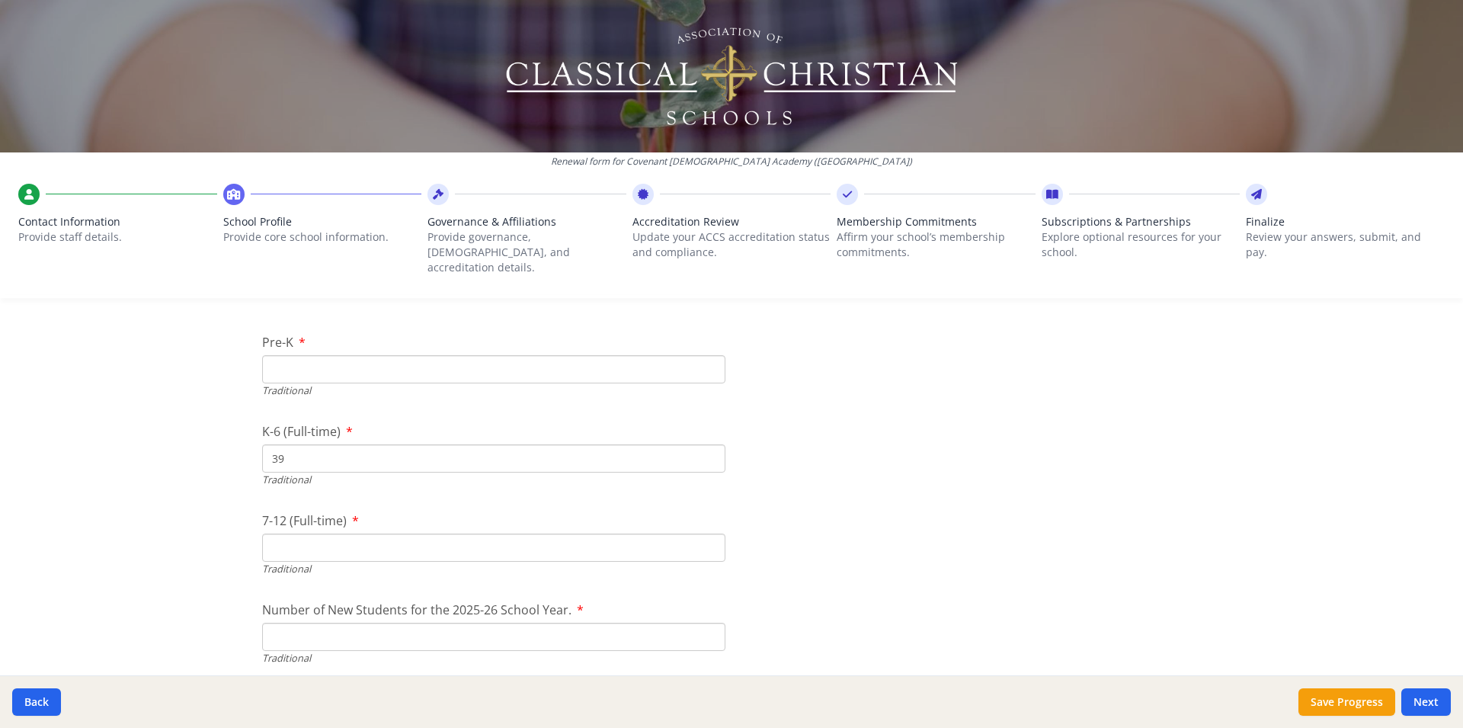
click at [706, 444] on input "39" at bounding box center [493, 458] width 463 height 28
click at [706, 444] on input "45" at bounding box center [493, 458] width 463 height 28
click at [706, 447] on input "44" at bounding box center [493, 458] width 463 height 28
click at [706, 447] on input "43" at bounding box center [493, 458] width 463 height 28
click at [706, 447] on input "42" at bounding box center [493, 458] width 463 height 28
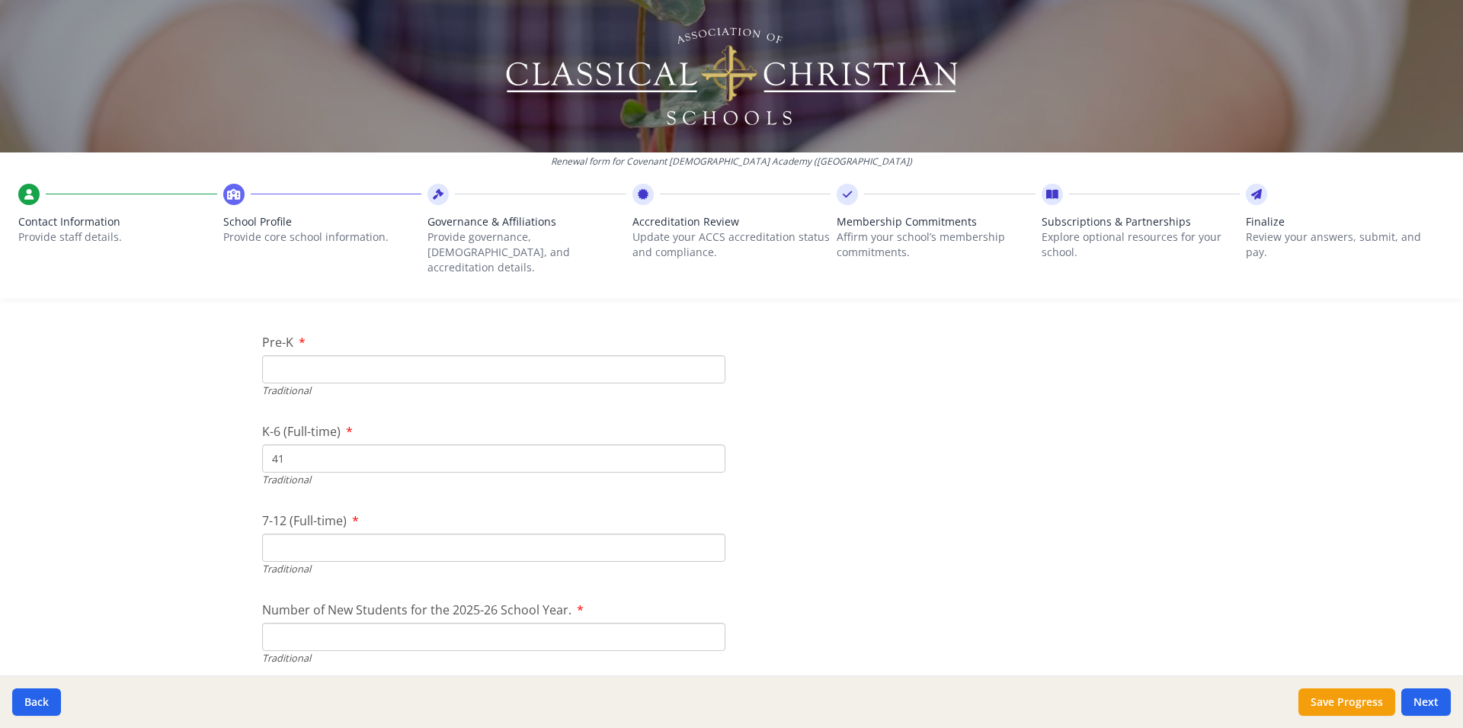
click at [706, 447] on input "41" at bounding box center [493, 458] width 463 height 28
click at [706, 447] on input "40" at bounding box center [493, 458] width 463 height 28
type input "39"
click at [706, 447] on input "39" at bounding box center [493, 458] width 463 height 28
click at [698, 533] on input "7-12 (Full-time)" at bounding box center [493, 547] width 463 height 28
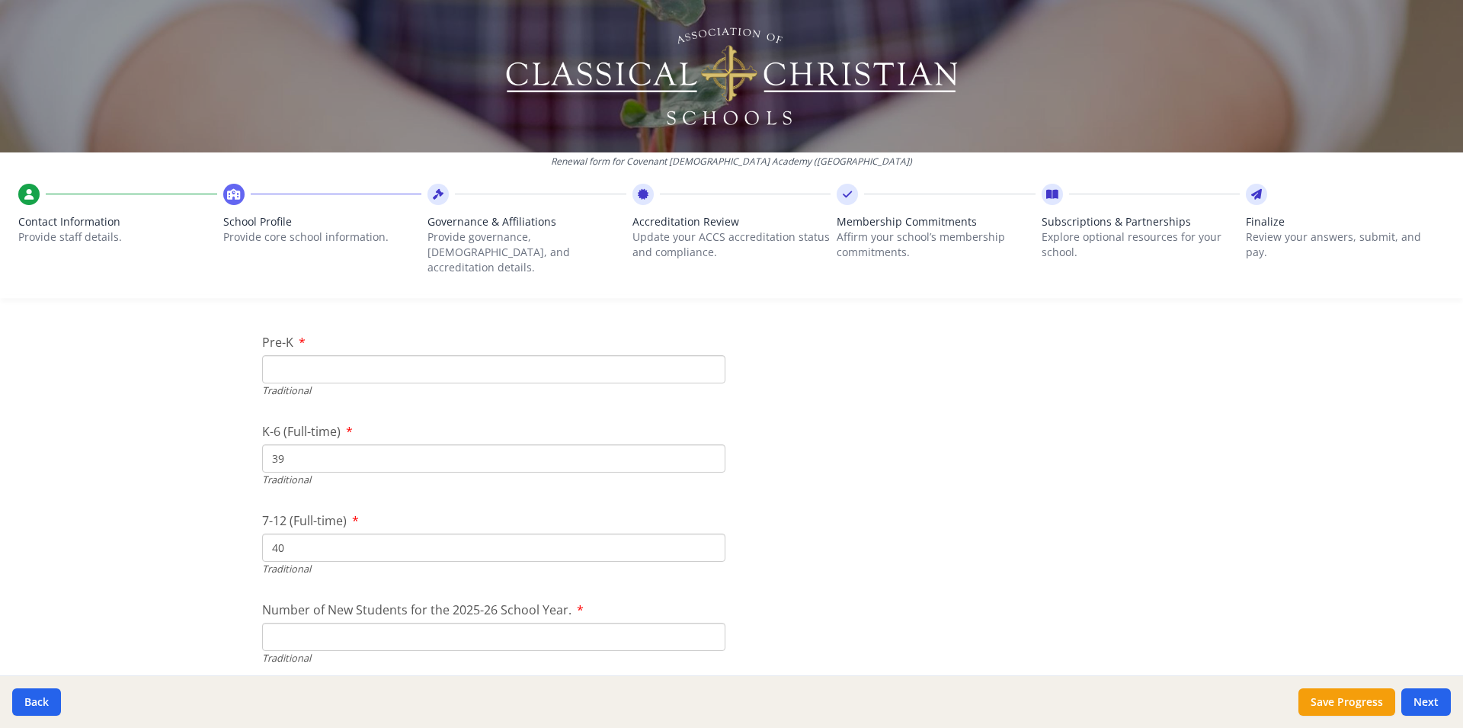
click at [698, 533] on input "40" at bounding box center [493, 547] width 463 height 28
click at [701, 535] on input "39" at bounding box center [493, 547] width 463 height 28
type input "38"
click at [701, 535] on input "38" at bounding box center [493, 547] width 463 height 28
click at [366, 355] on input "Pre-K" at bounding box center [493, 369] width 463 height 28
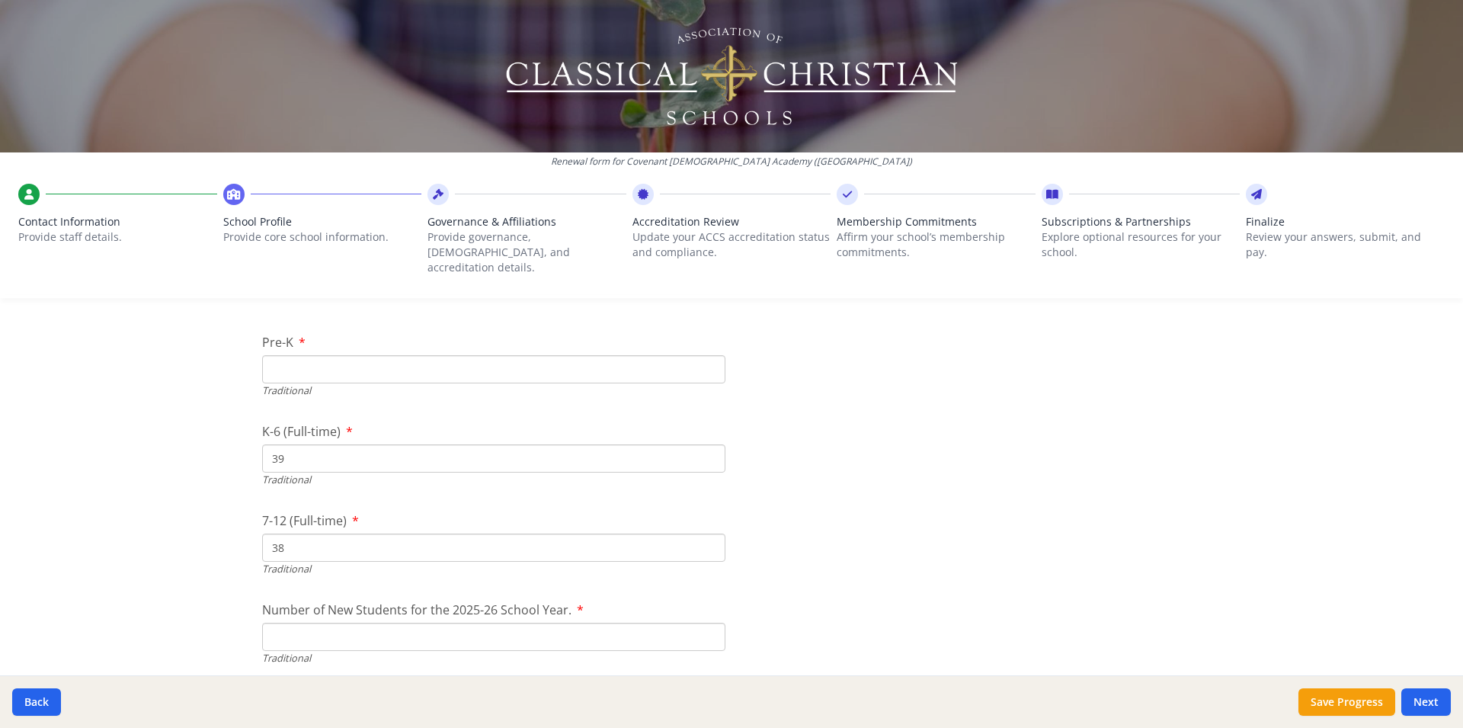
click at [275, 355] on input "Pre-K" at bounding box center [493, 369] width 463 height 28
type input "68"
click at [474, 623] on input "Number of New Students for the 2025-26 School Year." at bounding box center [493, 637] width 463 height 28
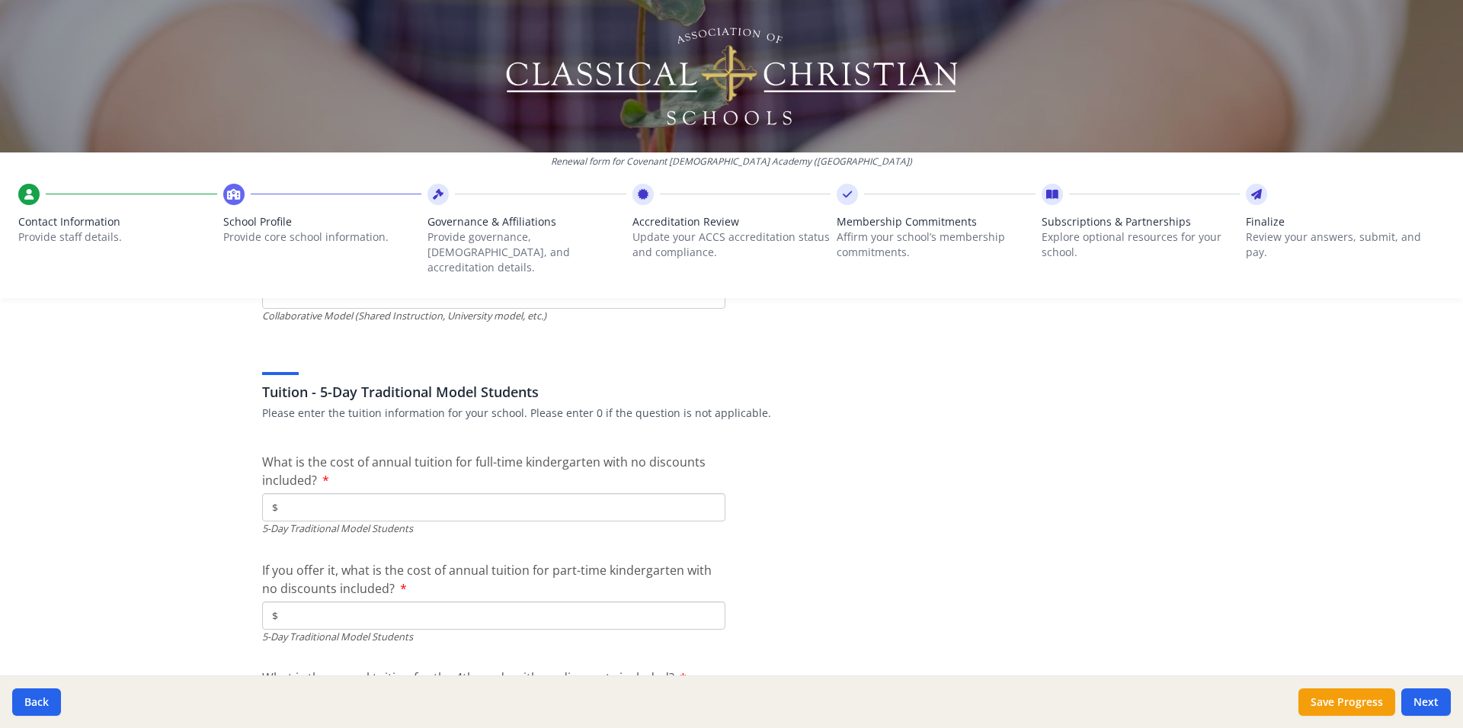
scroll to position [3880, 0]
type input "107"
click at [300, 490] on input "$" at bounding box center [493, 502] width 463 height 28
type input "$15 690"
click at [285, 597] on input "$" at bounding box center [493, 611] width 463 height 28
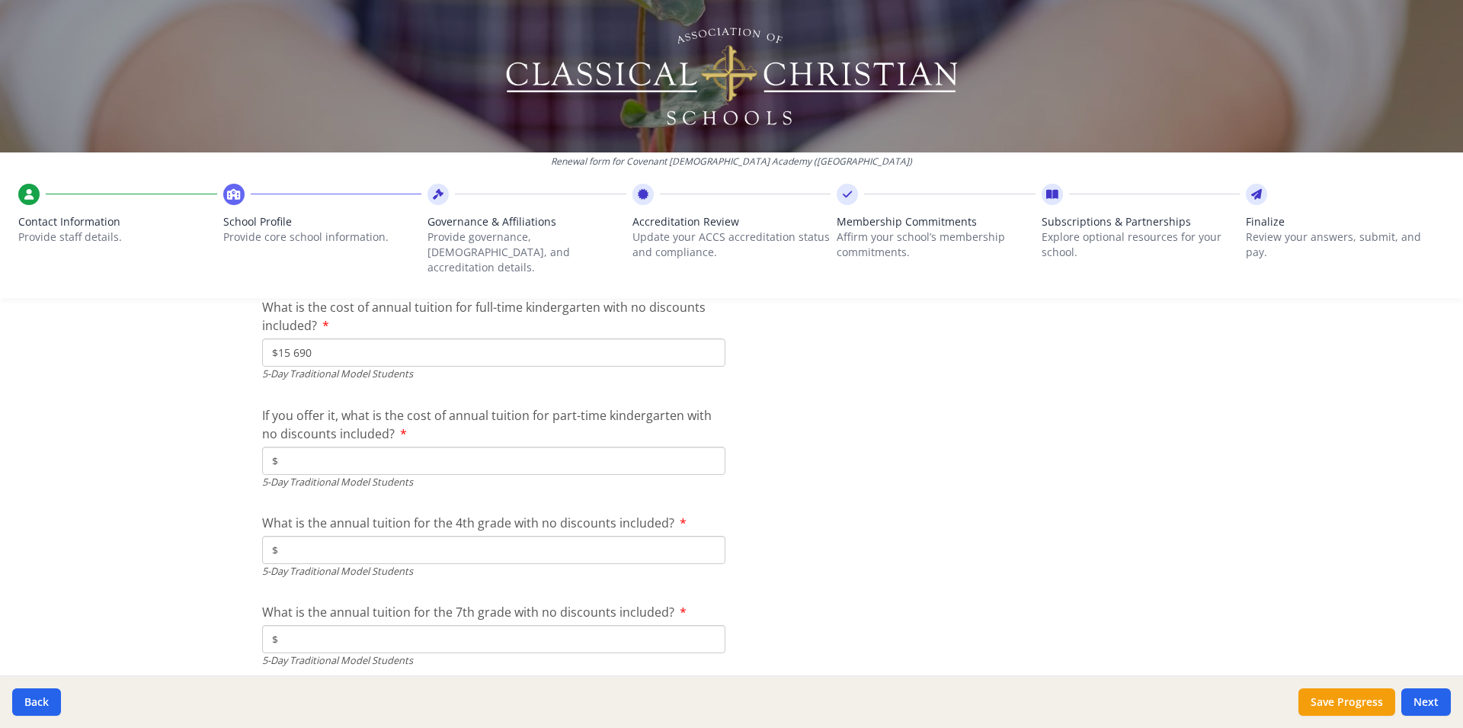
scroll to position [4081, 0]
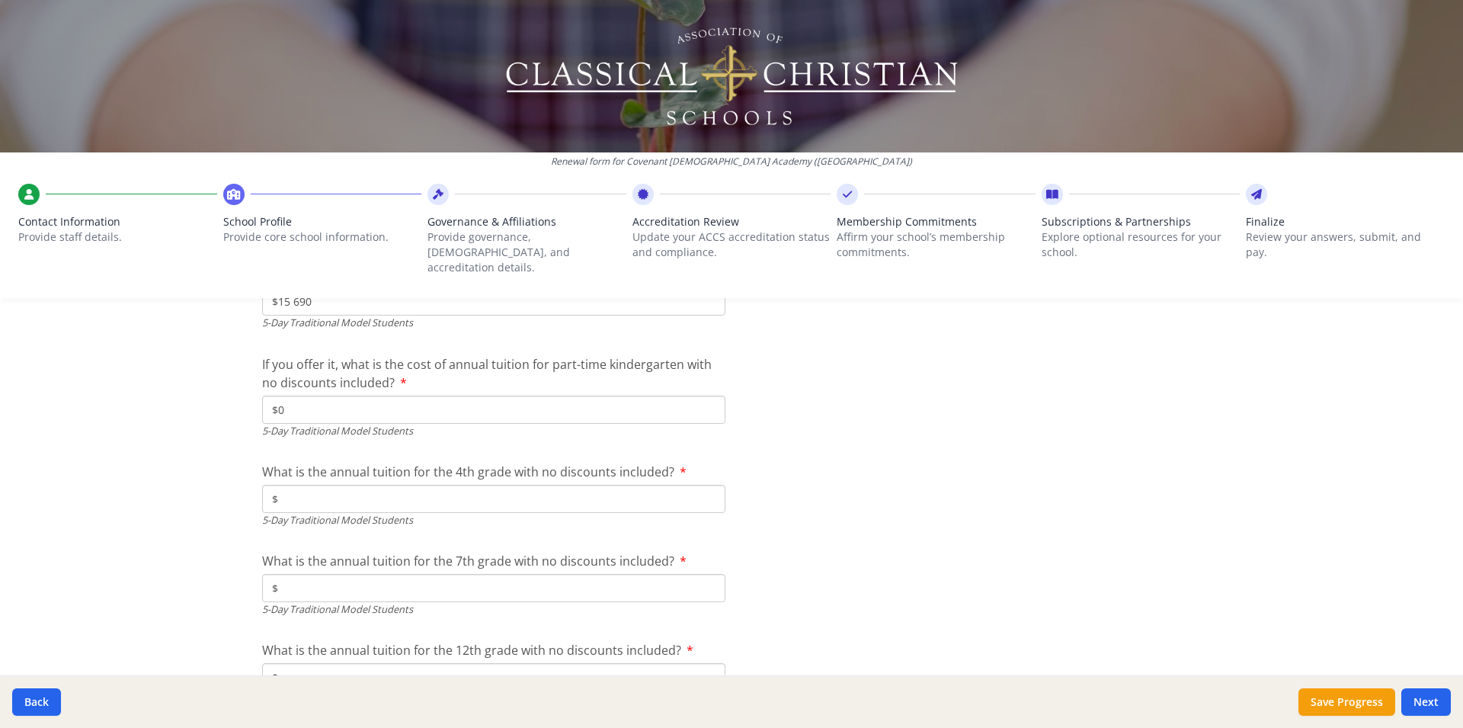
type input "$0"
click at [340, 485] on input "$" at bounding box center [493, 499] width 463 height 28
type input "$18 610"
click at [356, 574] on input "$" at bounding box center [493, 588] width 463 height 28
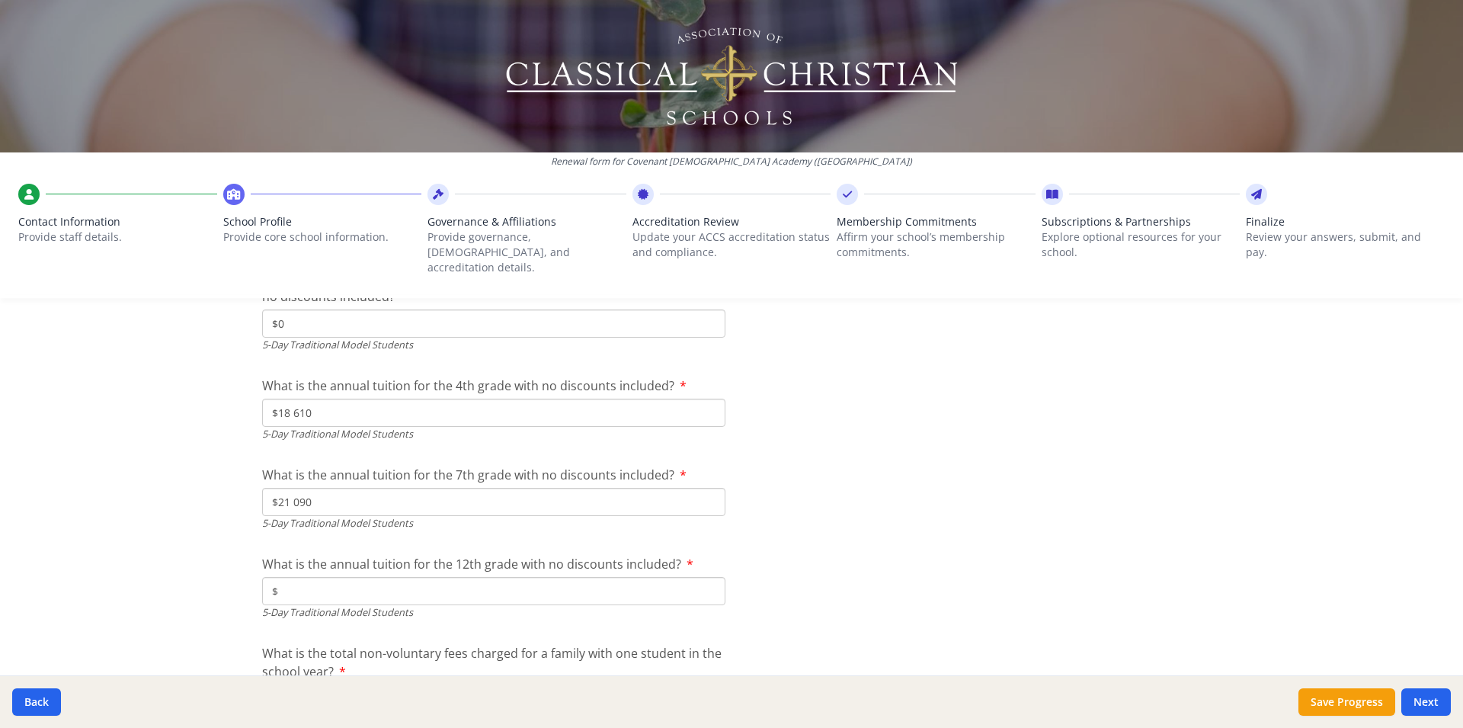
scroll to position [4382, 0]
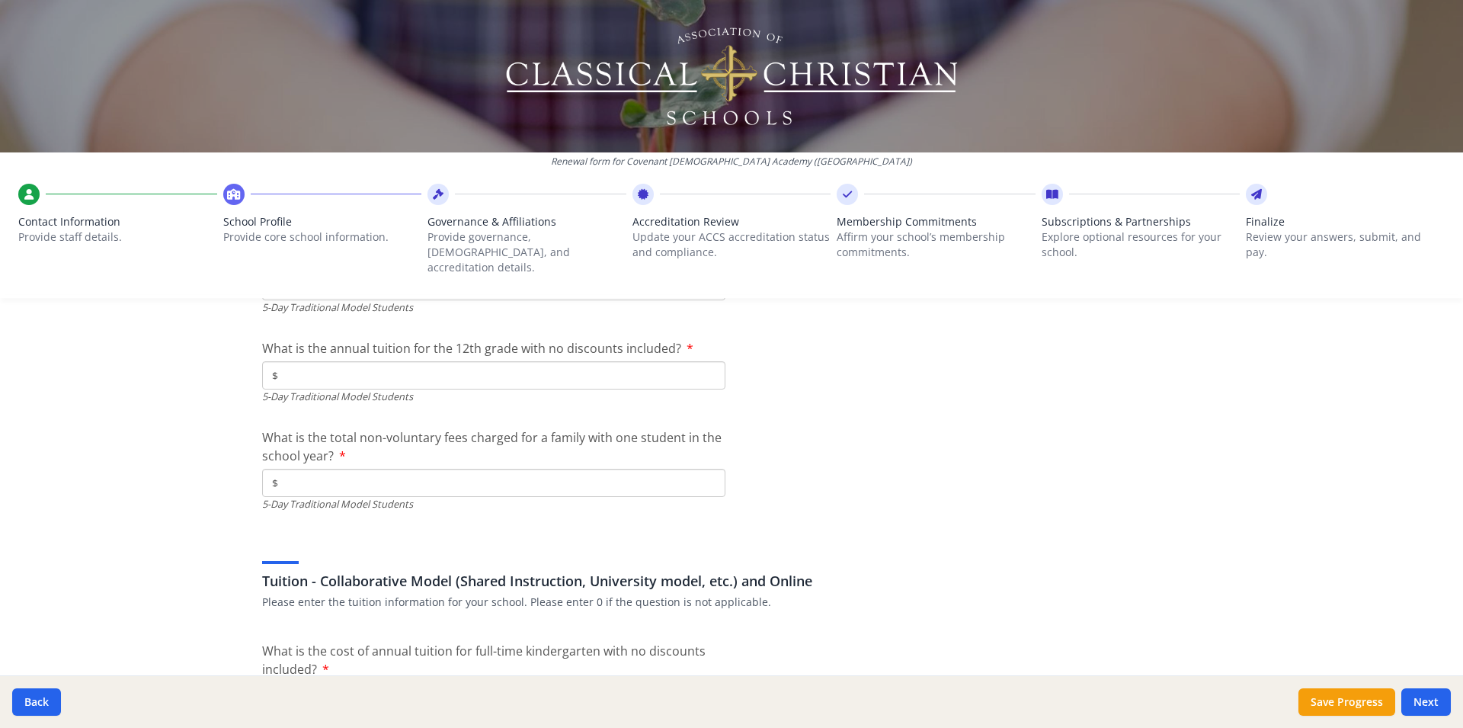
click at [303, 361] on input "$" at bounding box center [493, 375] width 463 height 28
click at [303, 469] on input "$" at bounding box center [493, 483] width 463 height 28
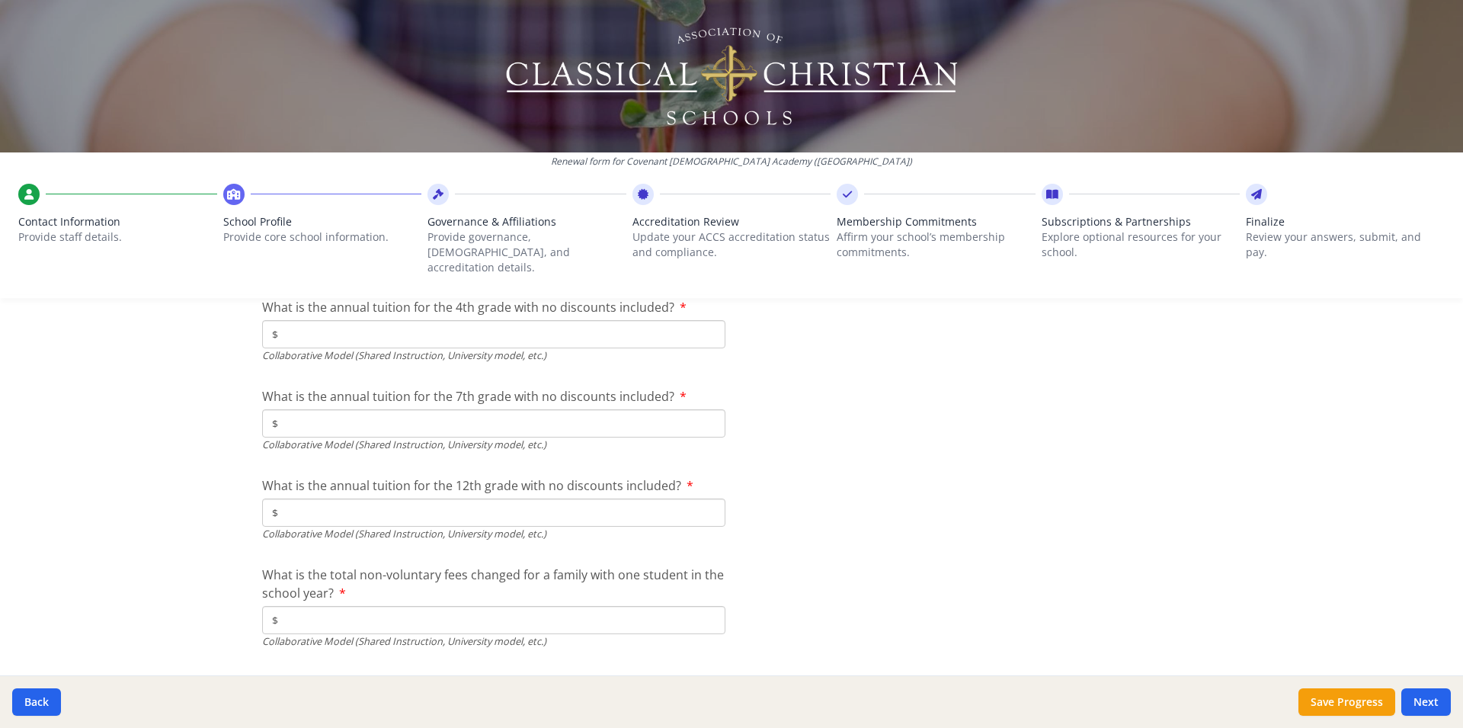
scroll to position [4962, 0]
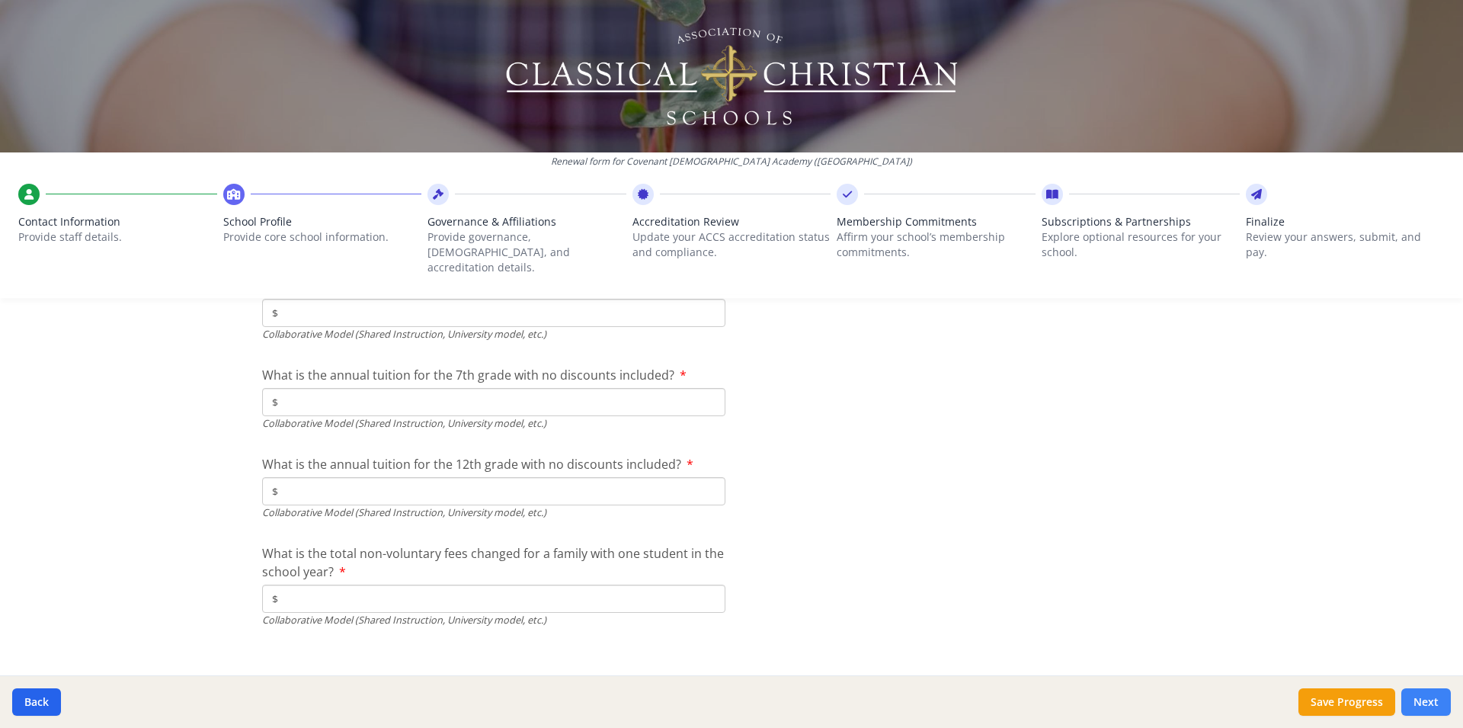
click at [1421, 697] on button "Next" at bounding box center [1426, 701] width 50 height 27
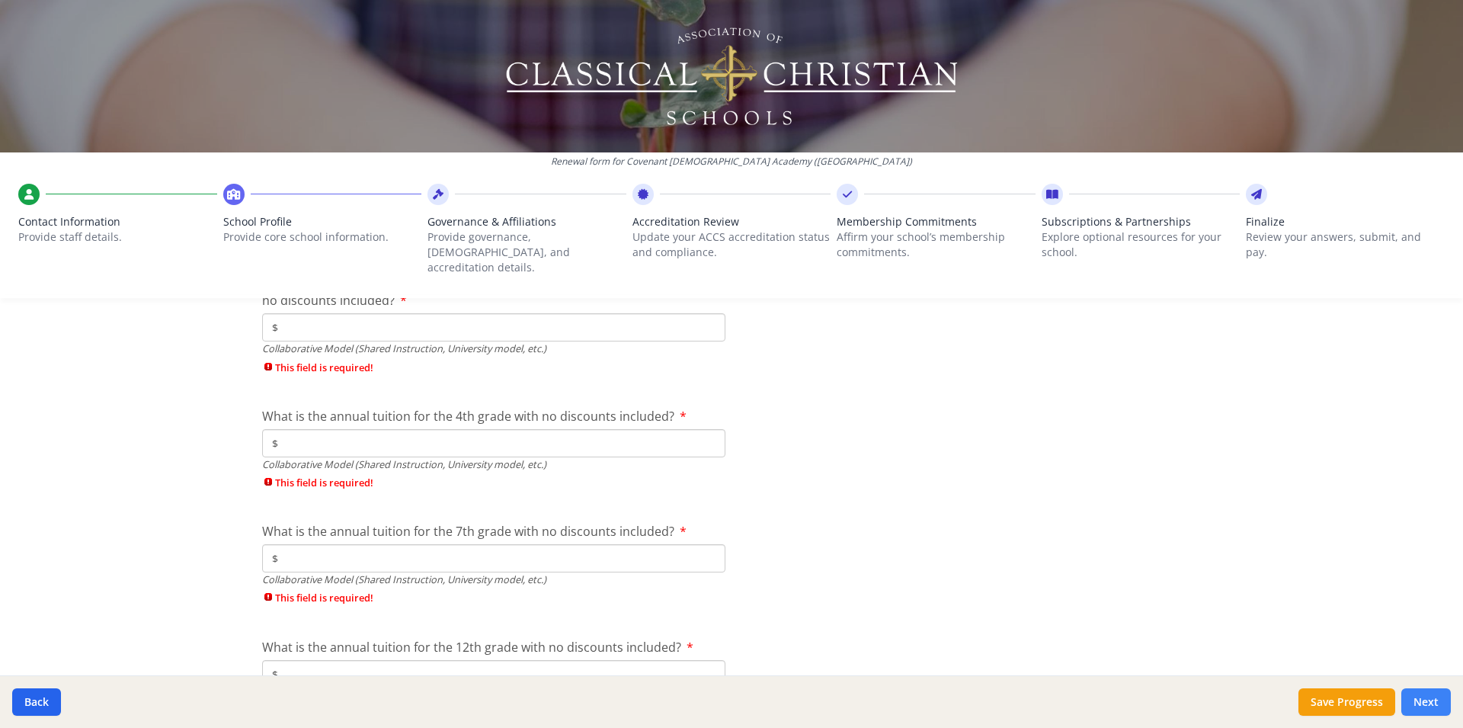
scroll to position [5040, 0]
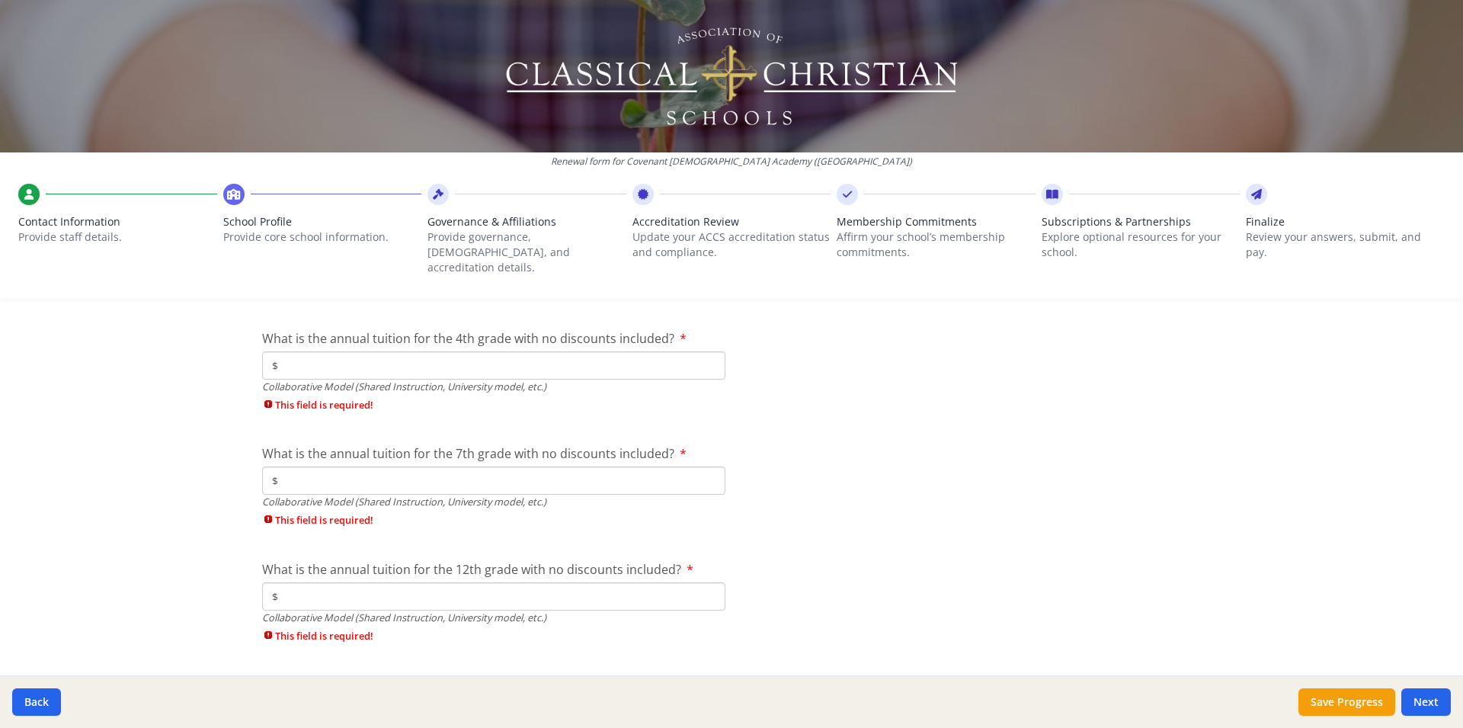
click at [272, 351] on input "$" at bounding box center [493, 365] width 463 height 28
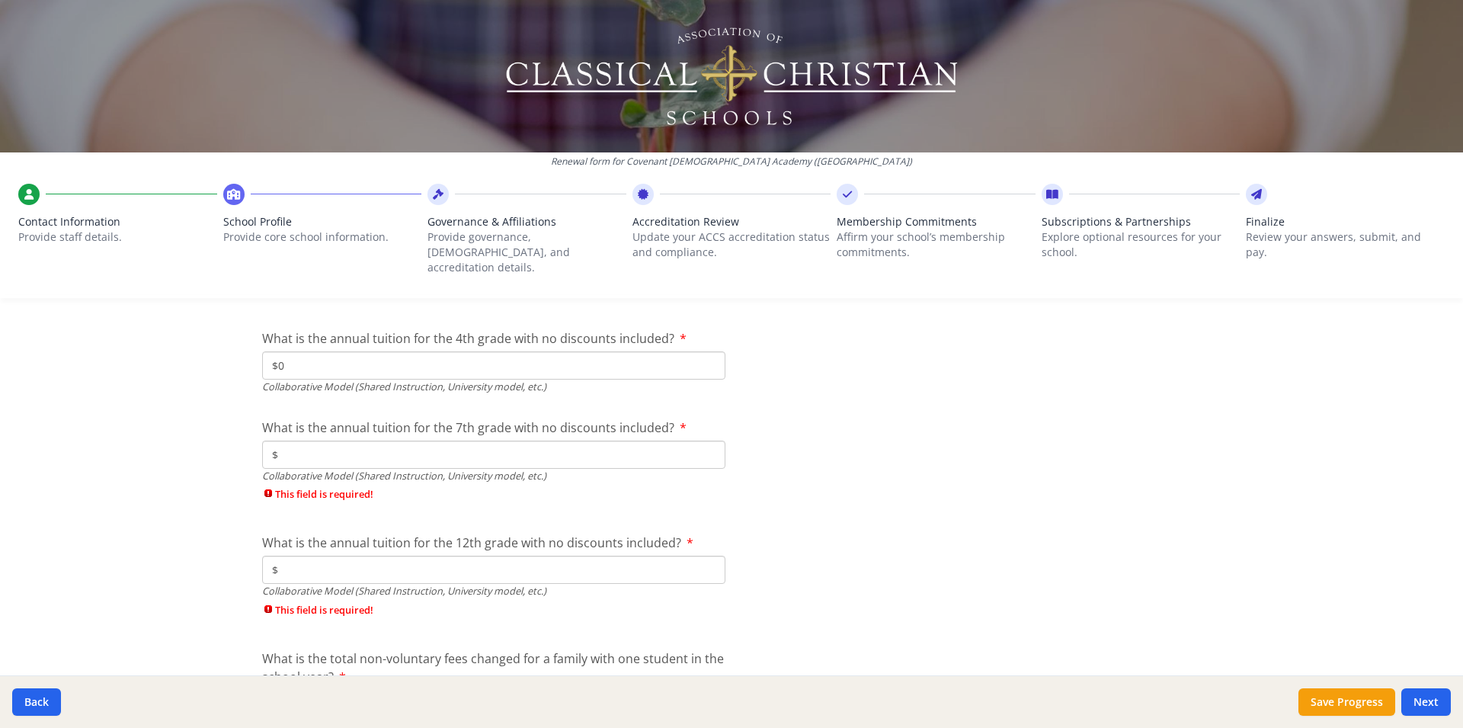
click at [296, 440] on input "$" at bounding box center [493, 454] width 463 height 28
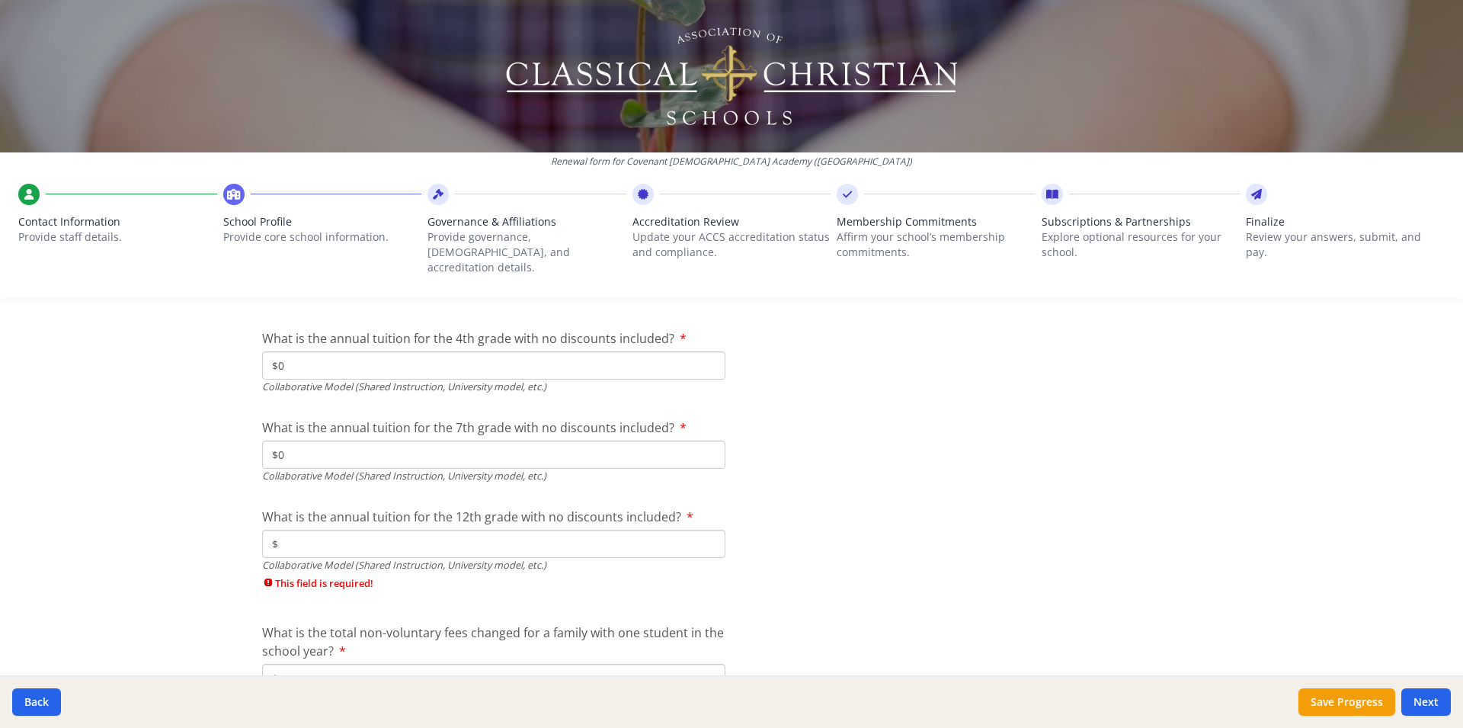
click at [306, 530] on input "$" at bounding box center [493, 544] width 463 height 28
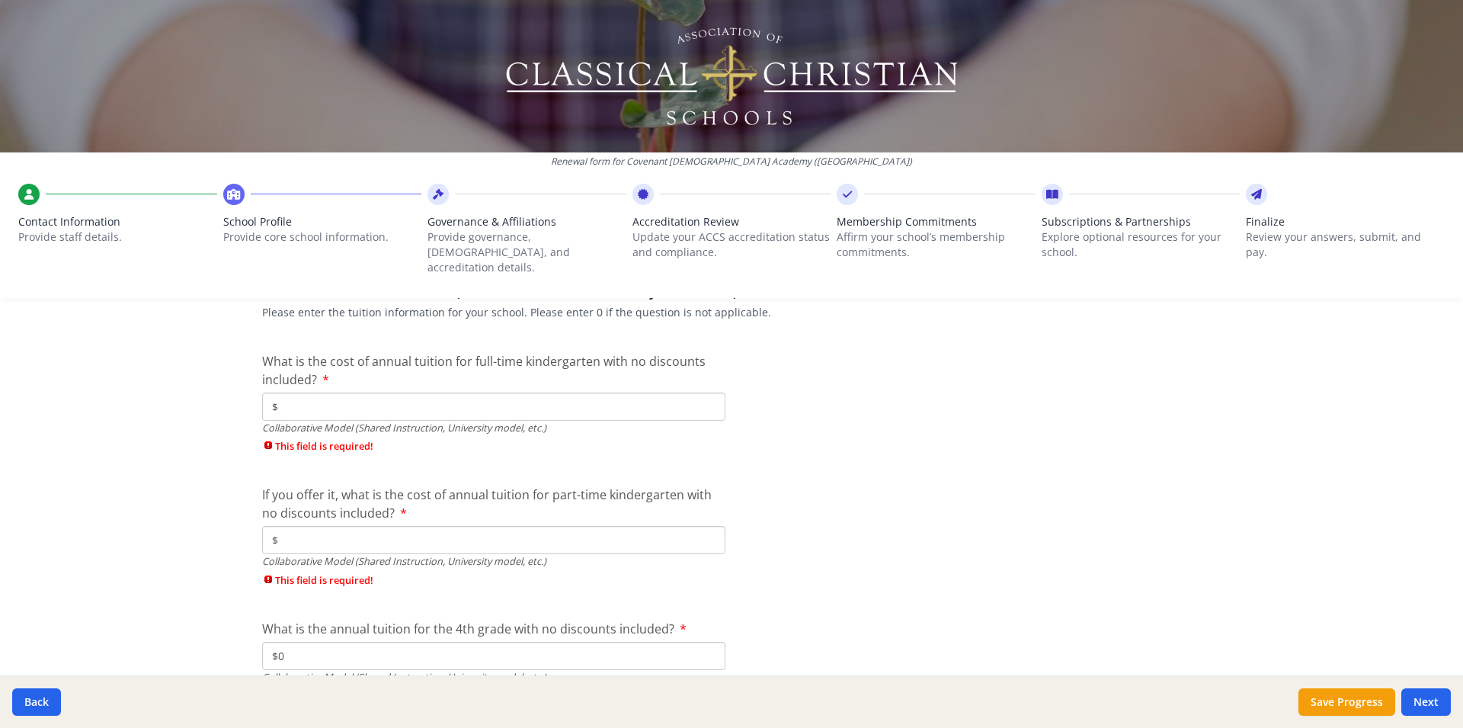
scroll to position [4738, 0]
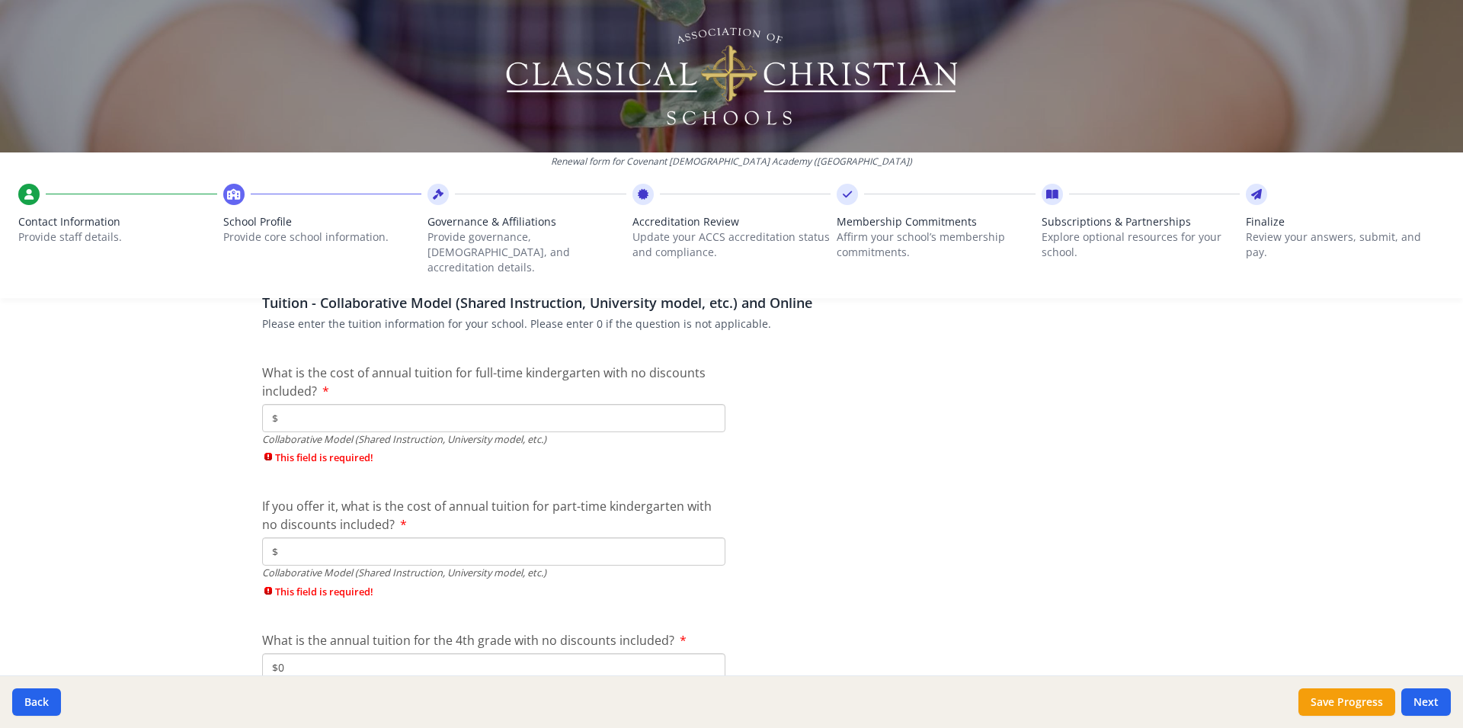
click at [293, 412] on input "$" at bounding box center [493, 418] width 463 height 28
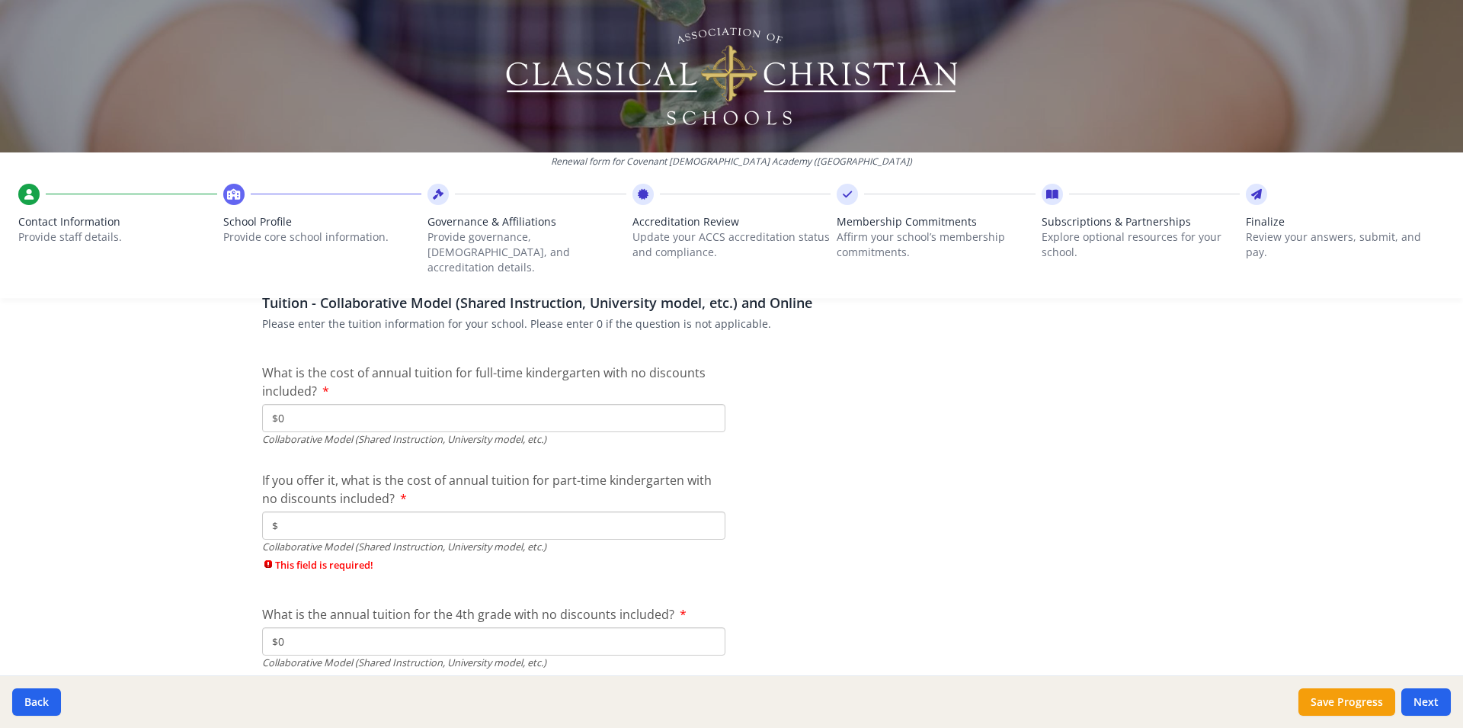
click at [290, 511] on input "$" at bounding box center [493, 525] width 463 height 28
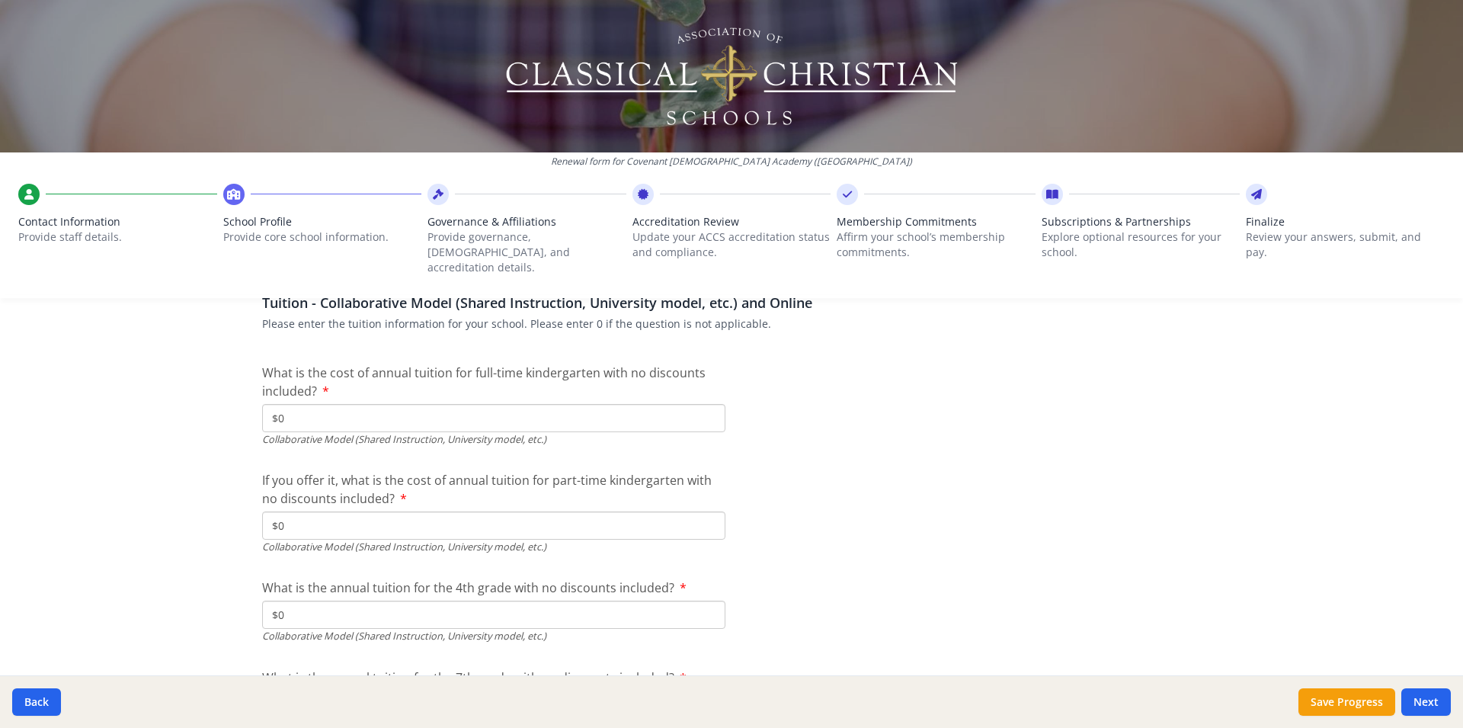
scroll to position [5040, 0]
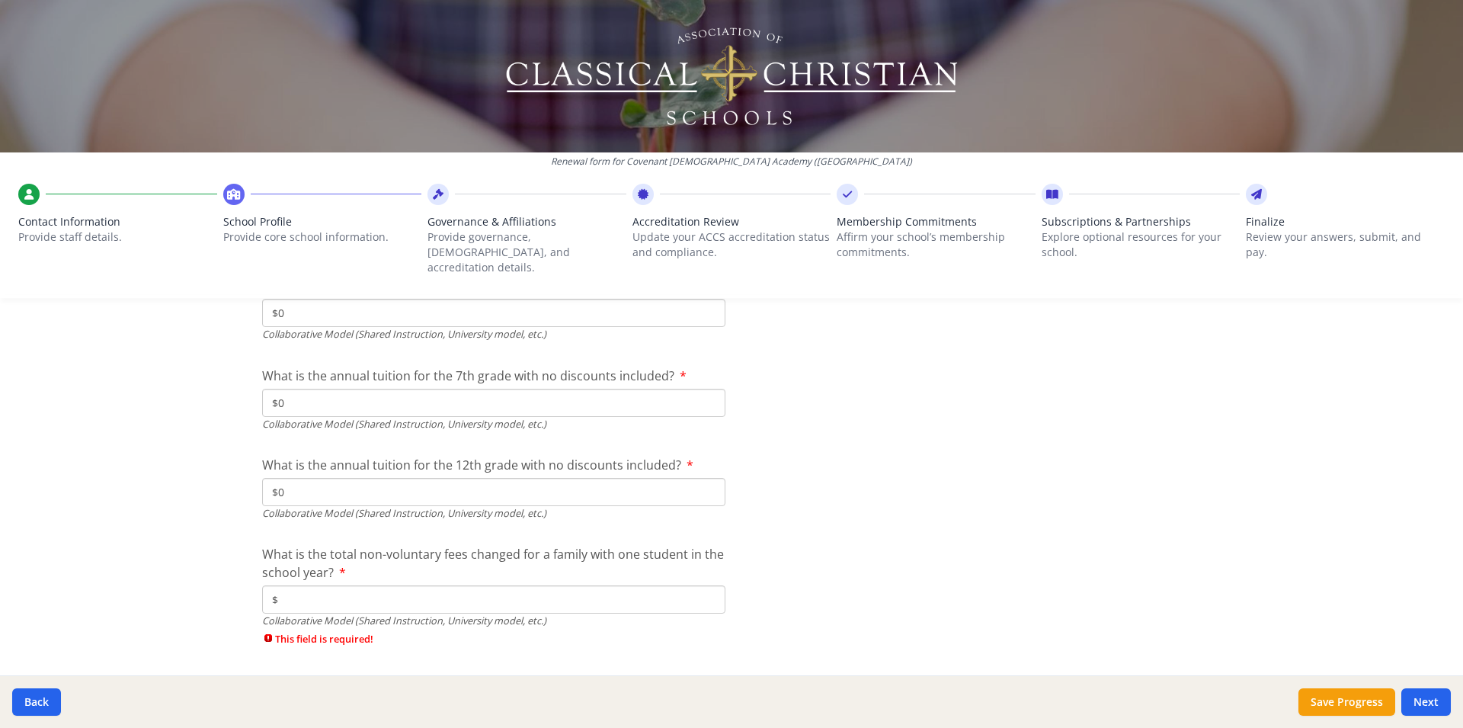
click at [296, 585] on input "$" at bounding box center [493, 599] width 463 height 28
click at [1423, 693] on button "Next" at bounding box center [1426, 701] width 50 height 27
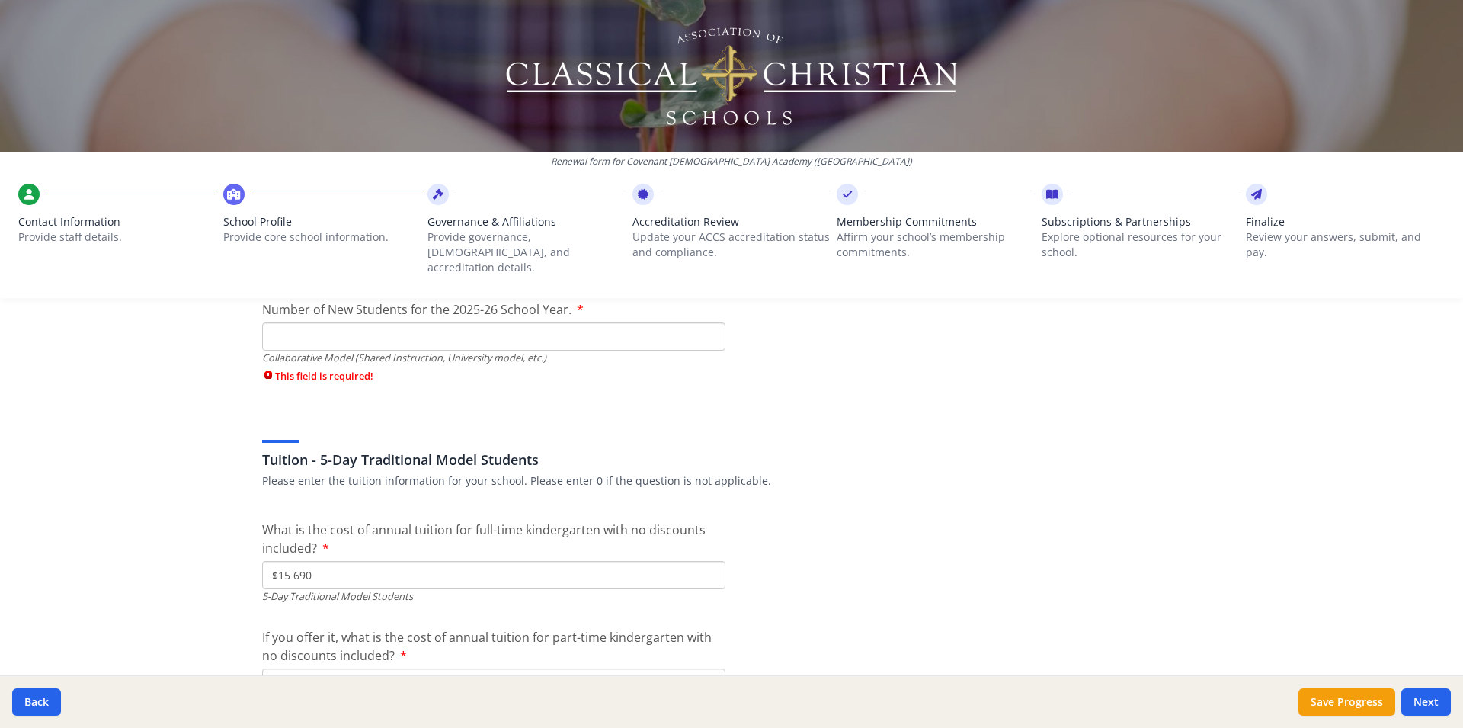
scroll to position [3834, 0]
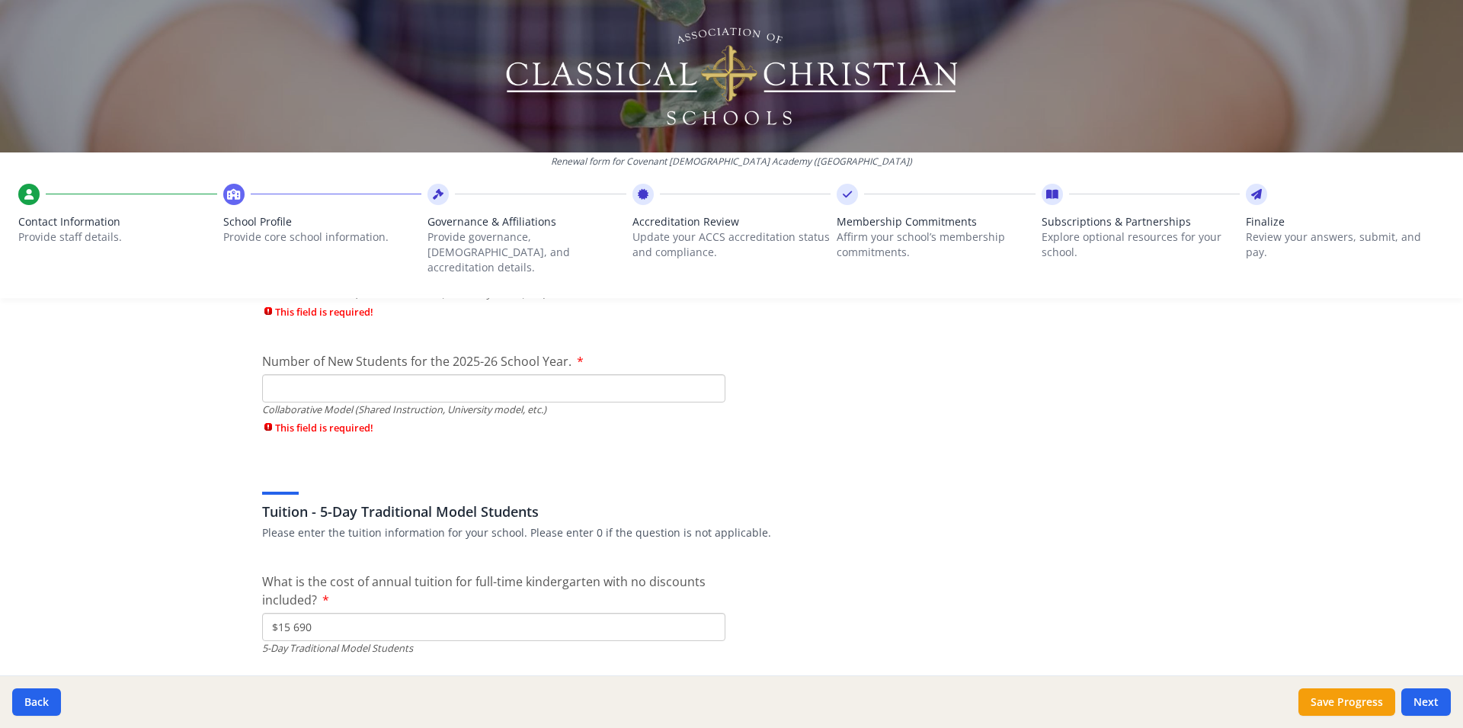
click at [407, 379] on input "Number of New Students for the 2025-26 School Year." at bounding box center [493, 388] width 463 height 28
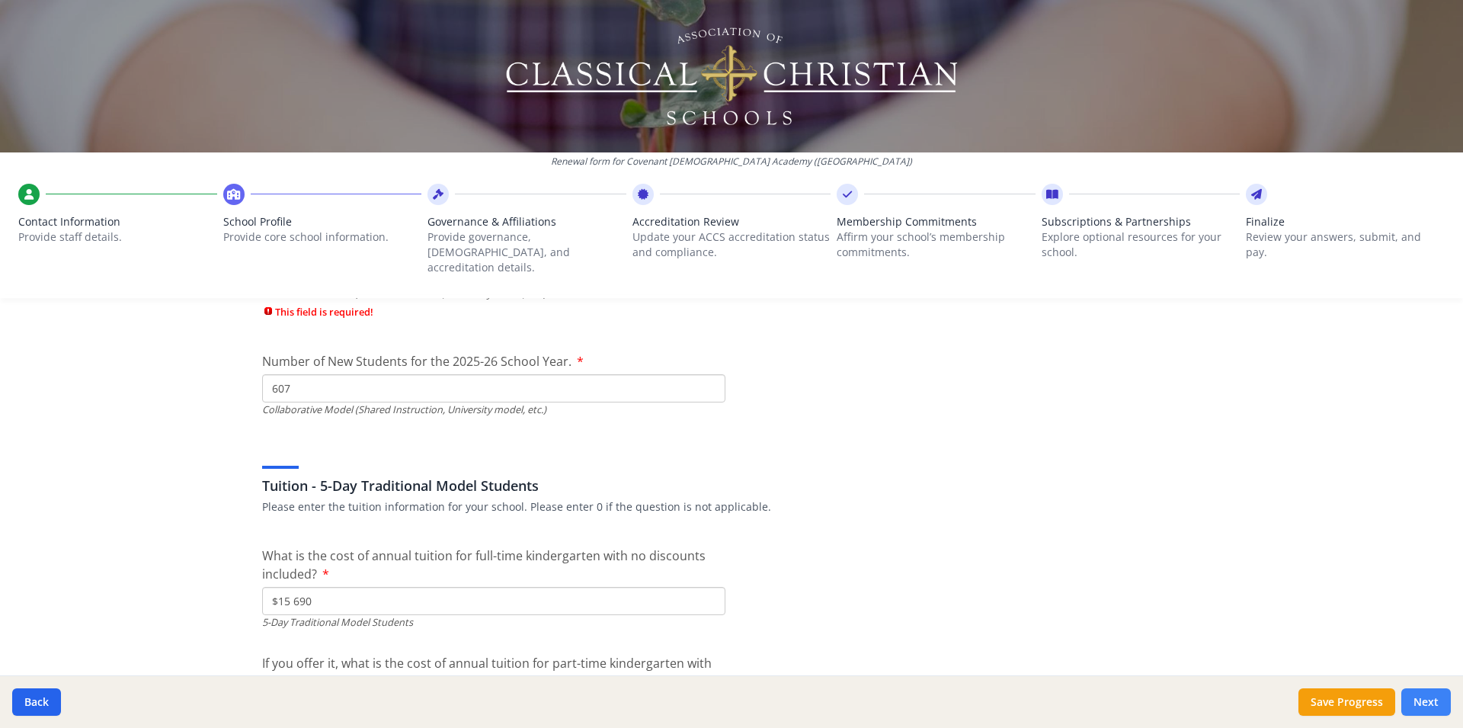
click at [1430, 703] on button "Next" at bounding box center [1426, 701] width 50 height 27
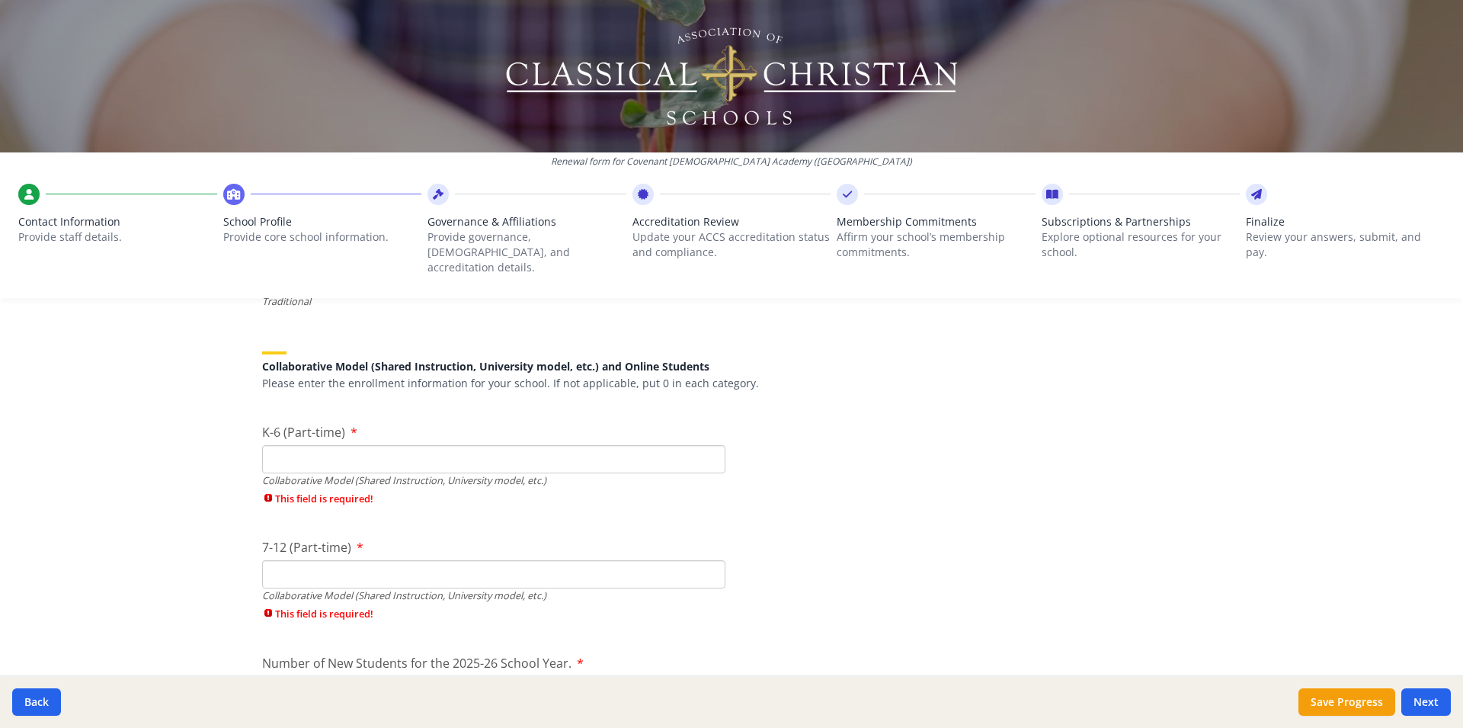
scroll to position [3431, 0]
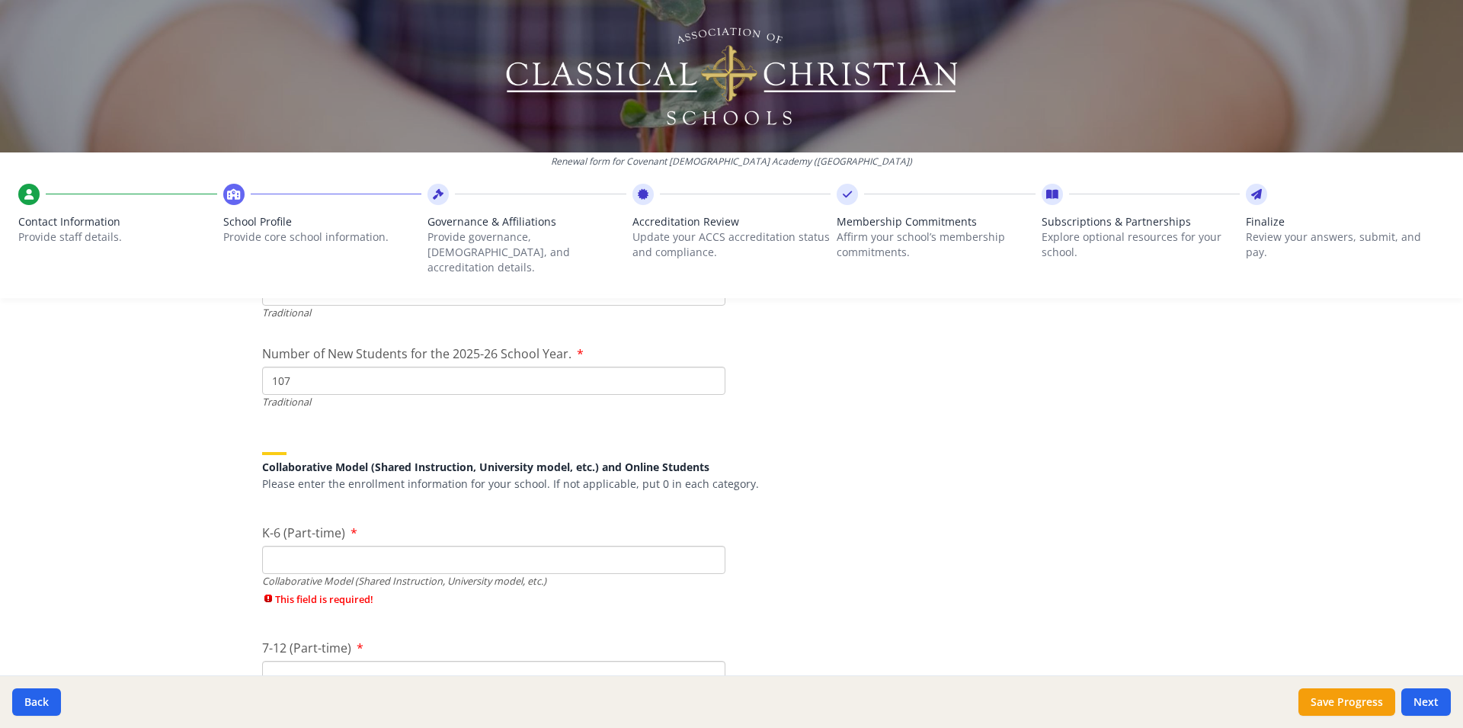
click at [280, 546] on input "K-6 (Part-time)" at bounding box center [493, 560] width 463 height 28
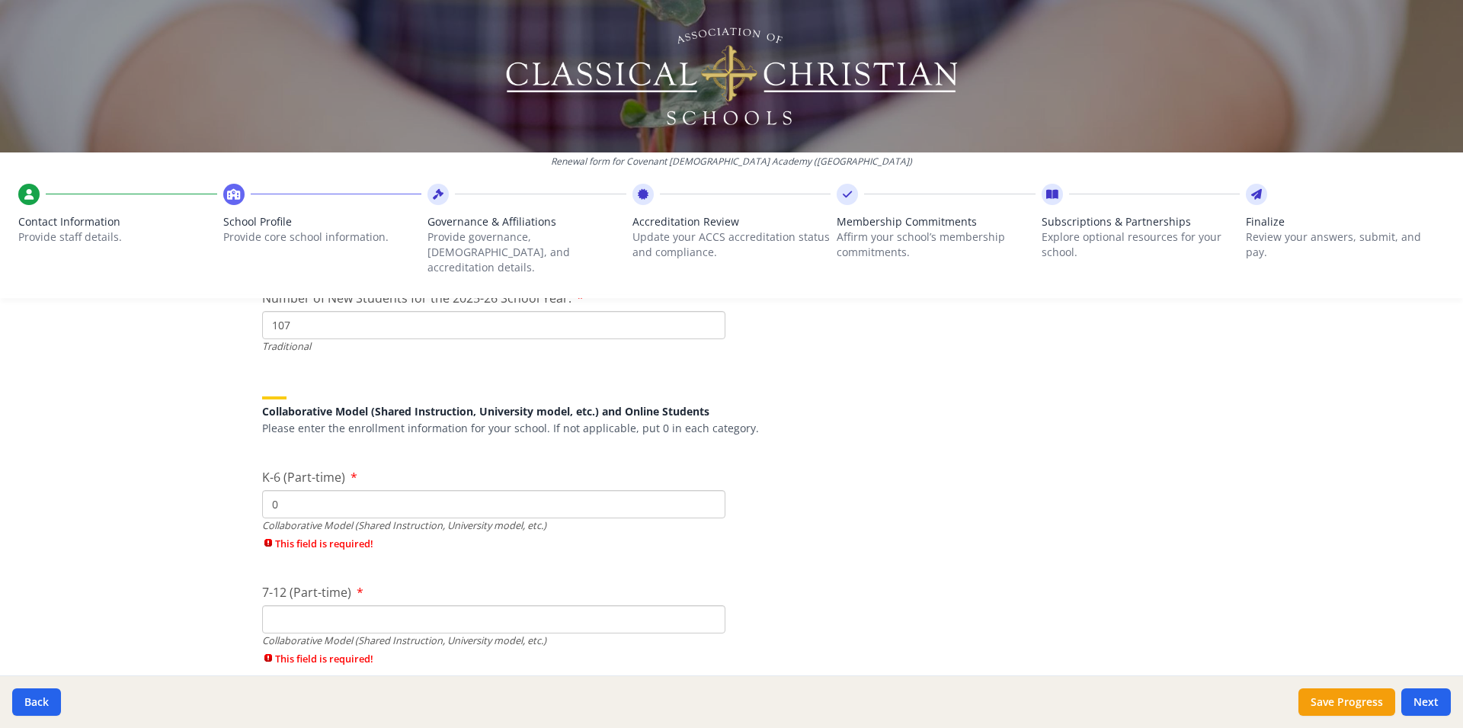
scroll to position [3532, 0]
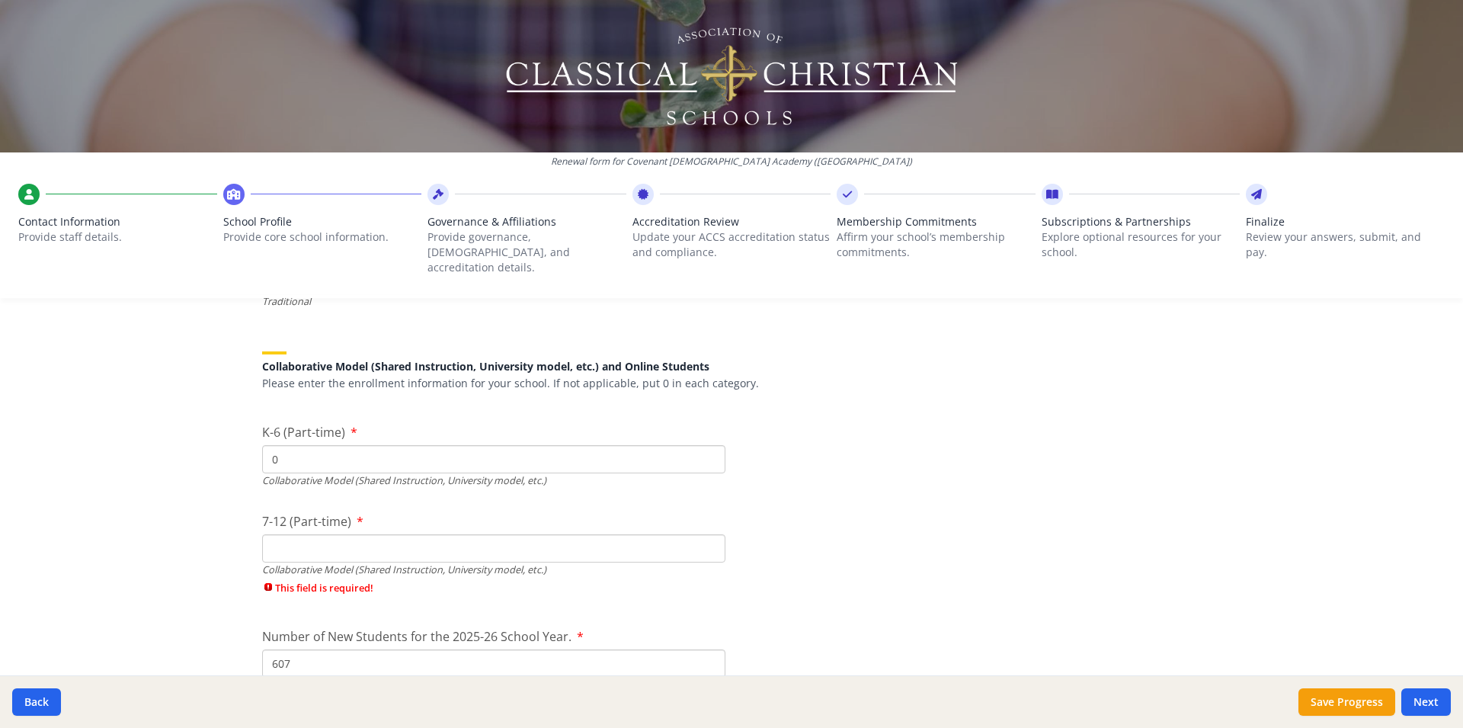
click at [270, 534] on input "7-12 (Part-time)" at bounding box center [493, 548] width 463 height 28
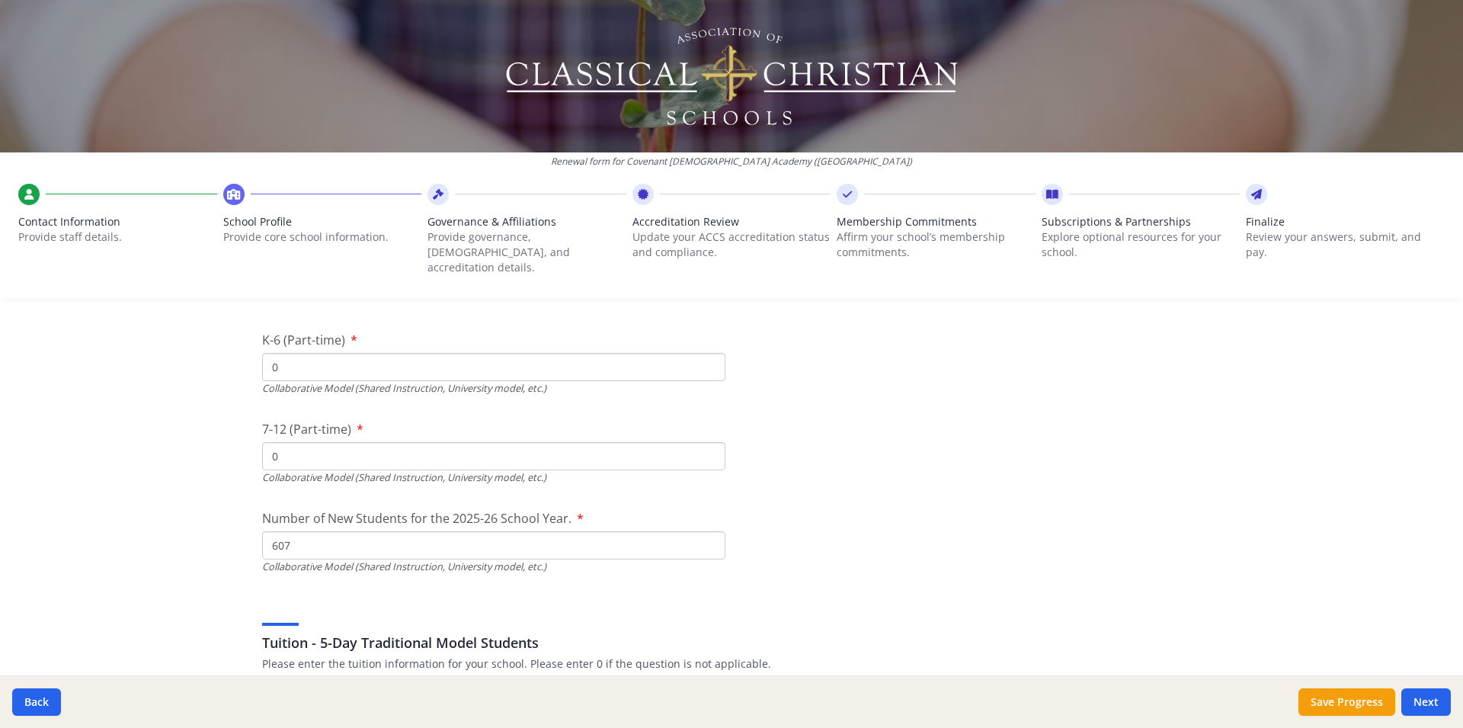
scroll to position [3733, 0]
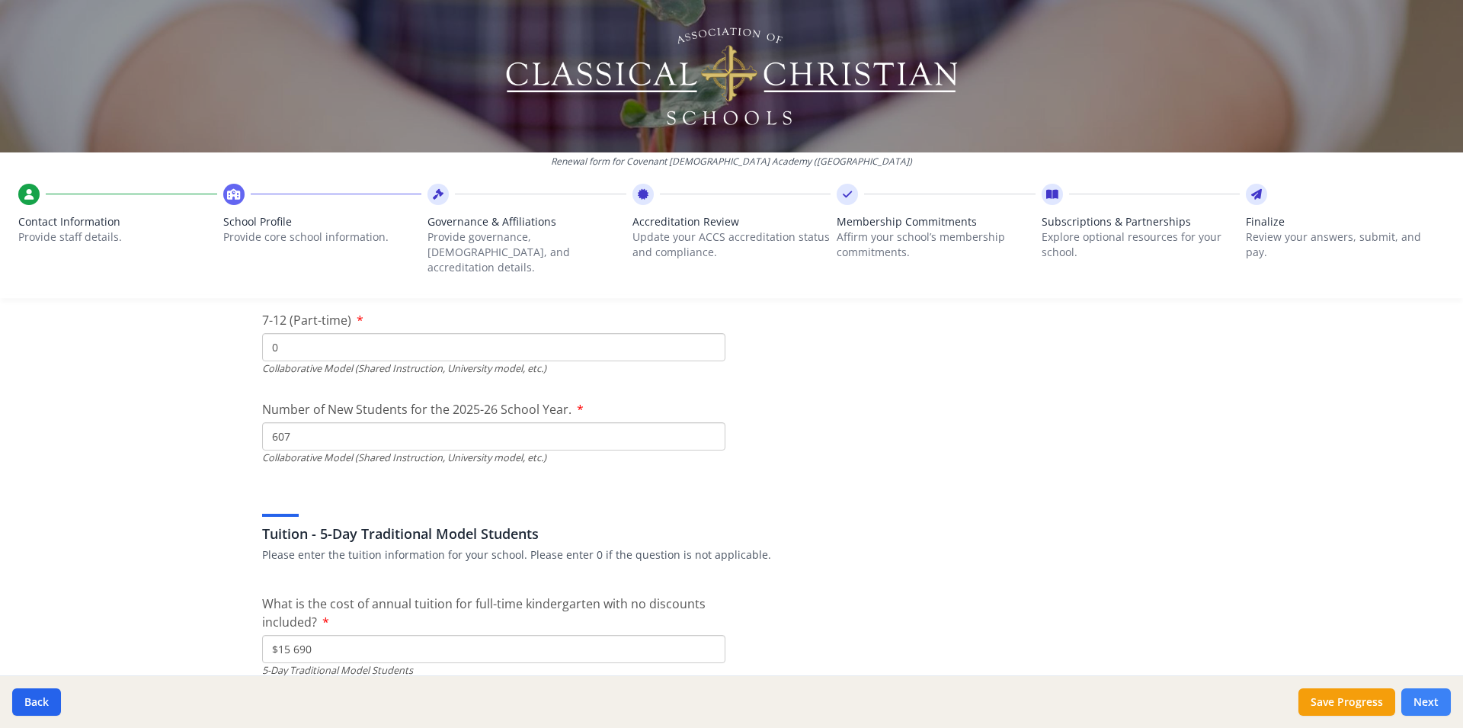
click at [1425, 696] on button "Next" at bounding box center [1426, 701] width 50 height 27
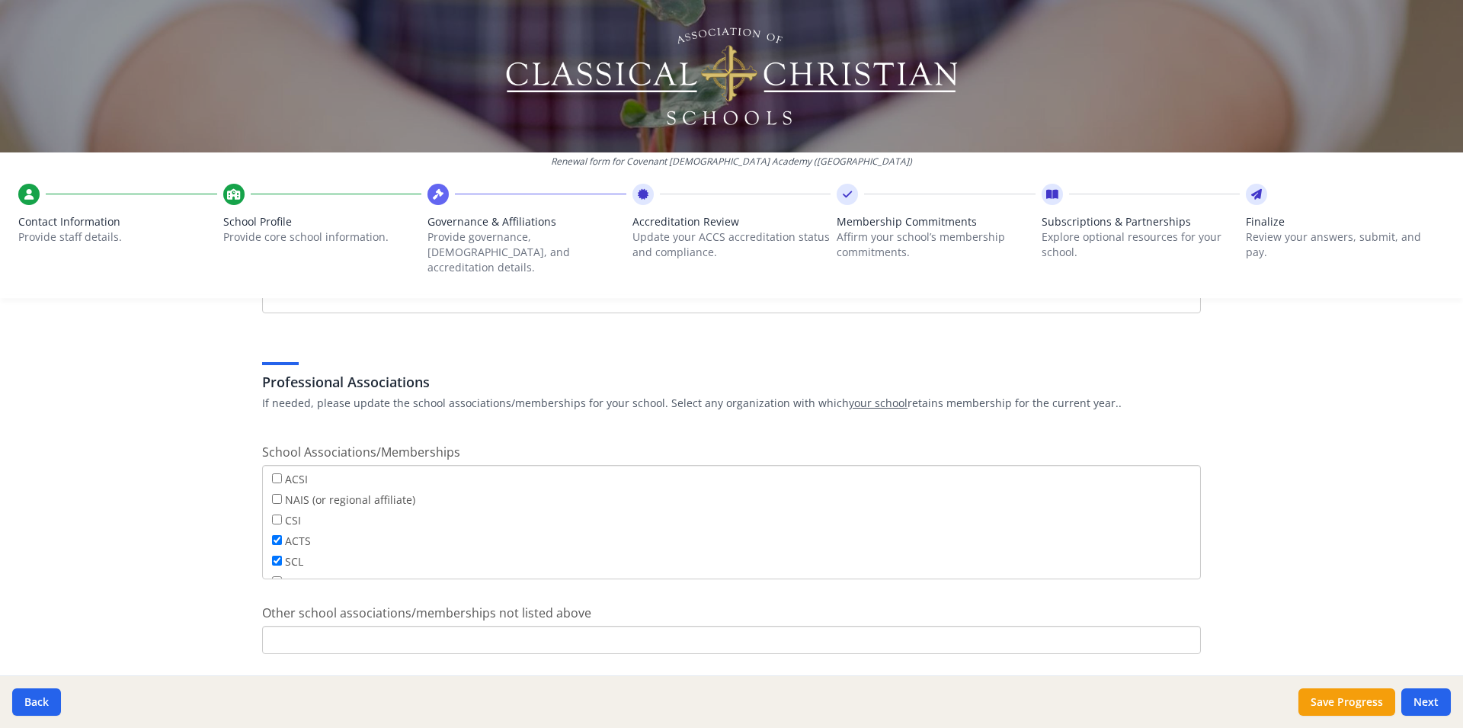
scroll to position [871, 0]
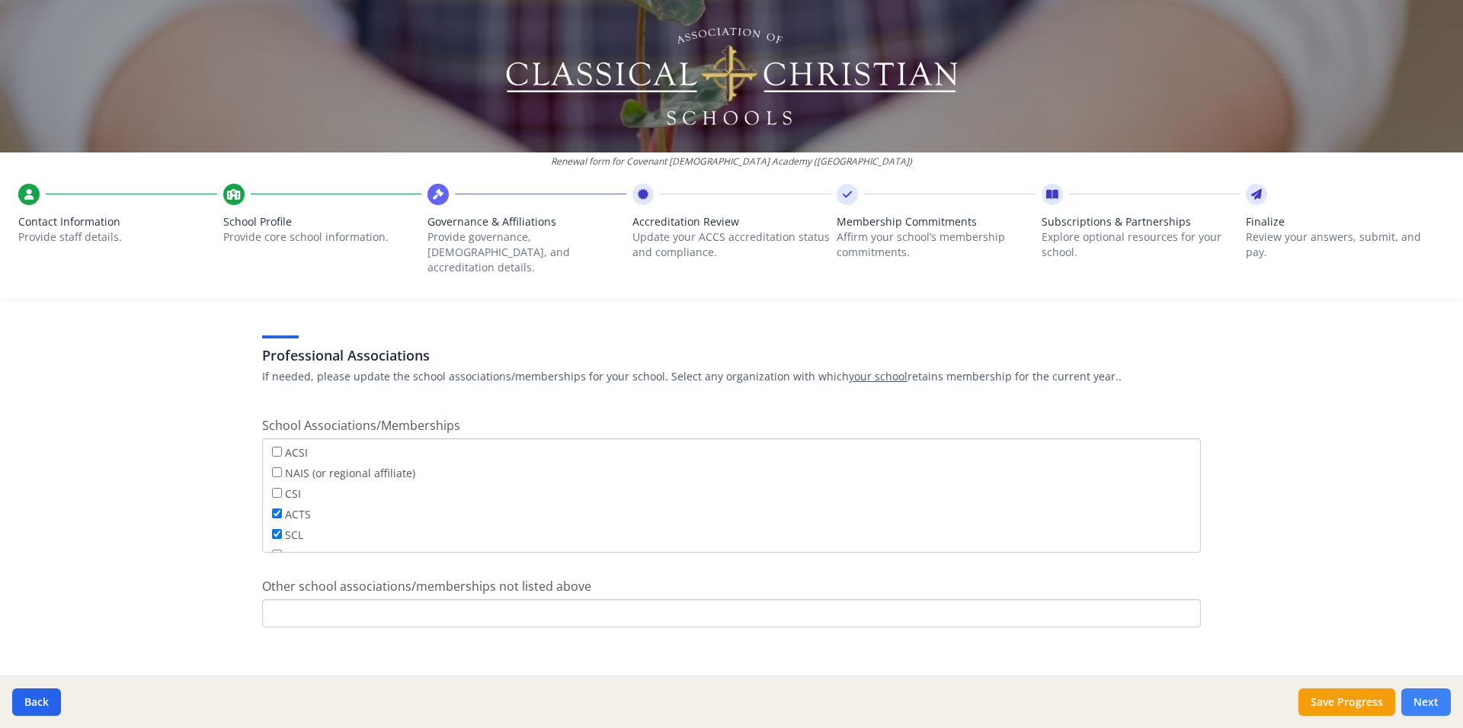
click at [1414, 702] on button "Next" at bounding box center [1426, 701] width 50 height 27
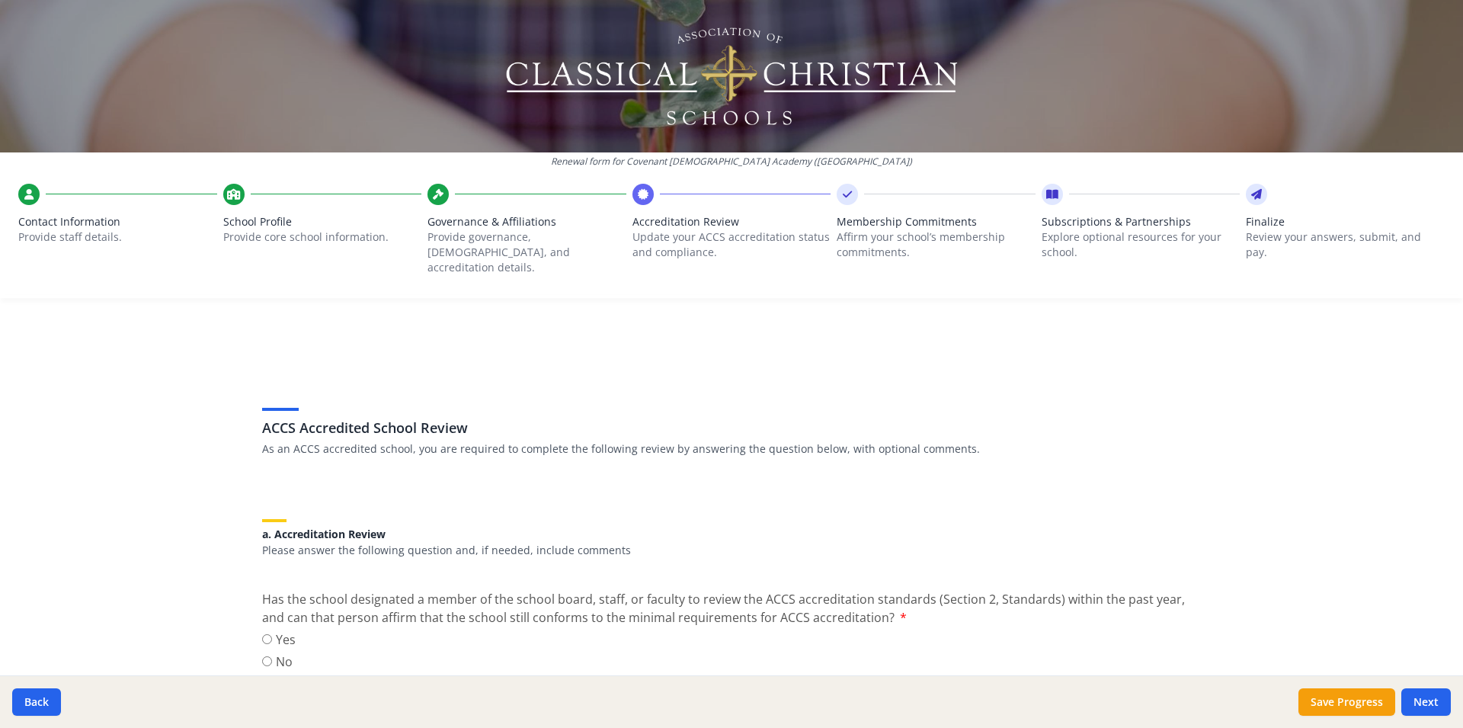
scroll to position [201, 0]
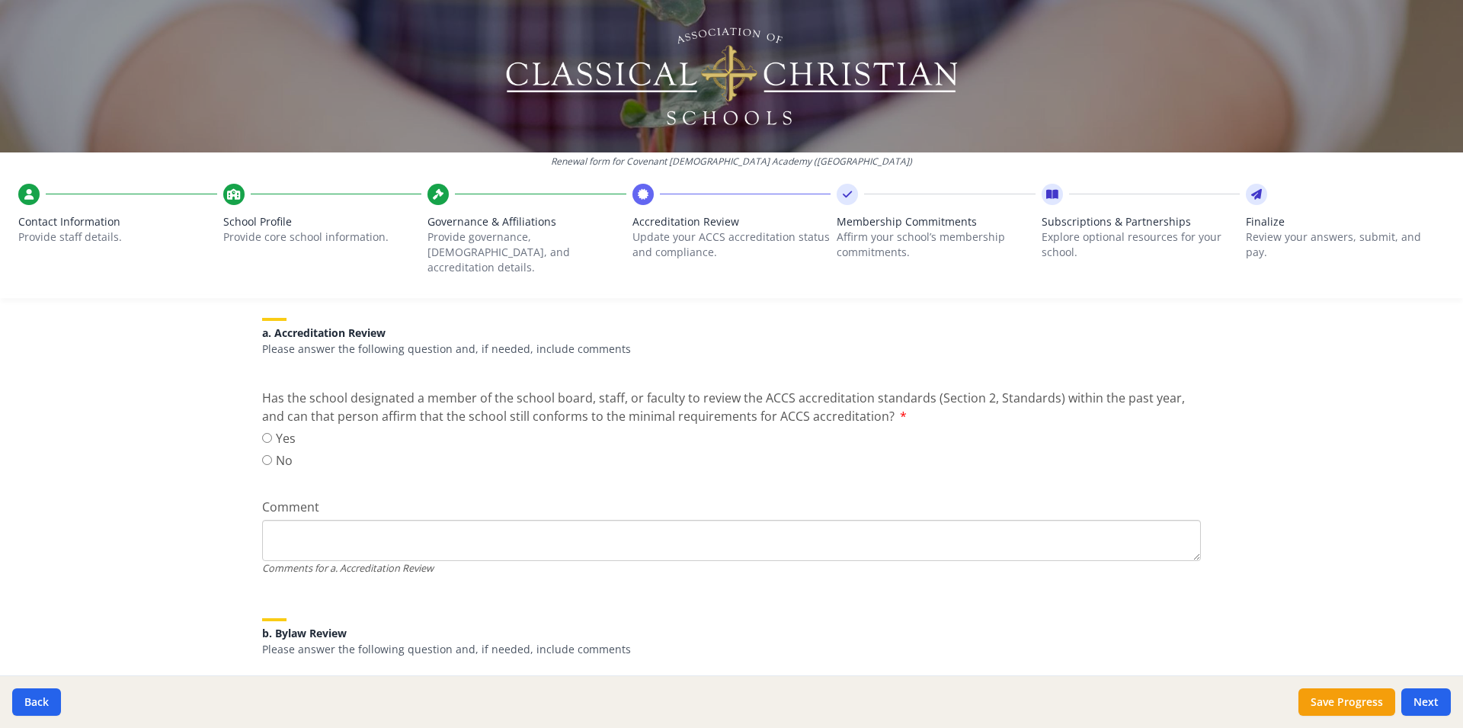
click at [262, 433] on input "Yes" at bounding box center [267, 438] width 10 height 10
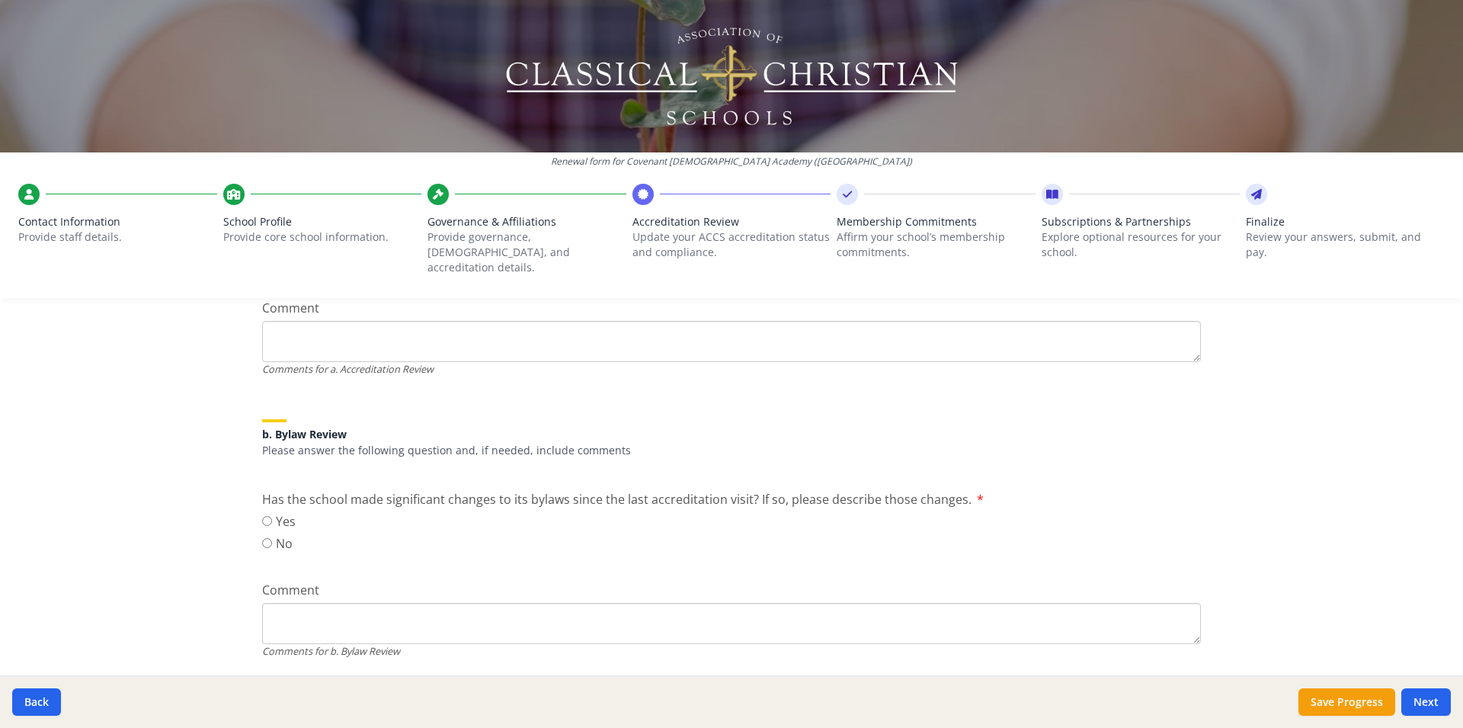
scroll to position [402, 0]
click at [262, 536] on input "No" at bounding box center [267, 541] width 10 height 10
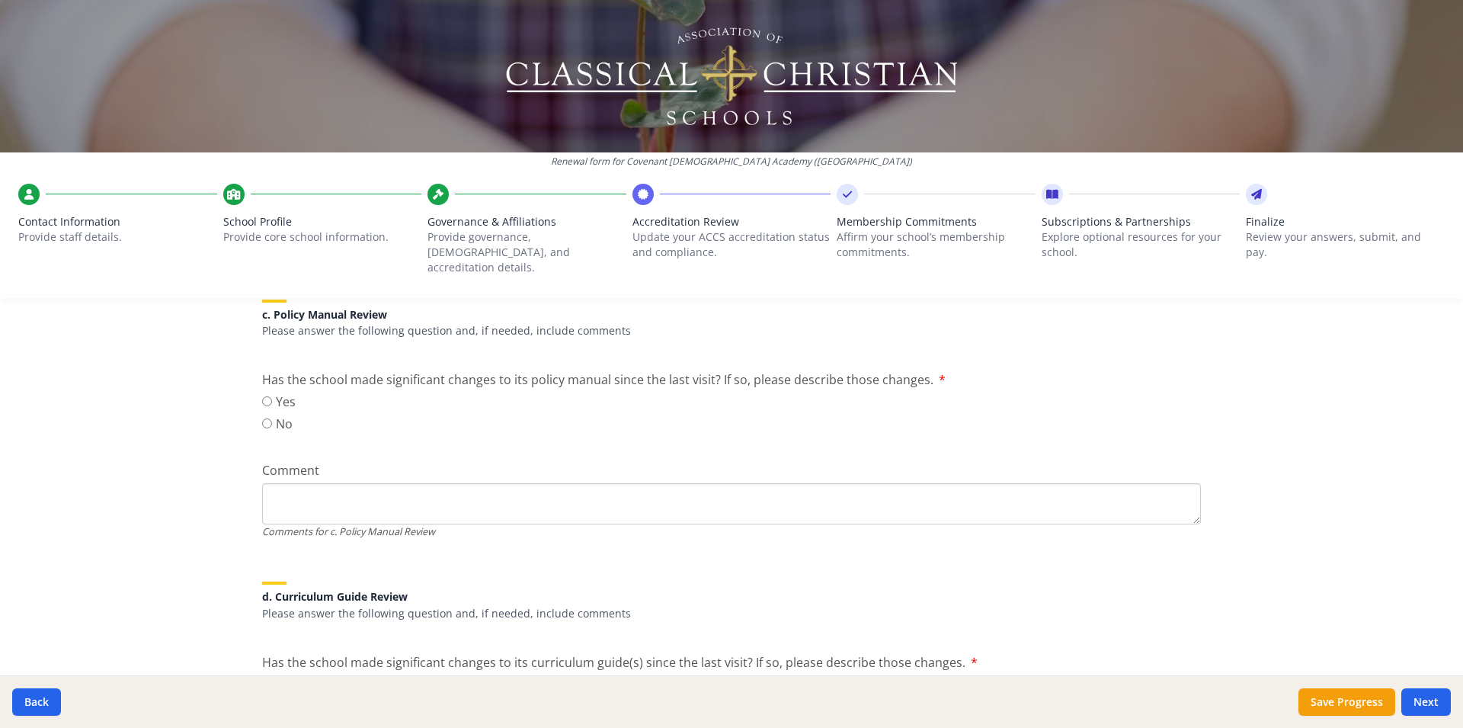
scroll to position [805, 0]
click at [264, 416] on input "No" at bounding box center [267, 421] width 10 height 10
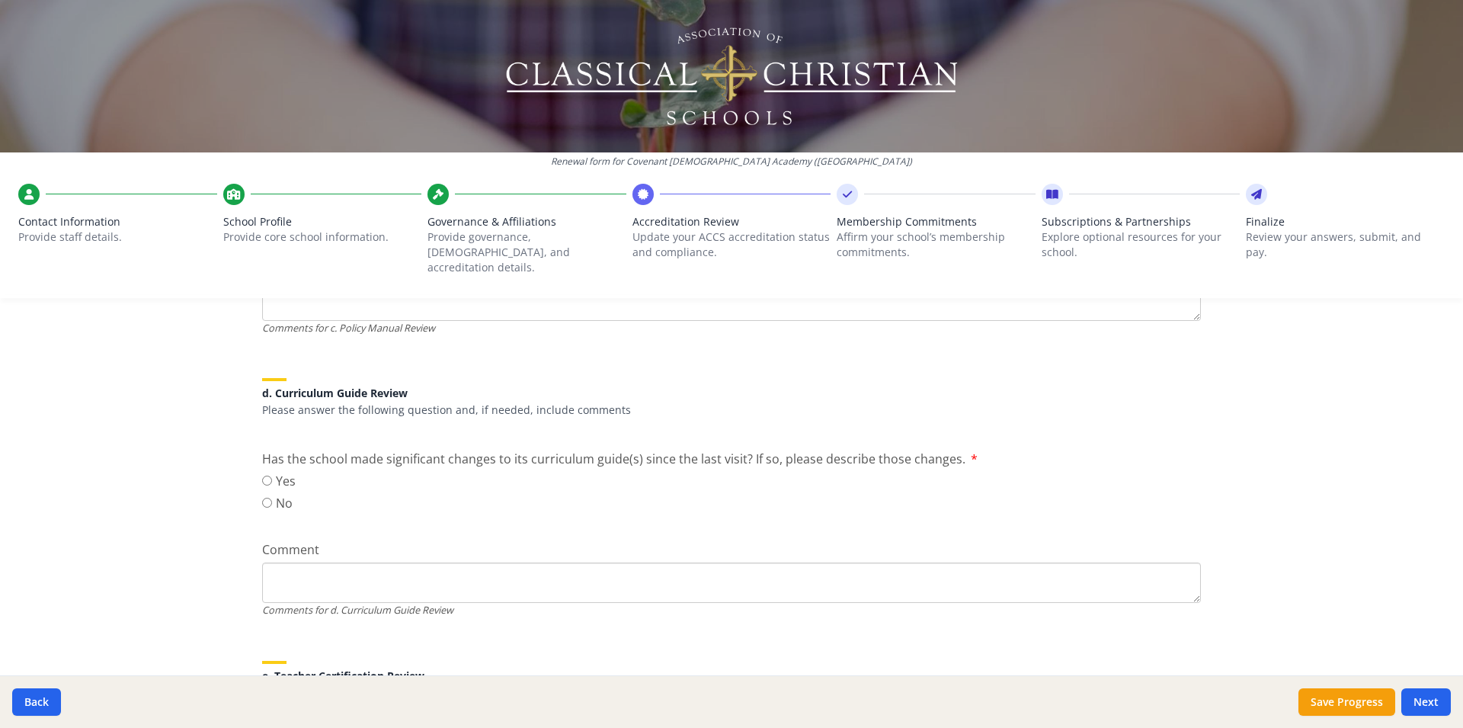
click at [262, 498] on input "No" at bounding box center [267, 503] width 10 height 10
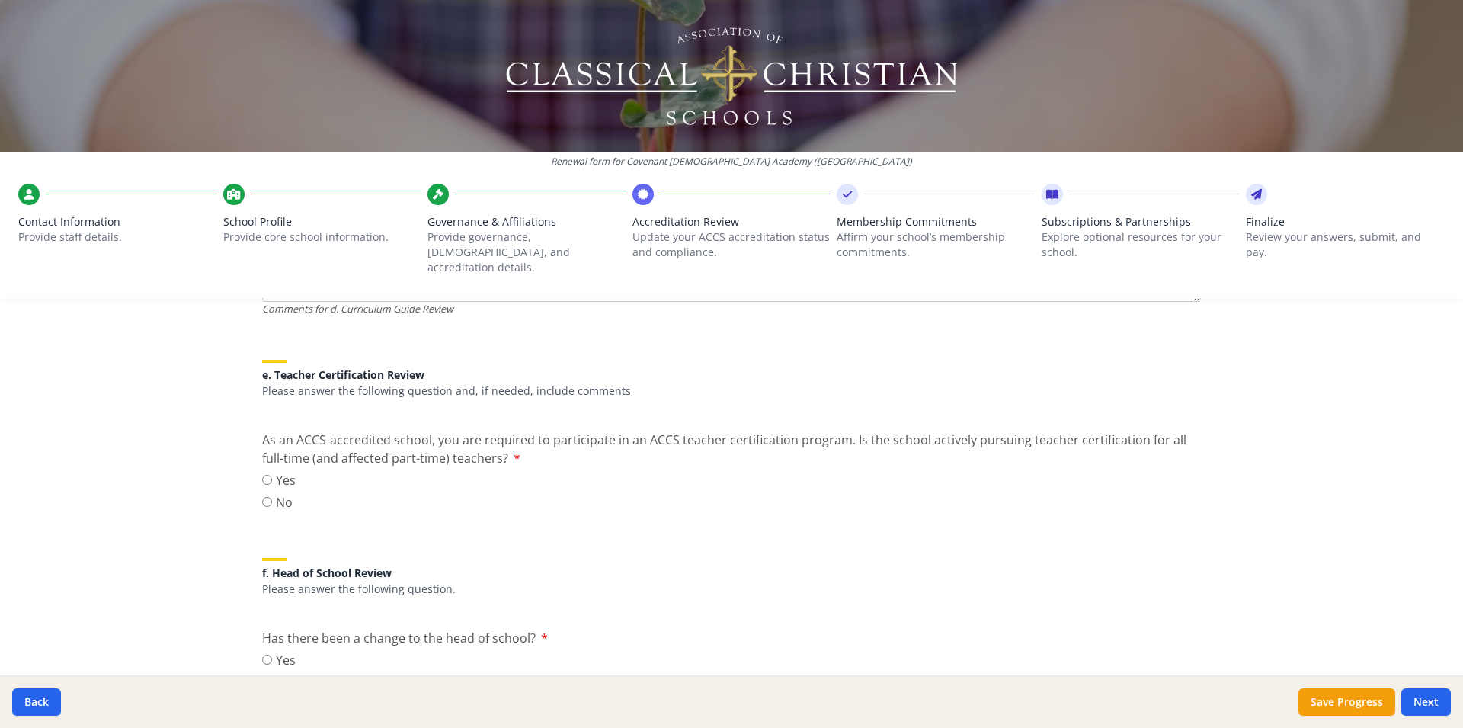
scroll to position [1308, 0]
click at [262, 474] on input "Yes" at bounding box center [267, 479] width 10 height 10
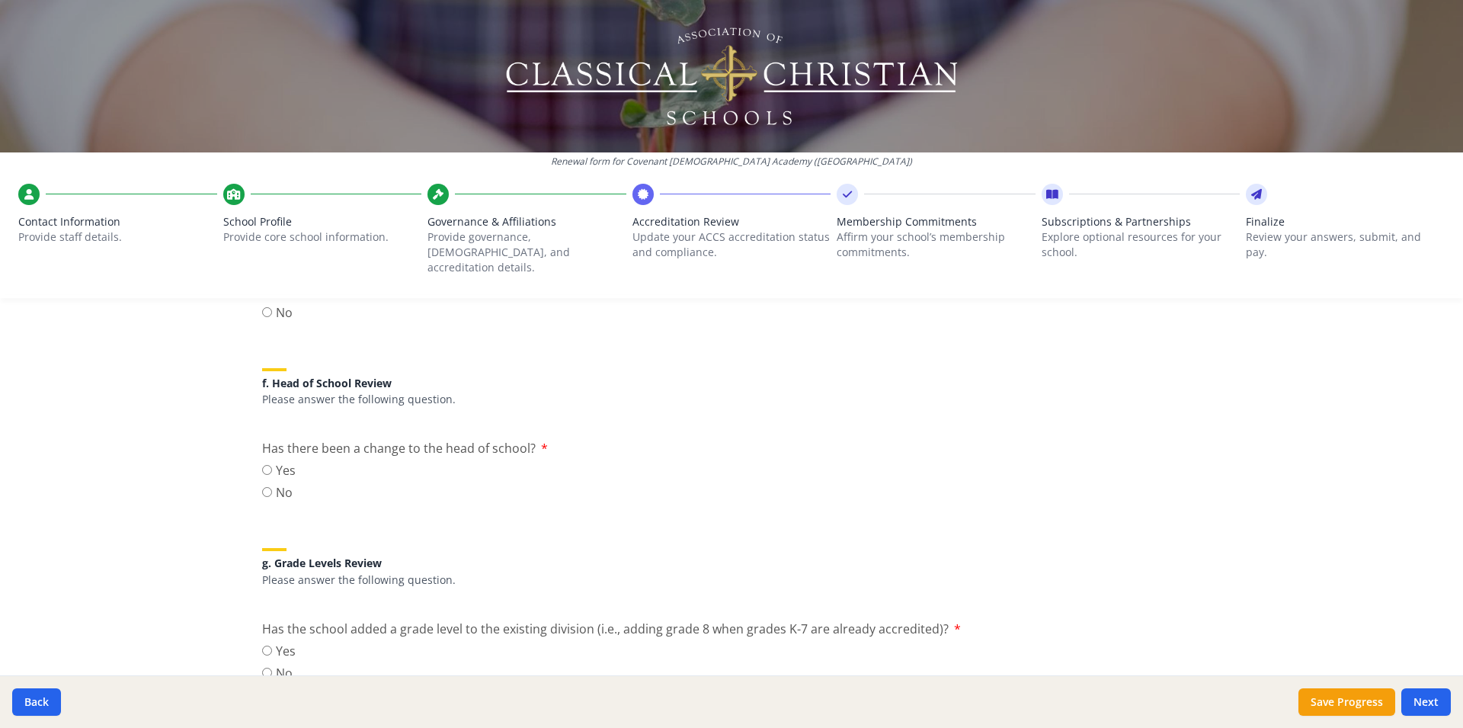
scroll to position [1509, 0]
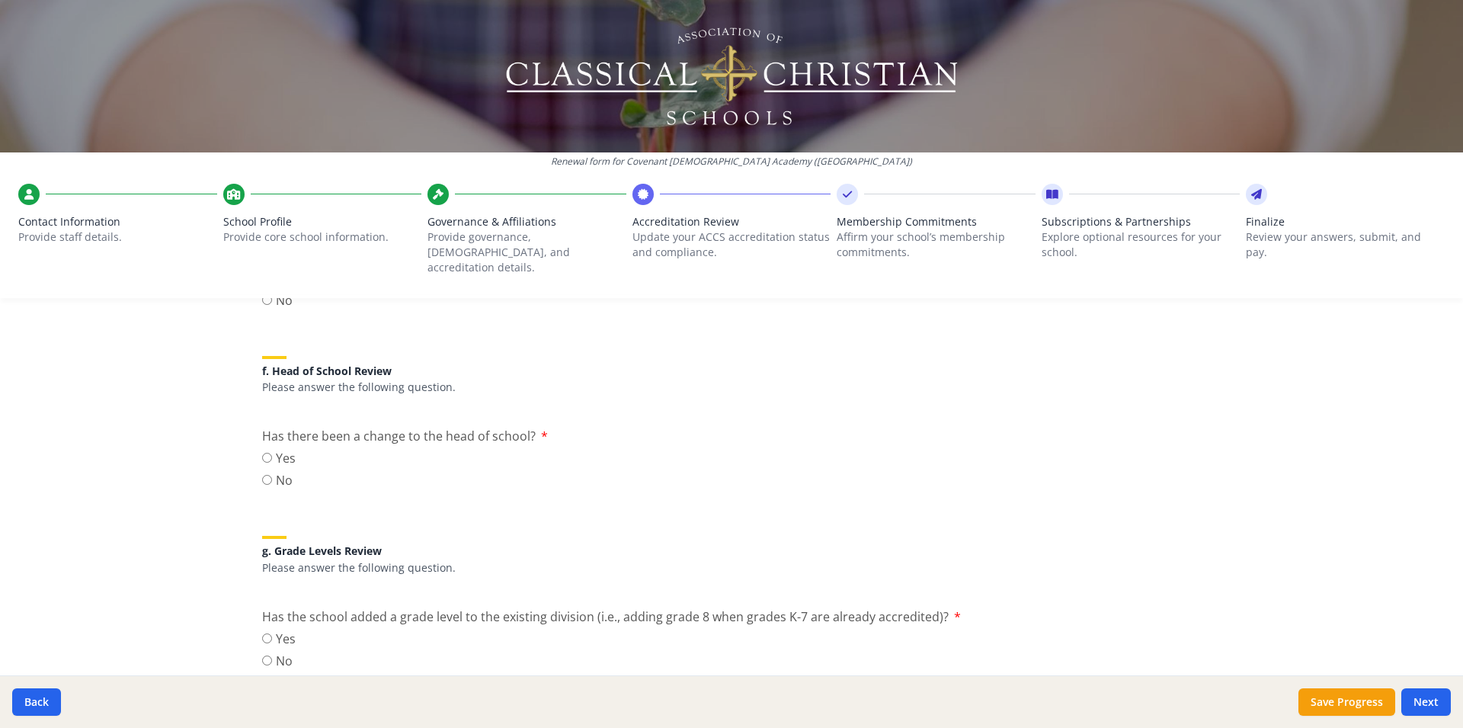
click at [262, 453] on input "Yes" at bounding box center [267, 458] width 10 height 10
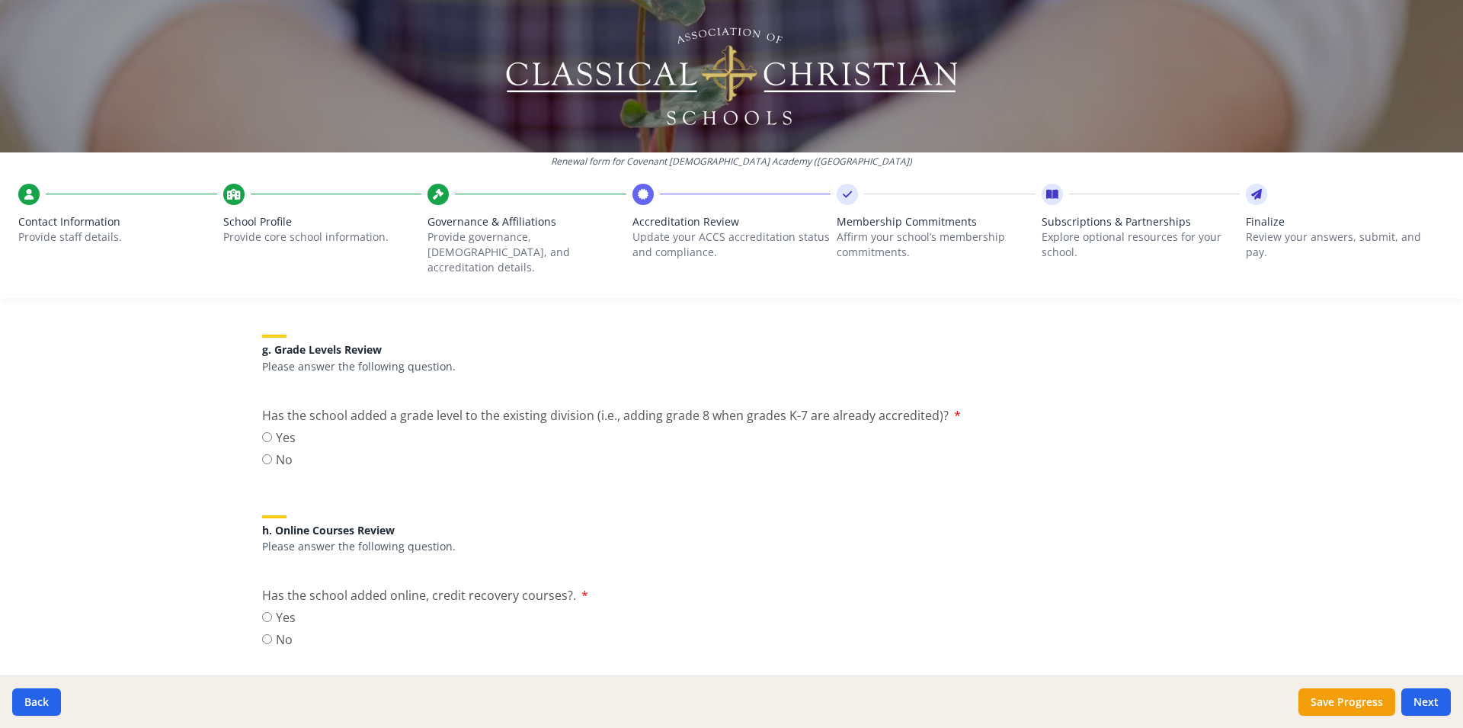
click at [262, 454] on input "No" at bounding box center [267, 459] width 10 height 10
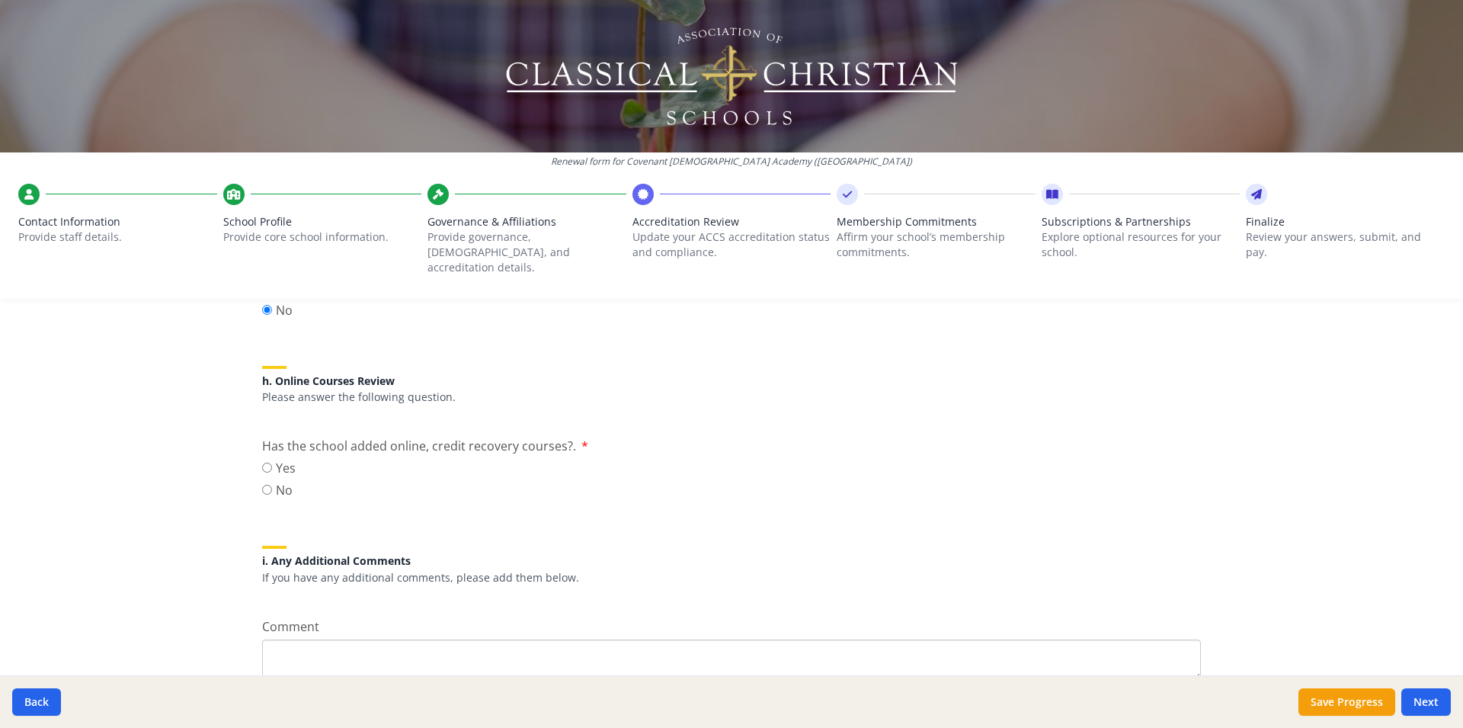
scroll to position [1911, 0]
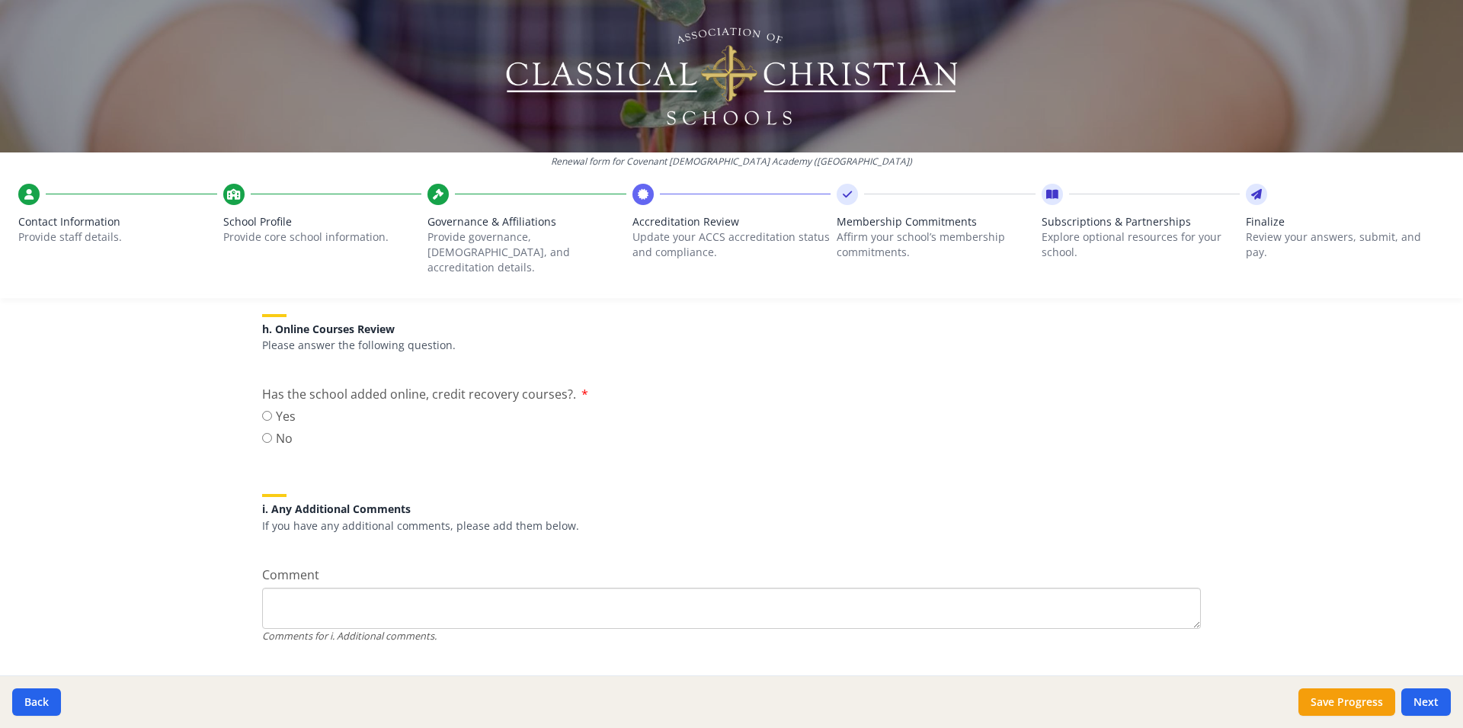
click at [264, 433] on input "No" at bounding box center [267, 438] width 10 height 10
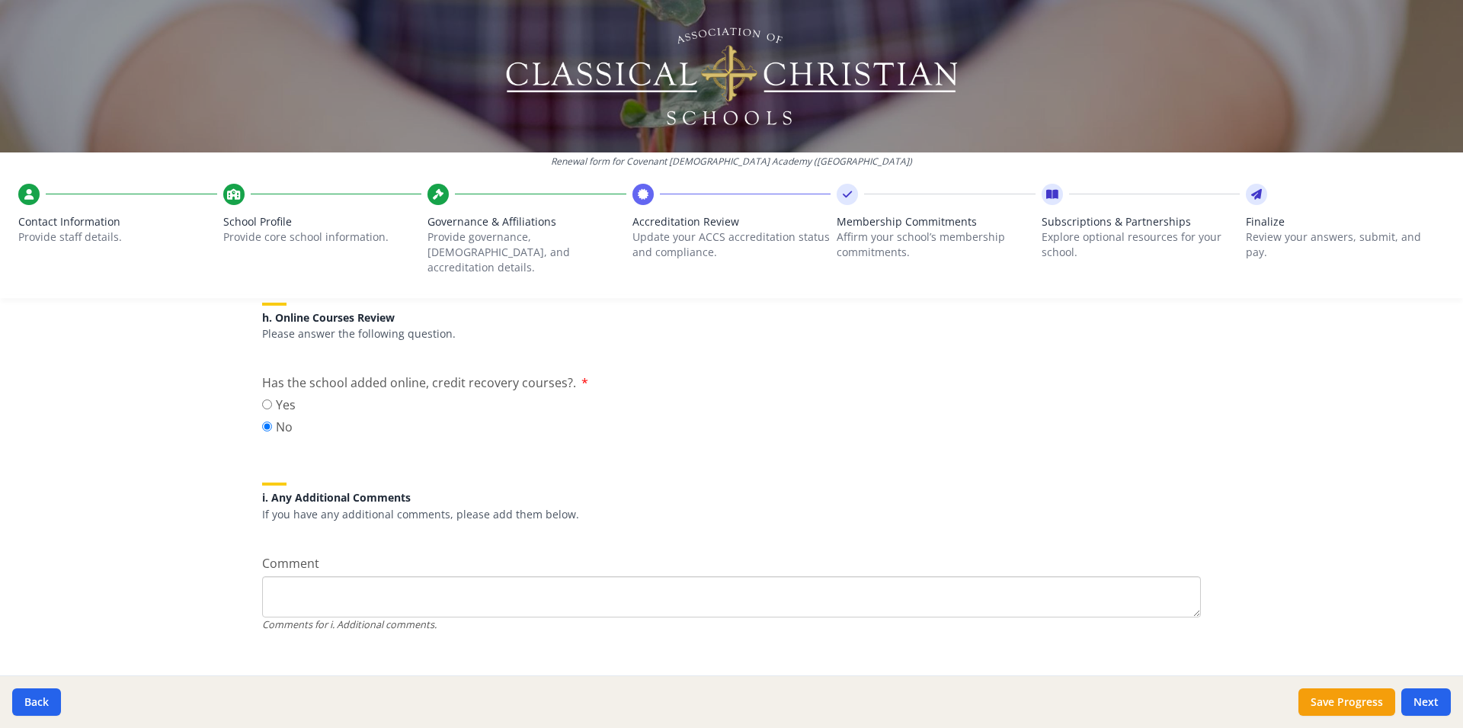
scroll to position [1928, 0]
click at [1434, 699] on button "Next" at bounding box center [1426, 701] width 50 height 27
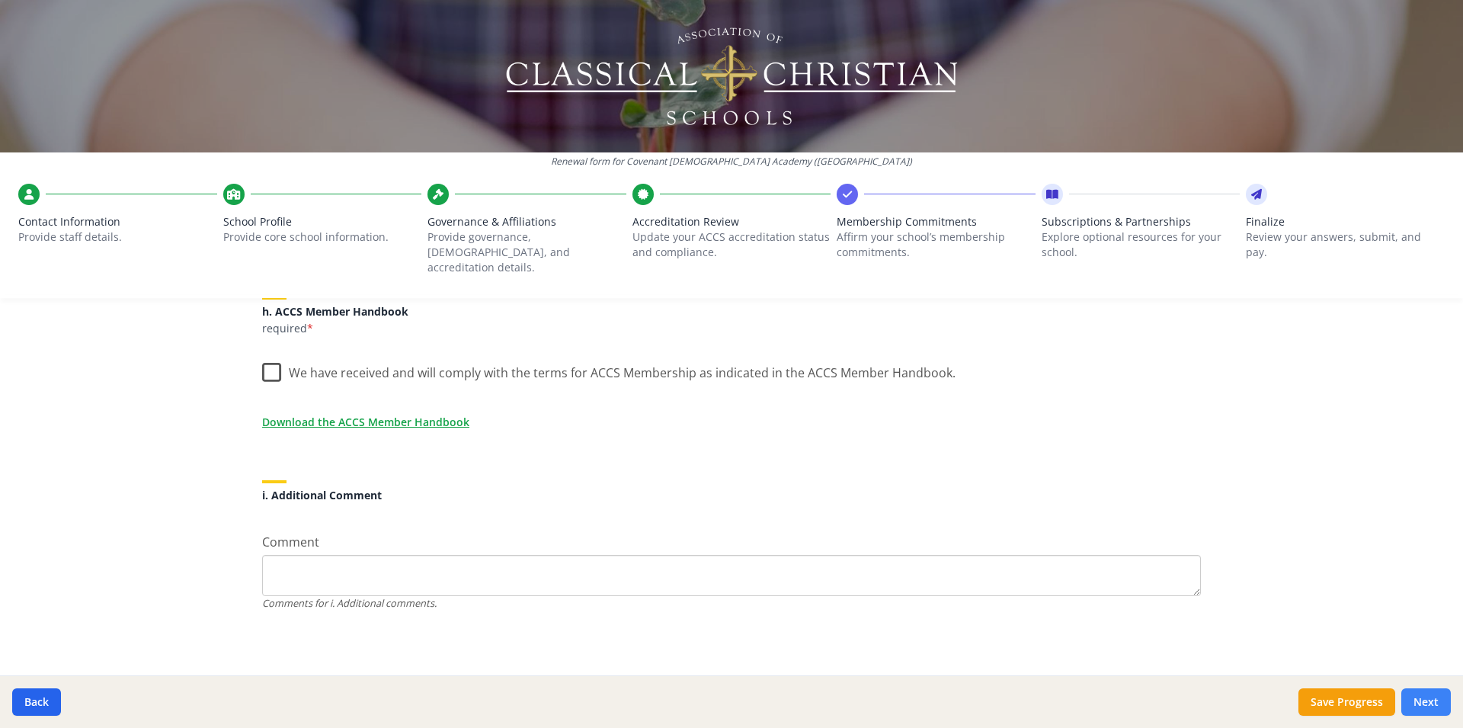
scroll to position [1292, 0]
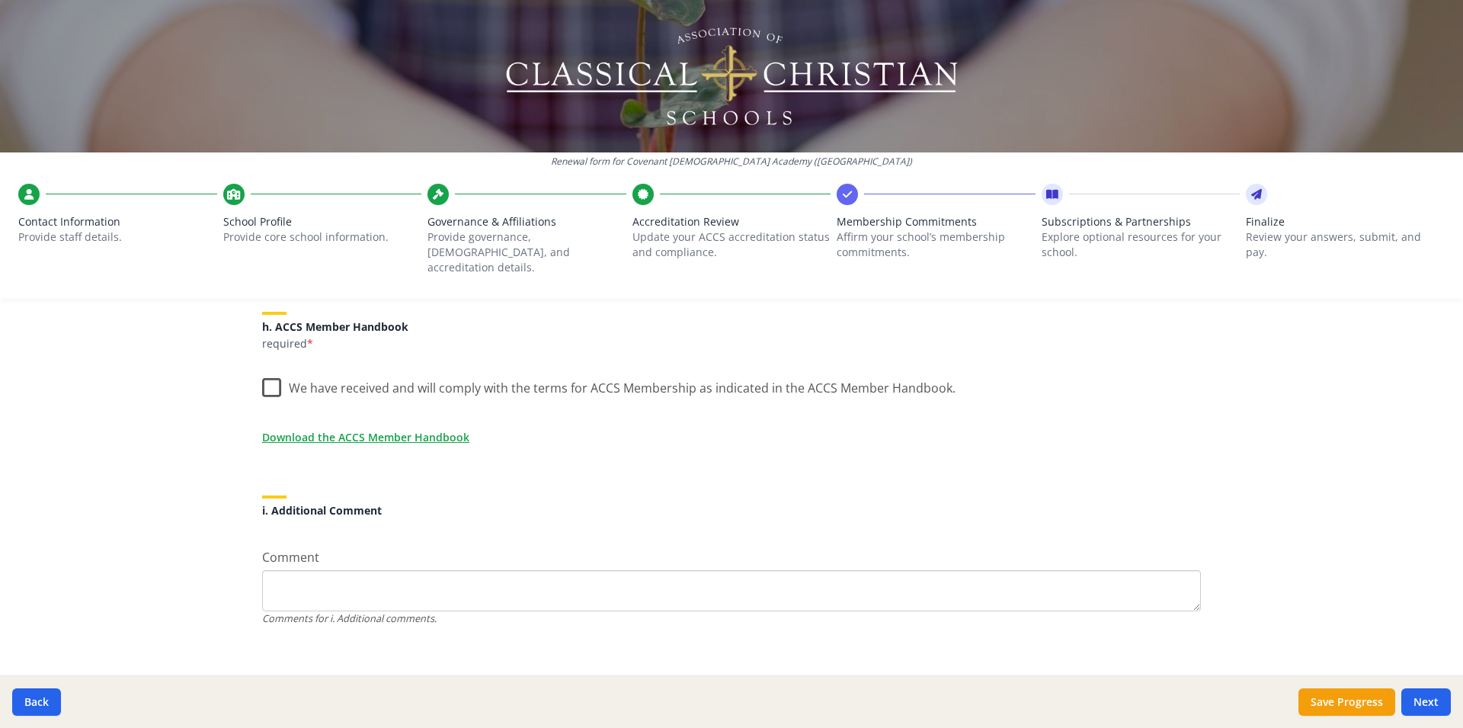
click at [263, 374] on label "We have received and will comply with the terms for ACCS Membership as indicate…" at bounding box center [608, 384] width 693 height 33
click at [0, 0] on input "We have received and will comply with the terms for ACCS Membership as indicate…" at bounding box center [0, 0] width 0 height 0
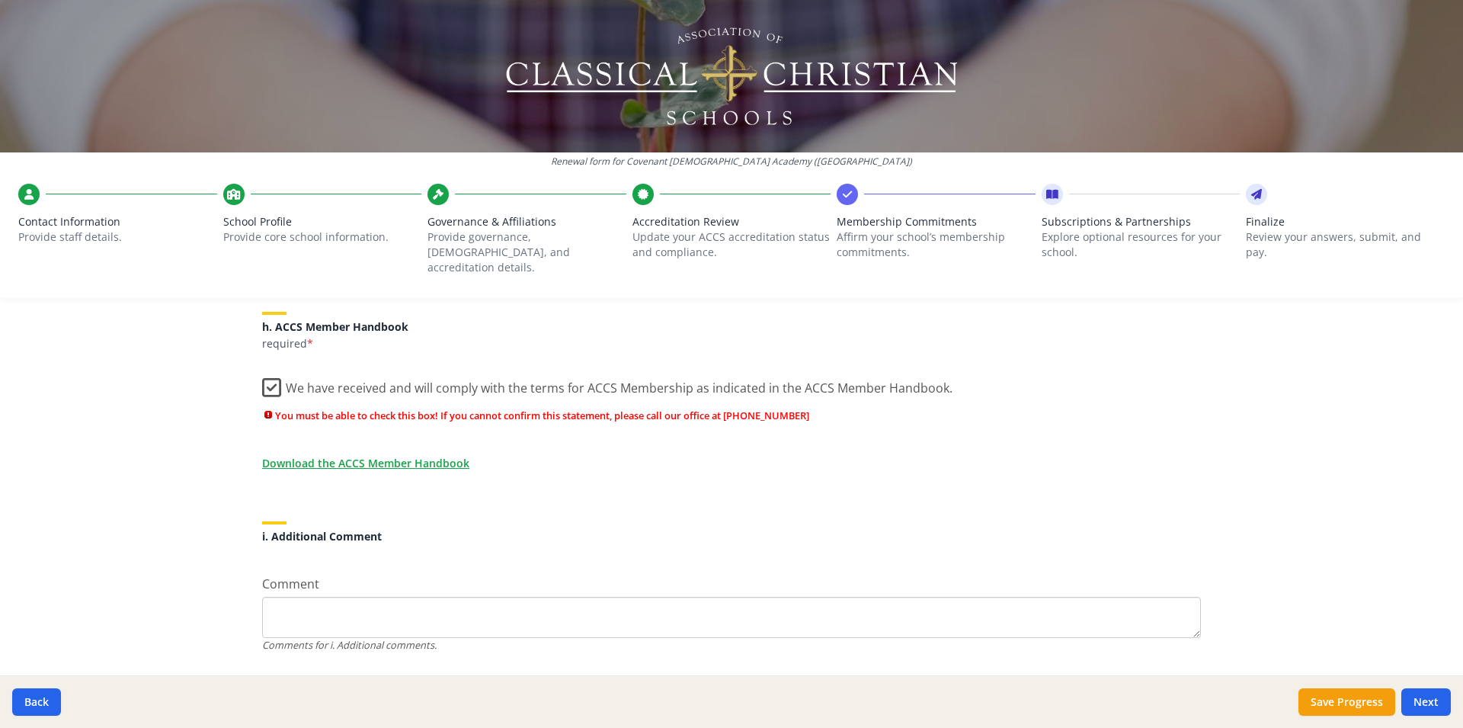
scroll to position [1318, 0]
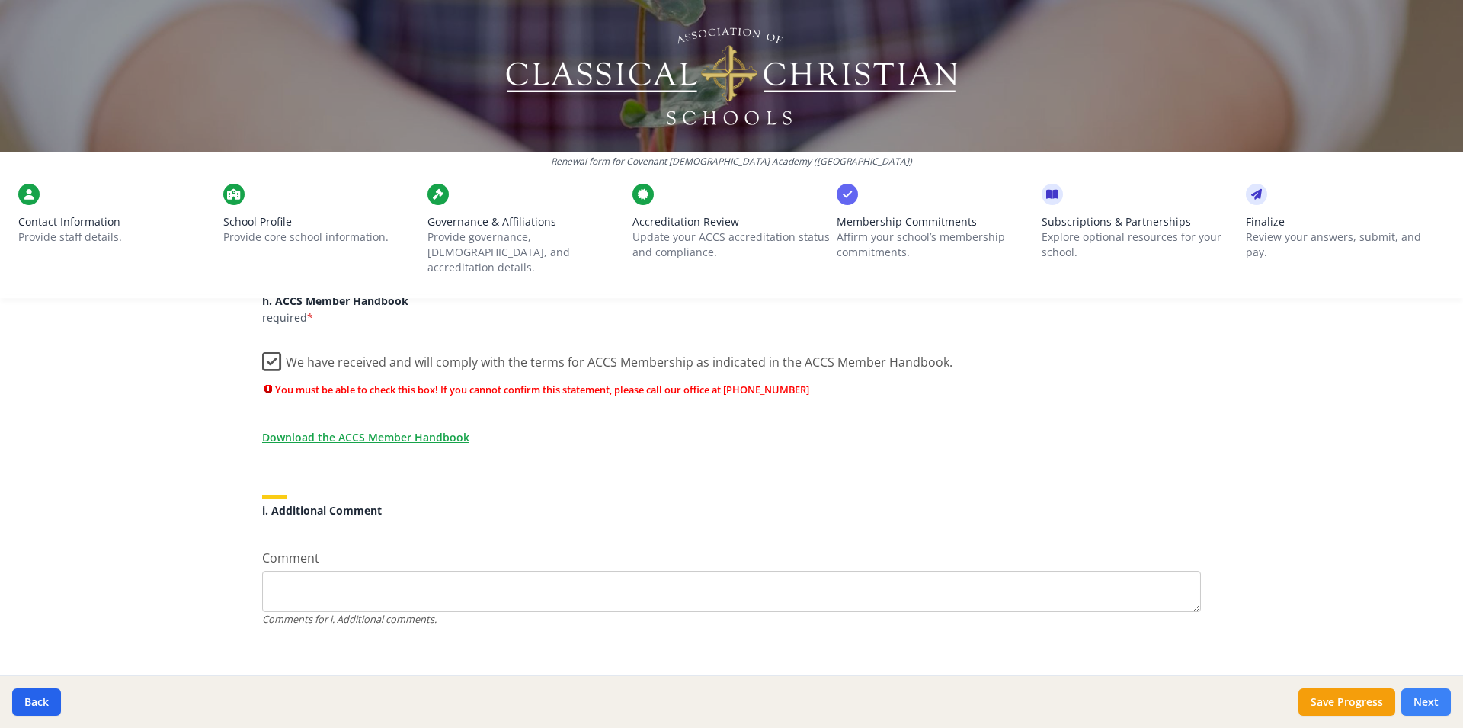
click at [1426, 699] on button "Next" at bounding box center [1426, 701] width 50 height 27
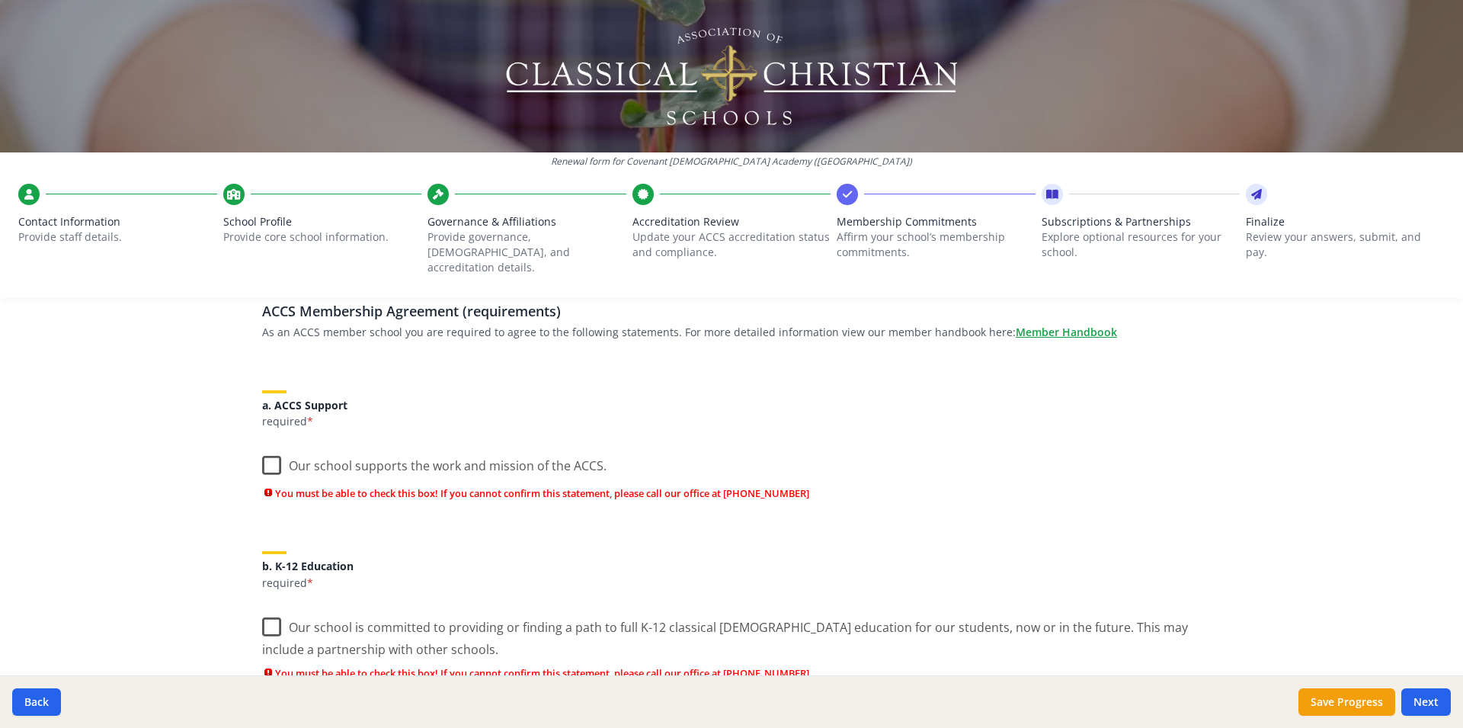
scroll to position [101, 0]
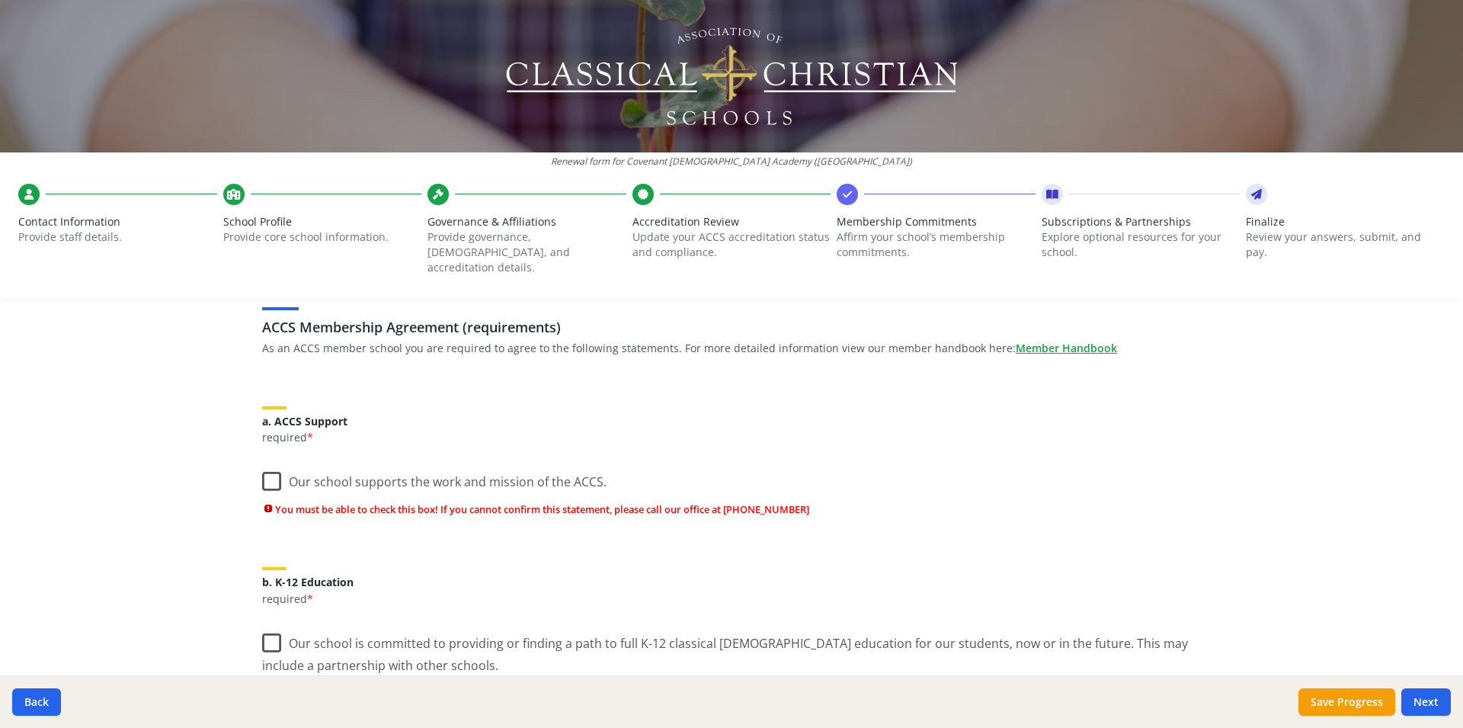
click at [263, 462] on label "Our school supports the work and mission of the ACCS." at bounding box center [434, 478] width 344 height 33
click at [0, 0] on input "Our school supports the work and mission of the ACCS." at bounding box center [0, 0] width 0 height 0
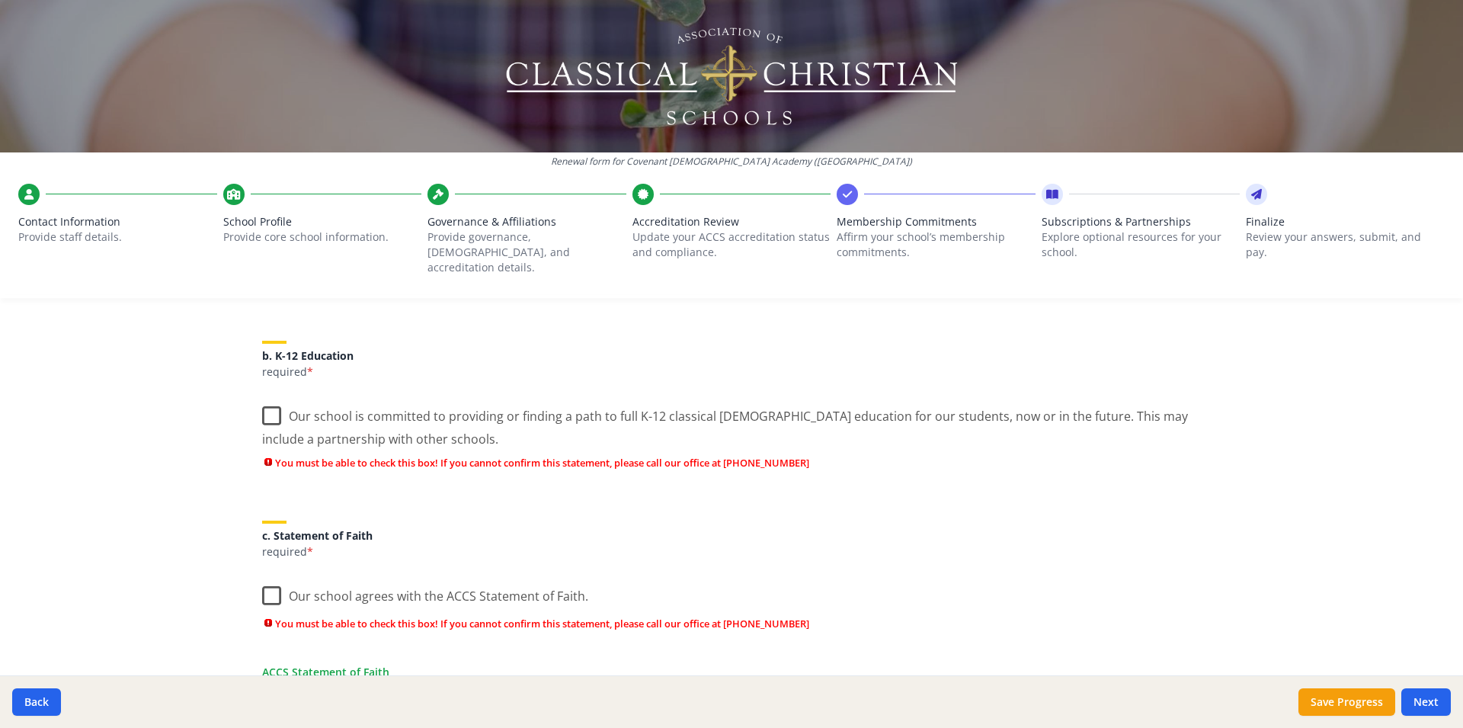
scroll to position [302, 0]
click at [262, 403] on label "Our school is committed to providing or finding a path to full K-12 classical C…" at bounding box center [731, 420] width 939 height 51
click at [0, 0] on input "Our school is committed to providing or finding a path to full K-12 classical C…" at bounding box center [0, 0] width 0 height 0
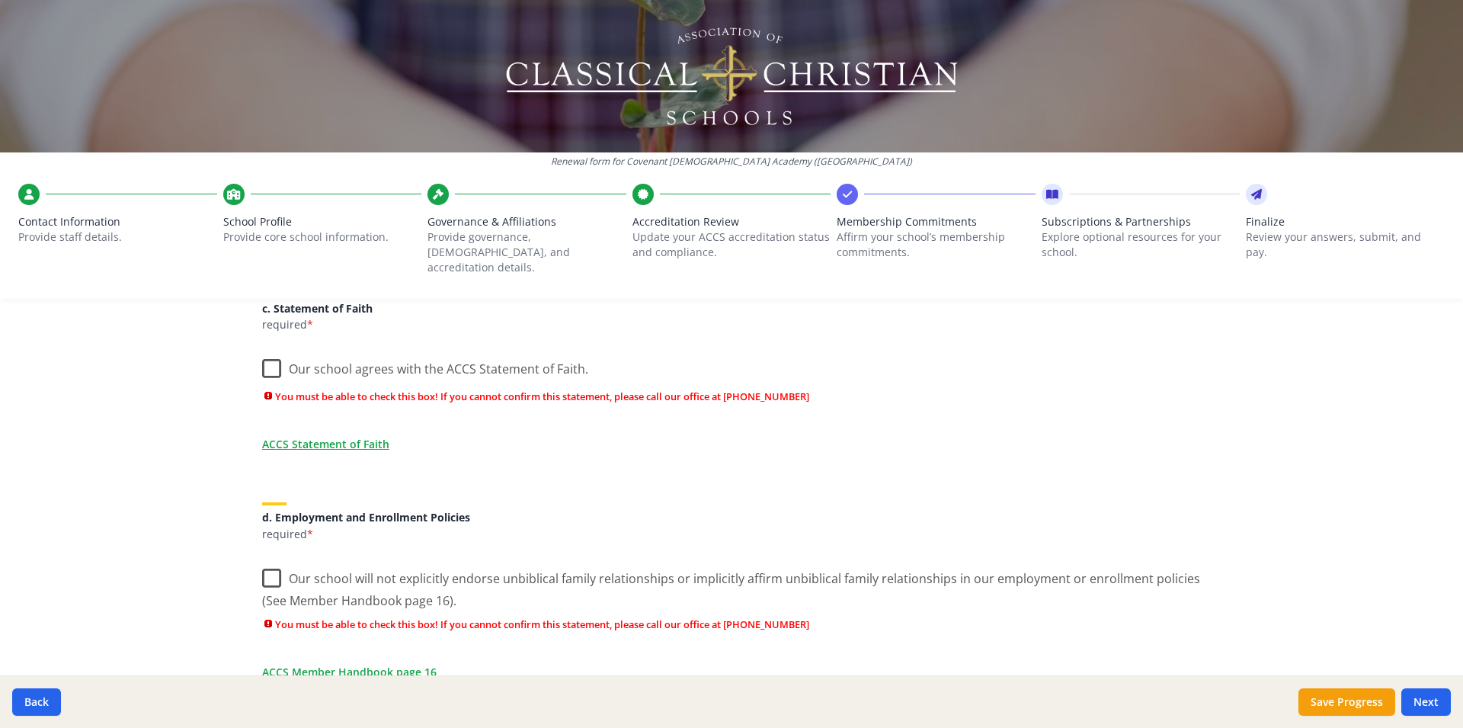
scroll to position [503, 0]
click at [263, 355] on label "Our school agrees with the ACCS Statement of Faith." at bounding box center [425, 364] width 326 height 33
click at [0, 0] on input "Our school agrees with the ACCS Statement of Faith." at bounding box center [0, 0] width 0 height 0
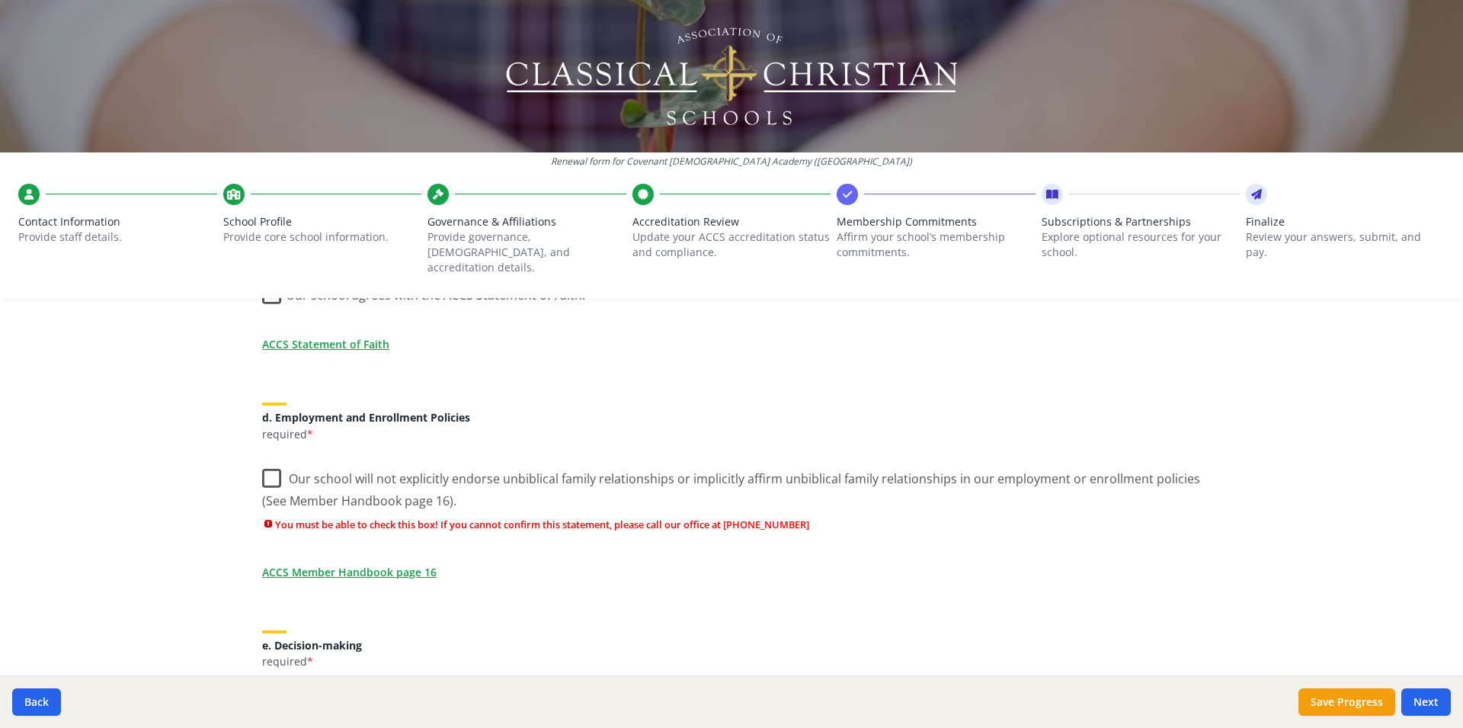
scroll to position [604, 0]
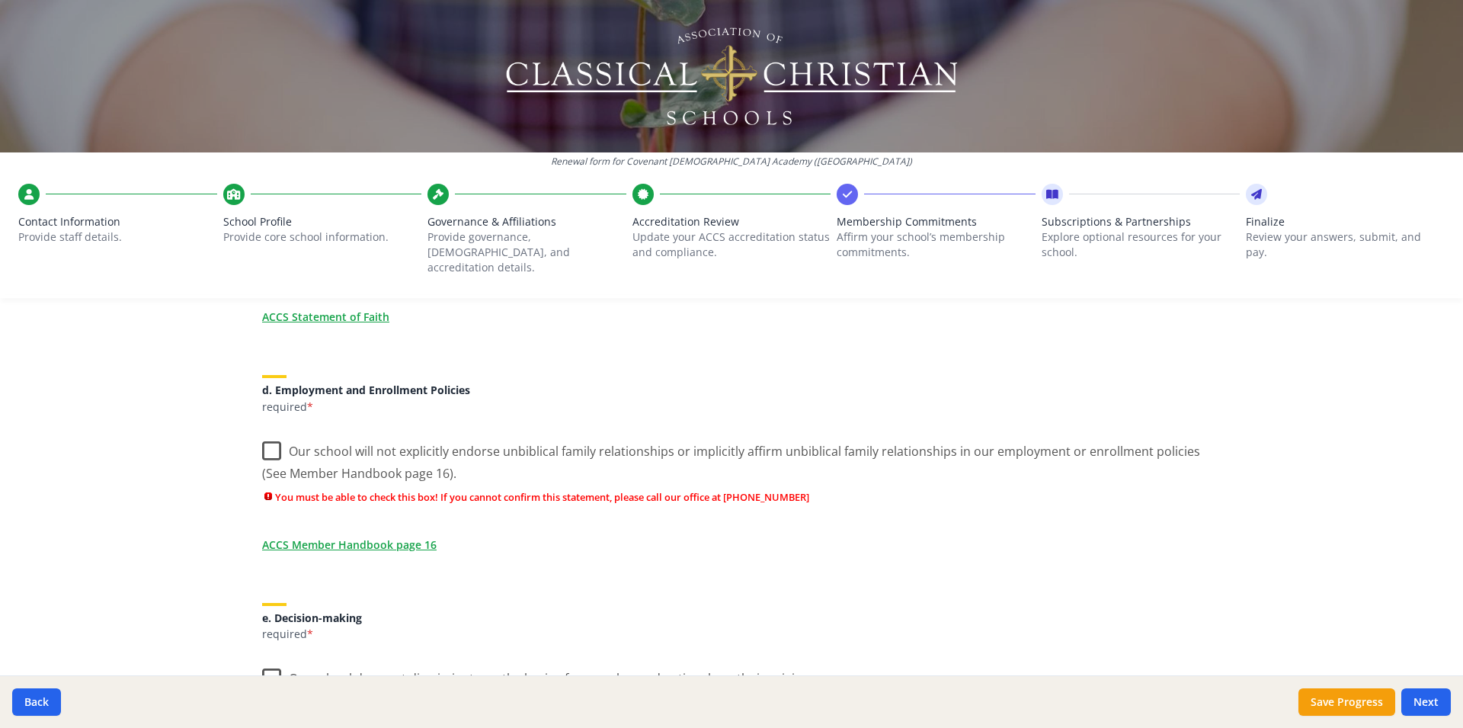
click at [265, 433] on label "Our school will not explicitly endorse unbiblical family relationships or impli…" at bounding box center [731, 456] width 939 height 51
click at [0, 0] on input "Our school will not explicitly endorse unbiblical family relationships or impli…" at bounding box center [0, 0] width 0 height 0
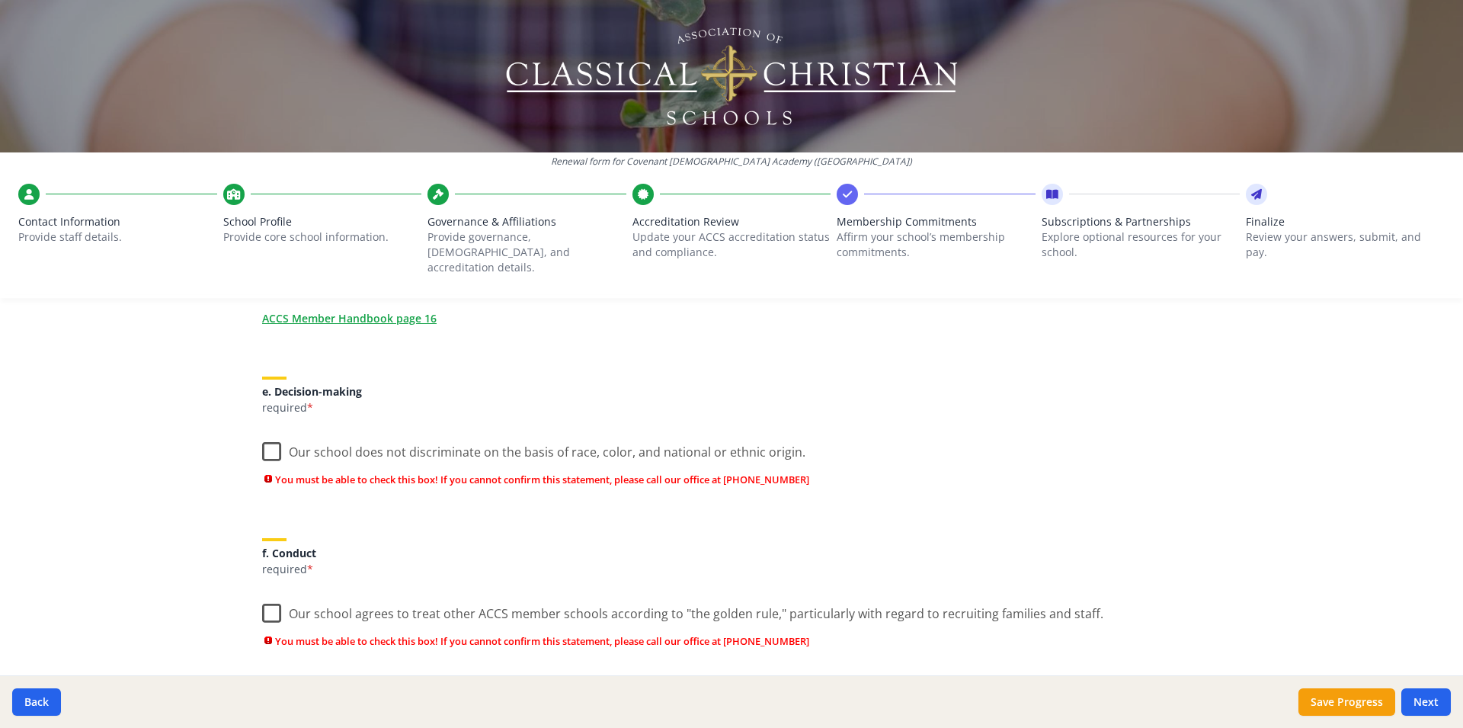
scroll to position [805, 0]
click at [264, 433] on label "Our school does not discriminate on the basis of race, color, and national or e…" at bounding box center [533, 447] width 543 height 33
click at [0, 0] on input "Our school does not discriminate on the basis of race, color, and national or e…" at bounding box center [0, 0] width 0 height 0
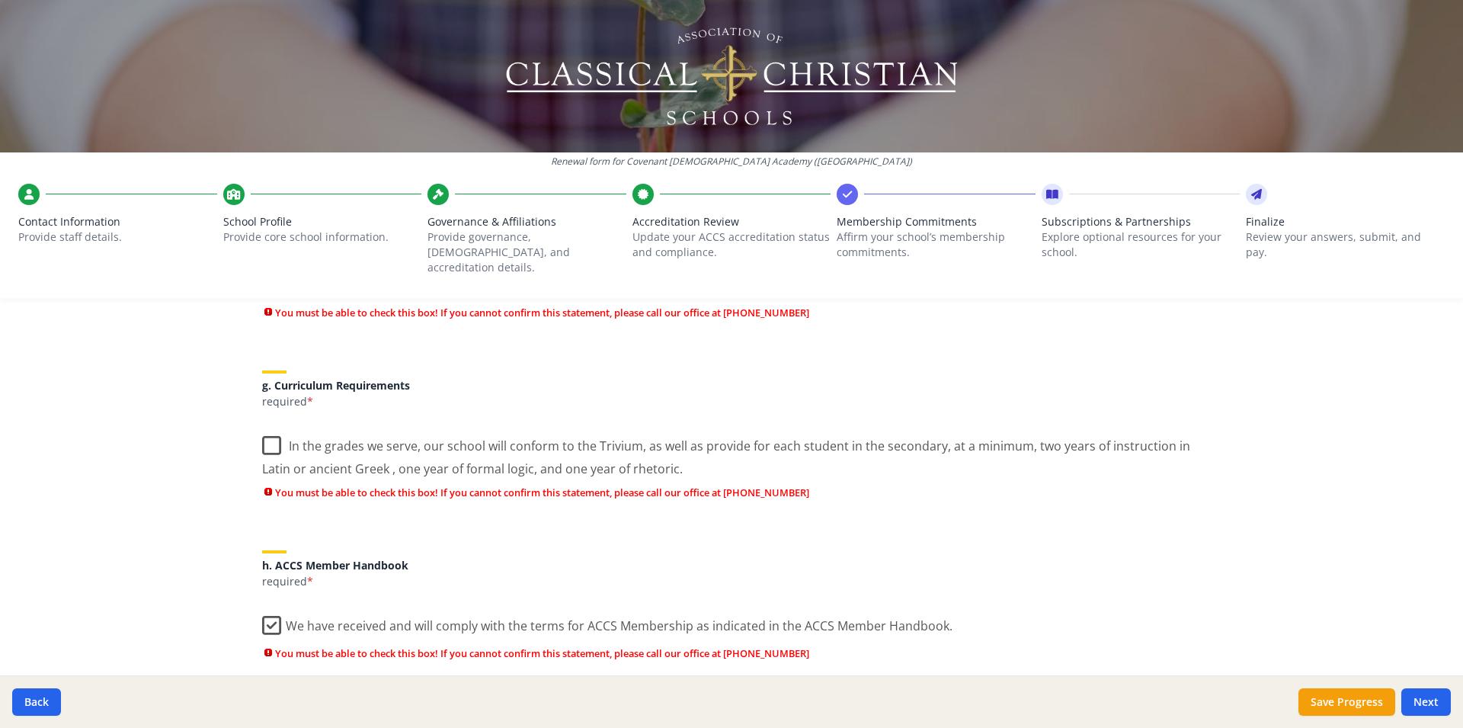
scroll to position [1006, 0]
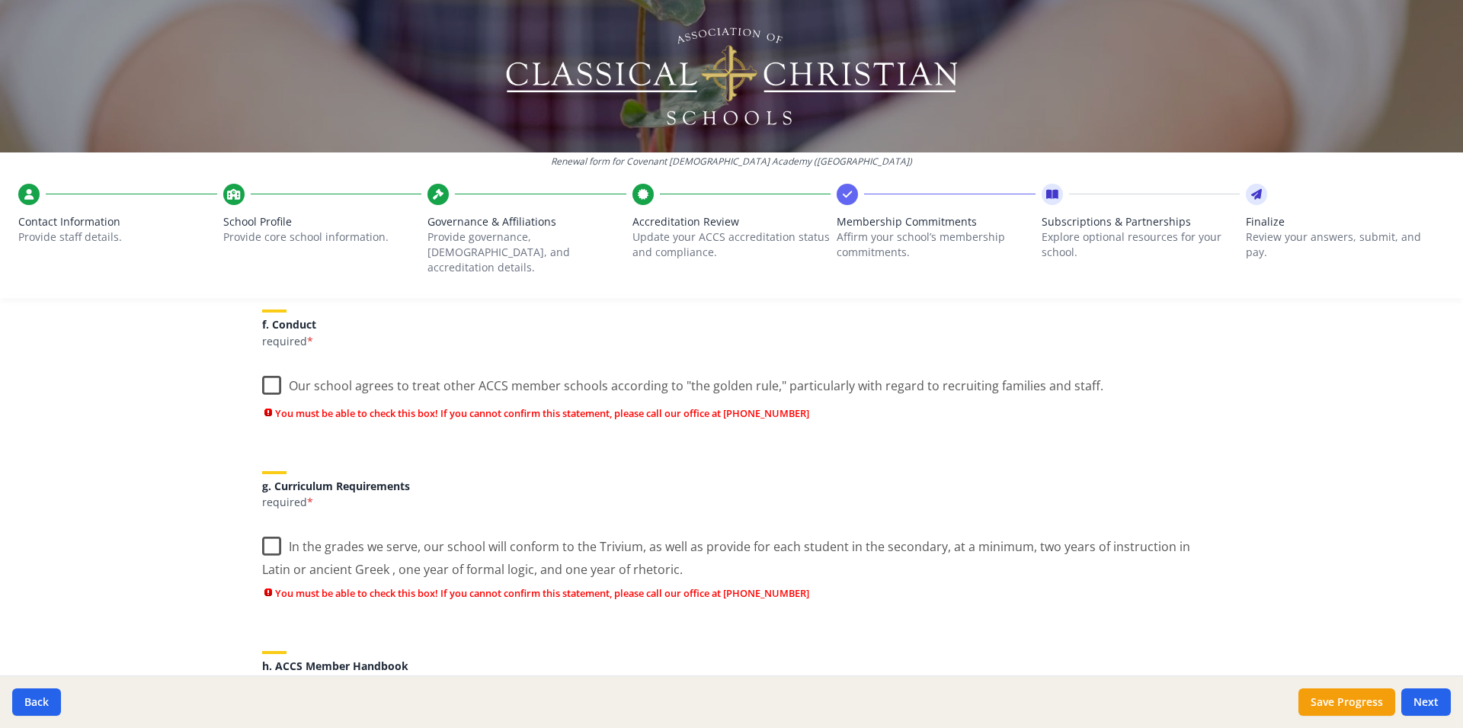
click at [270, 366] on label "Our school agrees to treat other ACCS member schools according to "the golden r…" at bounding box center [682, 382] width 841 height 33
click at [0, 0] on input "Our school agrees to treat other ACCS member schools according to "the golden r…" at bounding box center [0, 0] width 0 height 0
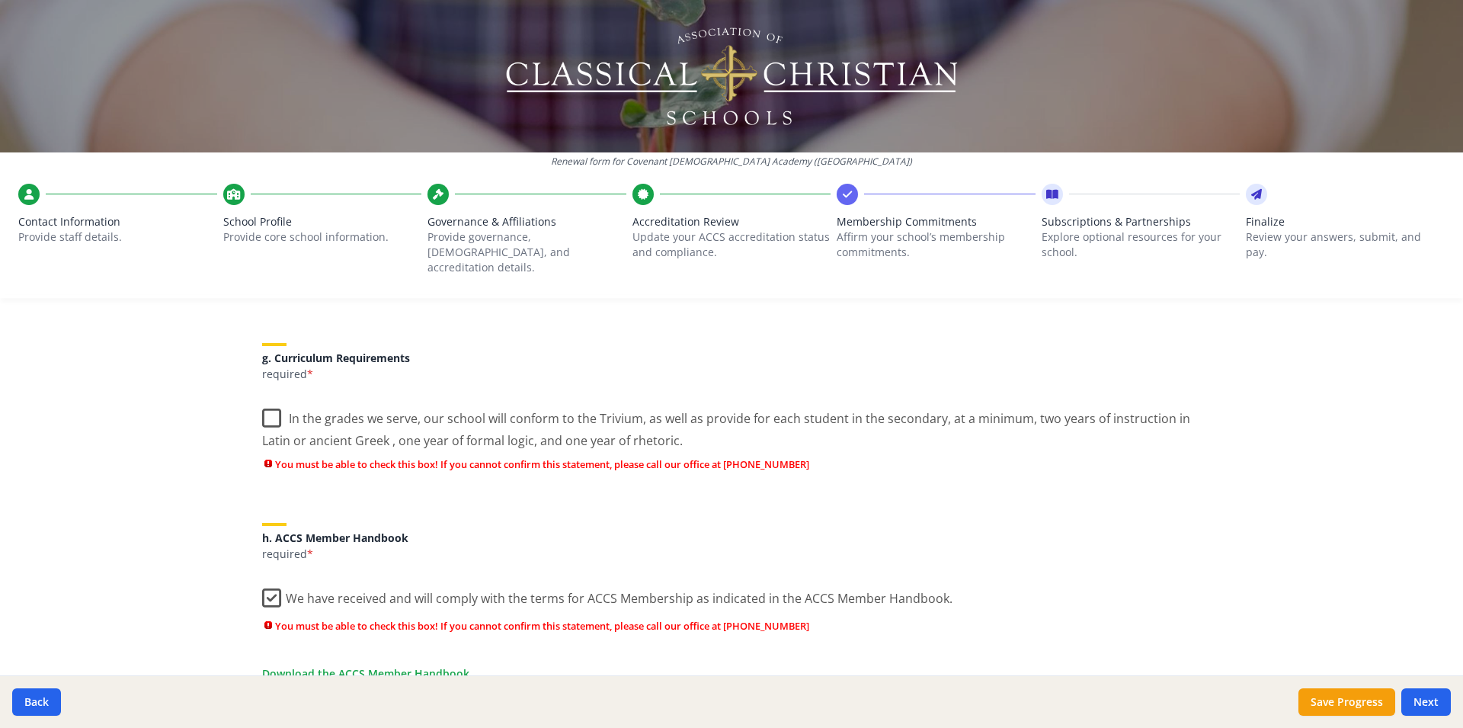
scroll to position [1207, 0]
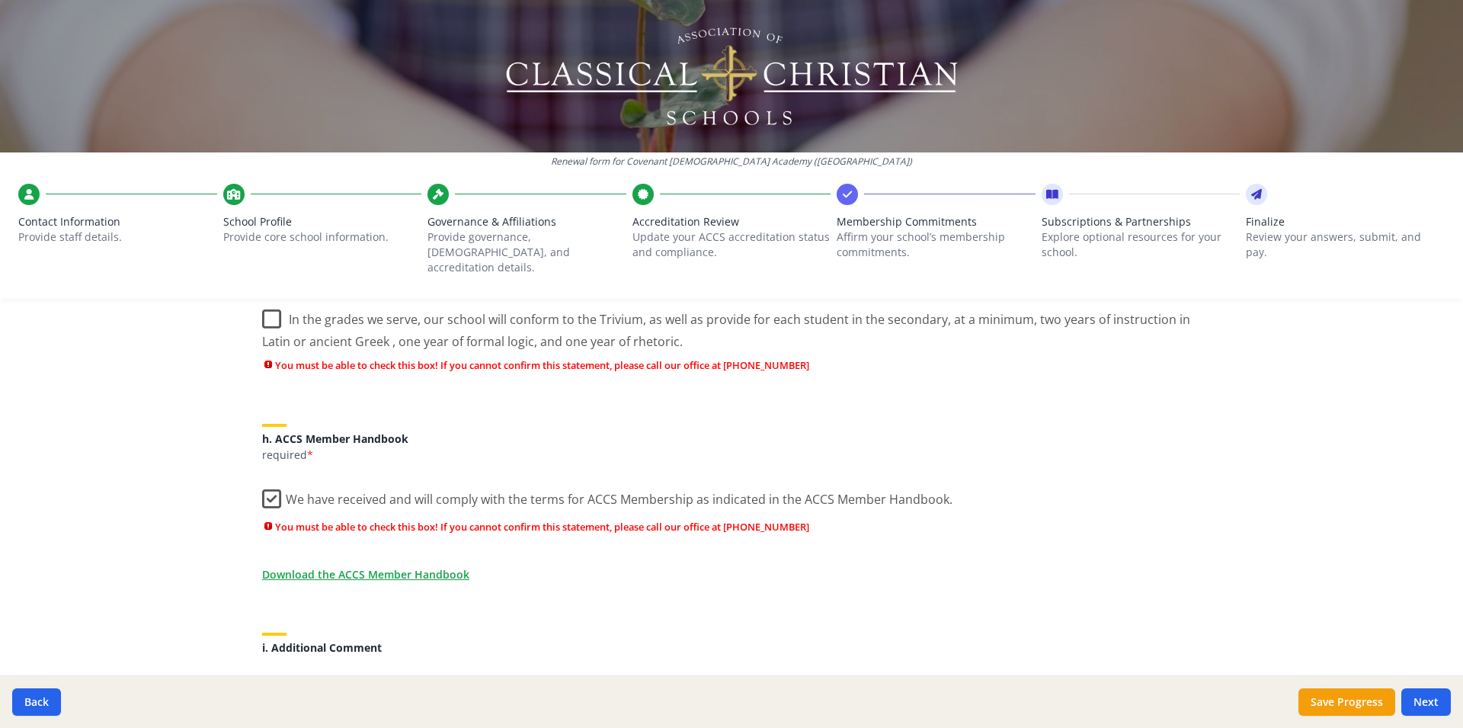
click at [270, 306] on label "In the grades we serve, our school will conform to the Trivium, as well as prov…" at bounding box center [731, 324] width 939 height 51
click at [0, 0] on input "In the grades we serve, our school will conform to the Trivium, as well as prov…" at bounding box center [0, 0] width 0 height 0
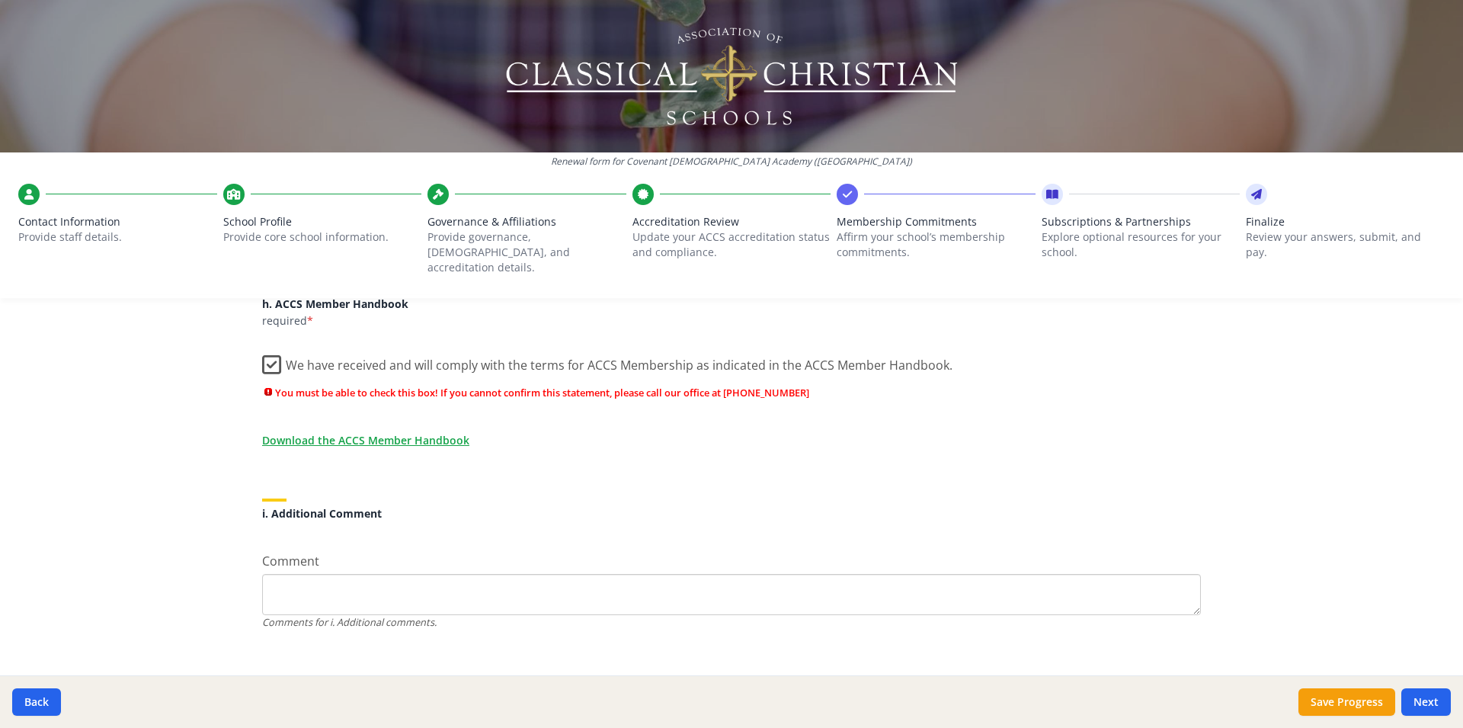
scroll to position [1318, 0]
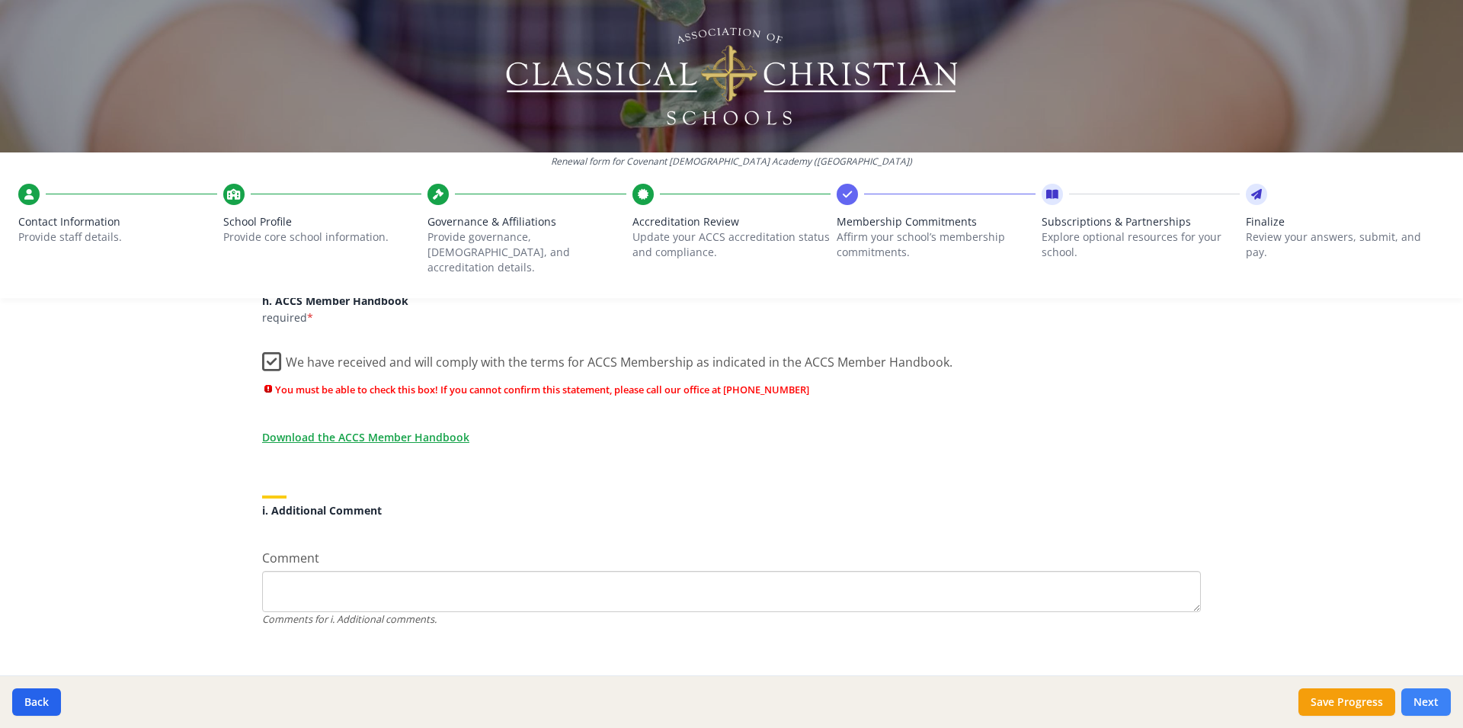
click at [1439, 703] on button "Next" at bounding box center [1426, 701] width 50 height 27
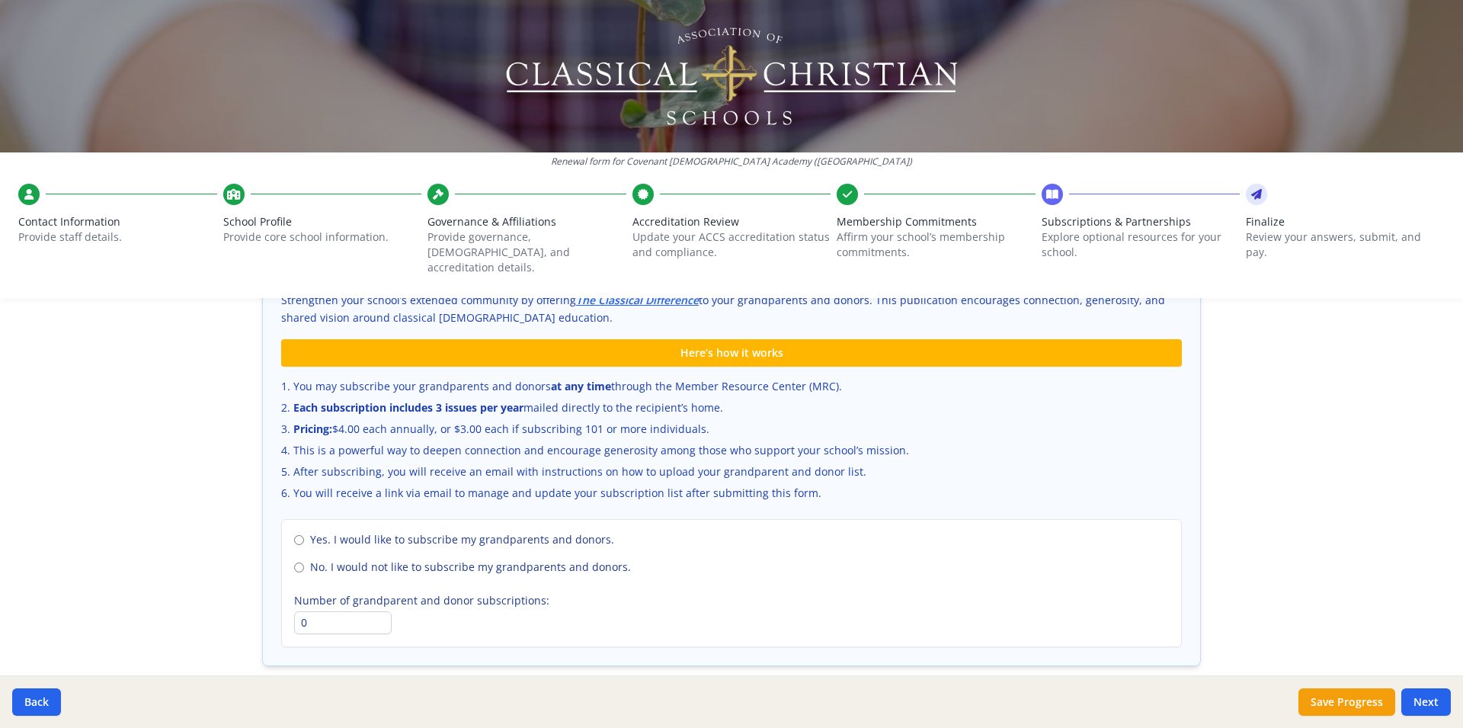
scroll to position [1014, 0]
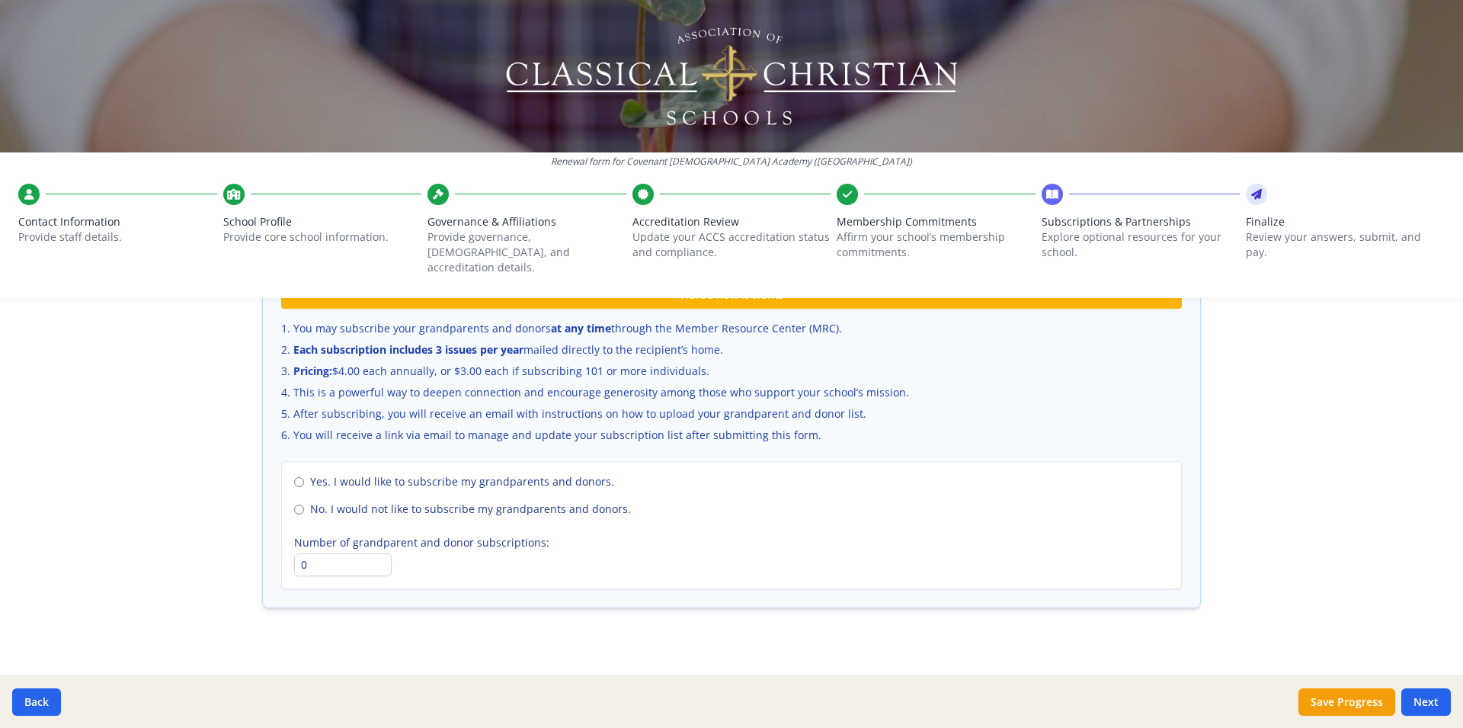
click at [294, 504] on input "No. I would not like to subscribe my grandparents and donors." at bounding box center [299, 509] width 10 height 10
click at [1438, 703] on button "Next" at bounding box center [1426, 701] width 50 height 27
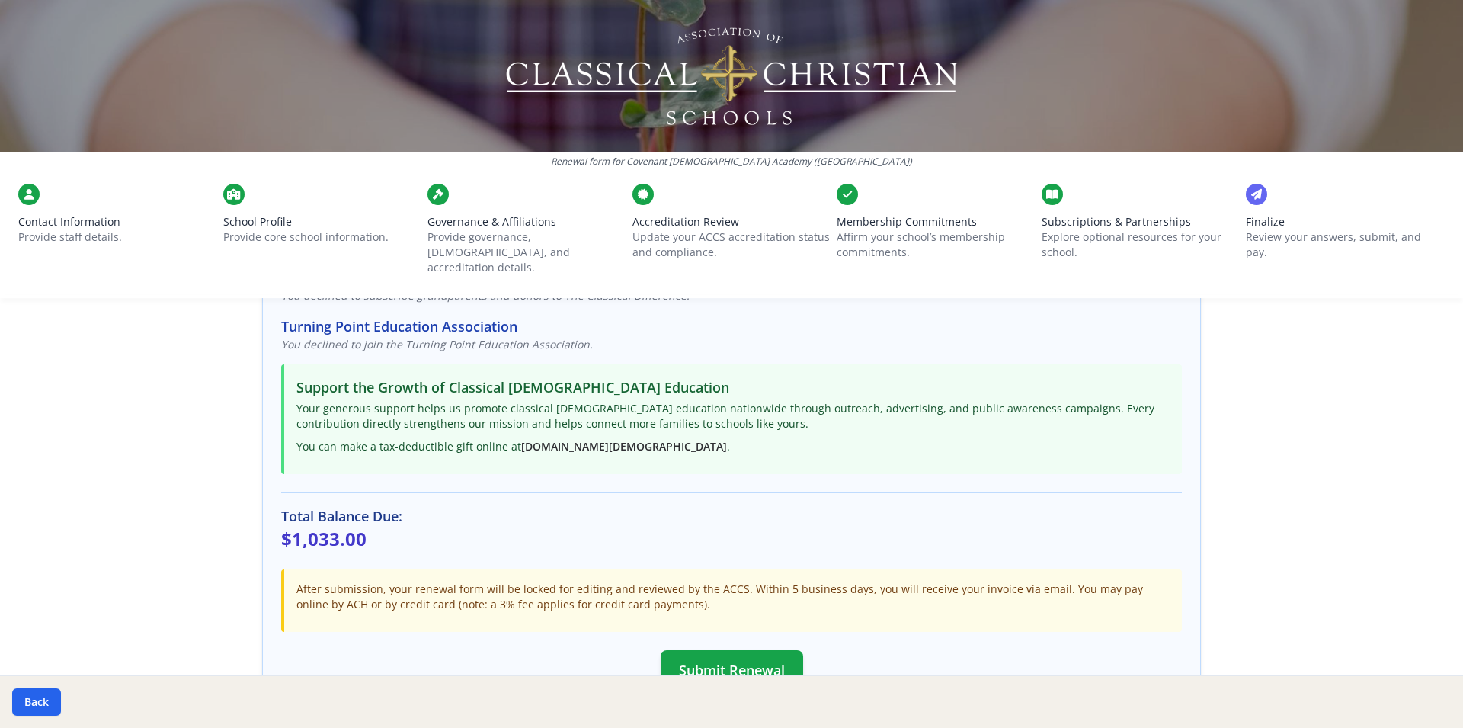
scroll to position [370, 0]
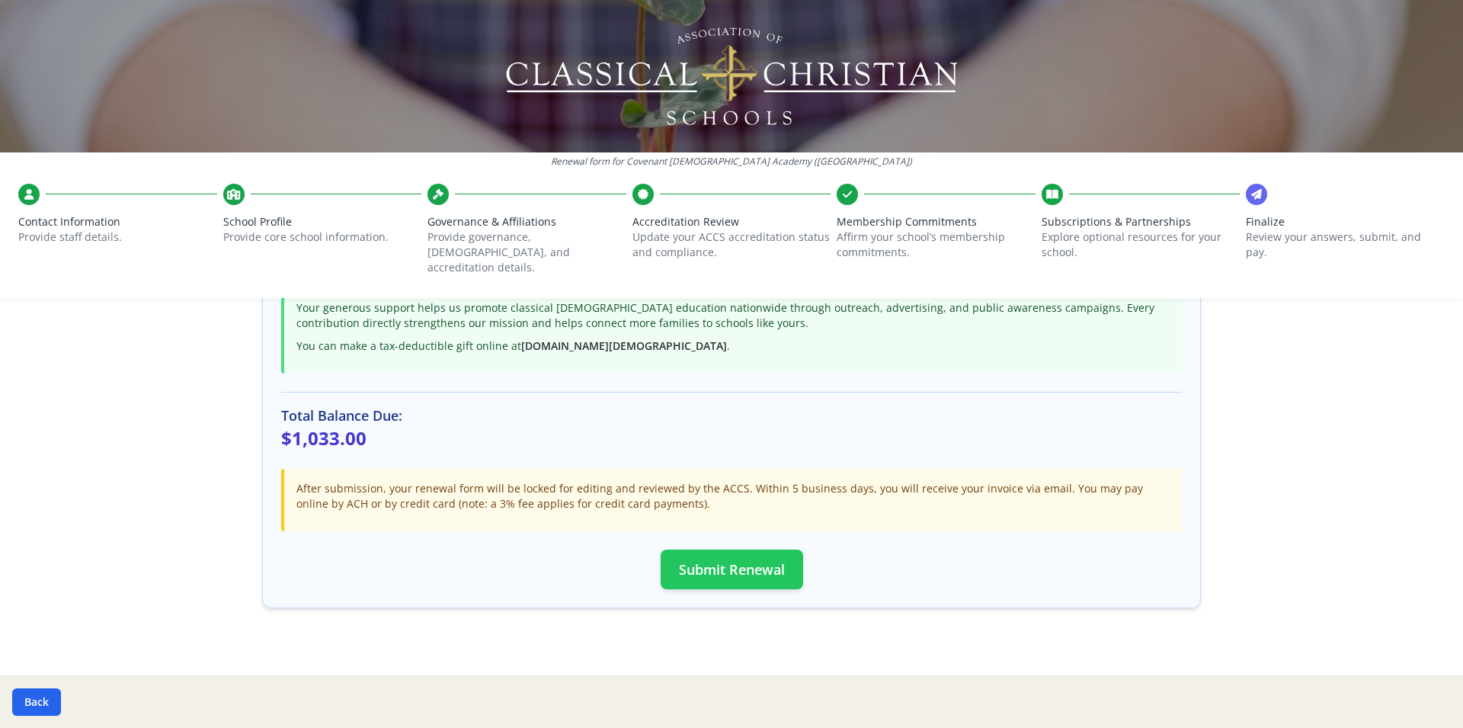
click at [703, 556] on button "Submit Renewal" at bounding box center [732, 569] width 143 height 40
